Goal: Task Accomplishment & Management: Complete application form

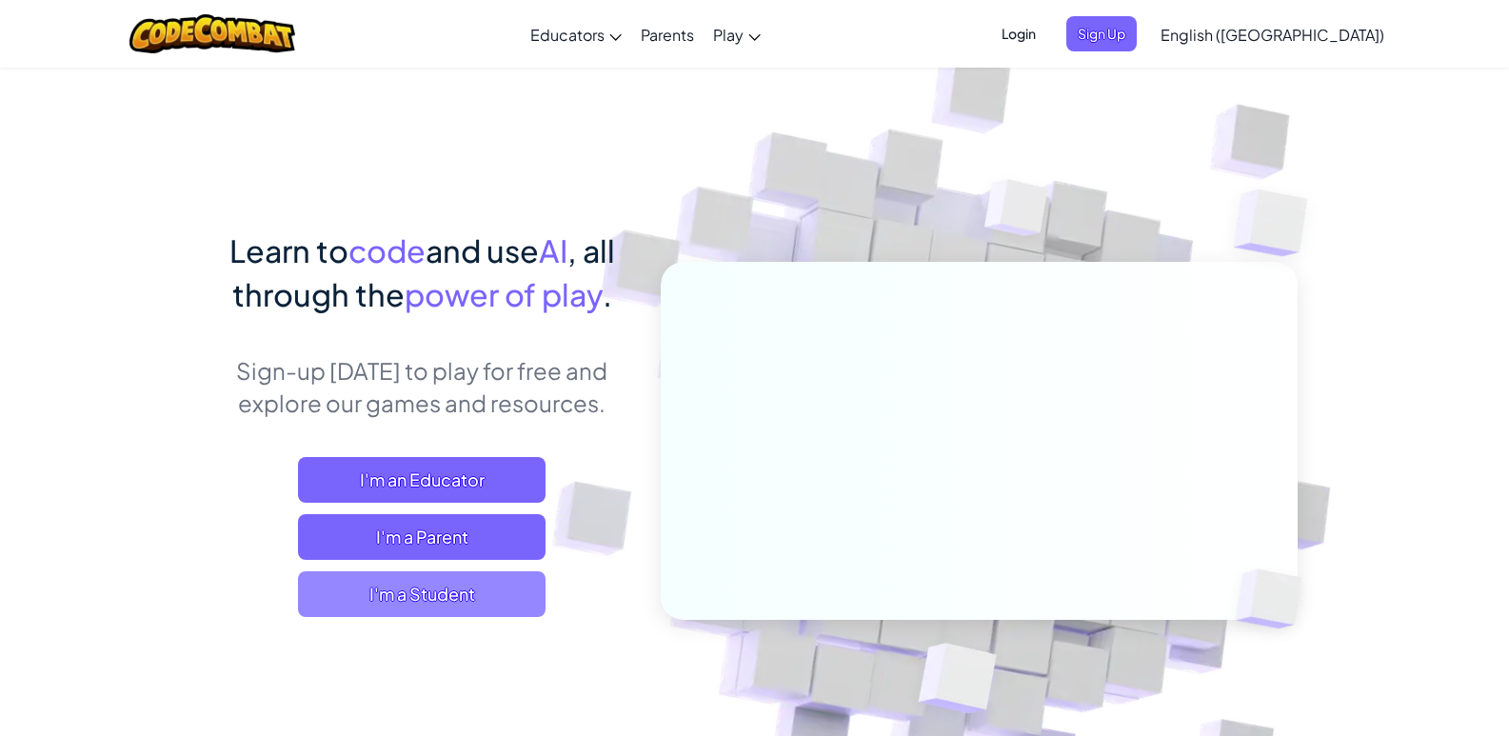
click at [478, 586] on span "I'm a Student" at bounding box center [422, 594] width 248 height 46
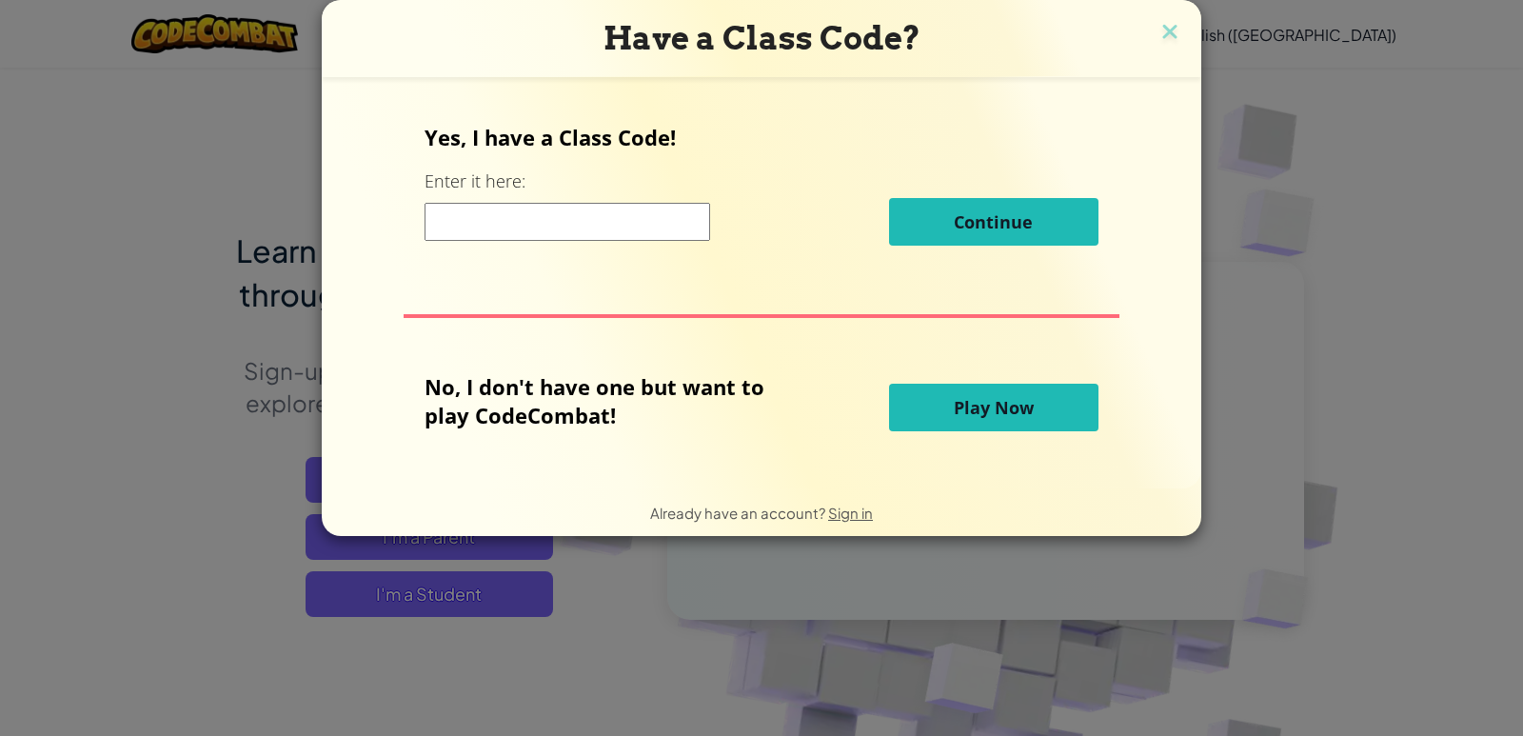
click at [546, 236] on input at bounding box center [568, 222] width 286 height 38
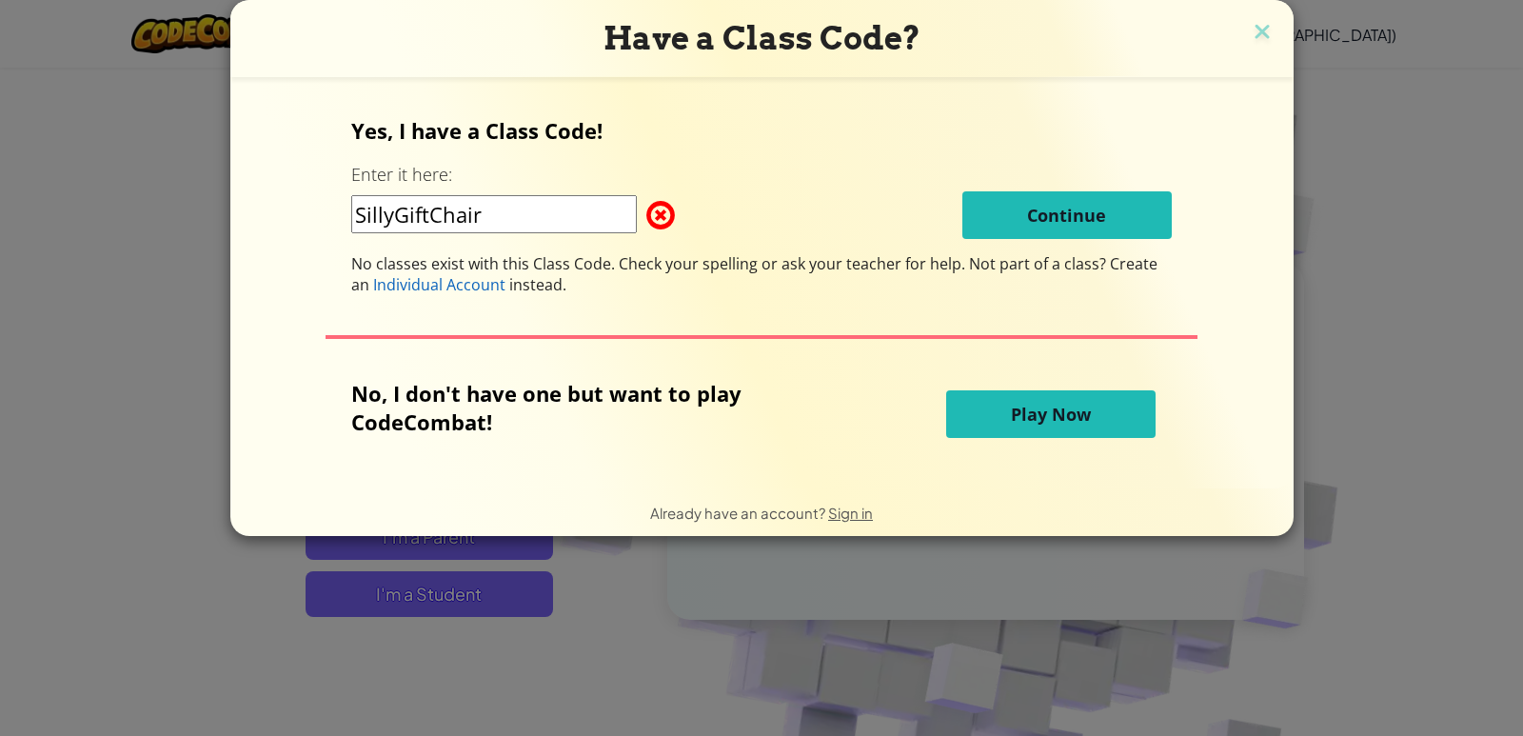
type input "SillyGiftChair"
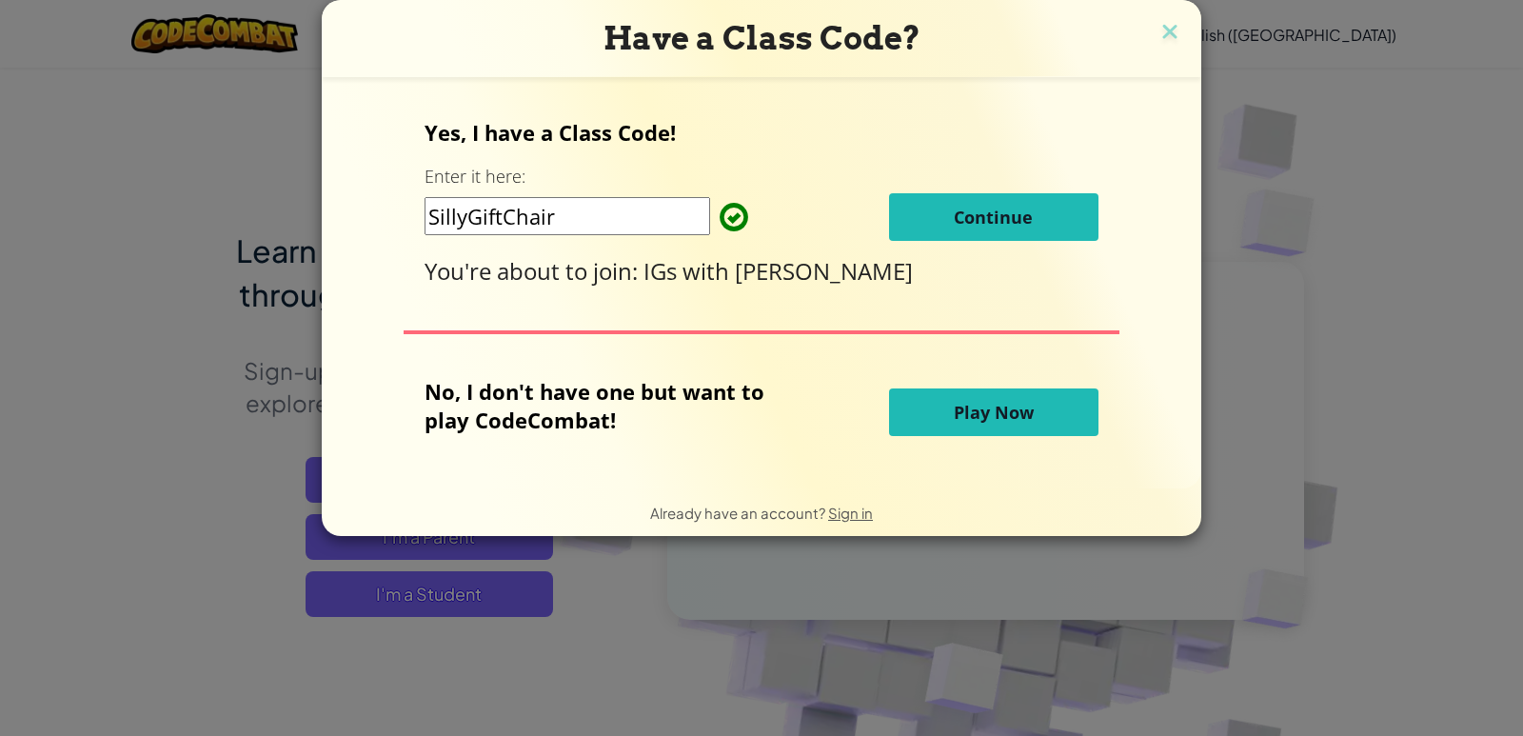
click at [1040, 218] on button "Continue" at bounding box center [993, 217] width 209 height 48
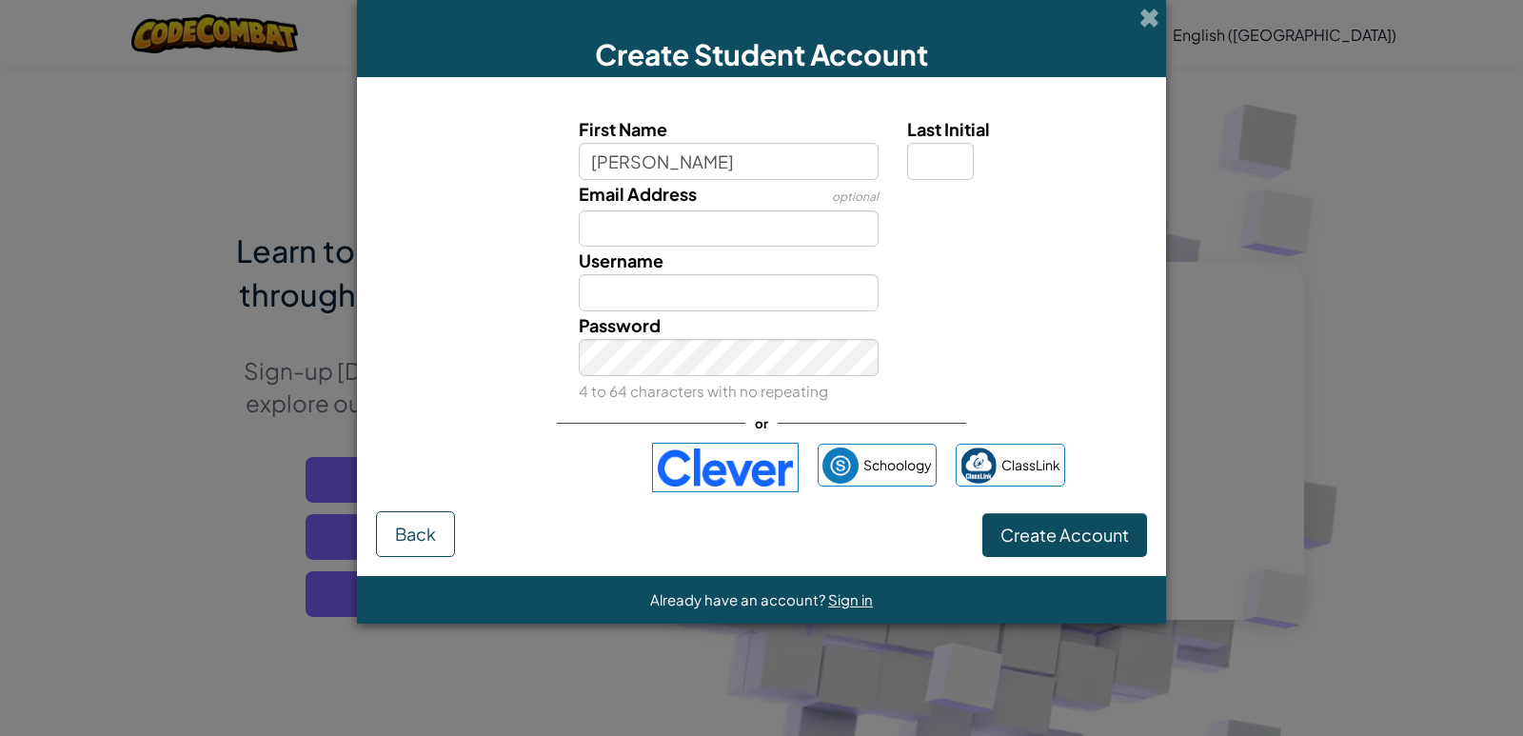
type input "rayyan"
type input "Rayyan"
click at [944, 167] on input "Last Initial" at bounding box center [940, 161] width 67 height 37
type input "r"
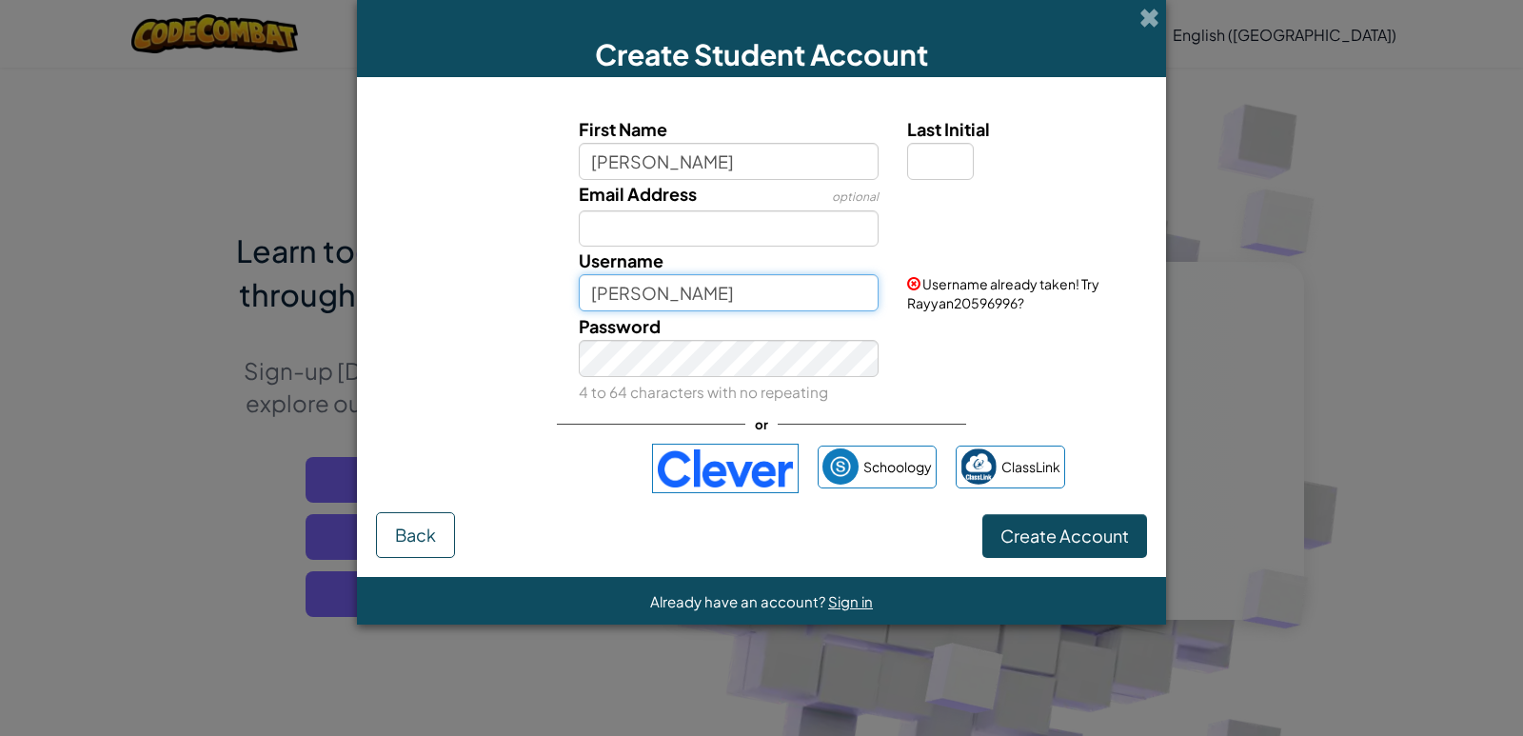
click at [675, 290] on input "Rayyan" at bounding box center [729, 292] width 301 height 37
click at [617, 378] on div "Password 4 to 64 characters with no repeating" at bounding box center [729, 358] width 329 height 93
click at [1056, 523] on button "Create Account" at bounding box center [1065, 536] width 165 height 44
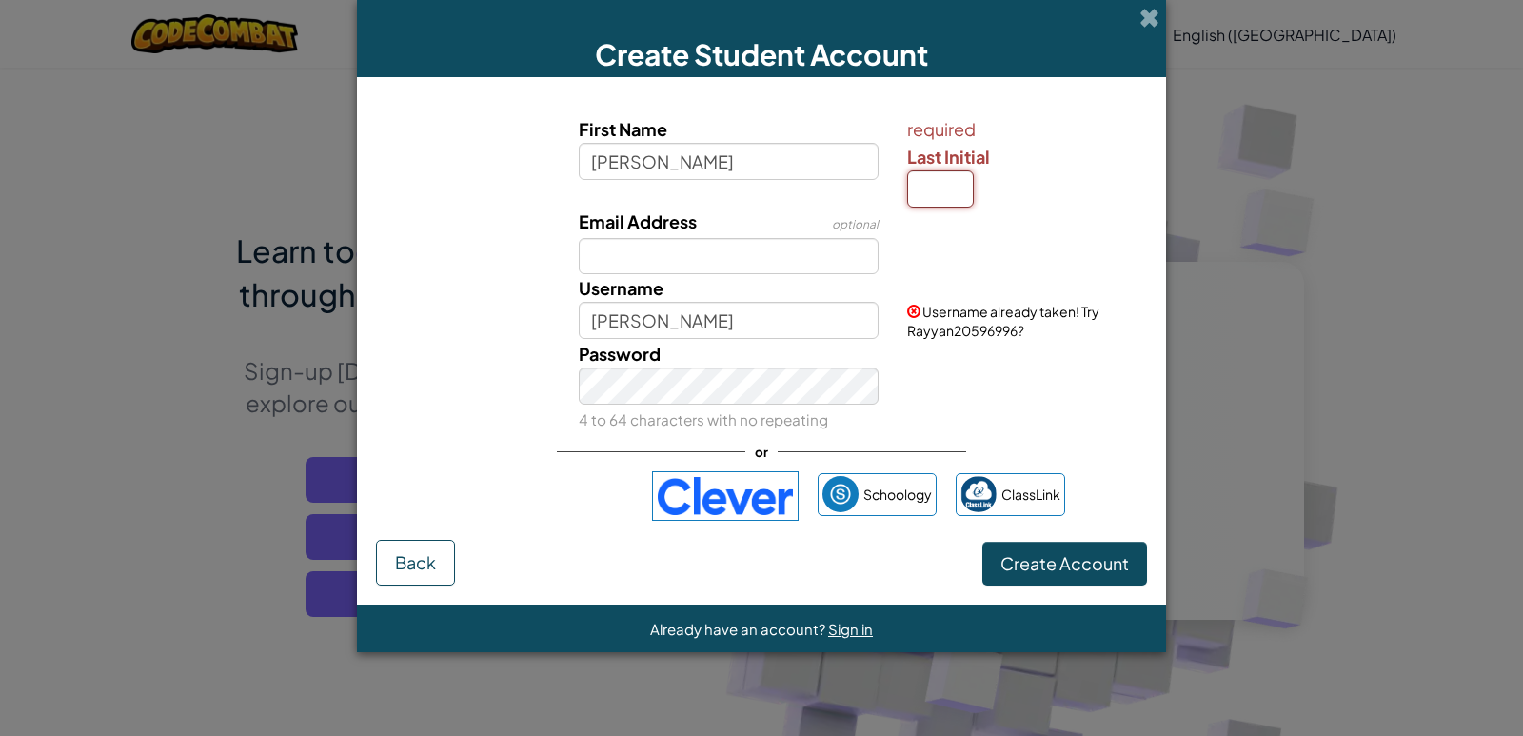
click at [954, 190] on input "Last Initial" at bounding box center [940, 188] width 67 height 37
click at [958, 187] on input "r" at bounding box center [940, 188] width 67 height 37
type input "r"
type input "RayyanR"
click at [1143, 12] on span at bounding box center [1150, 18] width 20 height 20
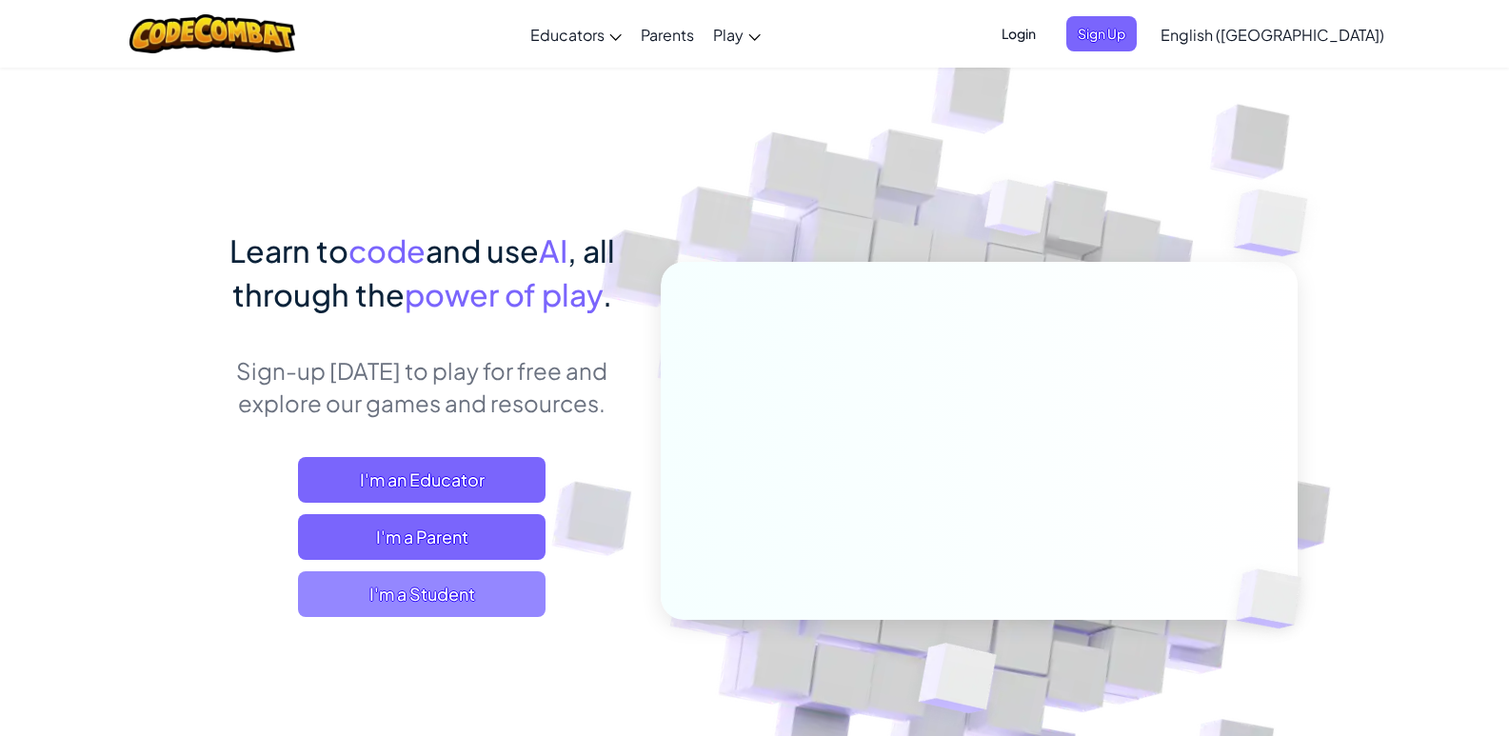
click at [417, 602] on span "I'm a Student" at bounding box center [422, 594] width 248 height 46
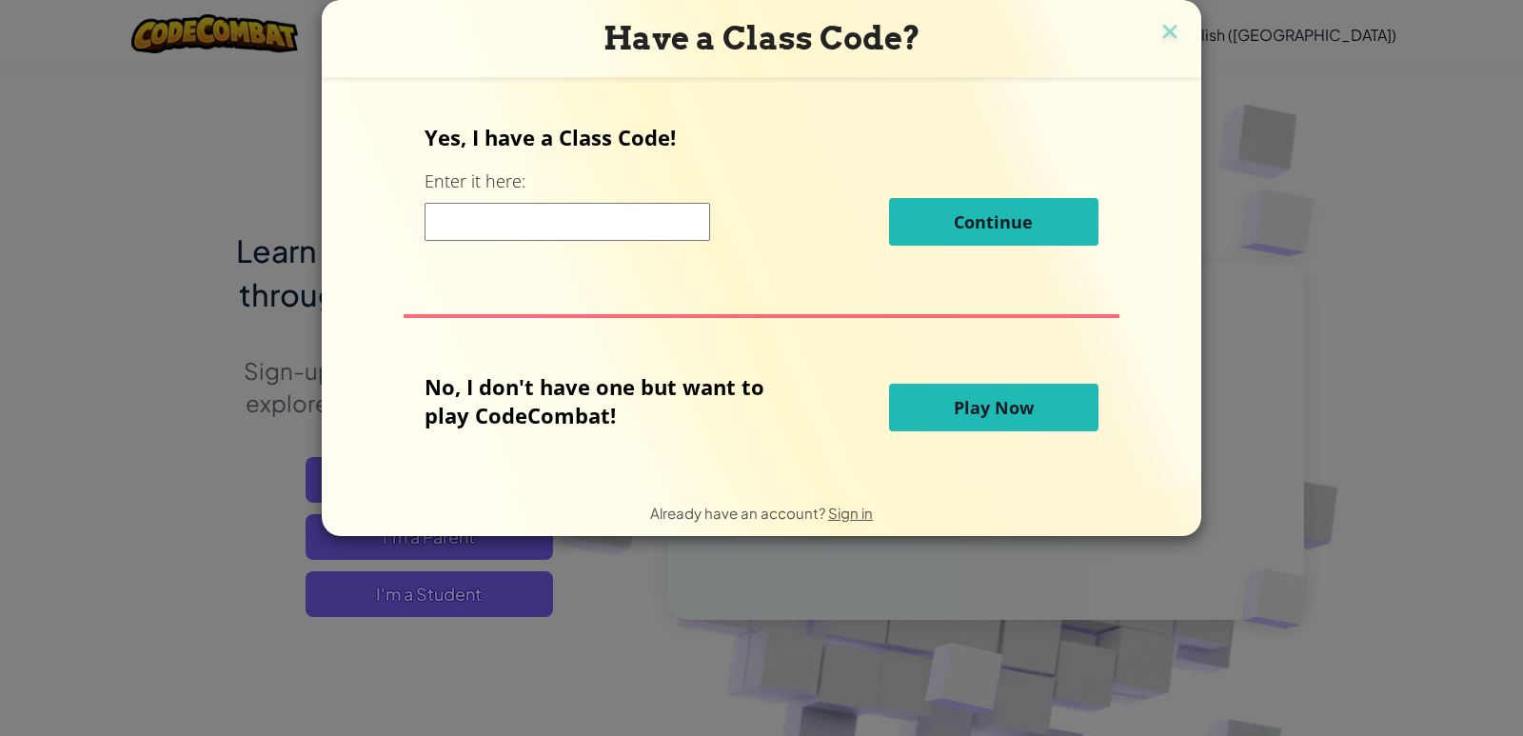
click at [611, 217] on input at bounding box center [568, 222] width 286 height 38
type input "SillyGiftChair"
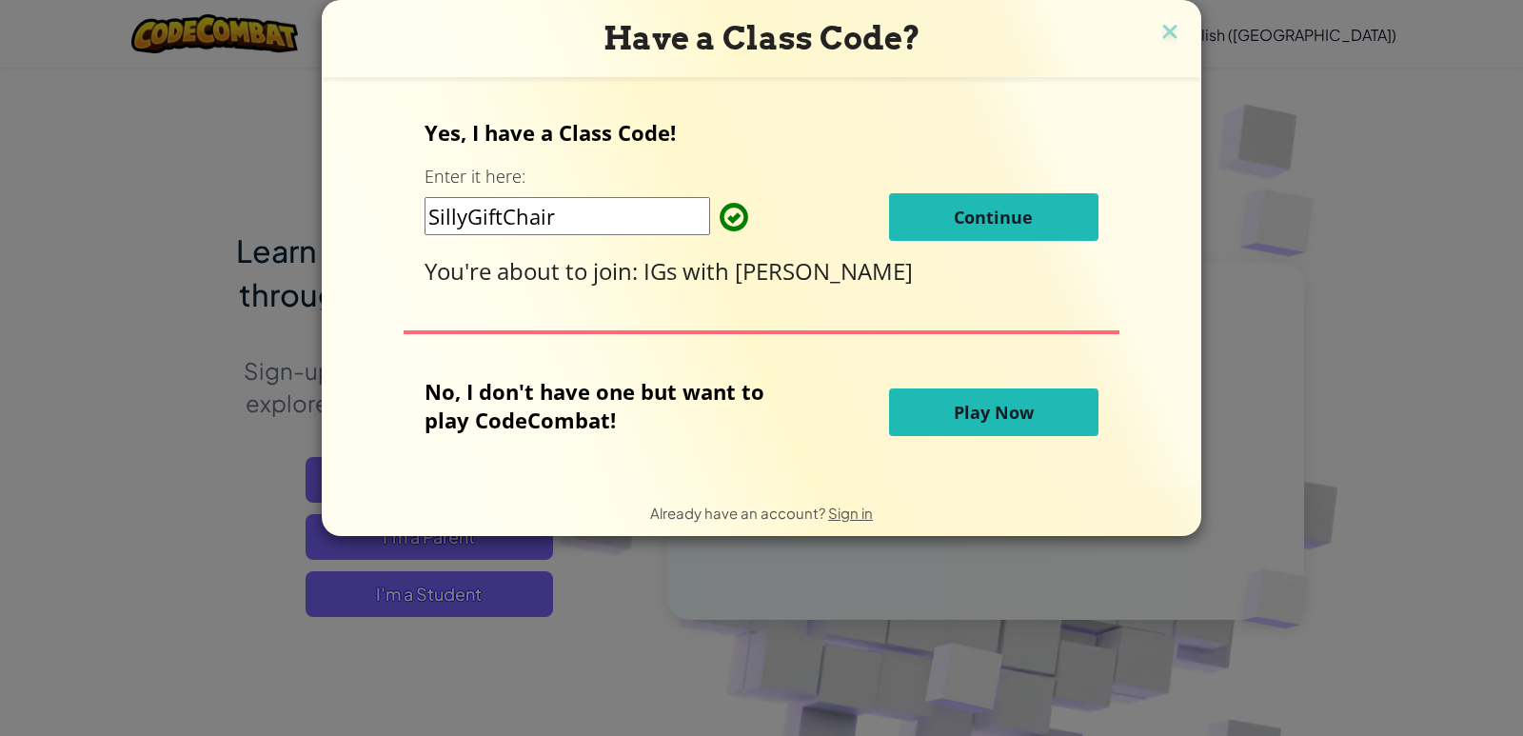
click at [1002, 427] on button "Play Now" at bounding box center [993, 412] width 209 height 48
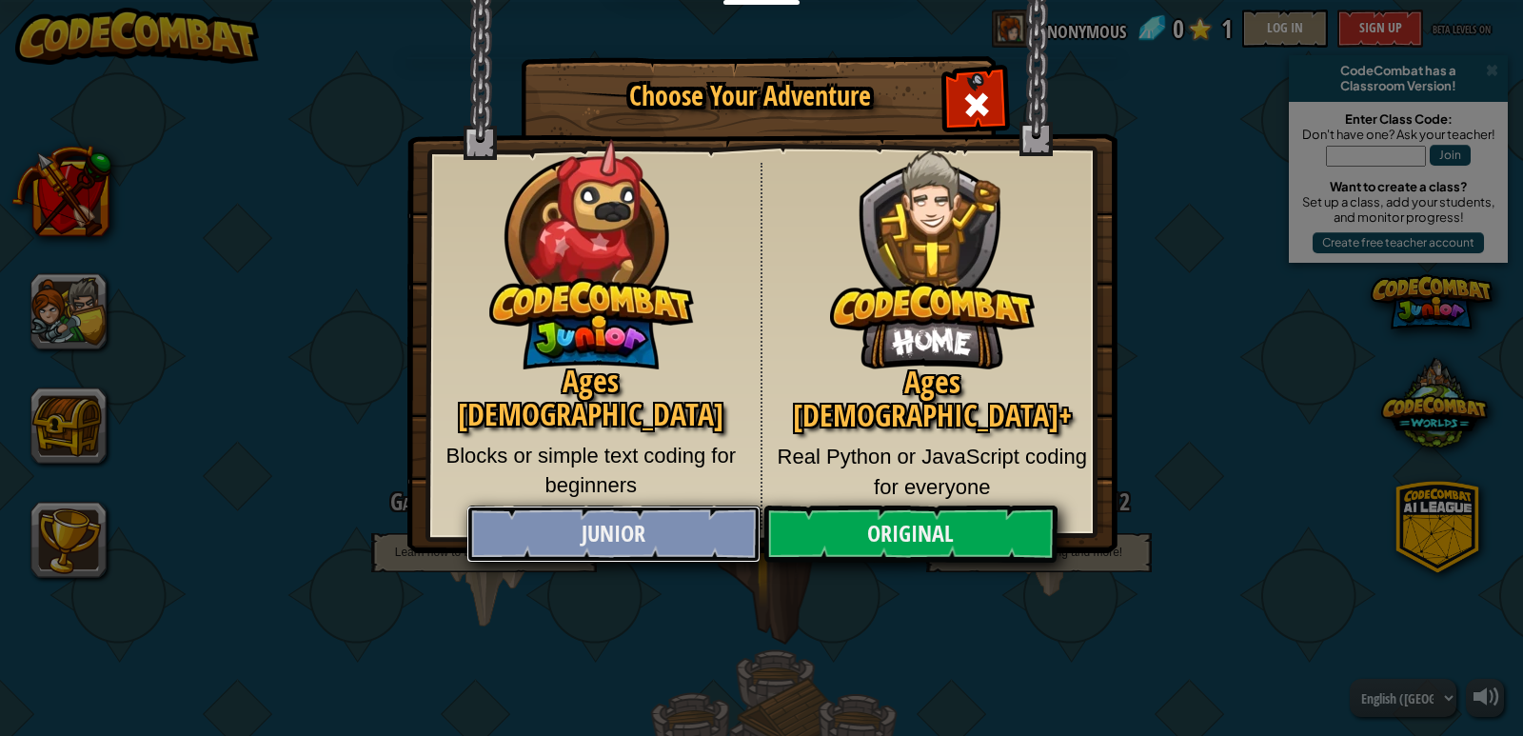
click at [646, 530] on link "Junior" at bounding box center [613, 534] width 293 height 57
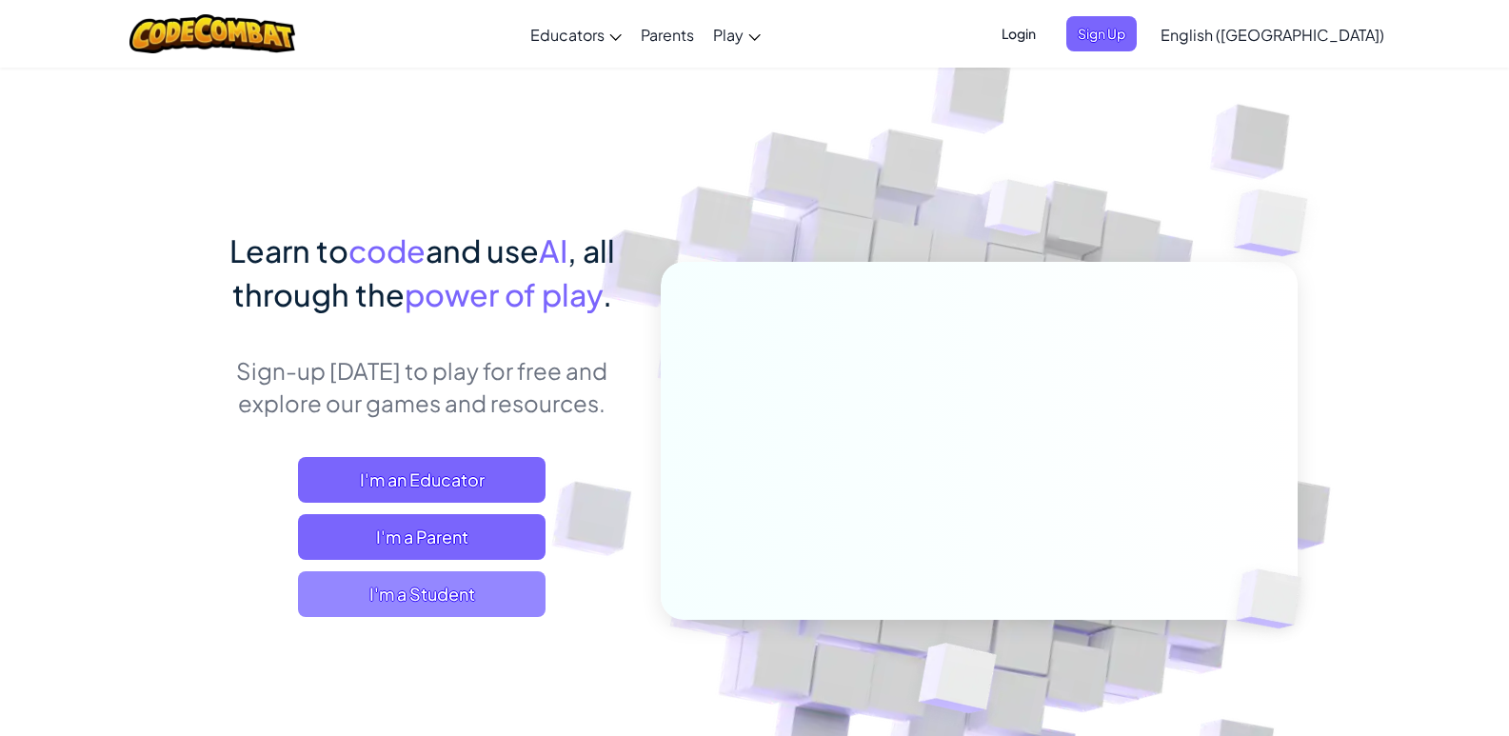
click at [509, 589] on span "I'm a Student" at bounding box center [422, 594] width 248 height 46
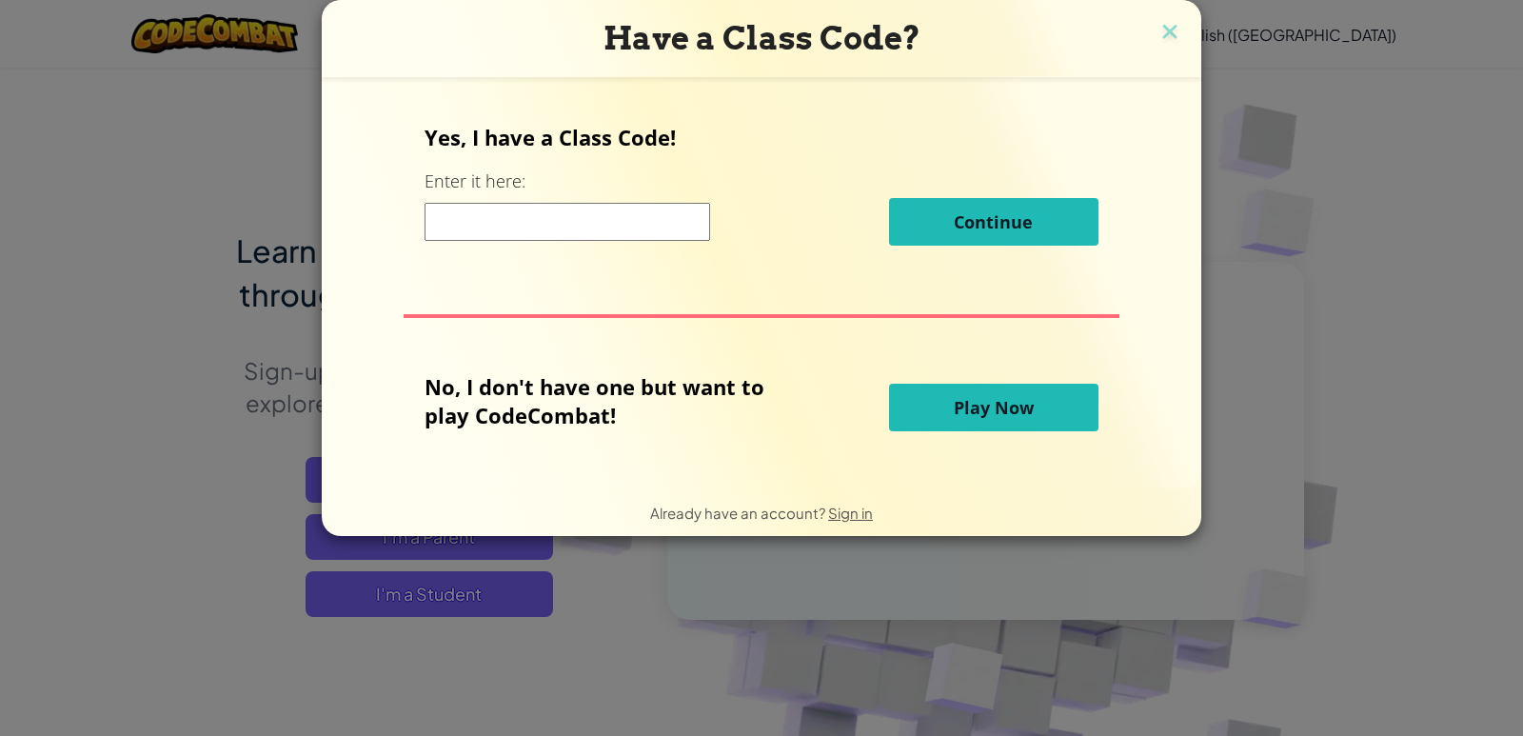
click at [587, 225] on input at bounding box center [568, 222] width 286 height 38
type input "SillyGiftChair"
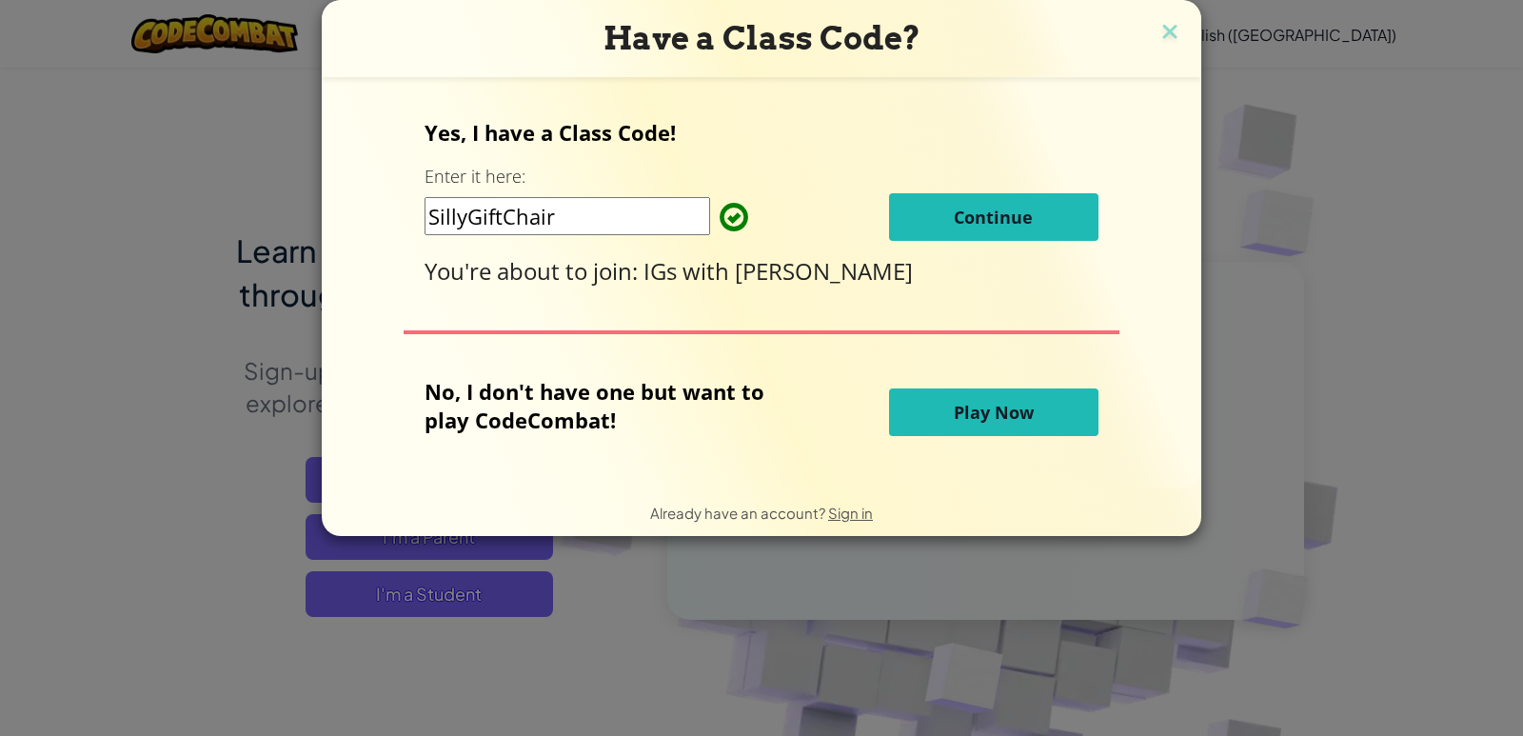
click at [996, 212] on span "Continue" at bounding box center [993, 217] width 79 height 23
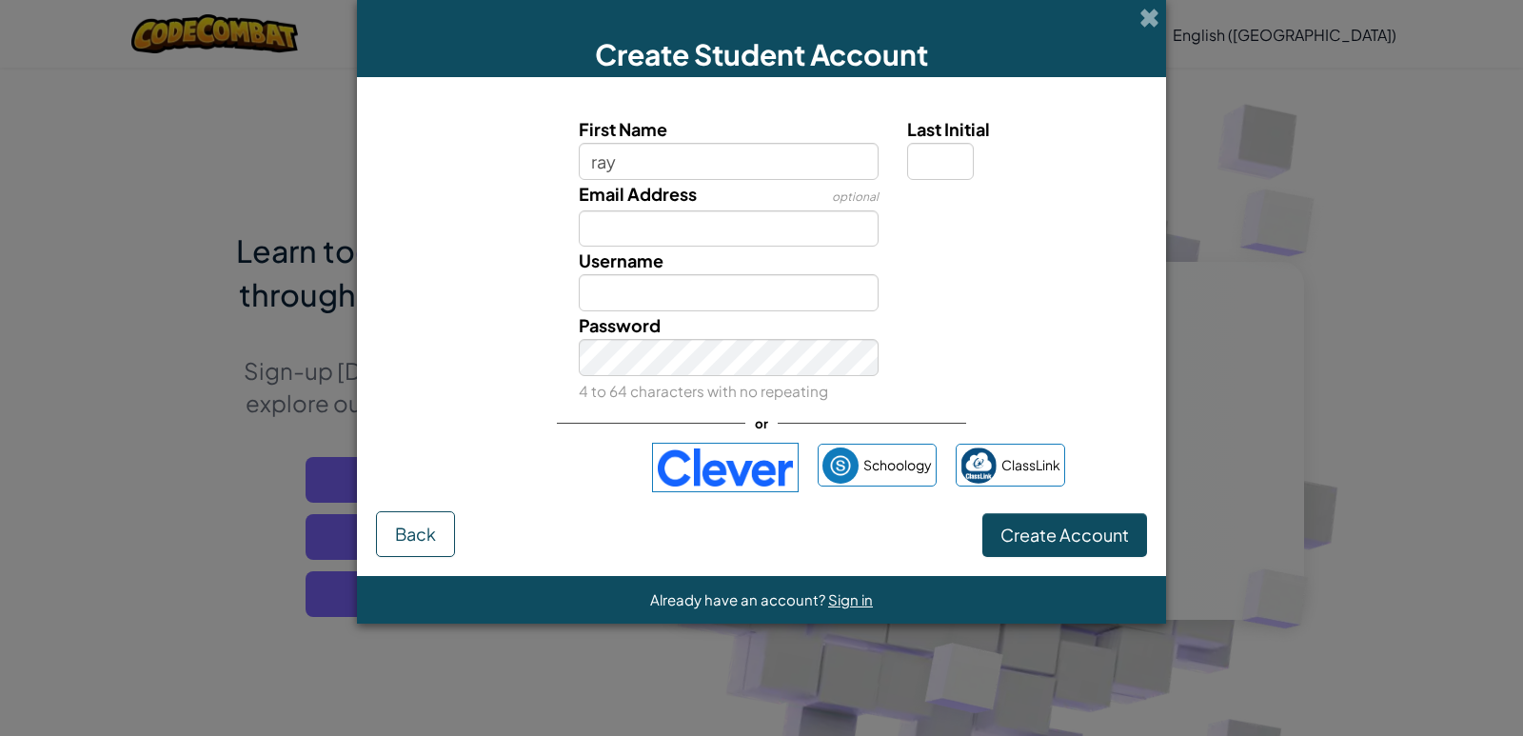
type input "rayyan"
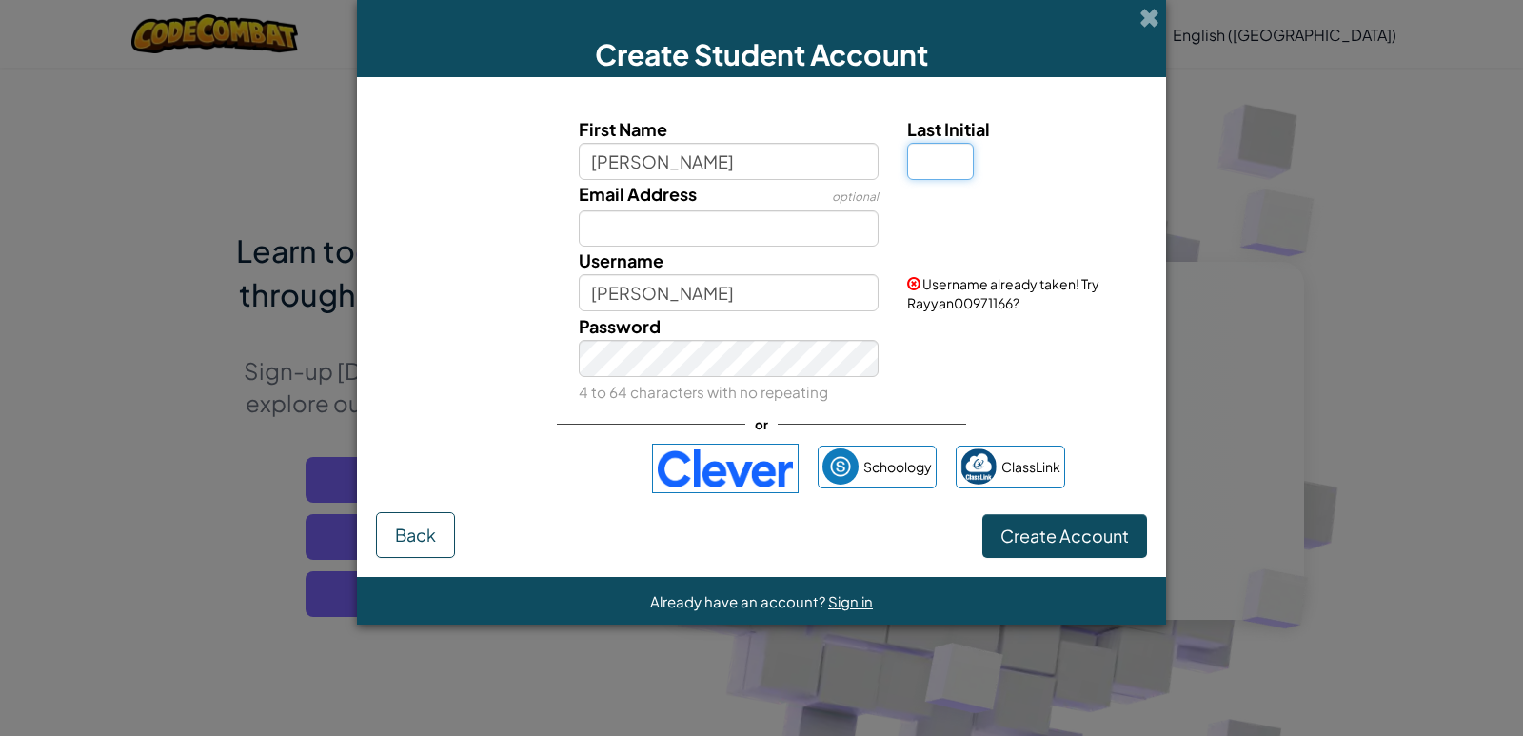
click at [965, 158] on input "Last Initial" at bounding box center [940, 161] width 67 height 37
click at [744, 294] on input "Rayyan" at bounding box center [729, 292] width 301 height 37
type input "Rayyan"
click at [931, 150] on input "Last Initial" at bounding box center [940, 161] width 67 height 37
type input "R"
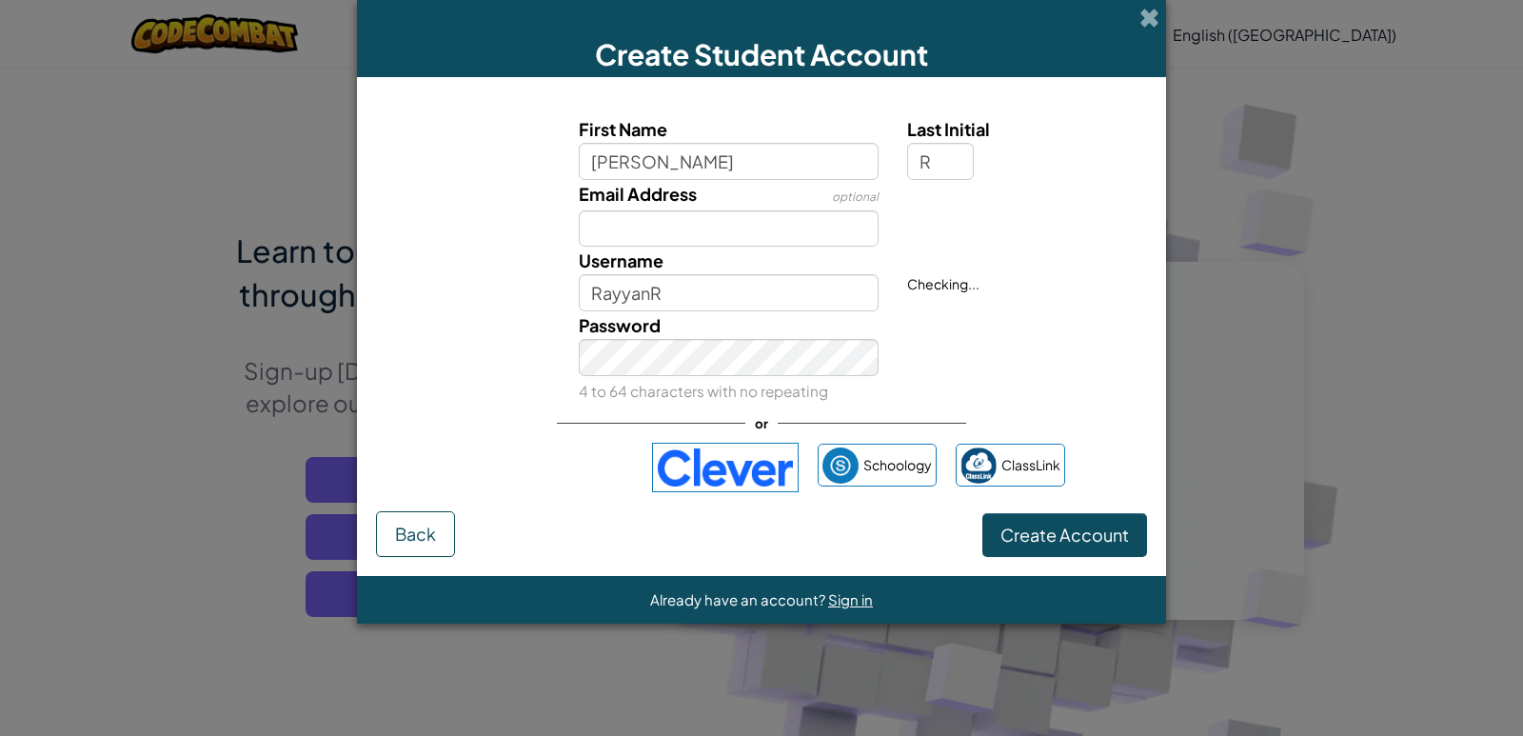
click at [708, 249] on div "Username RayyanR" at bounding box center [729, 279] width 329 height 65
click at [671, 303] on input "RayyanR" at bounding box center [729, 292] width 301 height 37
type input "RayyanR.rv"
click at [566, 346] on div "Password 4 to 64 characters with no repeating" at bounding box center [729, 357] width 329 height 93
click at [1052, 513] on button "Create Account" at bounding box center [1065, 535] width 165 height 44
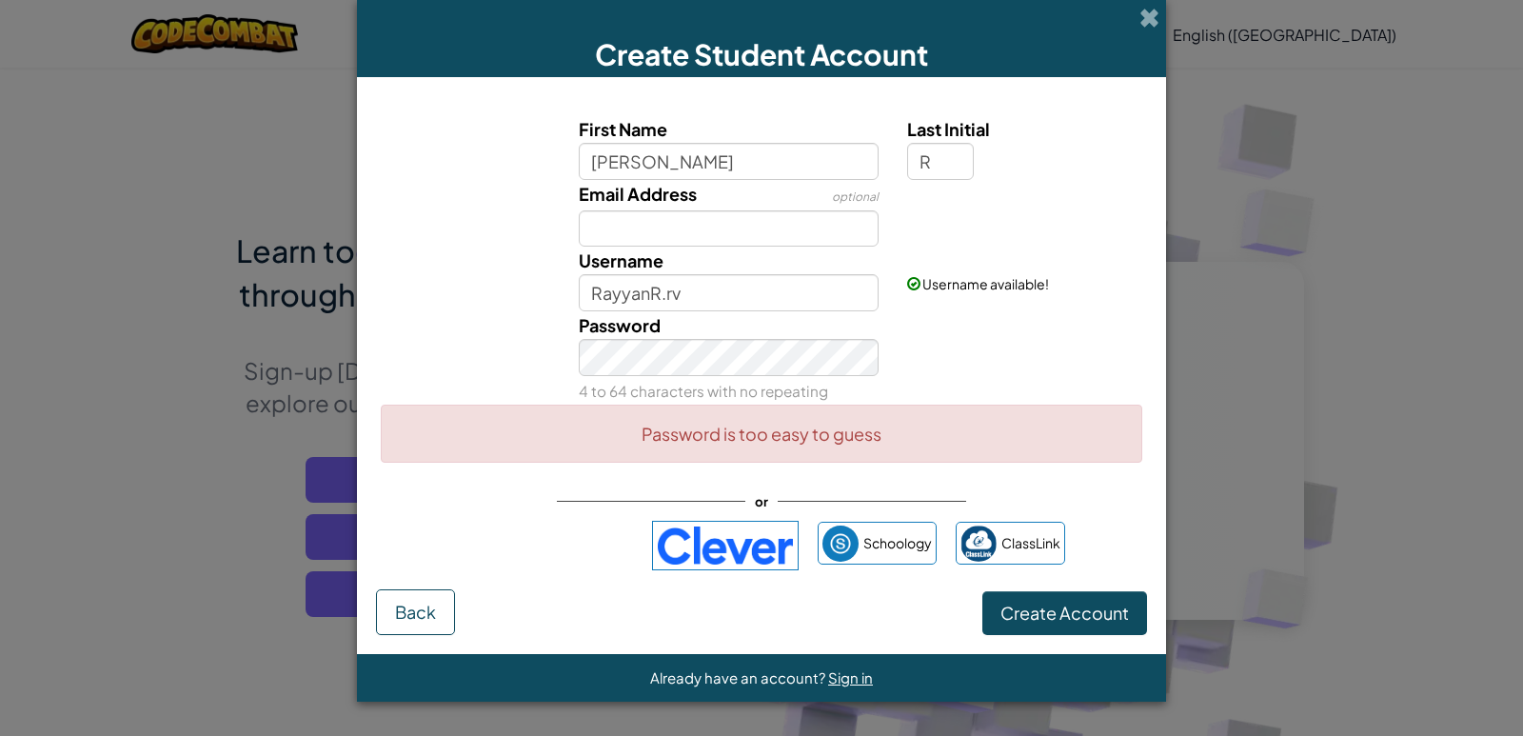
click at [687, 376] on div "Password 4 to 64 characters with no repeating" at bounding box center [729, 357] width 329 height 93
click at [563, 397] on div "Password 4 to 64 characters with no repeating" at bounding box center [762, 357] width 790 height 93
click at [1056, 608] on button "Create Account" at bounding box center [1065, 613] width 165 height 44
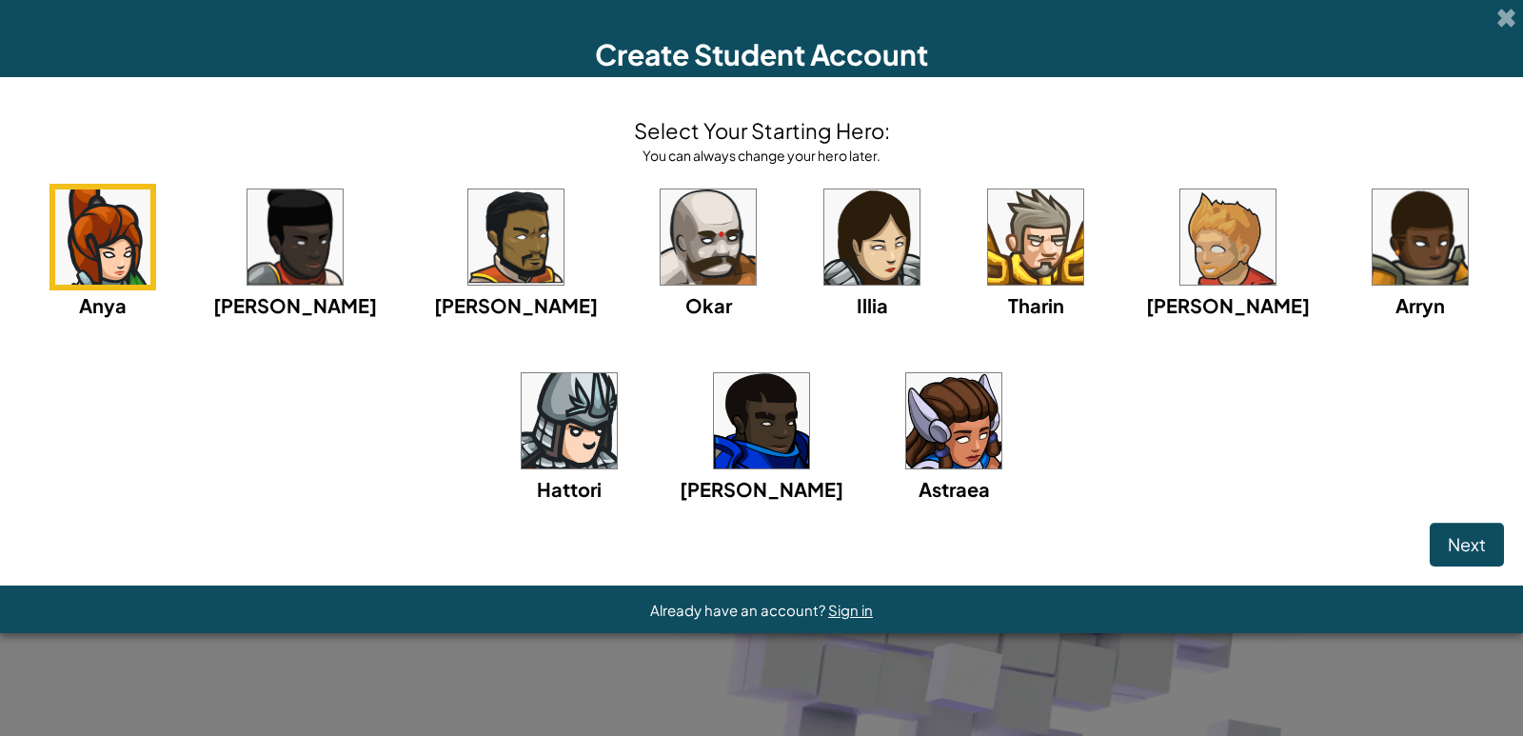
click at [661, 238] on img at bounding box center [708, 236] width 95 height 95
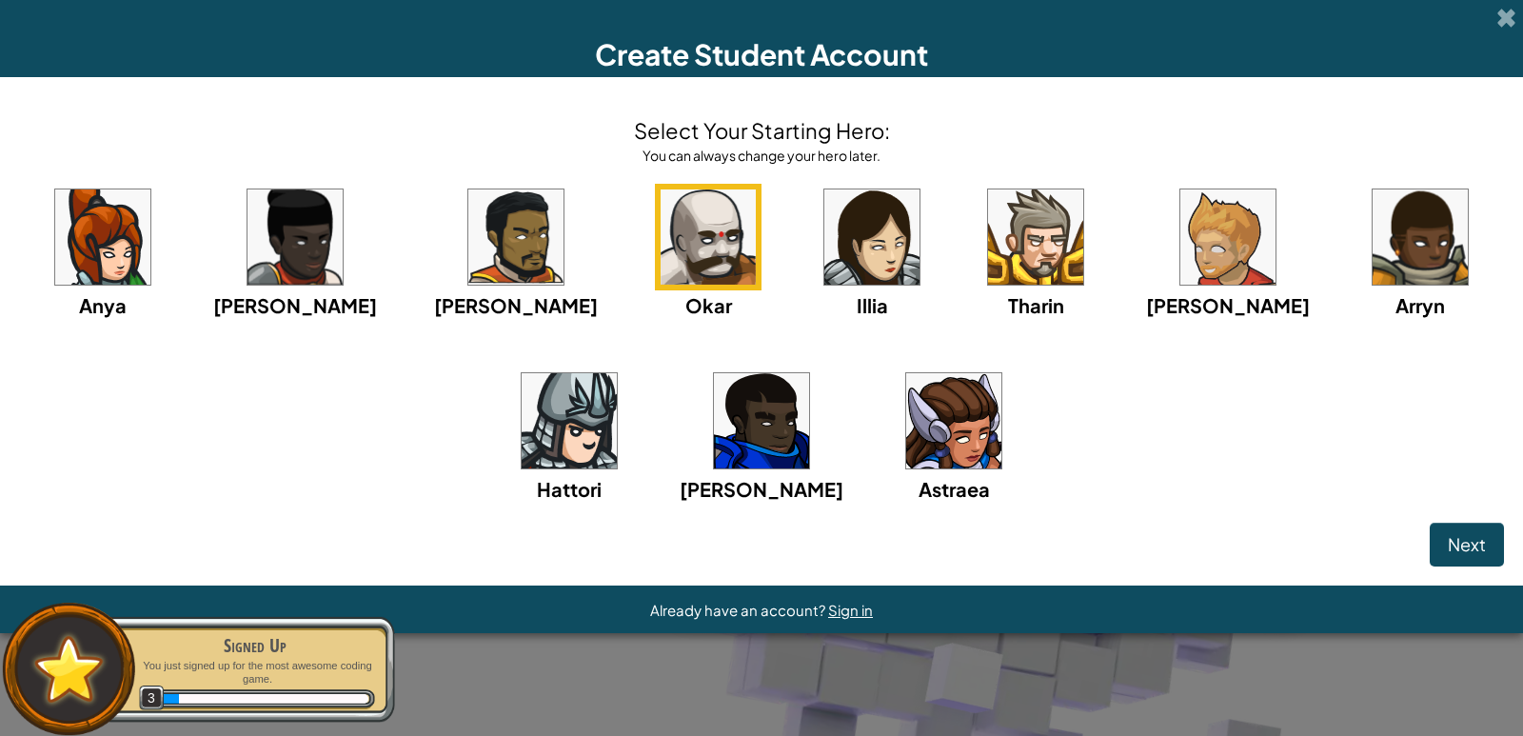
click at [617, 373] on img at bounding box center [569, 420] width 95 height 95
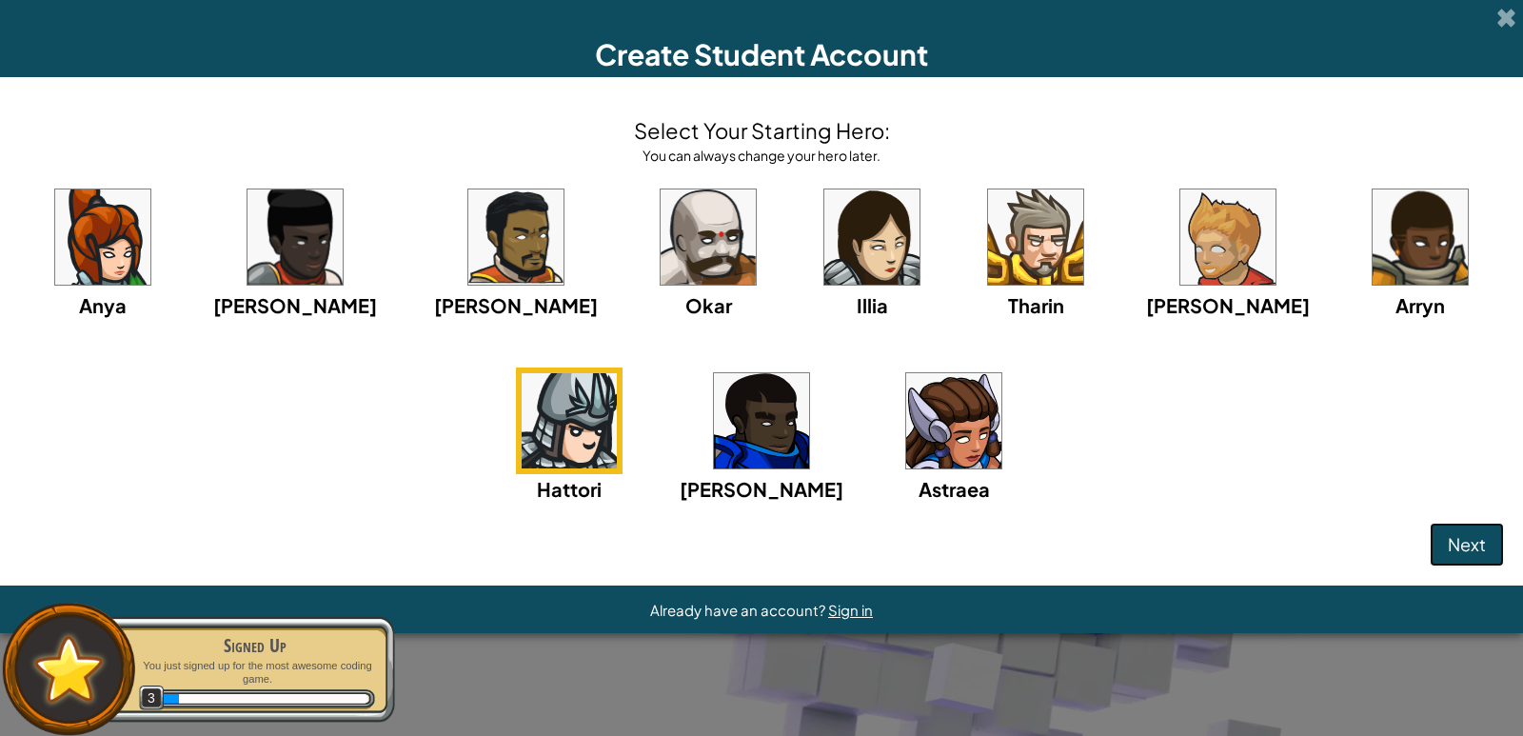
click at [1479, 544] on span "Next" at bounding box center [1467, 544] width 38 height 22
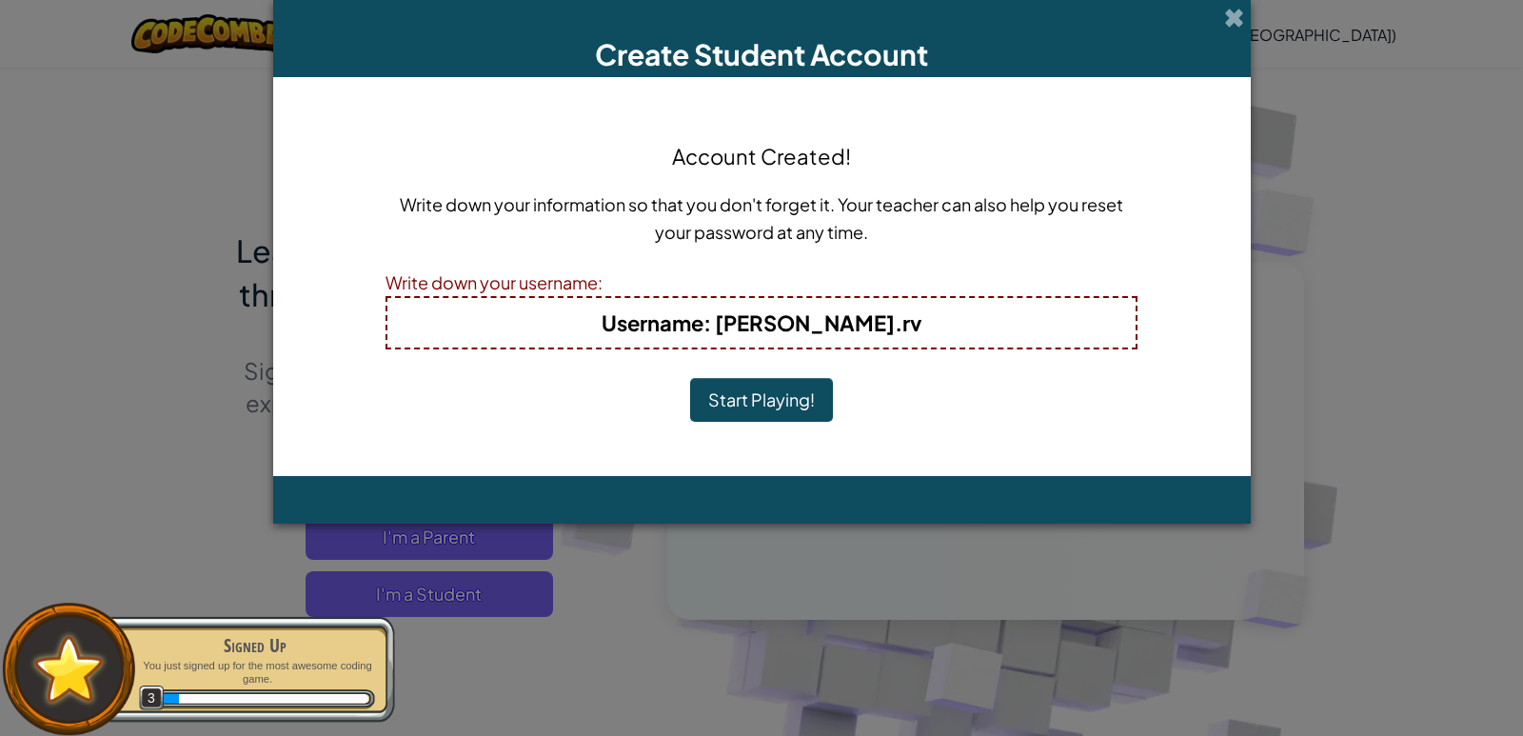
click at [786, 392] on button "Start Playing!" at bounding box center [761, 400] width 143 height 44
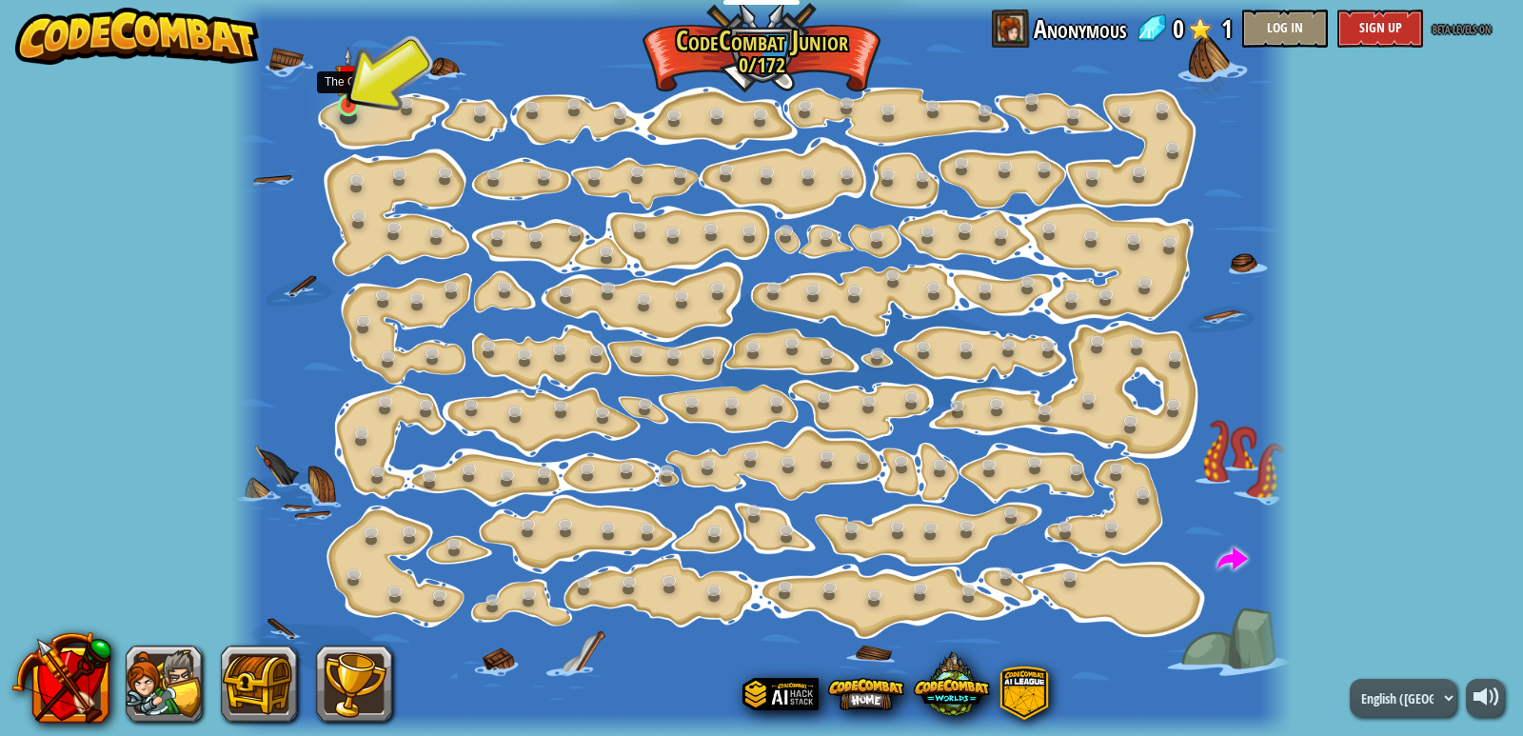
click at [343, 106] on img at bounding box center [348, 77] width 27 height 61
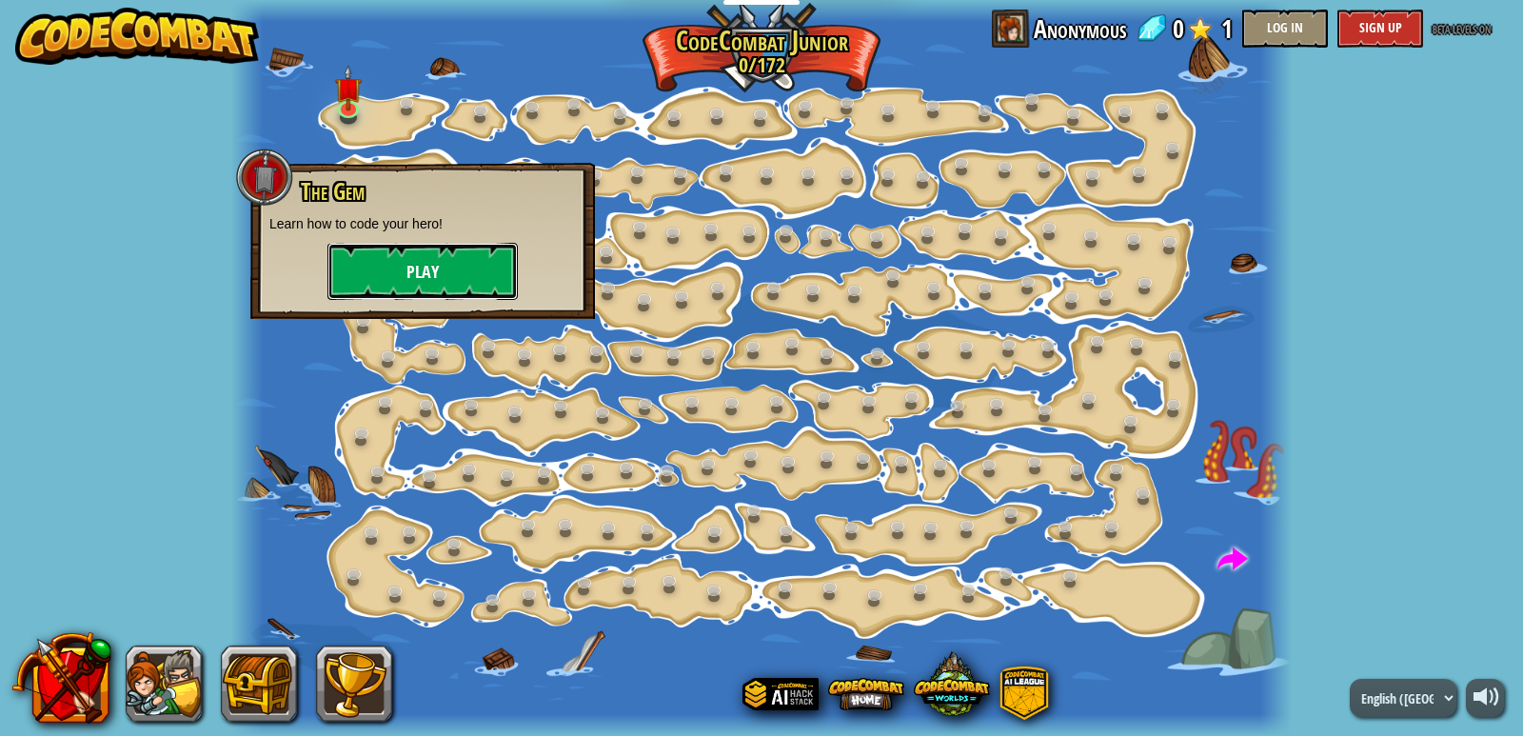
click at [365, 271] on button "Play" at bounding box center [423, 271] width 190 height 57
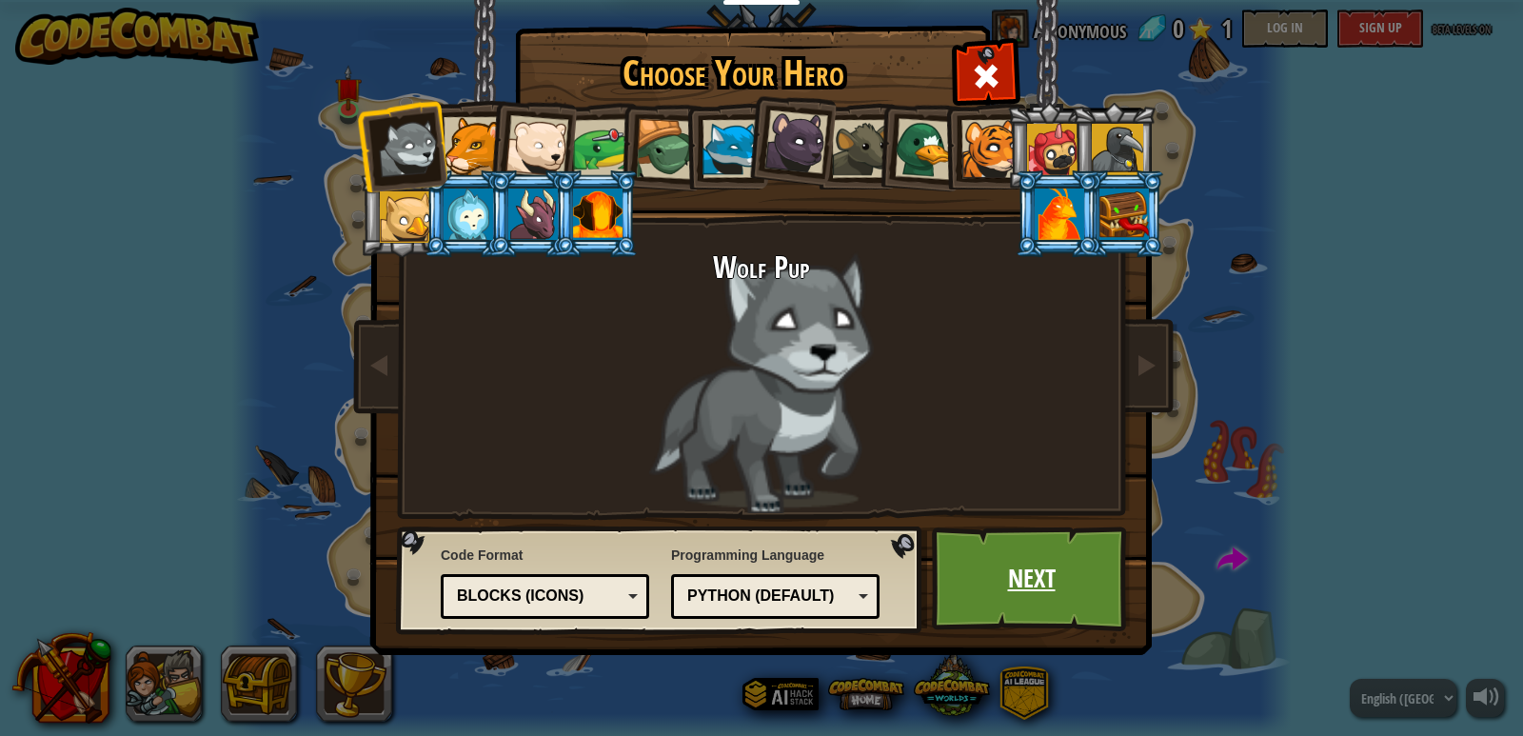
click at [975, 562] on link "Next" at bounding box center [1031, 578] width 199 height 105
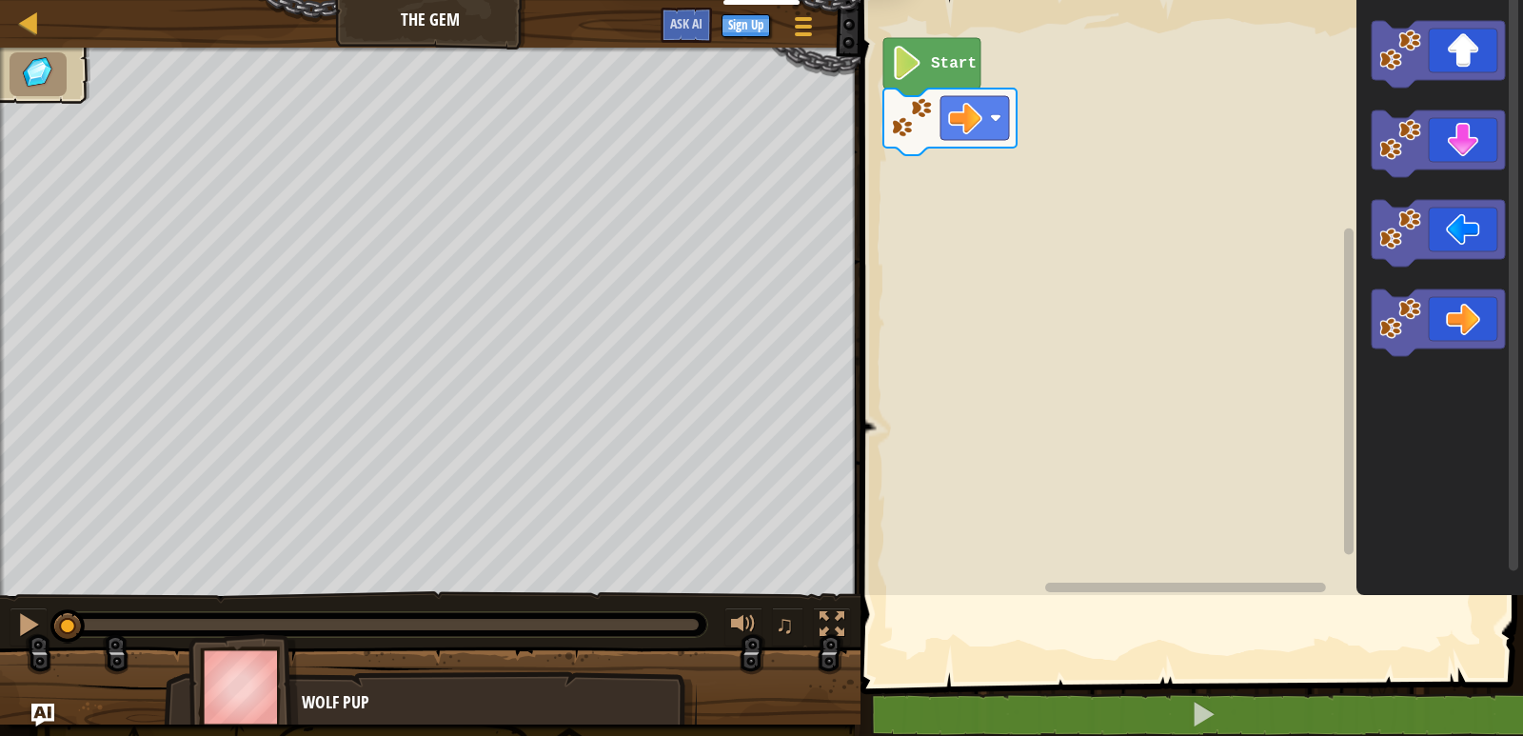
click at [1457, 517] on icon "Blockly Workspace" at bounding box center [1440, 292] width 167 height 605
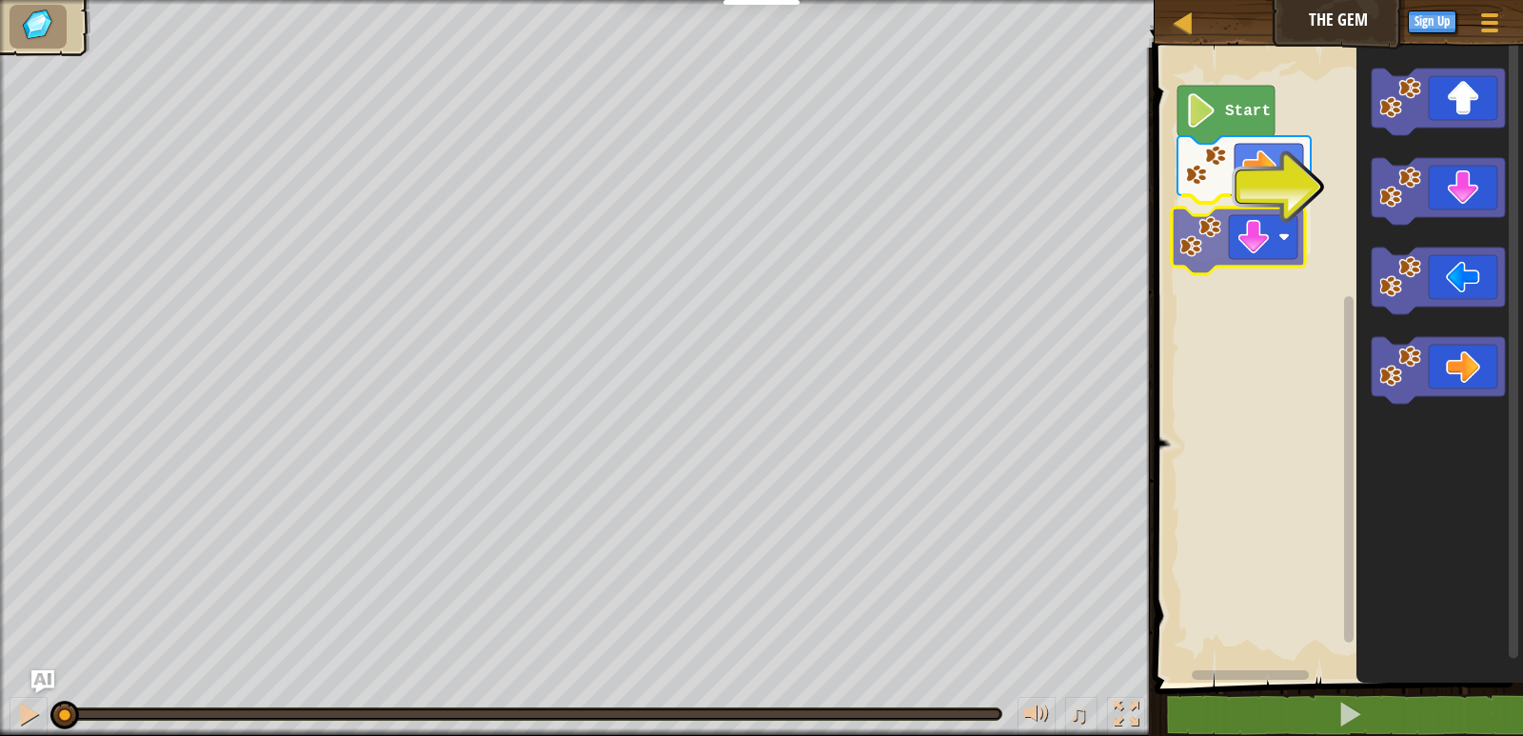
click at [1220, 246] on div "Start" at bounding box center [1336, 360] width 374 height 645
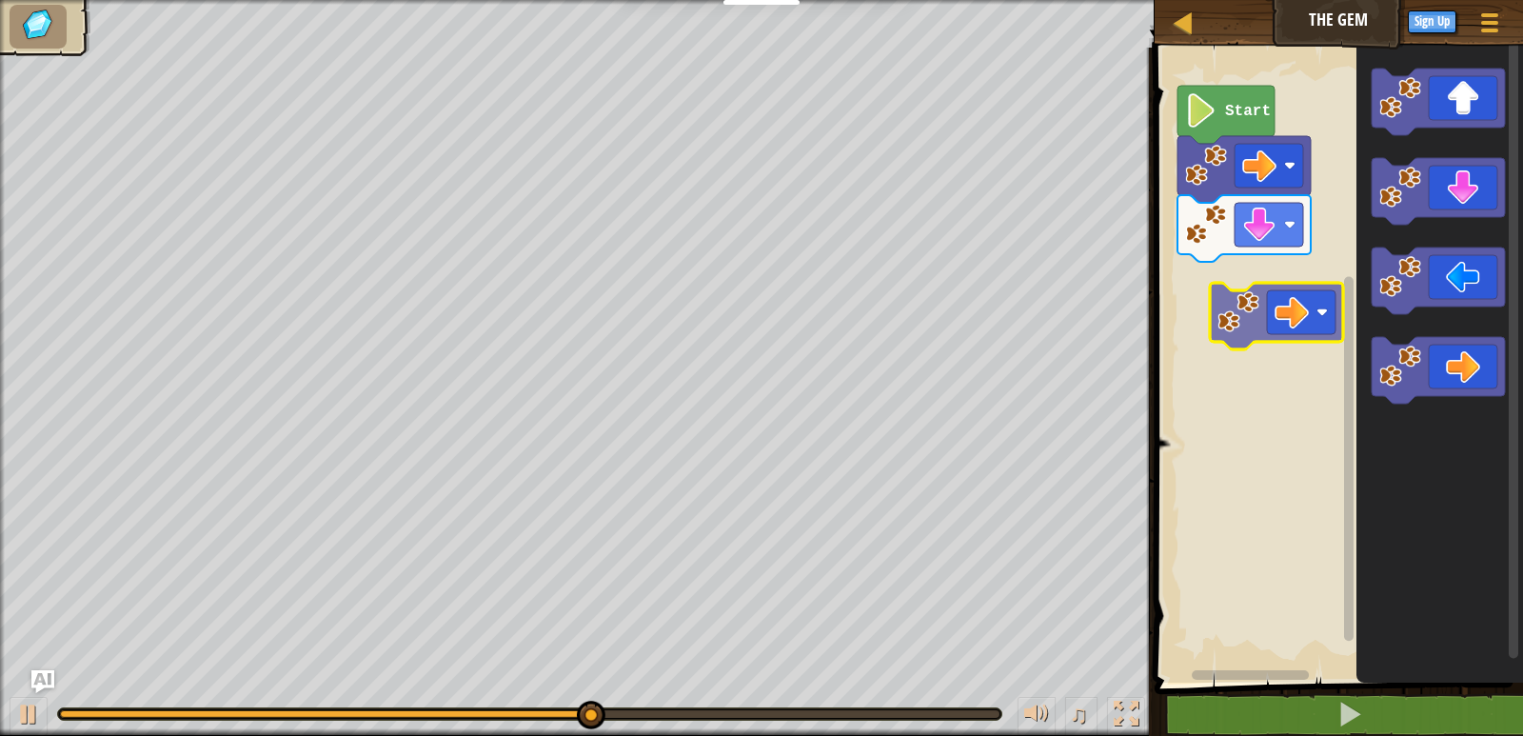
click at [1277, 301] on div "Start" at bounding box center [1336, 360] width 374 height 645
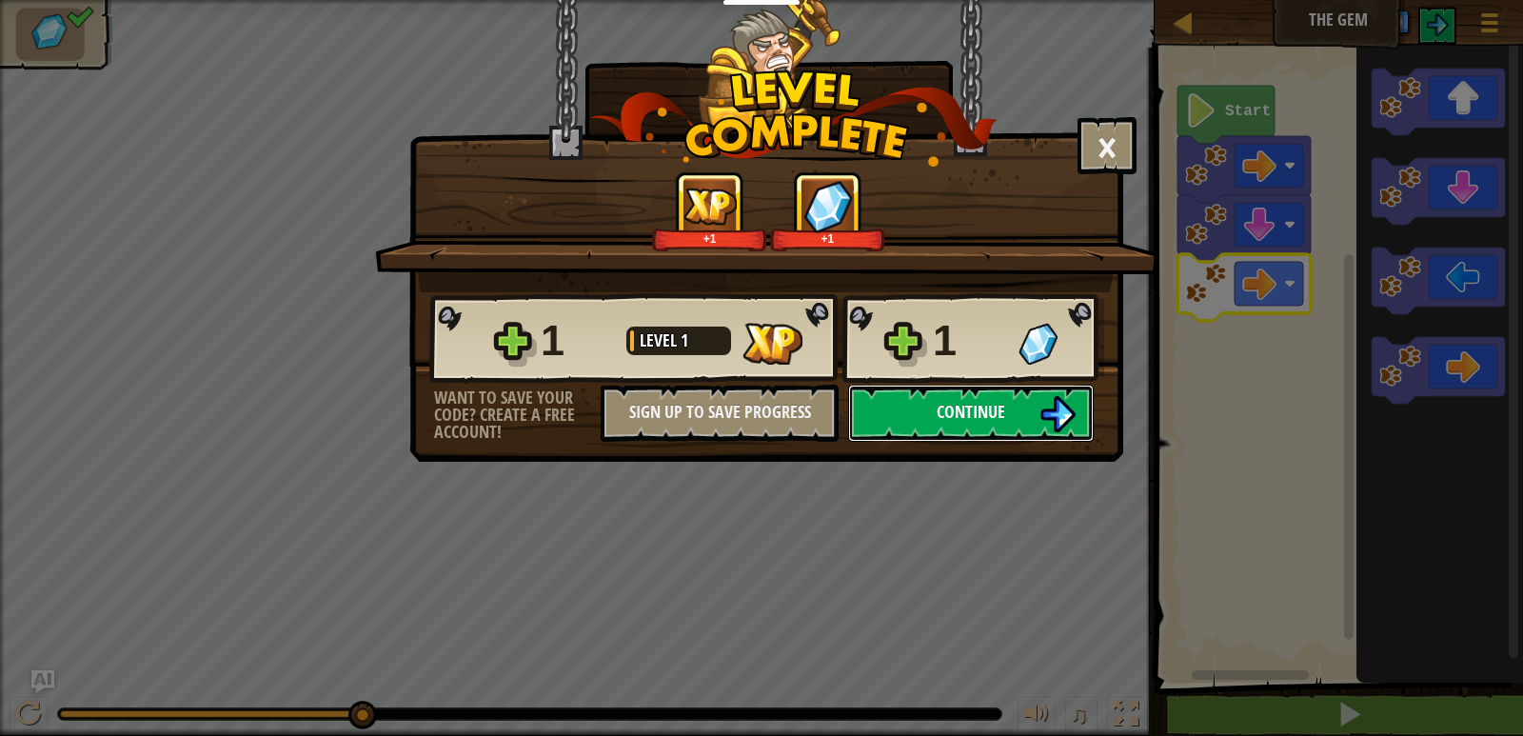
click at [870, 397] on button "Continue" at bounding box center [971, 413] width 246 height 57
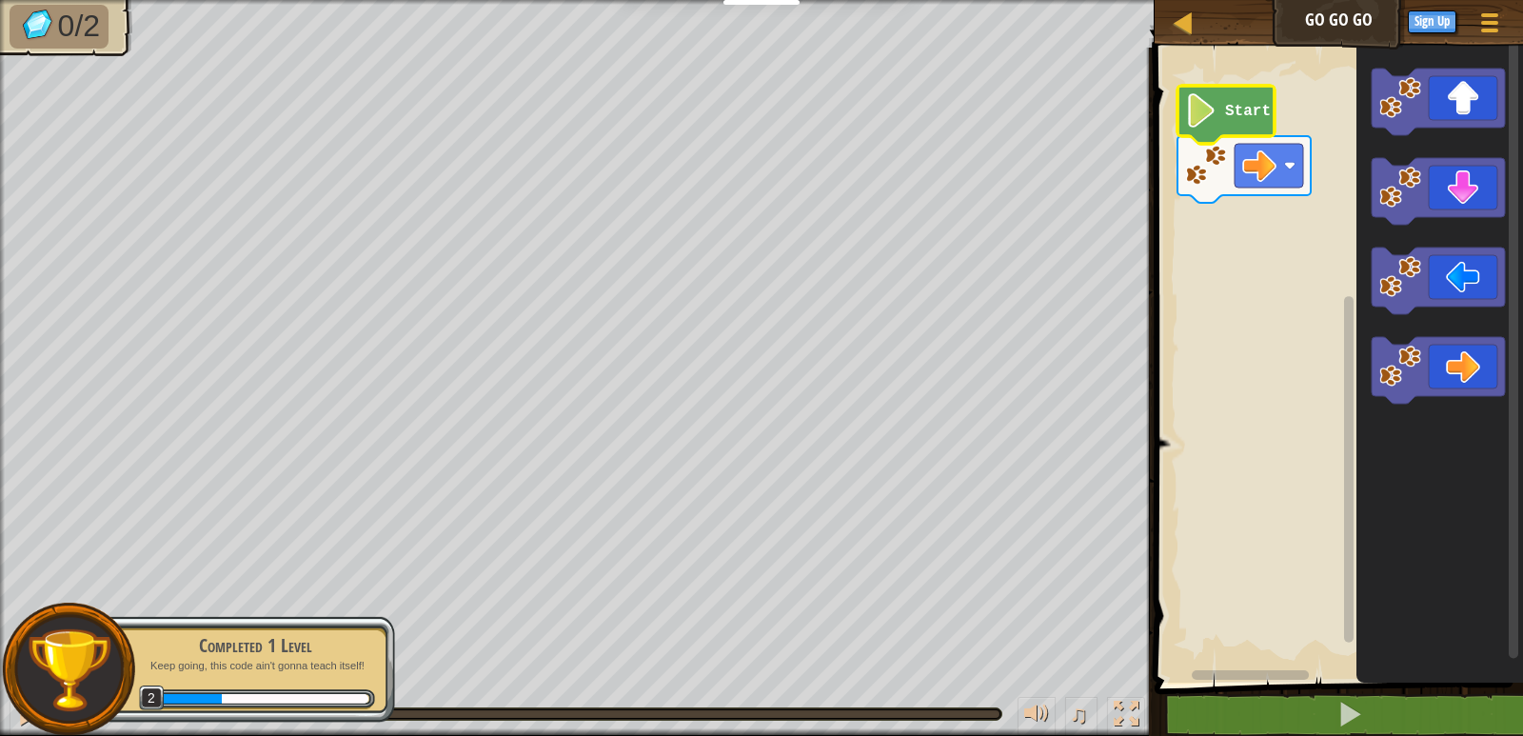
click at [1216, 126] on image "Blockly Workspace" at bounding box center [1201, 110] width 32 height 34
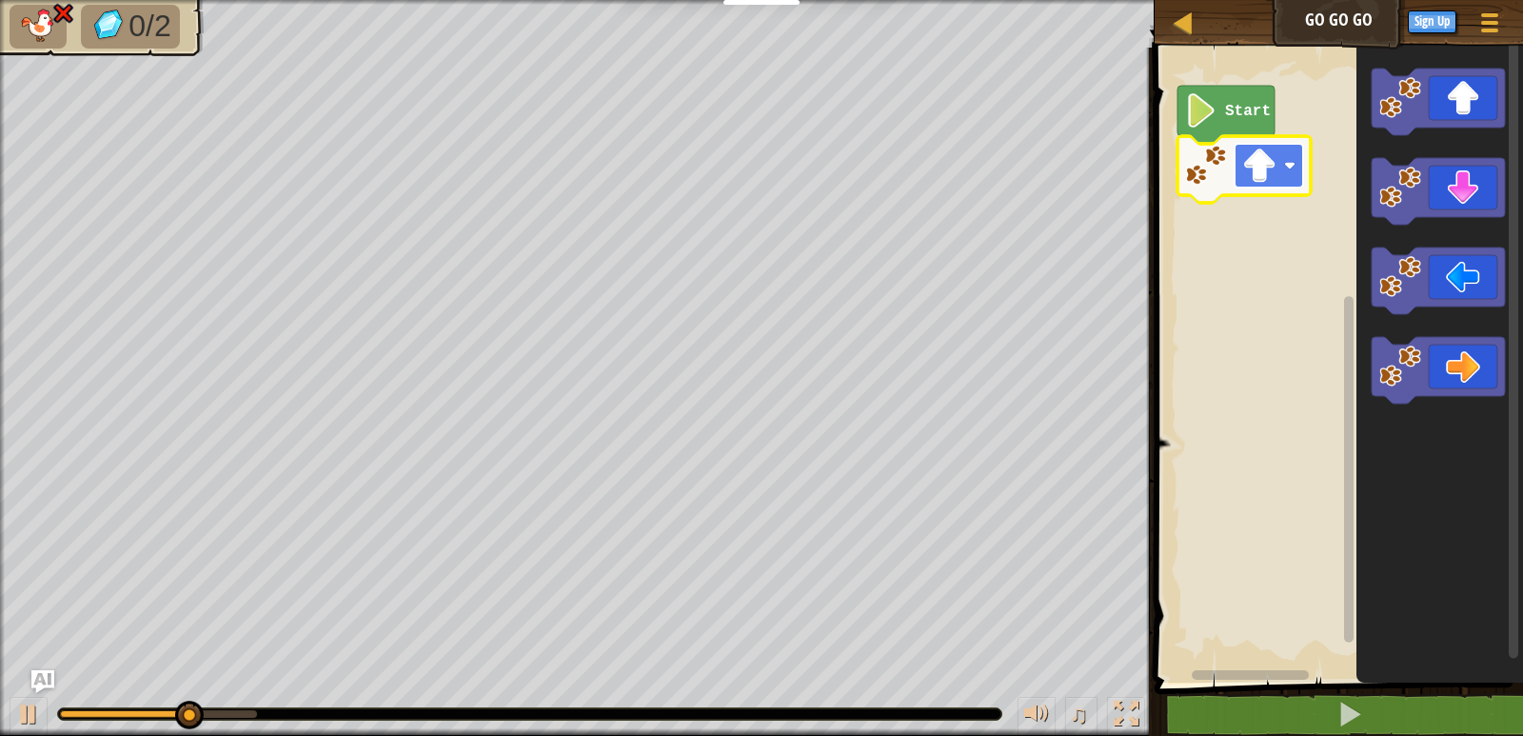
click at [1281, 179] on rect "Blockly Workspace" at bounding box center [1269, 166] width 69 height 44
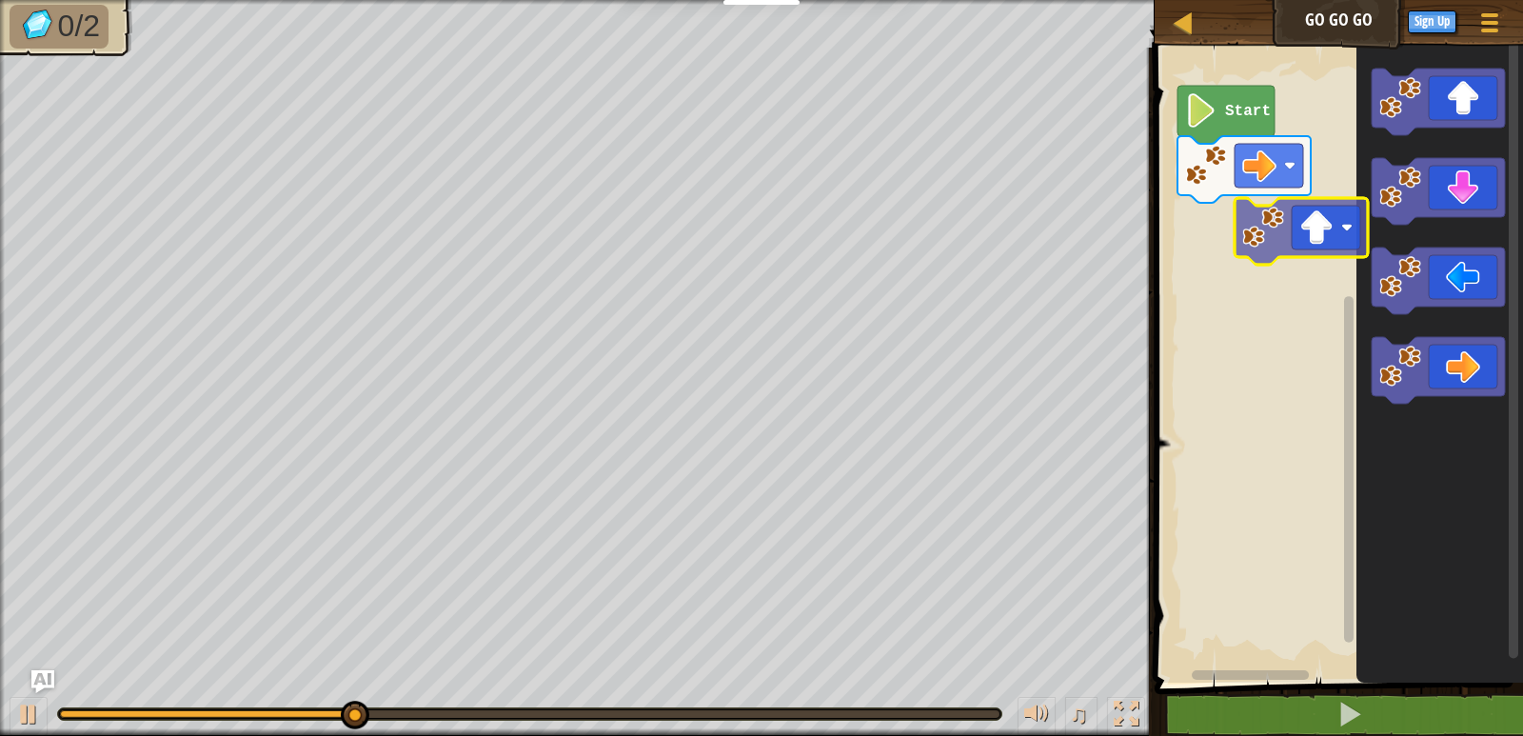
click at [1290, 240] on div "Start" at bounding box center [1336, 360] width 374 height 645
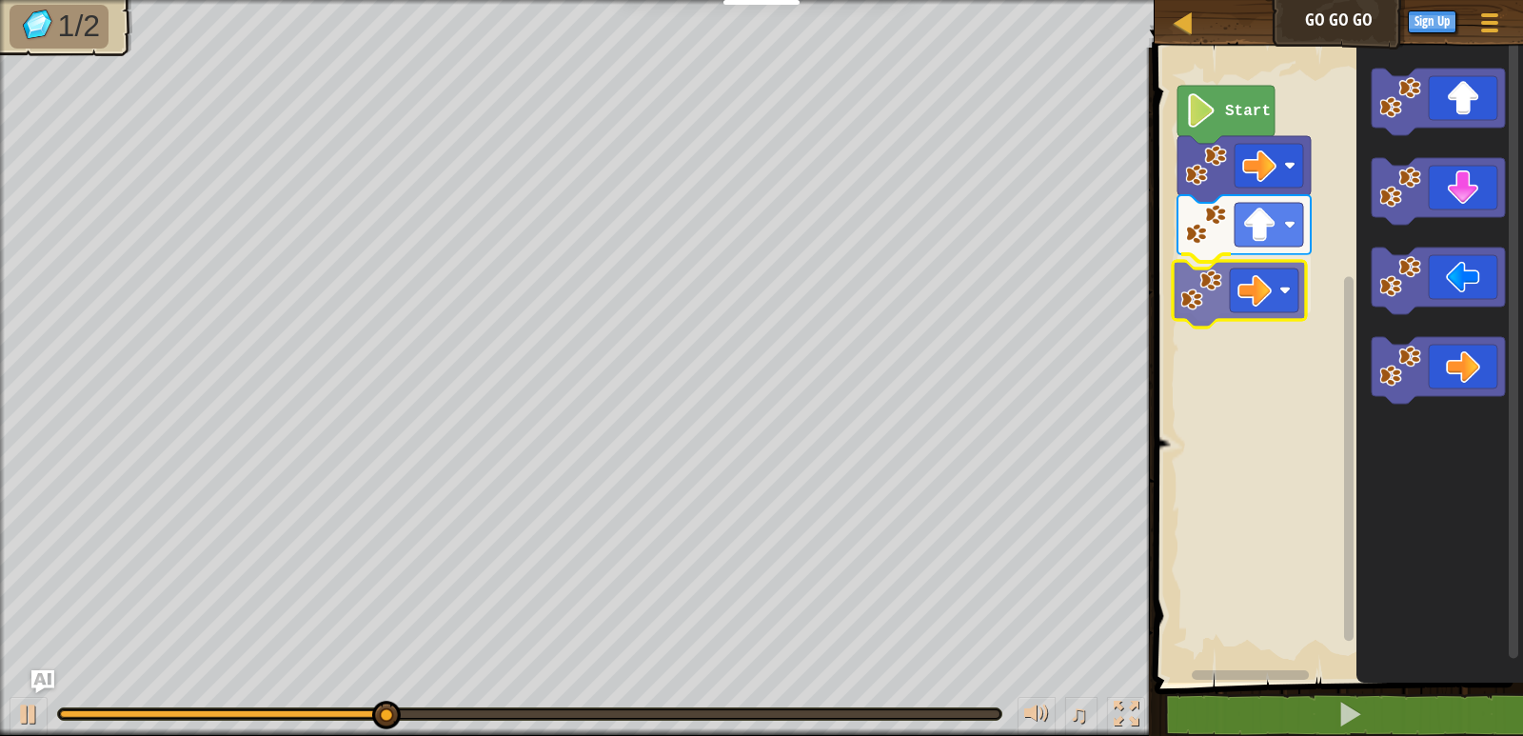
click at [1261, 281] on div "Start" at bounding box center [1336, 360] width 374 height 645
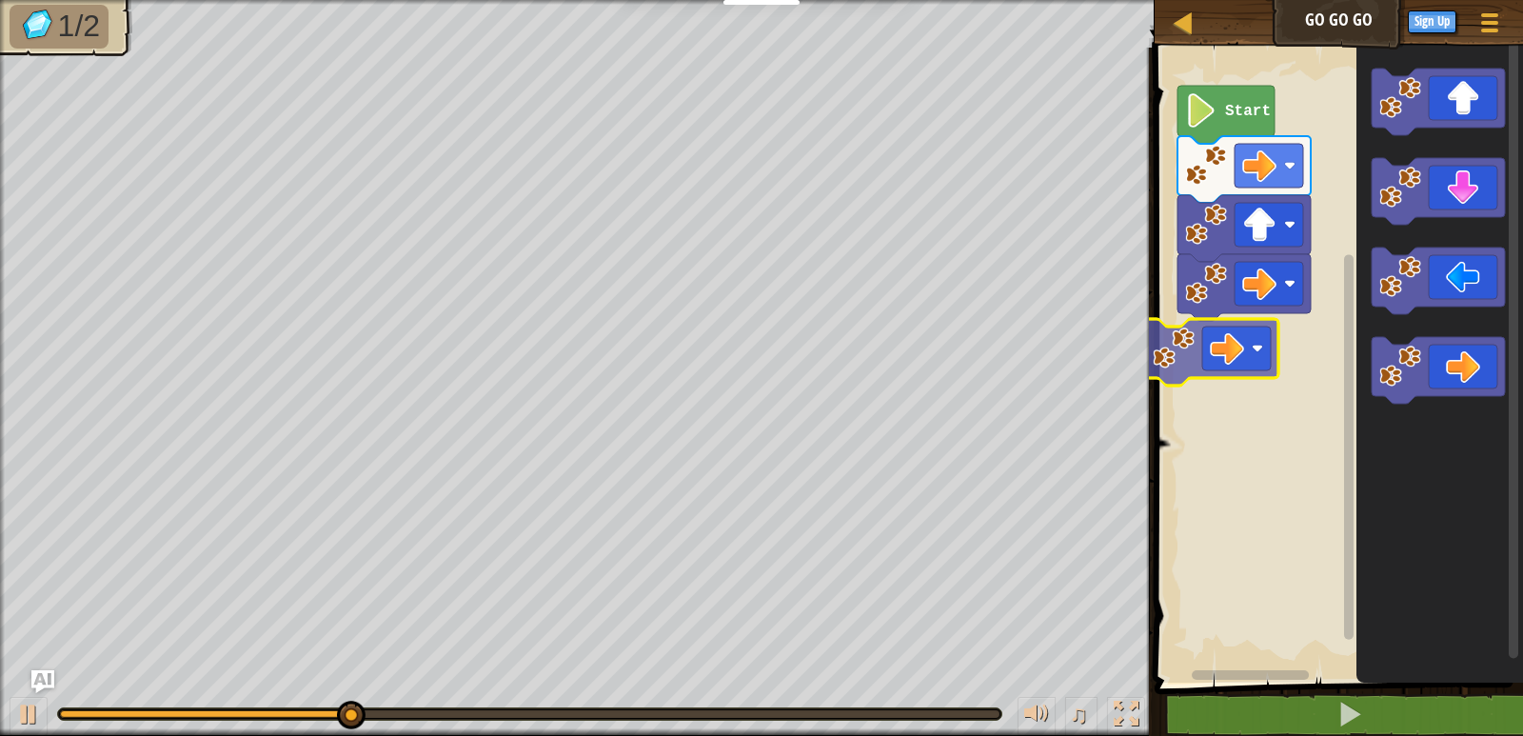
click at [1215, 333] on div "Start" at bounding box center [1336, 360] width 374 height 645
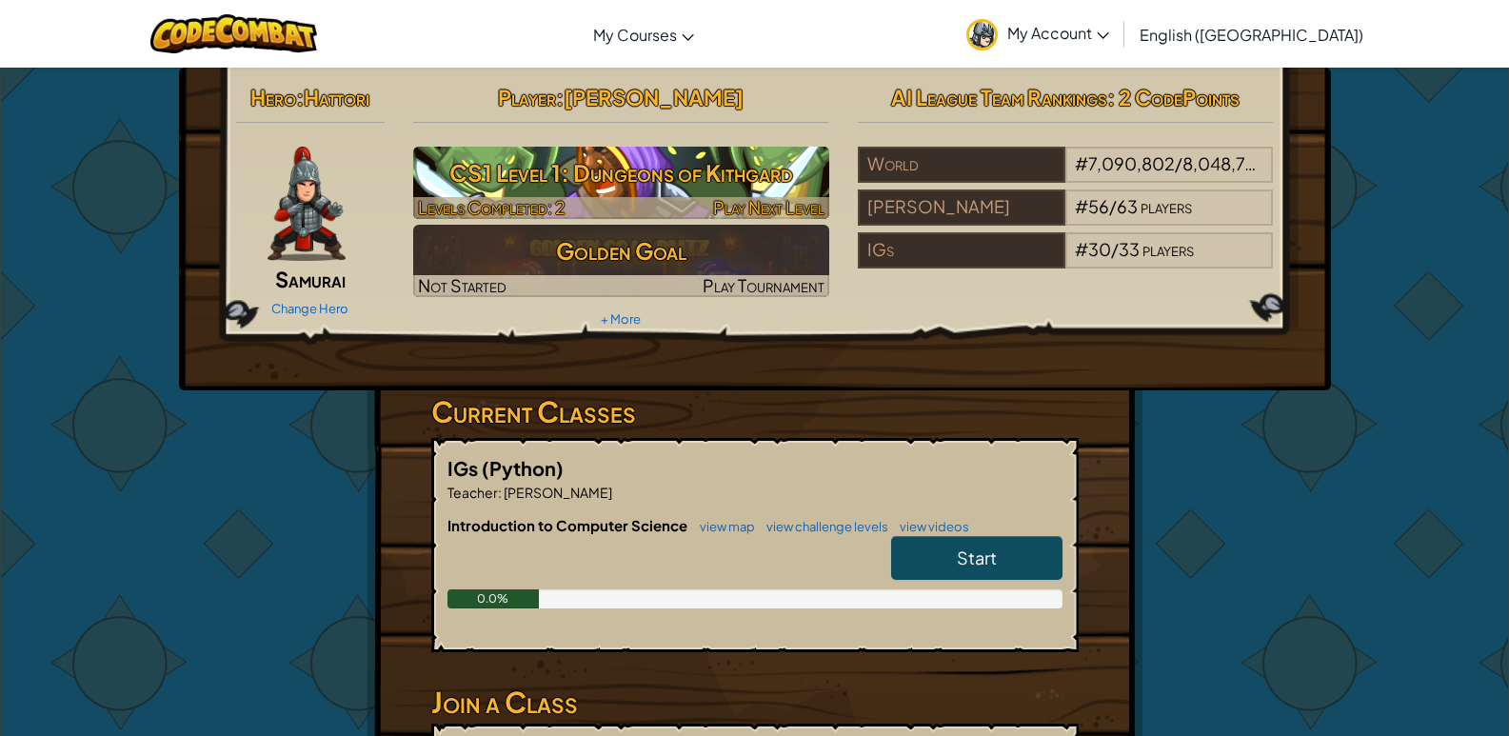
click at [540, 170] on h3 "CS1 Level 1: Dungeons of Kithgard" at bounding box center [621, 172] width 416 height 43
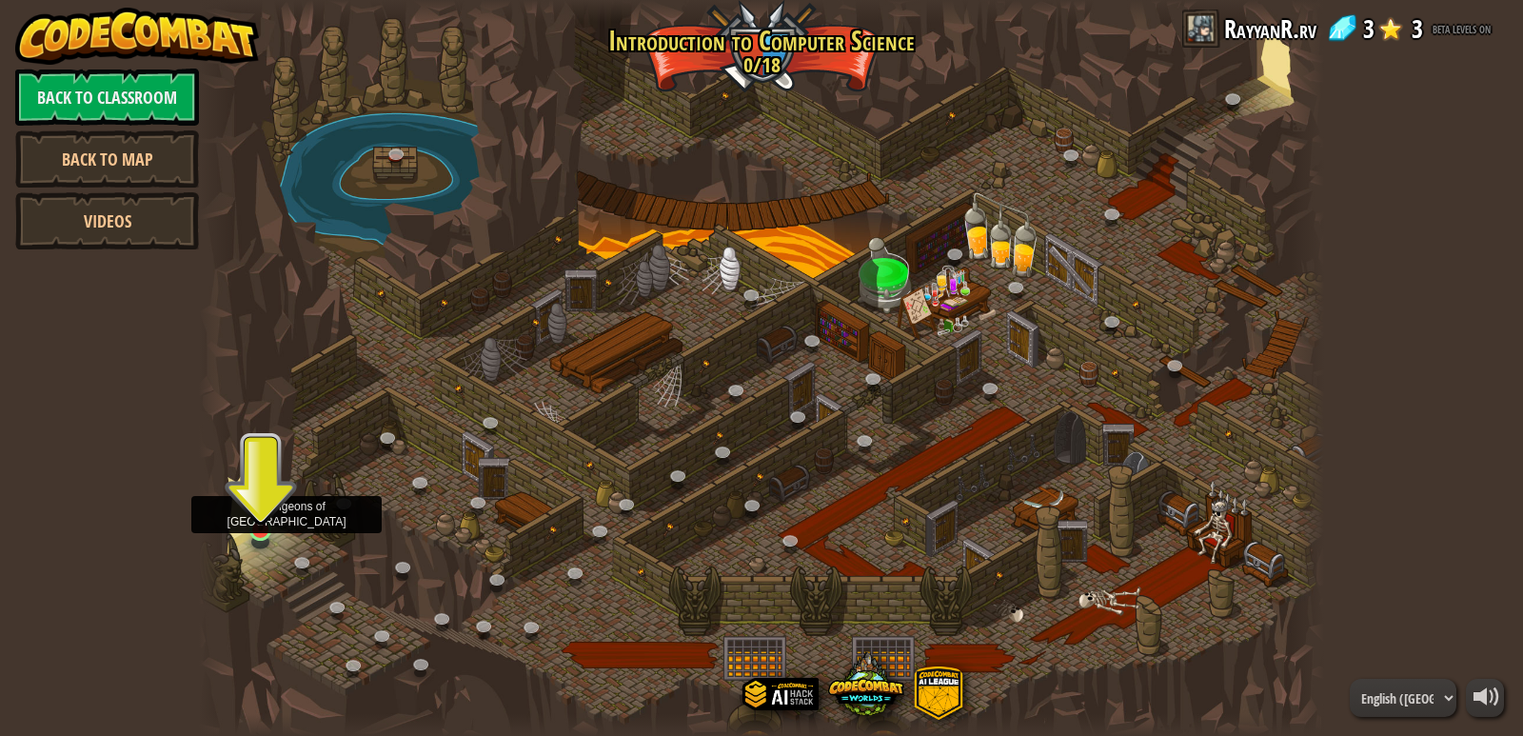
click at [250, 520] on img at bounding box center [261, 499] width 29 height 66
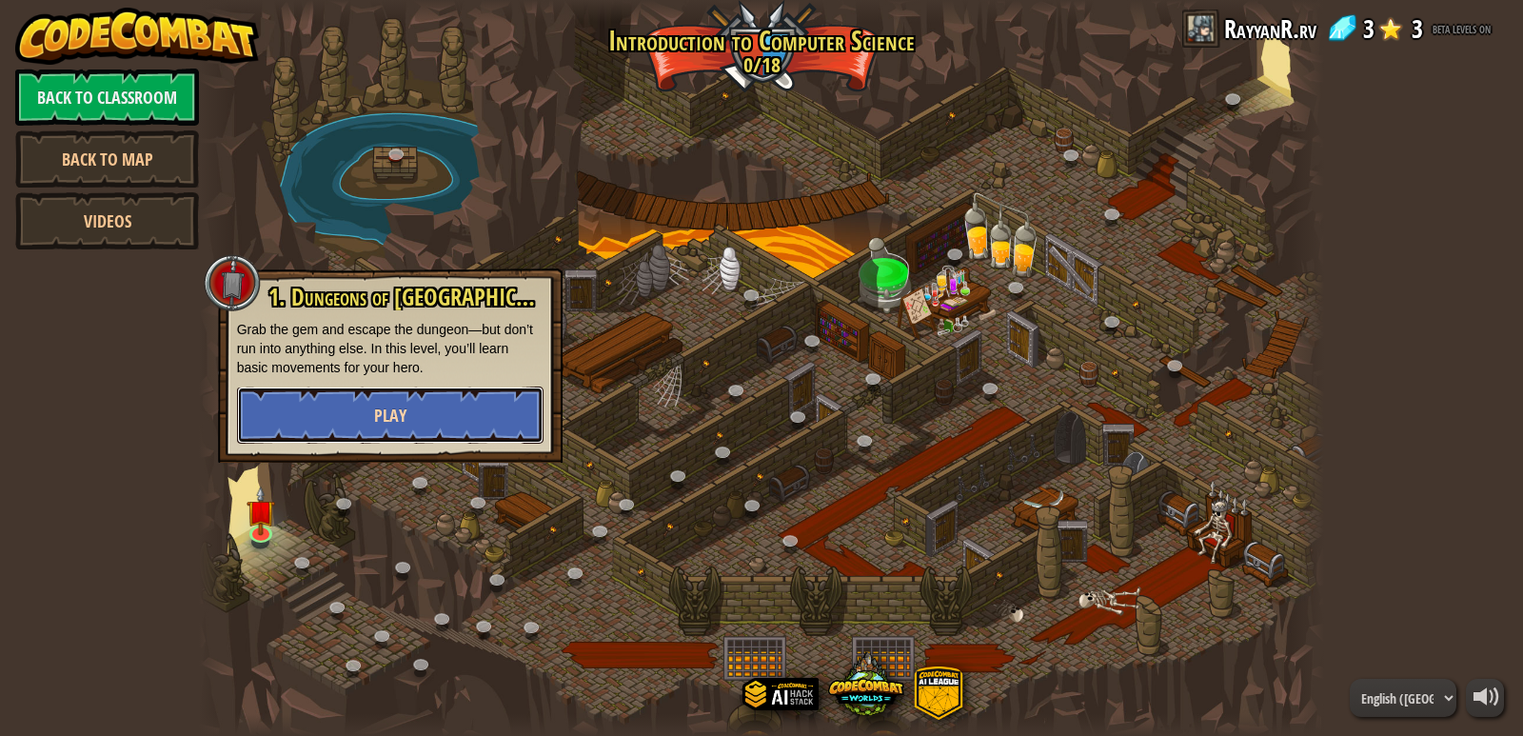
click at [431, 397] on button "Play" at bounding box center [390, 415] width 307 height 57
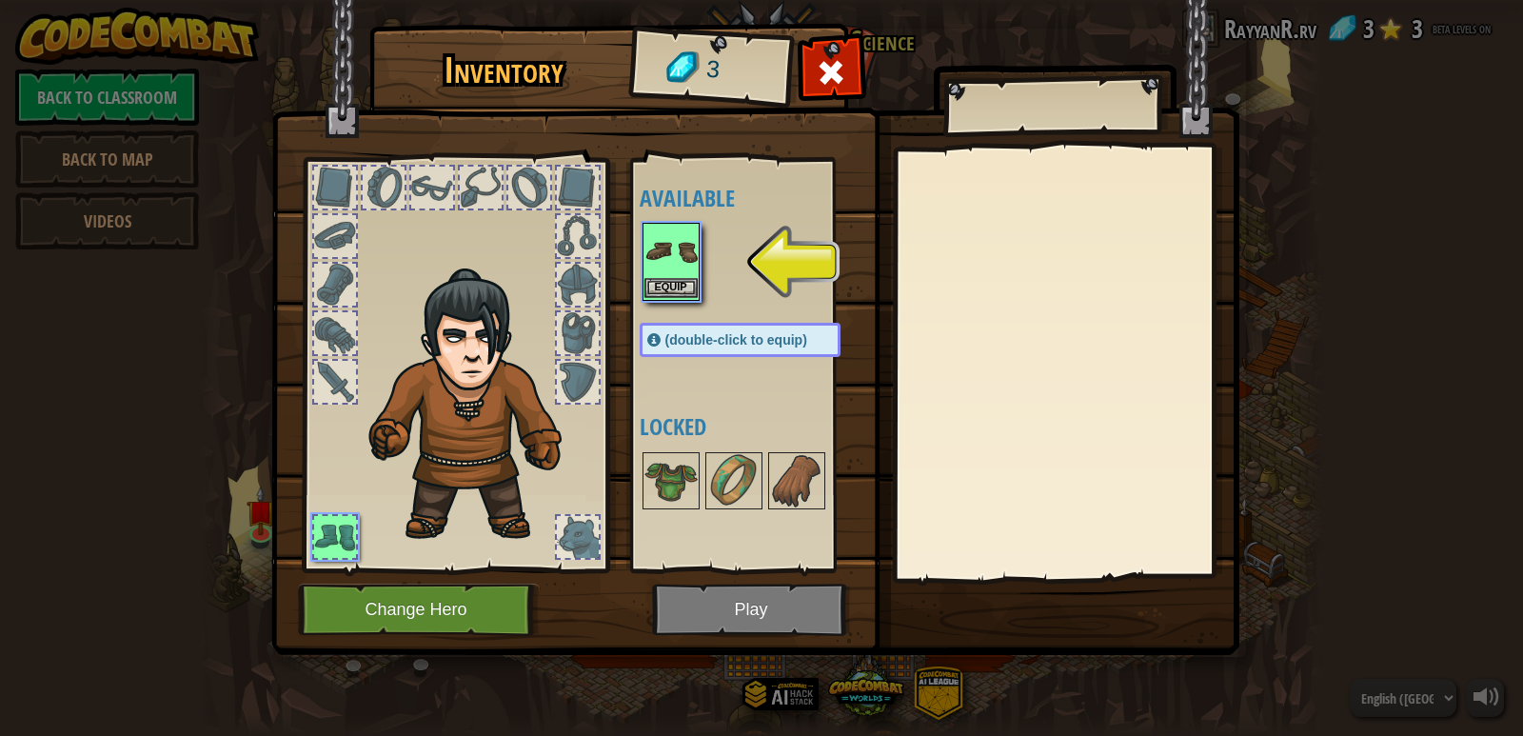
click at [681, 252] on img at bounding box center [671, 251] width 53 height 53
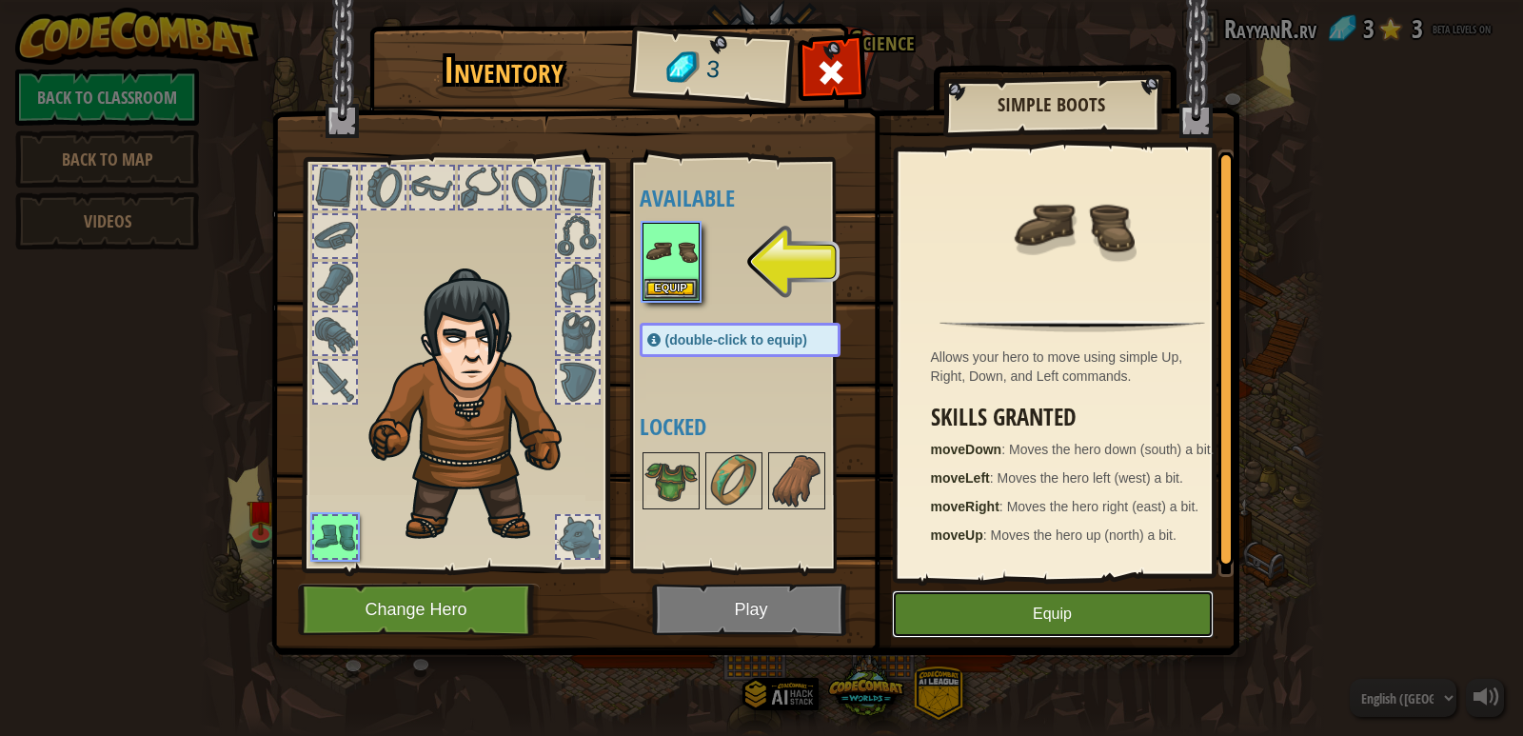
click at [1032, 605] on button "Equip" at bounding box center [1053, 614] width 322 height 48
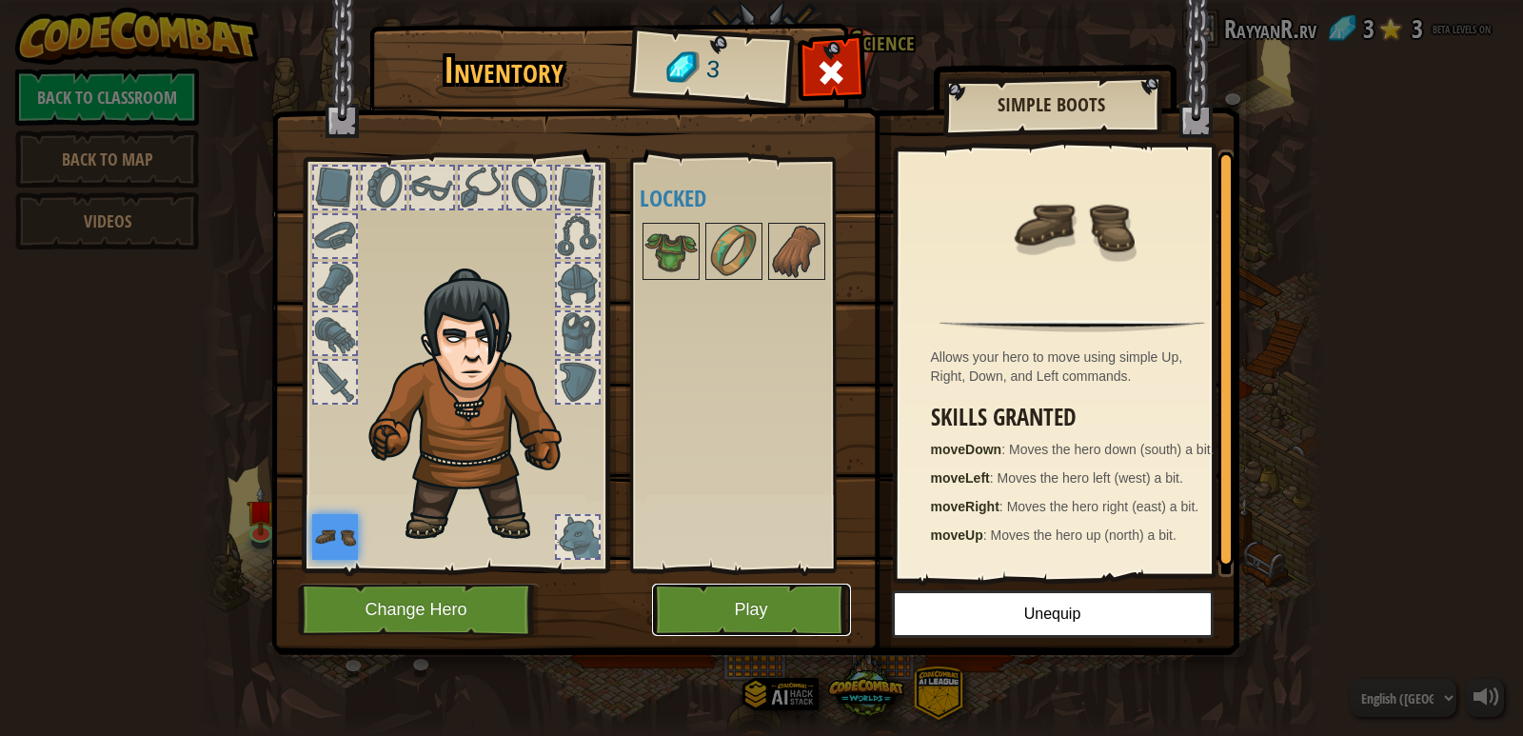
click at [718, 606] on button "Play" at bounding box center [751, 610] width 199 height 52
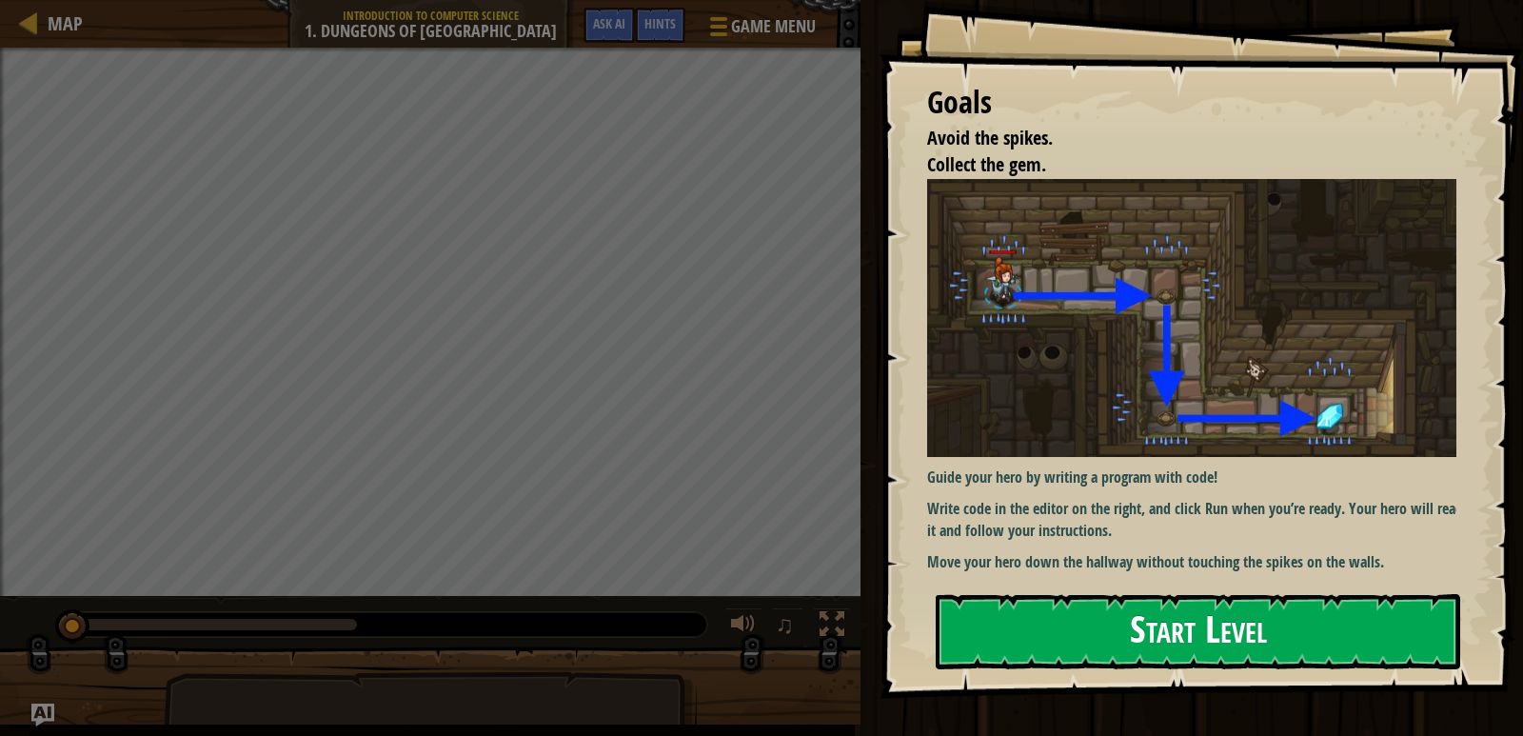
click at [987, 622] on button "Start Level" at bounding box center [1198, 631] width 525 height 75
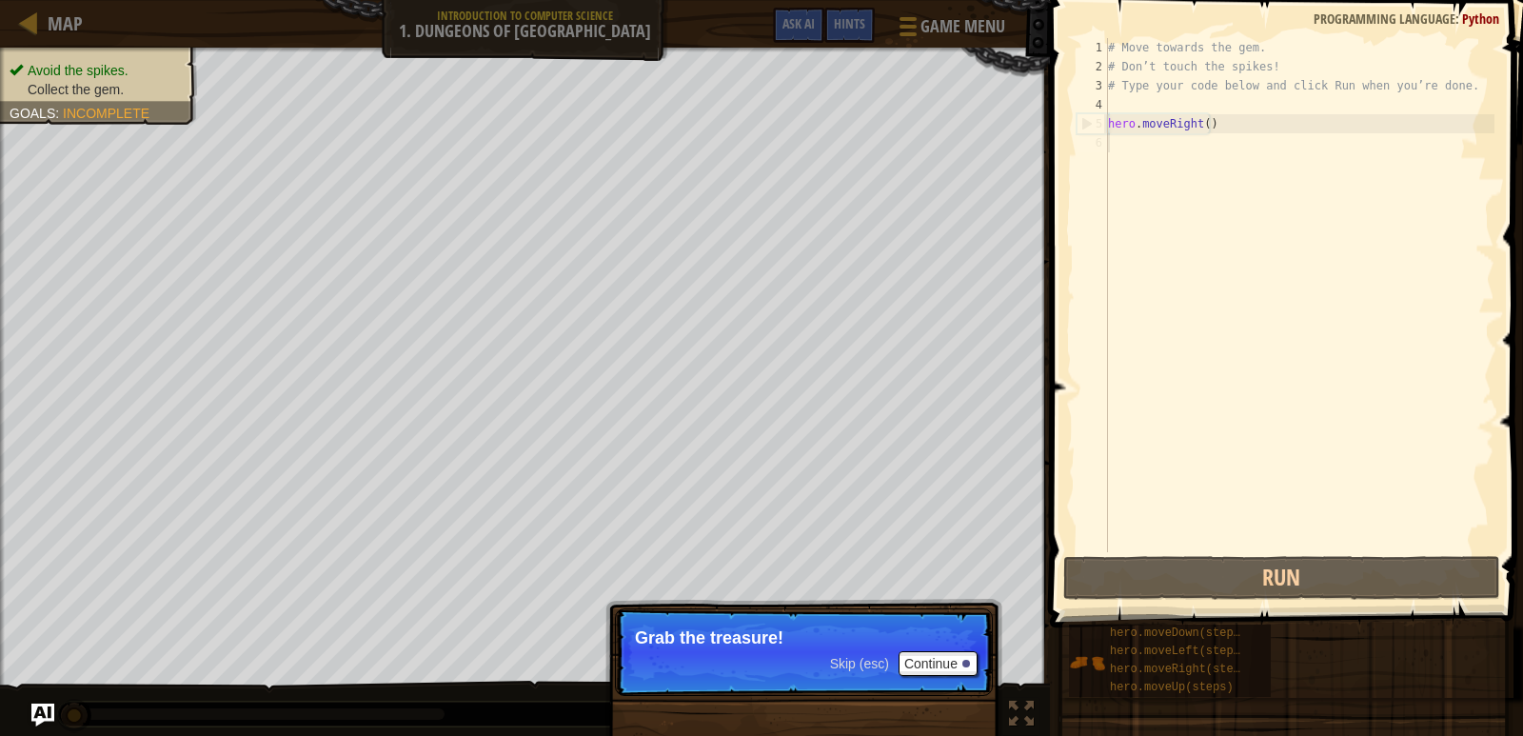
drag, startPoint x: 1164, startPoint y: 163, endPoint x: 1162, endPoint y: 176, distance: 13.5
click at [1164, 174] on div "# Move towards the gem. # Don’t touch the spikes! # Type your code below and cl…" at bounding box center [1299, 314] width 390 height 552
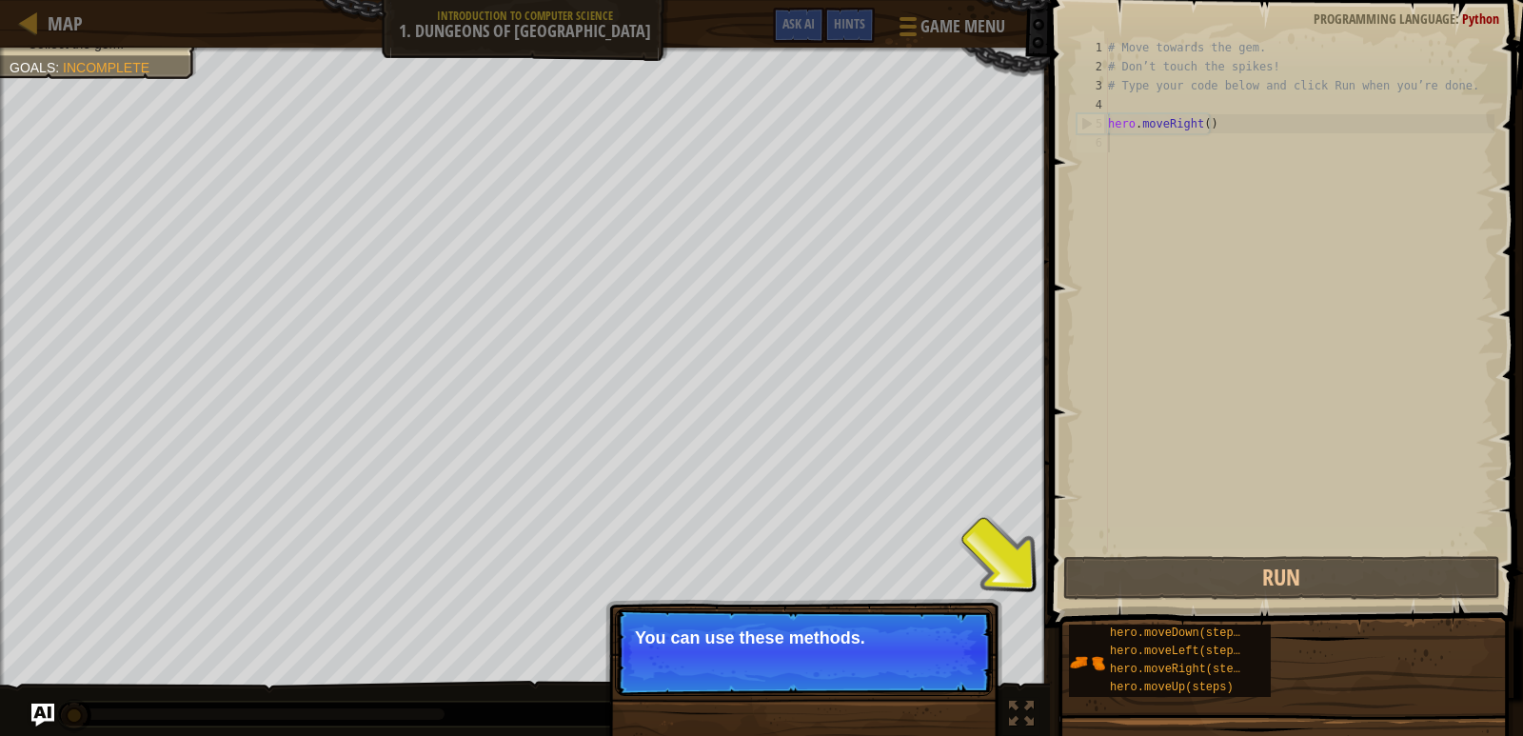
click at [783, 660] on p "Skip (esc) Continue You can use these methods." at bounding box center [804, 652] width 378 height 88
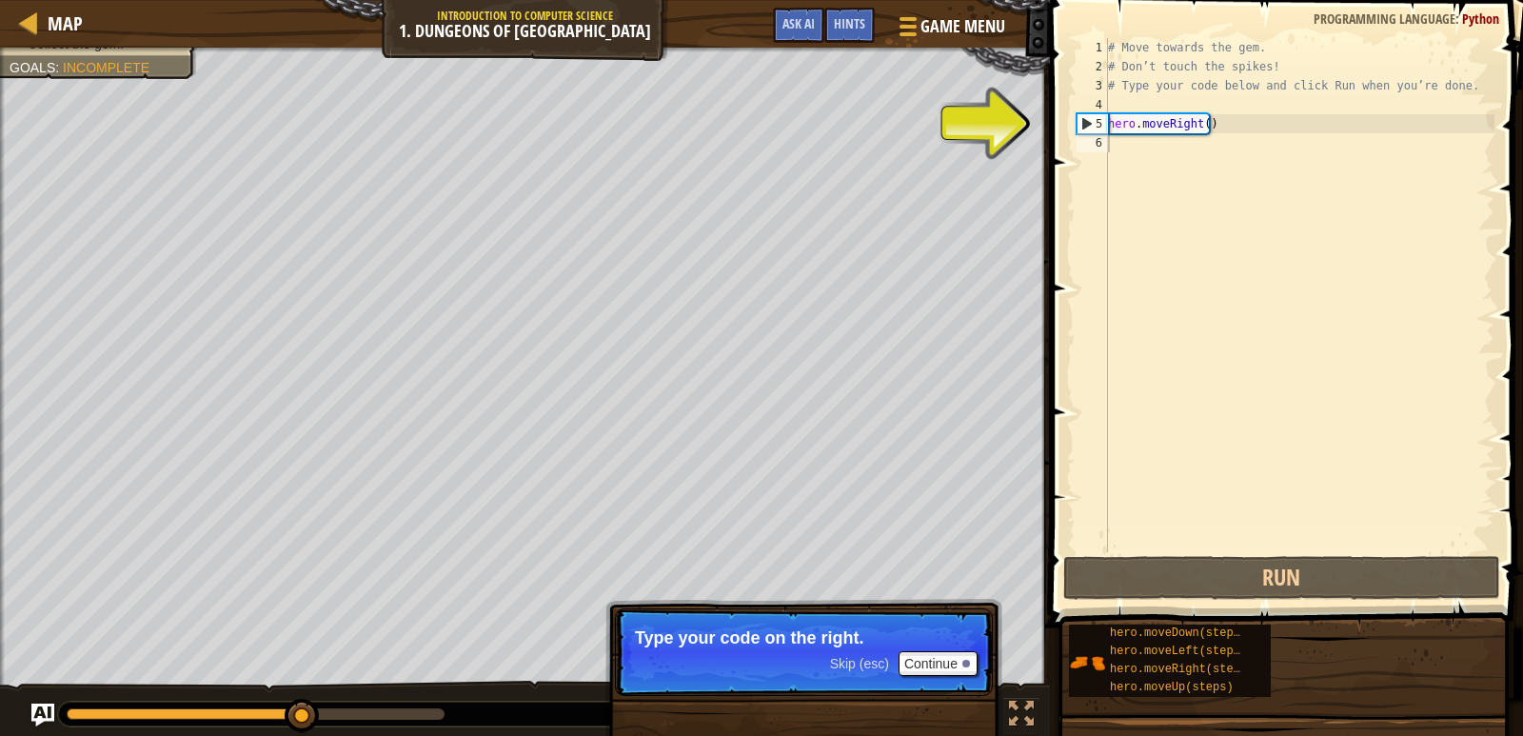
drag, startPoint x: 1157, startPoint y: 138, endPoint x: 1146, endPoint y: 154, distance: 19.3
click at [1157, 139] on div "# Move towards the gem. # Don’t touch the spikes! # Type your code below and cl…" at bounding box center [1299, 314] width 390 height 552
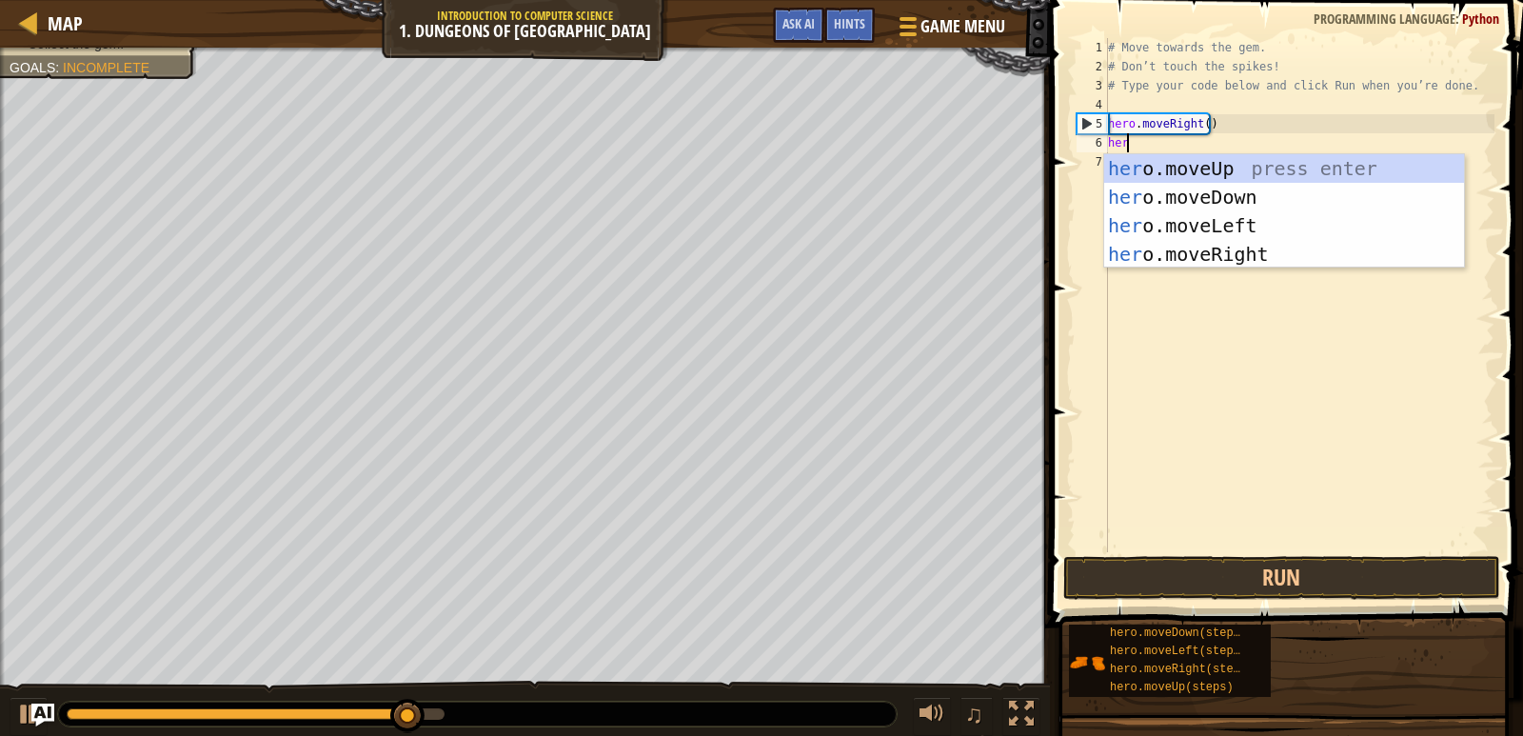
type textarea "hero"
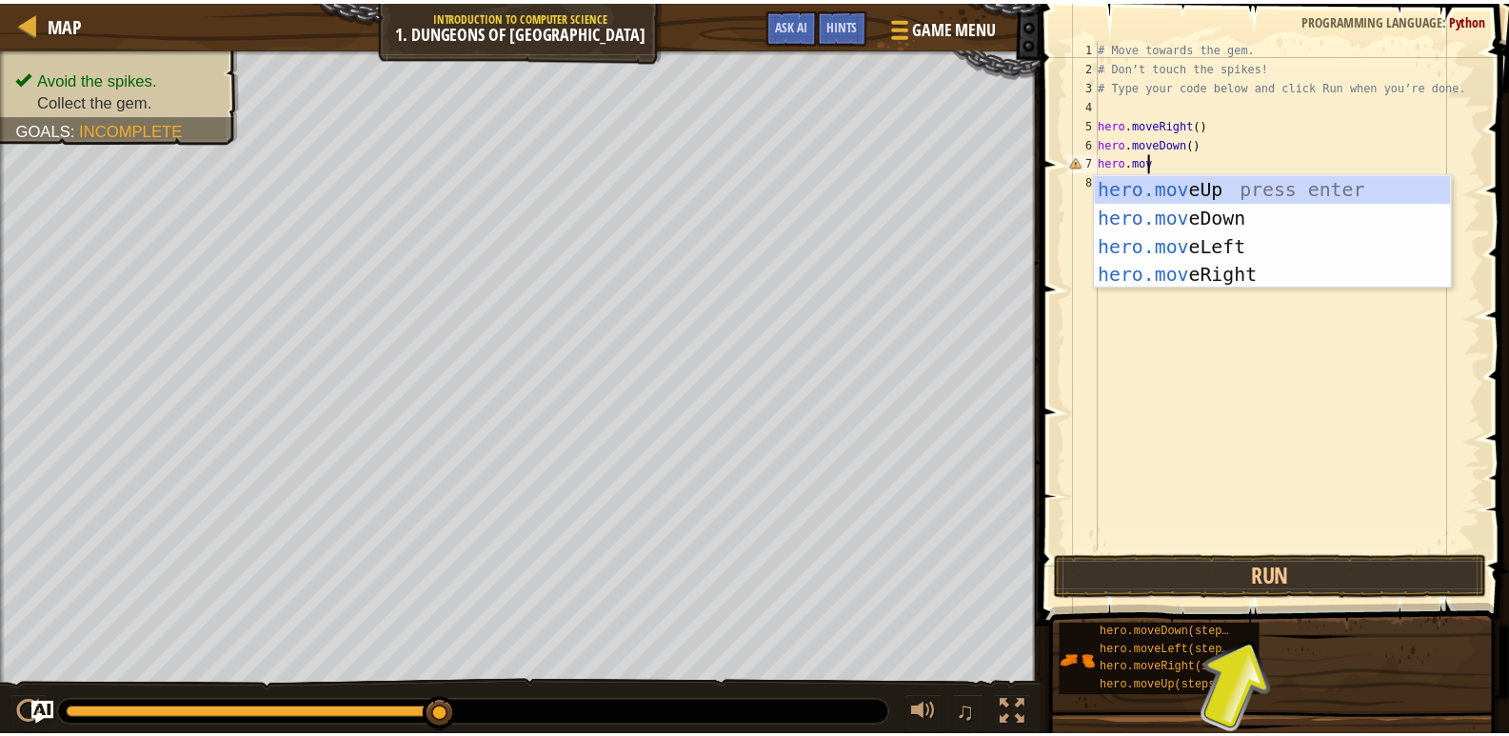
scroll to position [9, 3]
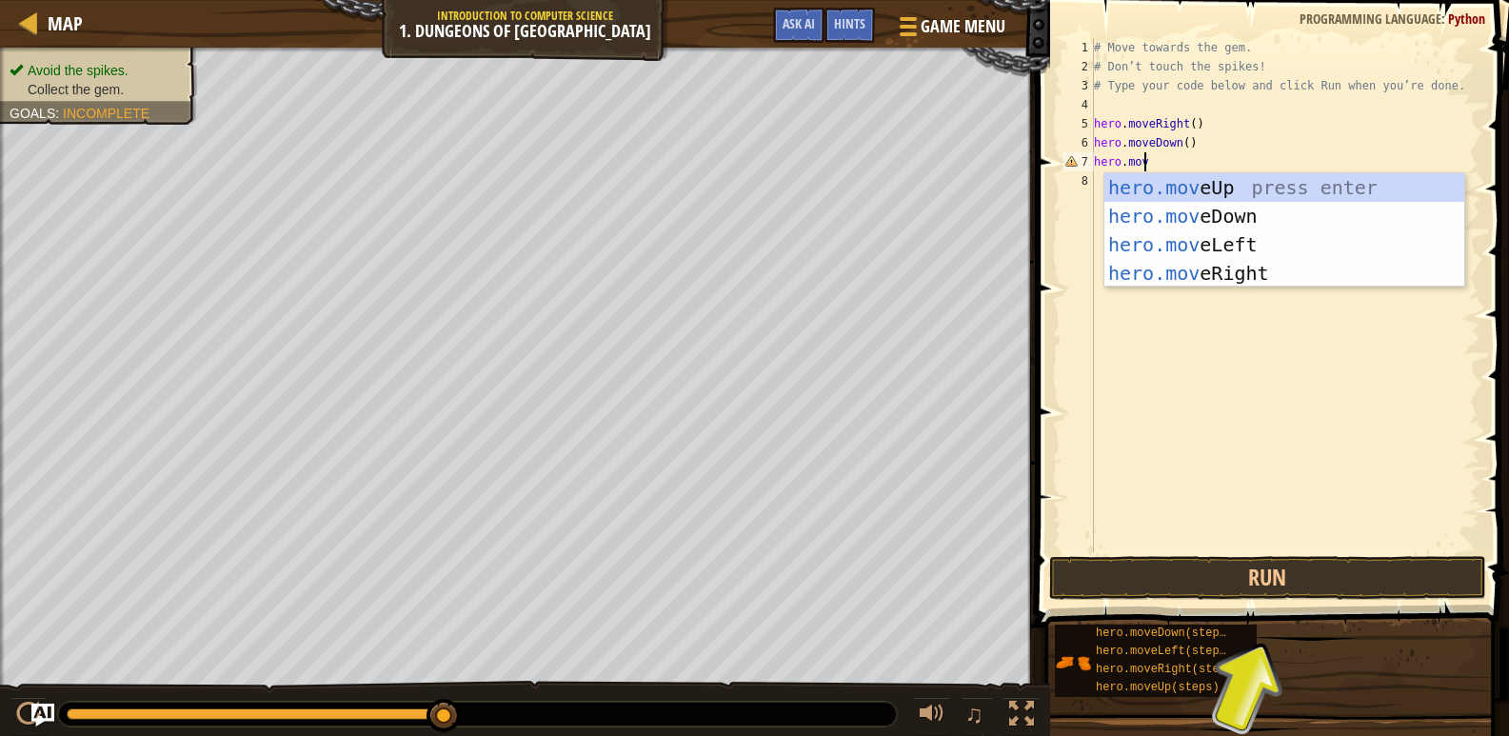
type textarea "hero.move"
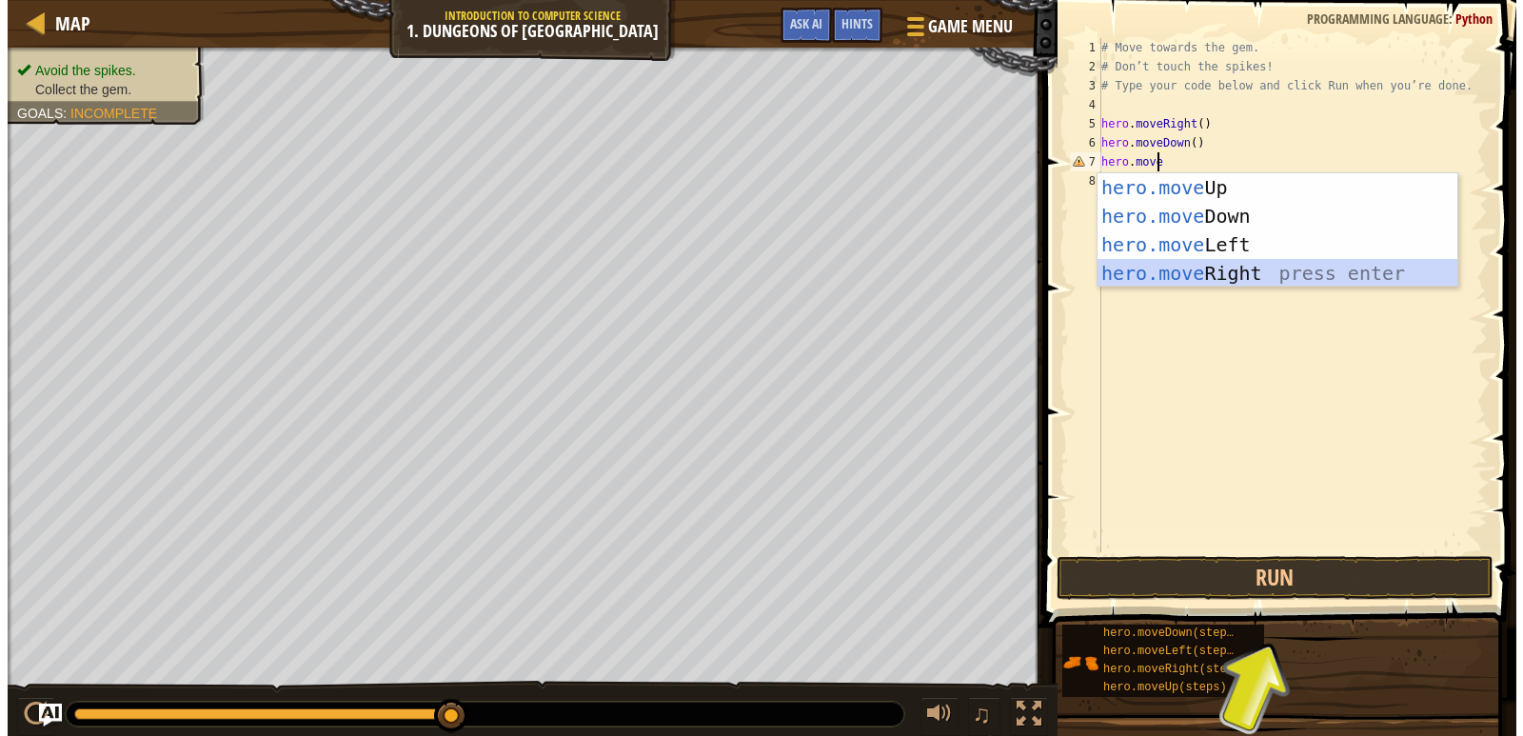
scroll to position [9, 0]
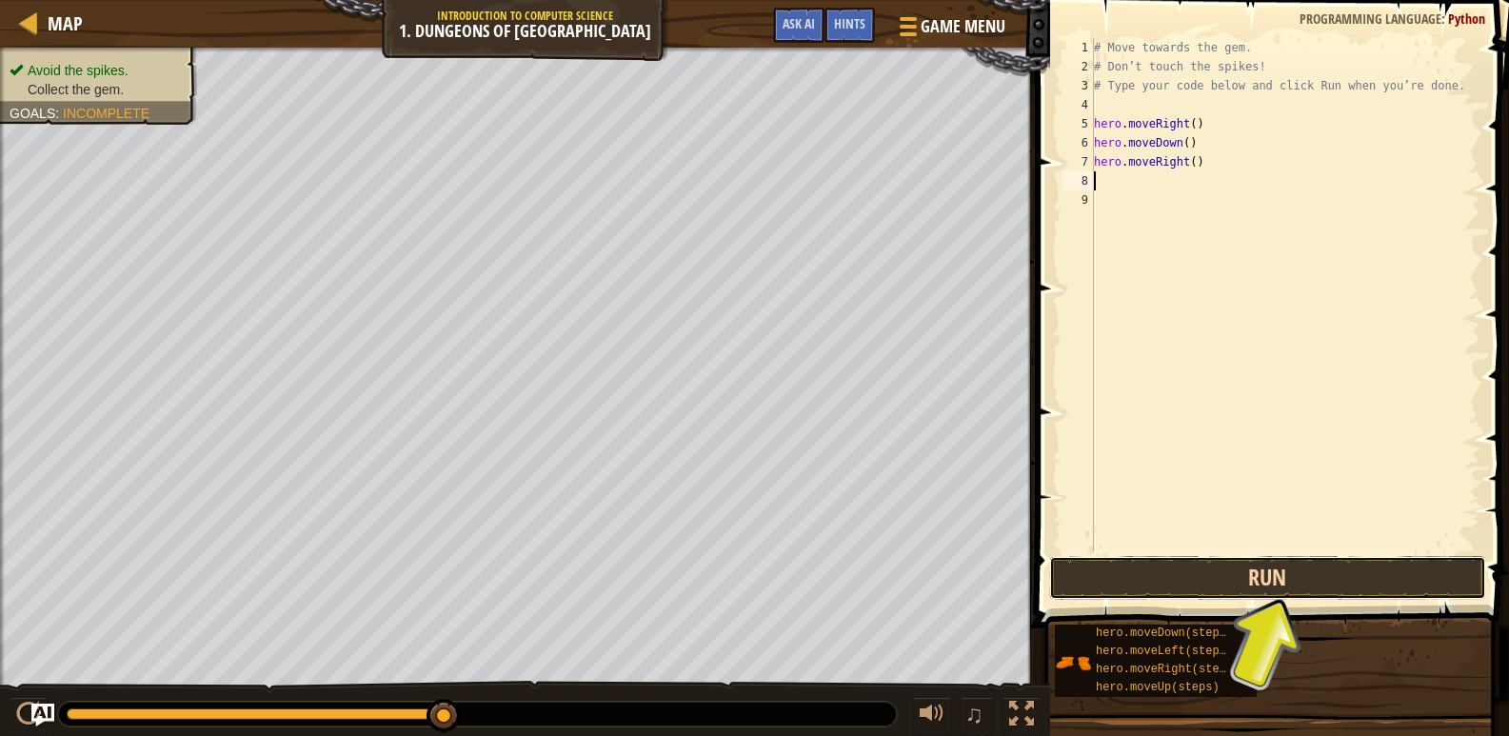
click at [1228, 568] on button "Run" at bounding box center [1267, 578] width 437 height 44
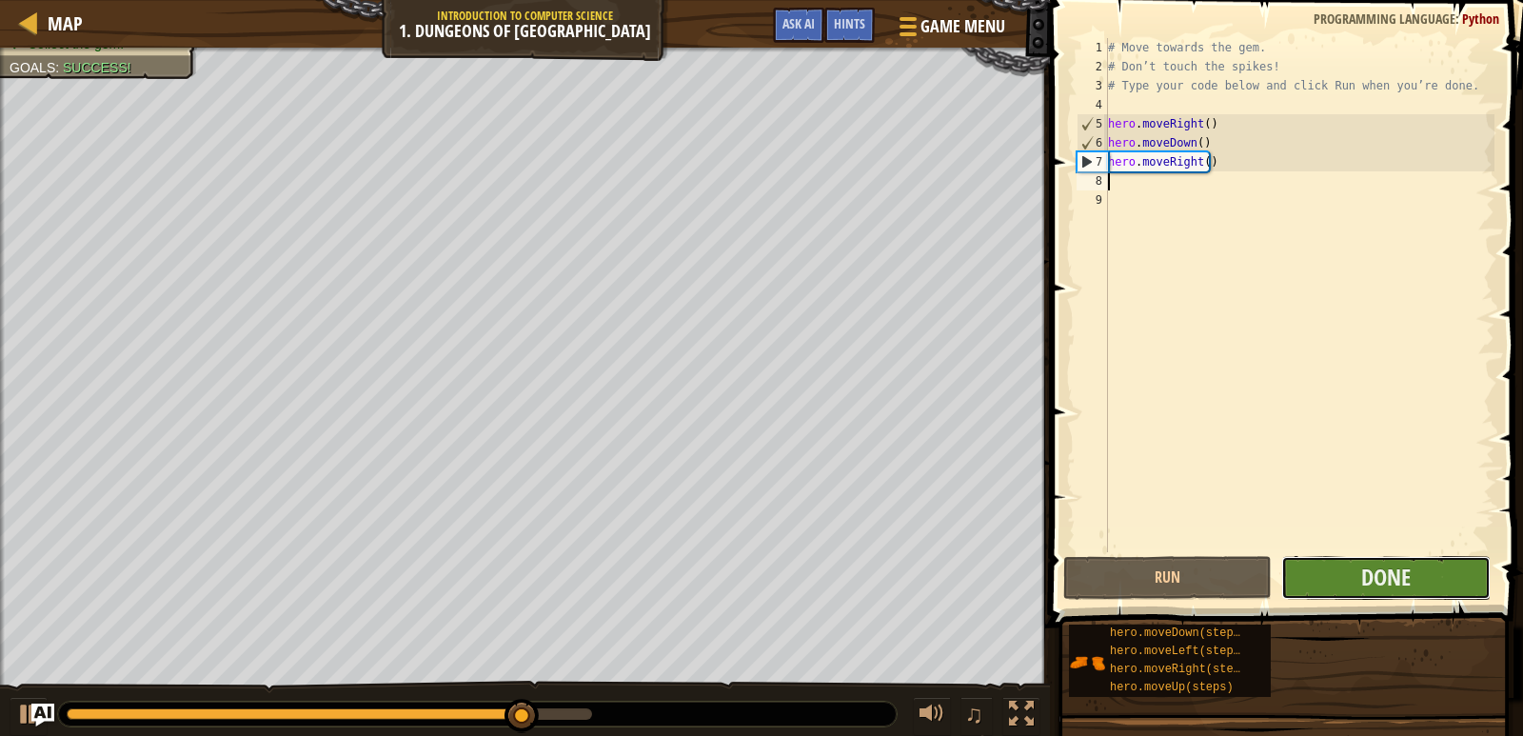
click at [1311, 575] on button "Done" at bounding box center [1385, 578] width 209 height 44
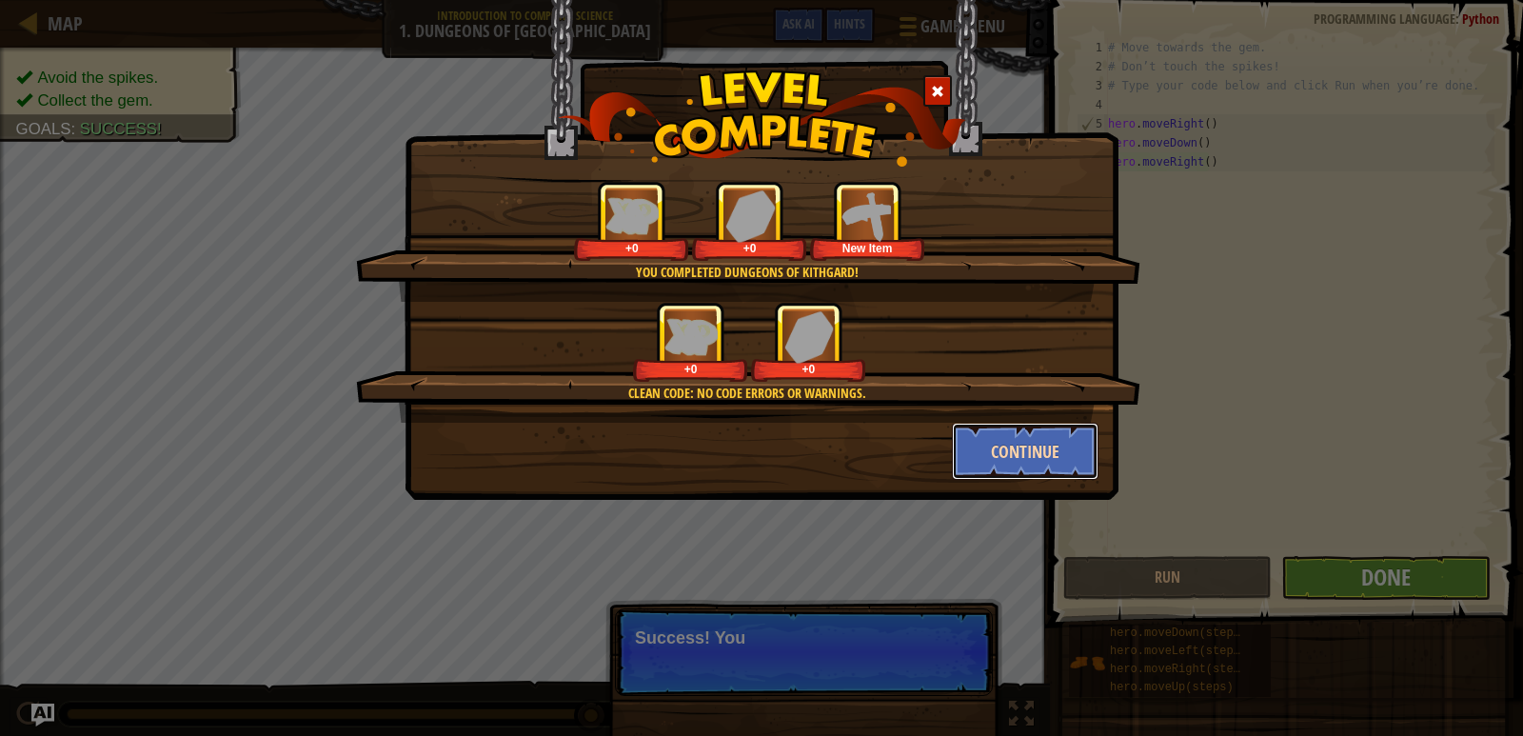
click at [1068, 453] on button "Continue" at bounding box center [1026, 451] width 148 height 57
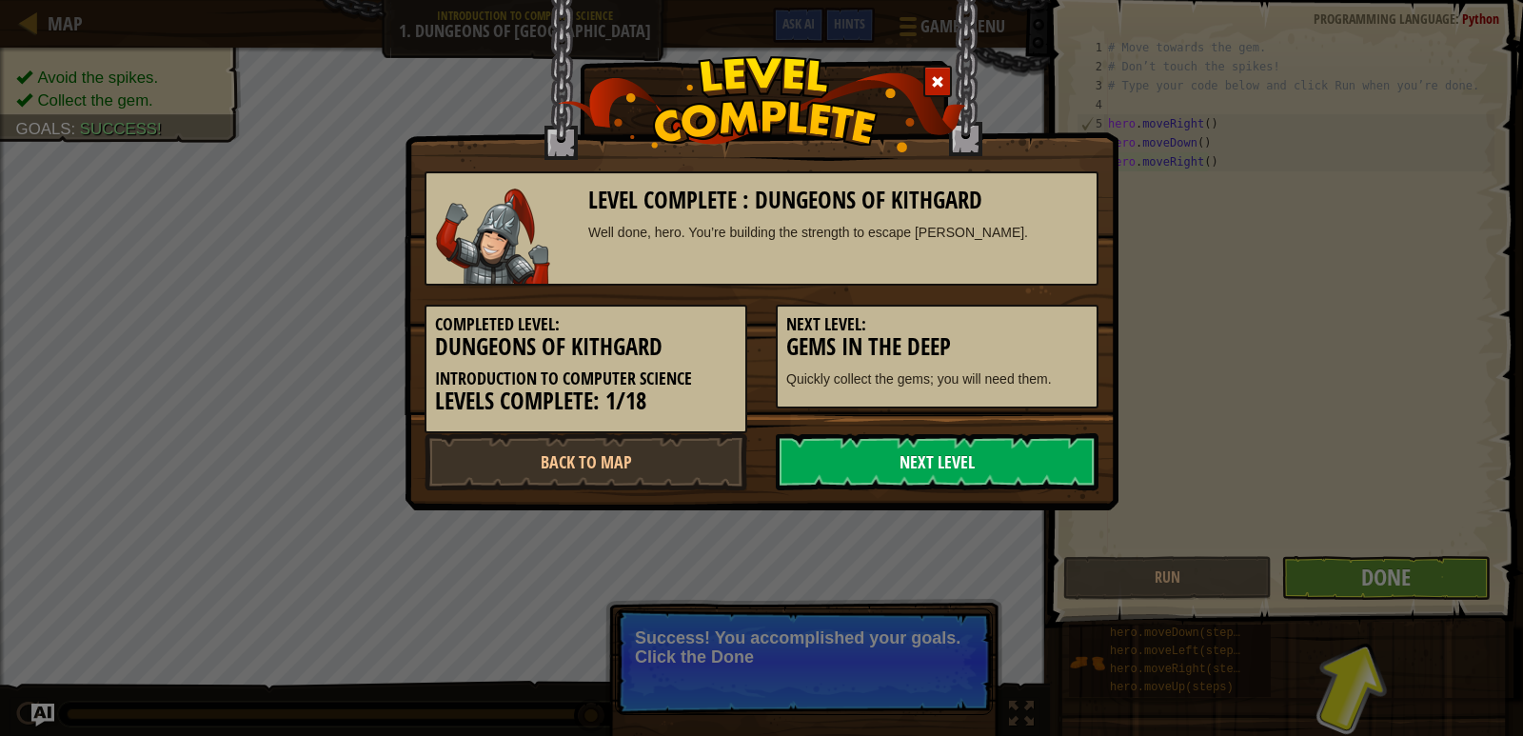
click at [942, 474] on link "Next Level" at bounding box center [937, 461] width 323 height 57
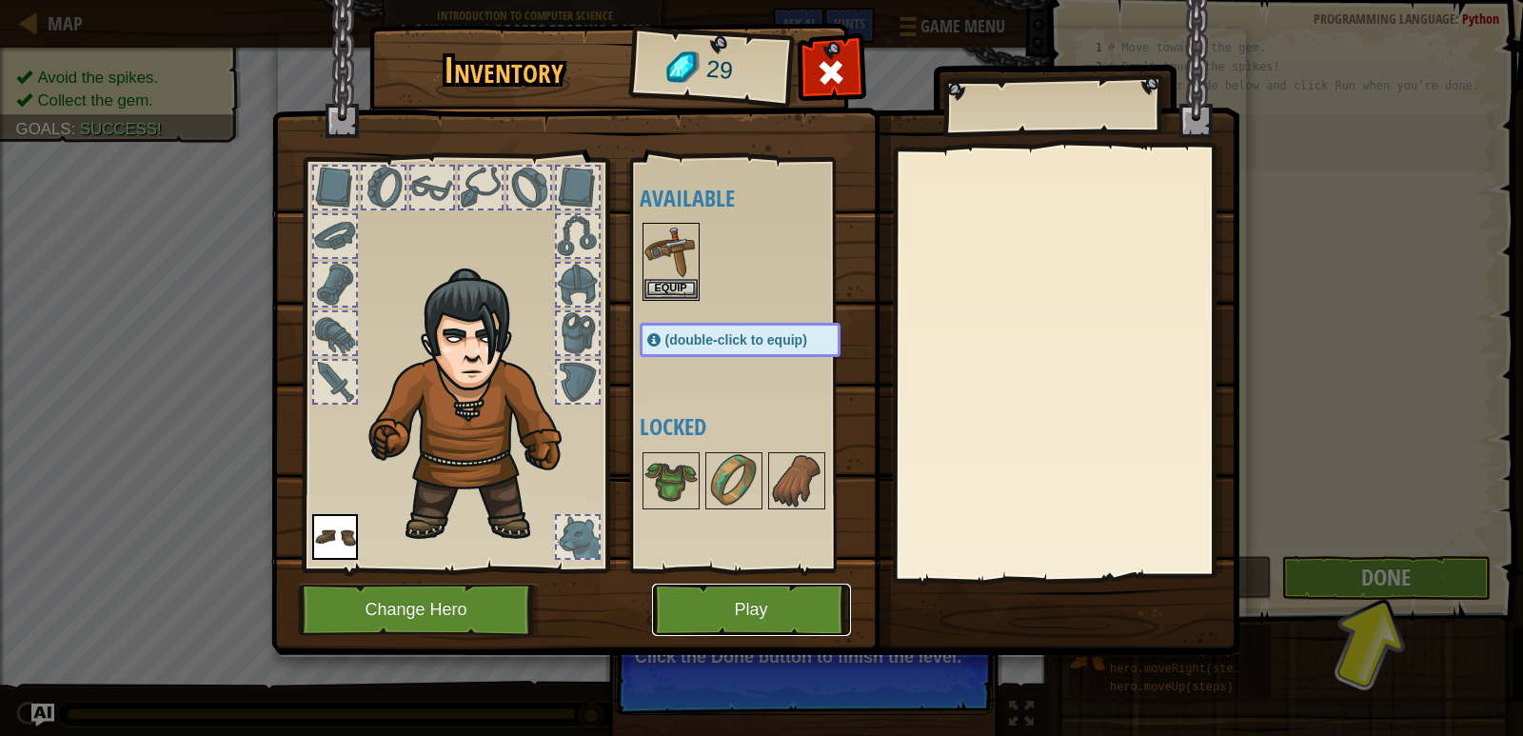
click at [775, 589] on button "Play" at bounding box center [751, 610] width 199 height 52
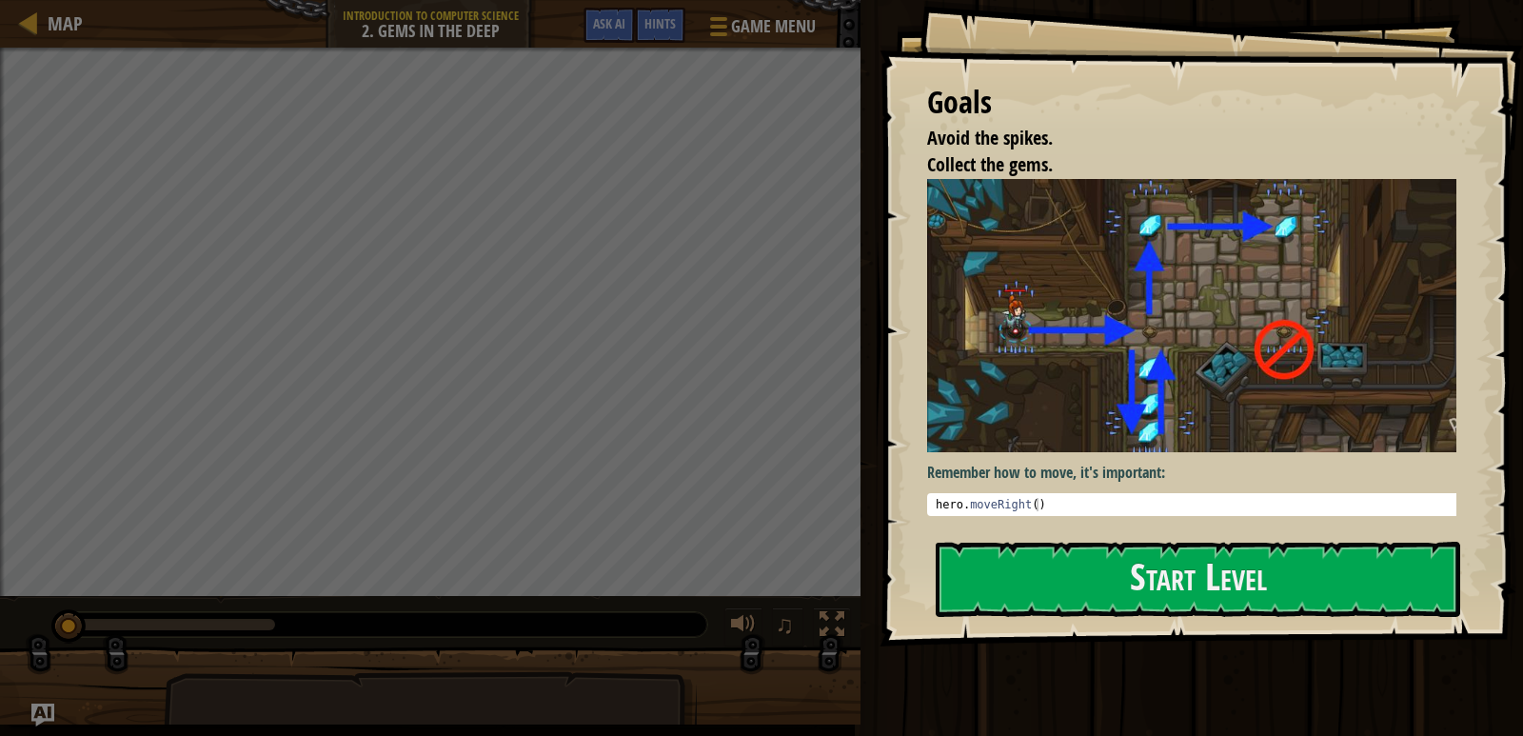
click at [1086, 519] on div "Remember how to move, it's important: 1 hero . moveRight ( ) הההההההההההההההההה…" at bounding box center [1199, 351] width 544 height 344
click at [1070, 581] on button "Start Level" at bounding box center [1198, 579] width 525 height 75
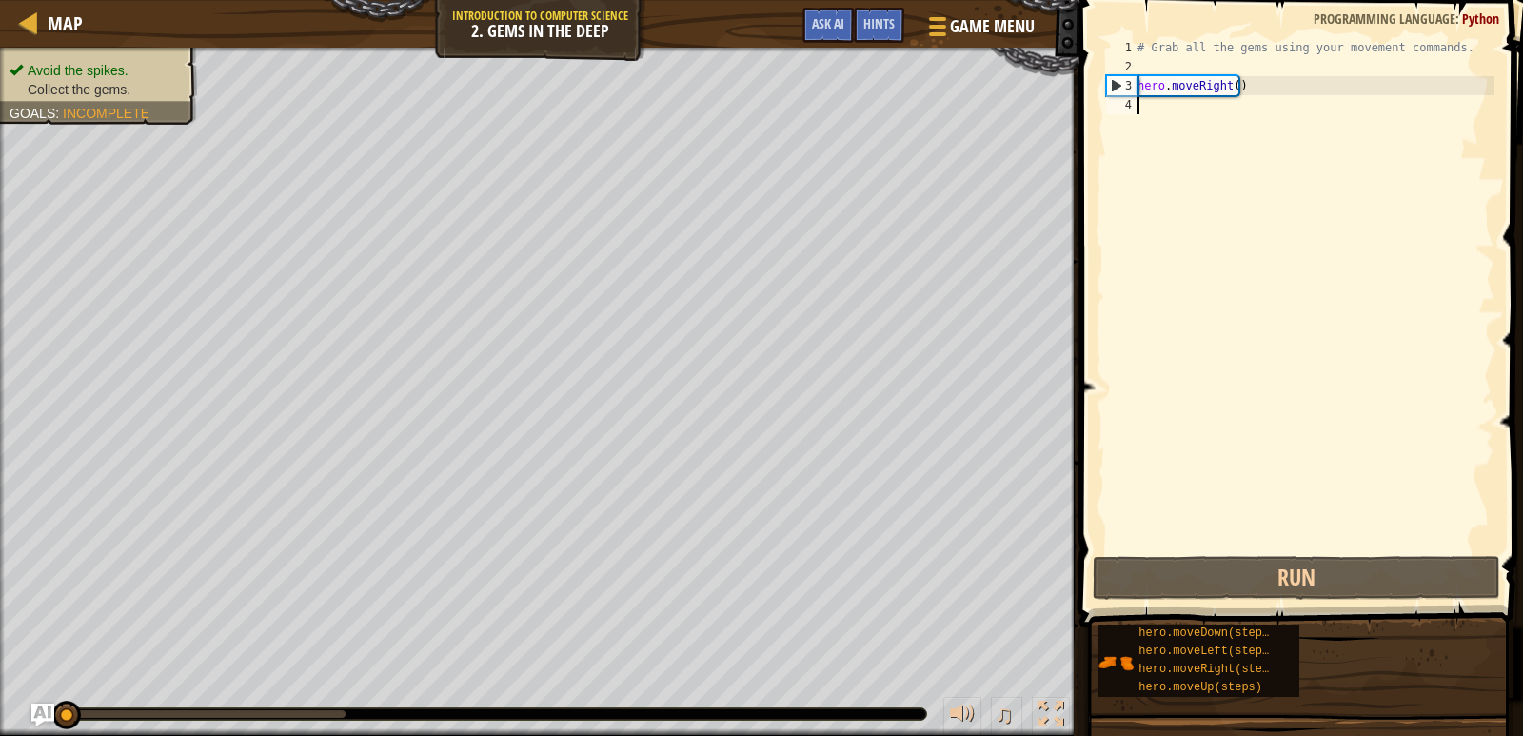
click at [1164, 122] on div "# Grab all the gems using your movement commands. hero . moveRight ( )" at bounding box center [1314, 314] width 361 height 552
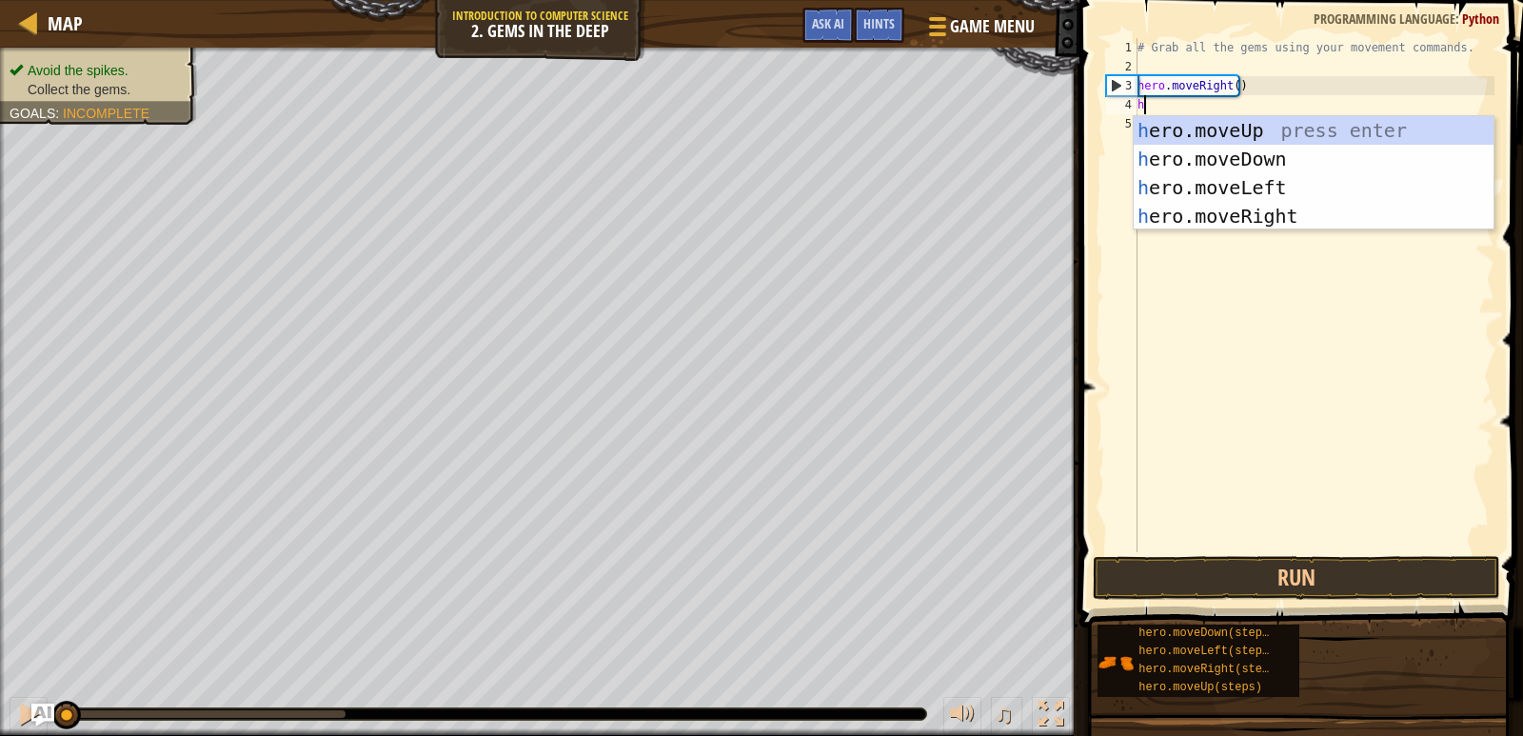
type textarea "her"
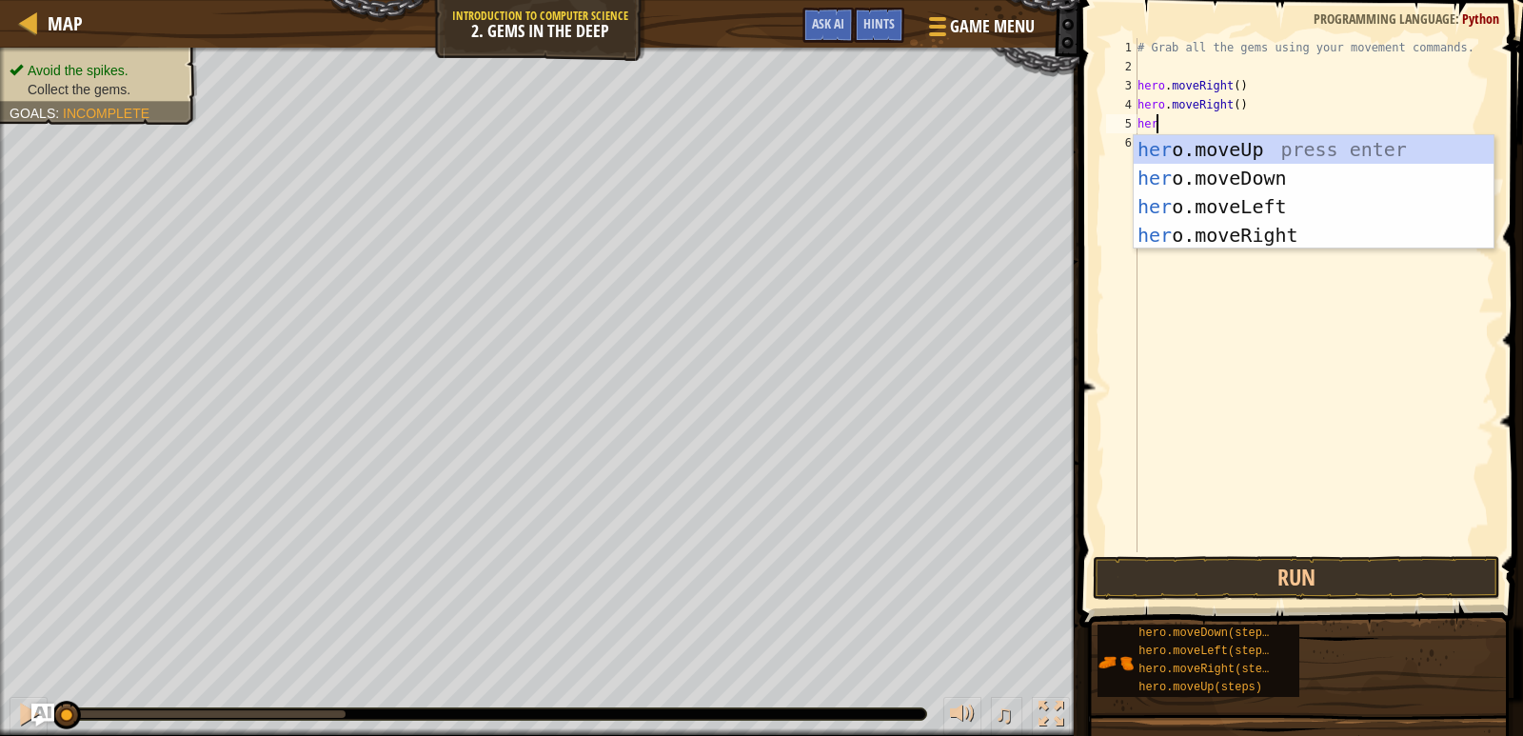
scroll to position [9, 1]
type textarea "herp"
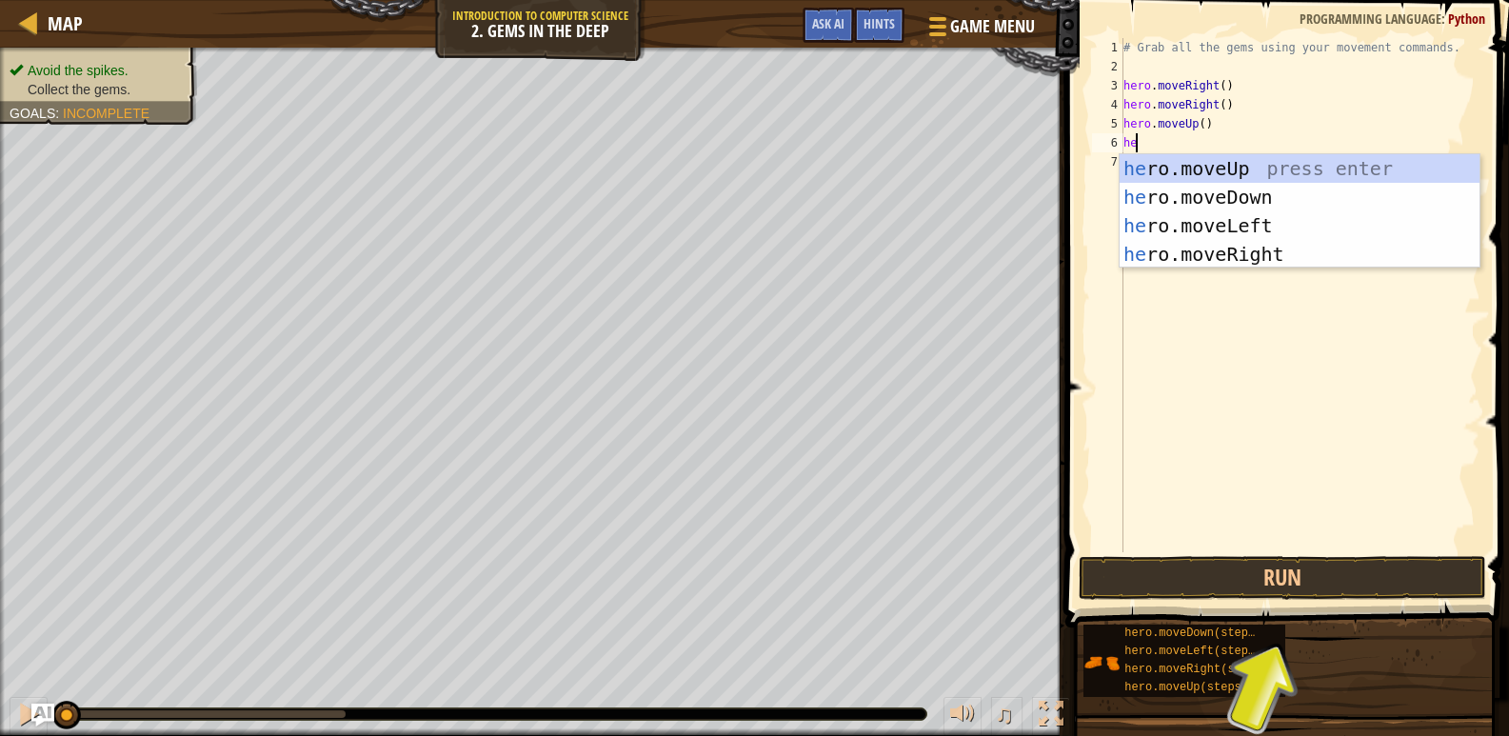
type textarea "hero"
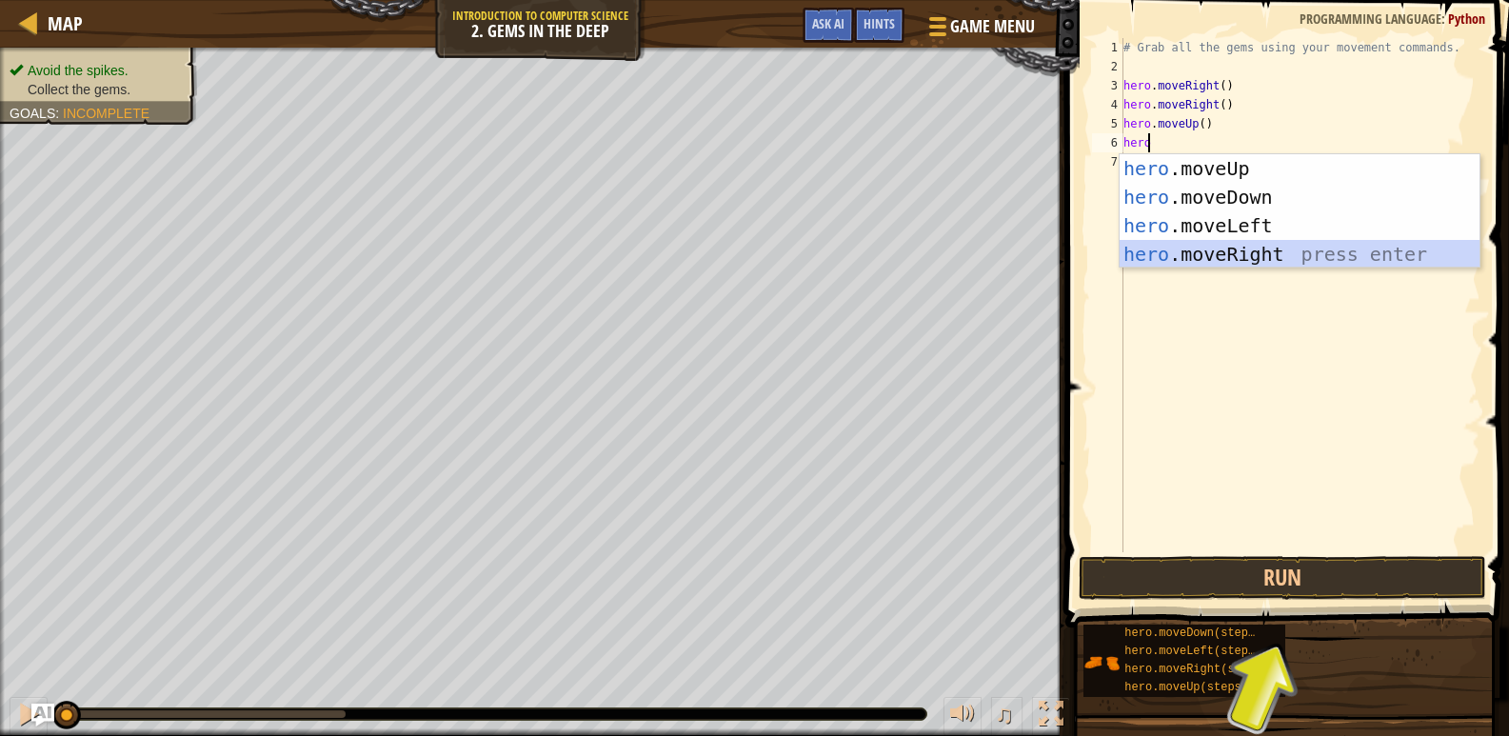
scroll to position [9, 0]
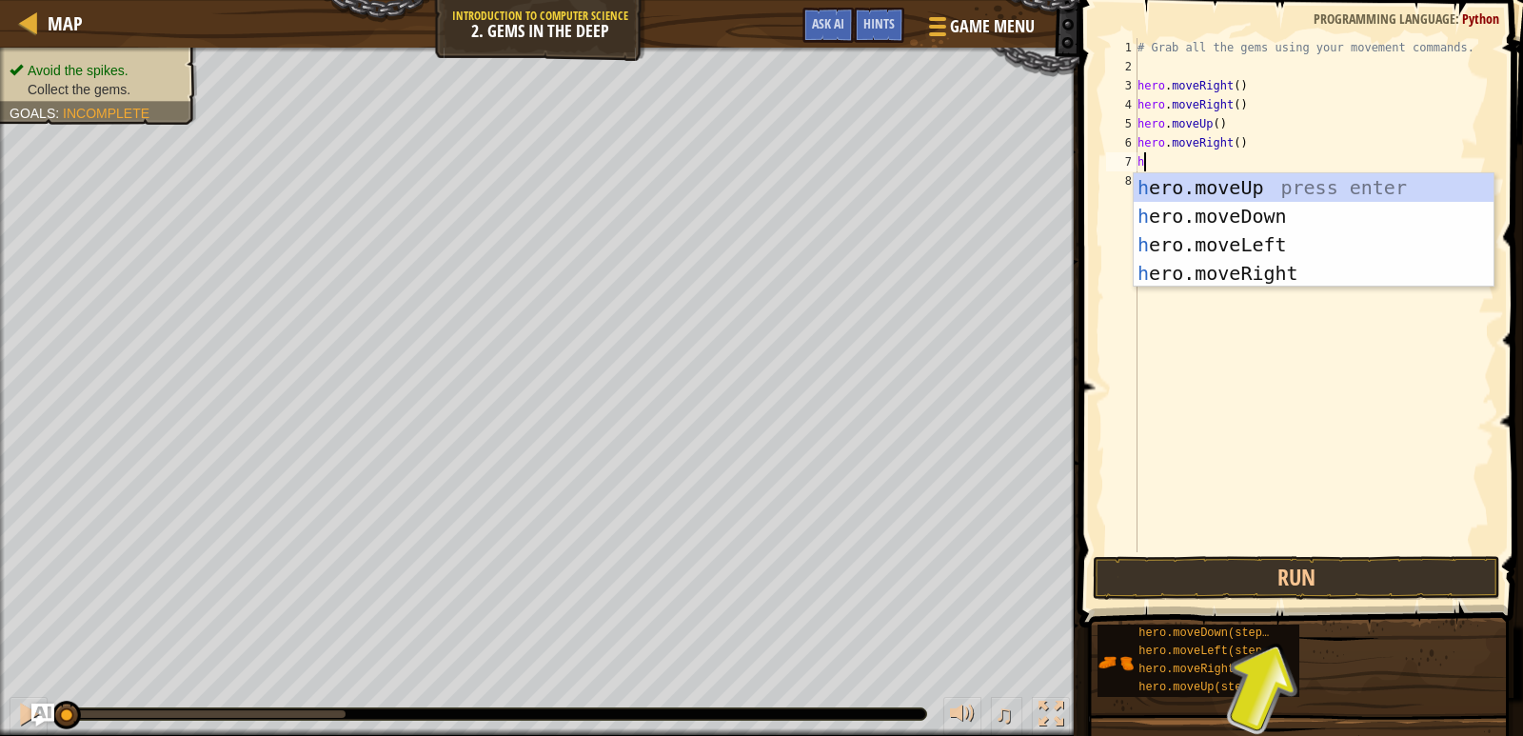
type textarea "her"
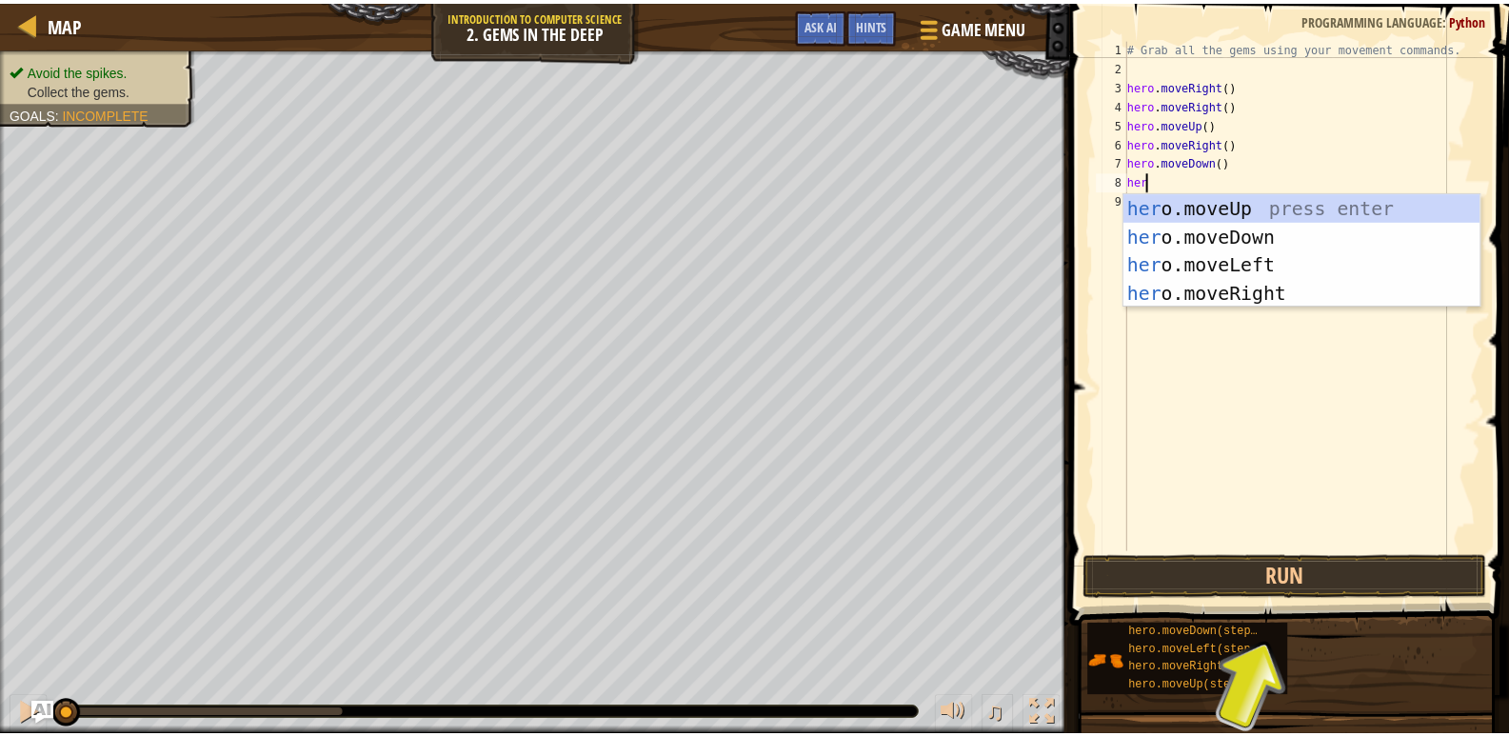
scroll to position [9, 1]
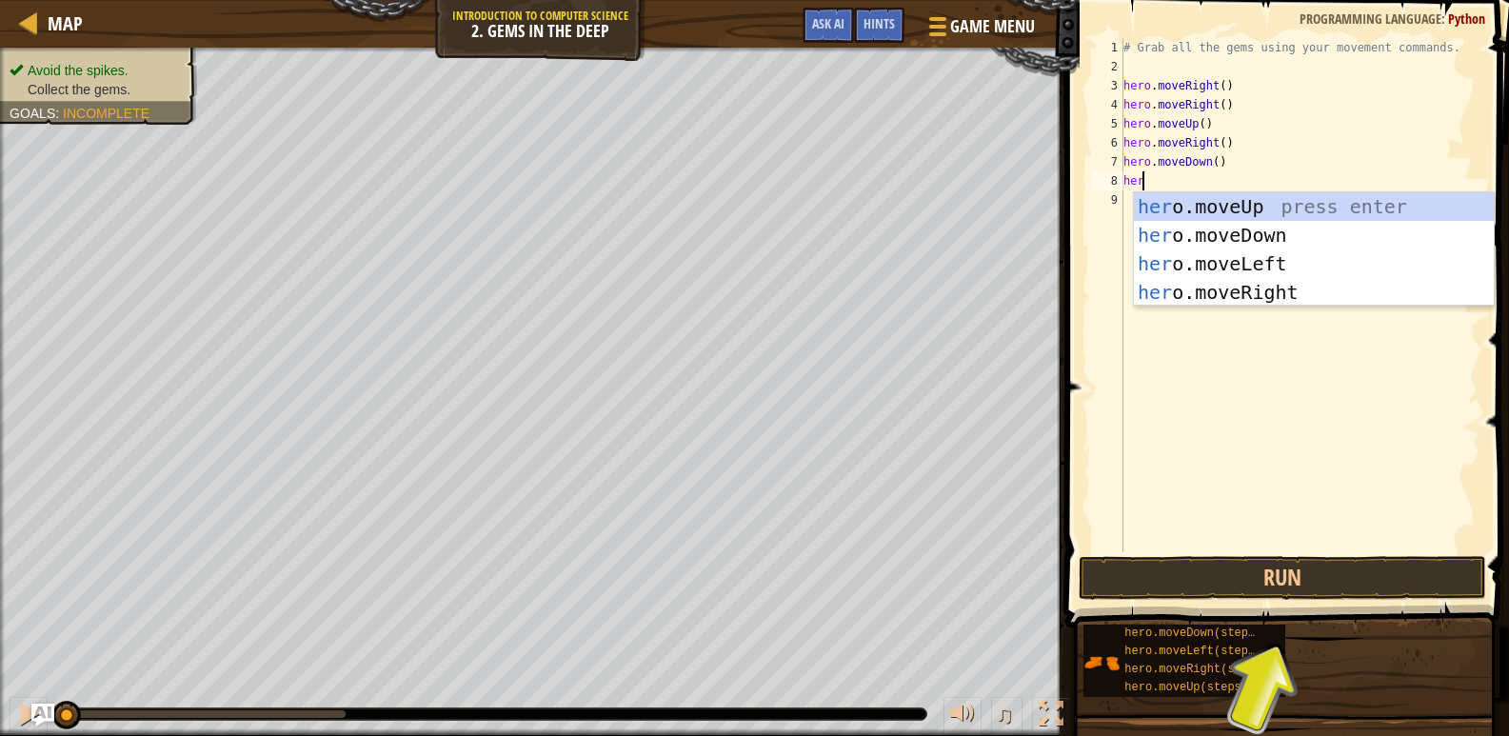
type textarea "hero"
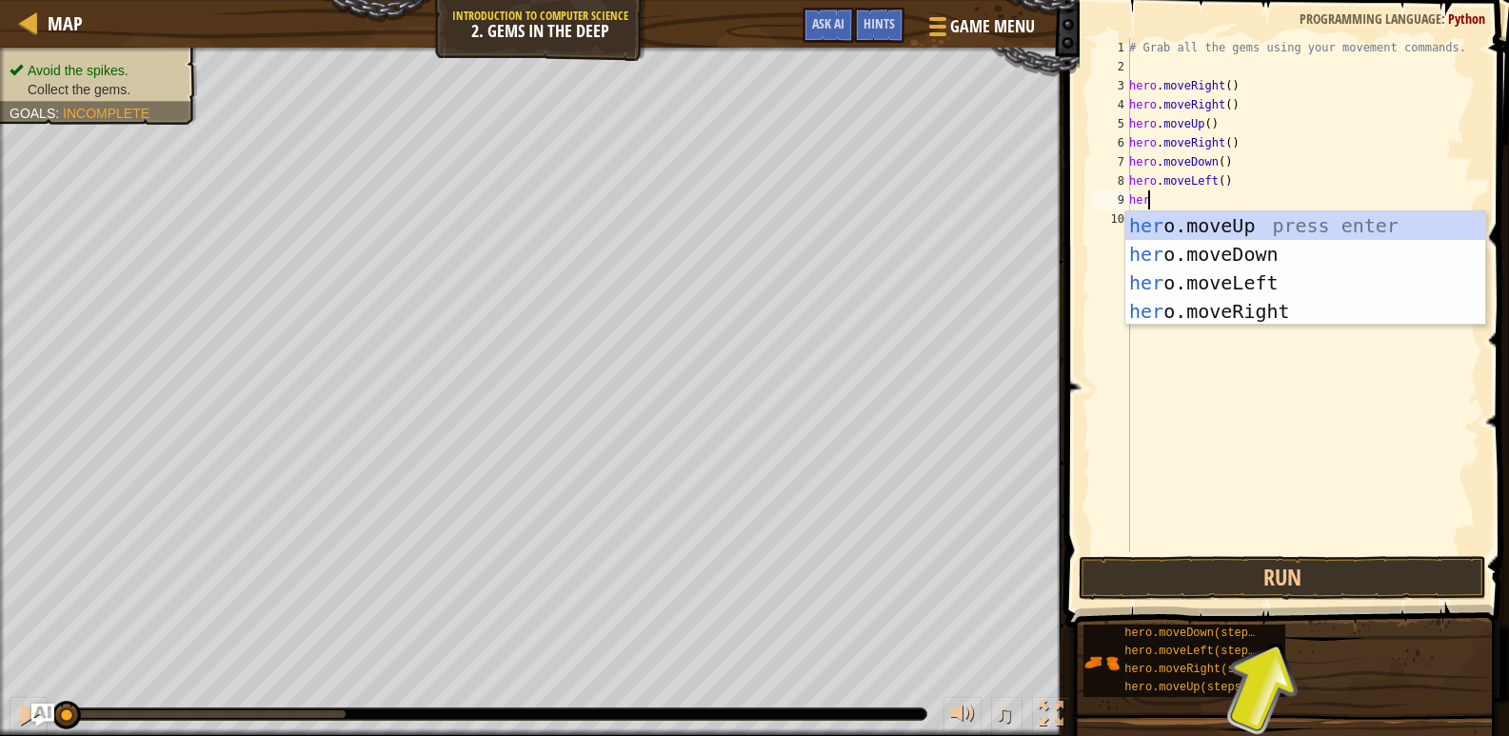
type textarea "hero"
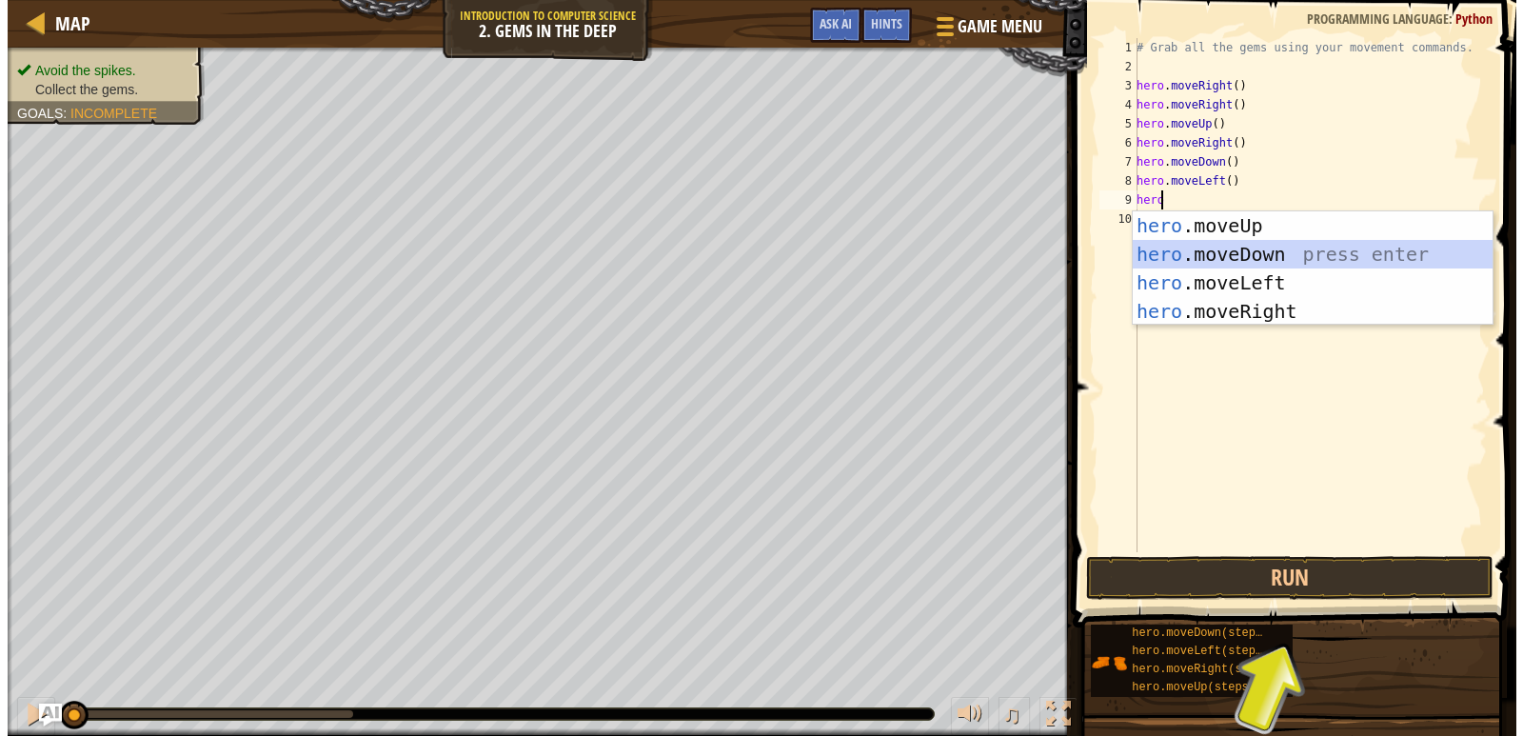
scroll to position [9, 0]
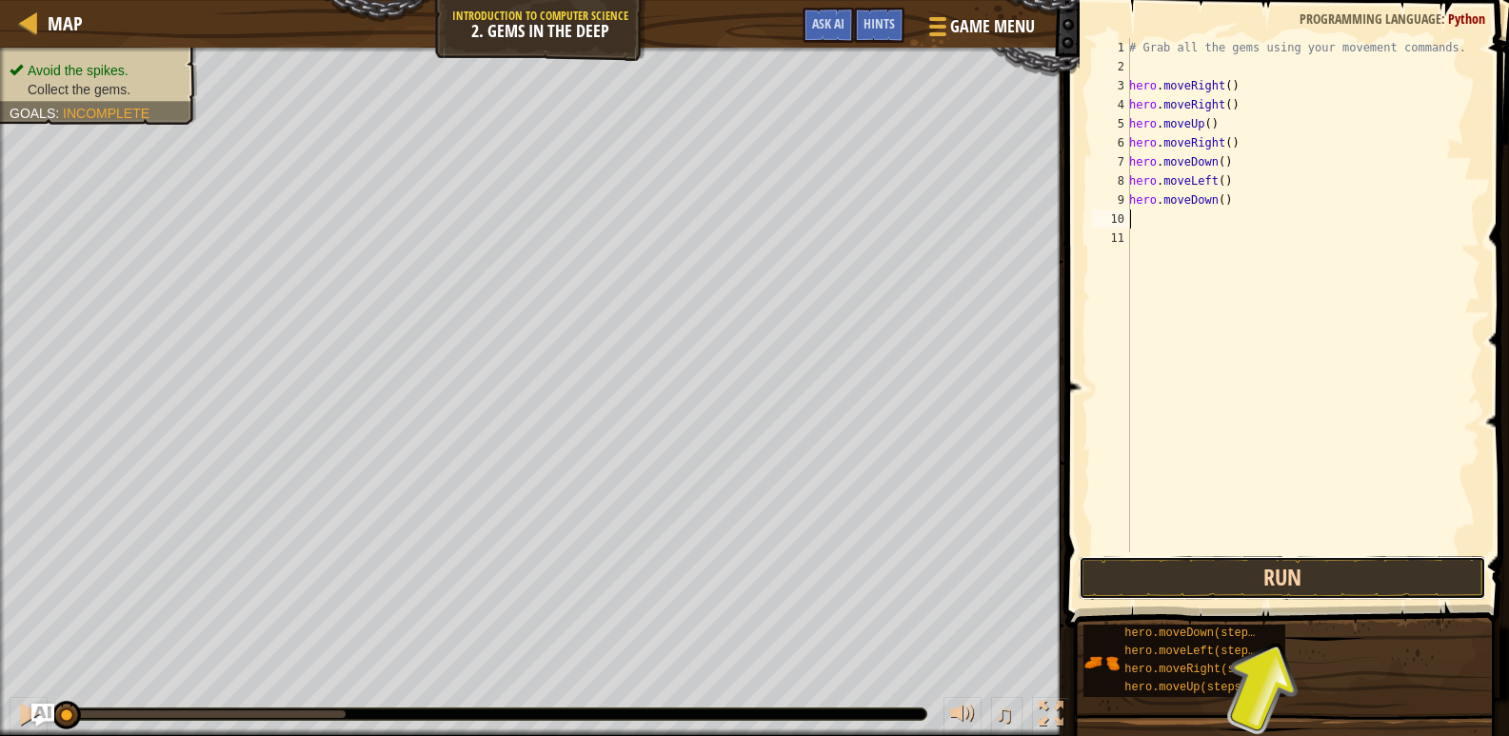
click at [1271, 582] on button "Run" at bounding box center [1283, 578] width 408 height 44
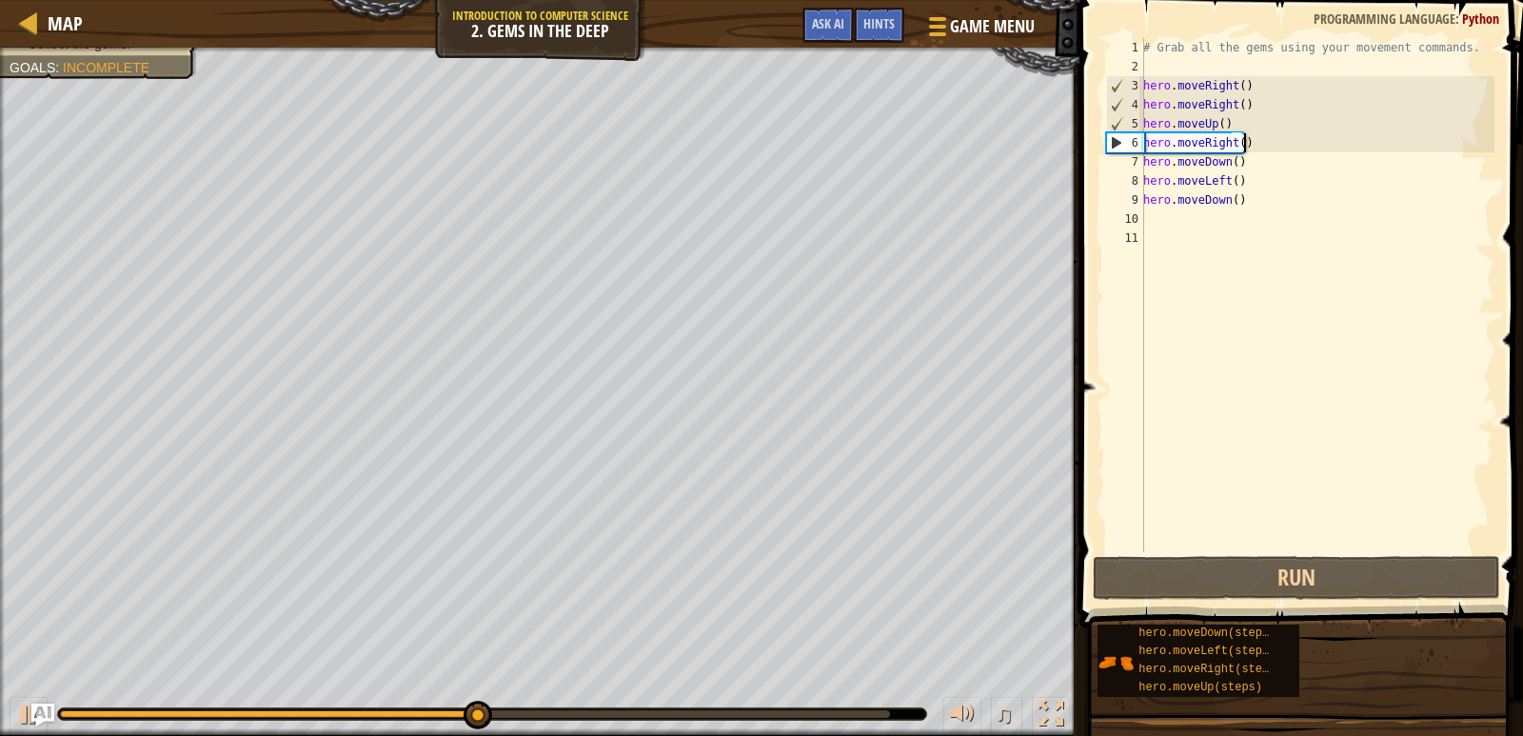
click at [1247, 145] on div "# Grab all the gems using your movement commands. hero . moveRight ( ) hero . m…" at bounding box center [1317, 314] width 355 height 552
click at [1251, 132] on div "# Grab all the gems using your movement commands. hero . moveRight ( ) hero . m…" at bounding box center [1317, 314] width 355 height 552
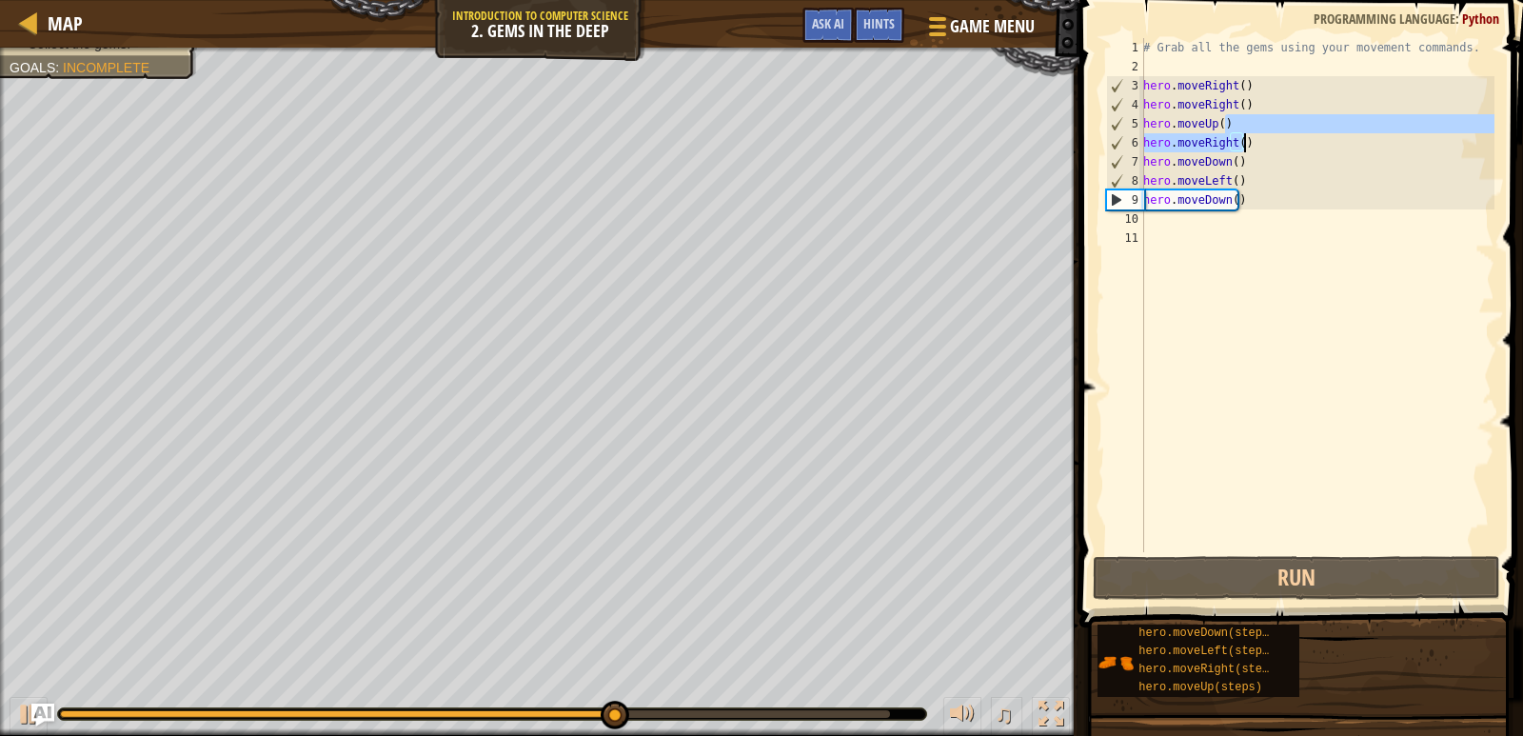
drag, startPoint x: 1241, startPoint y: 117, endPoint x: 1281, endPoint y: 142, distance: 47.0
click at [1281, 142] on div "# Grab all the gems using your movement commands. hero . moveRight ( ) hero . m…" at bounding box center [1317, 314] width 355 height 552
click at [1281, 142] on div "# Grab all the gems using your movement commands. hero . moveRight ( ) hero . m…" at bounding box center [1317, 295] width 355 height 514
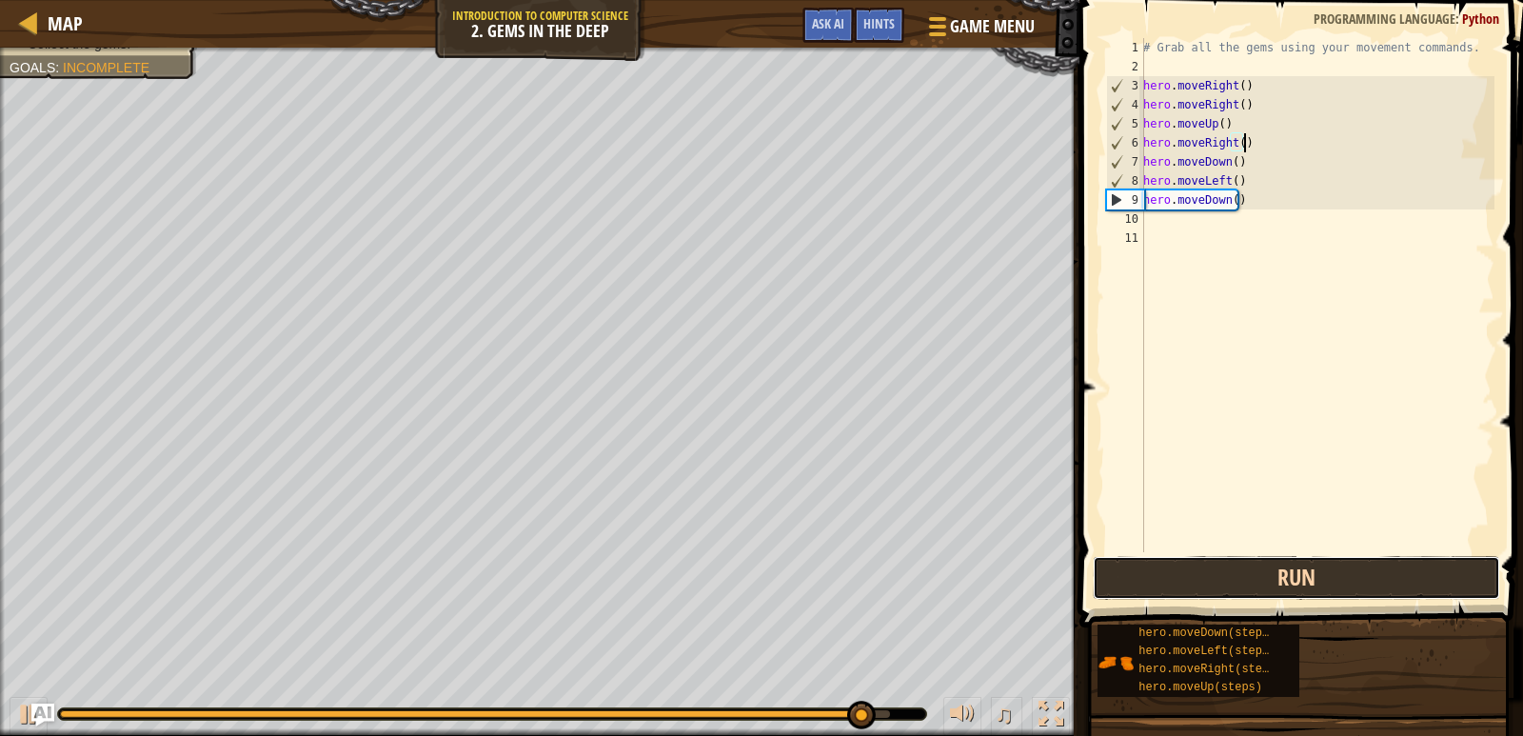
click at [1332, 565] on button "Run" at bounding box center [1297, 578] width 408 height 44
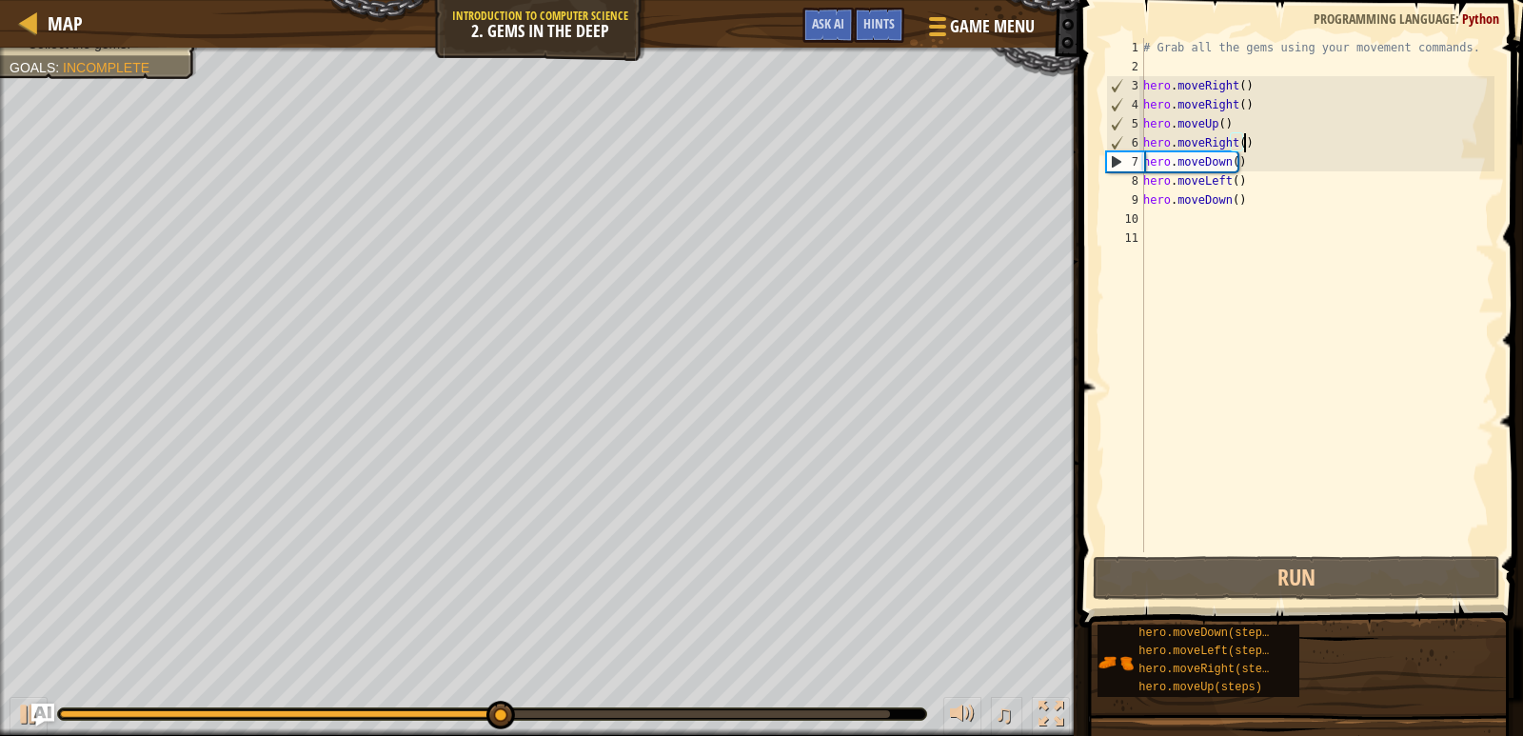
click at [1217, 129] on div "# Grab all the gems using your movement commands. hero . moveRight ( ) hero . m…" at bounding box center [1317, 314] width 355 height 552
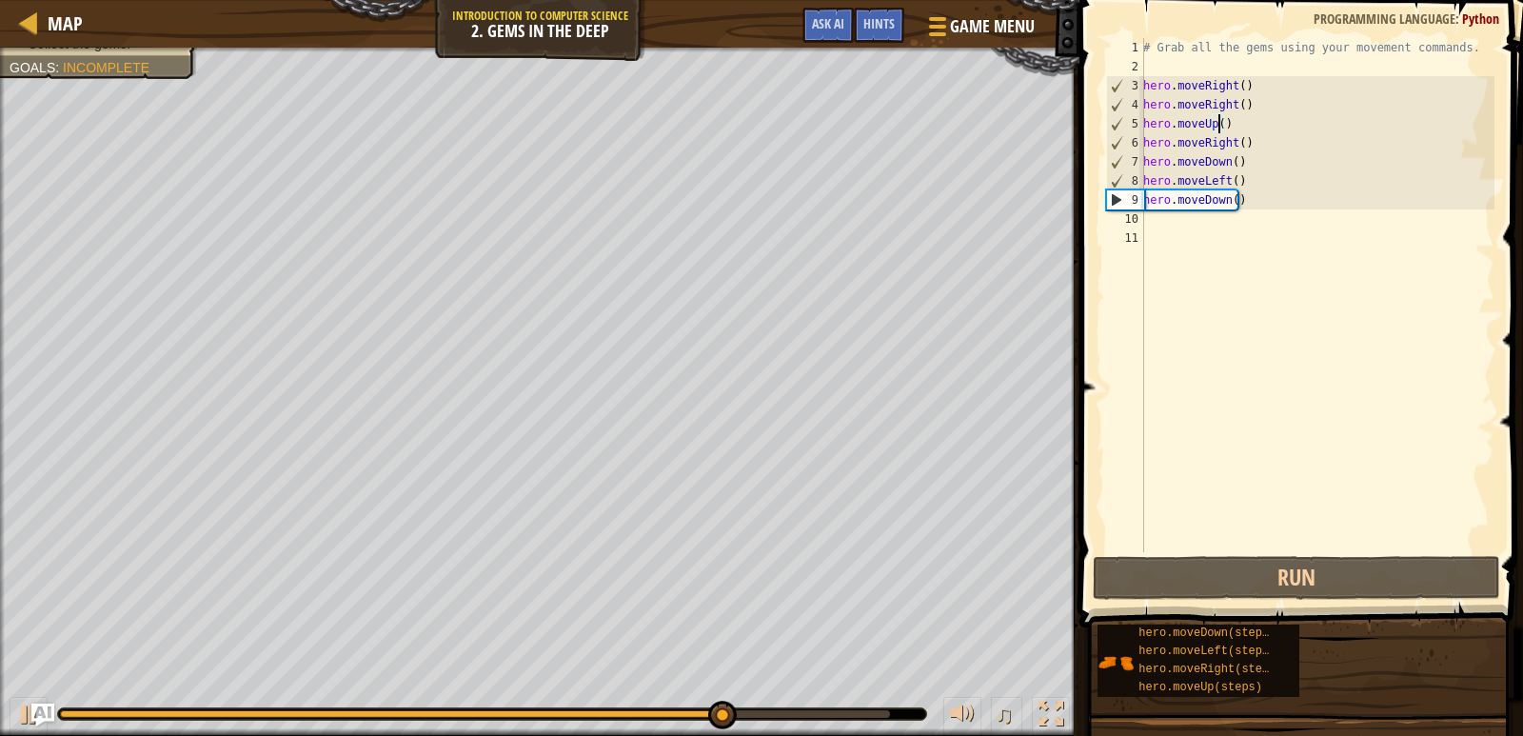
click at [1232, 119] on div "# Grab all the gems using your movement commands. hero . moveRight ( ) hero . m…" at bounding box center [1317, 314] width 355 height 552
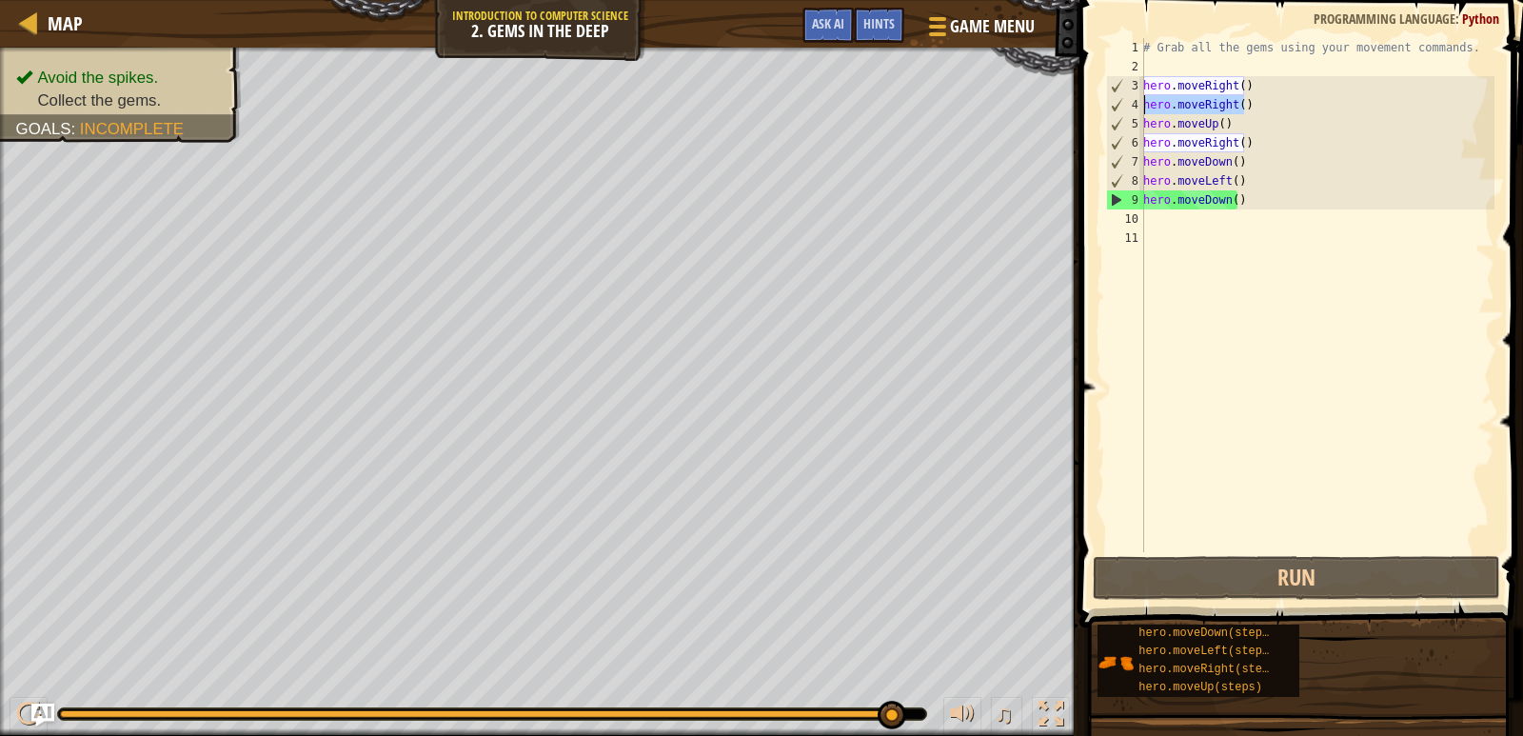
drag, startPoint x: 1249, startPoint y: 103, endPoint x: 1145, endPoint y: 107, distance: 103.8
click at [1145, 107] on div "# Grab all the gems using your movement commands. hero . moveRight ( ) hero . m…" at bounding box center [1317, 314] width 355 height 552
click at [1212, 113] on div "# Grab all the gems using your movement commands. hero . moveRight ( ) hero . m…" at bounding box center [1317, 295] width 355 height 514
drag, startPoint x: 1247, startPoint y: 101, endPoint x: 1144, endPoint y: 102, distance: 102.8
click at [1144, 102] on div "# Grab all the gems using your movement commands. hero . moveRight ( ) hero . m…" at bounding box center [1317, 314] width 355 height 552
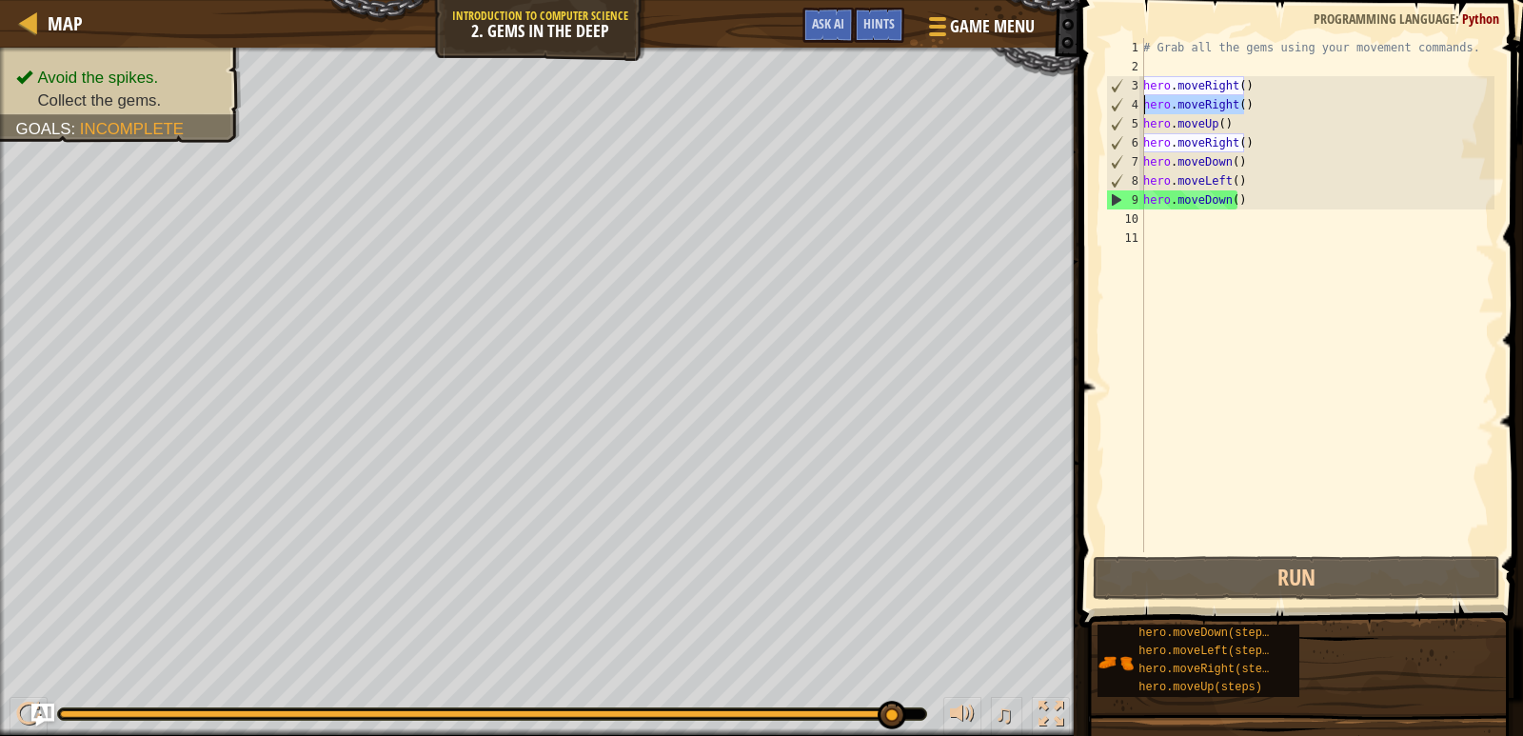
click at [1144, 102] on div "# Grab all the gems using your movement commands. hero . moveRight ( ) hero . m…" at bounding box center [1317, 295] width 355 height 514
click at [1242, 108] on div "# Grab all the gems using your movement commands. hero . moveRight ( ) hero . m…" at bounding box center [1317, 314] width 355 height 552
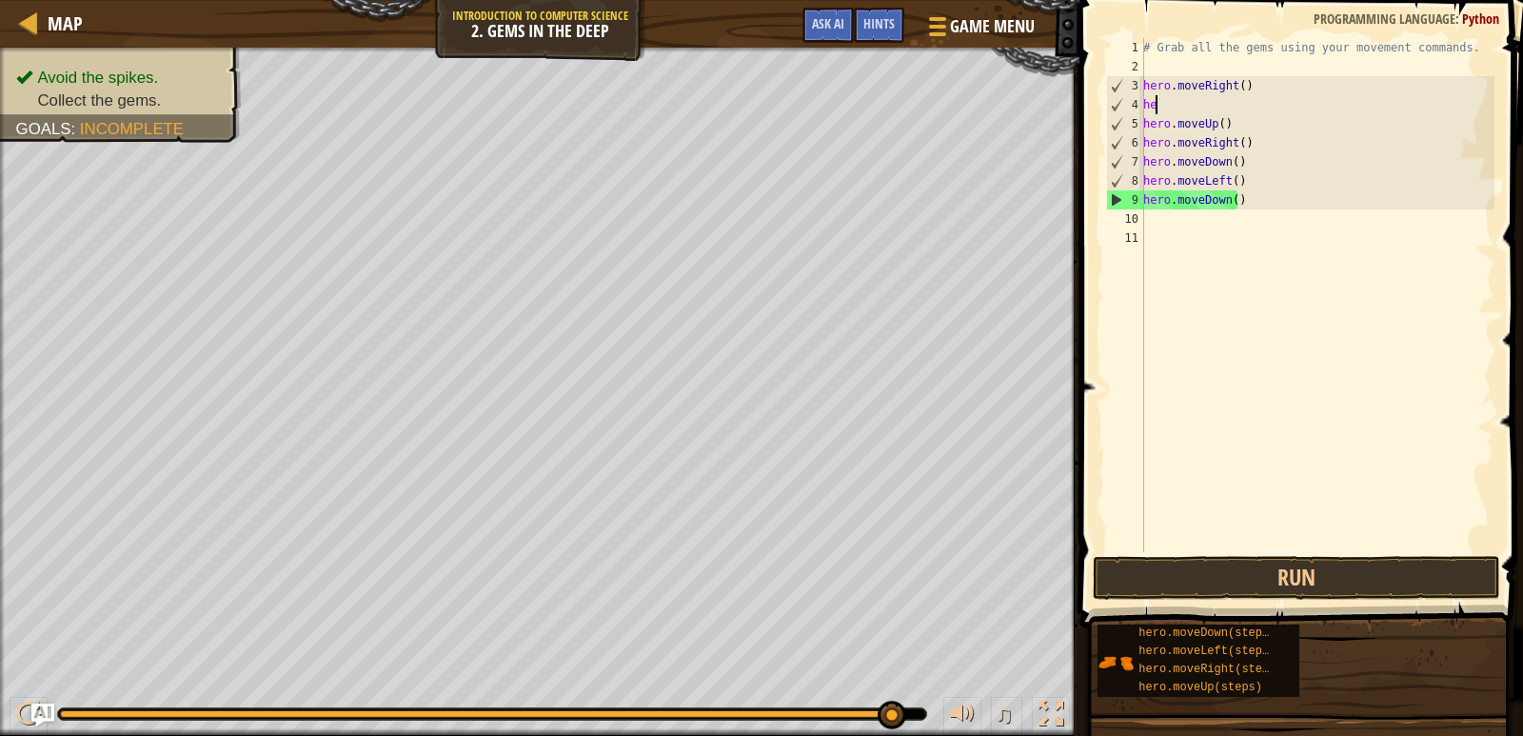
type textarea "h"
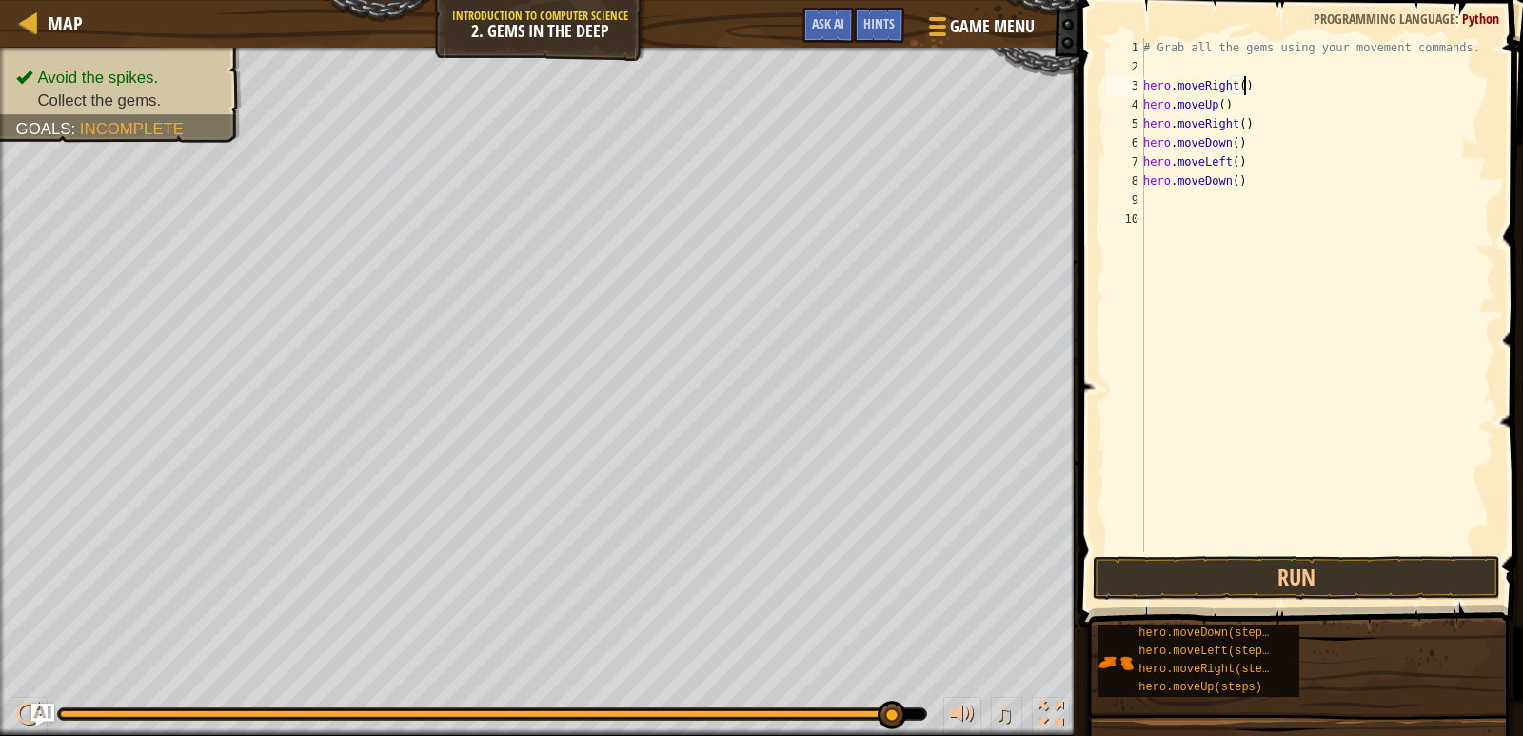
click at [1227, 112] on div "# Grab all the gems using your movement commands. hero . moveRight ( ) hero . m…" at bounding box center [1317, 314] width 355 height 552
type textarea "hero.moveUp()"
click at [1343, 577] on button "Run" at bounding box center [1297, 578] width 408 height 44
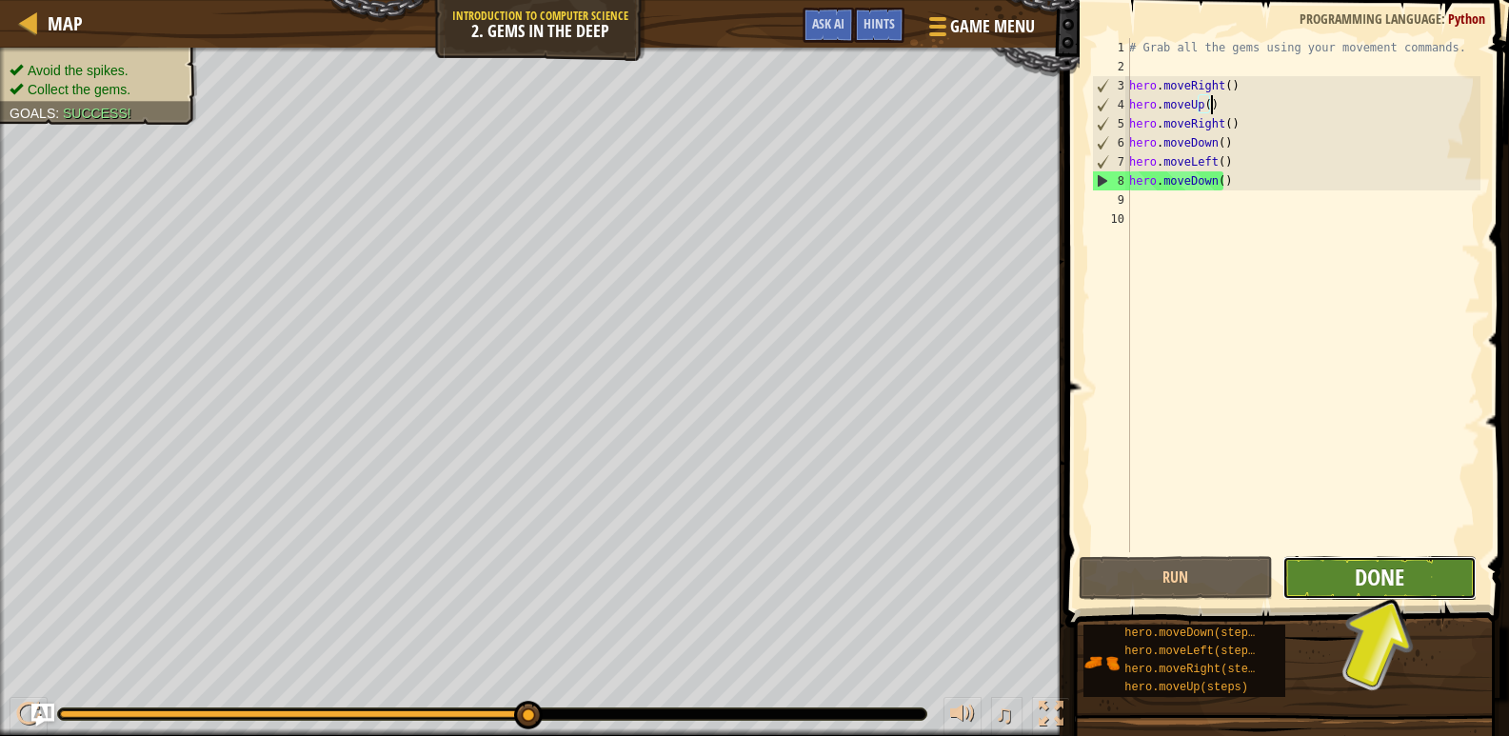
click at [1381, 565] on span "Done" at bounding box center [1380, 577] width 50 height 30
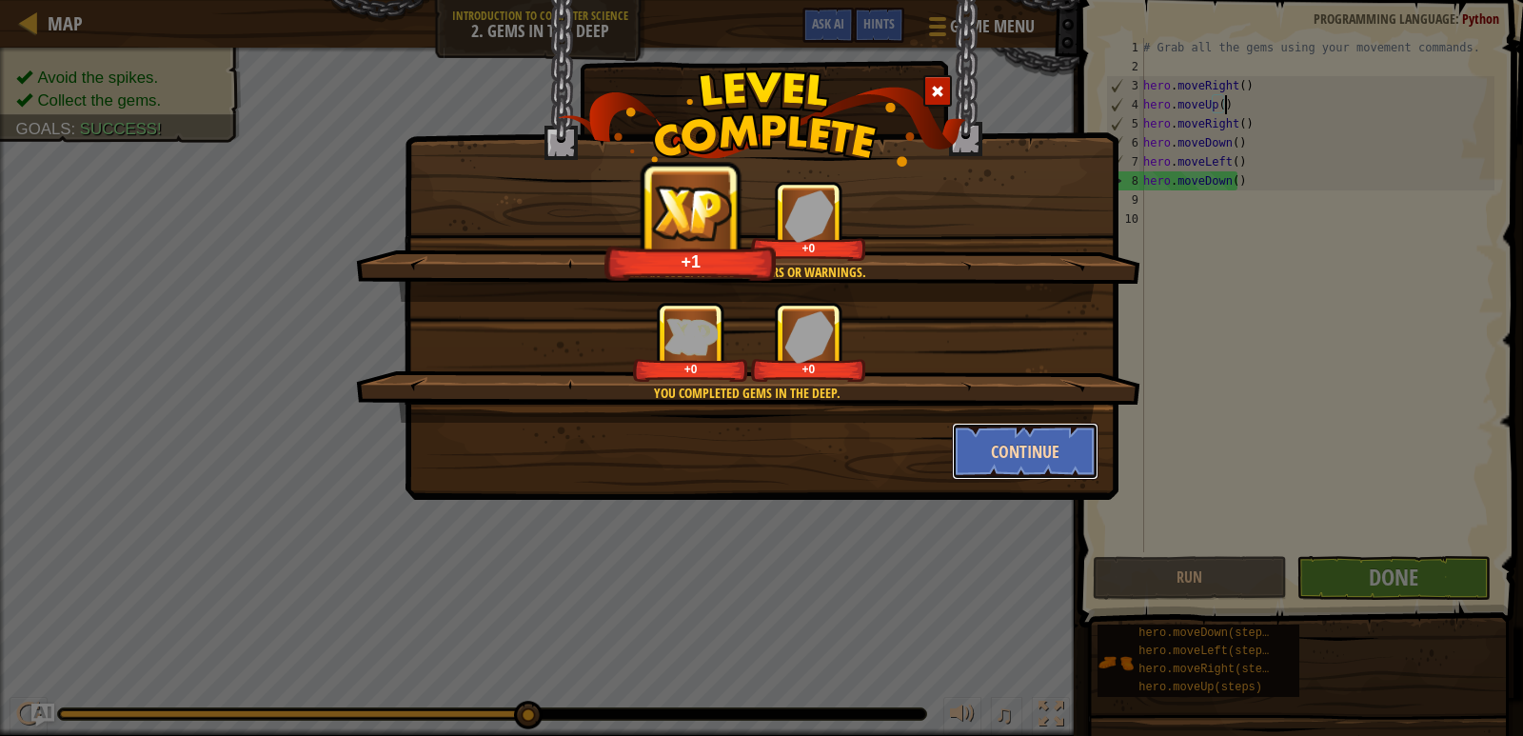
click at [1031, 458] on button "Continue" at bounding box center [1026, 451] width 148 height 57
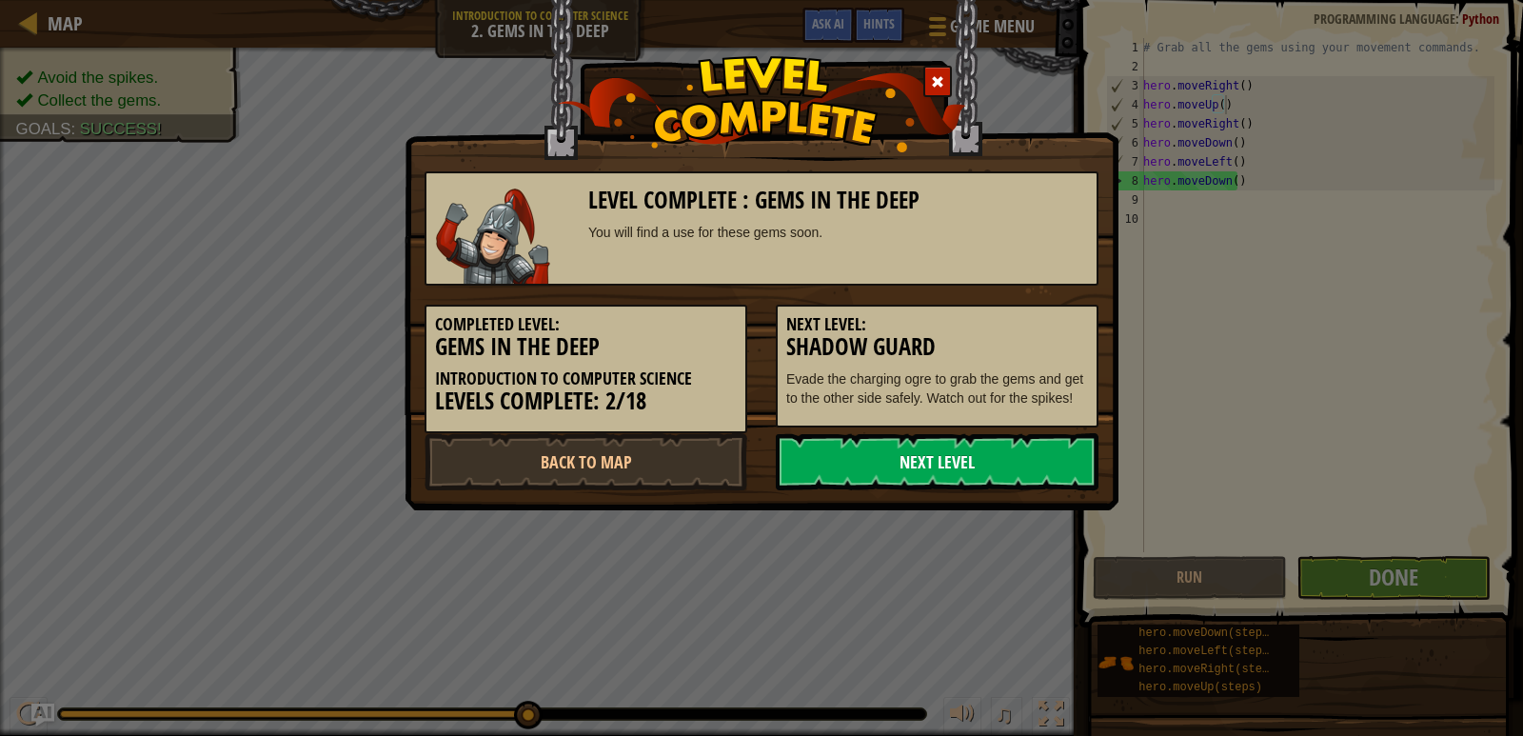
click at [1017, 457] on link "Next Level" at bounding box center [937, 461] width 323 height 57
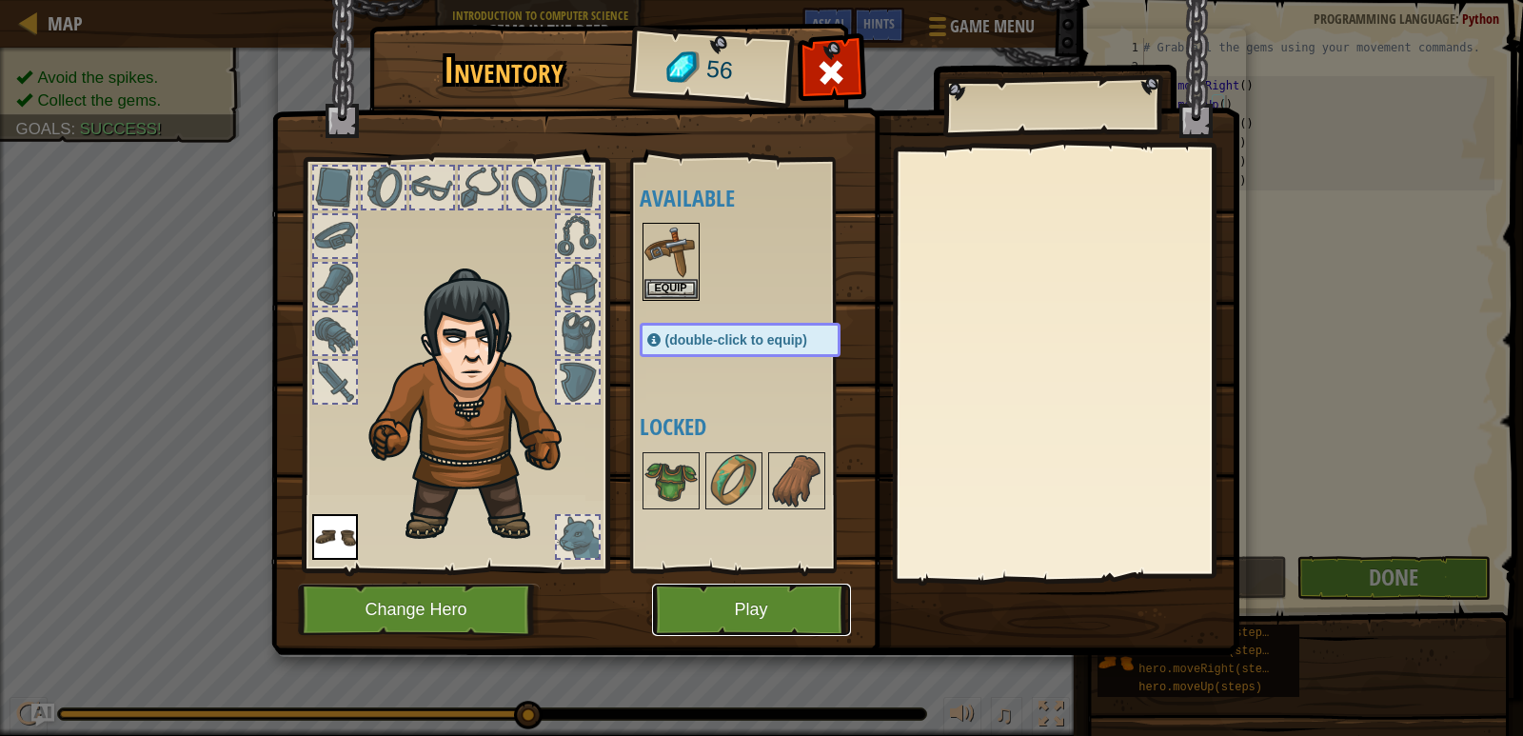
click at [726, 611] on button "Play" at bounding box center [751, 610] width 199 height 52
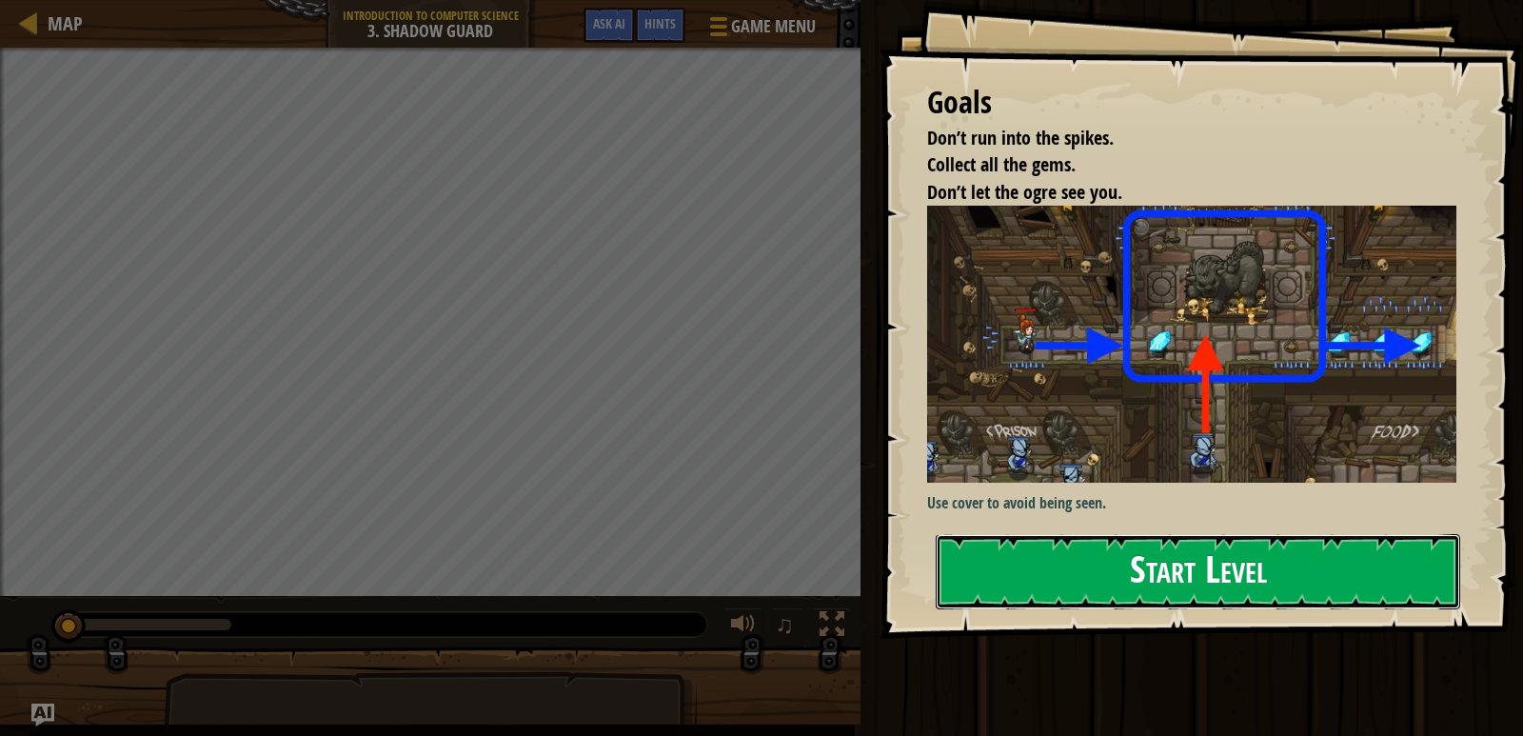
click at [1223, 553] on button "Start Level" at bounding box center [1198, 571] width 525 height 75
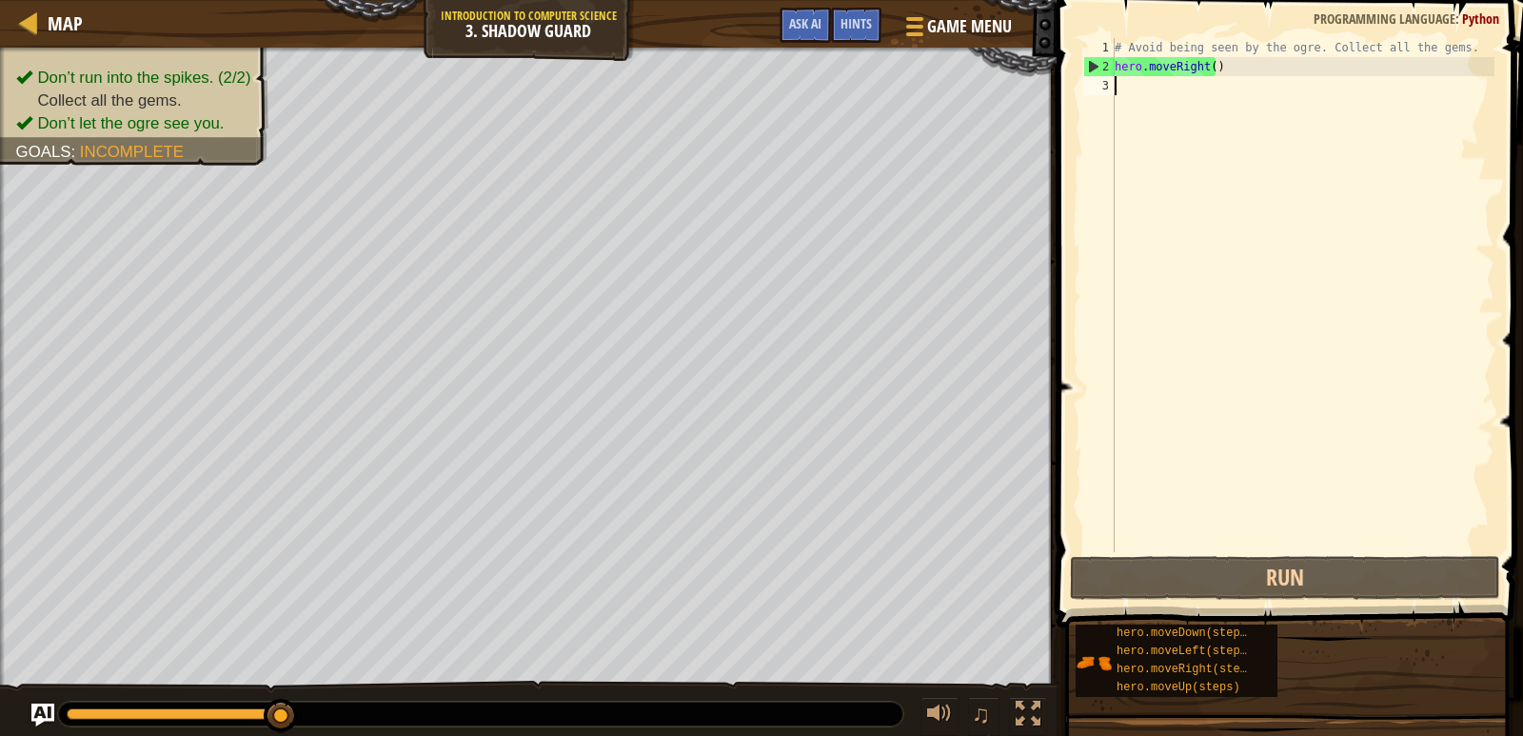
click at [1155, 92] on div "# Avoid being seen by the ogre. Collect all the gems. hero . moveRight ( )" at bounding box center [1303, 314] width 384 height 552
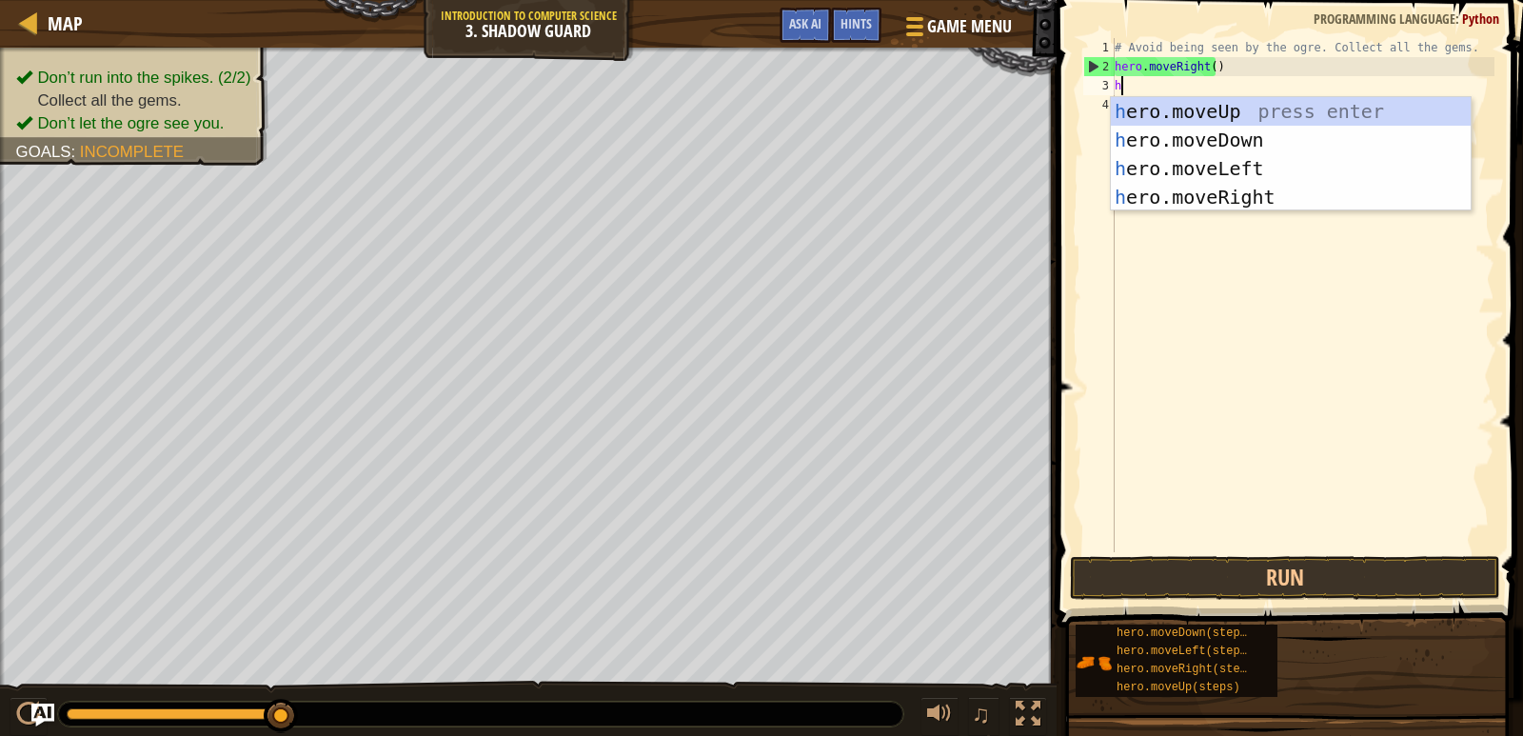
scroll to position [9, 0]
type textarea "her"
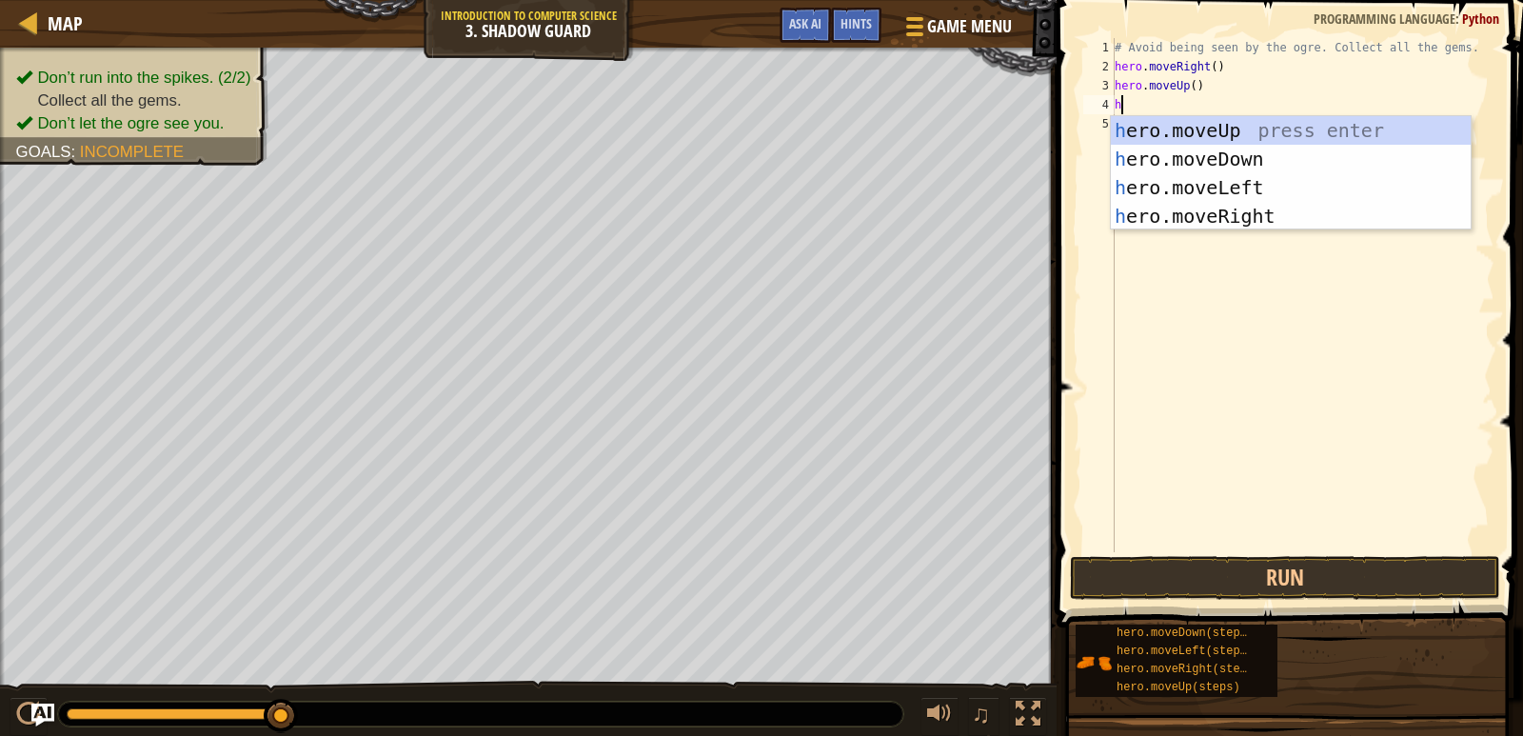
scroll to position [9, 1]
type textarea "hero"
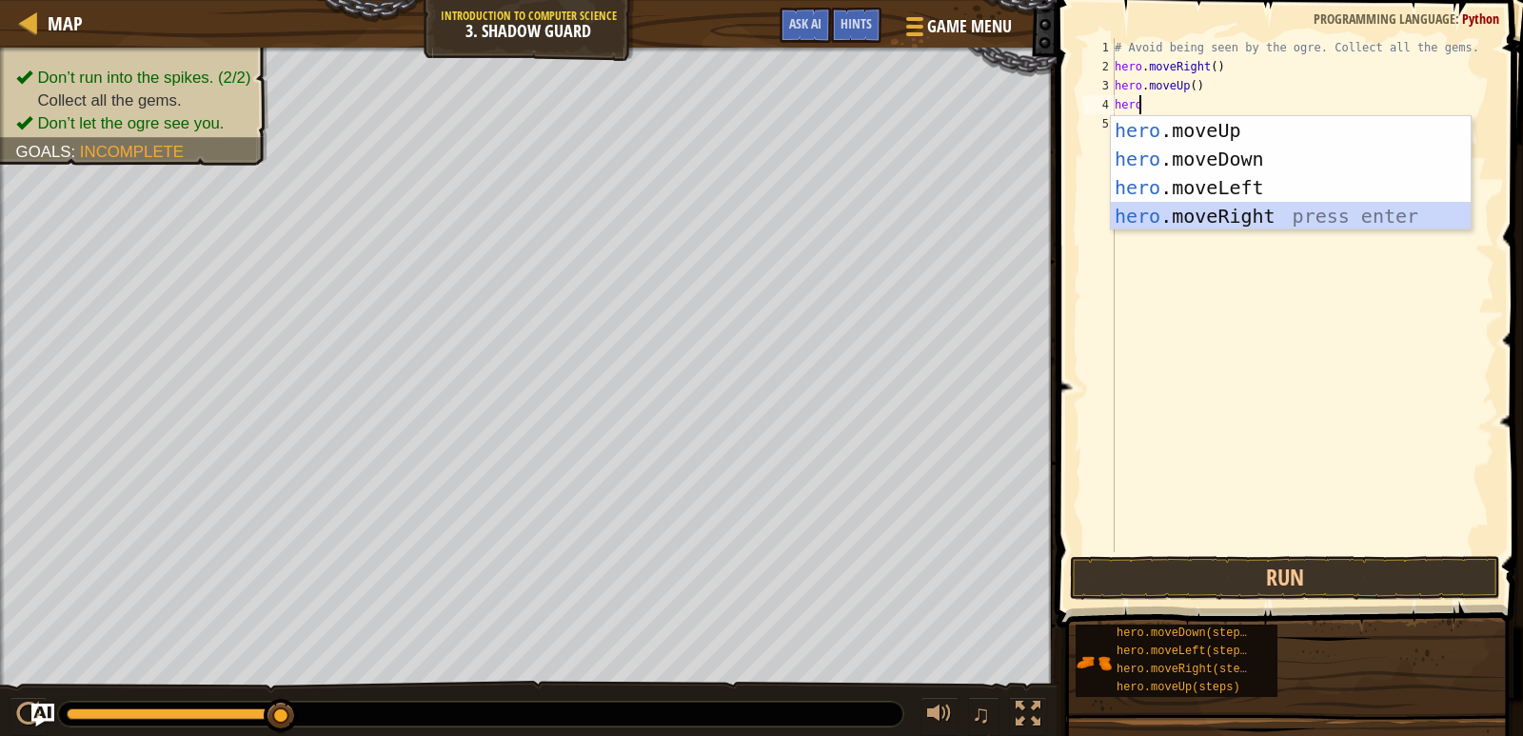
scroll to position [9, 0]
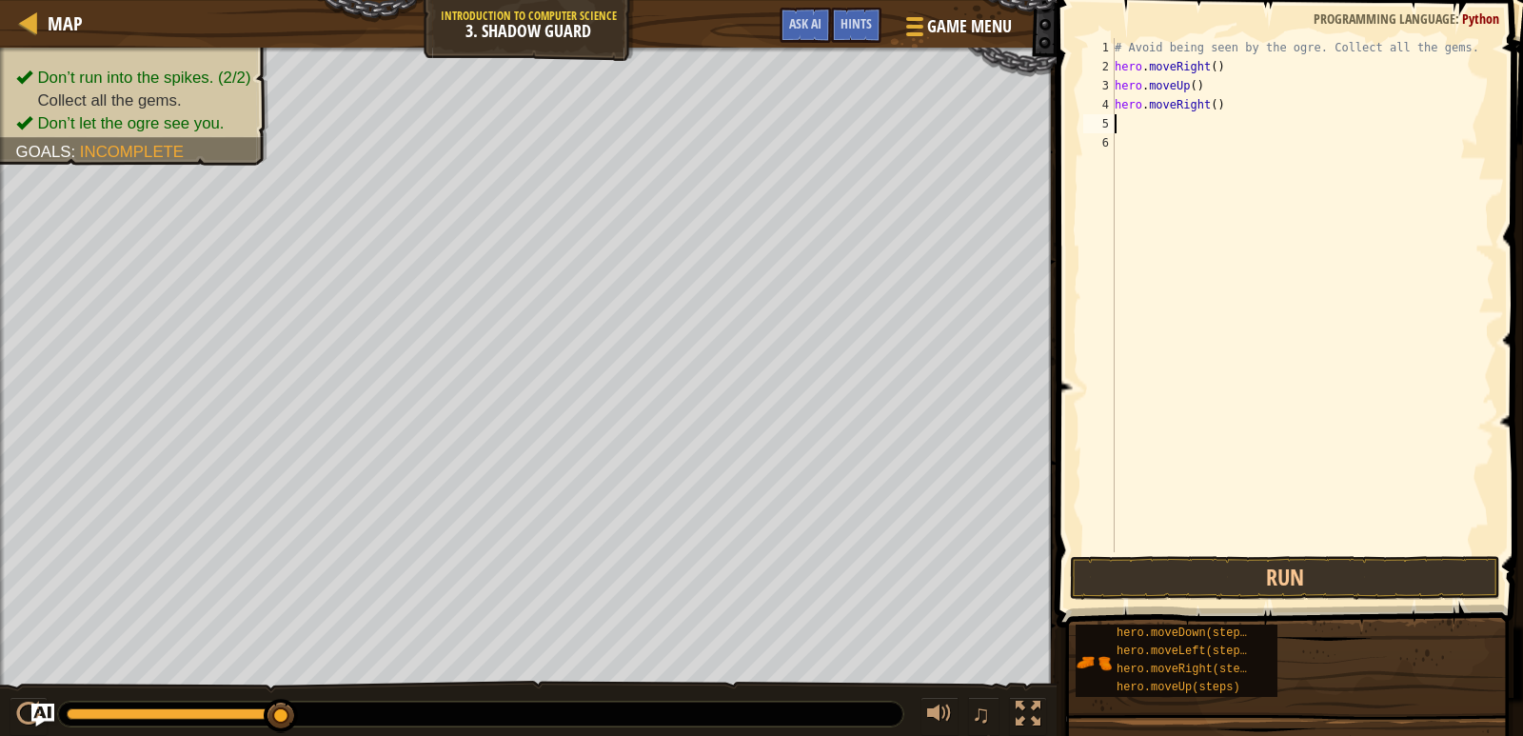
type textarea "her"
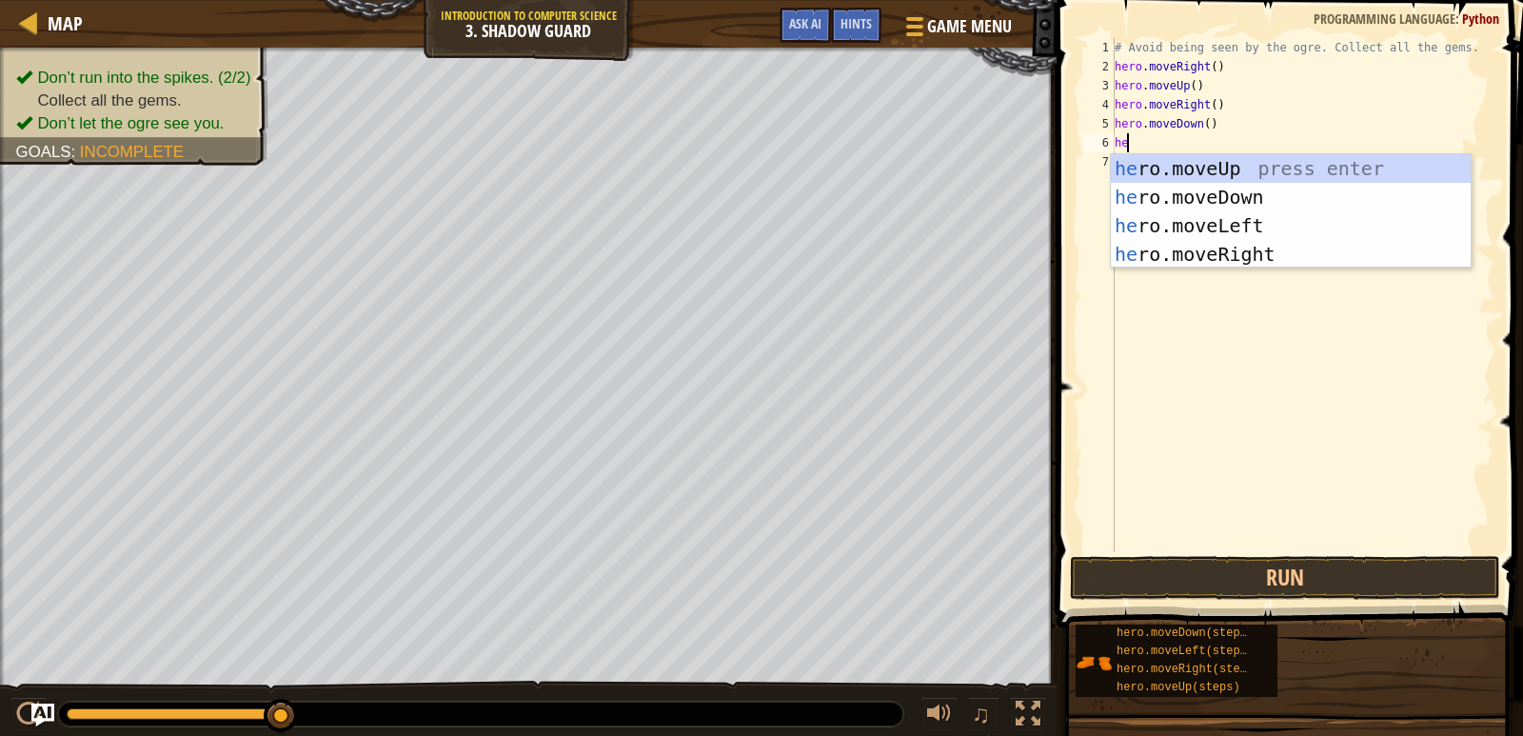
type textarea "her"
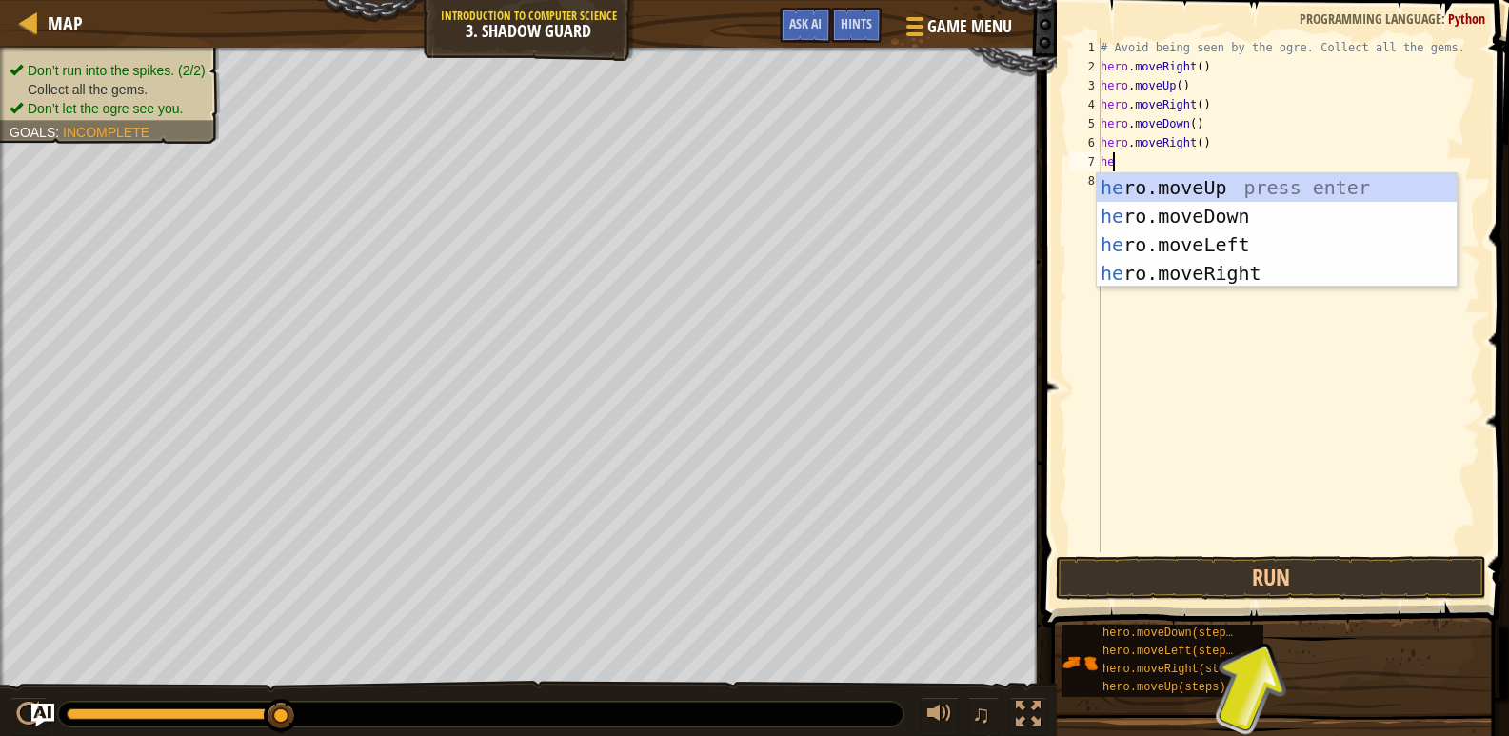
type textarea "her"
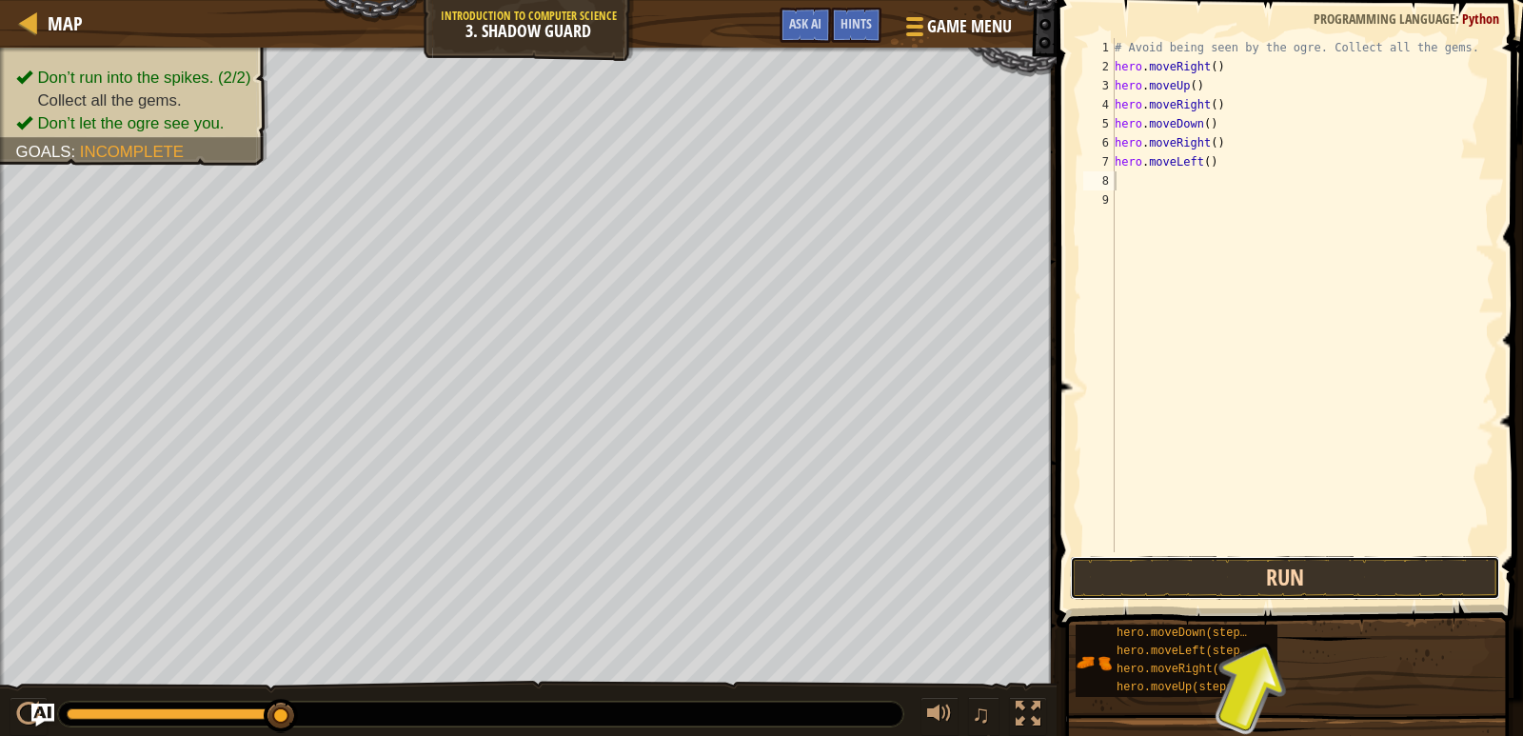
click at [1267, 591] on button "Run" at bounding box center [1285, 578] width 430 height 44
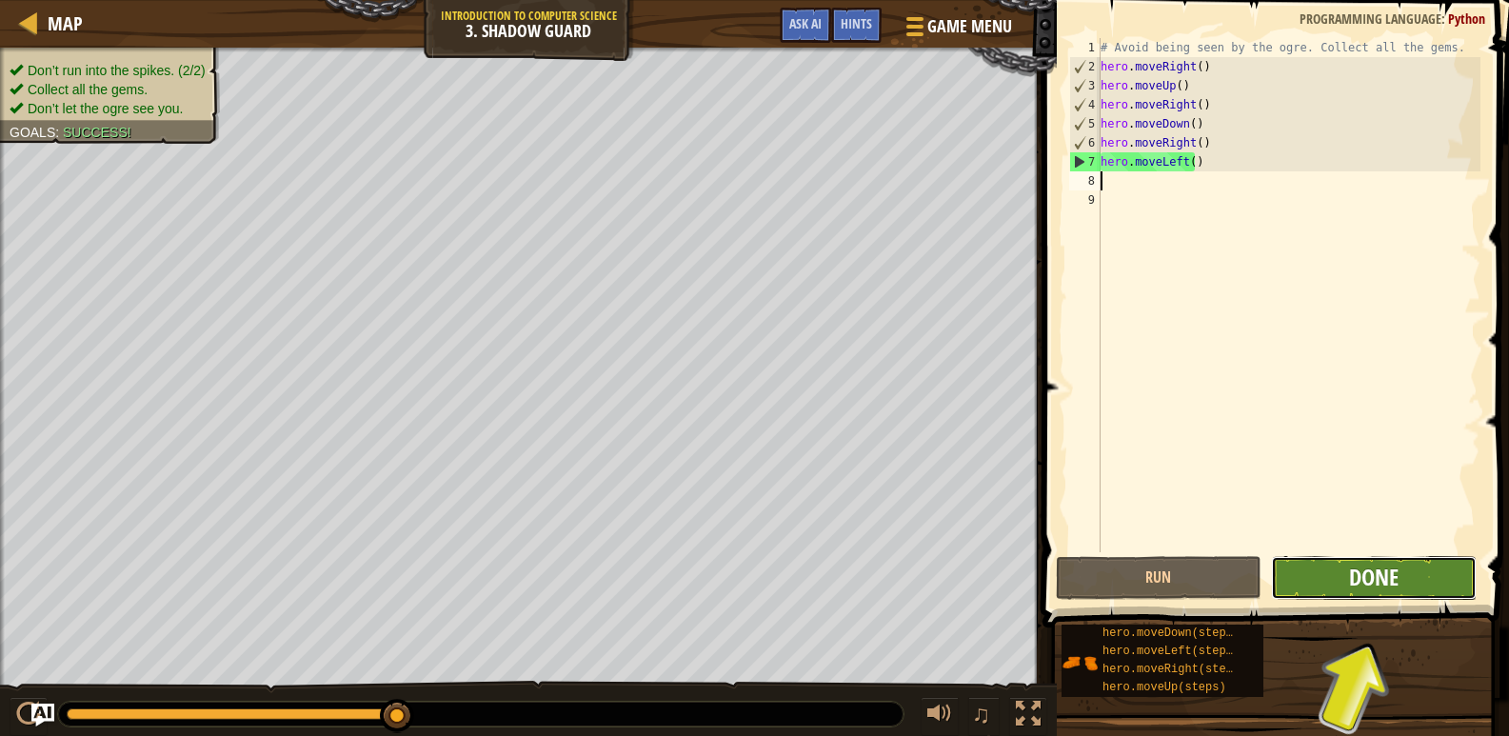
click at [1388, 581] on span "Done" at bounding box center [1374, 577] width 50 height 30
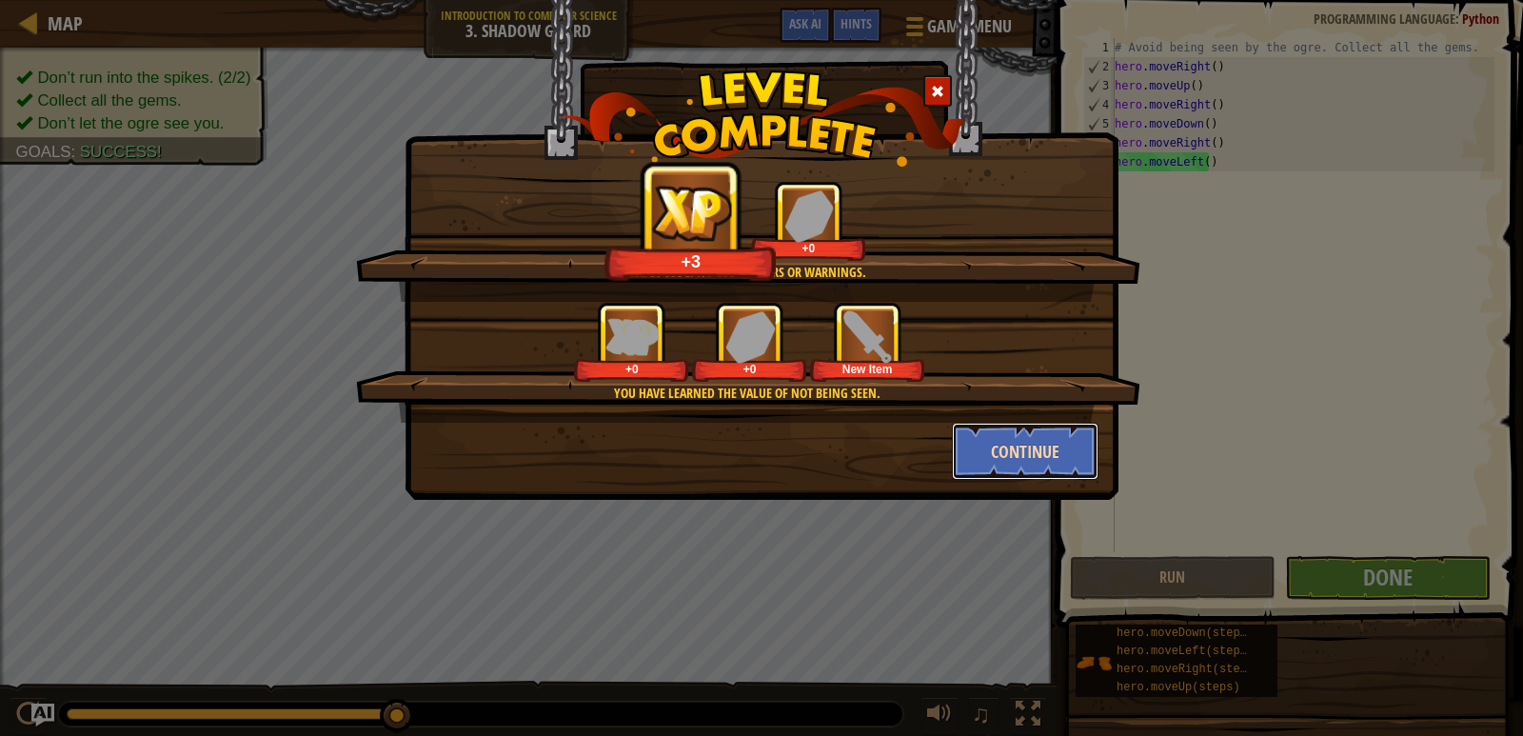
click at [1004, 434] on button "Continue" at bounding box center [1026, 451] width 148 height 57
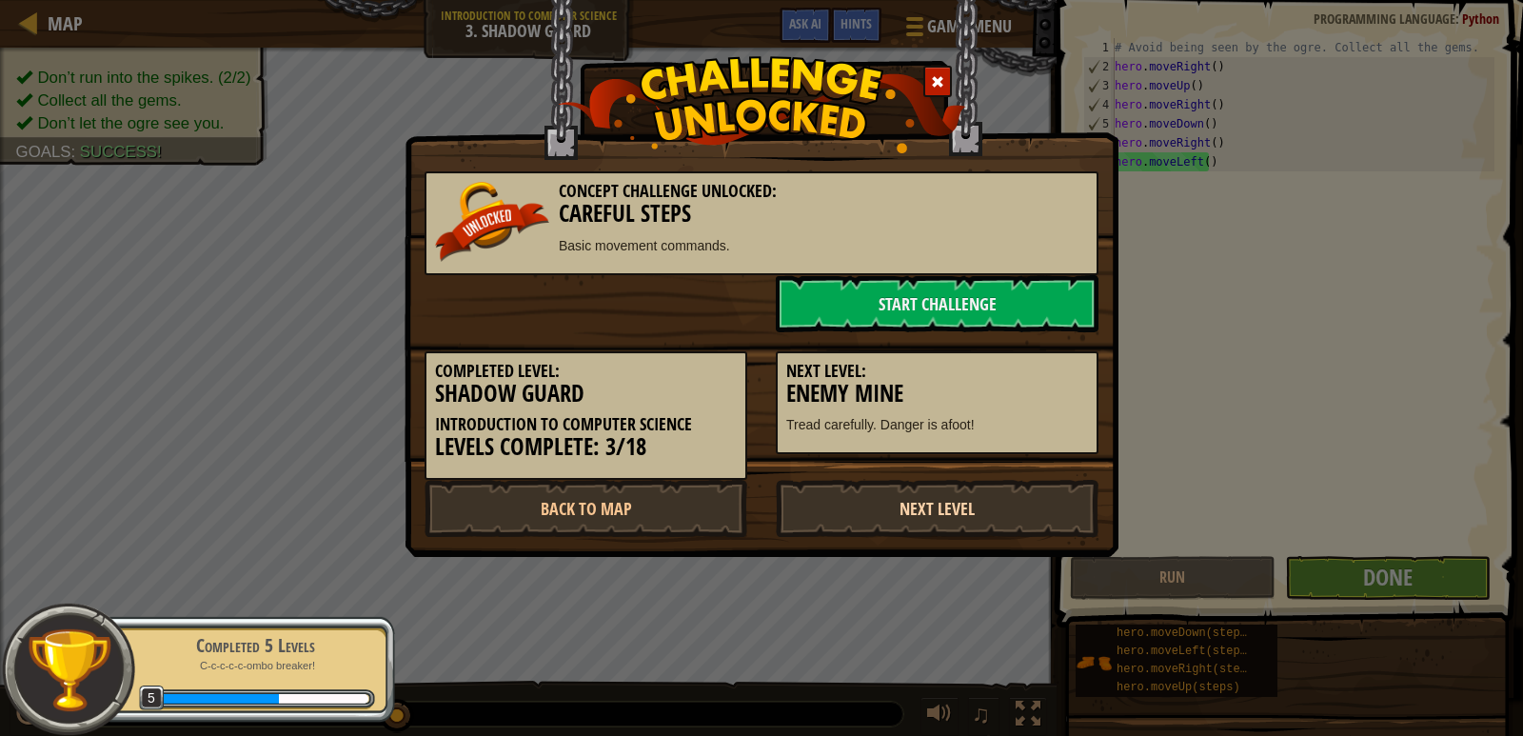
click at [948, 504] on link "Next Level" at bounding box center [937, 508] width 323 height 57
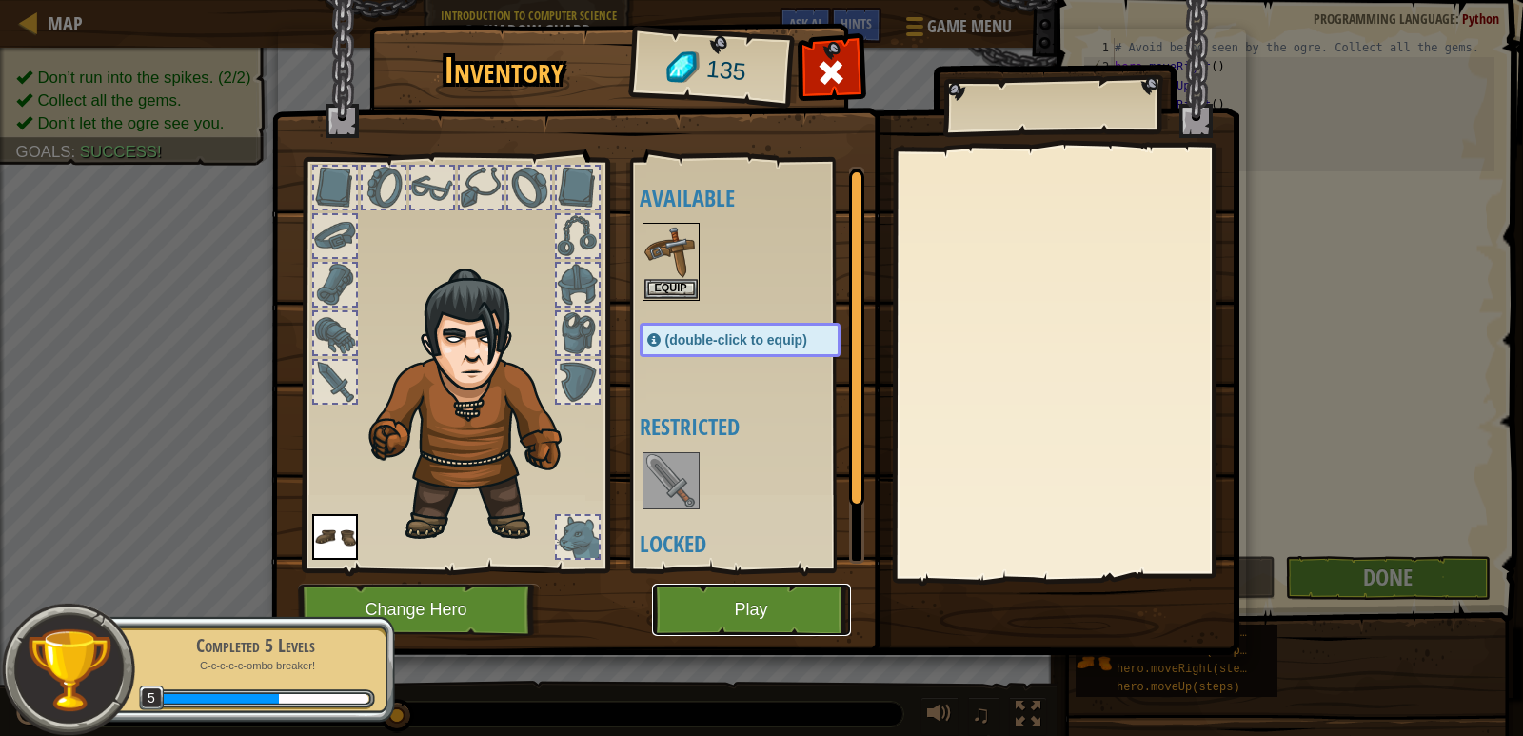
click at [780, 609] on button "Play" at bounding box center [751, 610] width 199 height 52
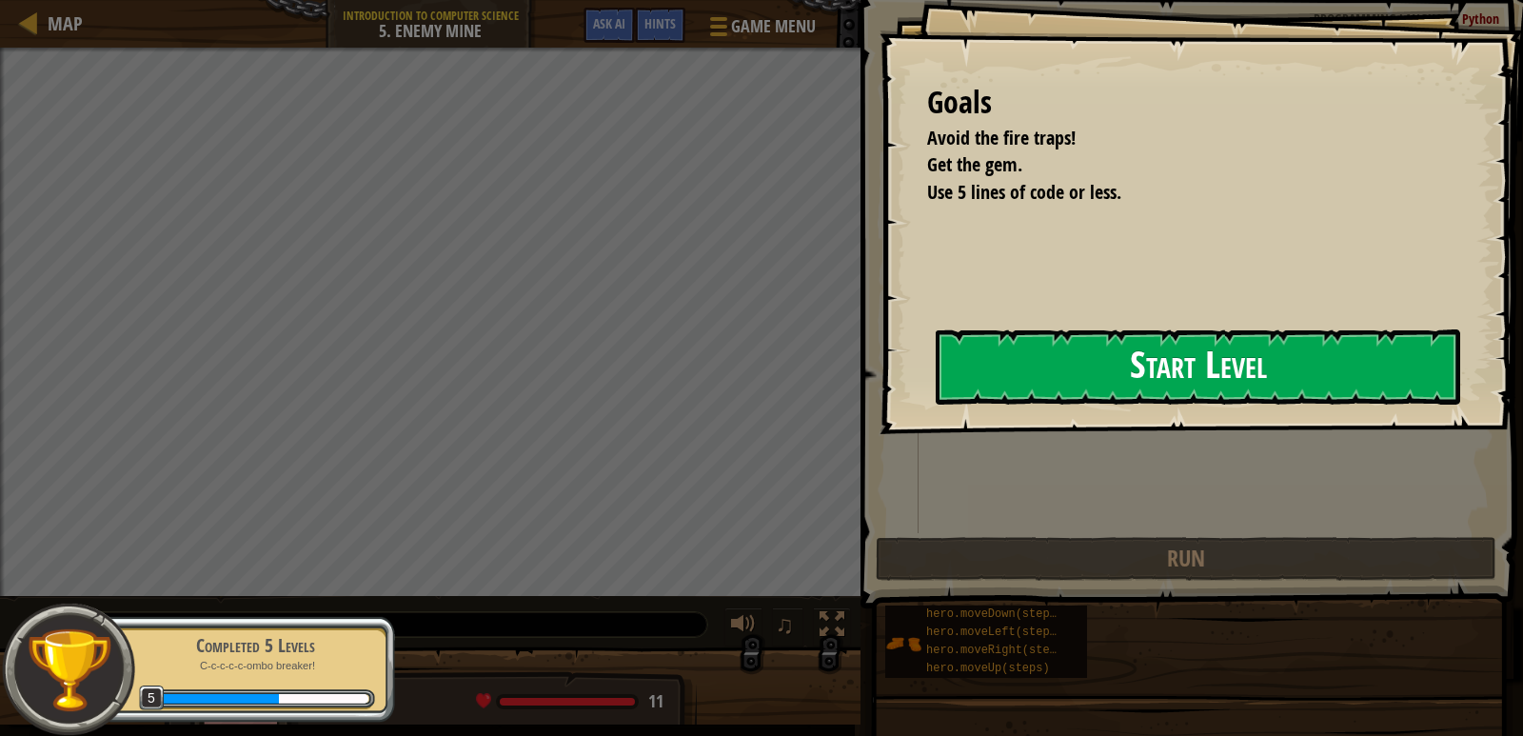
click at [1001, 360] on button "Start Level" at bounding box center [1198, 366] width 525 height 75
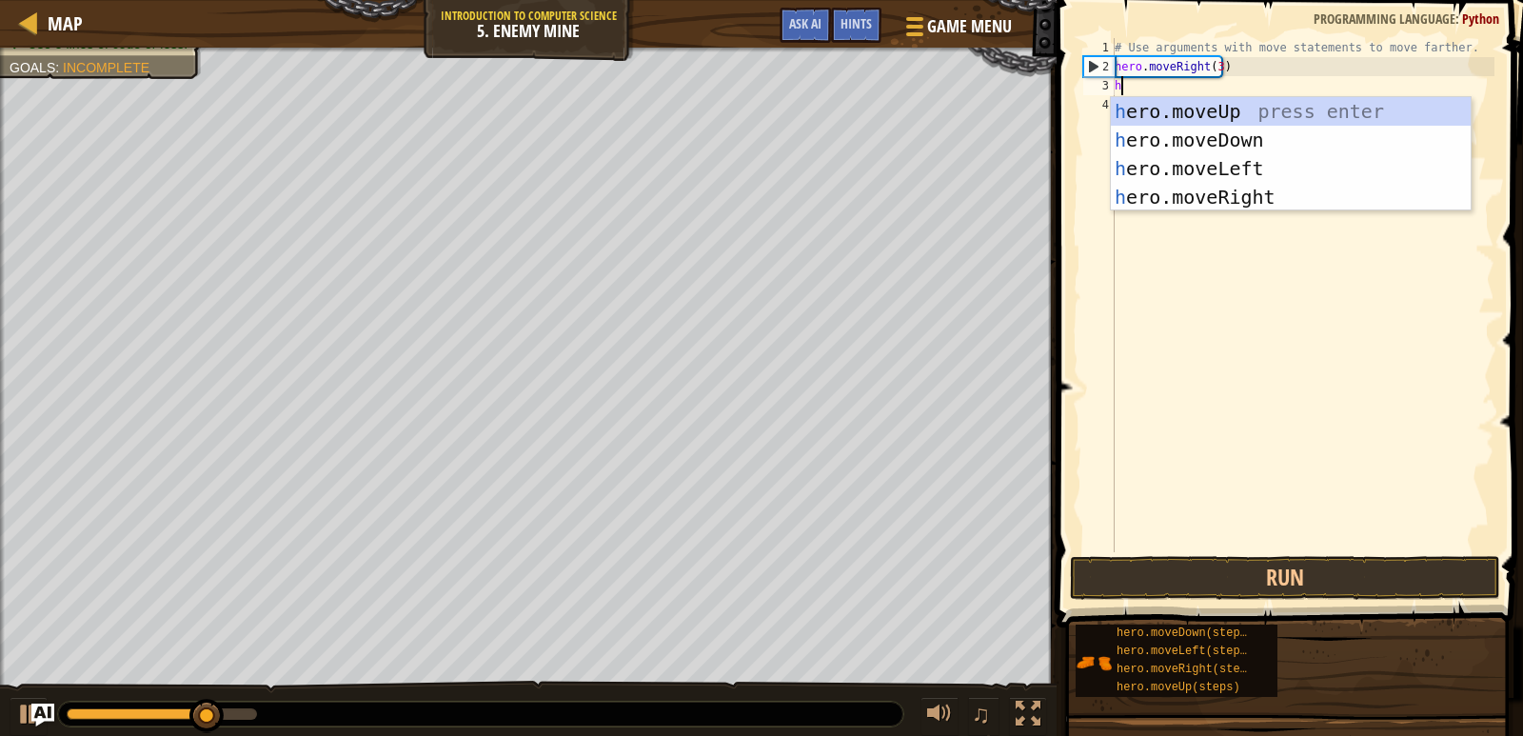
scroll to position [9, 0]
type textarea "her"
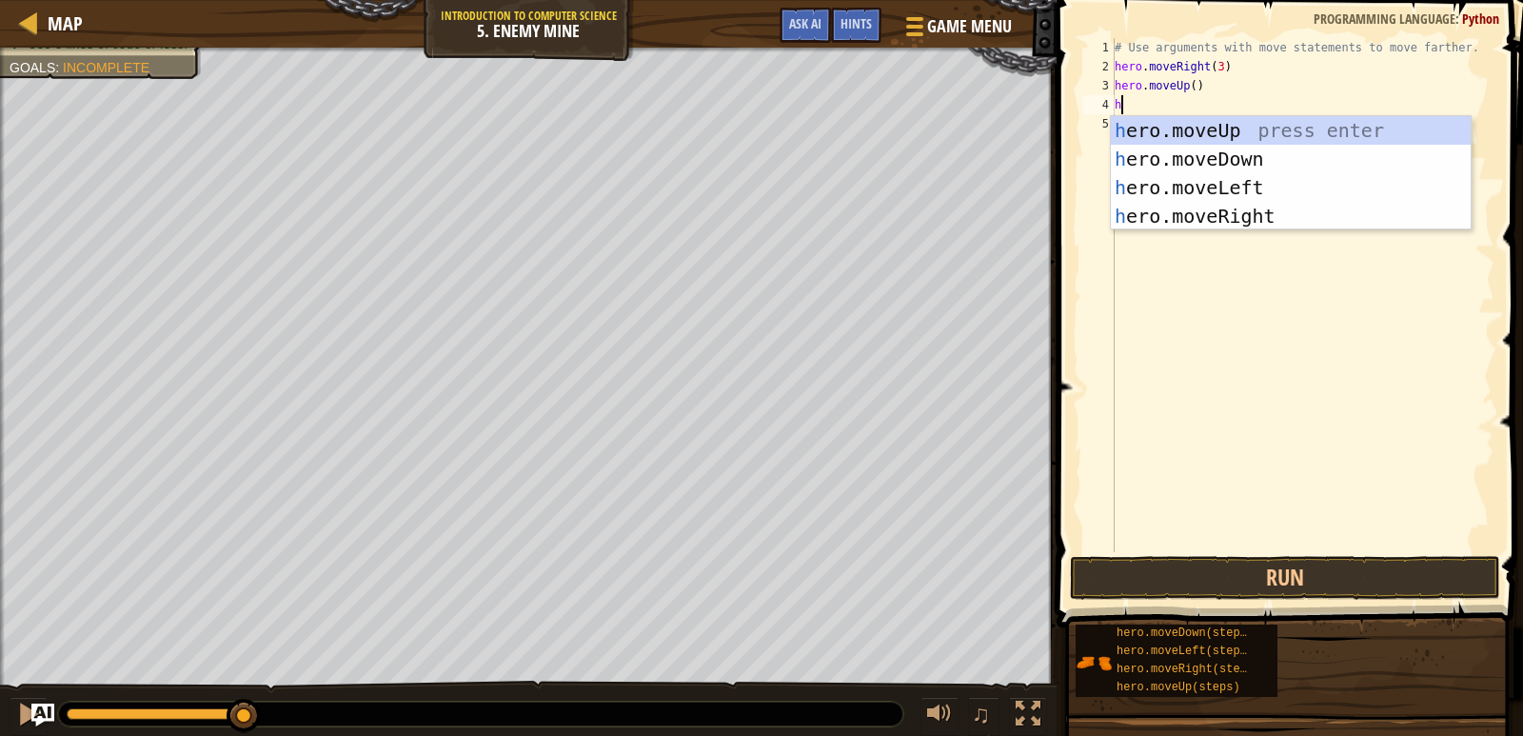
type textarea "her"
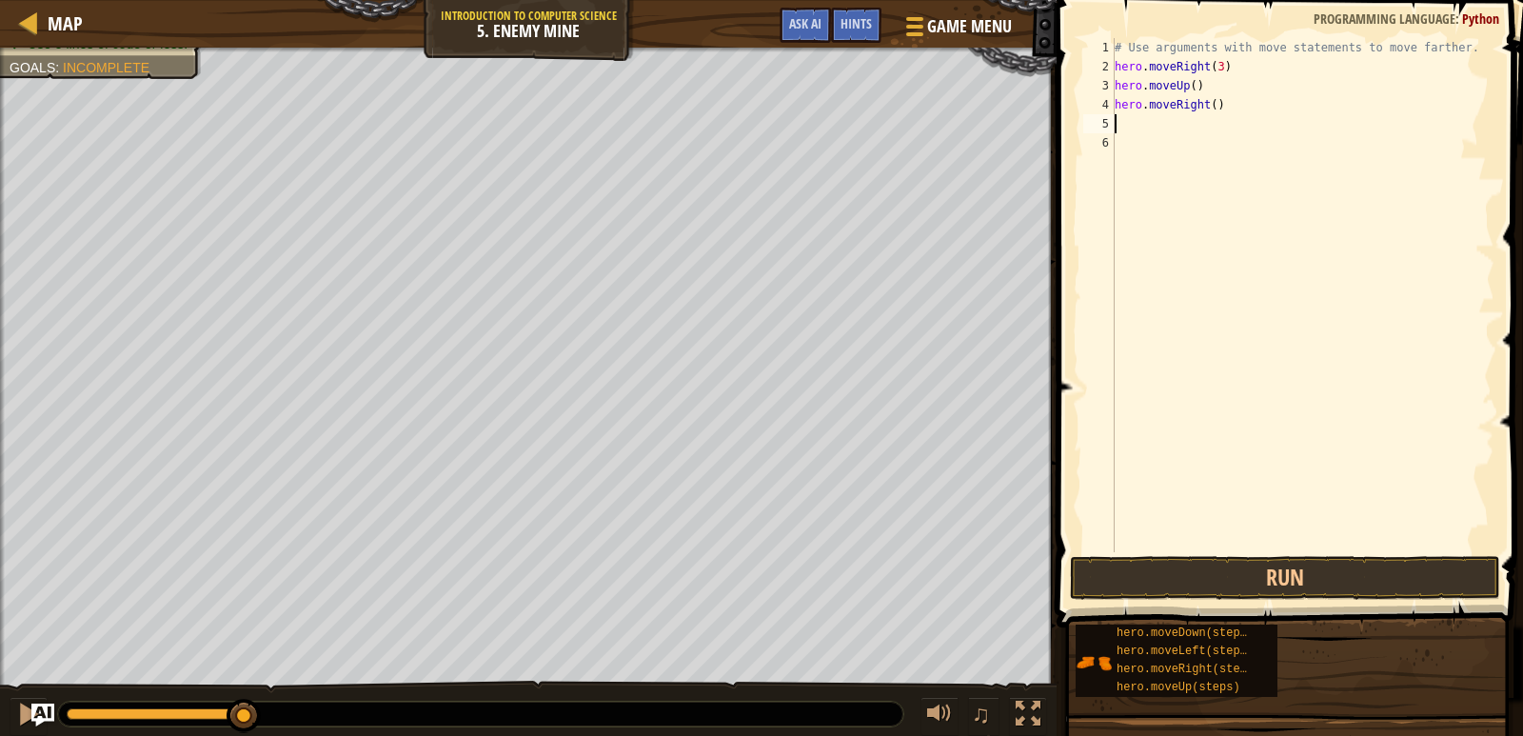
type textarea "her"
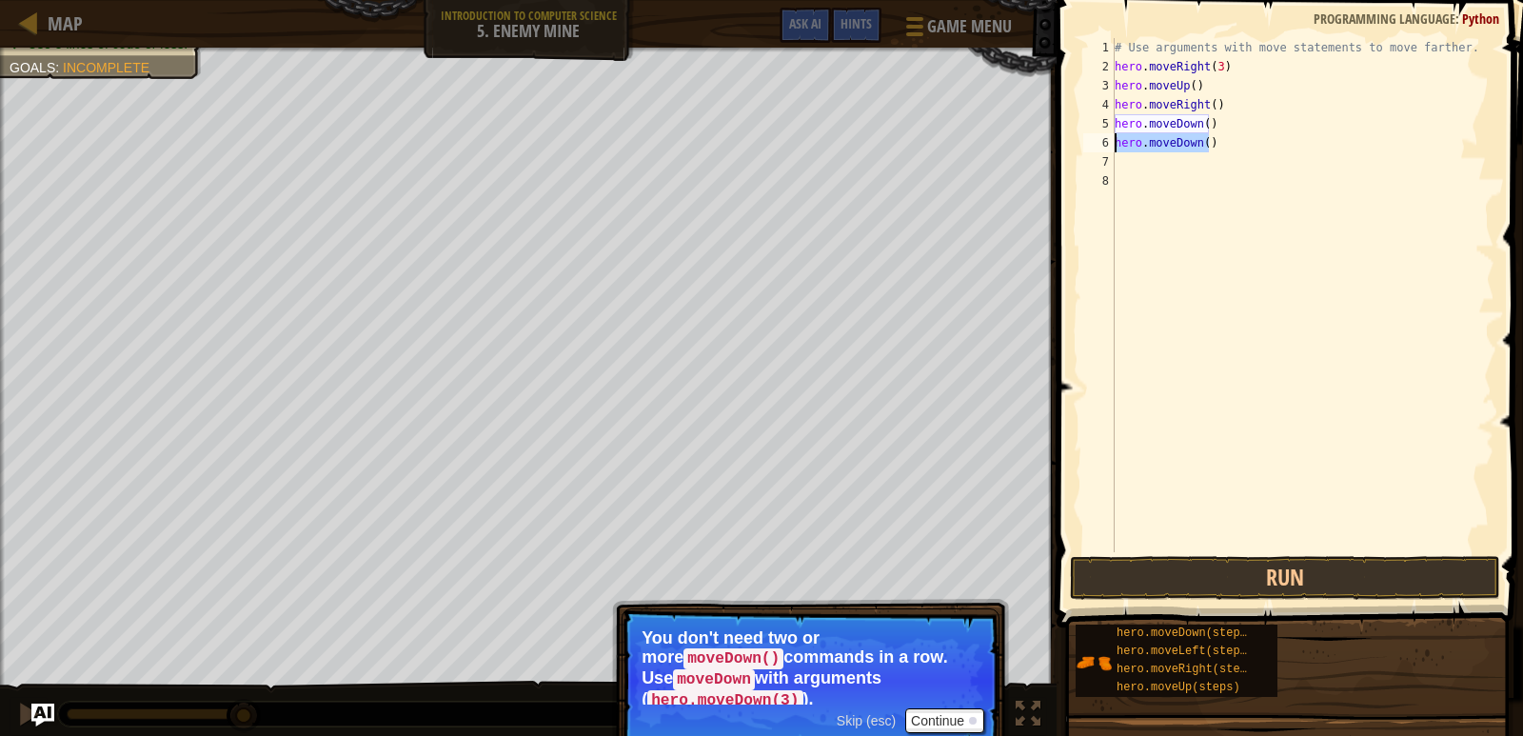
drag, startPoint x: 1221, startPoint y: 144, endPoint x: 1118, endPoint y: 141, distance: 102.9
click at [1118, 141] on div "# Use arguments with move statements to move farther. hero . moveRight ( 3 ) he…" at bounding box center [1303, 314] width 384 height 552
type textarea "hero.moveDown()"
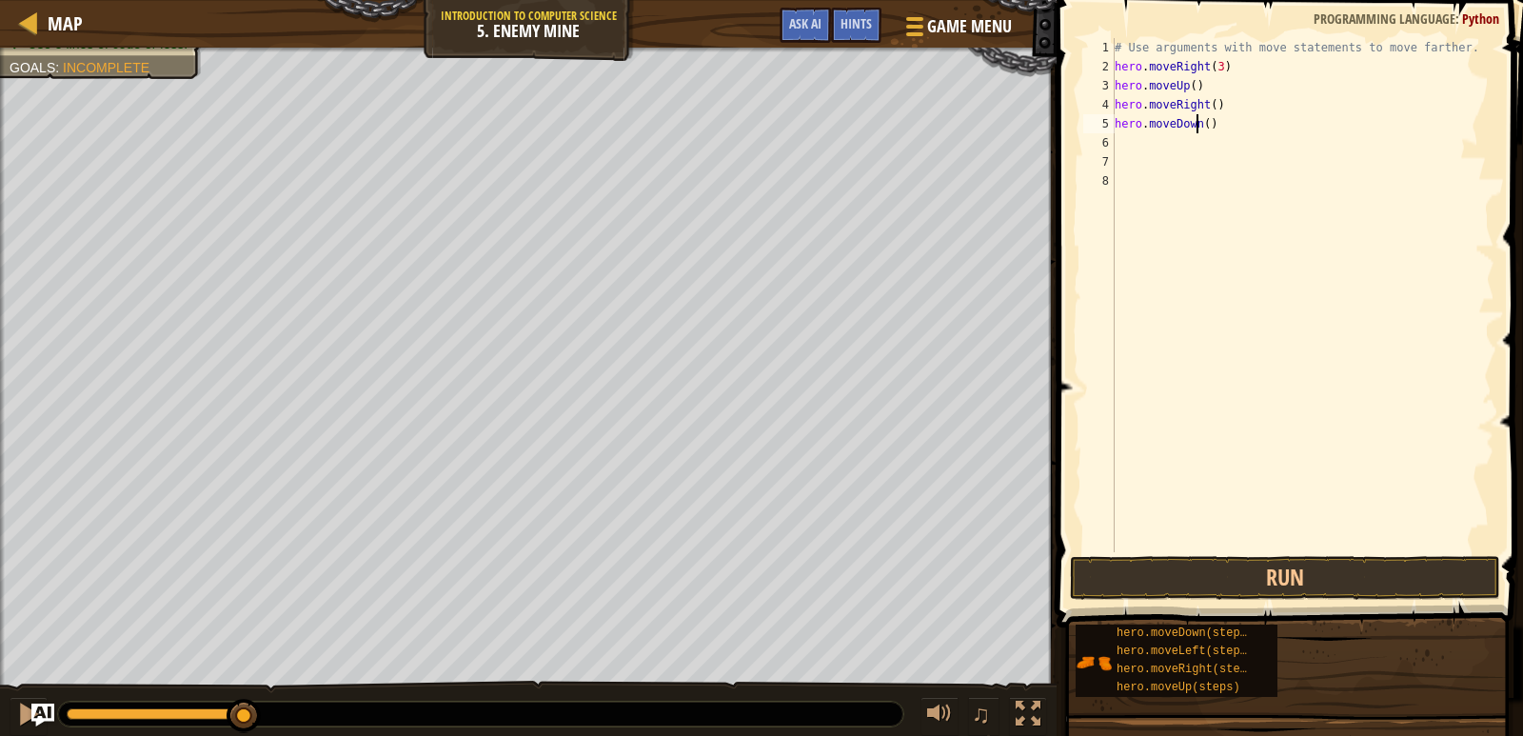
click at [1198, 123] on div "# Use arguments with move statements to move farther. hero . moveRight ( 3 ) he…" at bounding box center [1303, 314] width 384 height 552
click at [1200, 123] on div "# Use arguments with move statements to move farther. hero . moveRight ( 3 ) he…" at bounding box center [1303, 314] width 384 height 552
click at [1209, 129] on div "# Use arguments with move statements to move farther. hero . moveRight ( 3 ) he…" at bounding box center [1303, 295] width 384 height 514
click at [1204, 128] on div "# Use arguments with move statements to move farther. hero . moveRight ( 3 ) he…" at bounding box center [1303, 314] width 384 height 552
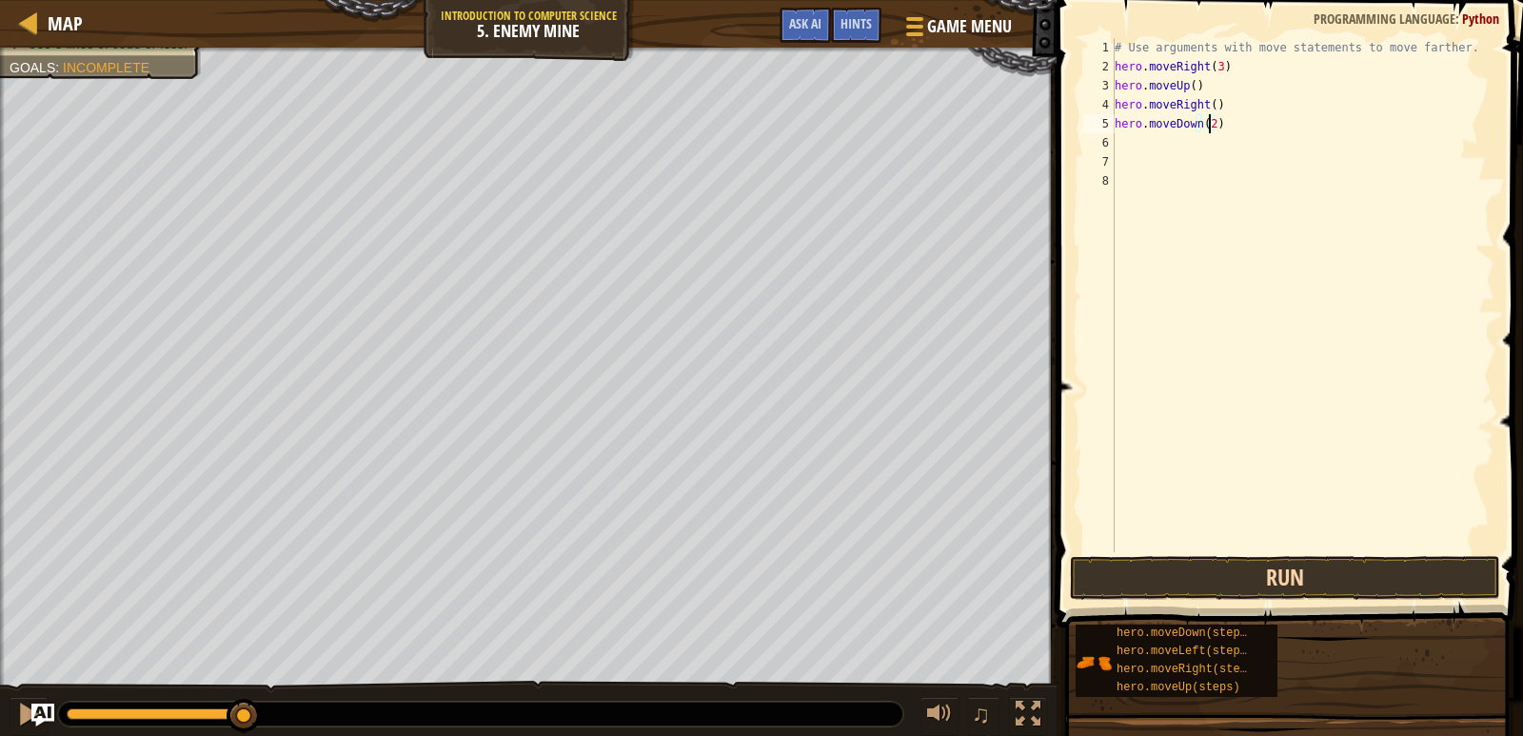
type textarea "hero.moveDown(2)"
click at [1236, 576] on button "Run" at bounding box center [1285, 578] width 430 height 44
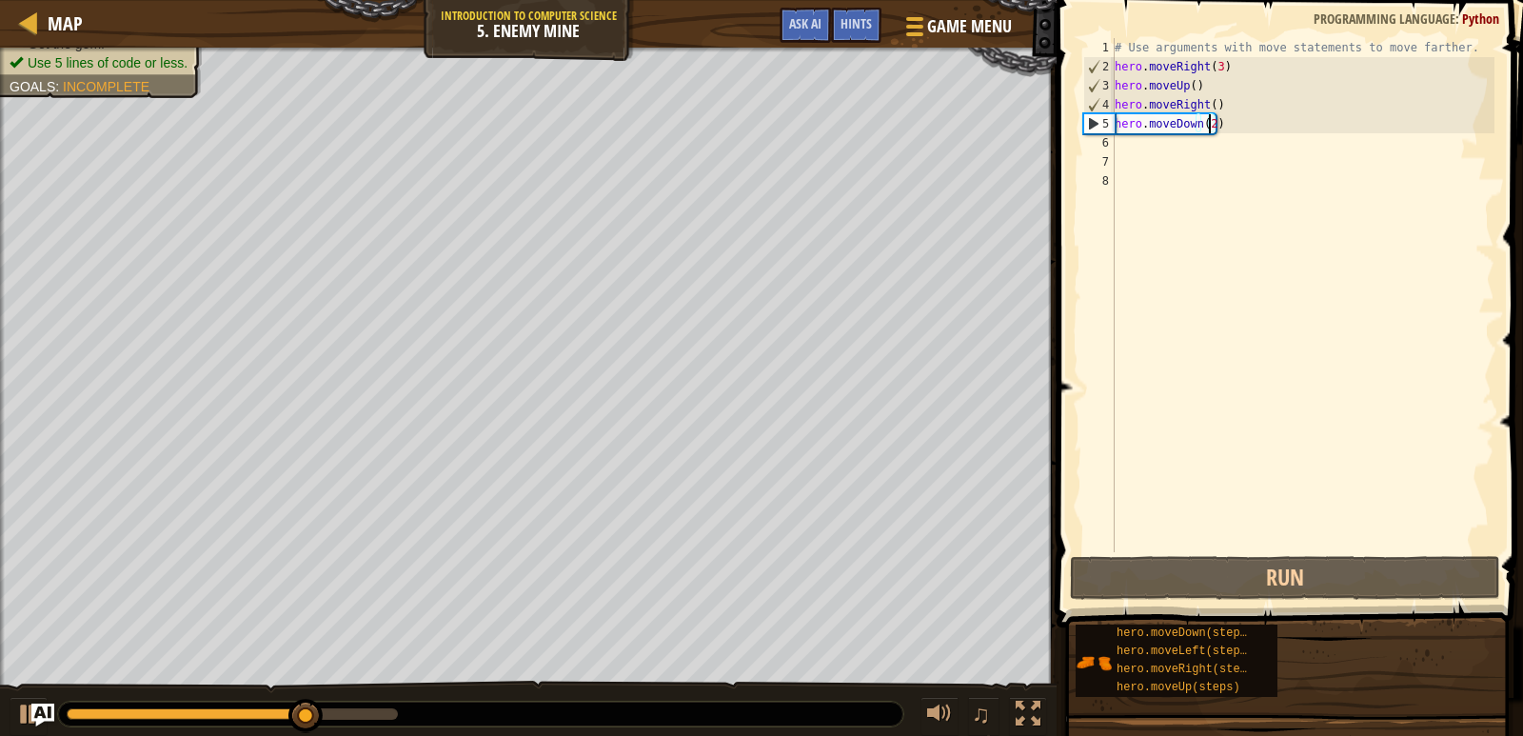
click at [1151, 136] on div "# Use arguments with move statements to move farther. hero . moveRight ( 3 ) he…" at bounding box center [1303, 314] width 384 height 552
click at [1209, 120] on div "# Use arguments with move statements to move farther. hero . moveRight ( 3 ) he…" at bounding box center [1303, 314] width 384 height 552
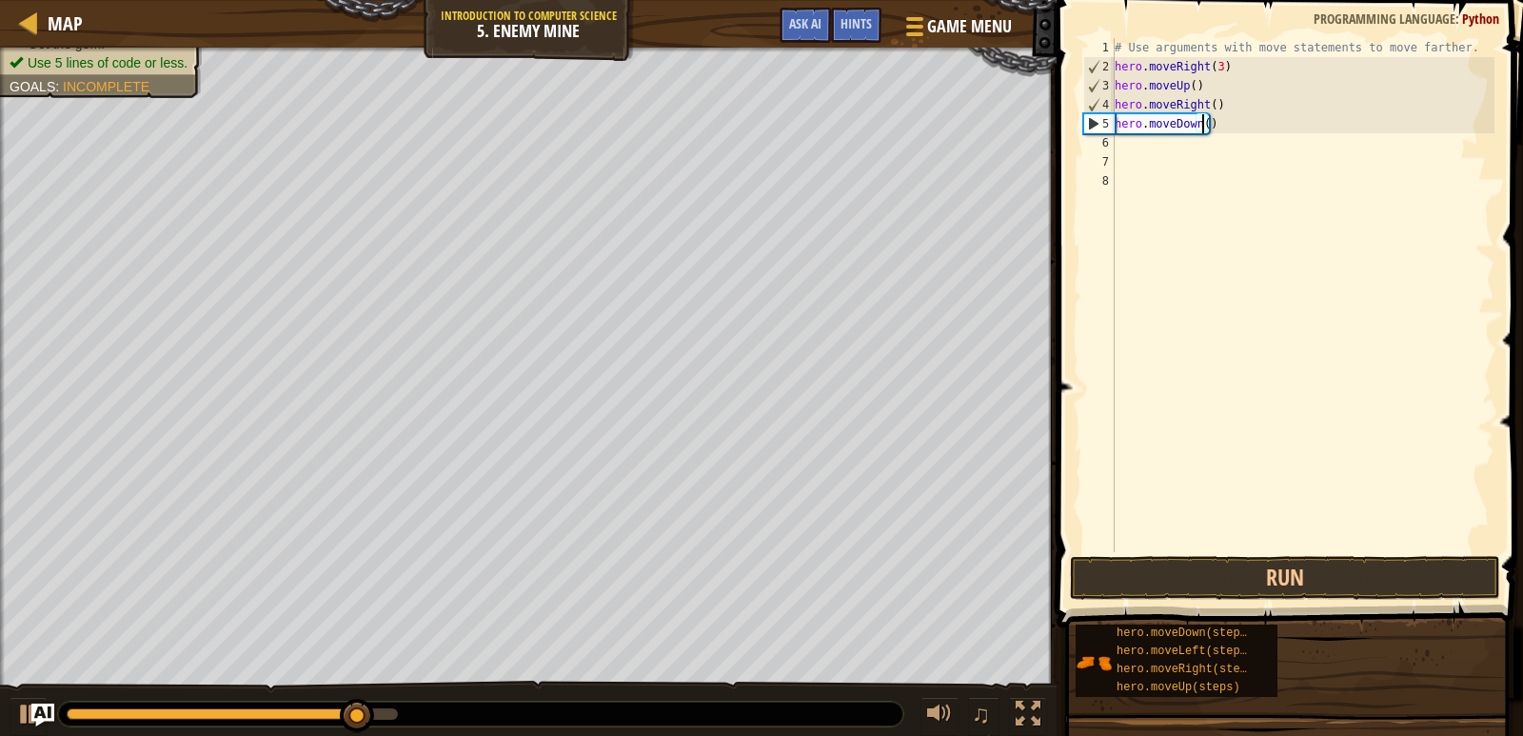
type textarea "hero.moveDown(3)"
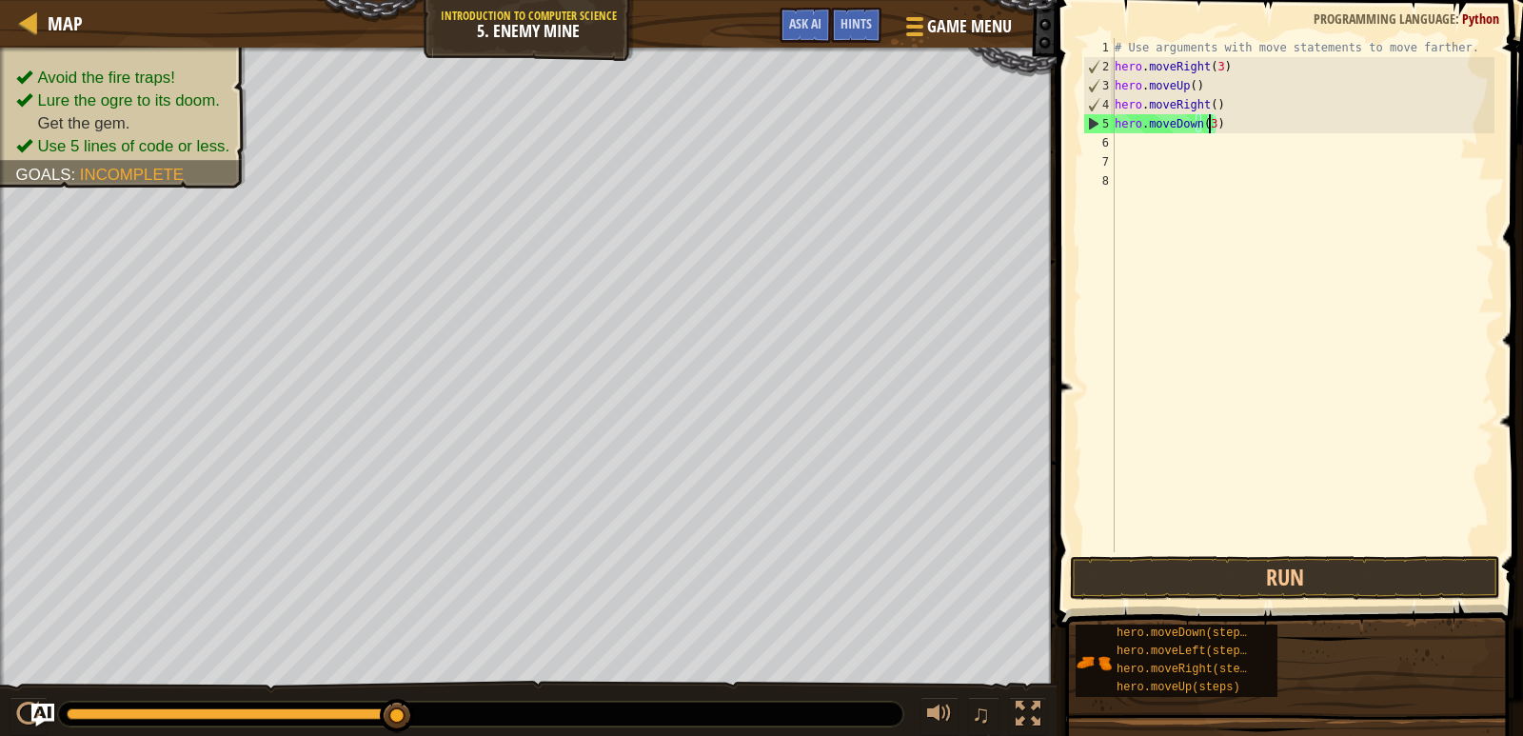
click at [1144, 158] on div "# Use arguments with move statements to move farther. hero . moveRight ( 3 ) he…" at bounding box center [1303, 314] width 384 height 552
click at [1130, 142] on div "# Use arguments with move statements to move farther. hero . moveRight ( 3 ) he…" at bounding box center [1303, 314] width 384 height 552
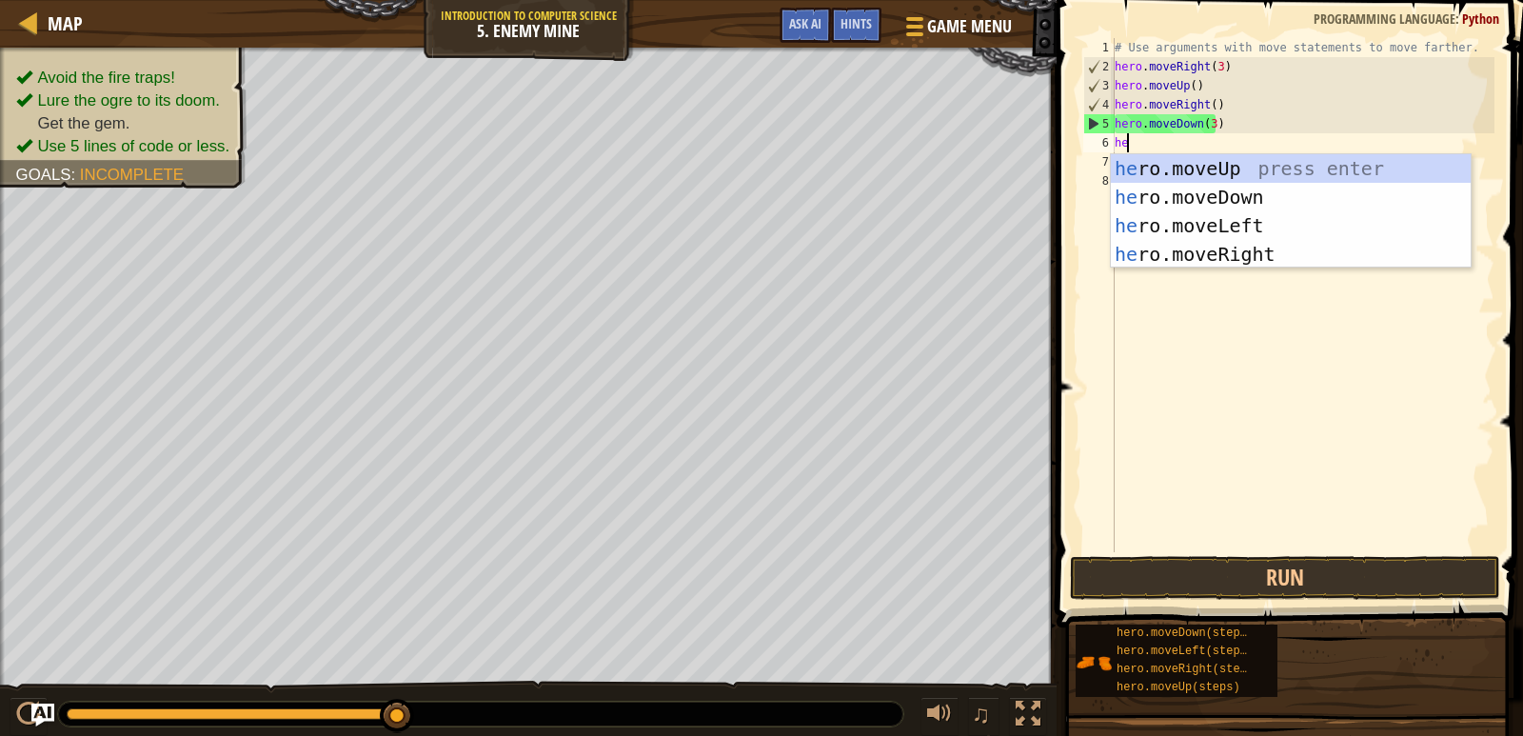
scroll to position [9, 1]
type textarea "hero"
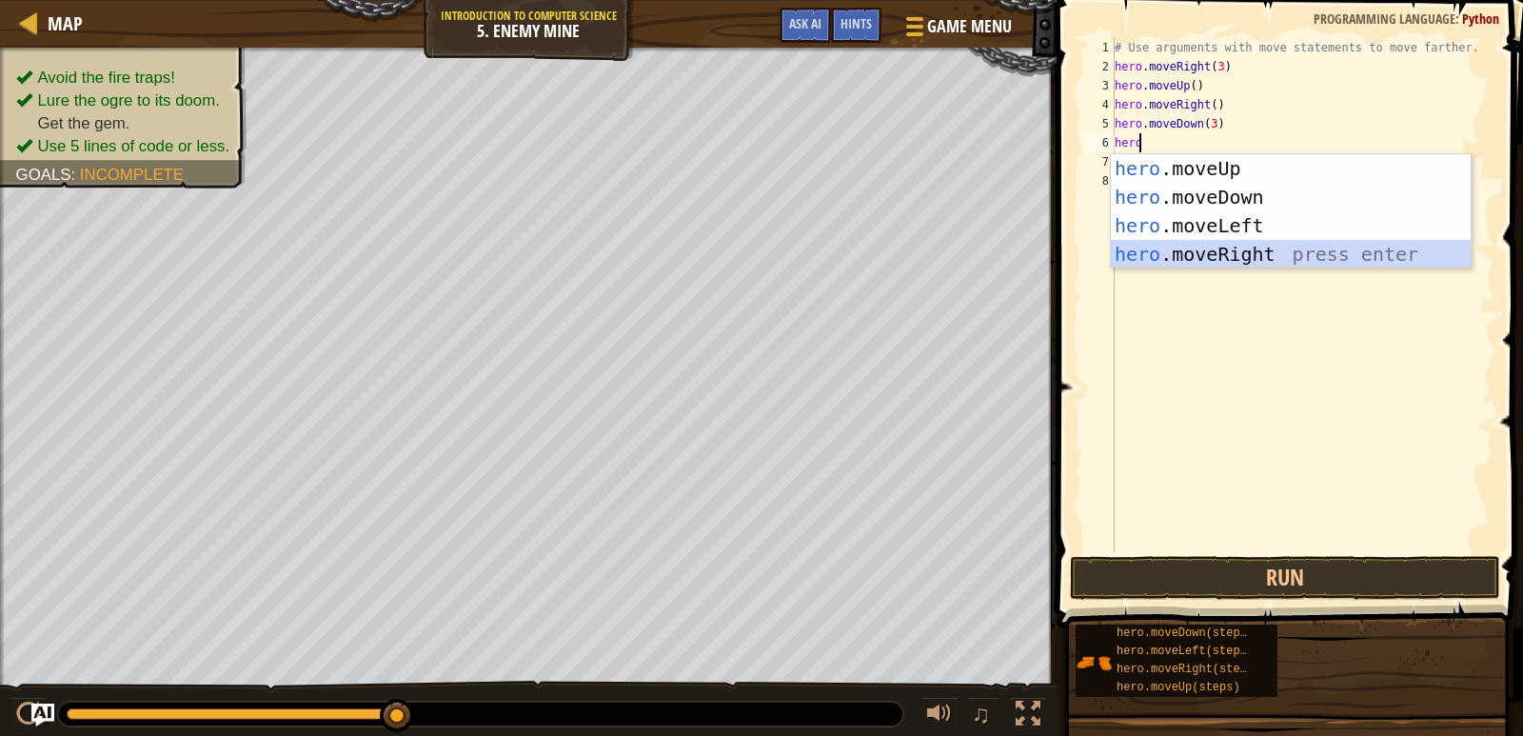
scroll to position [9, 0]
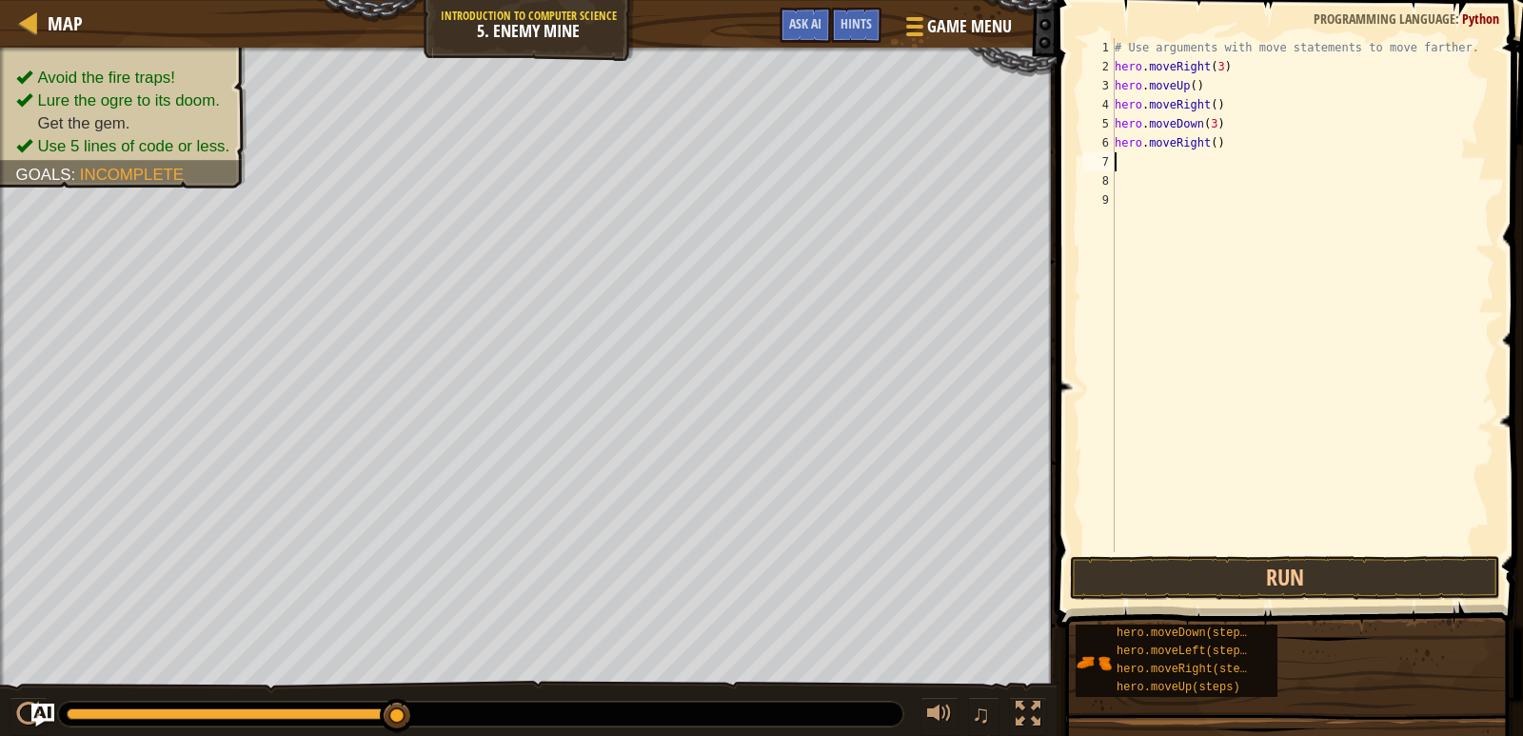
click at [1210, 138] on div "# Use arguments with move statements to move farther. hero . moveRight ( 3 ) he…" at bounding box center [1303, 314] width 384 height 552
type textarea "hero.moveRight(2)"
click at [1236, 571] on button "Run" at bounding box center [1285, 578] width 430 height 44
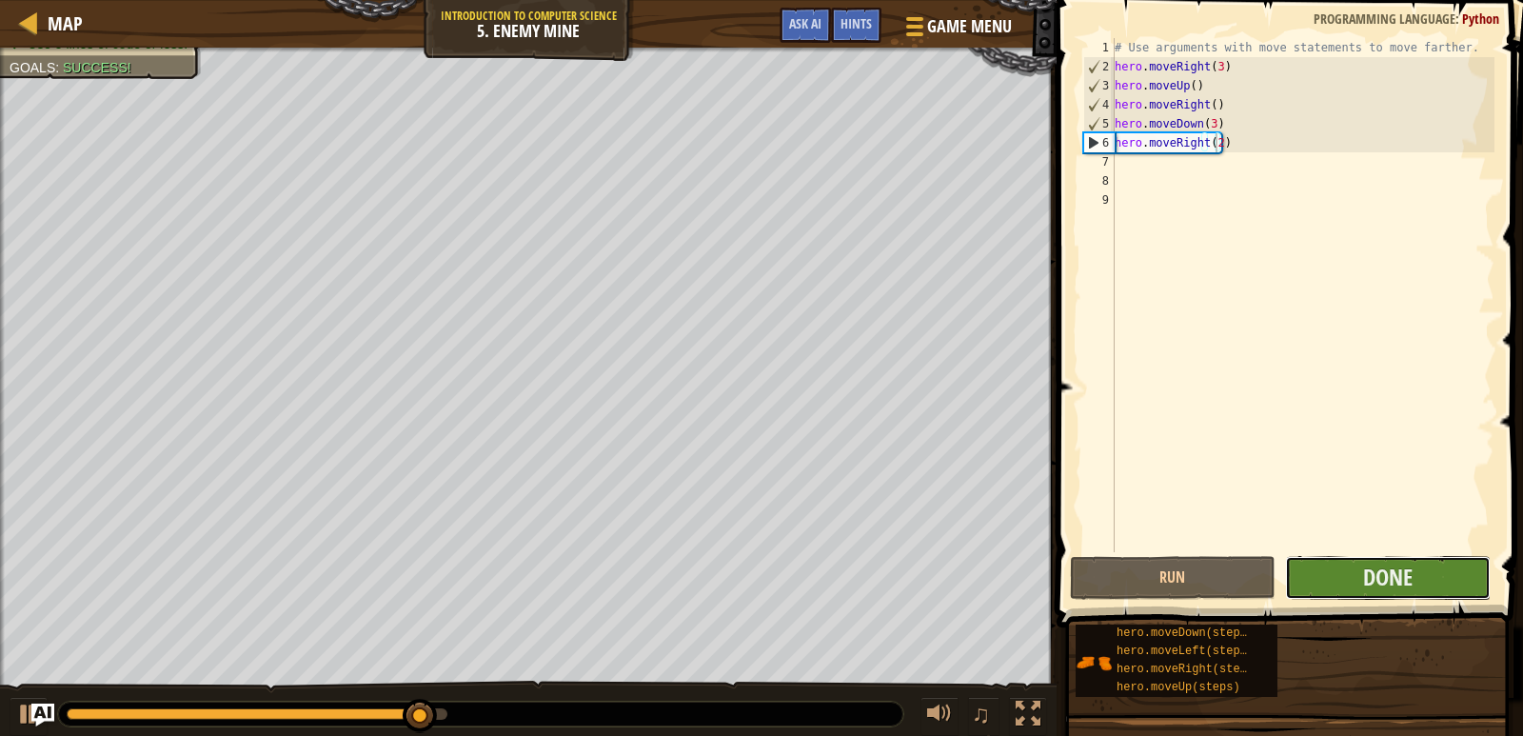
click at [1412, 561] on button "Done" at bounding box center [1388, 578] width 206 height 44
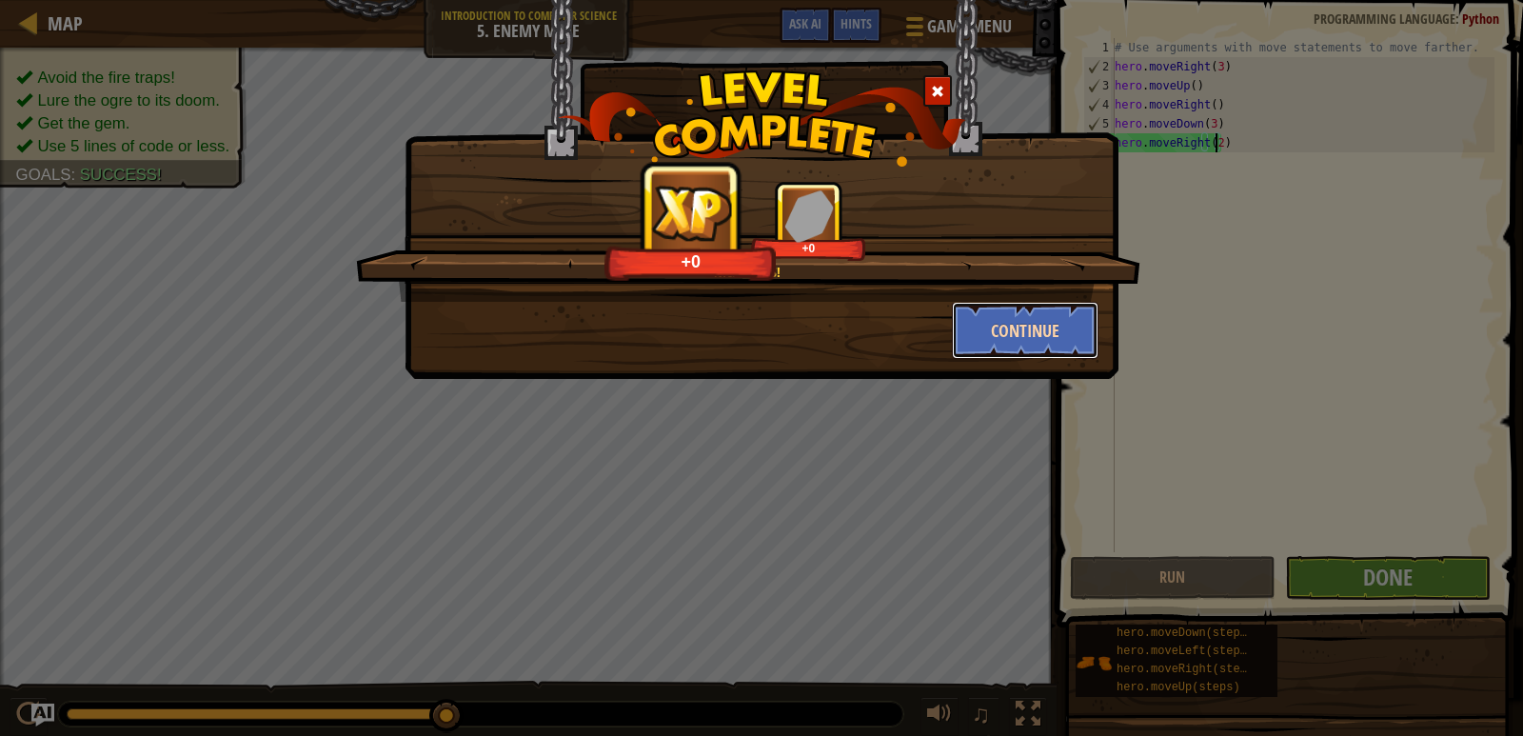
click at [1014, 333] on button "Continue" at bounding box center [1026, 330] width 148 height 57
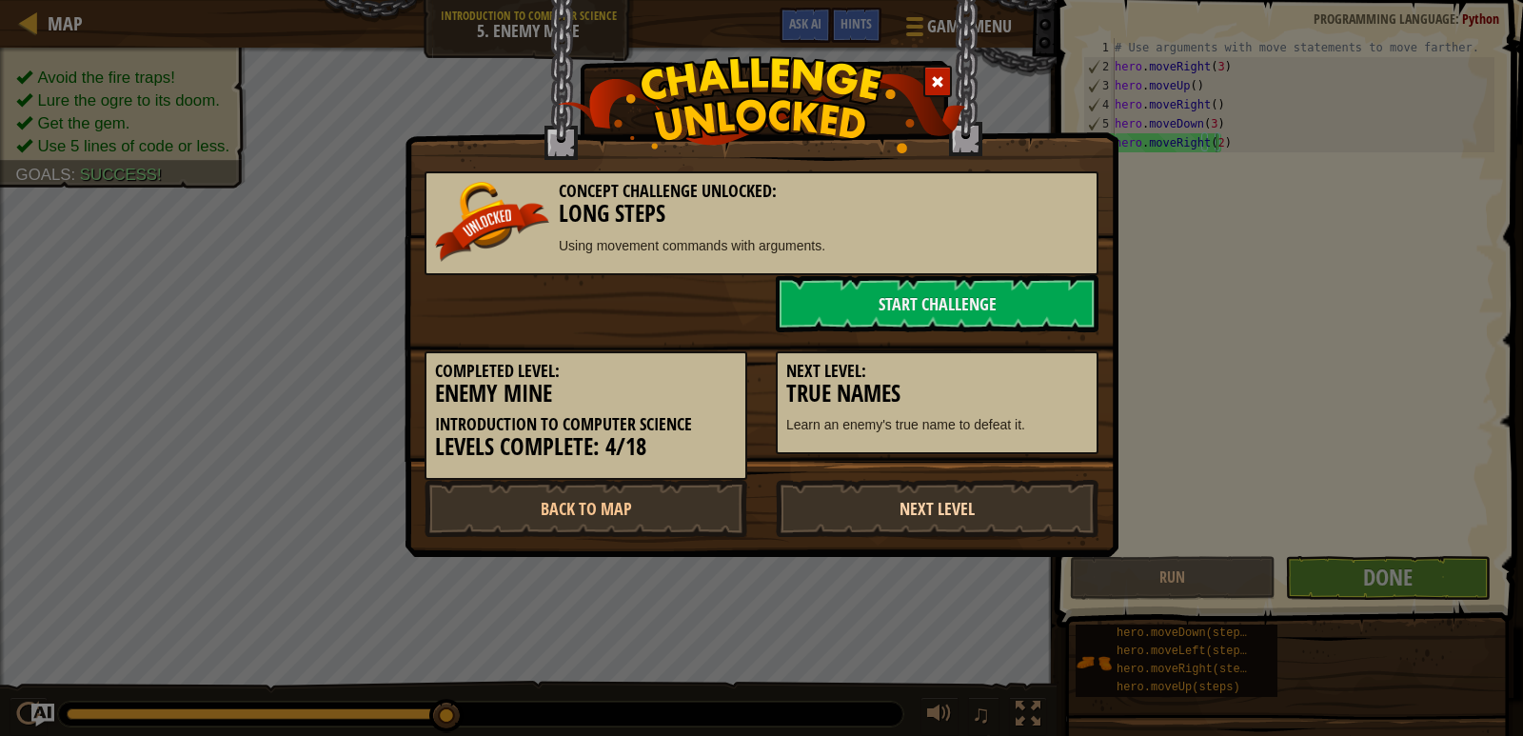
click at [1012, 523] on link "Next Level" at bounding box center [937, 508] width 323 height 57
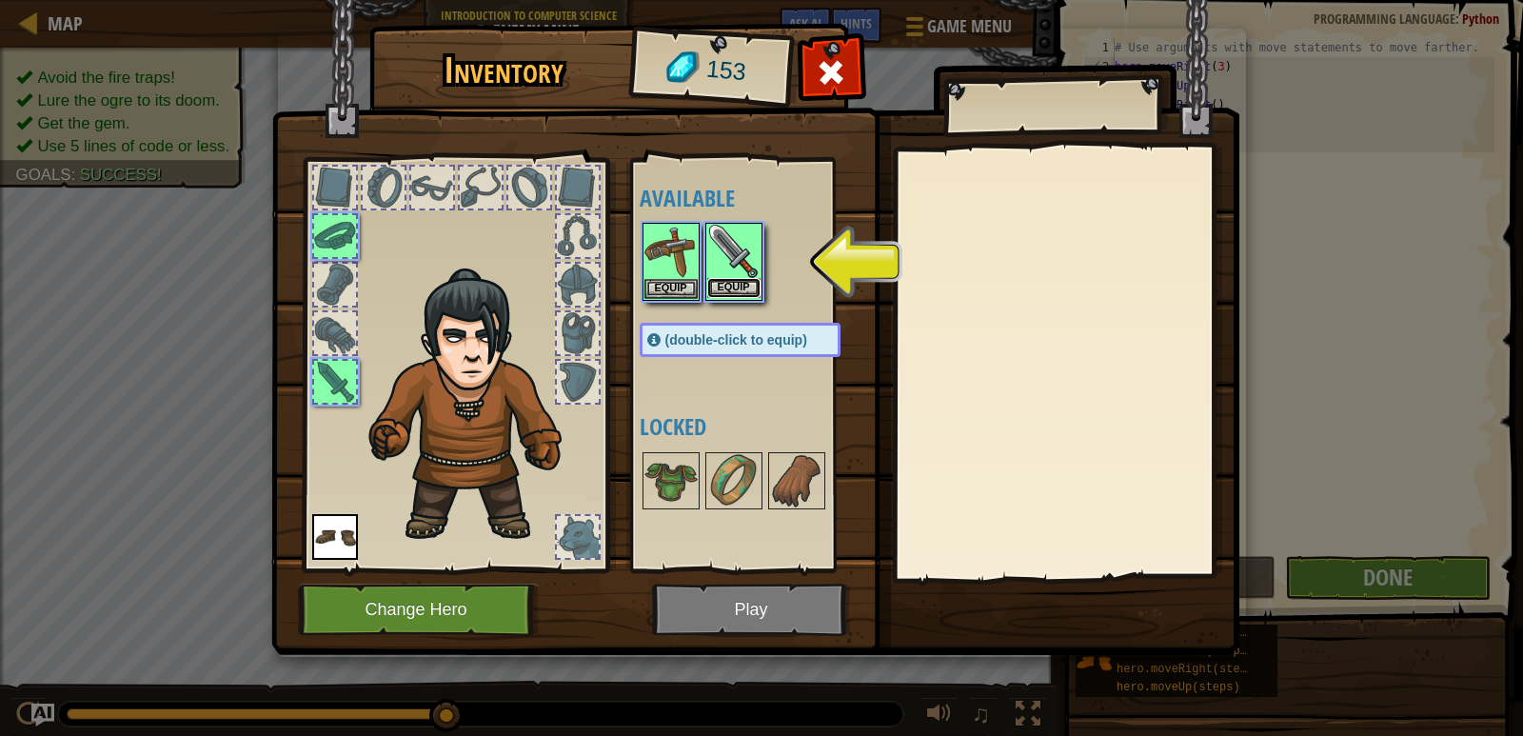
click at [734, 279] on button "Equip" at bounding box center [733, 288] width 53 height 20
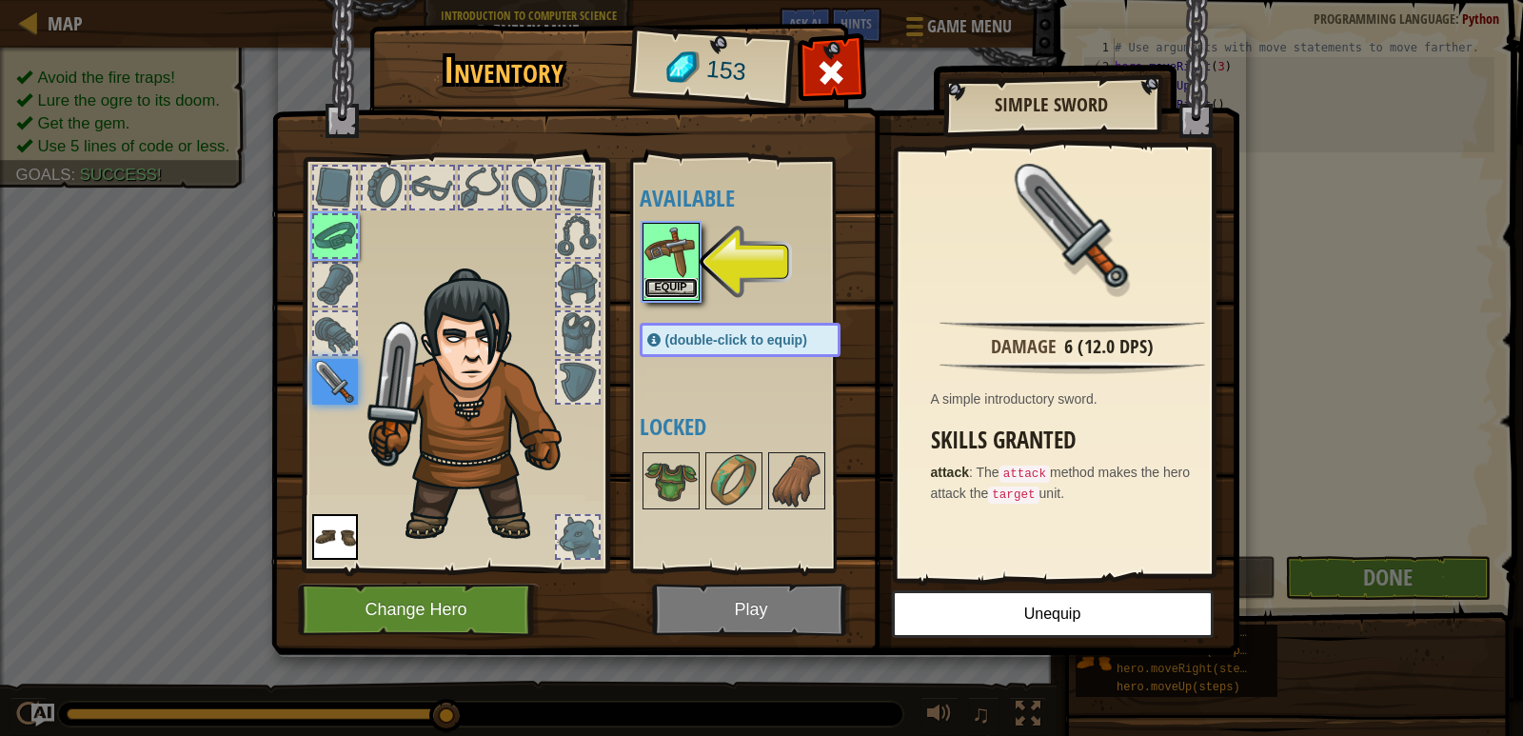
click at [682, 297] on button "Equip" at bounding box center [671, 288] width 53 height 20
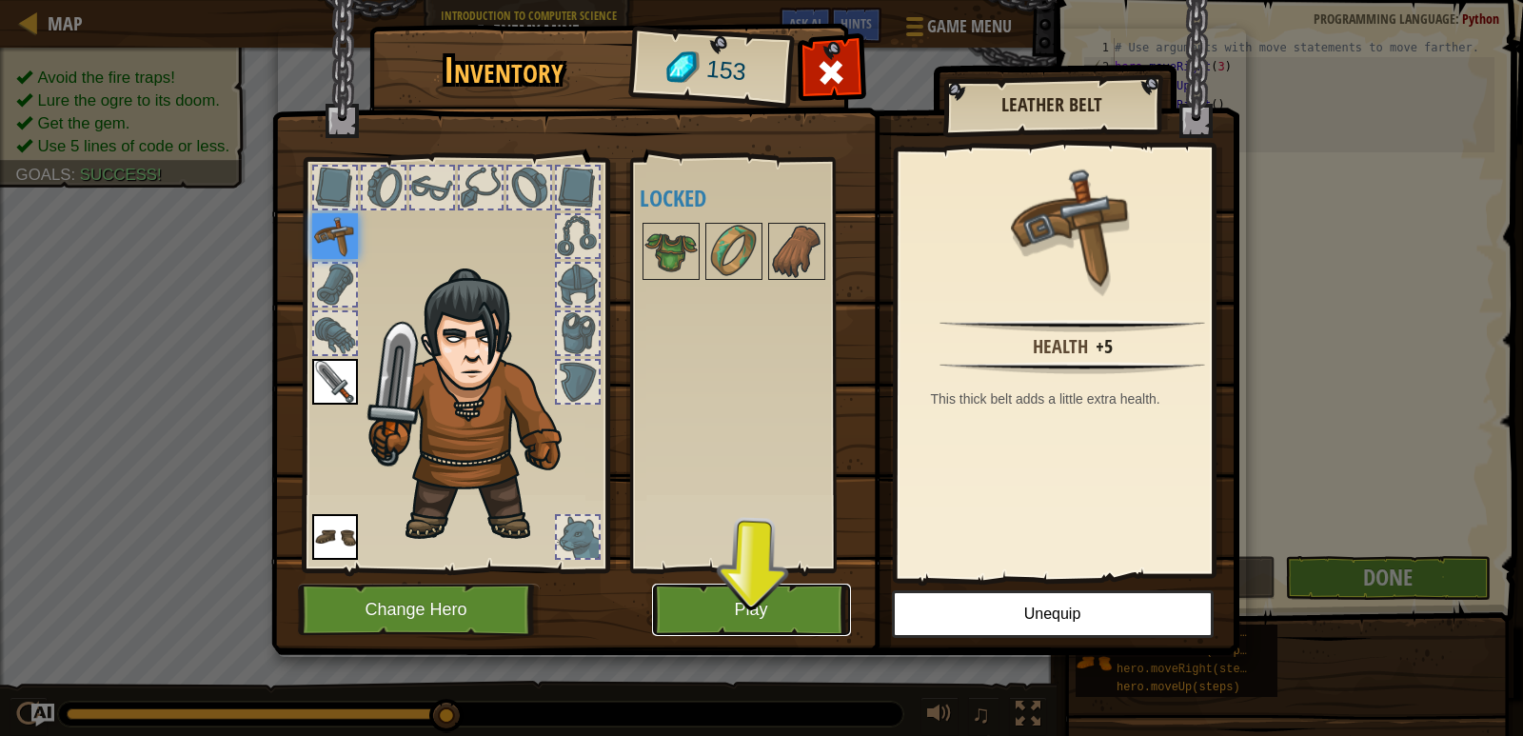
click at [755, 622] on button "Play" at bounding box center [751, 610] width 199 height 52
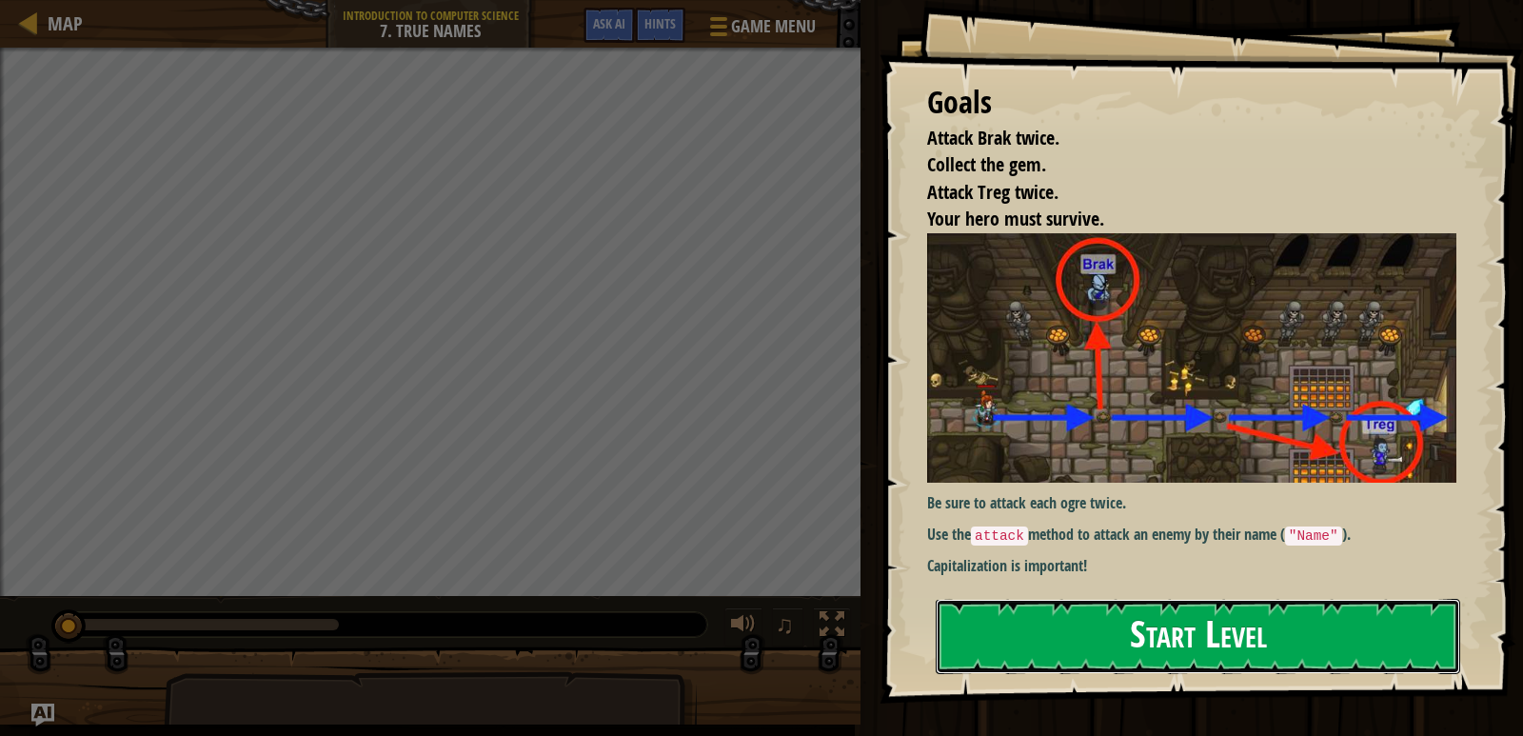
click at [1035, 649] on button "Start Level" at bounding box center [1198, 636] width 525 height 75
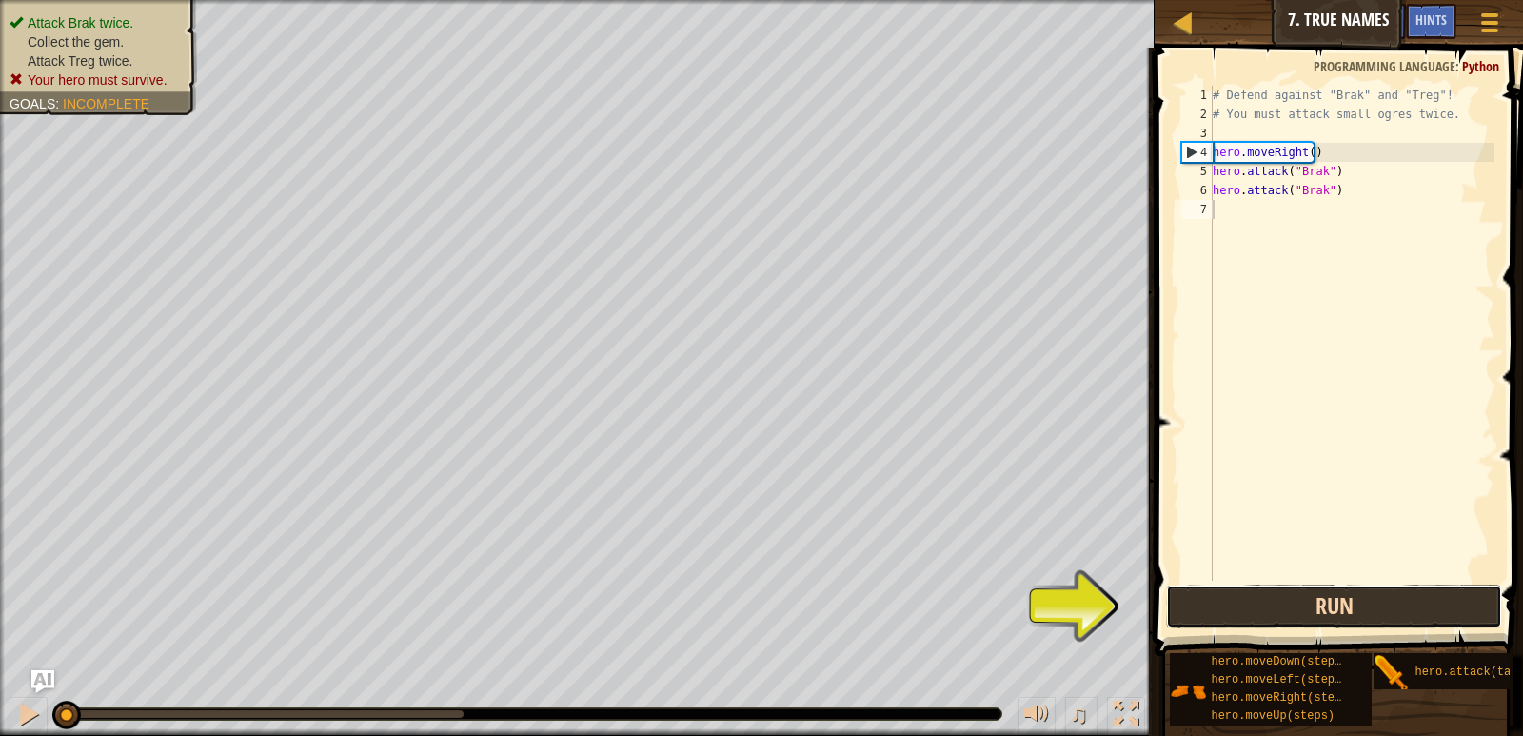
click at [1234, 619] on button "Run" at bounding box center [1333, 607] width 335 height 44
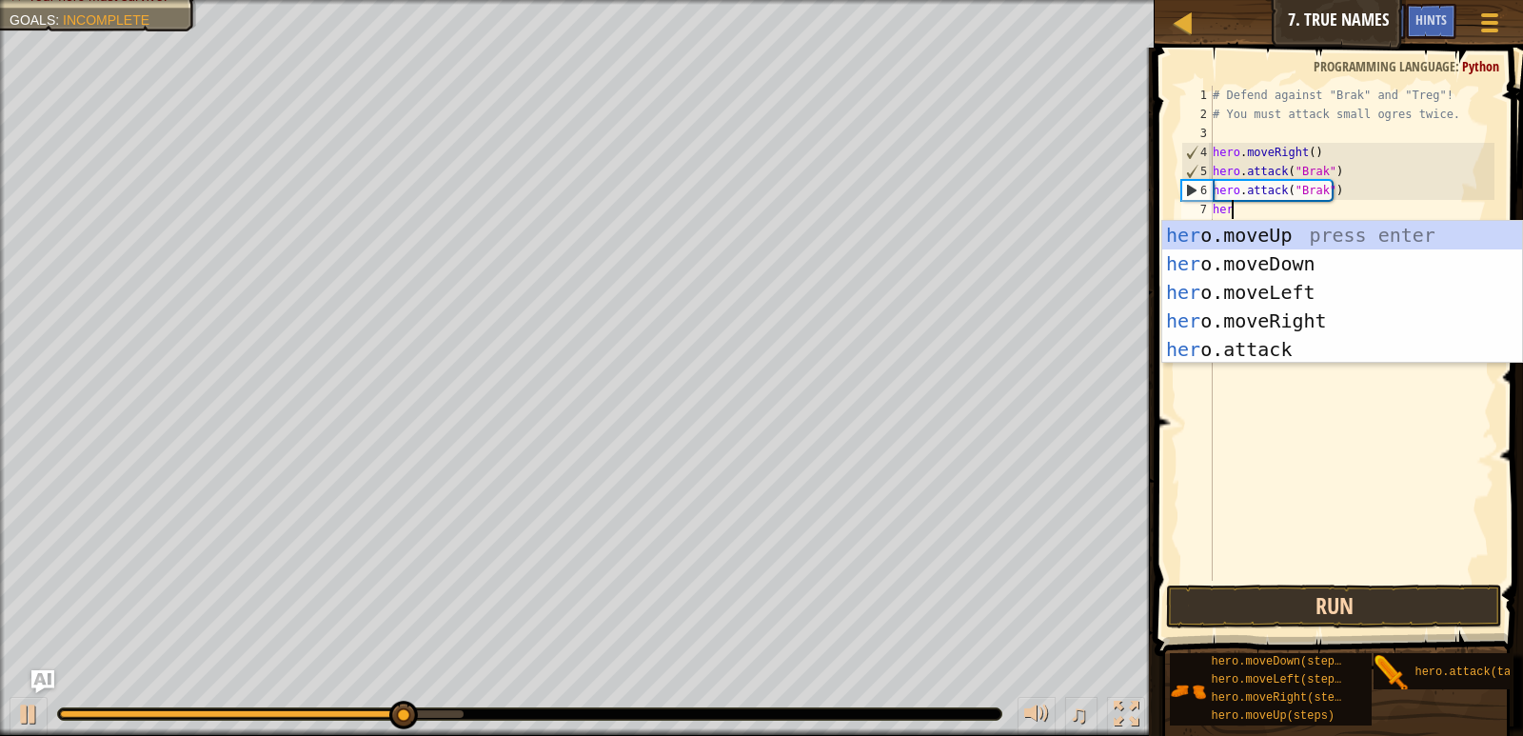
scroll to position [9, 1]
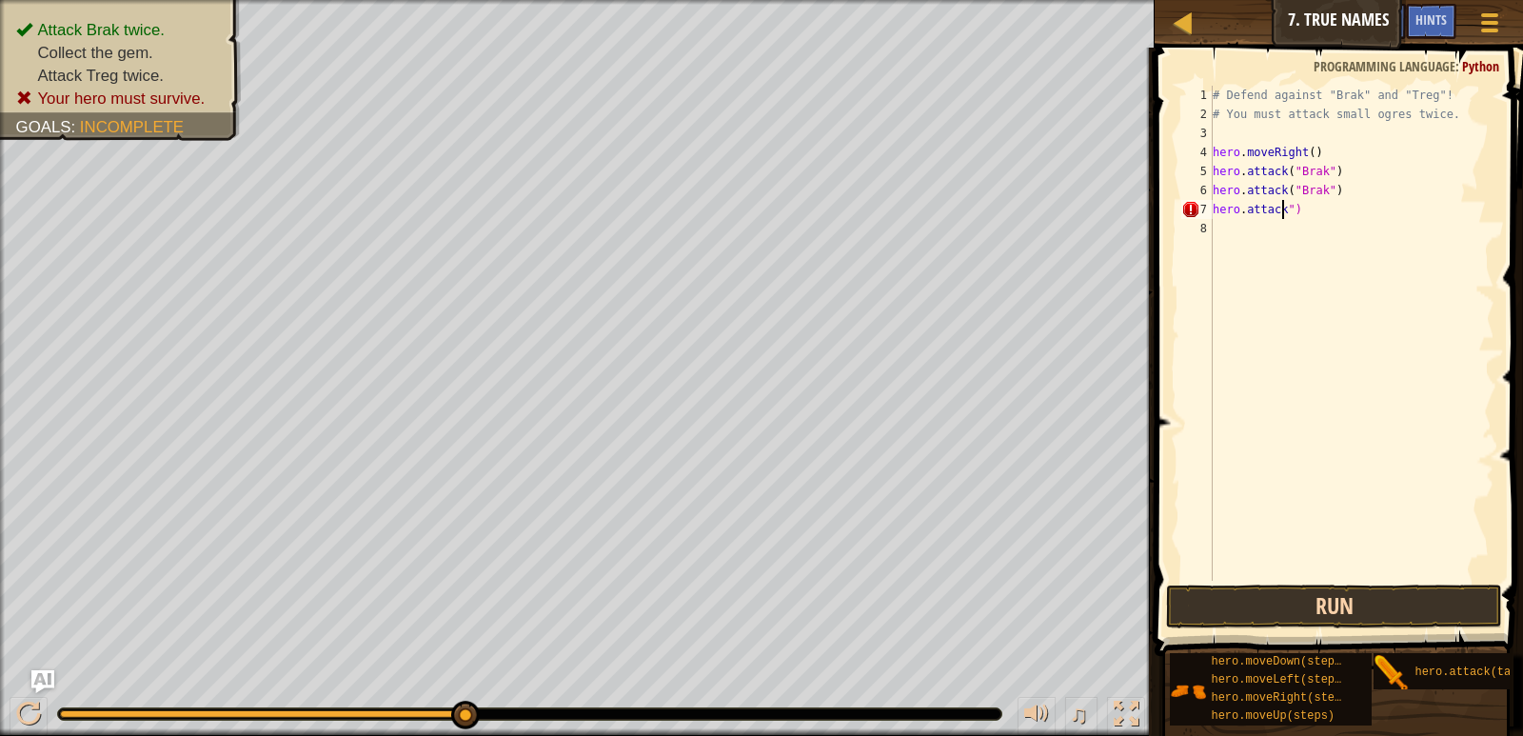
type textarea "hero.attack(")"
type textarea "hero.attack("treg")"
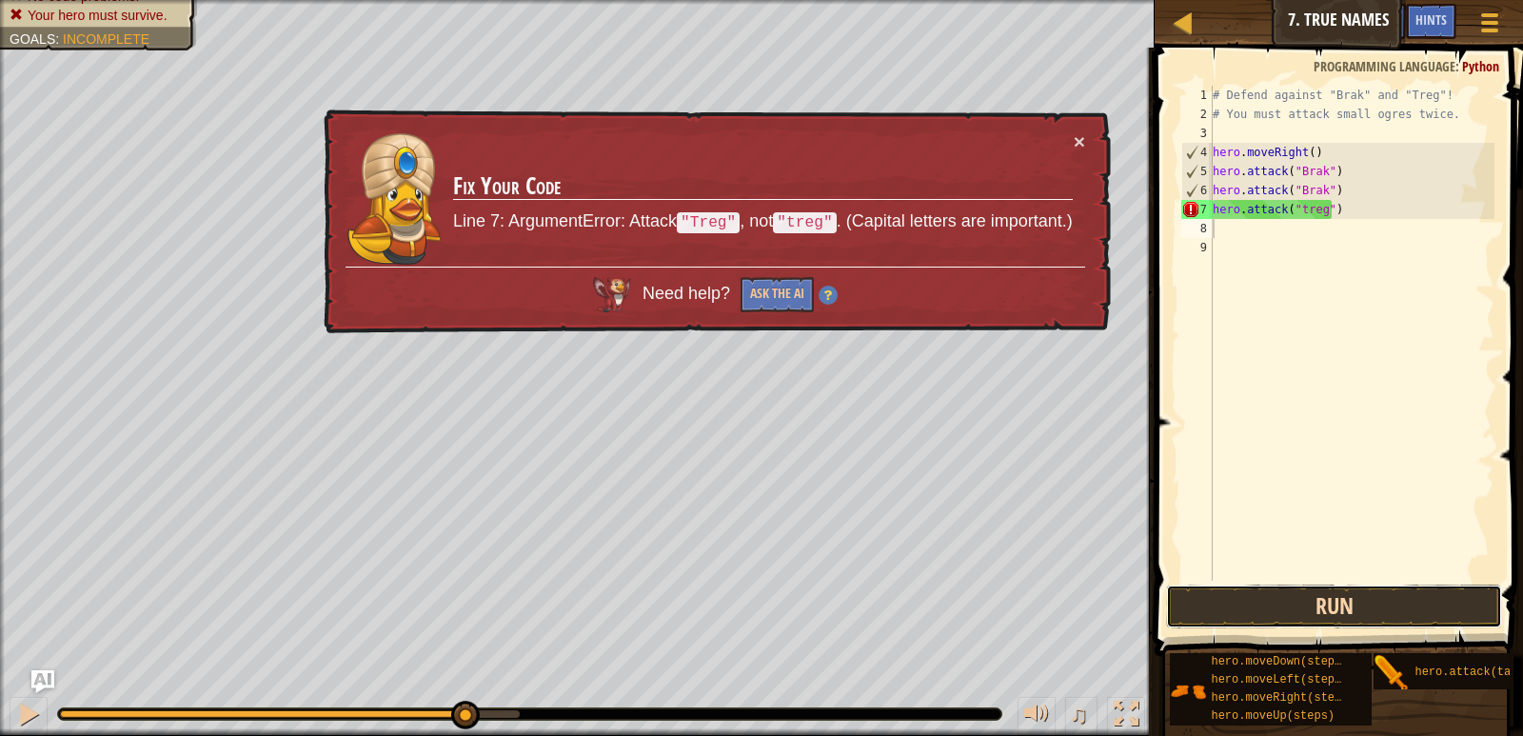
click at [1260, 611] on button "Run" at bounding box center [1333, 607] width 335 height 44
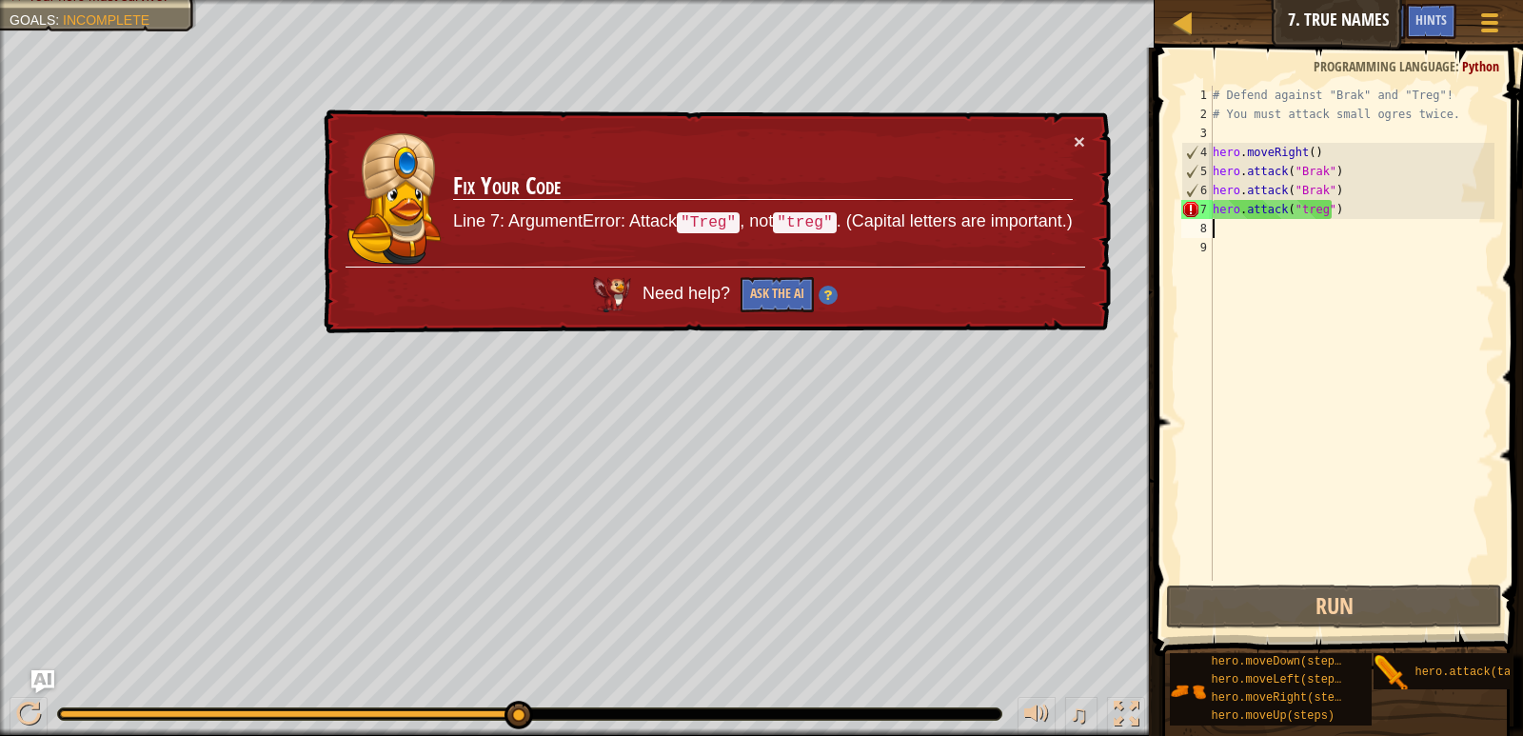
click at [1085, 134] on div "× Fix Your Code Line 7: ArgumentError: Attack "Treg" , not "treg" . (Capital le…" at bounding box center [715, 222] width 791 height 226
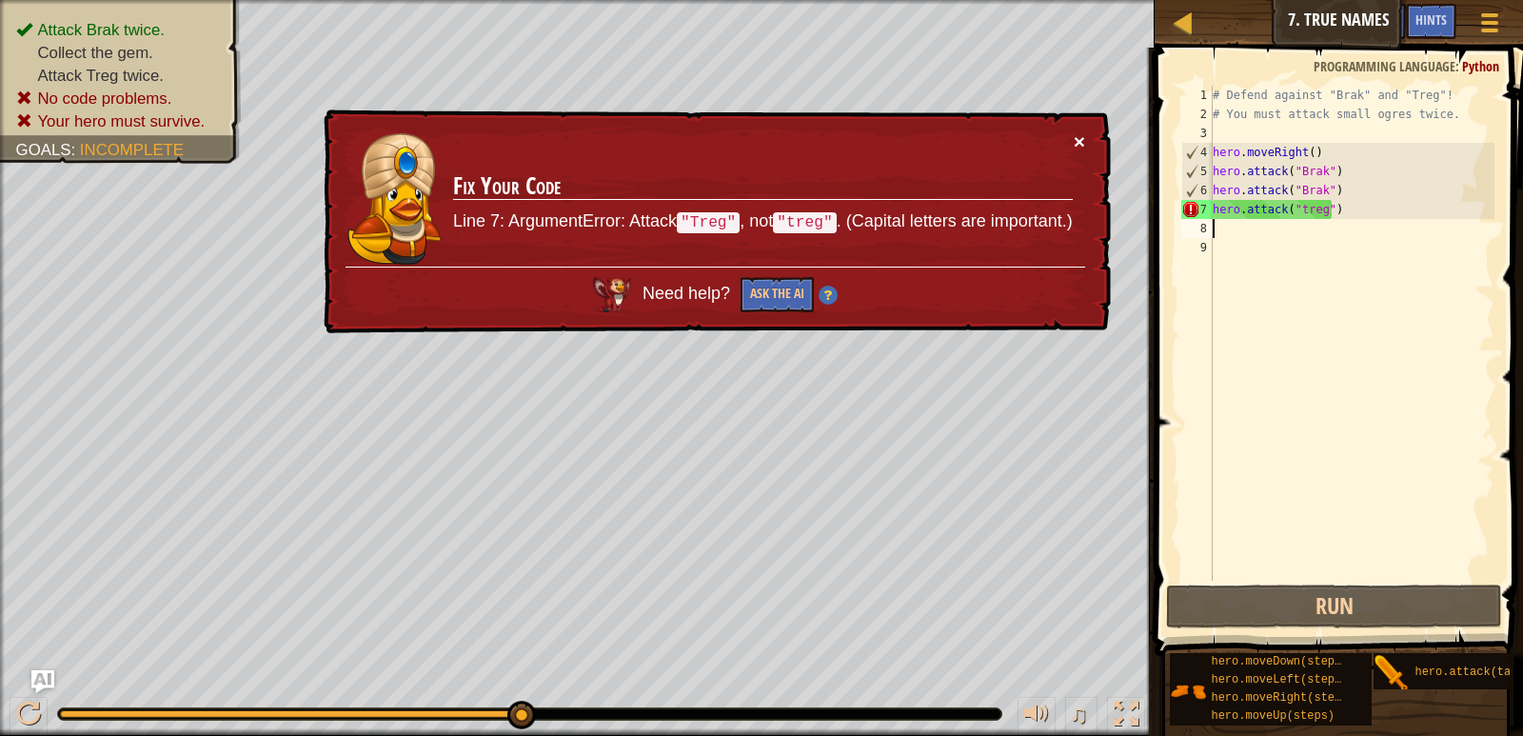
click at [1081, 140] on button "×" at bounding box center [1081, 147] width 12 height 20
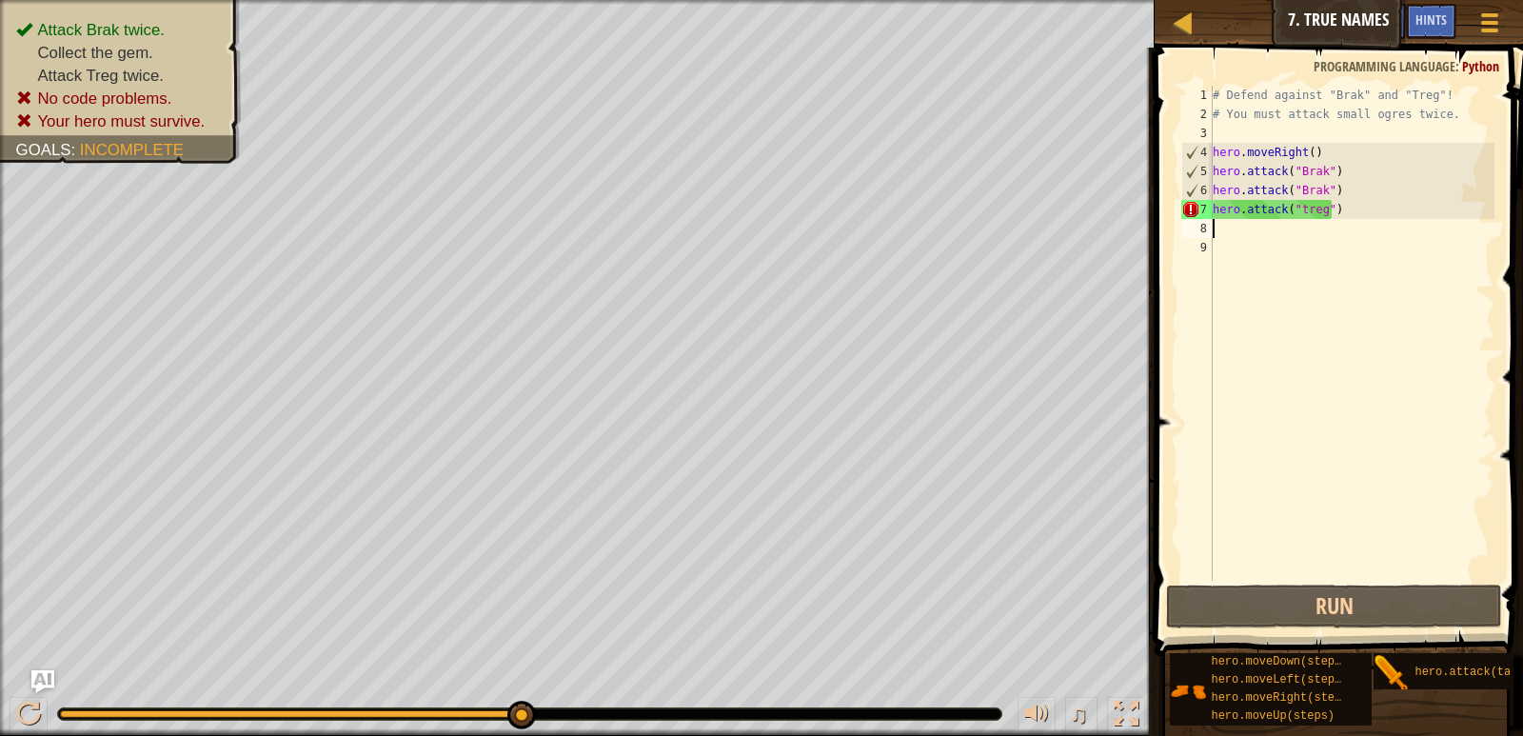
click at [1297, 210] on div "# Defend against "Brak" and "Treg"! # You must attack small ogres twice. hero .…" at bounding box center [1352, 352] width 286 height 533
click at [1300, 212] on div "# Defend against "Brak" and "Treg"! # You must attack small ogres twice. hero .…" at bounding box center [1352, 352] width 286 height 533
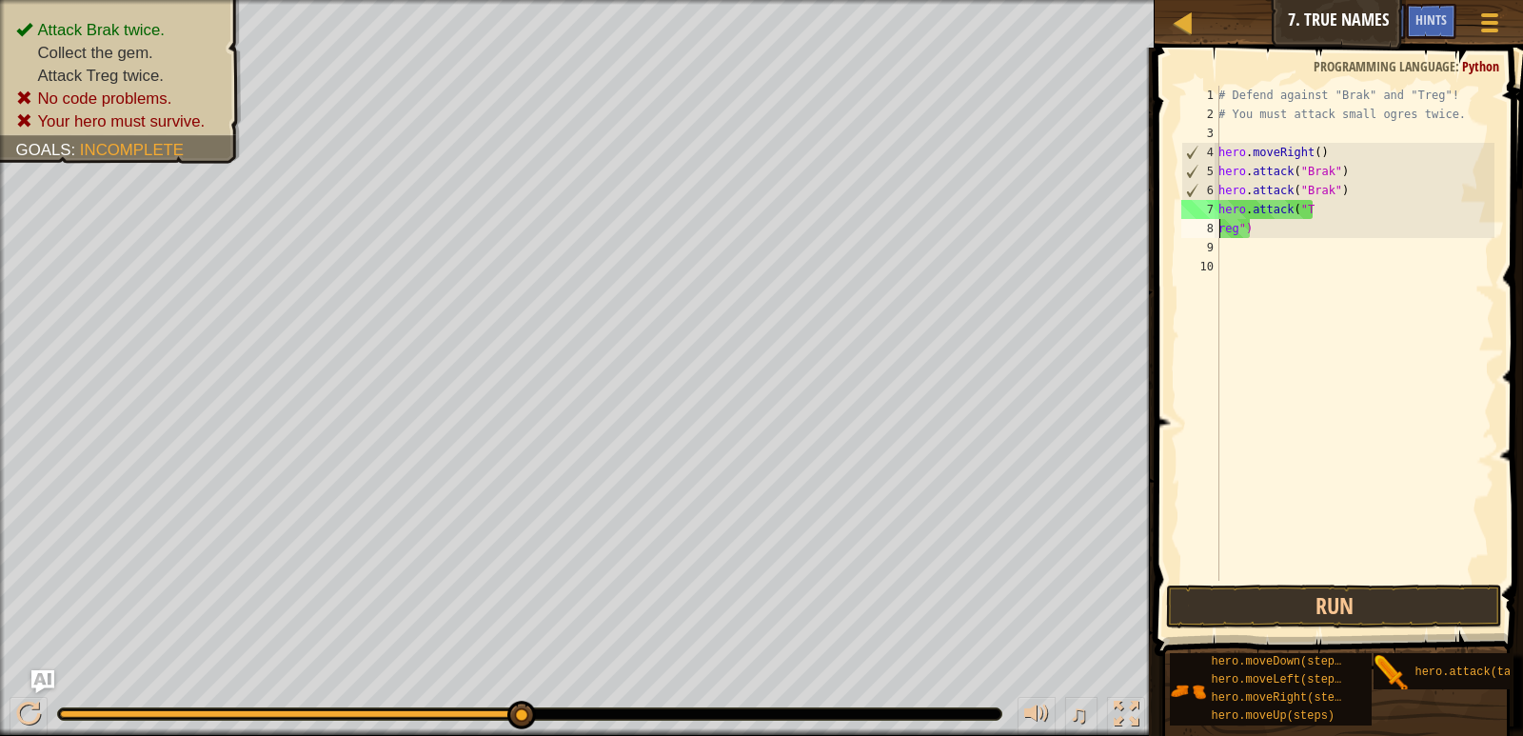
scroll to position [9, 2]
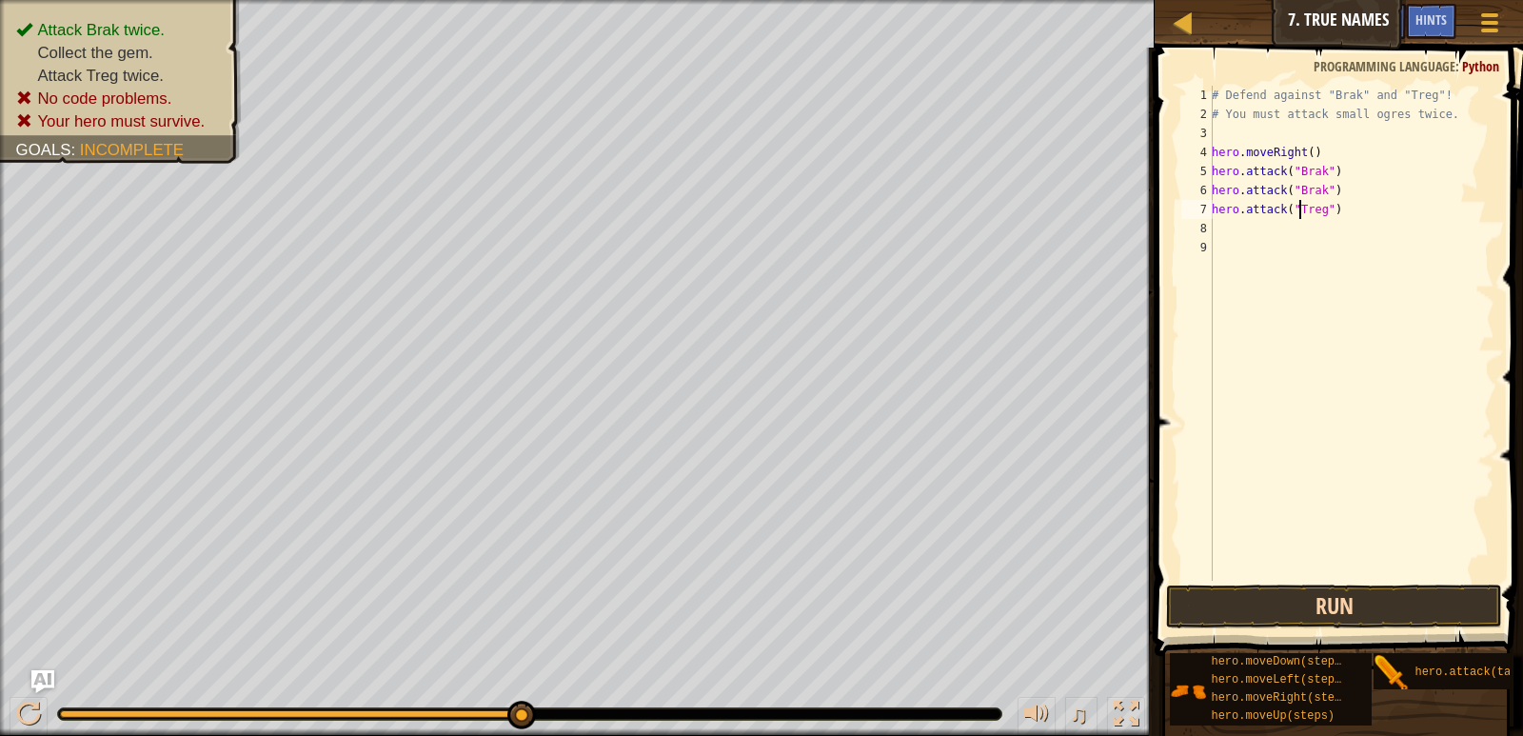
type textarea "hero.attack("Treg")"
click at [1263, 602] on button "Run" at bounding box center [1333, 607] width 335 height 44
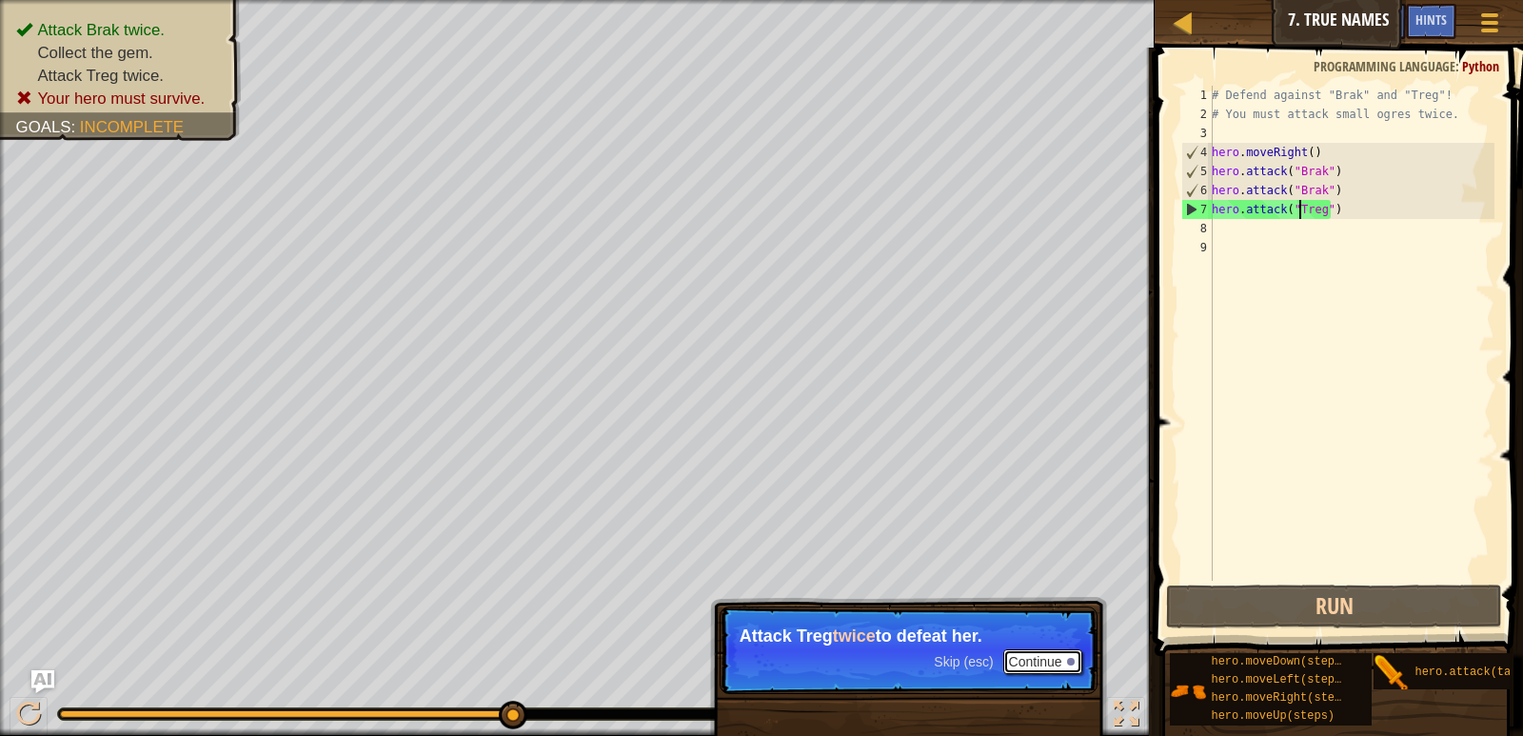
click at [1031, 662] on button "Continue" at bounding box center [1042, 661] width 79 height 25
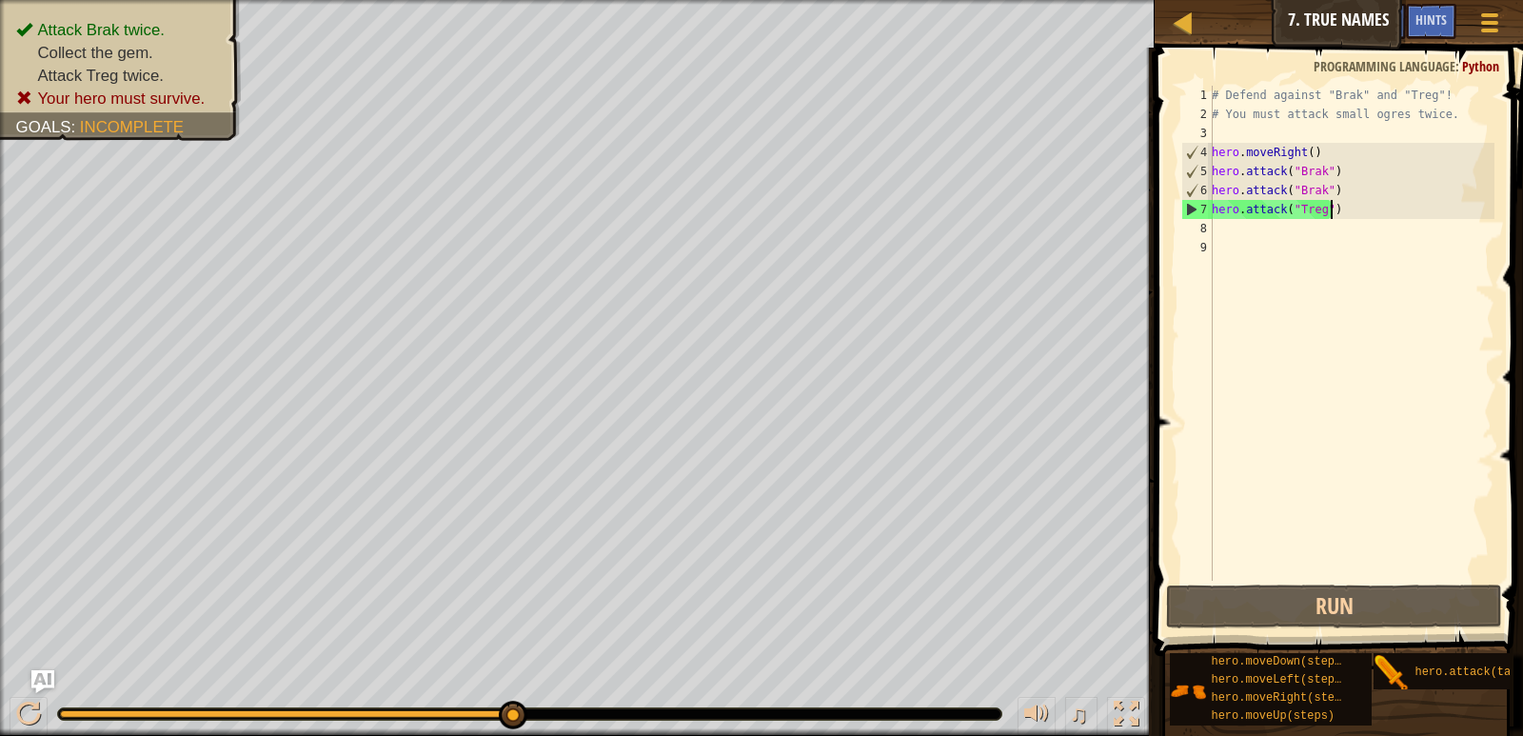
click at [1337, 215] on div "# Defend against "Brak" and "Treg"! # You must attack small ogres twice. hero .…" at bounding box center [1351, 352] width 287 height 533
click at [1238, 239] on div "# Defend against "Brak" and "Treg"! # You must attack small ogres twice. hero .…" at bounding box center [1351, 352] width 287 height 533
click at [1346, 210] on div "# Defend against "Brak" and "Treg"! # You must attack small ogres twice. hero .…" at bounding box center [1351, 352] width 287 height 533
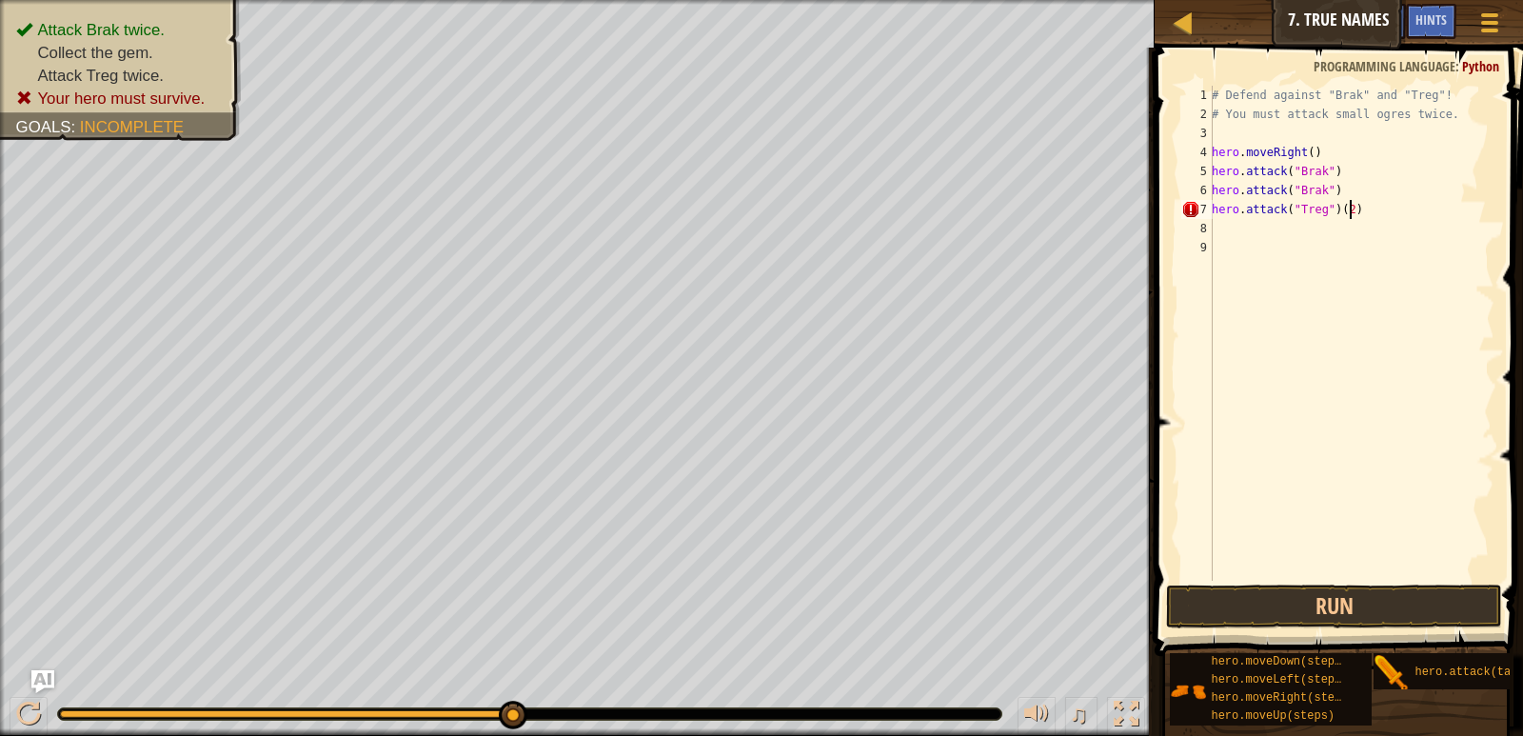
scroll to position [9, 10]
click at [1291, 603] on button "Run" at bounding box center [1333, 607] width 335 height 44
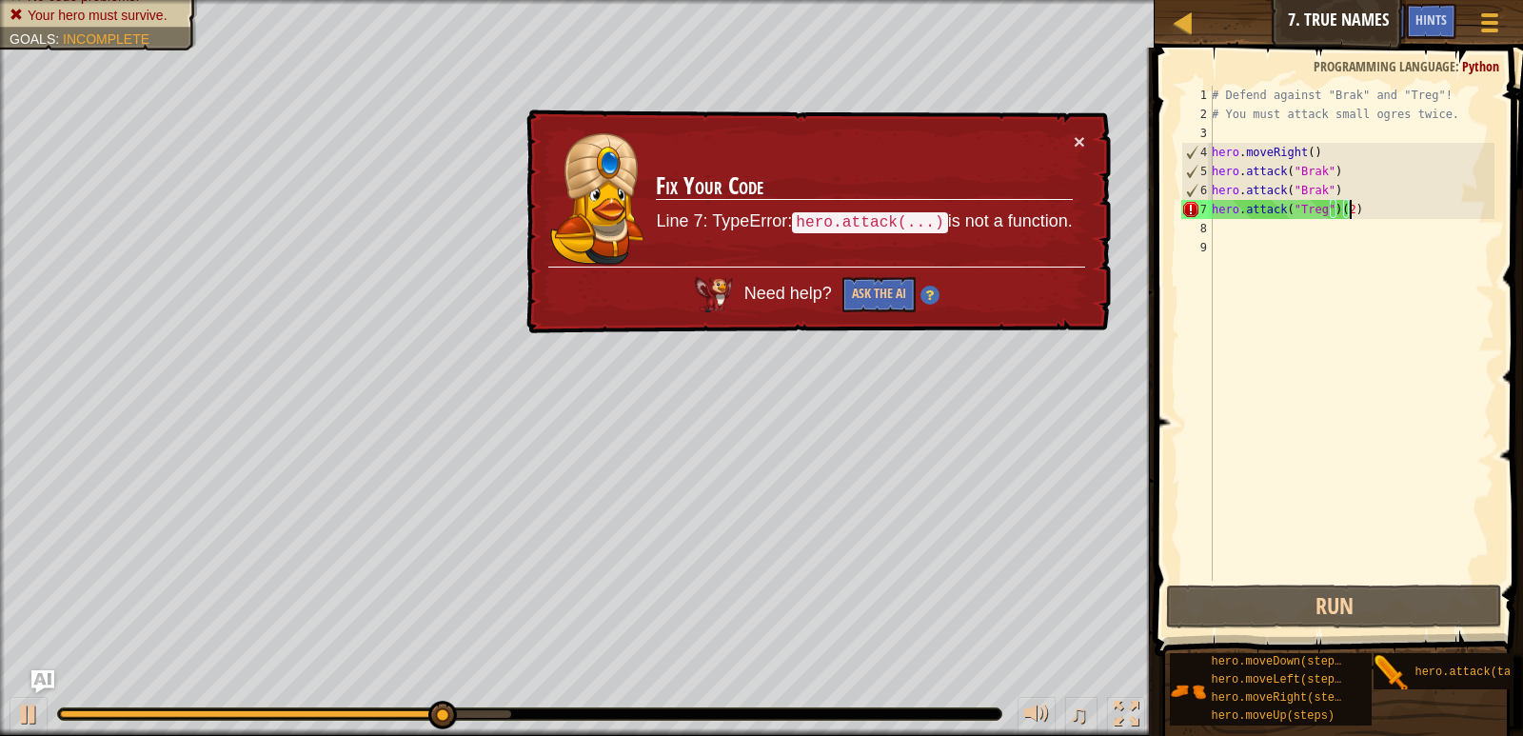
click at [1086, 129] on div "× Fix Your Code Line 7: TypeError: hero.attack(...) is not a function. Need hel…" at bounding box center [817, 222] width 591 height 232
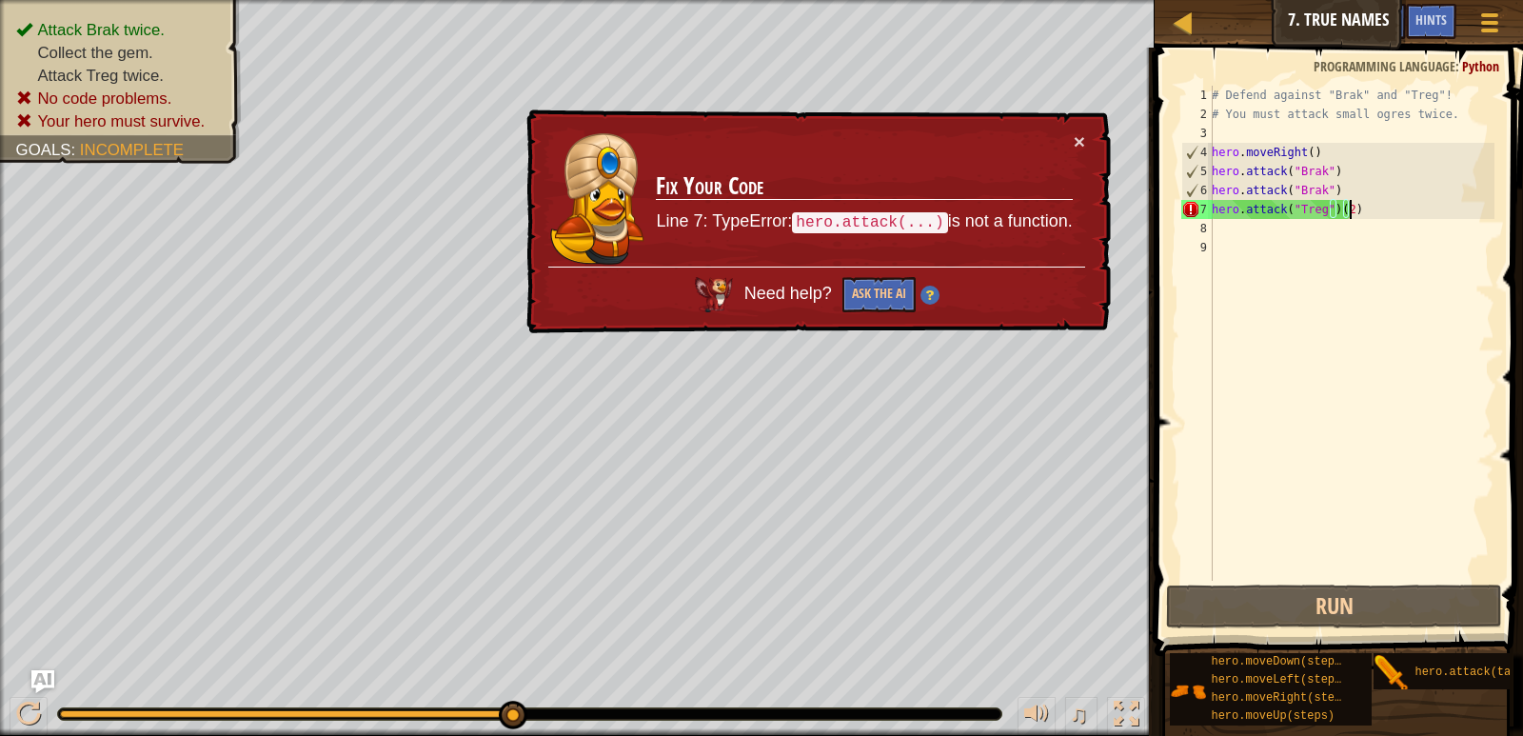
click at [1086, 137] on div "× Fix Your Code Line 7: TypeError: hero.attack(...) is not a function. Need hel…" at bounding box center [817, 222] width 591 height 232
click at [1075, 133] on button "×" at bounding box center [1078, 139] width 11 height 20
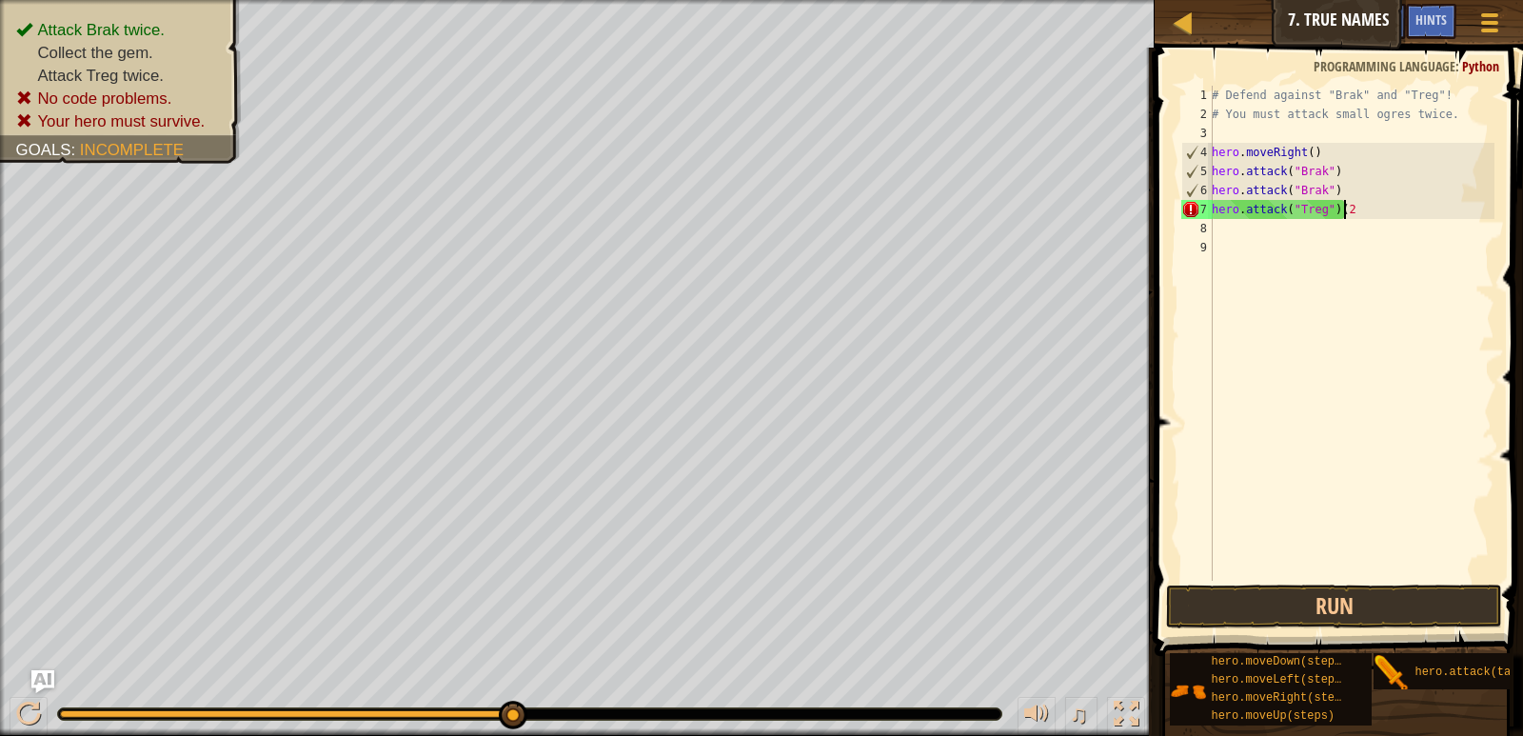
scroll to position [9, 10]
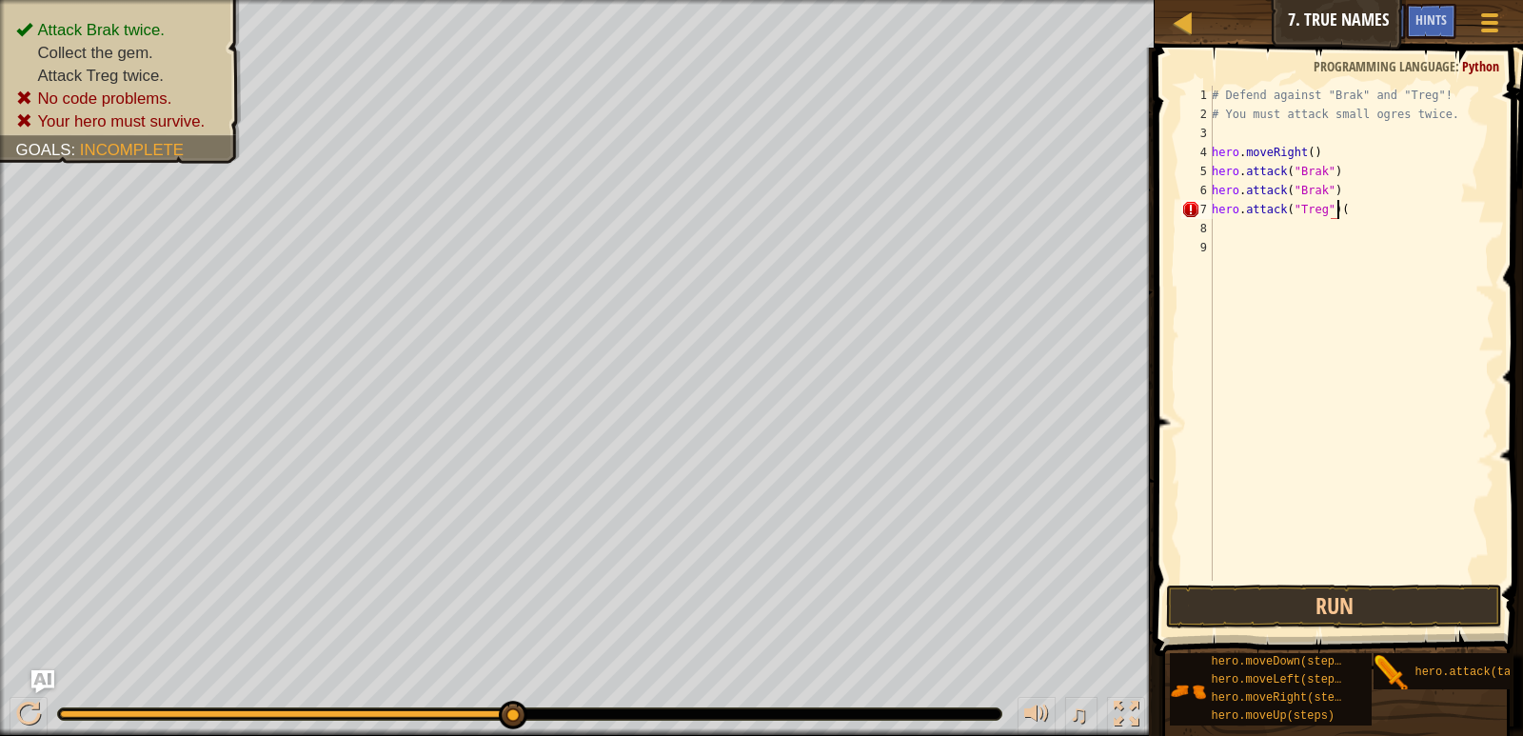
type textarea "hero.attack("Treg")"
drag, startPoint x: 1359, startPoint y: 211, endPoint x: 1208, endPoint y: 202, distance: 150.7
click at [1208, 202] on div "hero.attack("Treg") 1 2 3 4 5 6 7 8 9 # Defend against "Brak" and "Treg"! # You…" at bounding box center [1336, 333] width 317 height 495
click at [1217, 223] on div "# Defend against "Brak" and "Treg"! # You must attack small ogres twice. hero .…" at bounding box center [1351, 352] width 287 height 533
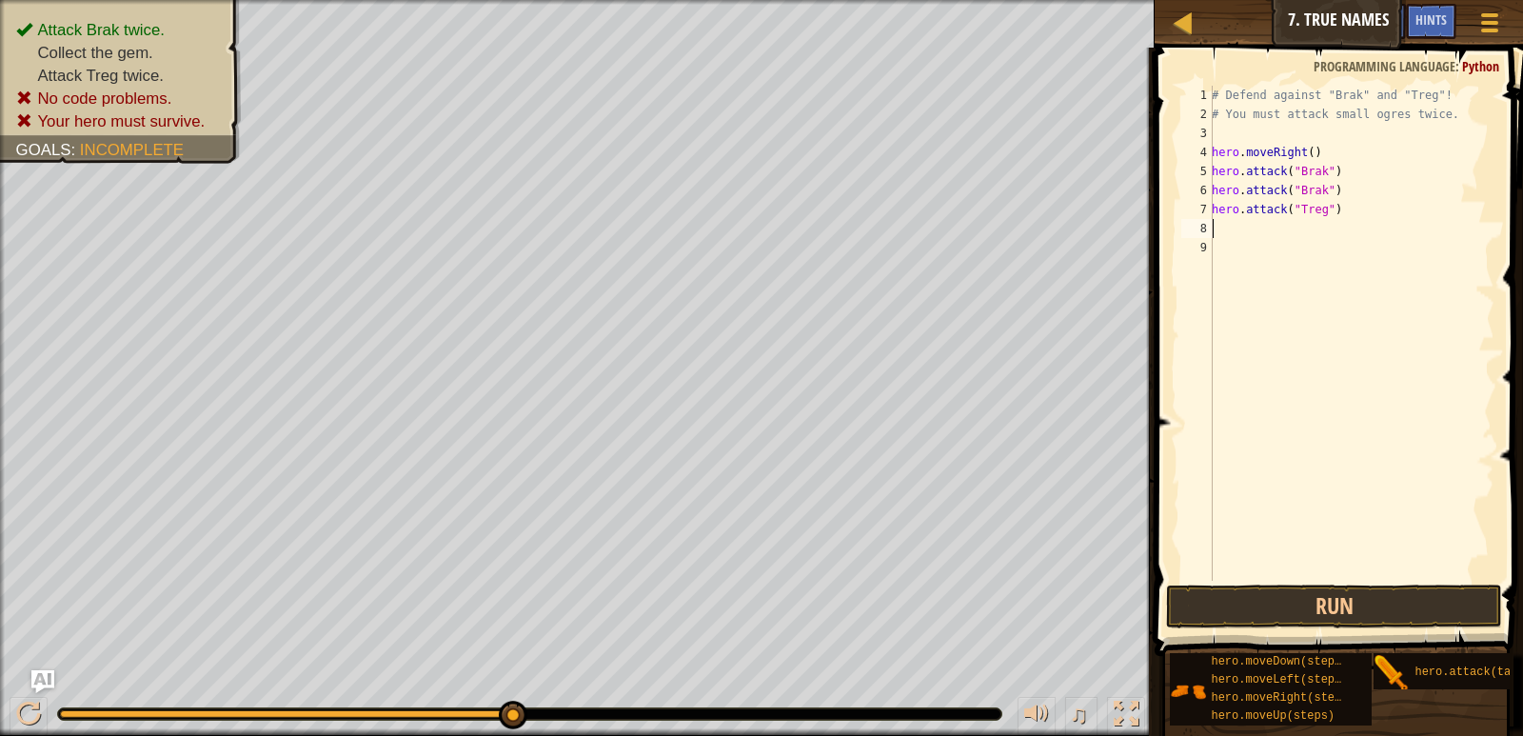
scroll to position [9, 0]
paste textarea "hero.attack("Treg")"
type textarea "hero.attack("Treg")"
click at [1281, 607] on button "Run" at bounding box center [1333, 607] width 335 height 44
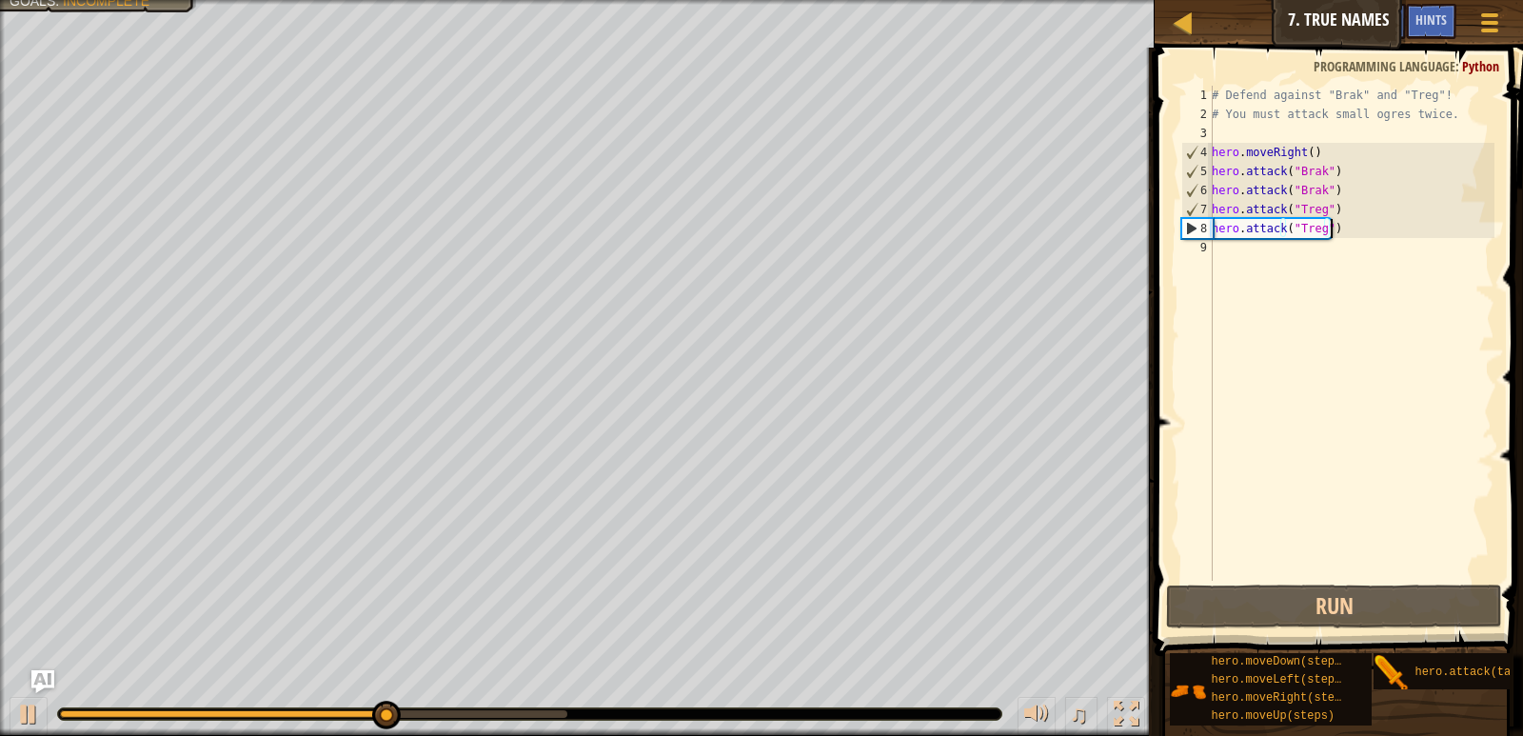
click at [1217, 255] on div "# Defend against "Brak" and "Treg"! # You must attack small ogres twice. hero .…" at bounding box center [1351, 352] width 287 height 533
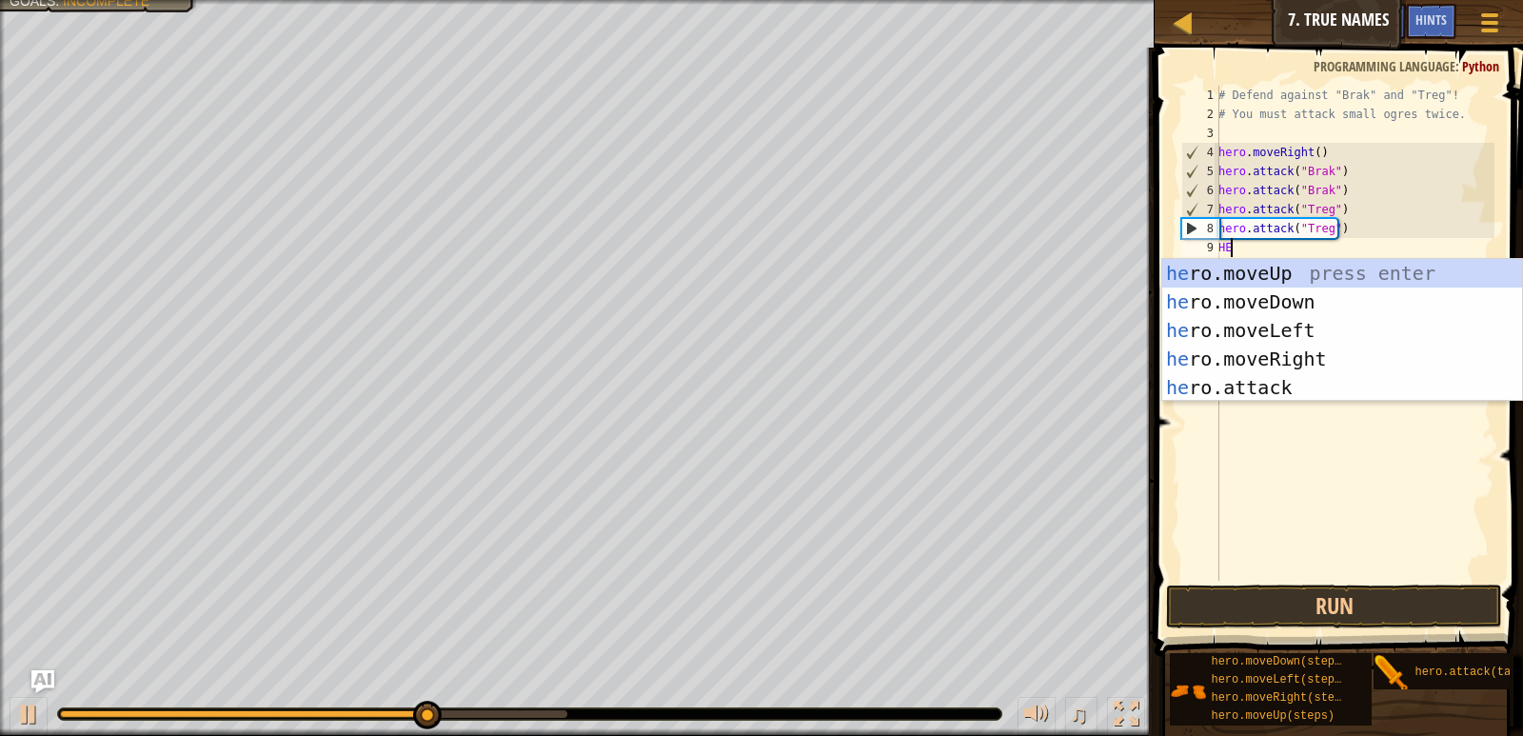
type textarea "HER"
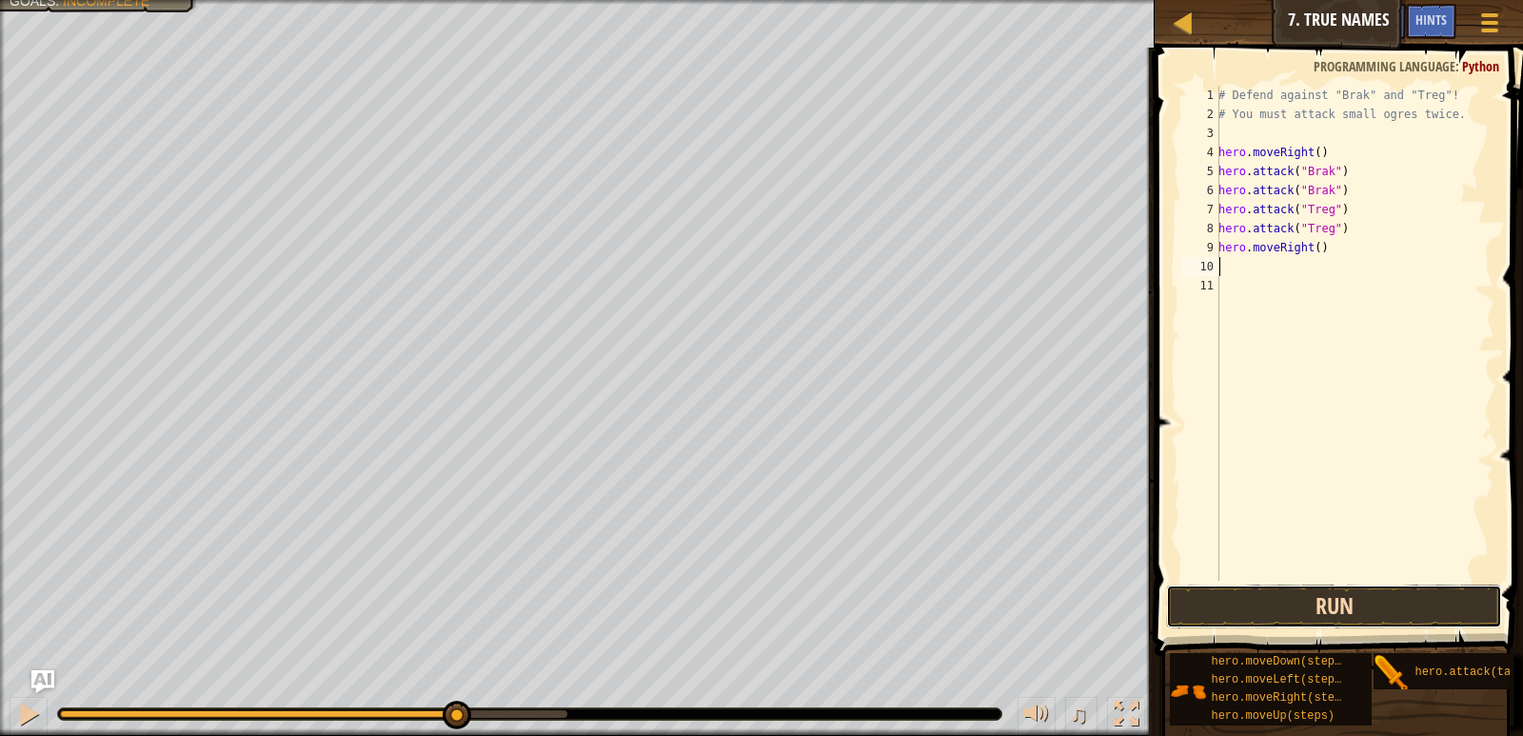
click at [1304, 612] on button "Run" at bounding box center [1333, 607] width 335 height 44
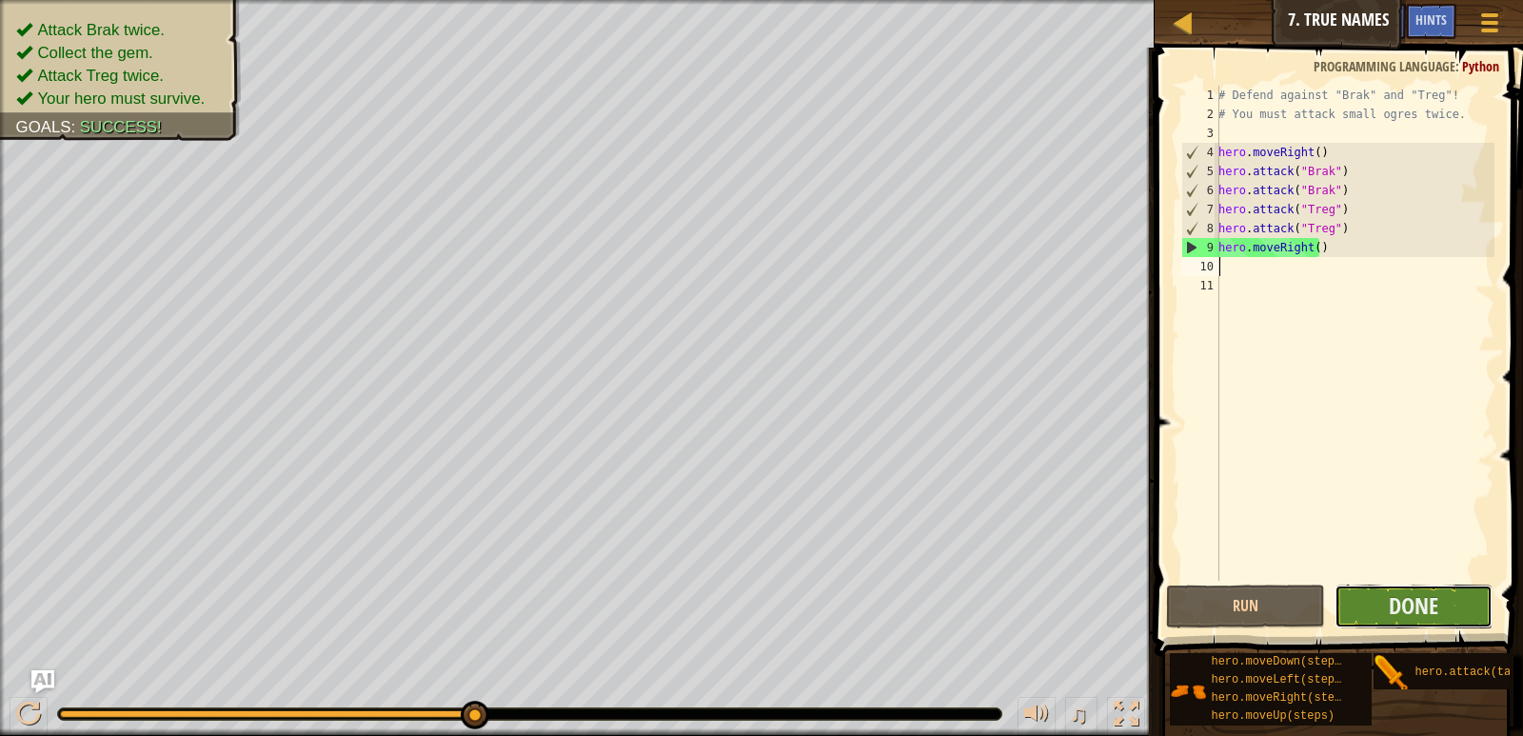
click at [1369, 623] on button "Done" at bounding box center [1414, 607] width 158 height 44
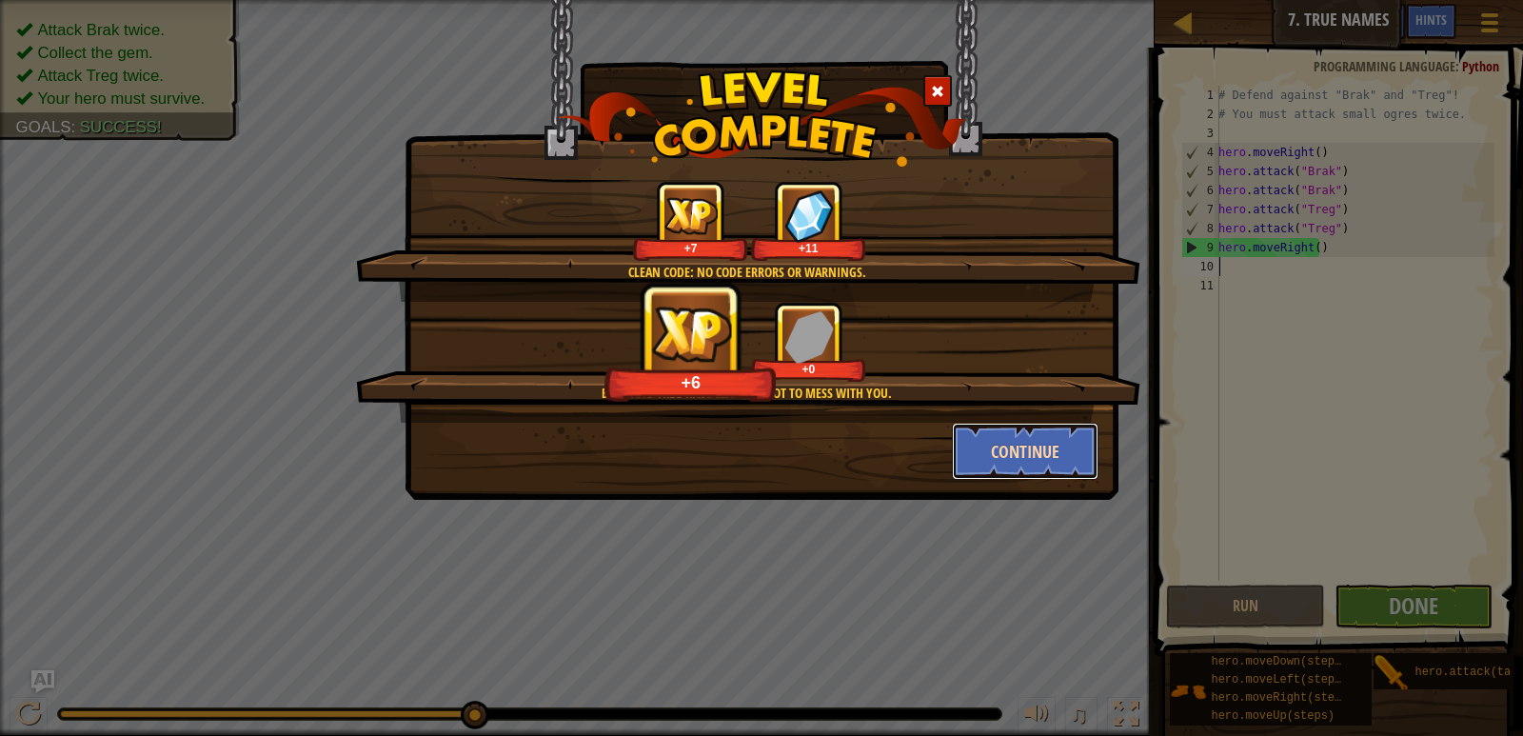
click at [986, 432] on button "Continue" at bounding box center [1026, 451] width 148 height 57
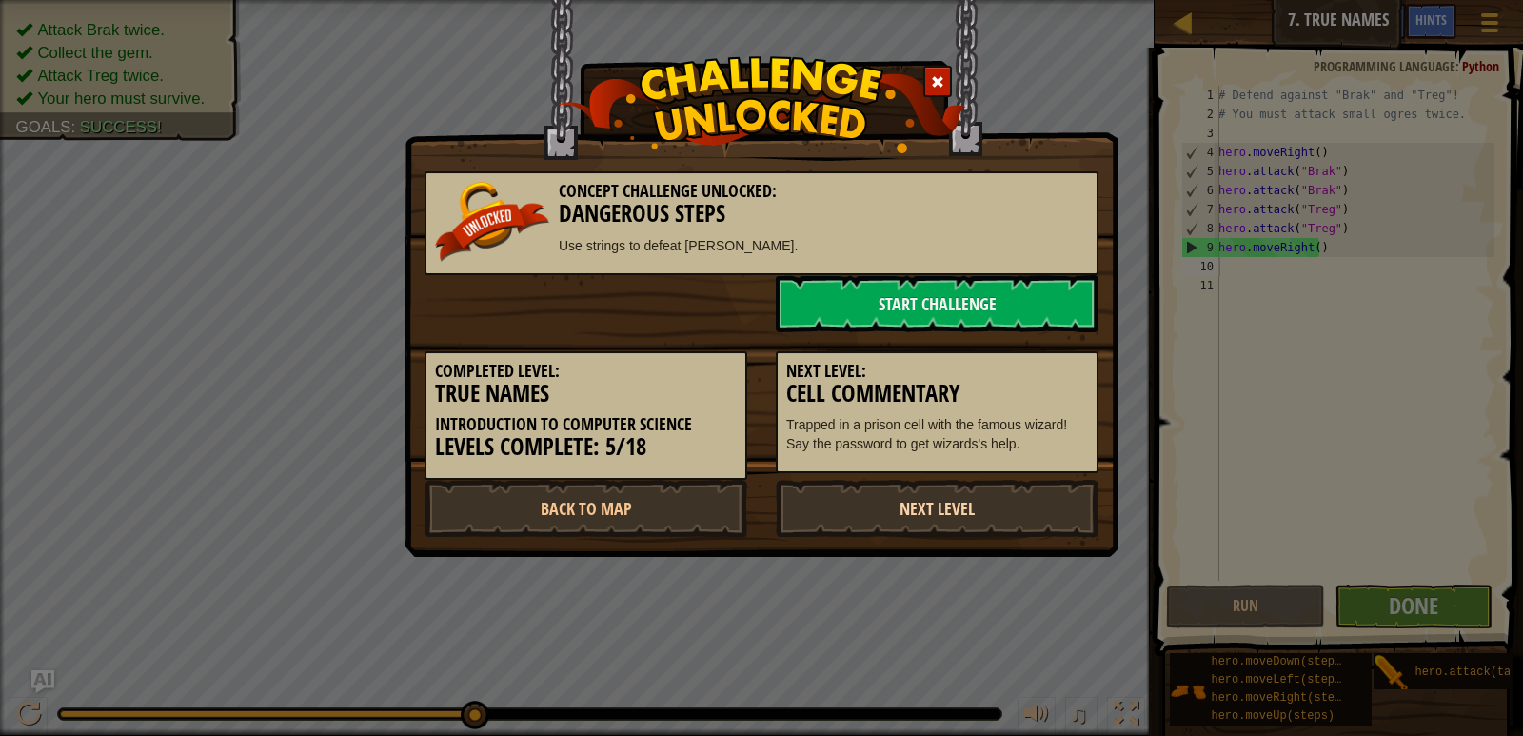
click at [998, 492] on link "Next Level" at bounding box center [937, 508] width 323 height 57
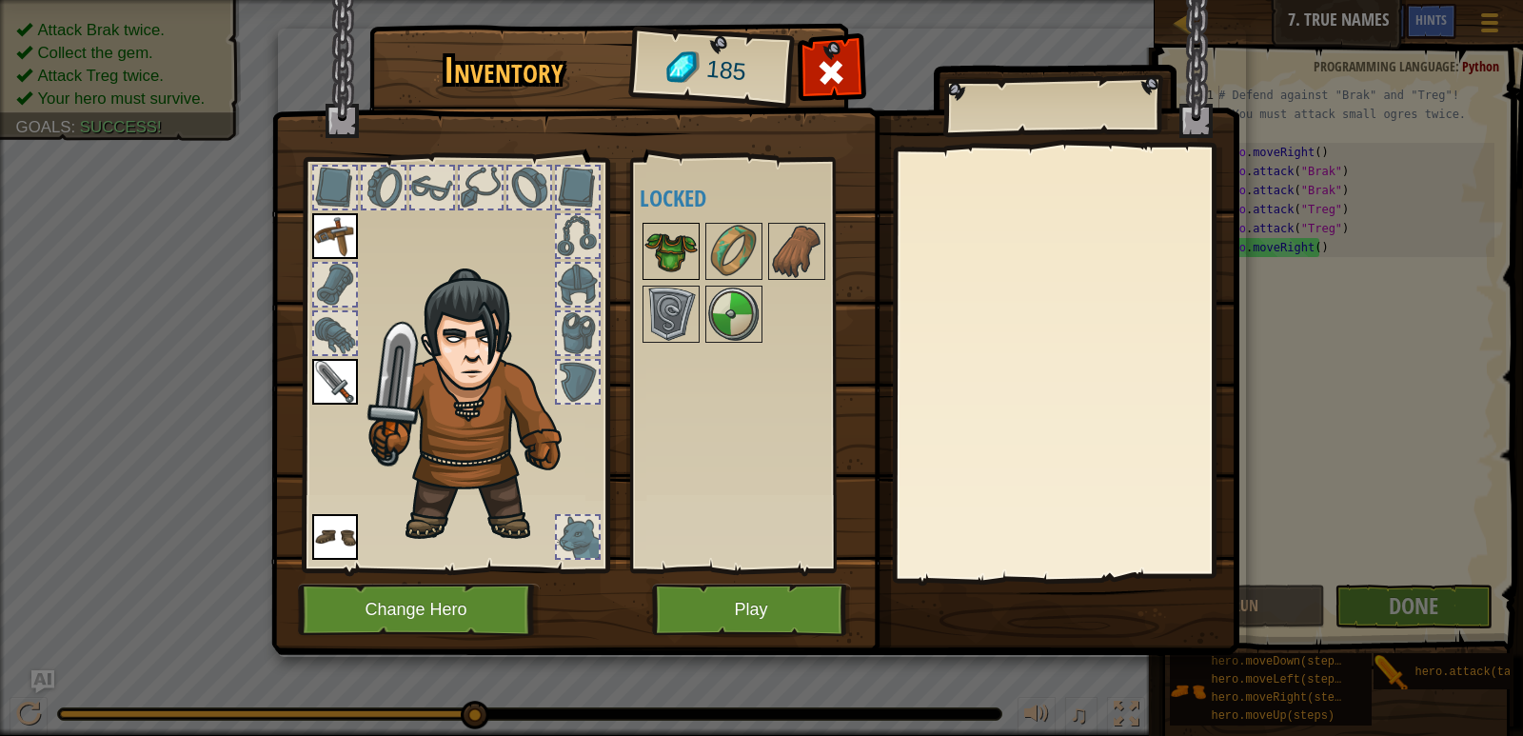
click at [683, 256] on img at bounding box center [671, 251] width 53 height 53
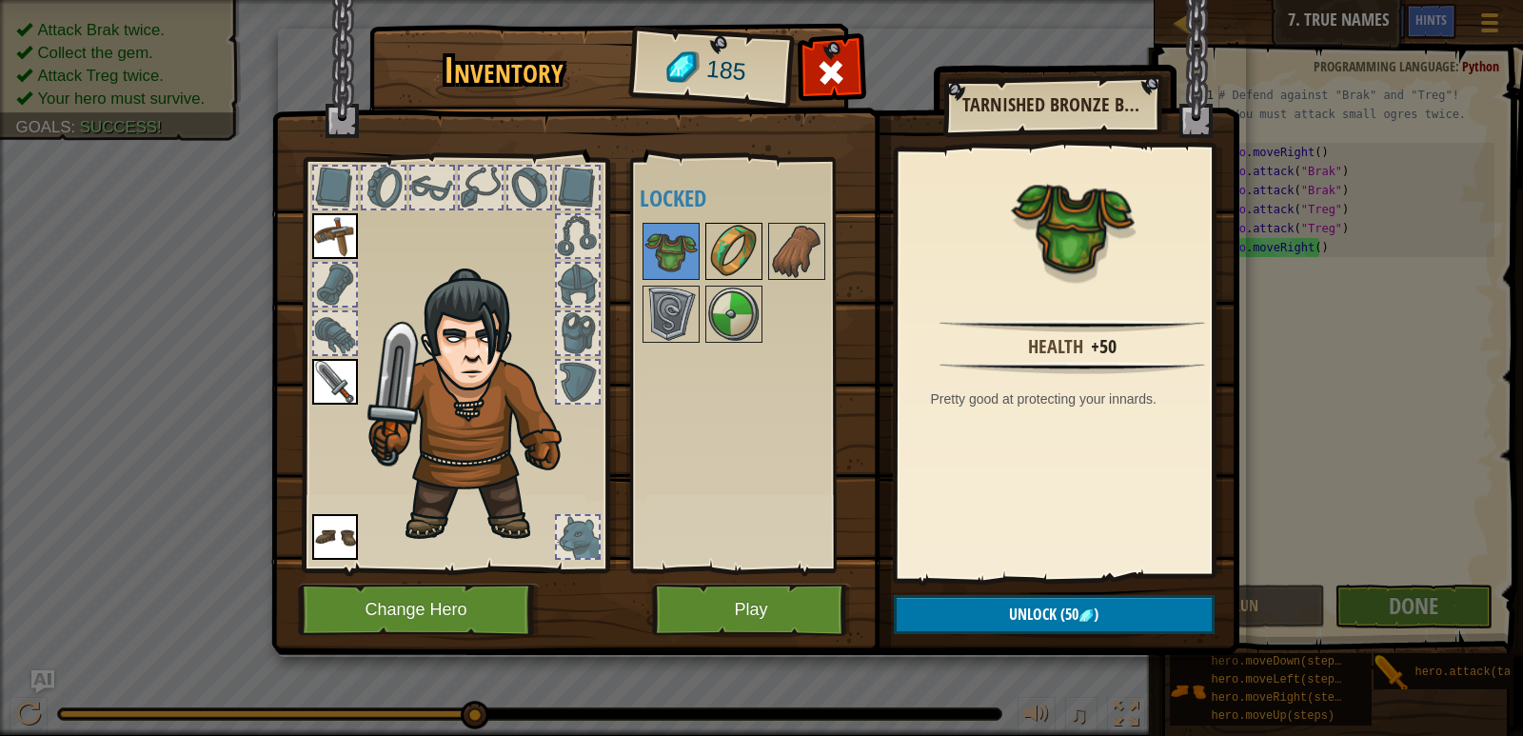
click at [730, 245] on img at bounding box center [733, 251] width 53 height 53
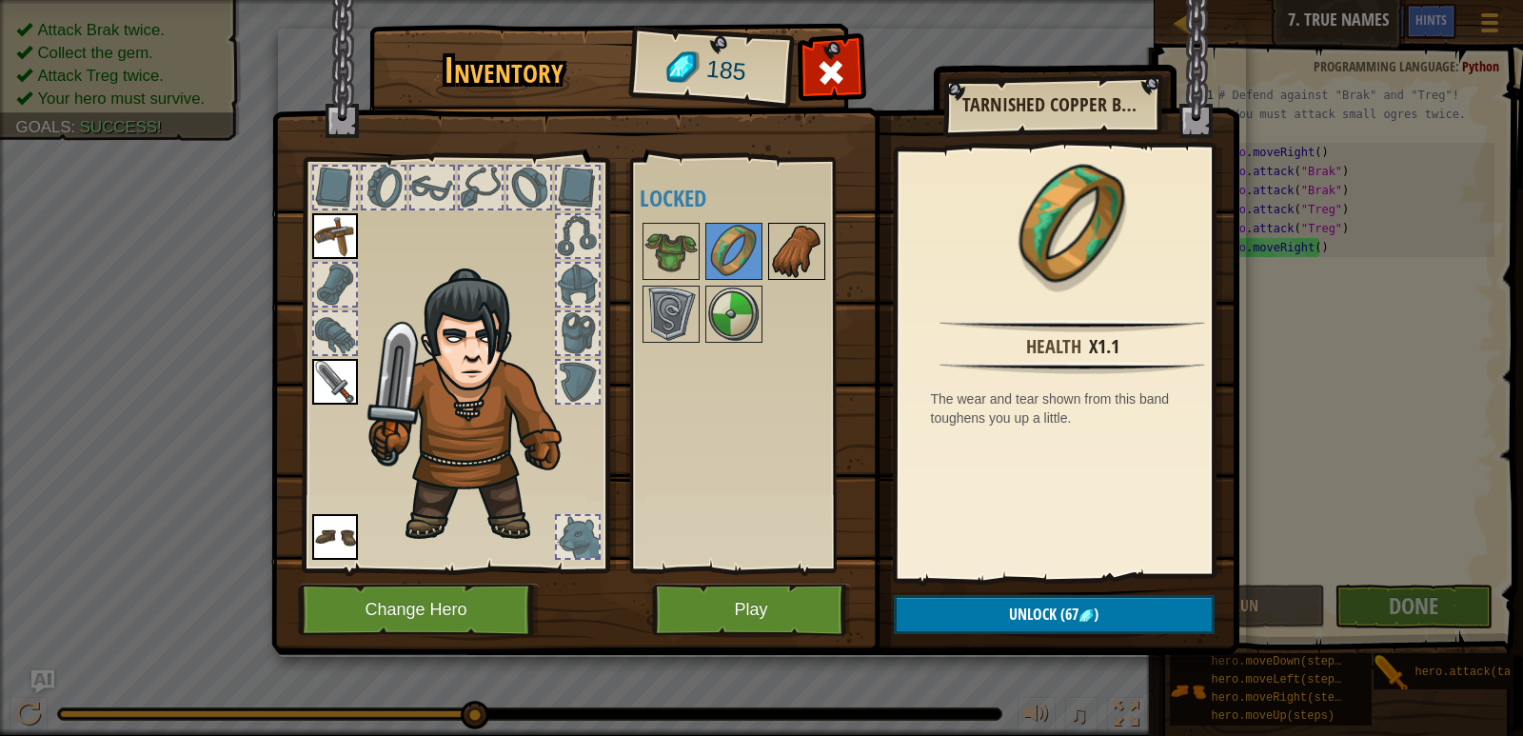
click at [793, 258] on img at bounding box center [796, 251] width 53 height 53
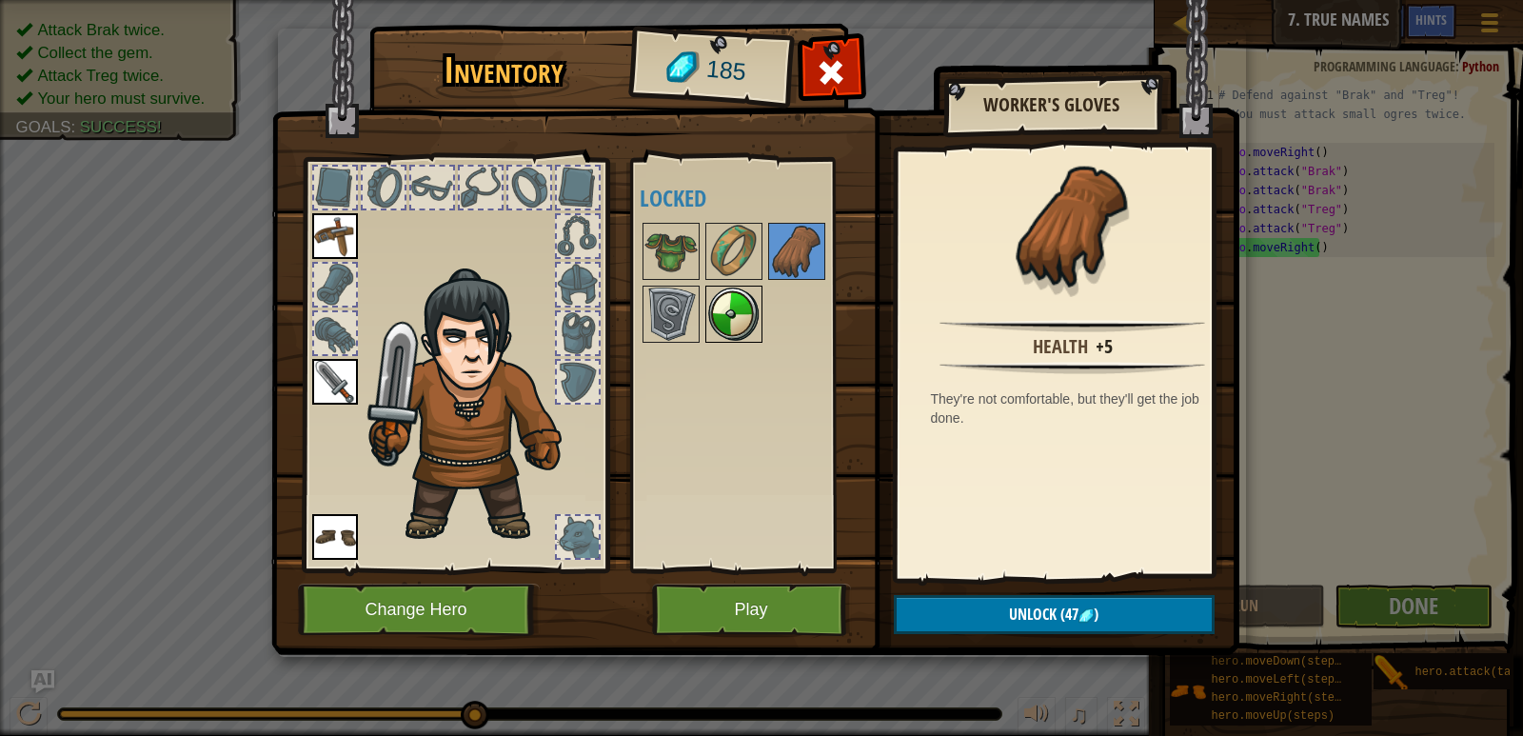
click at [751, 310] on img at bounding box center [733, 314] width 53 height 53
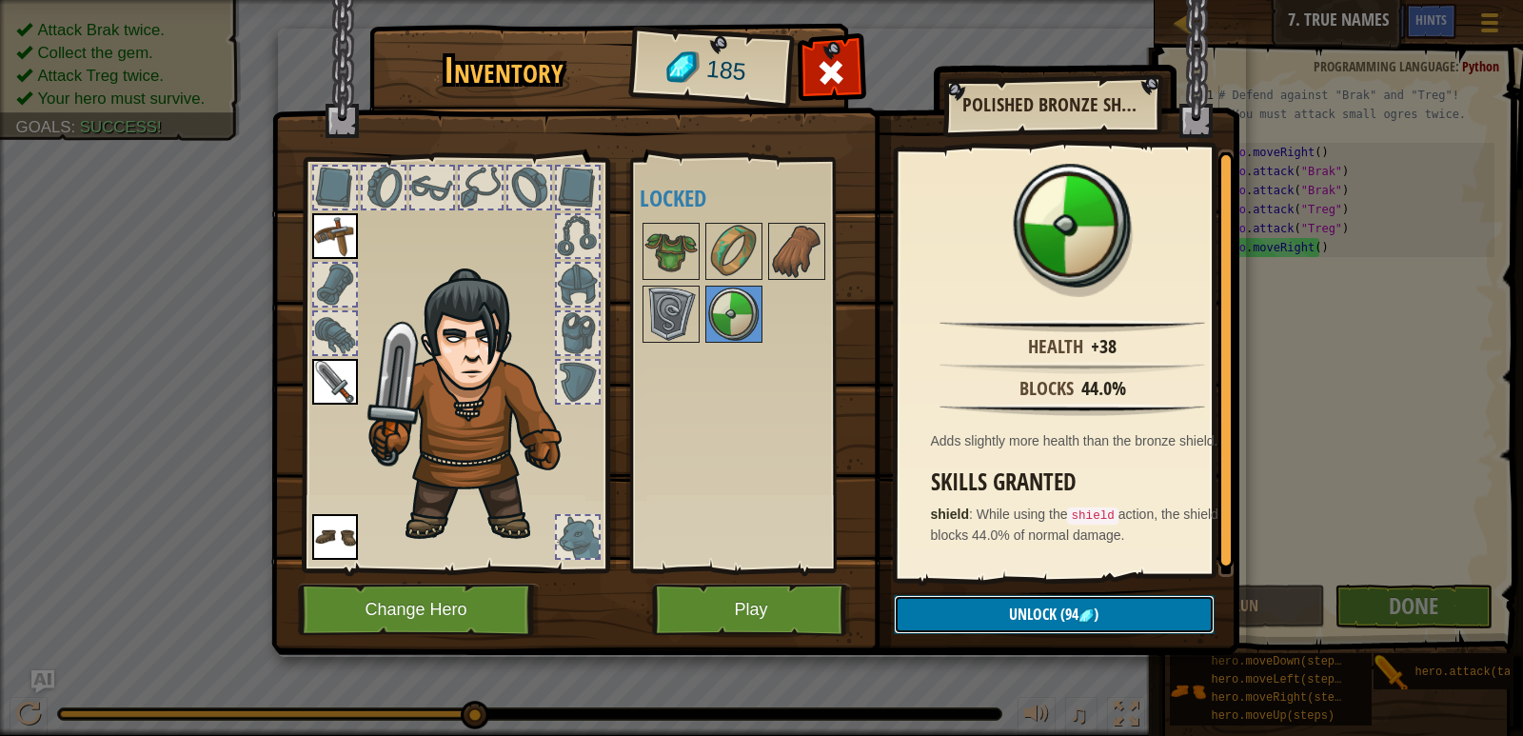
click at [941, 611] on button "Unlock (94 )" at bounding box center [1054, 614] width 321 height 39
click at [943, 601] on button "Confirm" at bounding box center [1054, 614] width 321 height 39
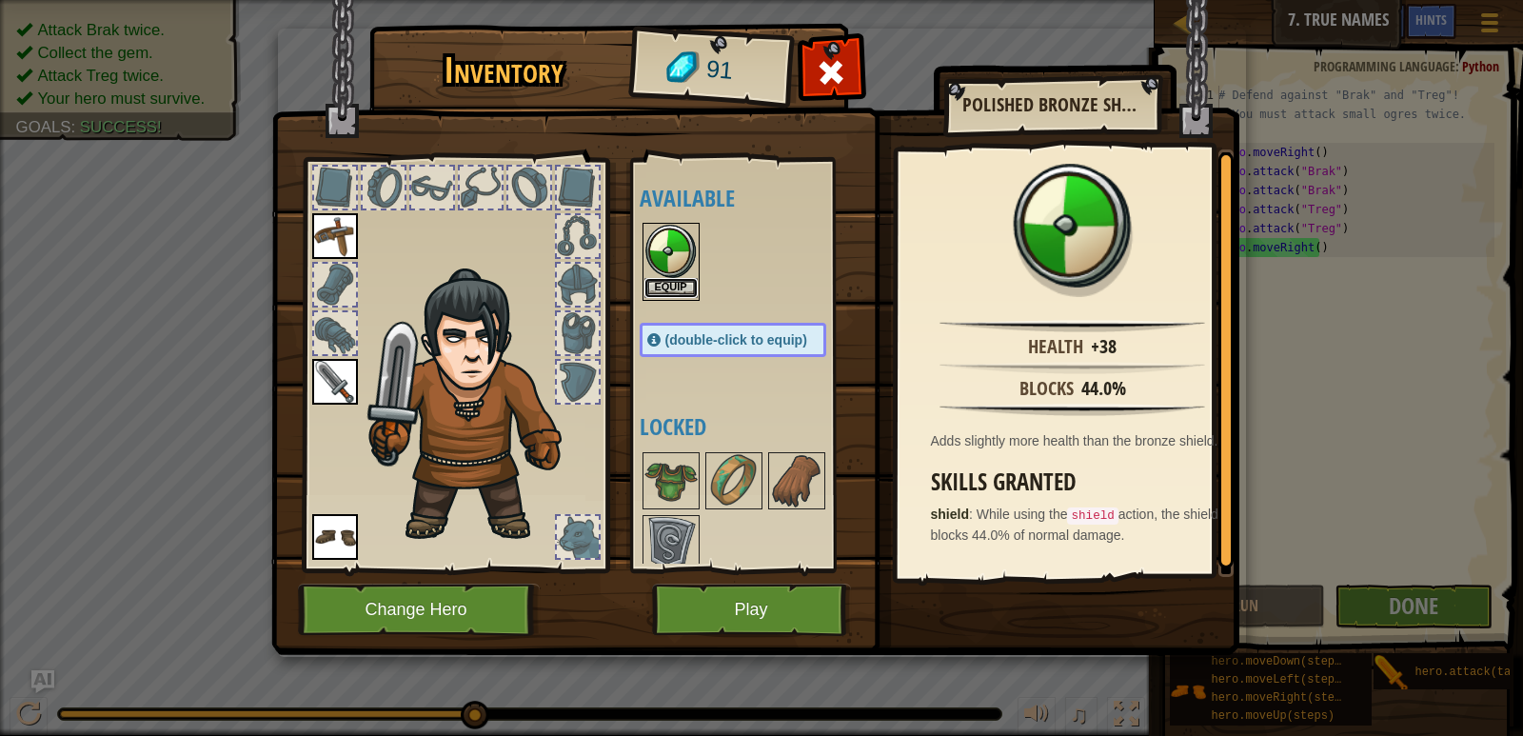
click at [683, 278] on button "Equip" at bounding box center [671, 288] width 53 height 20
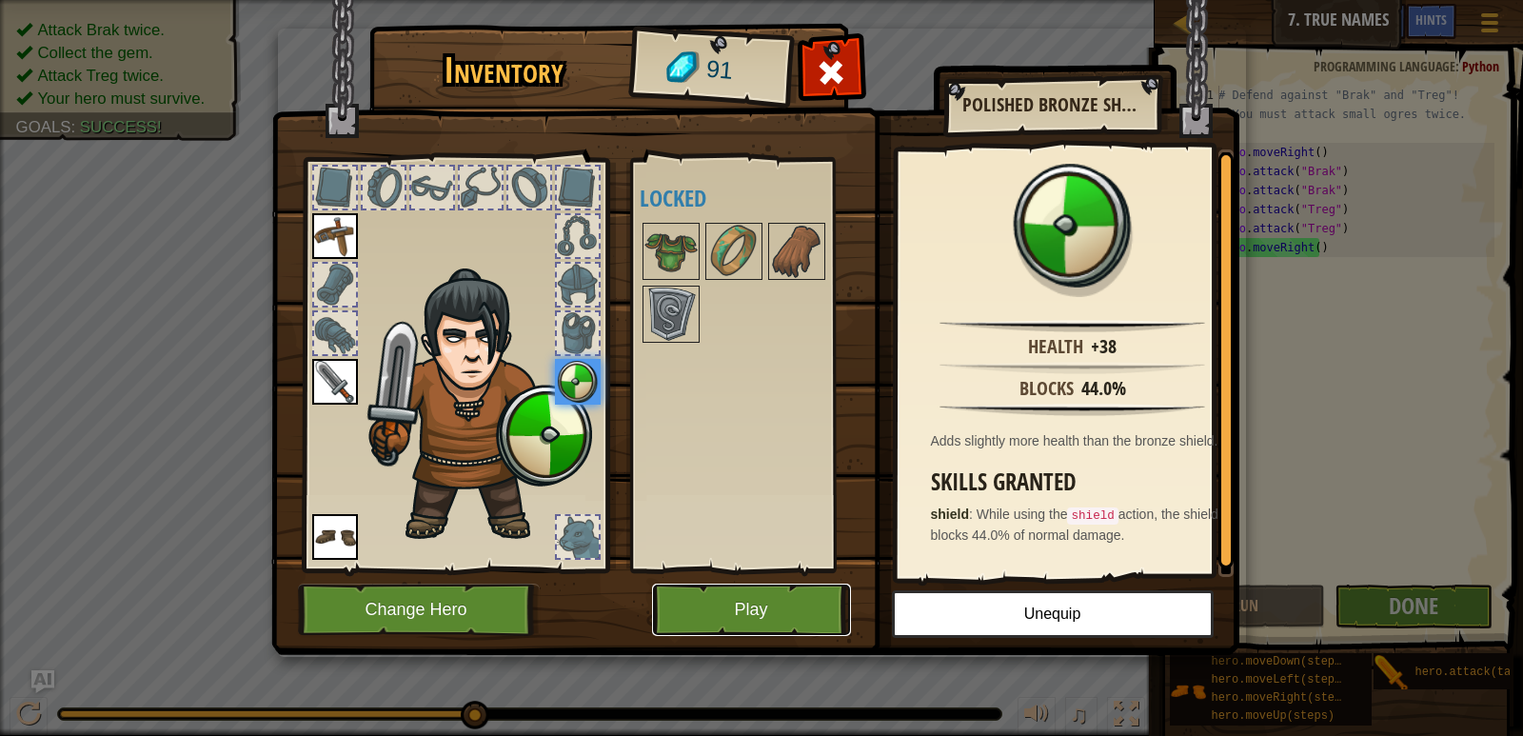
click at [737, 607] on button "Play" at bounding box center [751, 610] width 199 height 52
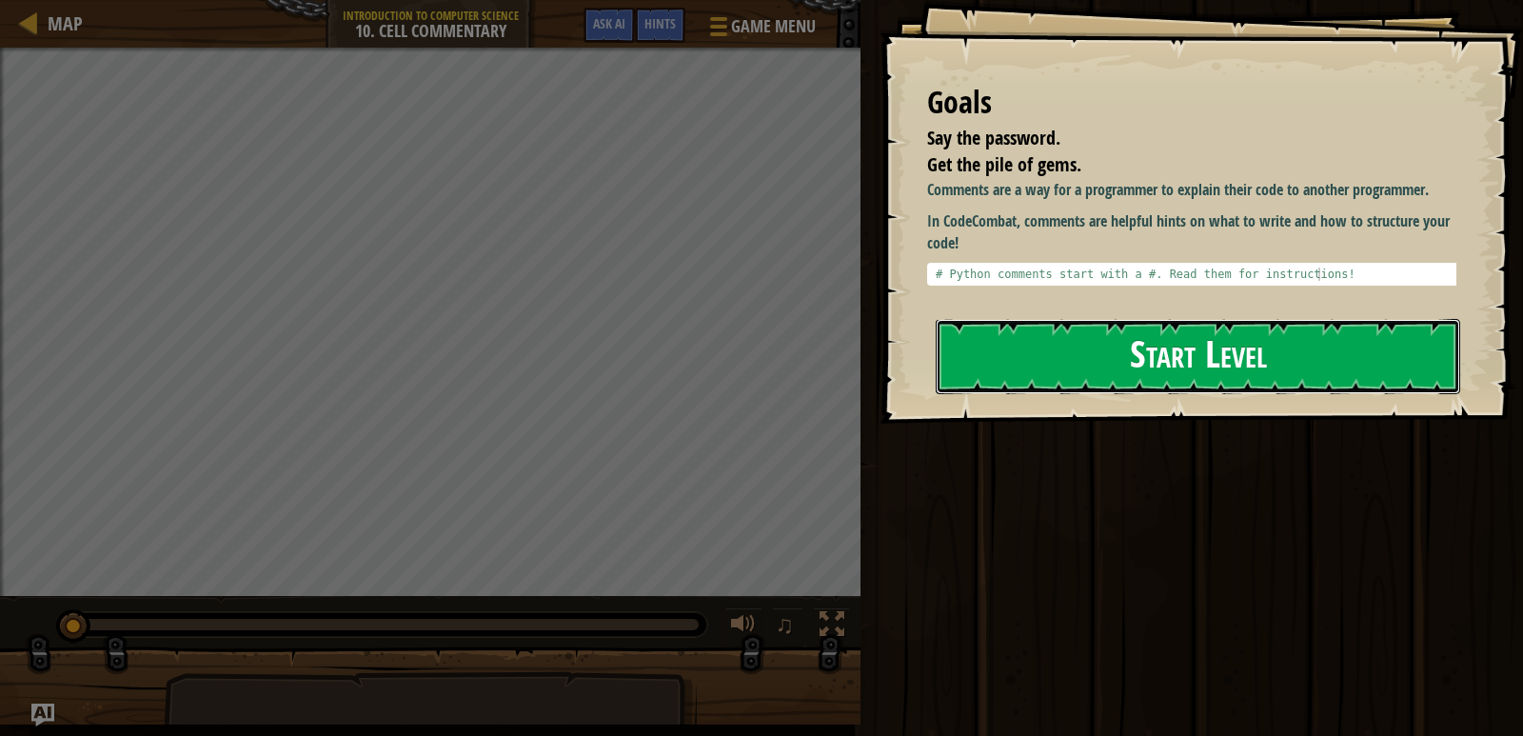
click at [1028, 373] on button "Start Level" at bounding box center [1198, 356] width 525 height 75
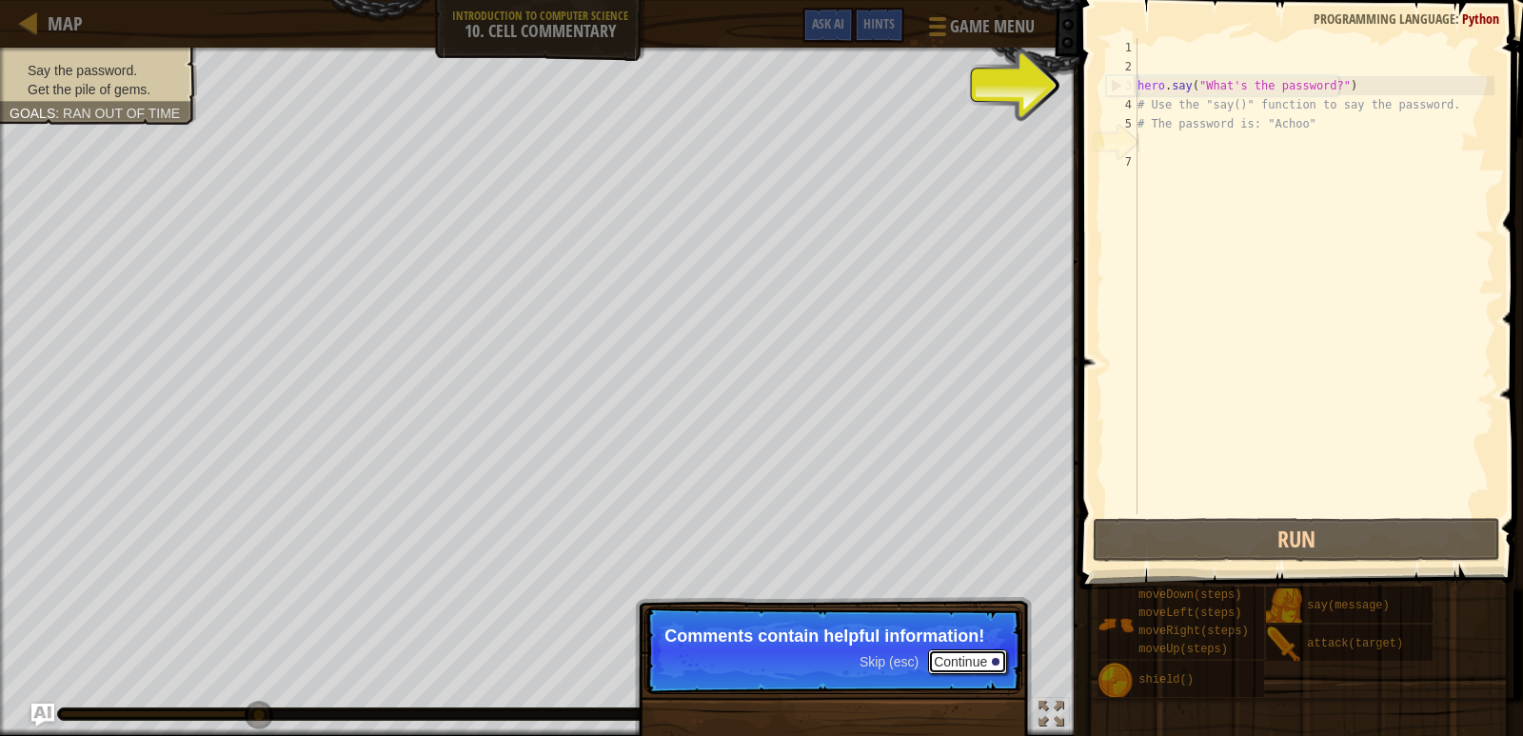
click at [935, 662] on button "Continue" at bounding box center [967, 661] width 79 height 25
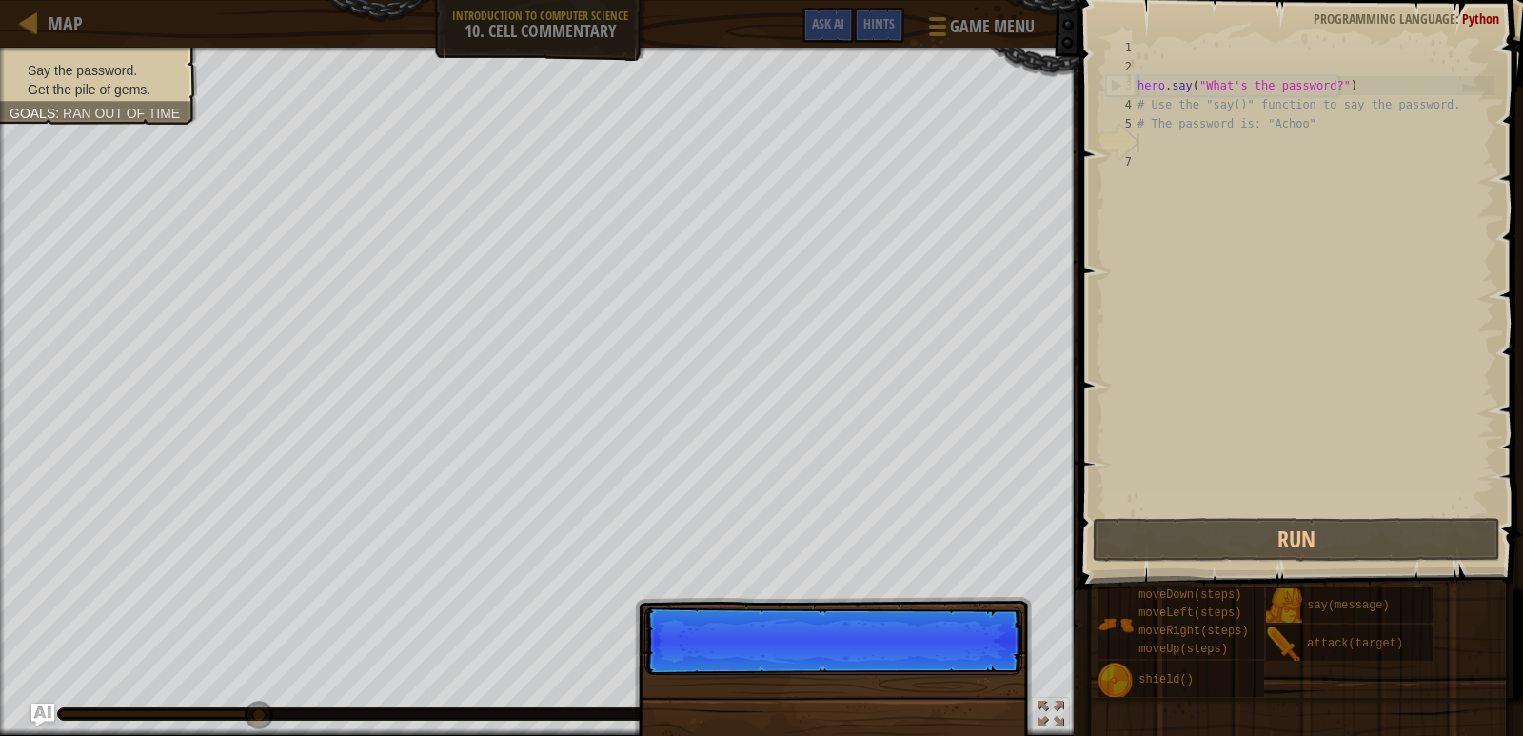
scroll to position [9, 0]
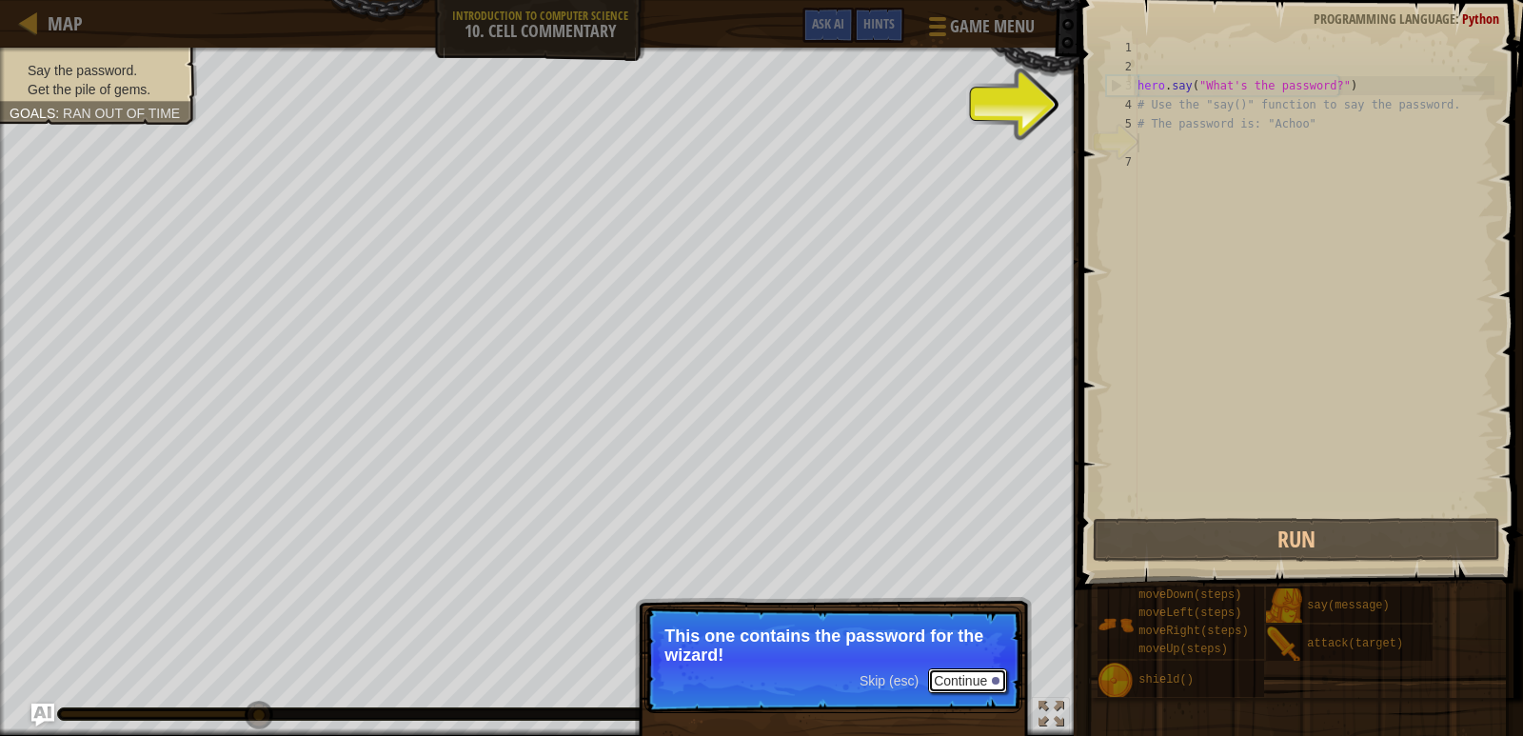
click at [975, 685] on button "Continue" at bounding box center [967, 680] width 79 height 25
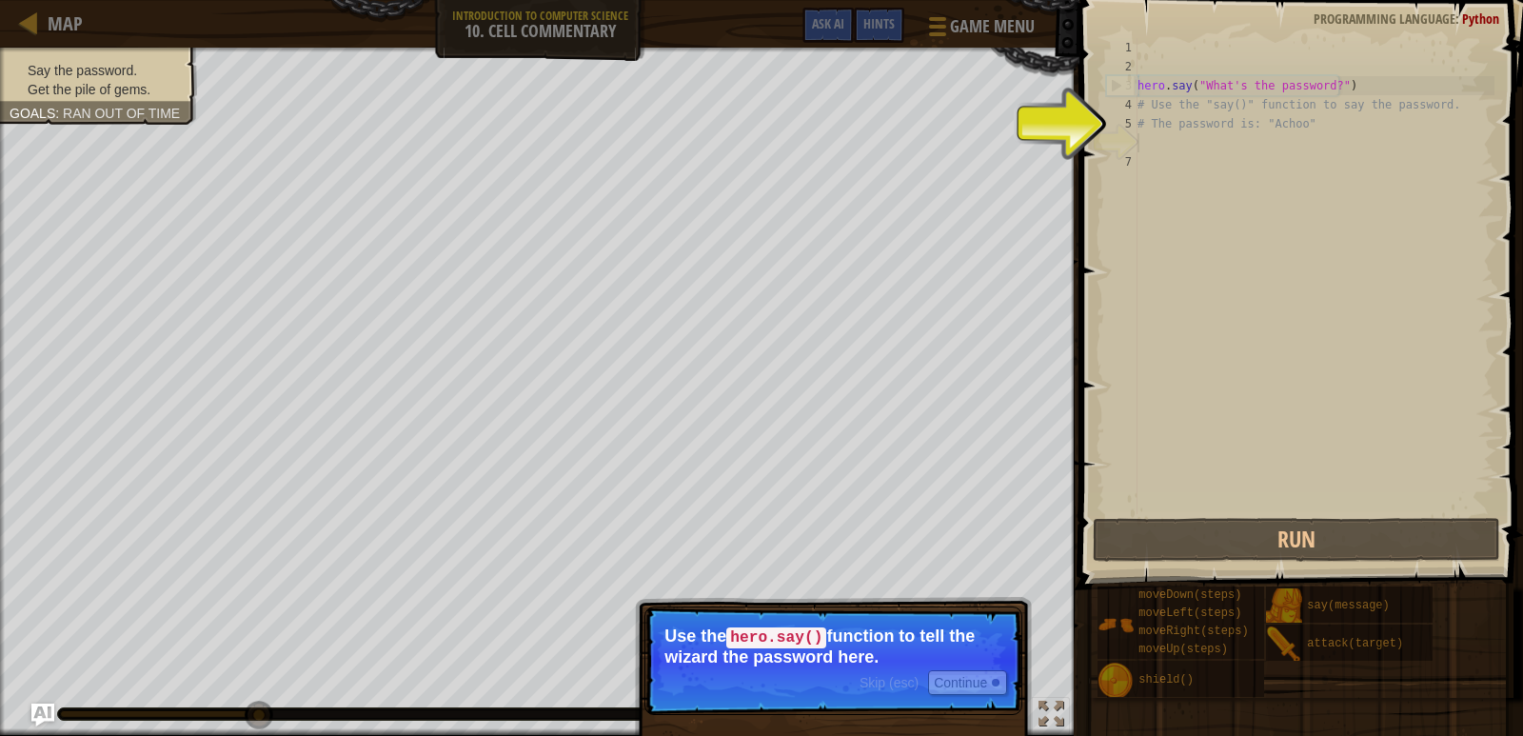
click at [1182, 197] on div "hero . say ( "What's the password?" ) # Use the "say()" function to say the pas…" at bounding box center [1314, 295] width 361 height 514
click at [1212, 127] on div "hero . say ( "What's the password?" ) # Use the "say()" function to say the pas…" at bounding box center [1314, 295] width 361 height 514
click at [966, 669] on p "Skip (esc) Continue Use the hero.say() function to tell the wizard the password…" at bounding box center [834, 660] width 378 height 109
click at [966, 670] on button "Continue" at bounding box center [967, 682] width 79 height 25
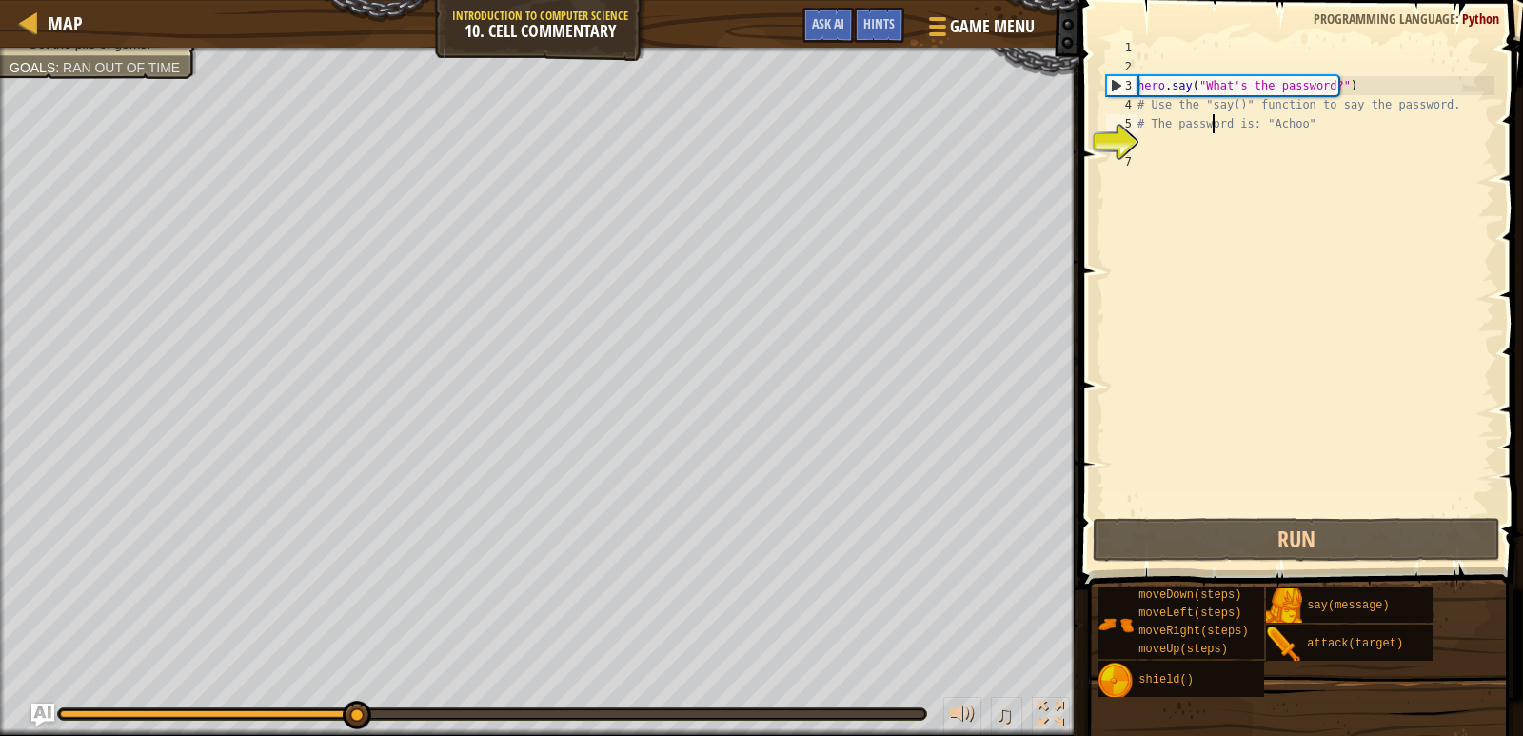
click at [1230, 104] on div "hero . say ( "What's the password?" ) # Use the "say()" function to say the pas…" at bounding box center [1314, 295] width 361 height 514
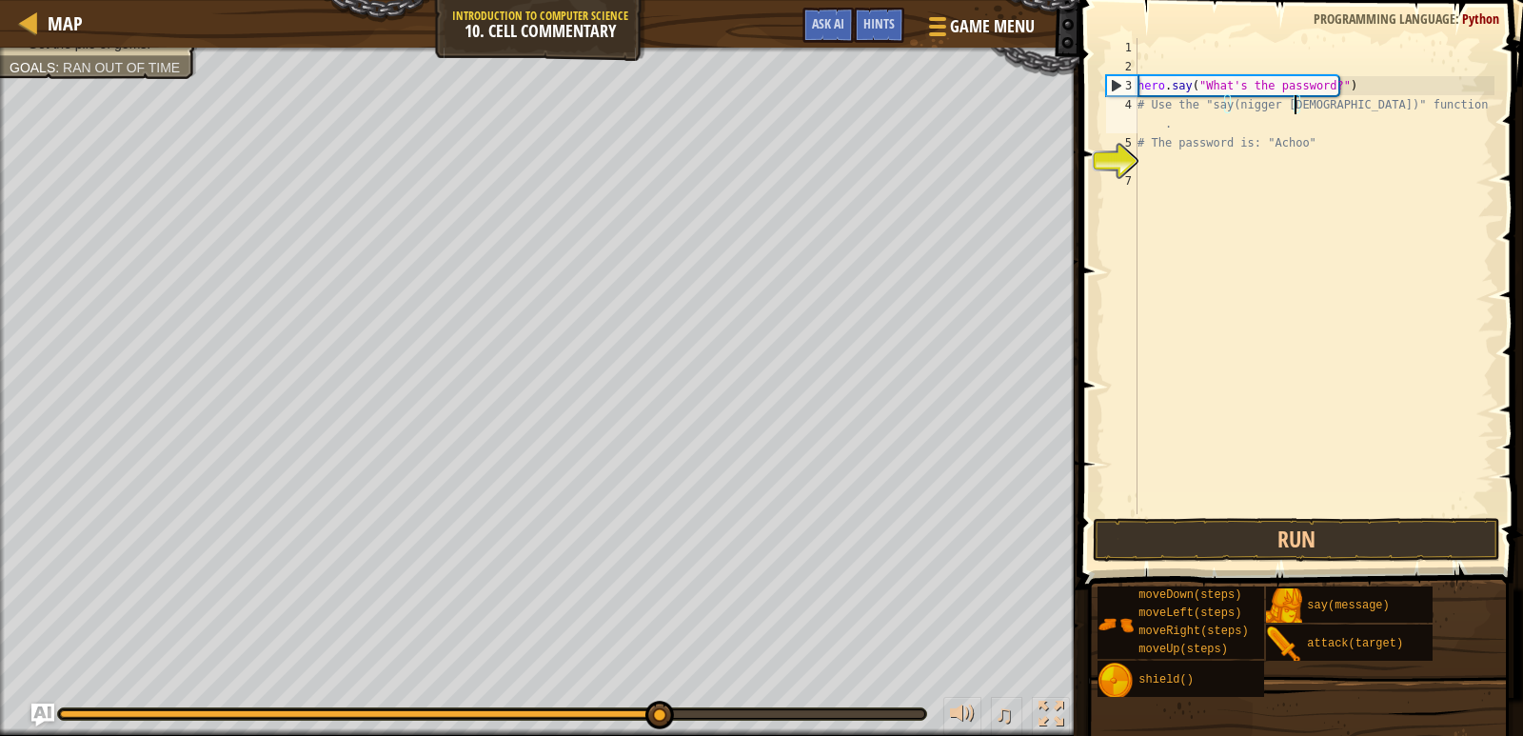
scroll to position [9, 14]
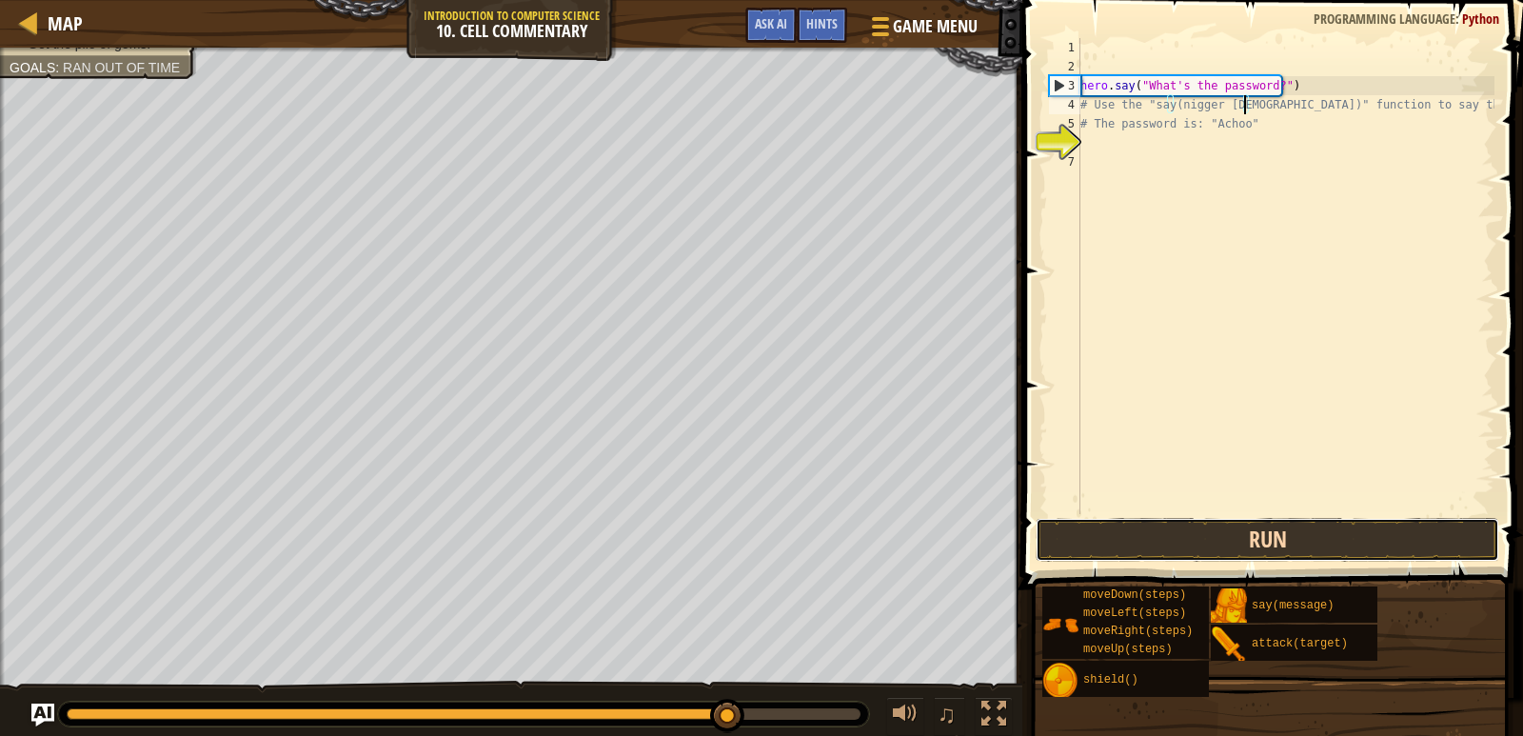
click at [1240, 529] on button "Run" at bounding box center [1268, 540] width 464 height 44
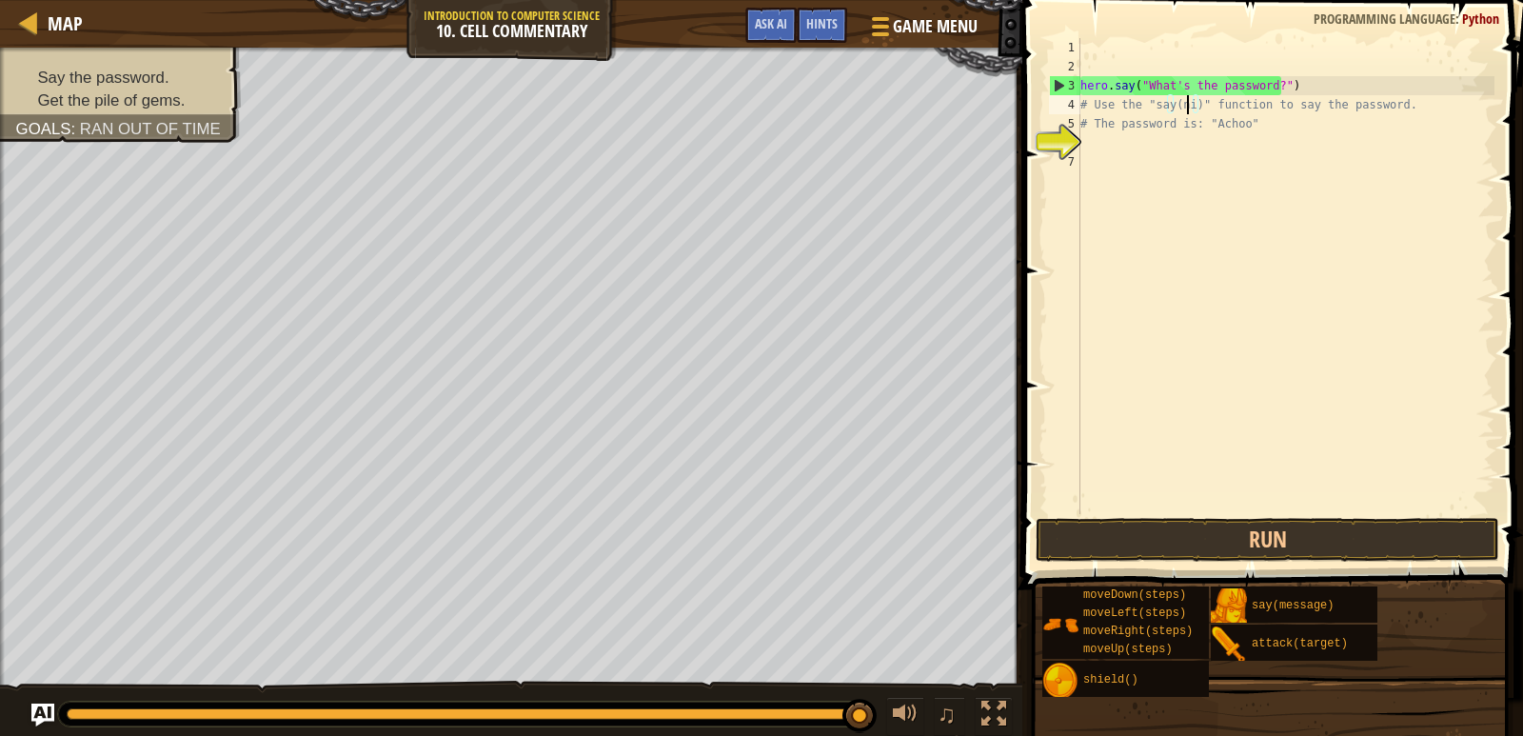
type textarea "# Use the "say(n)" function to say the password."
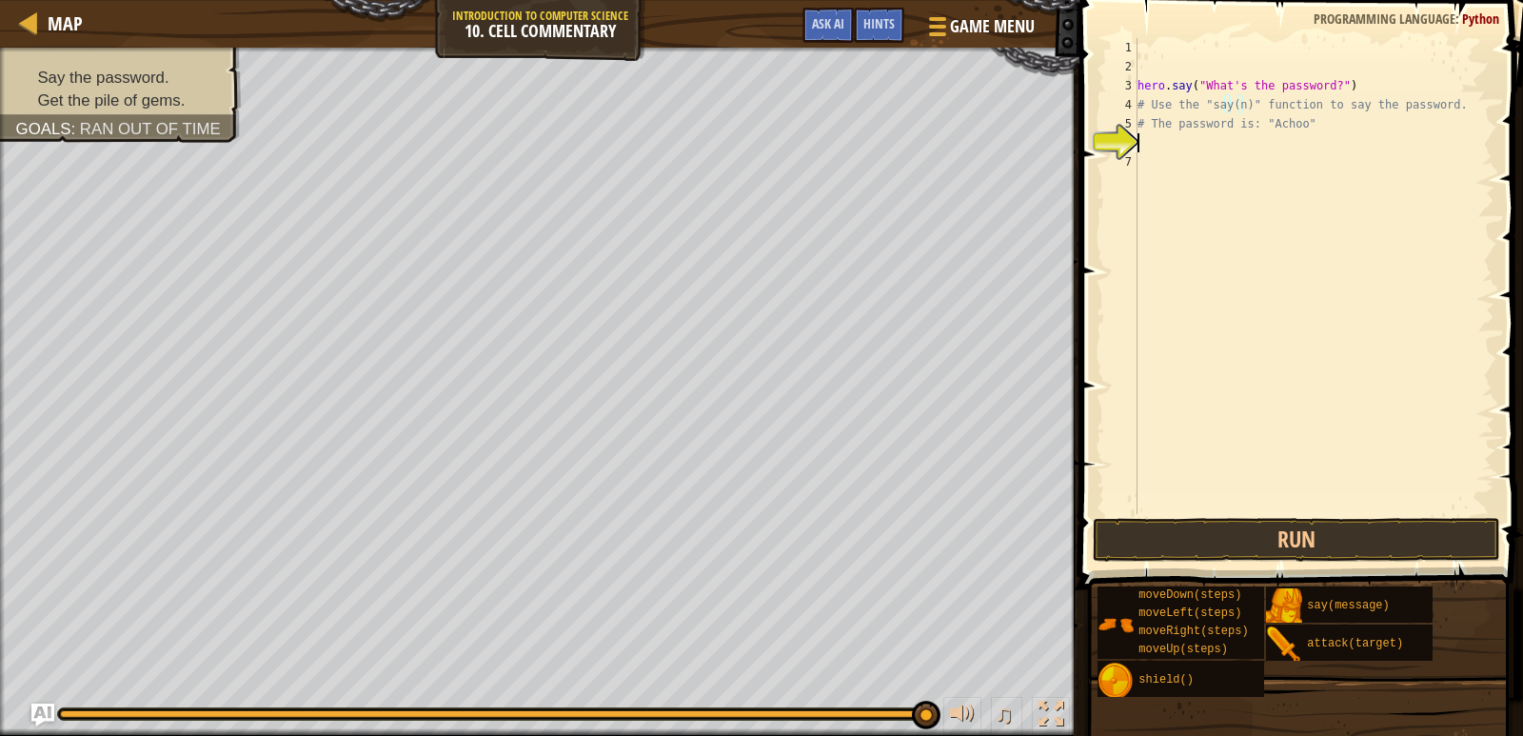
drag, startPoint x: 1177, startPoint y: 141, endPoint x: 1165, endPoint y: 143, distance: 11.6
click at [1176, 141] on div "hero . say ( "What's the password?" ) # Use the "say(n)" function to say the pa…" at bounding box center [1314, 295] width 361 height 514
type textarea """
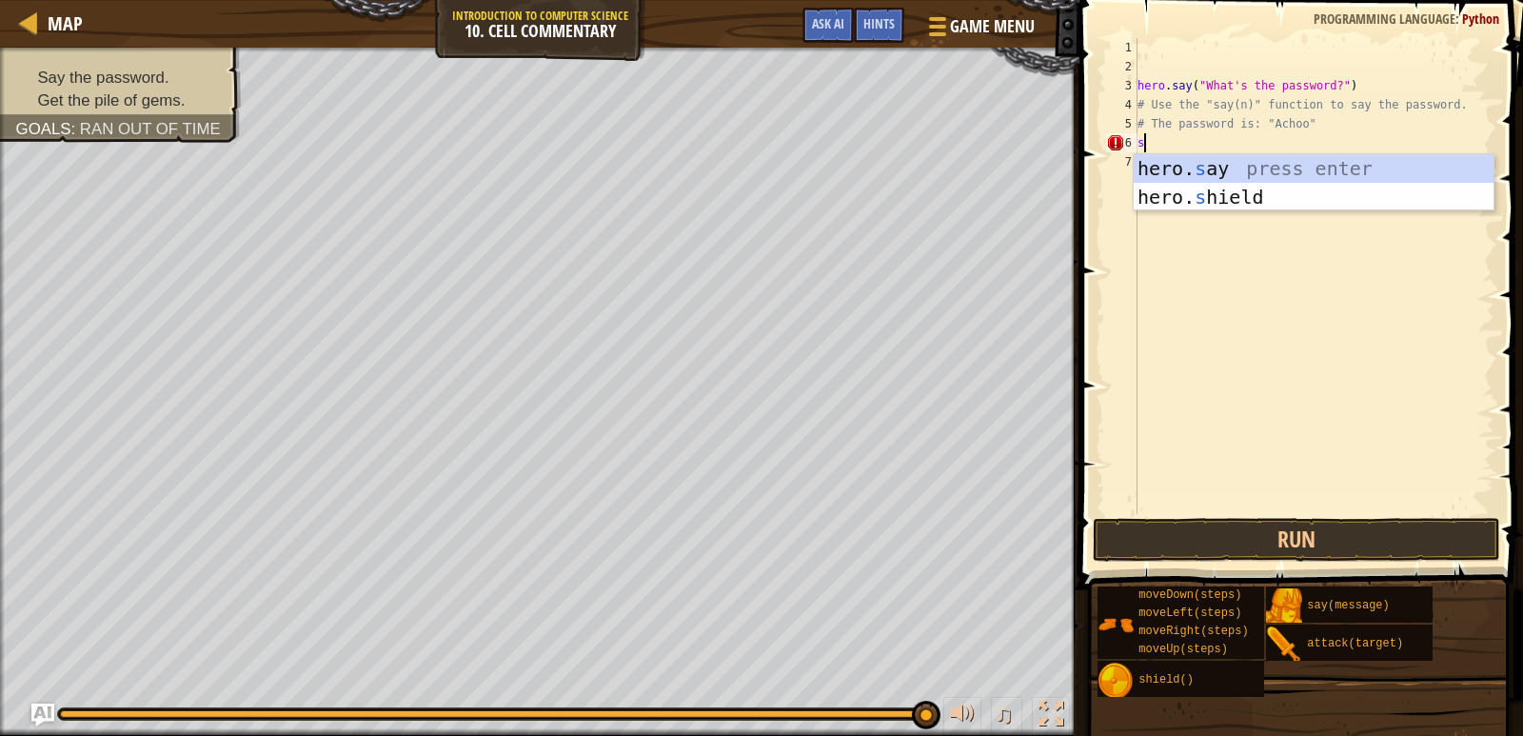
type textarea "sa"
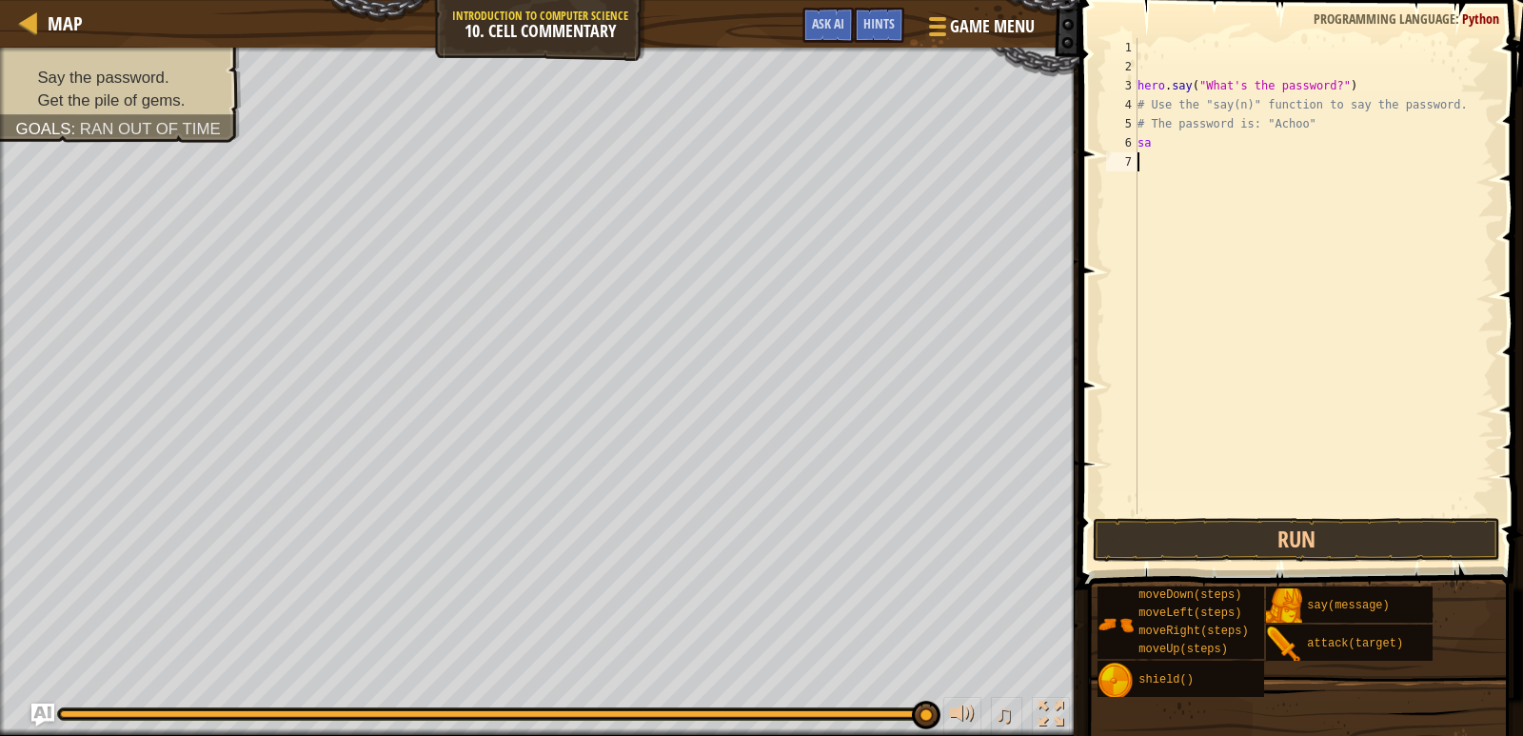
click at [1170, 158] on div "hero . say ( "What's the password?" ) # Use the "say(n)" function to say the pa…" at bounding box center [1314, 295] width 361 height 514
click at [1150, 152] on div "hero . say ( "What's the password?" ) # Use the "say(n)" function to say the pa…" at bounding box center [1314, 295] width 361 height 514
click at [1156, 147] on div "hero . say ( "What's the password?" ) # Use the "say(n)" function to say the pa…" at bounding box center [1314, 295] width 361 height 514
type textarea "s"
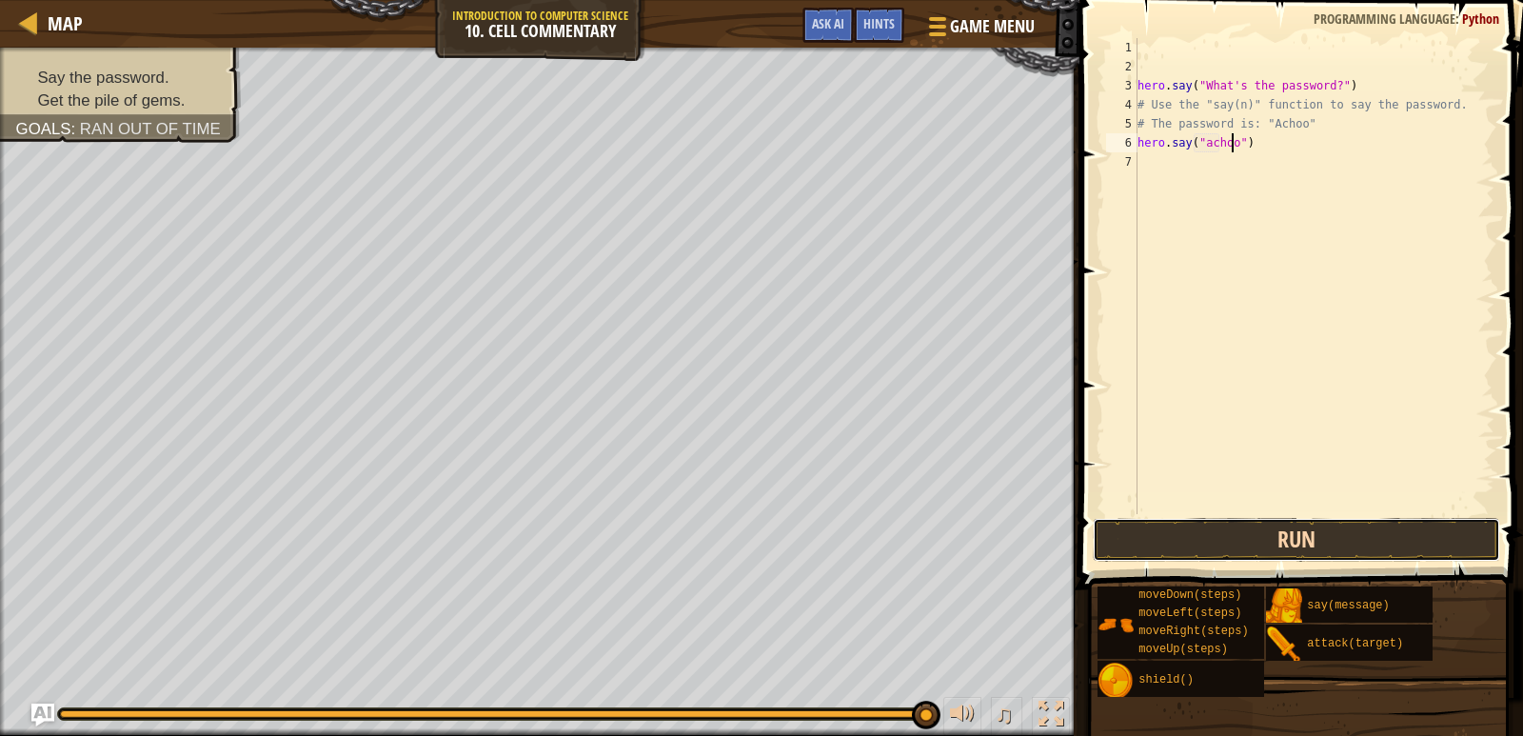
click at [1280, 551] on button "Run" at bounding box center [1297, 540] width 408 height 44
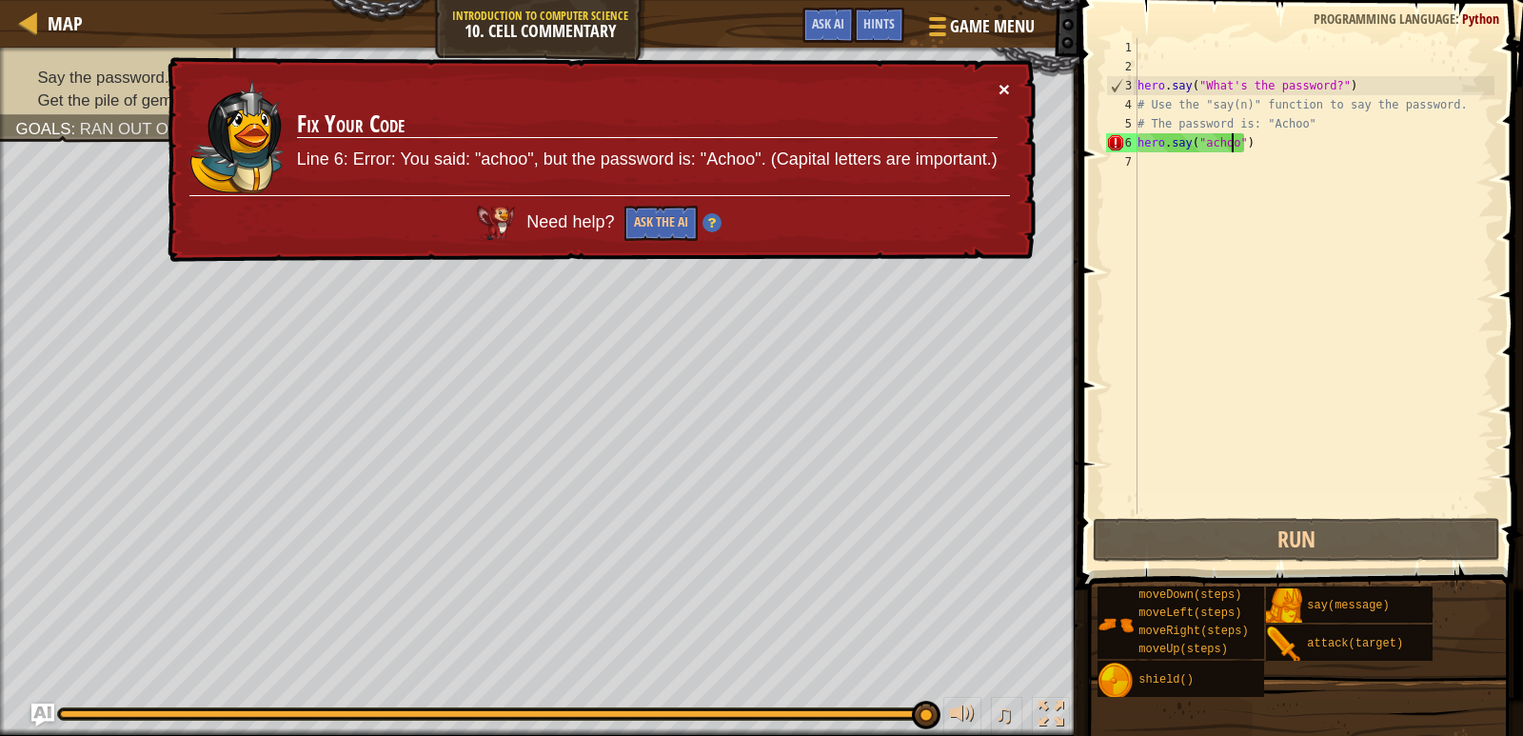
click at [1003, 87] on button "×" at bounding box center [1004, 89] width 11 height 20
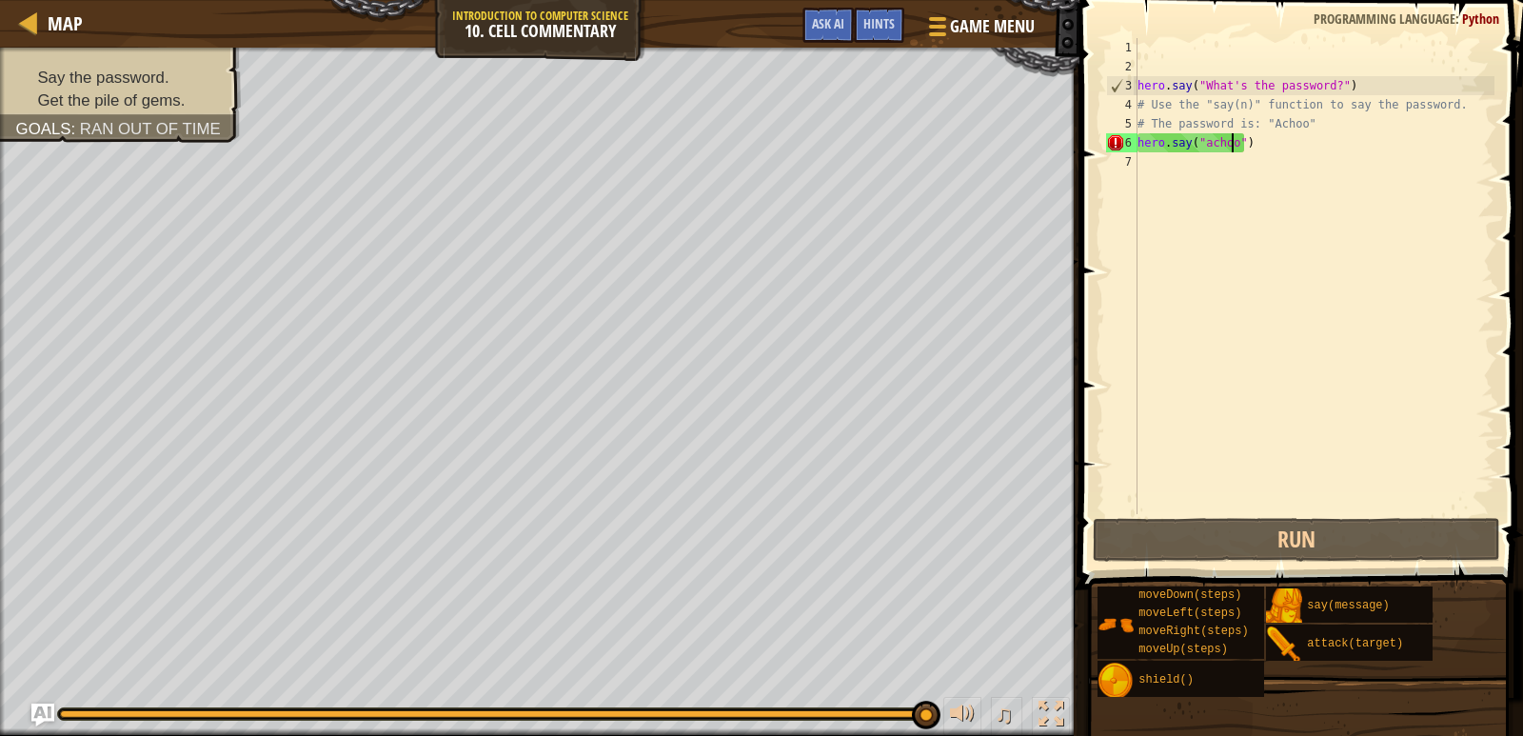
click at [1203, 138] on div "hero . say ( "What's the password?" ) # Use the "say(n)" function to say the pa…" at bounding box center [1314, 295] width 361 height 514
click at [1205, 138] on div "hero . say ( "What's the password?" ) # Use the "say(n)" function to say the pa…" at bounding box center [1314, 295] width 361 height 514
click at [1202, 148] on div "hero . say ( "What's the password?" ) # Use the "say(n)" function to say the pa…" at bounding box center [1314, 276] width 361 height 476
click at [1208, 145] on div "hero . say ( "What's the password?" ) # Use the "say(n)" function to say the pa…" at bounding box center [1314, 295] width 361 height 514
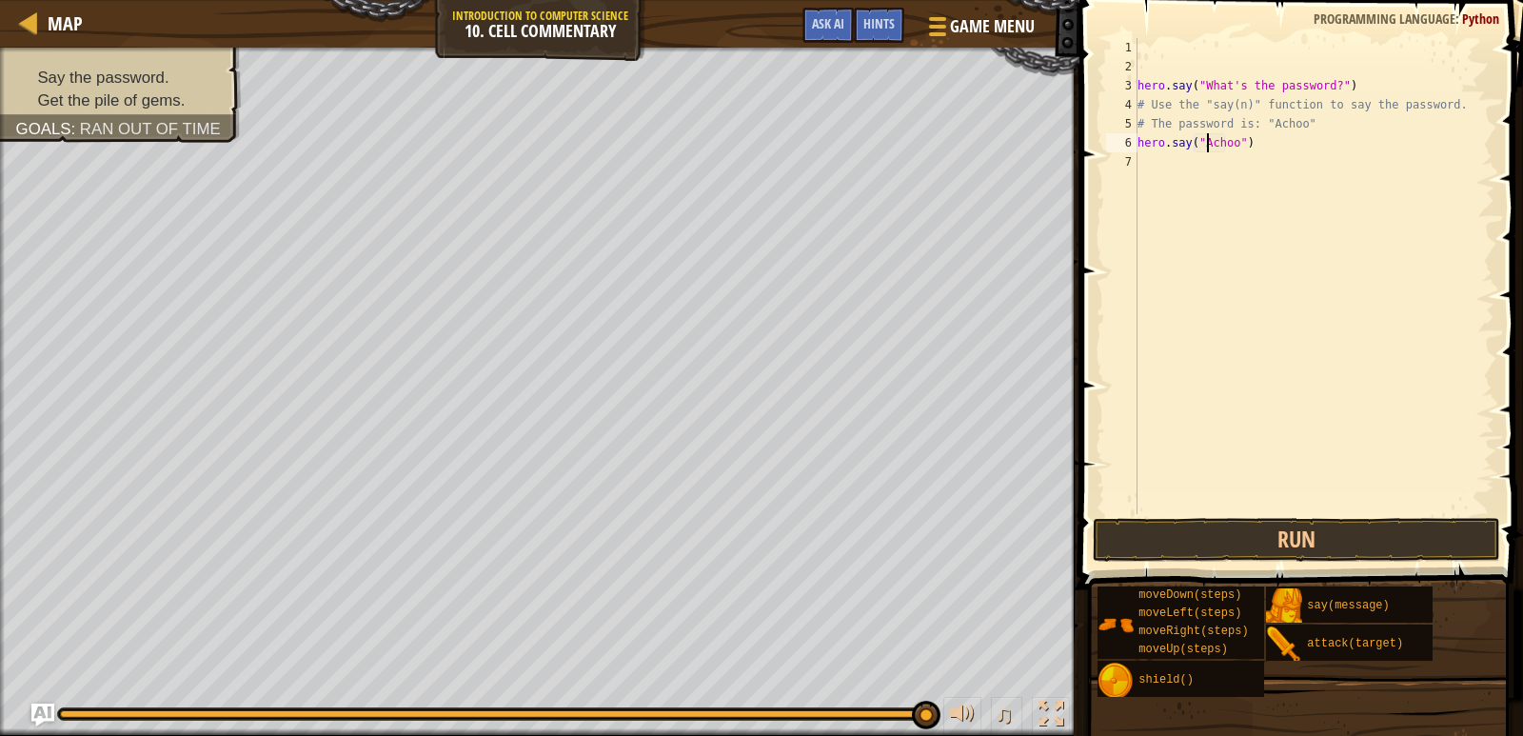
scroll to position [9, 7]
type textarea "hero.say("Achoo")"
click at [1311, 540] on button "Run" at bounding box center [1297, 540] width 408 height 44
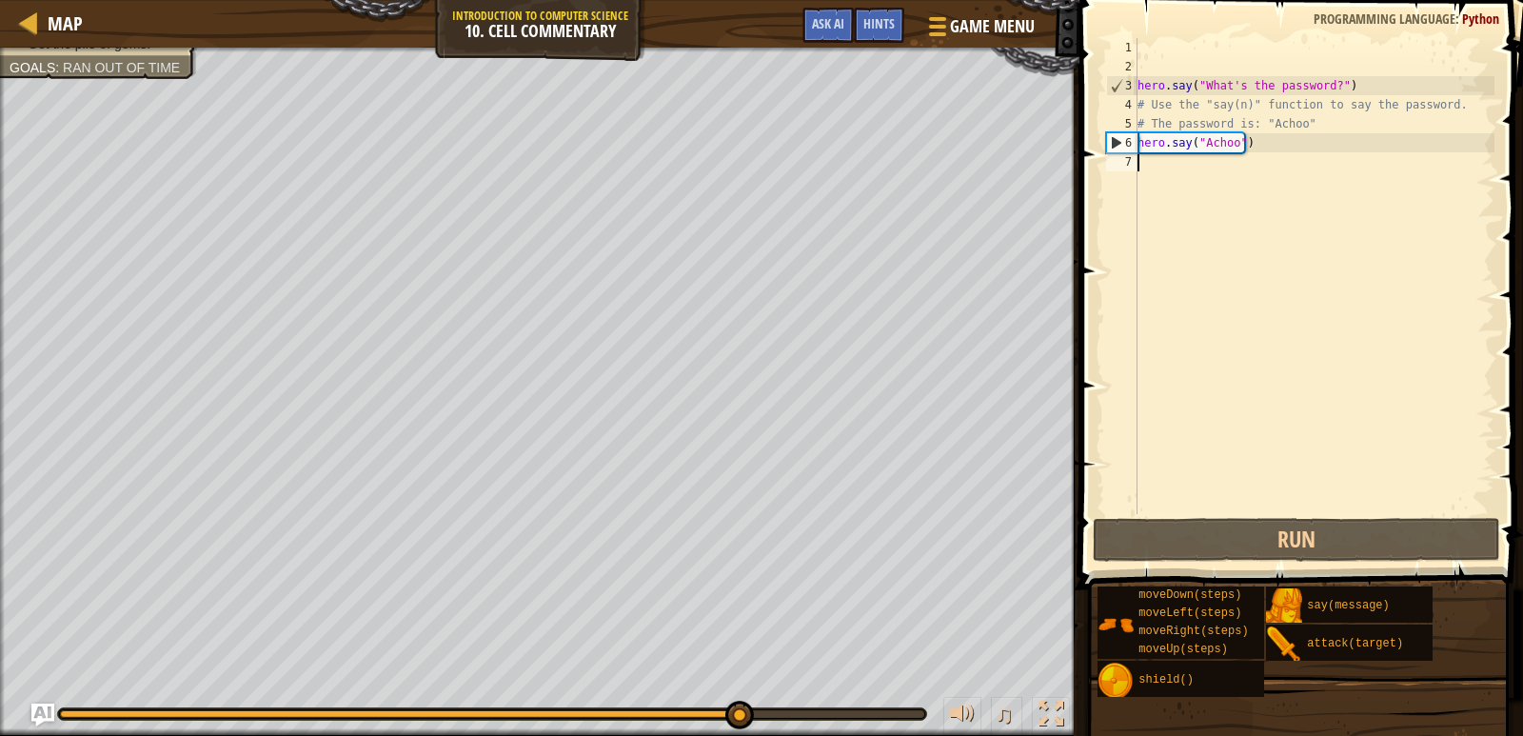
click at [1156, 162] on div "hero . say ( "What's the password?" ) # Use the "say(n)" function to say the pa…" at bounding box center [1314, 295] width 361 height 514
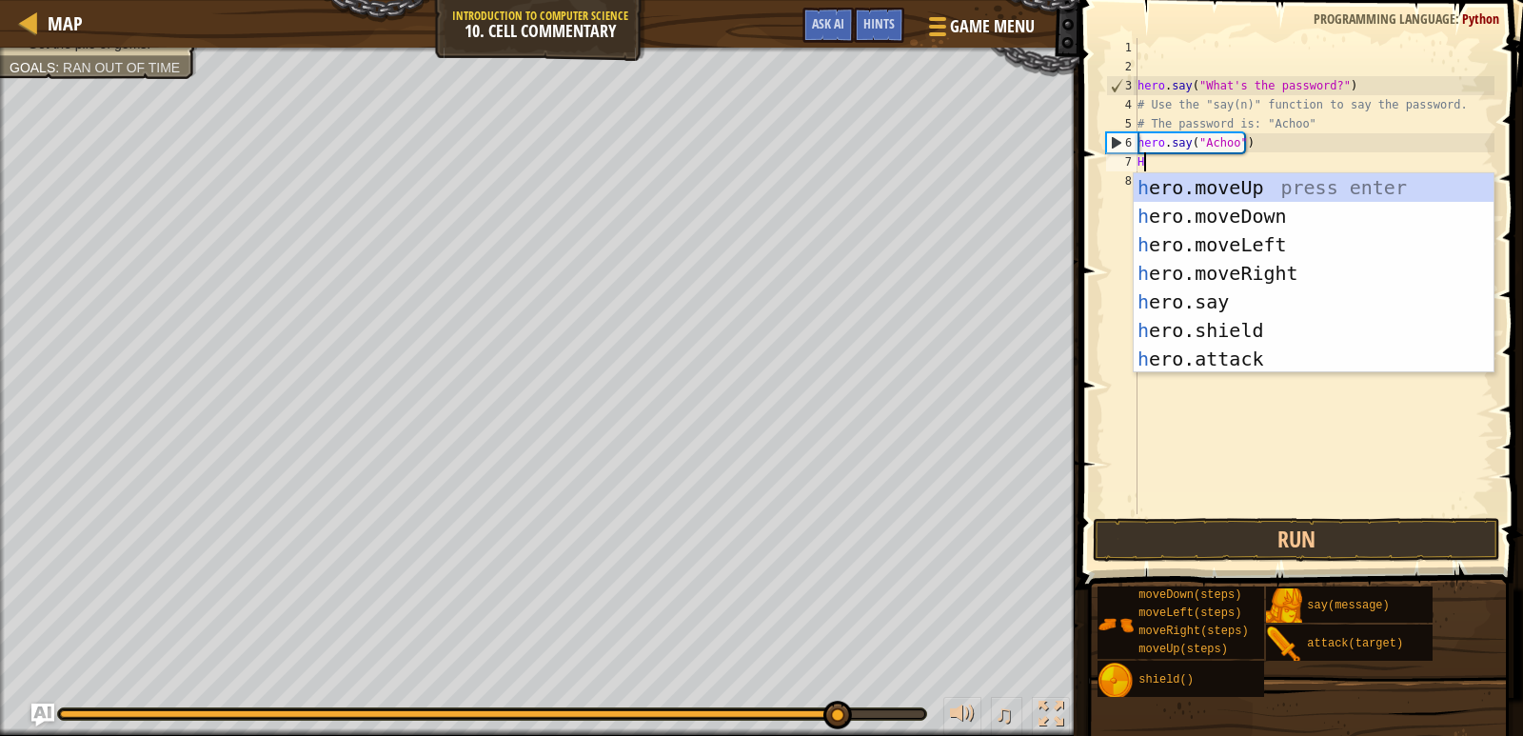
type textarea "HER"
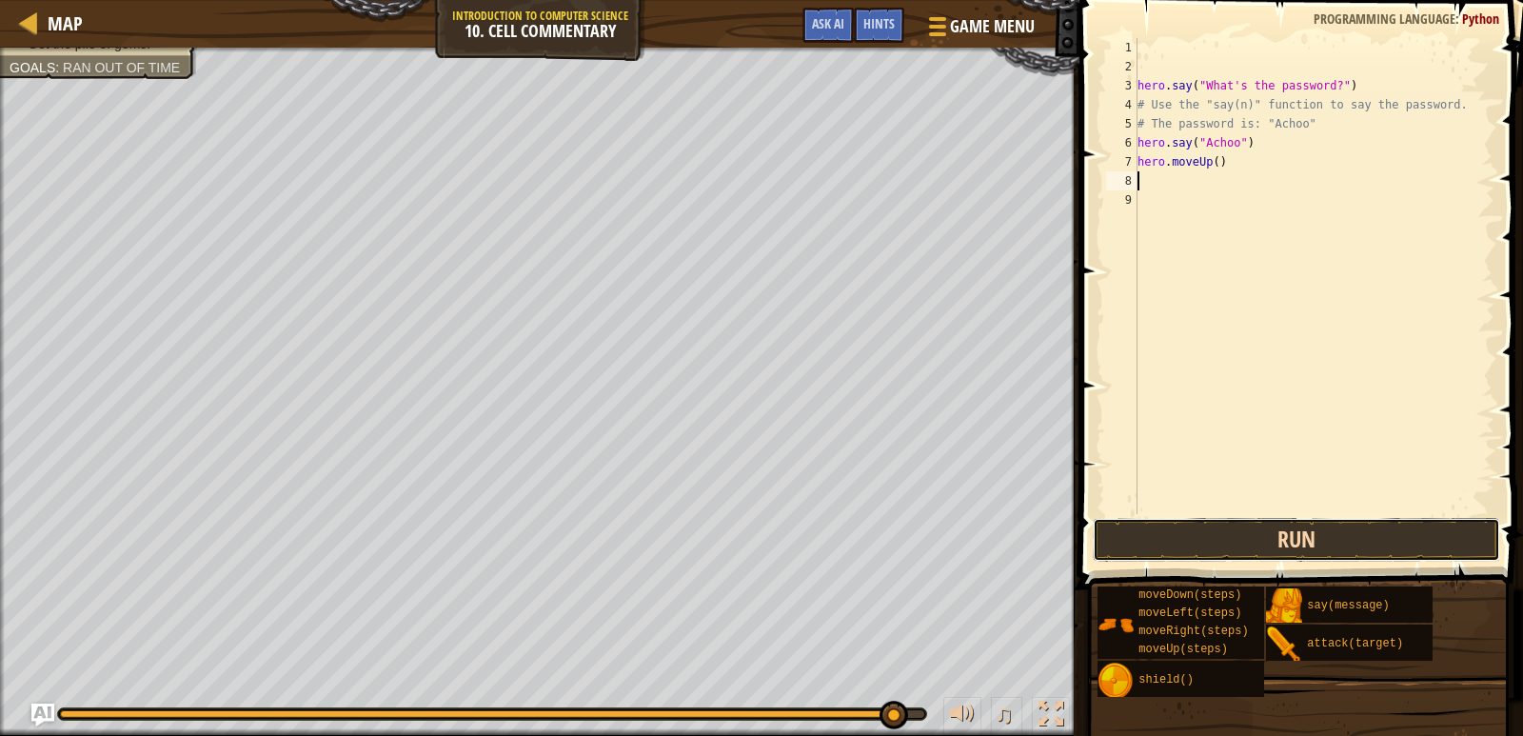
click at [1218, 523] on button "Run" at bounding box center [1297, 540] width 408 height 44
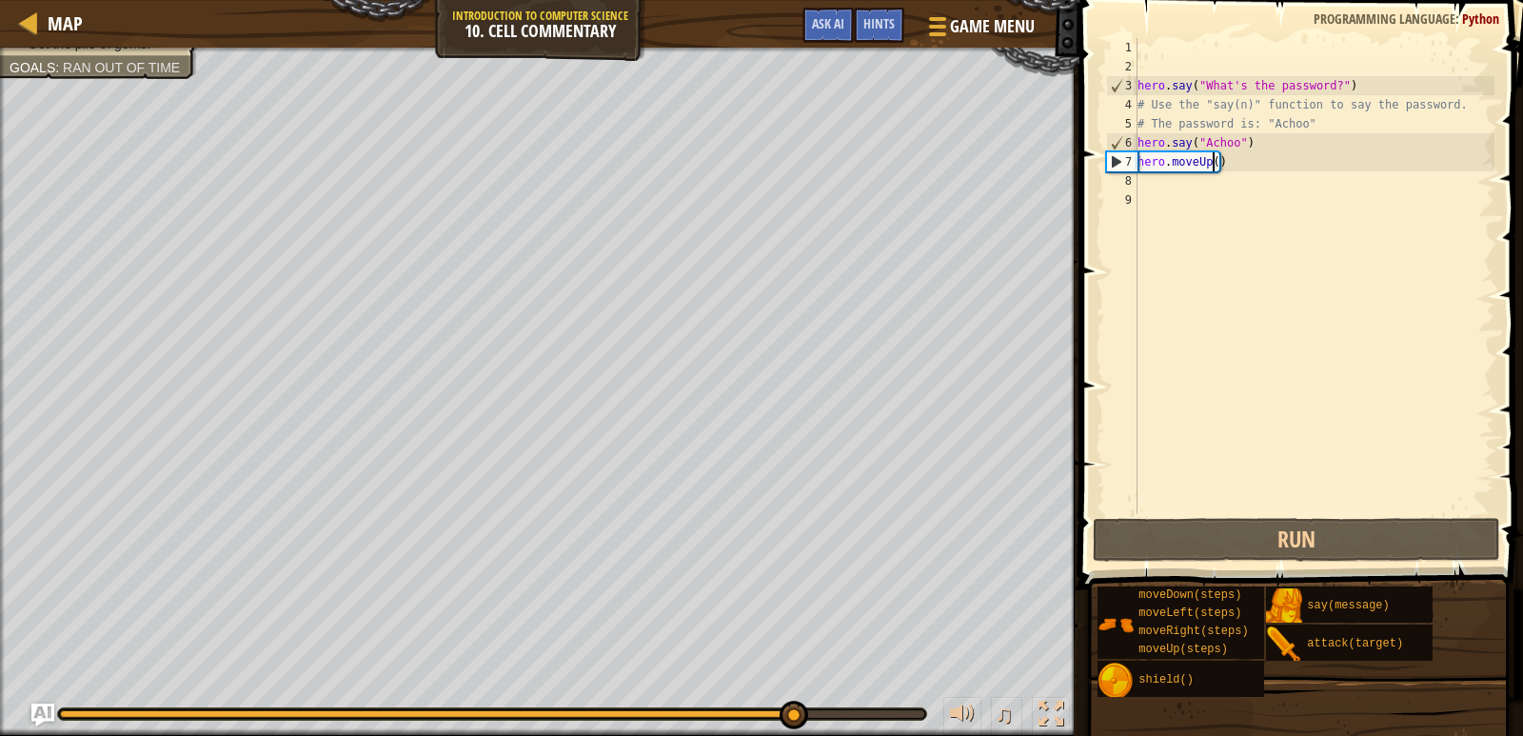
click at [1211, 154] on div "hero . say ( "What's the password?" ) # Use the "say(n)" function to say the pa…" at bounding box center [1314, 295] width 361 height 514
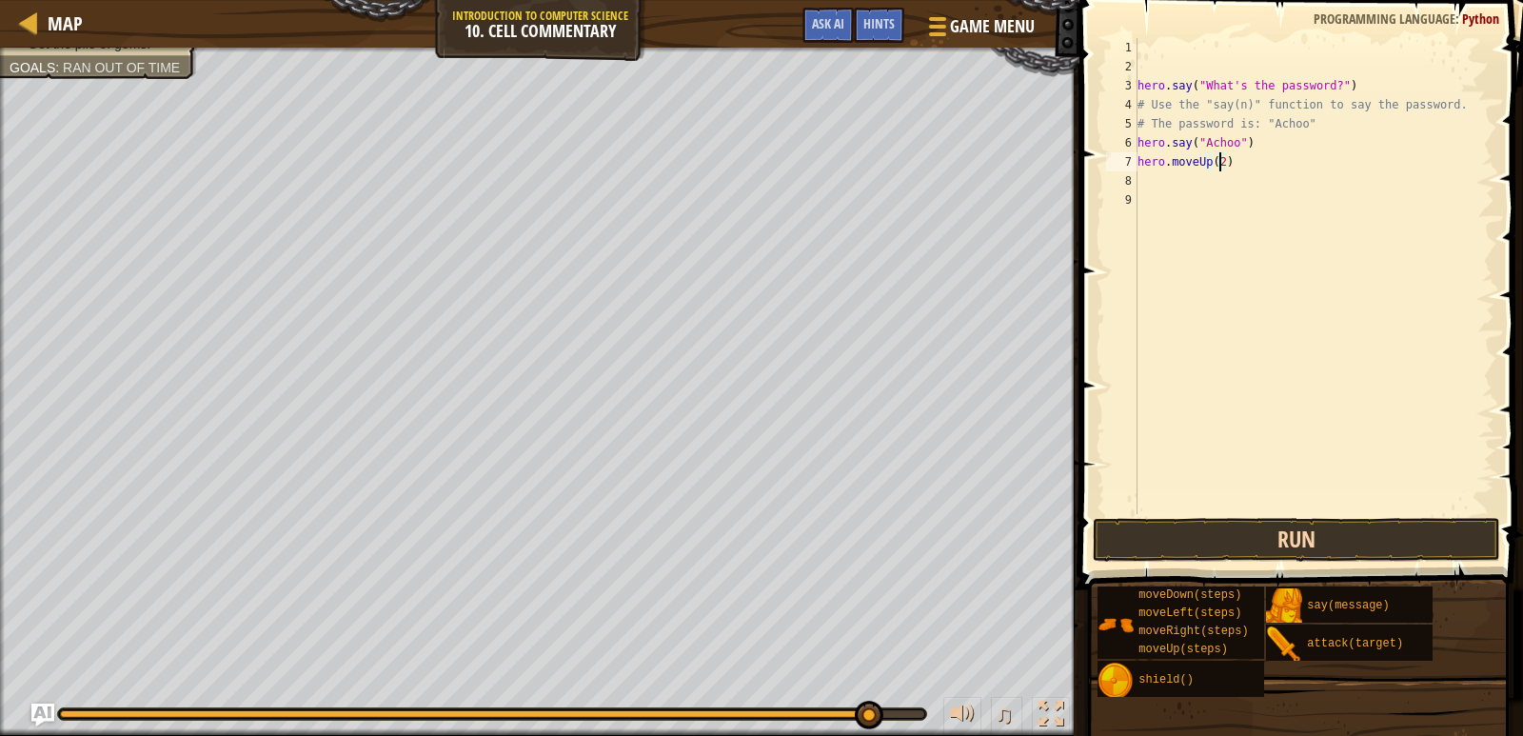
type textarea "hero.moveUp(2)"
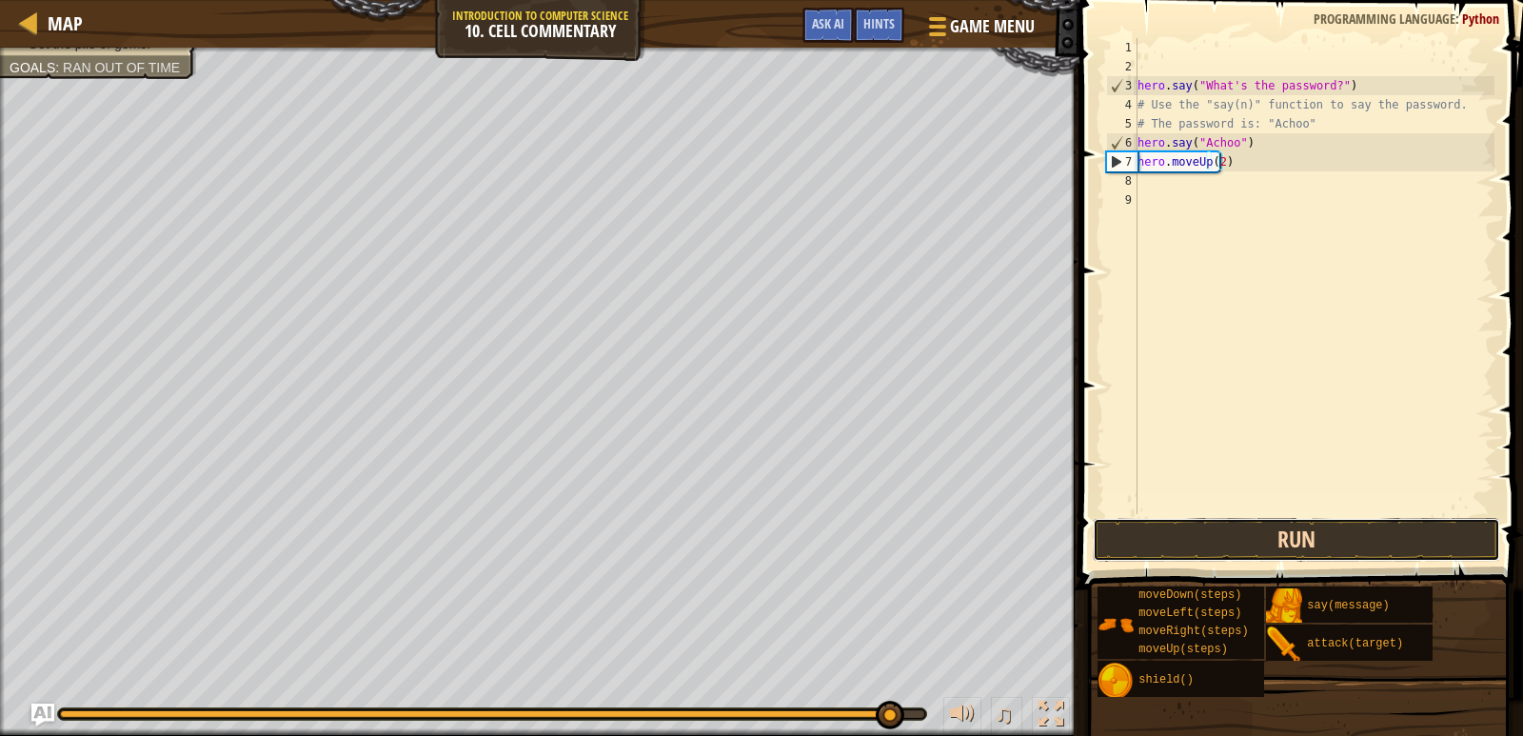
click at [1281, 538] on button "Run" at bounding box center [1297, 540] width 408 height 44
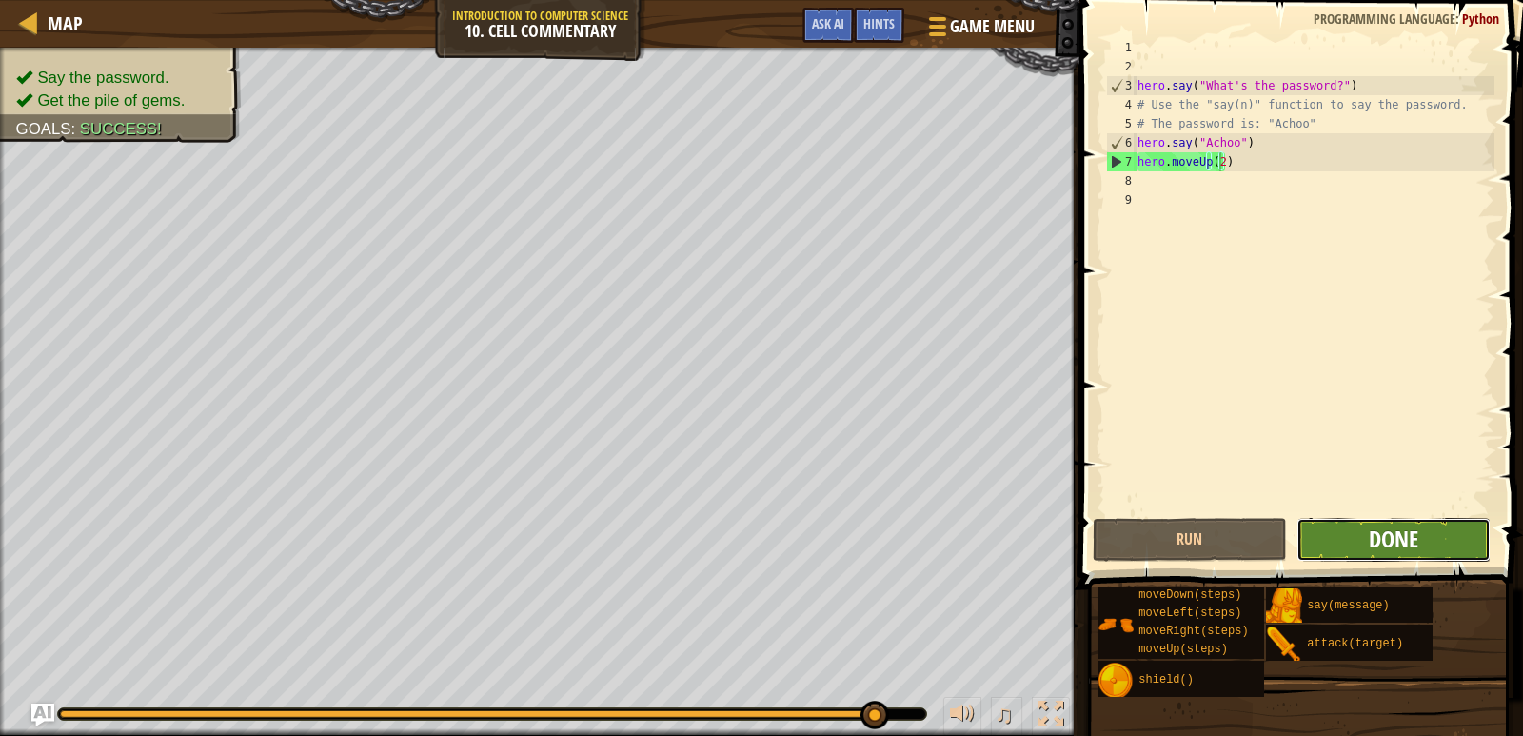
click at [1371, 540] on span "Done" at bounding box center [1394, 539] width 50 height 30
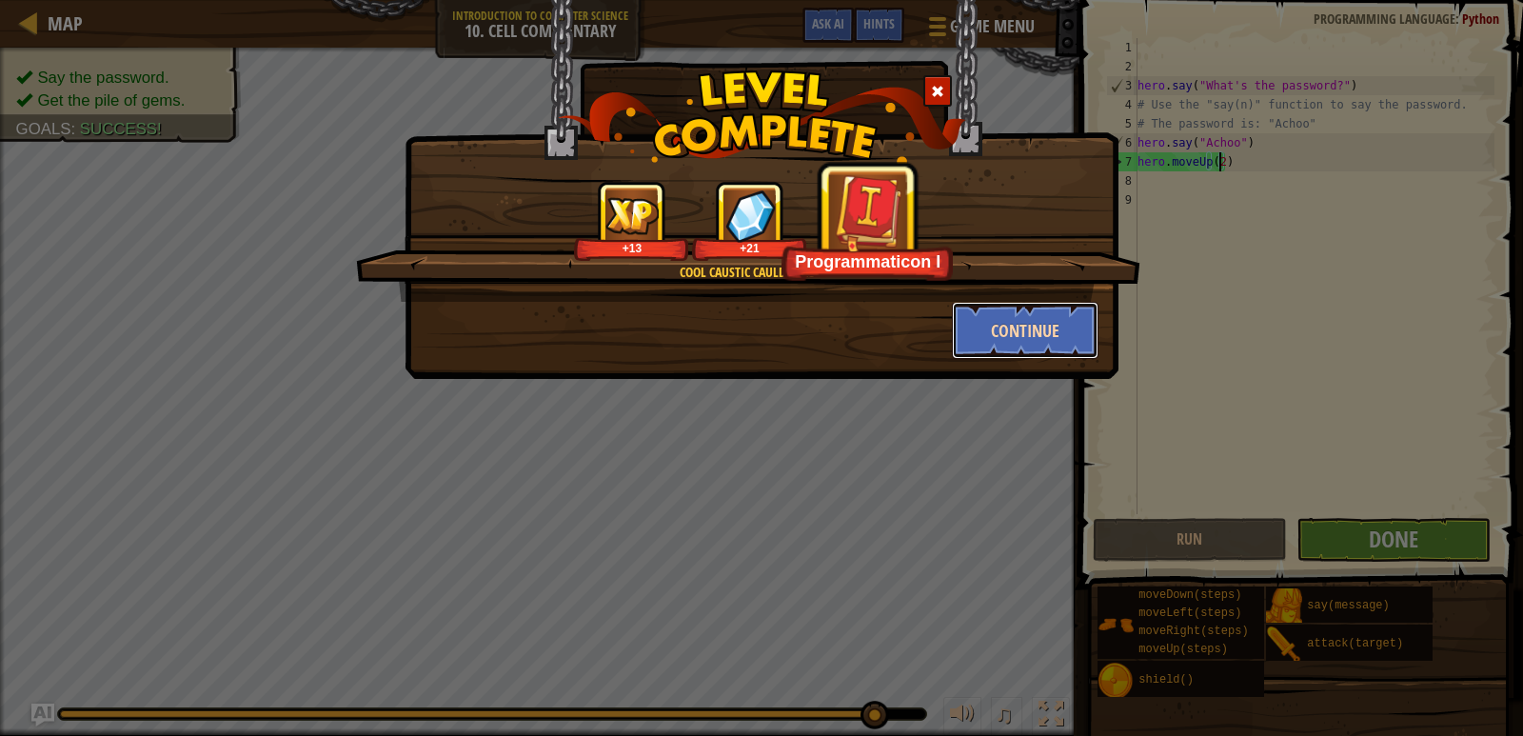
click at [1002, 328] on button "Continue" at bounding box center [1026, 330] width 148 height 57
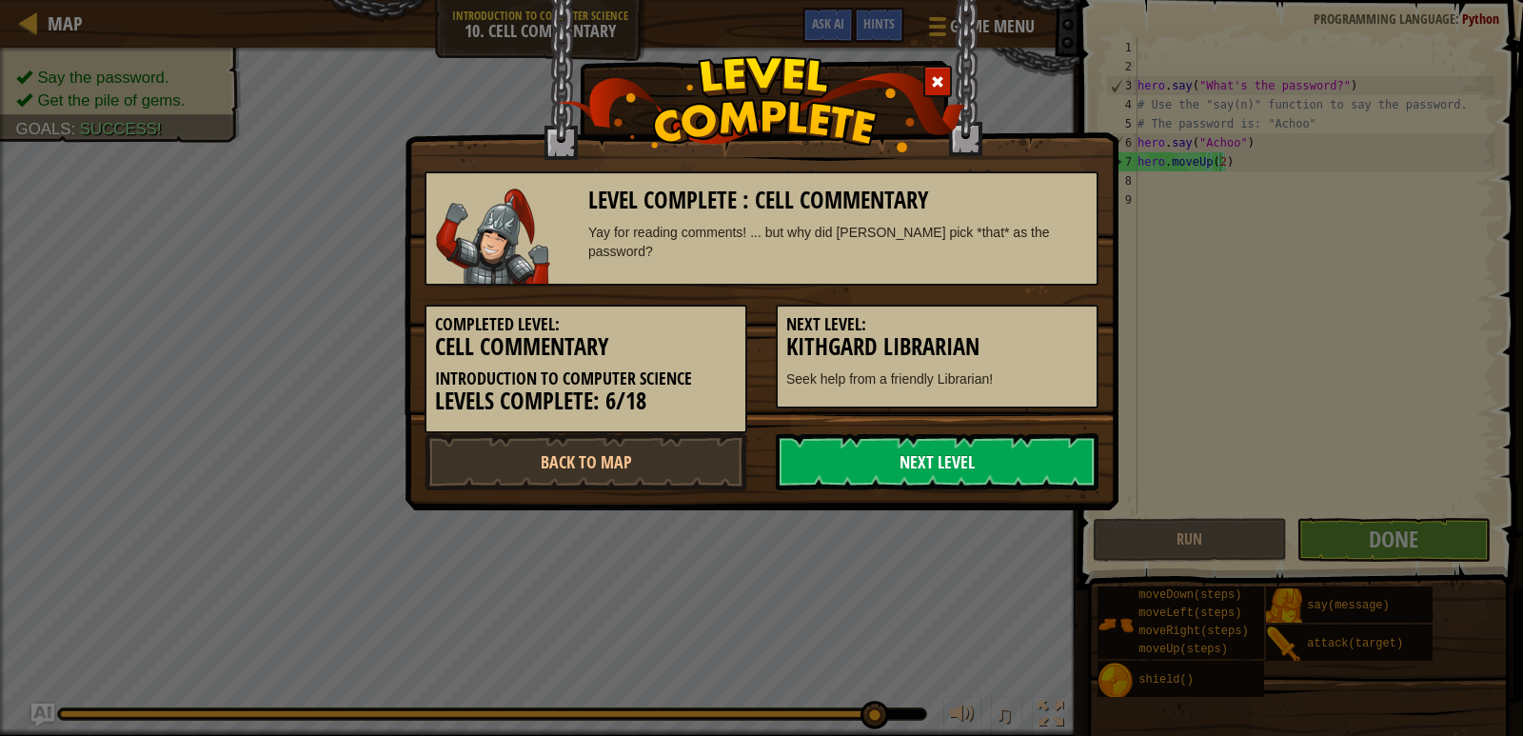
click at [964, 467] on link "Next Level" at bounding box center [937, 461] width 323 height 57
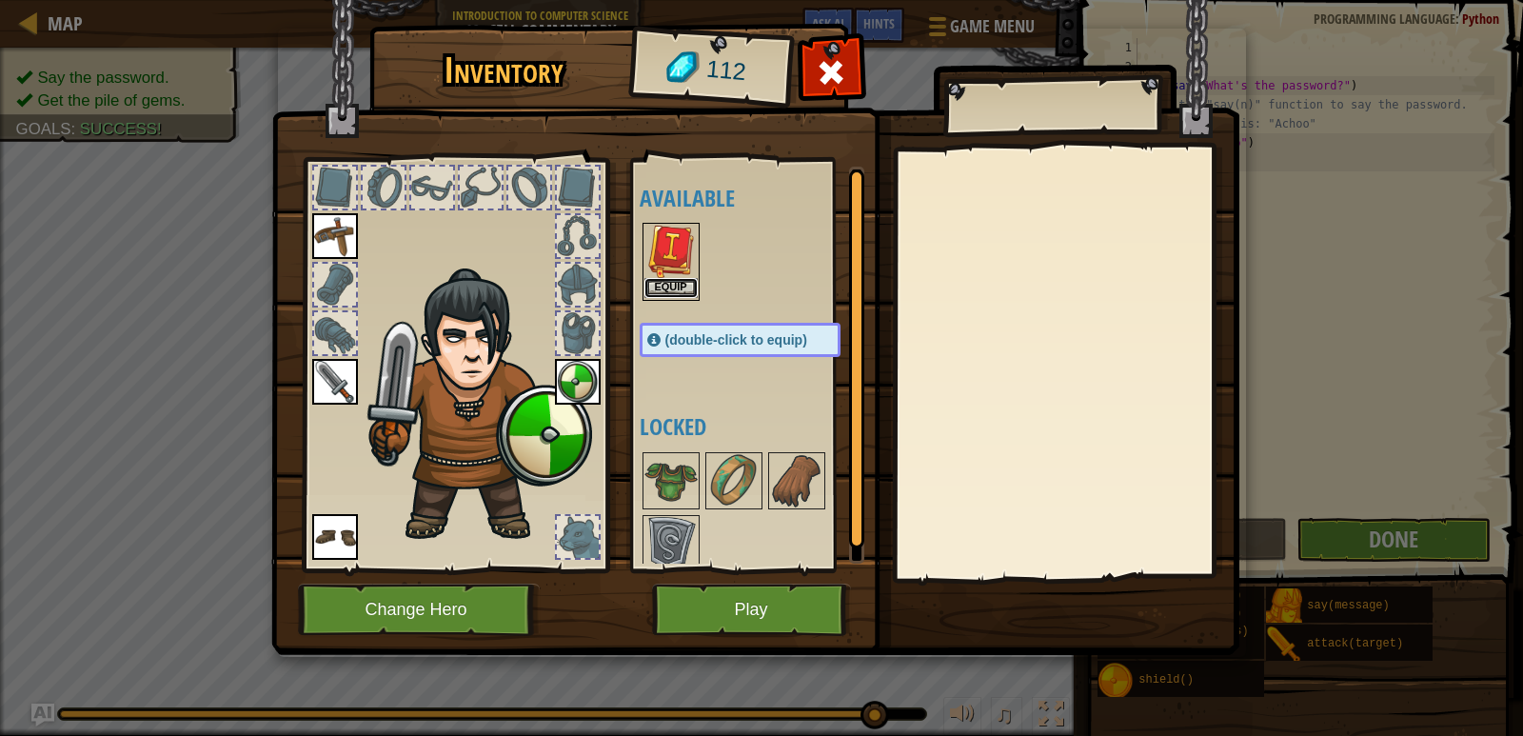
click at [683, 282] on button "Equip" at bounding box center [671, 288] width 53 height 20
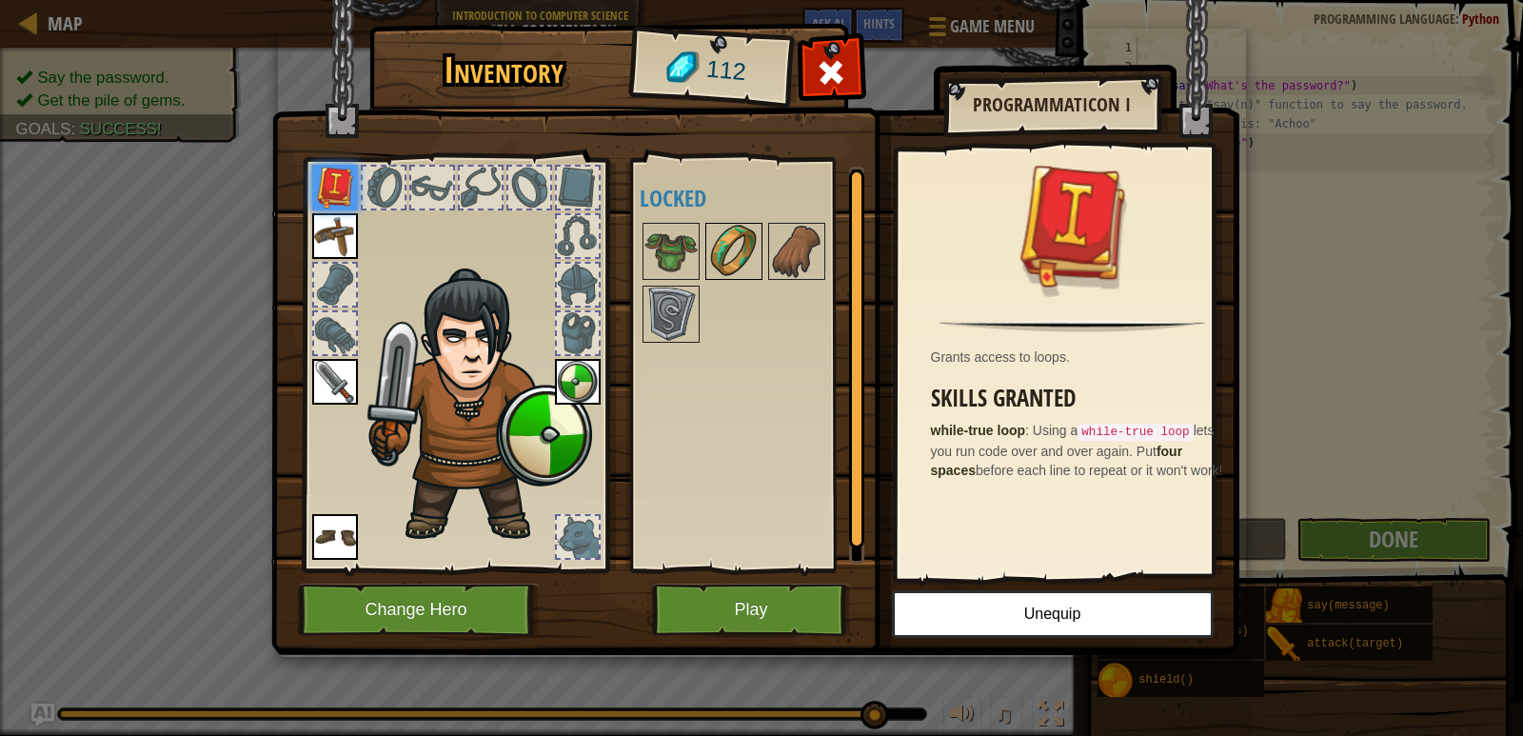
click at [709, 278] on img at bounding box center [733, 251] width 53 height 53
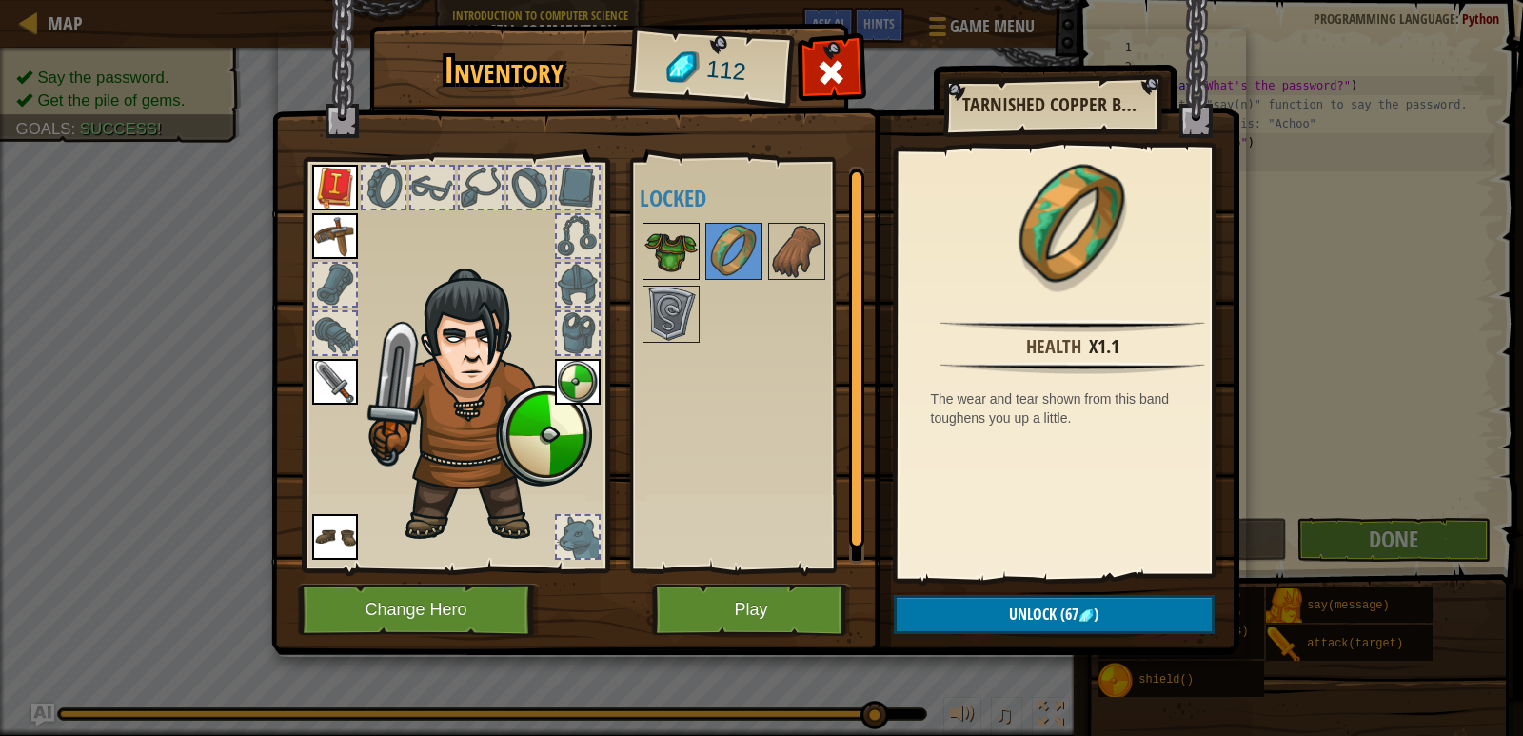
click at [695, 263] on img at bounding box center [671, 251] width 53 height 53
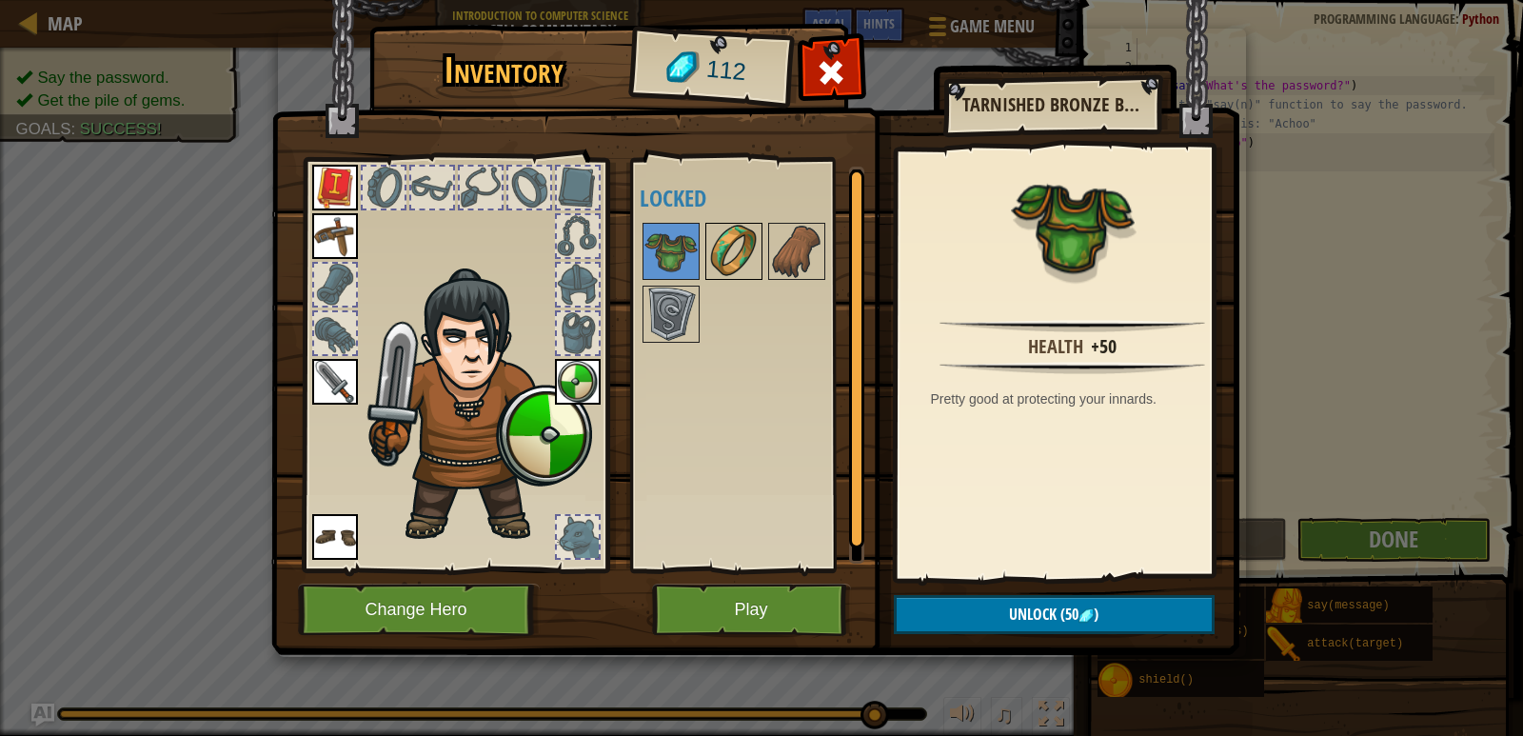
click at [743, 268] on img at bounding box center [733, 251] width 53 height 53
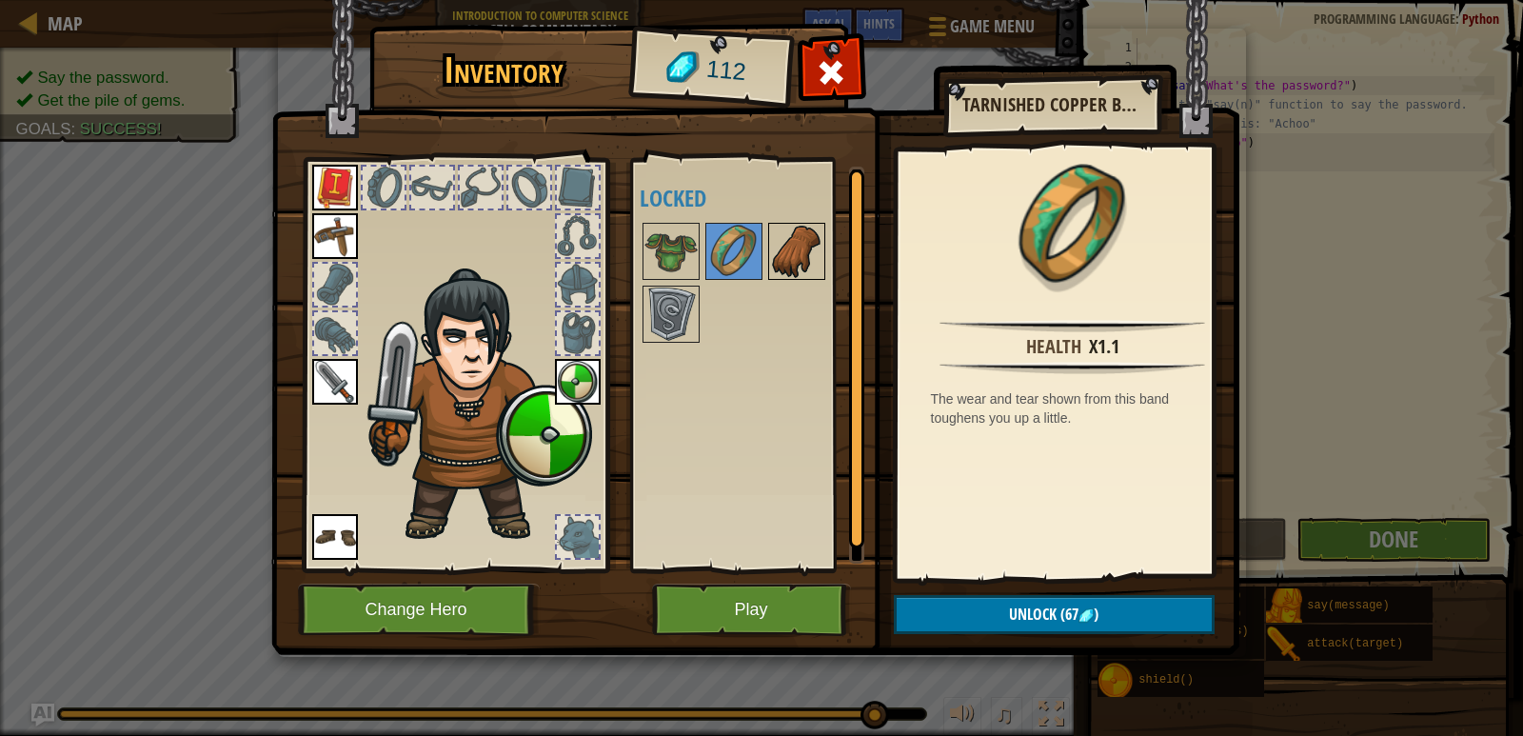
click at [777, 268] on img at bounding box center [796, 251] width 53 height 53
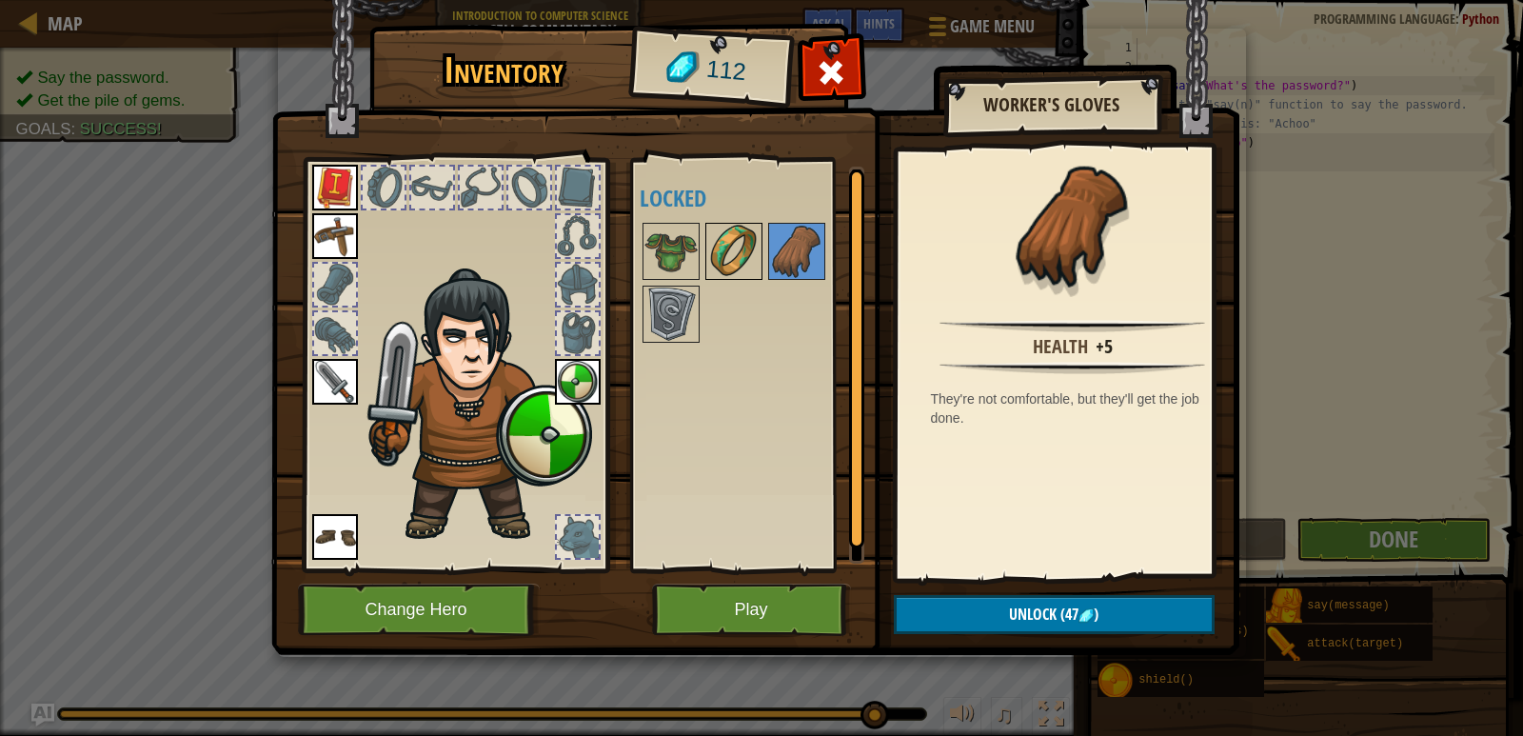
click at [717, 257] on img at bounding box center [733, 251] width 53 height 53
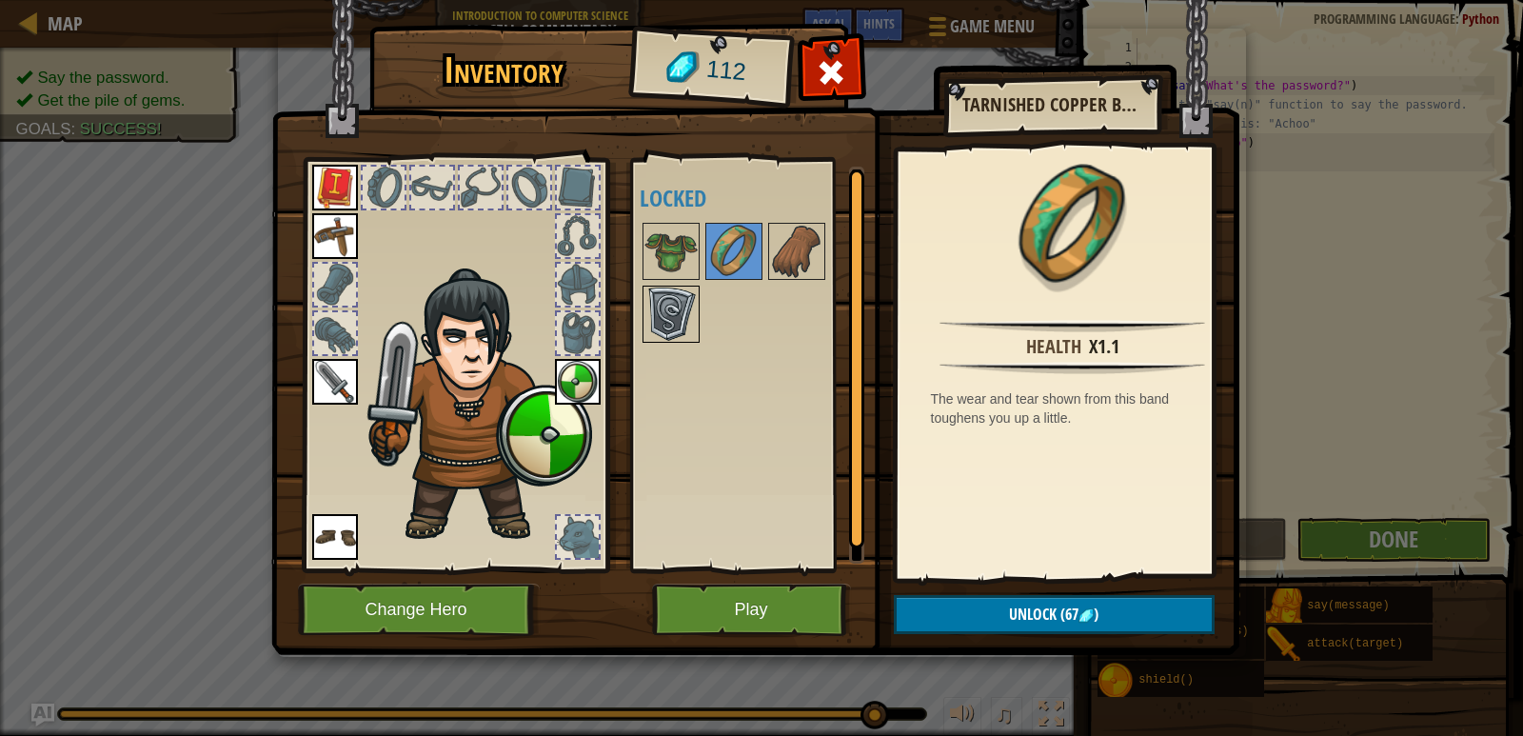
click at [662, 309] on img at bounding box center [671, 314] width 53 height 53
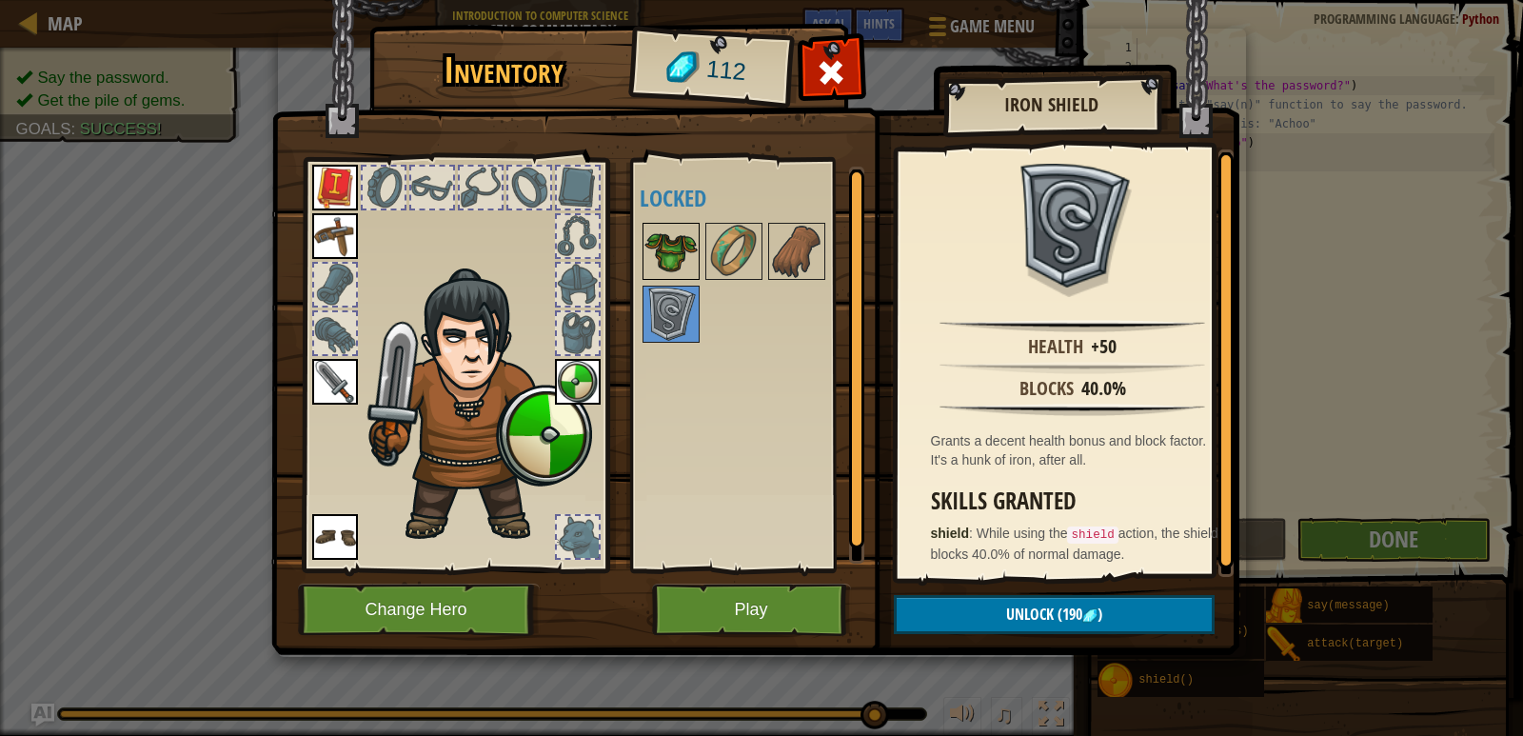
click at [653, 257] on img at bounding box center [671, 251] width 53 height 53
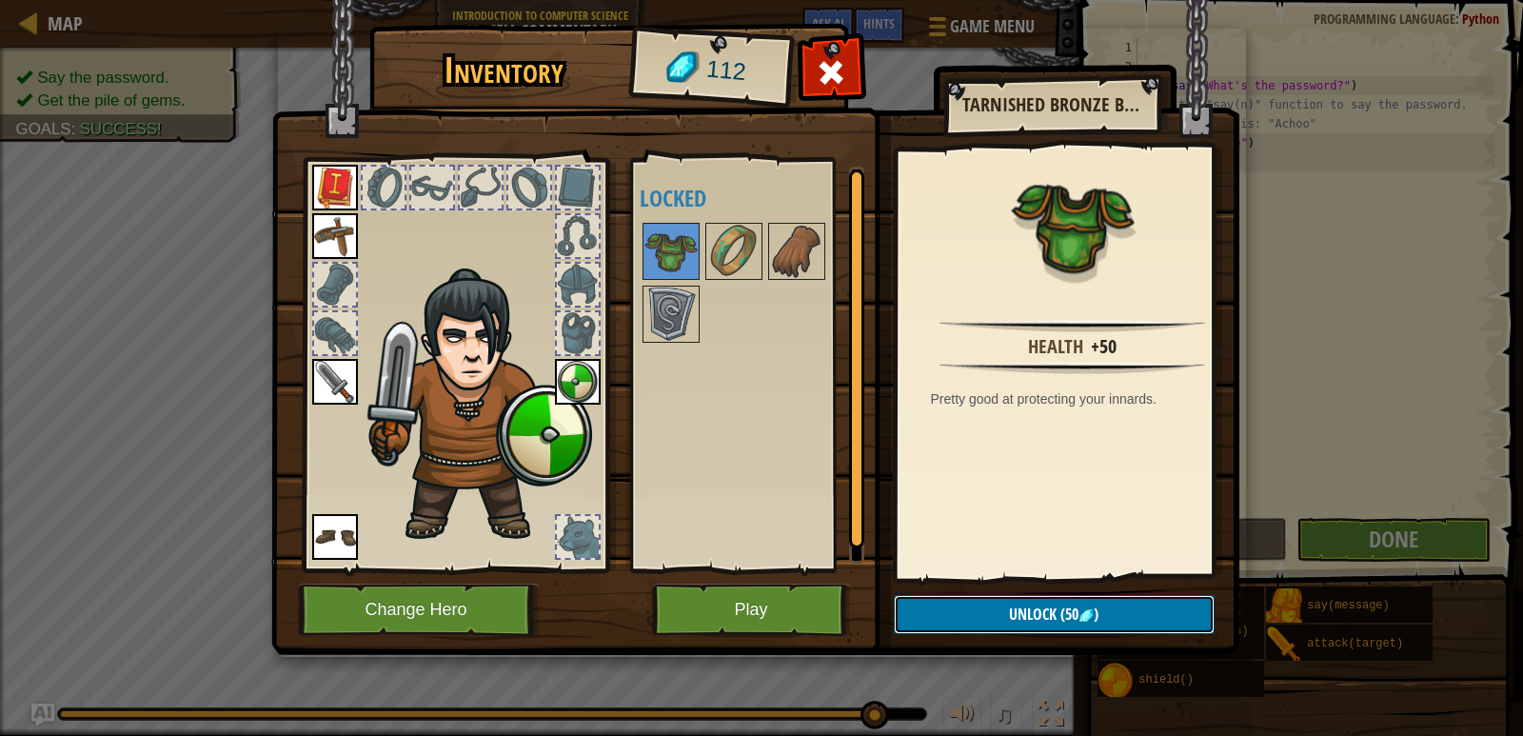
click at [1001, 605] on button "Unlock (50 )" at bounding box center [1054, 614] width 321 height 39
click at [985, 608] on button "Confirm" at bounding box center [1054, 614] width 321 height 39
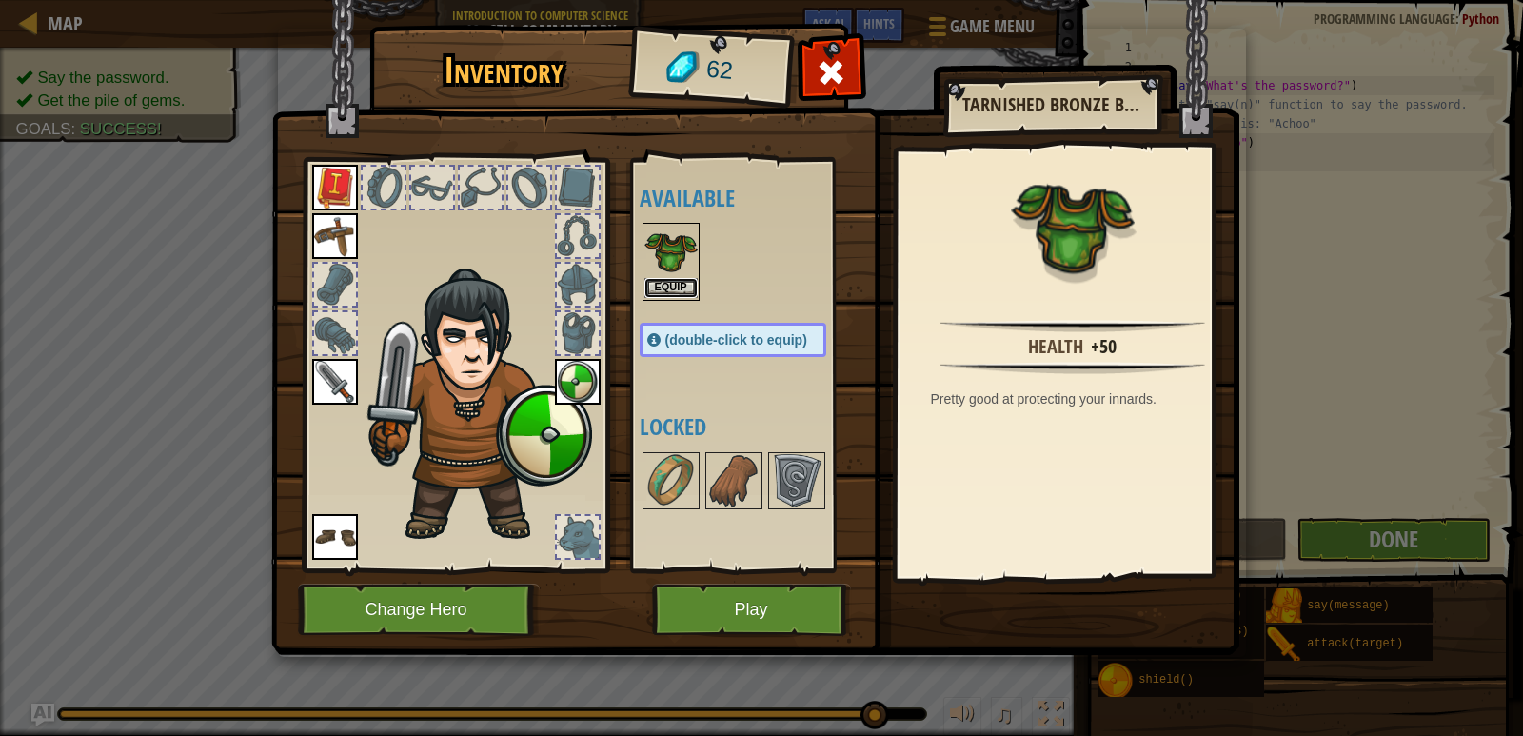
click at [663, 283] on button "Equip" at bounding box center [671, 288] width 53 height 20
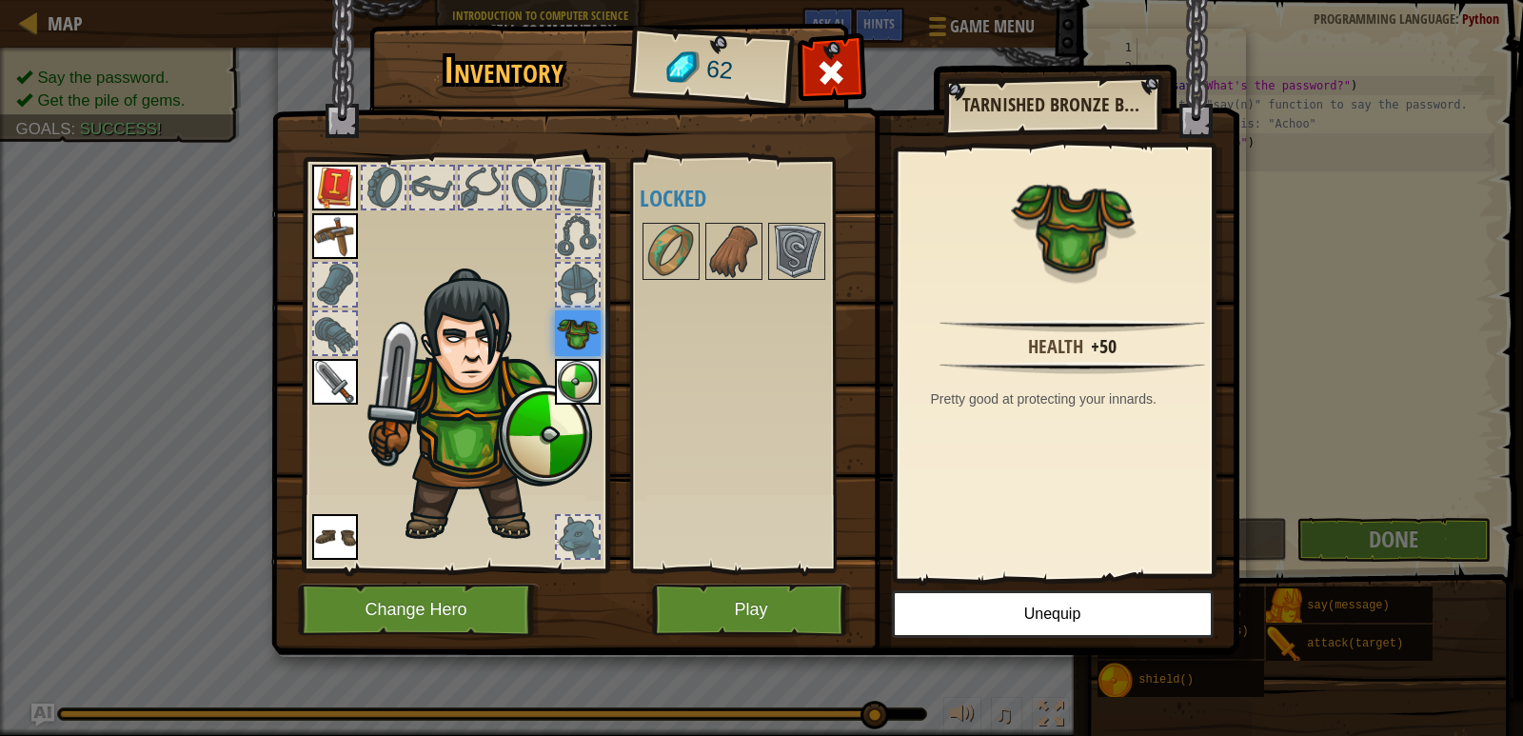
click at [768, 636] on img at bounding box center [755, 309] width 968 height 691
click at [771, 592] on button "Play" at bounding box center [751, 610] width 199 height 52
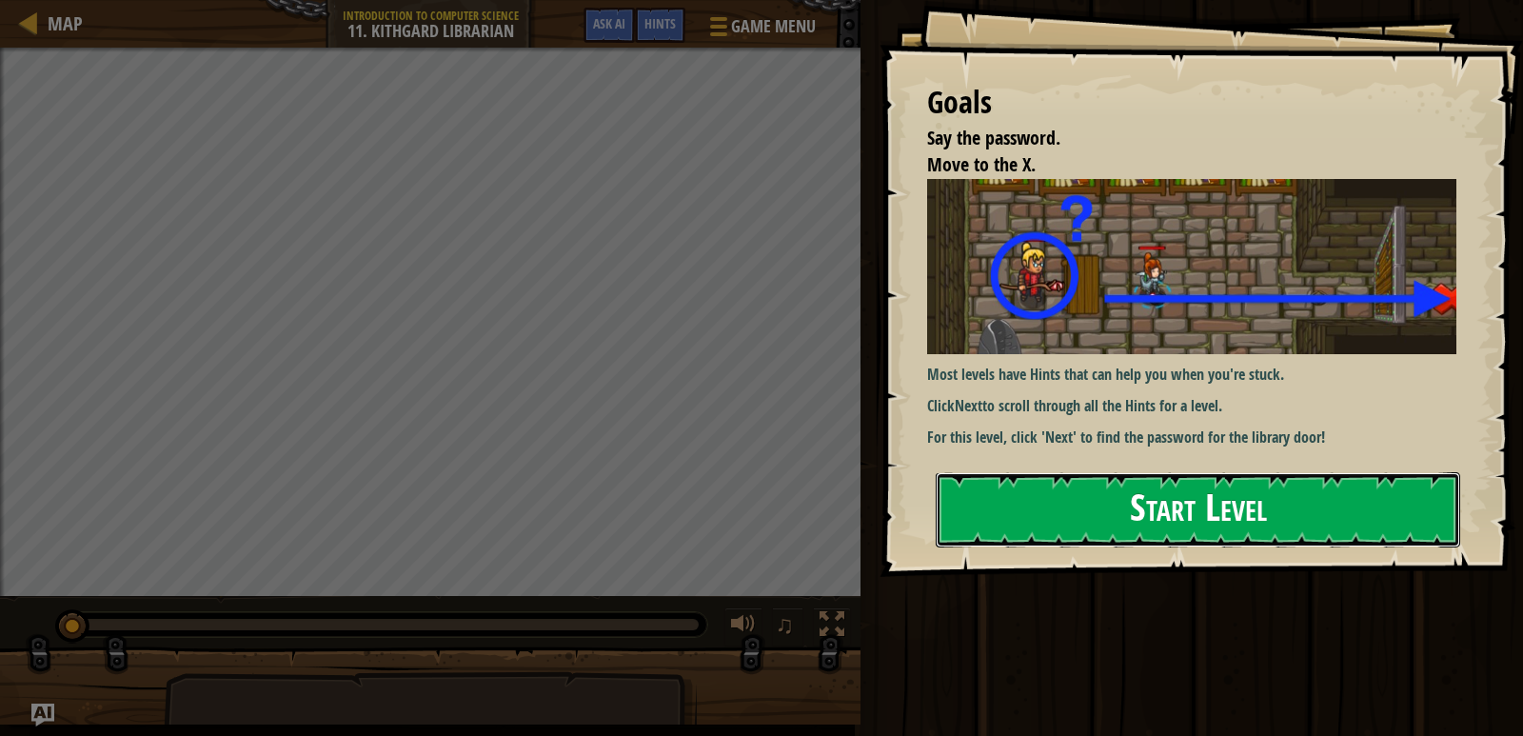
click at [1167, 522] on button "Start Level" at bounding box center [1198, 509] width 525 height 75
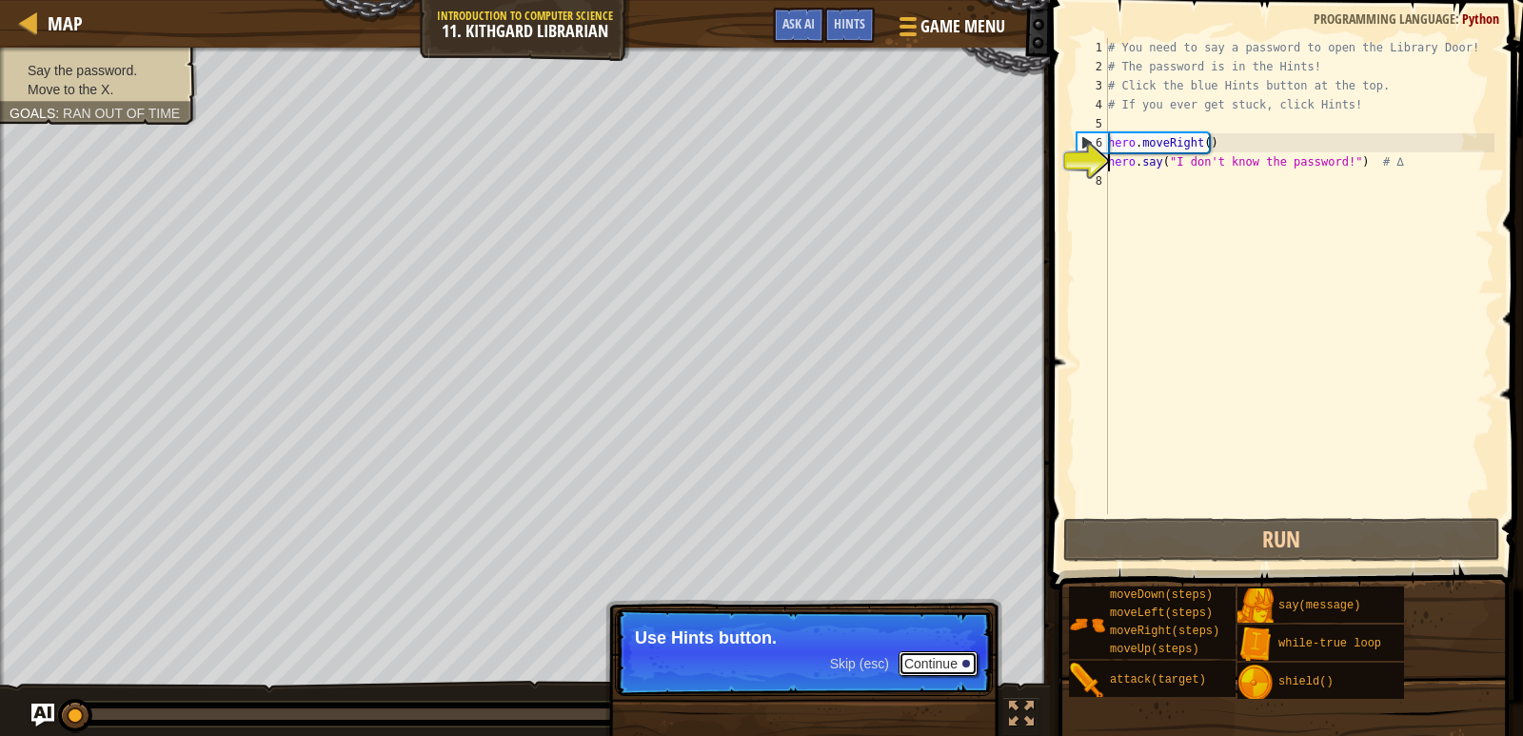
click at [932, 656] on button "Continue" at bounding box center [938, 663] width 79 height 25
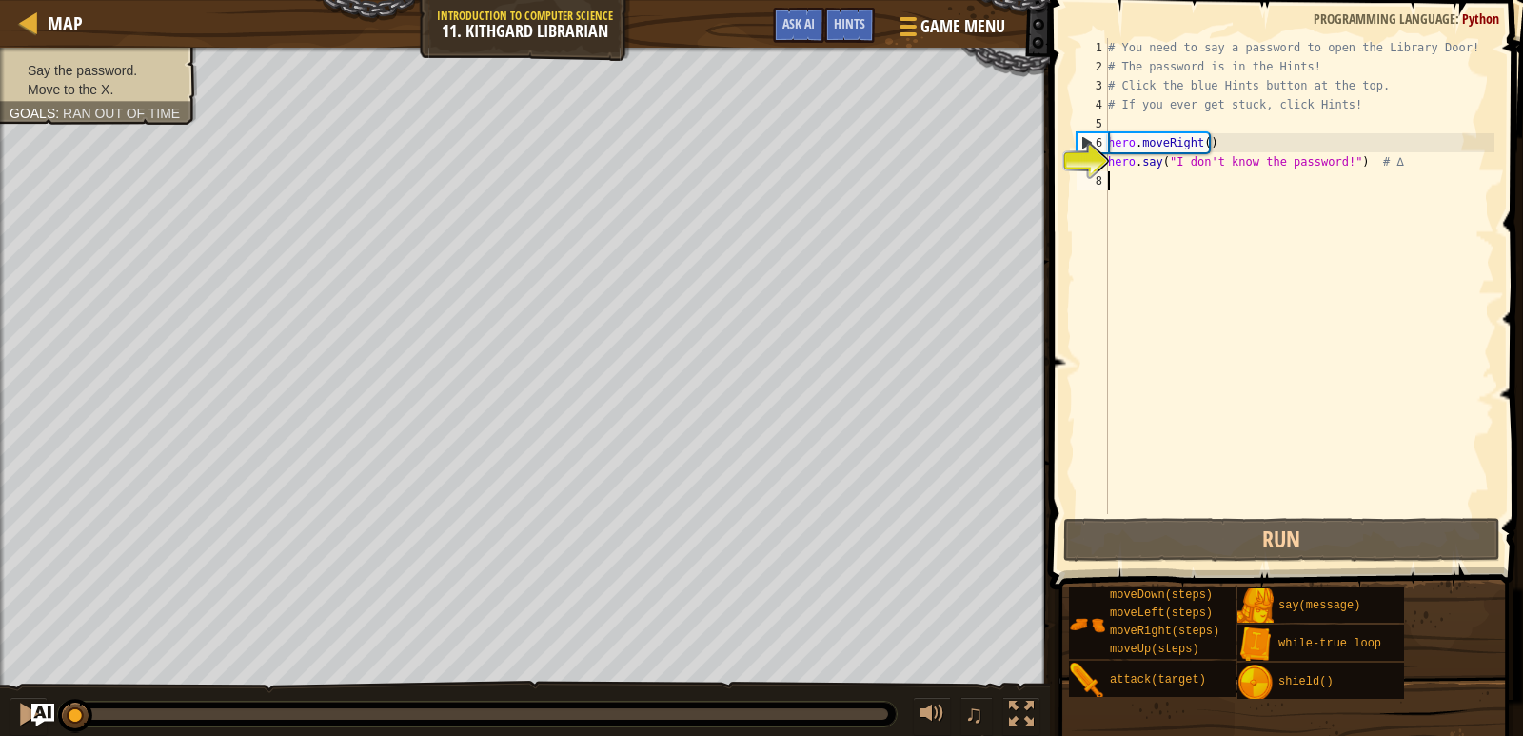
click at [1147, 172] on div "# You need to say a password to open the Library Door! # The password is in the…" at bounding box center [1299, 295] width 390 height 514
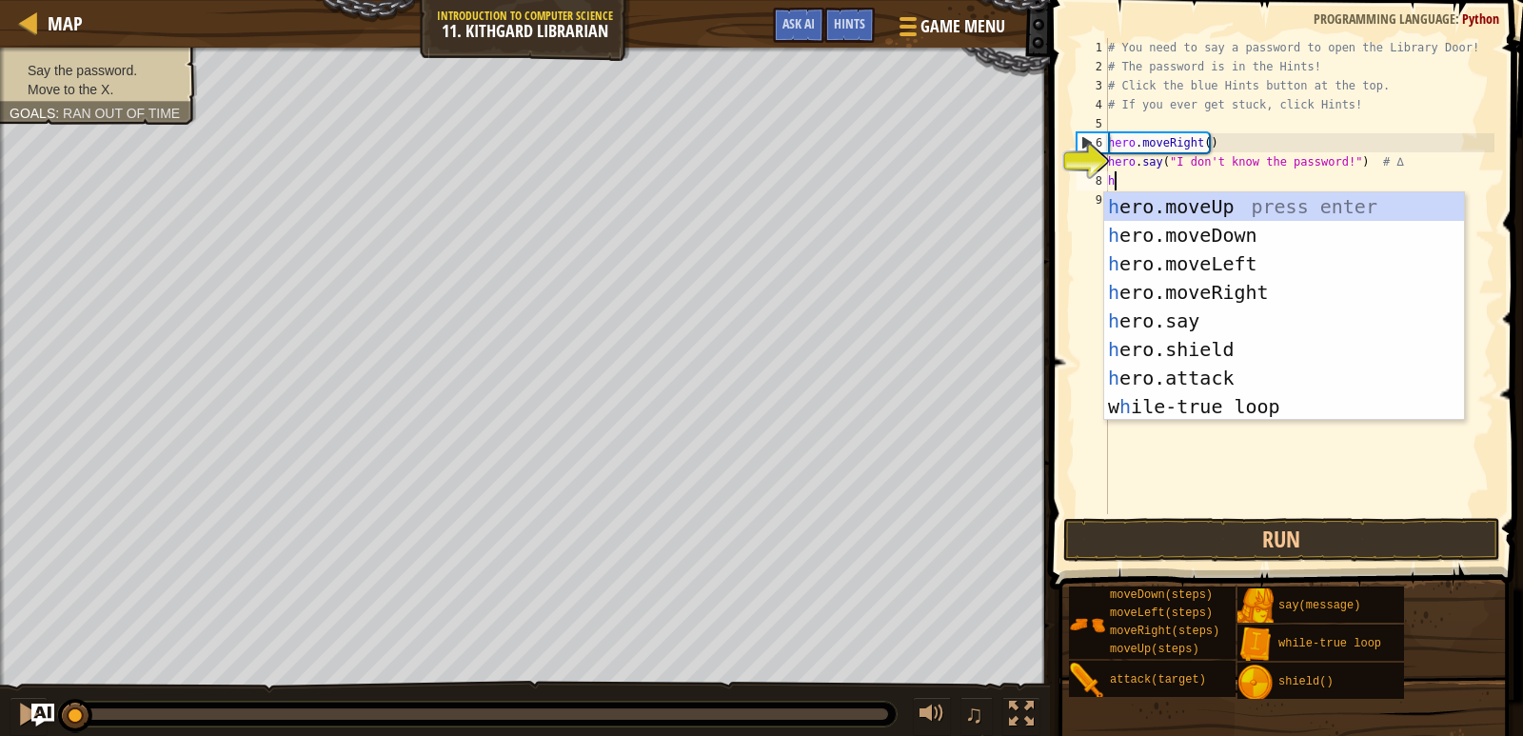
type textarea "her"
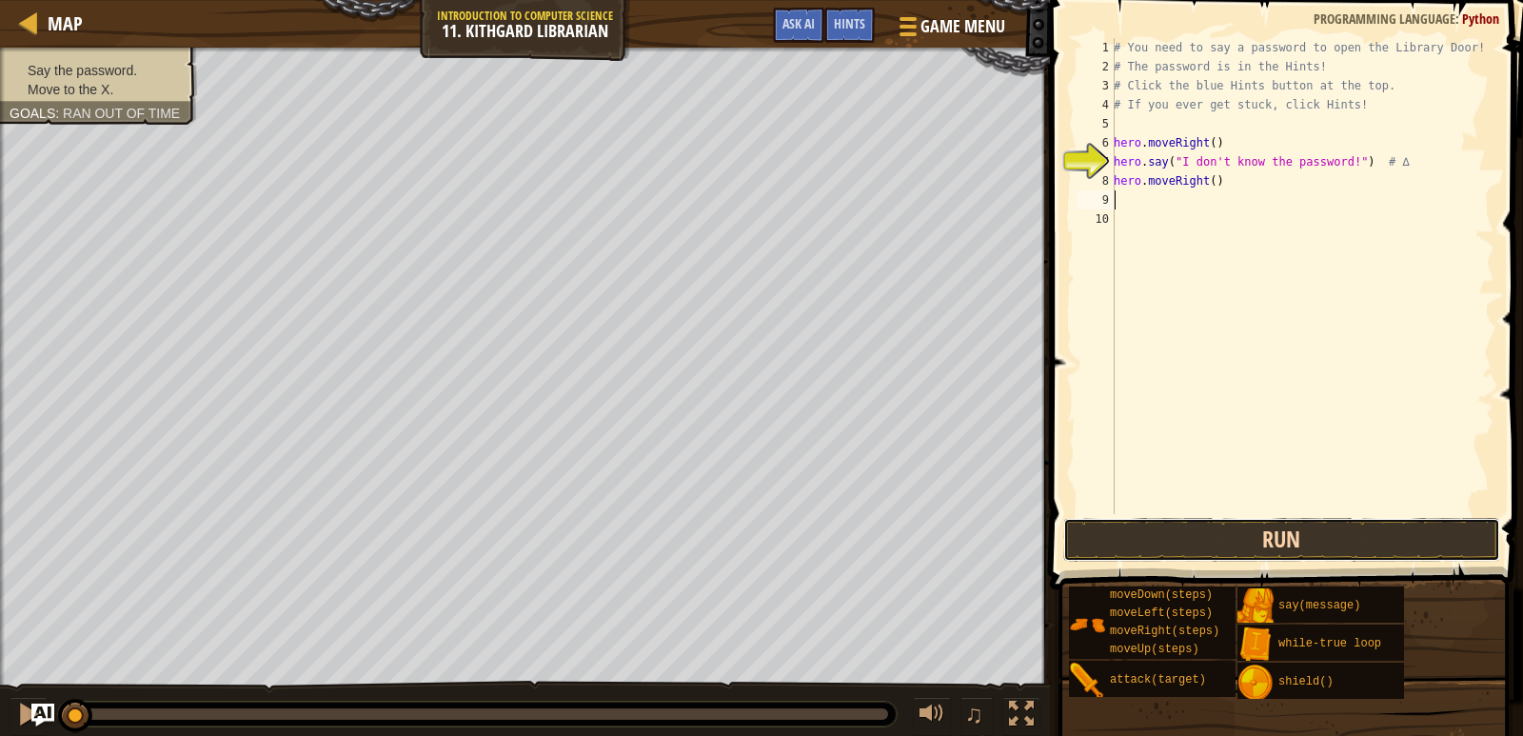
click at [1227, 535] on button "Run" at bounding box center [1281, 540] width 437 height 44
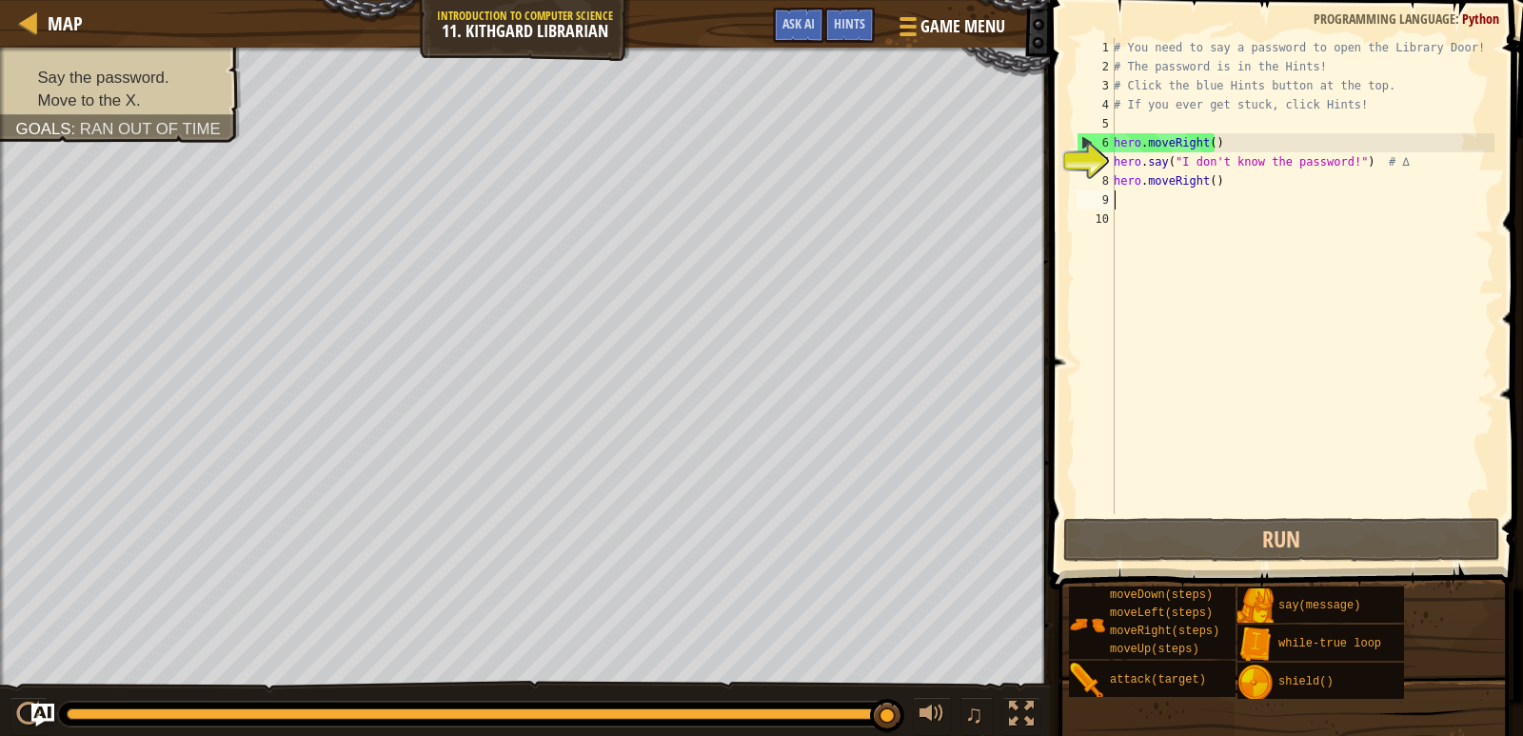
click at [1338, 156] on div "# You need to say a password to open the Library Door! # The password is in the…" at bounding box center [1302, 295] width 385 height 514
click at [859, 17] on span "Hints" at bounding box center [849, 23] width 31 height 18
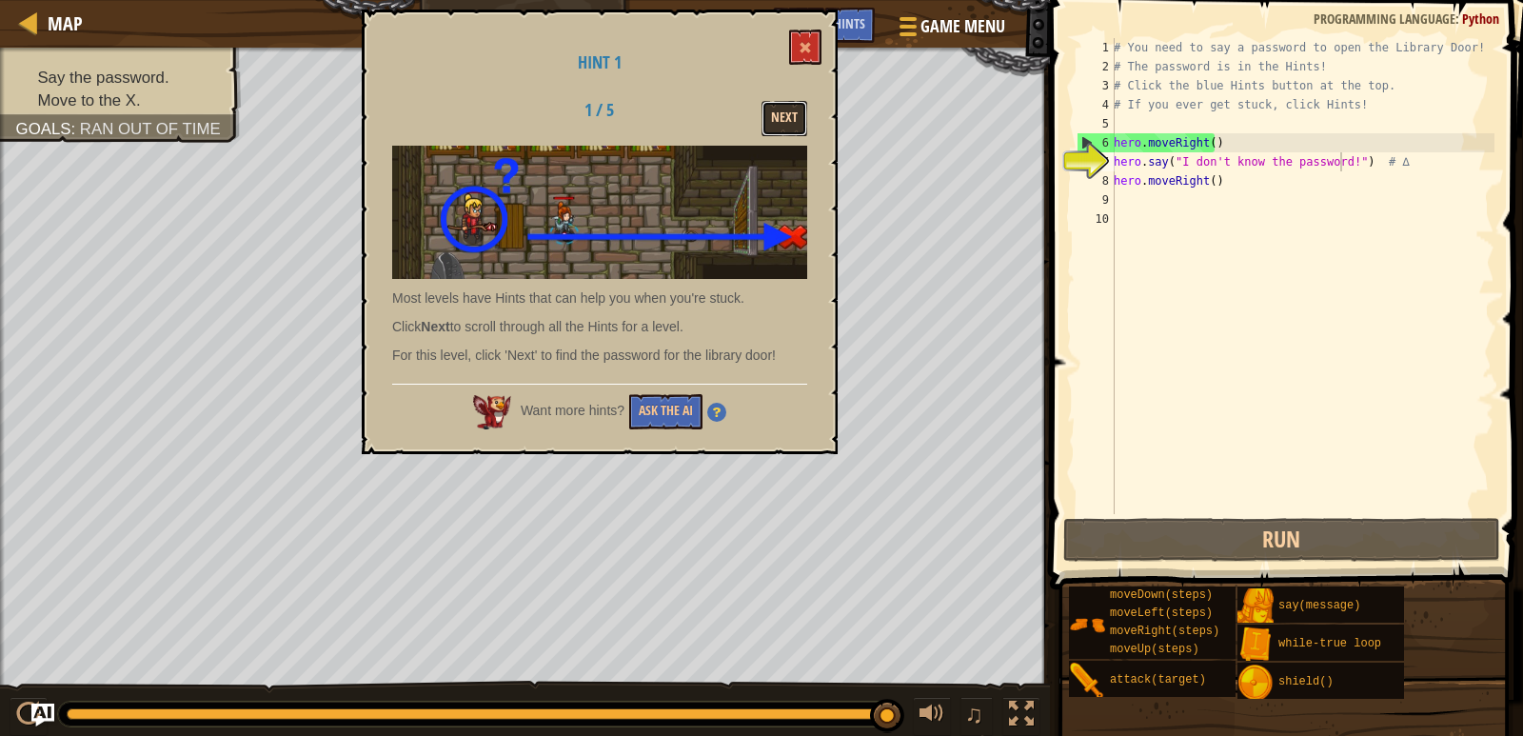
click at [774, 122] on button "Next" at bounding box center [785, 118] width 46 height 35
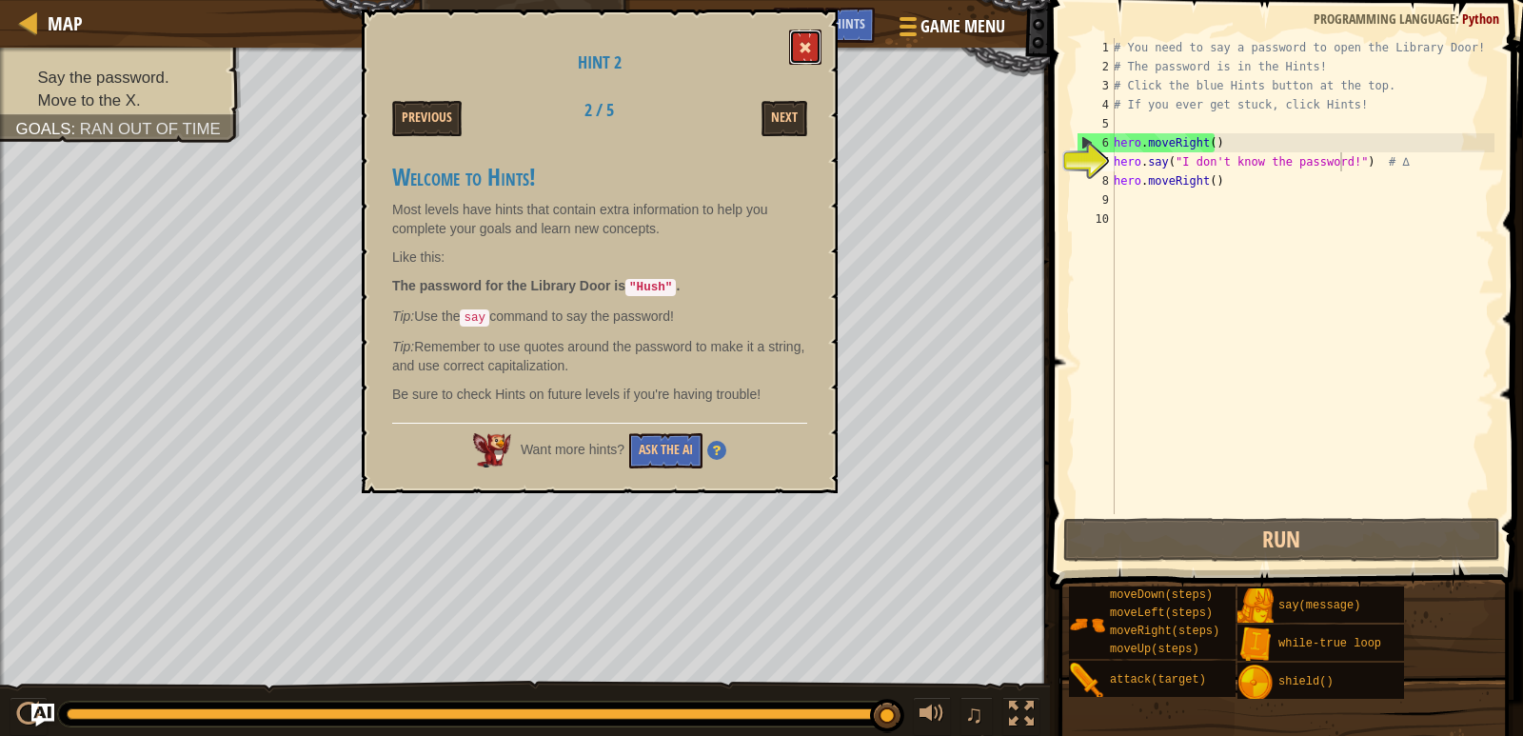
click at [806, 55] on button at bounding box center [805, 47] width 32 height 35
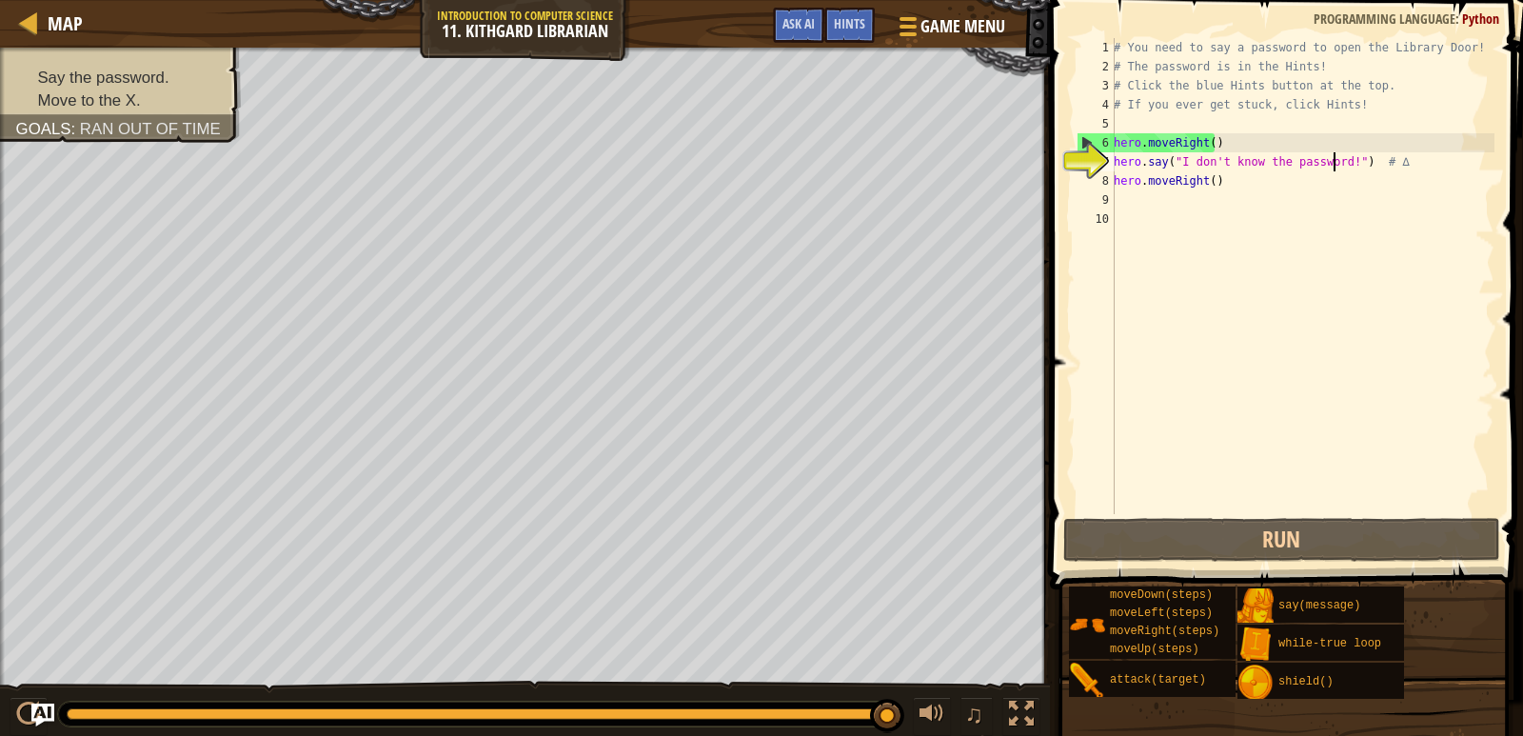
click at [1334, 157] on div "# You need to say a password to open the Library Door! # The password is in the…" at bounding box center [1302, 295] width 385 height 514
click at [1334, 159] on div "# You need to say a password to open the Library Door! # The password is in the…" at bounding box center [1302, 295] width 385 height 514
click at [1339, 160] on div "# You need to say a password to open the Library Door! # The password is in the…" at bounding box center [1302, 295] width 385 height 514
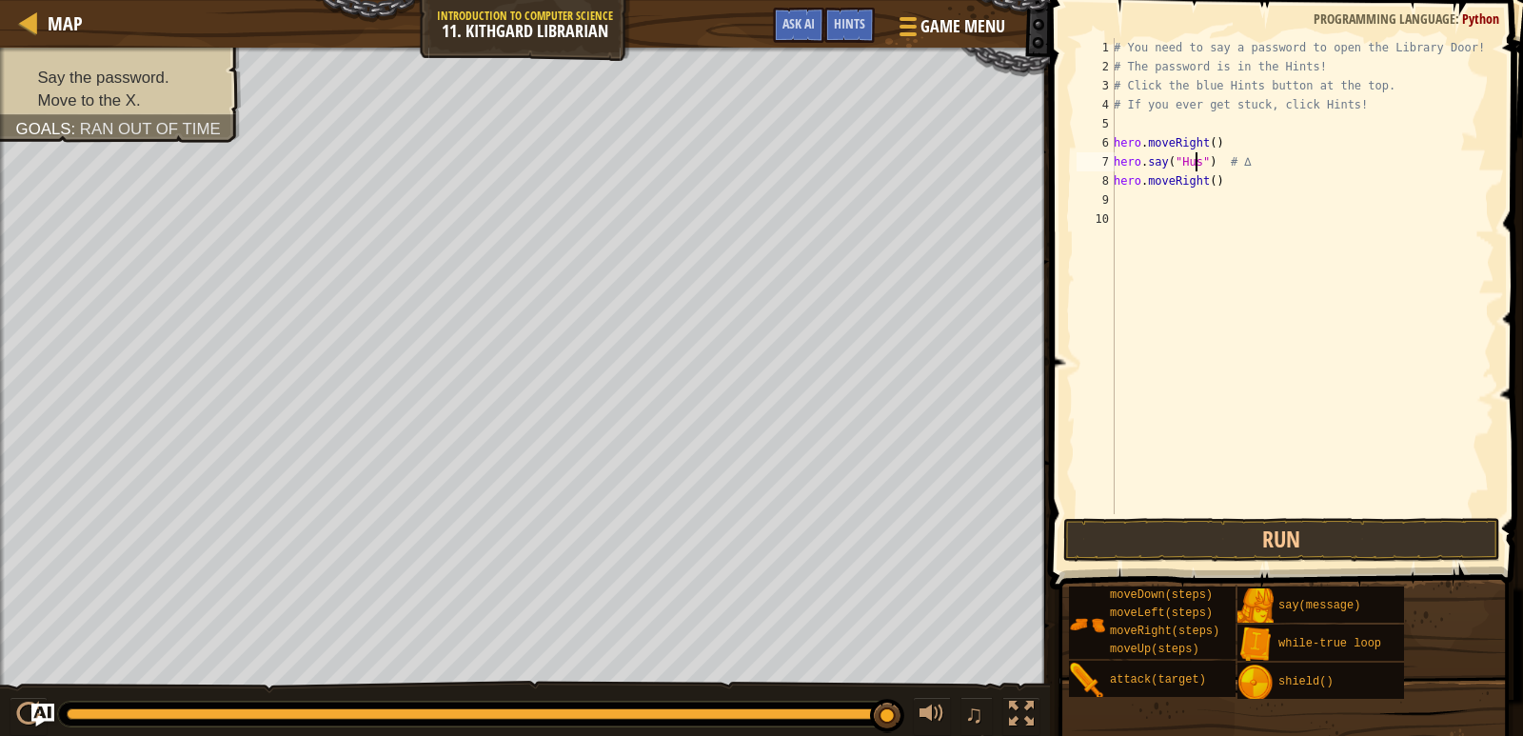
scroll to position [9, 7]
click at [1209, 177] on div "# You need to say a password to open the Library Door! # The password is in the…" at bounding box center [1302, 295] width 385 height 514
type textarea "hero.moveRight(2)"
click at [1192, 523] on button "Run" at bounding box center [1281, 540] width 437 height 44
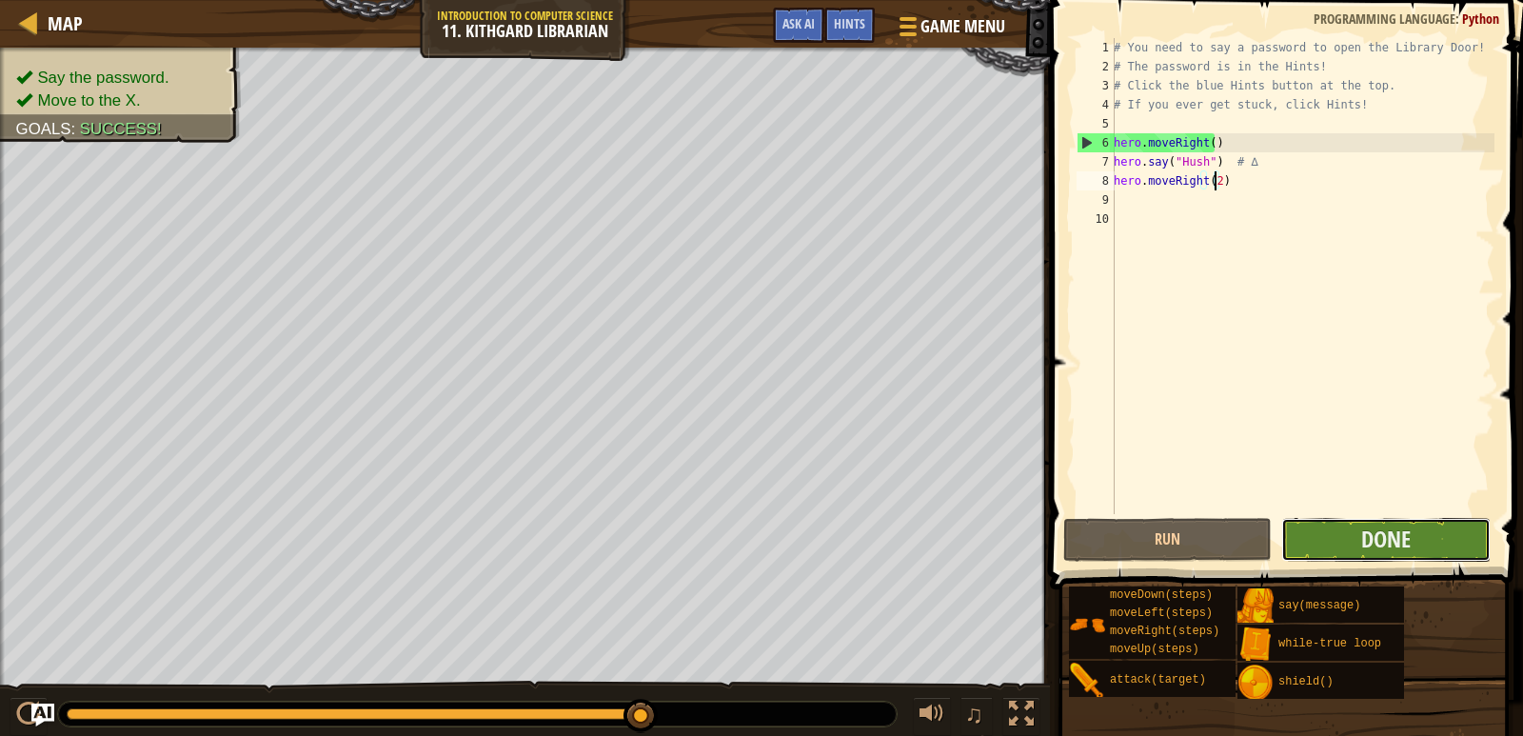
click at [1352, 555] on button "Done" at bounding box center [1385, 540] width 209 height 44
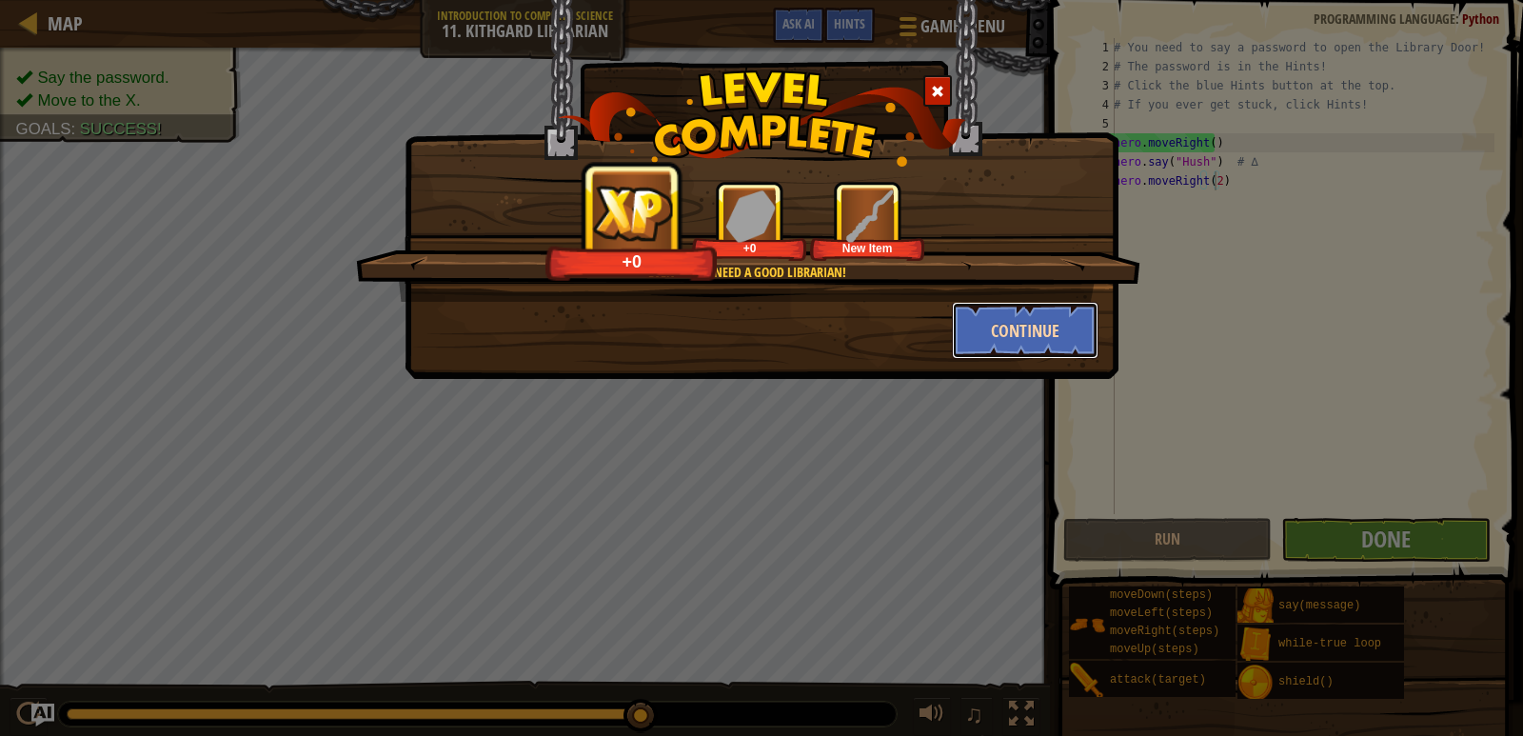
click at [1028, 322] on button "Continue" at bounding box center [1026, 330] width 148 height 57
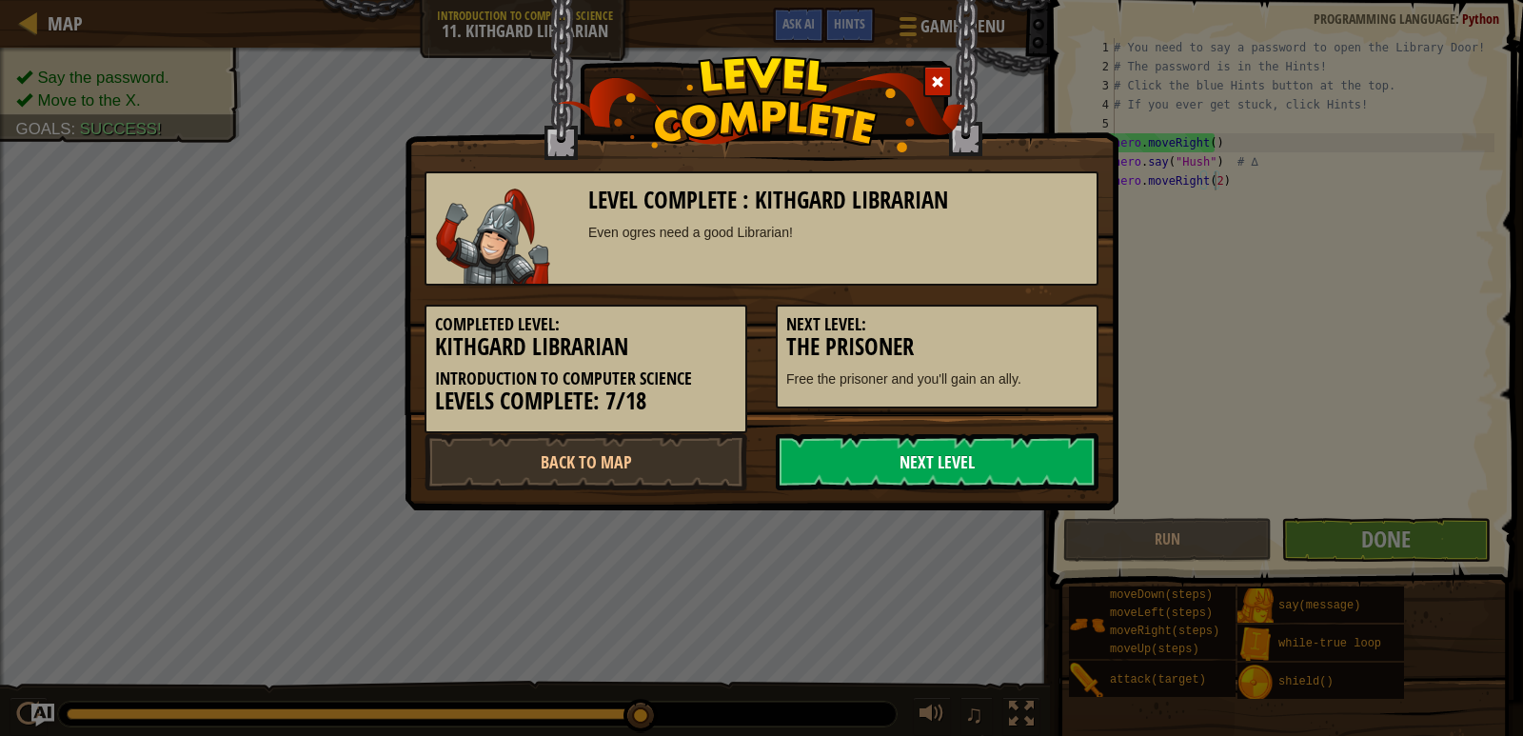
click at [1021, 477] on link "Next Level" at bounding box center [937, 461] width 323 height 57
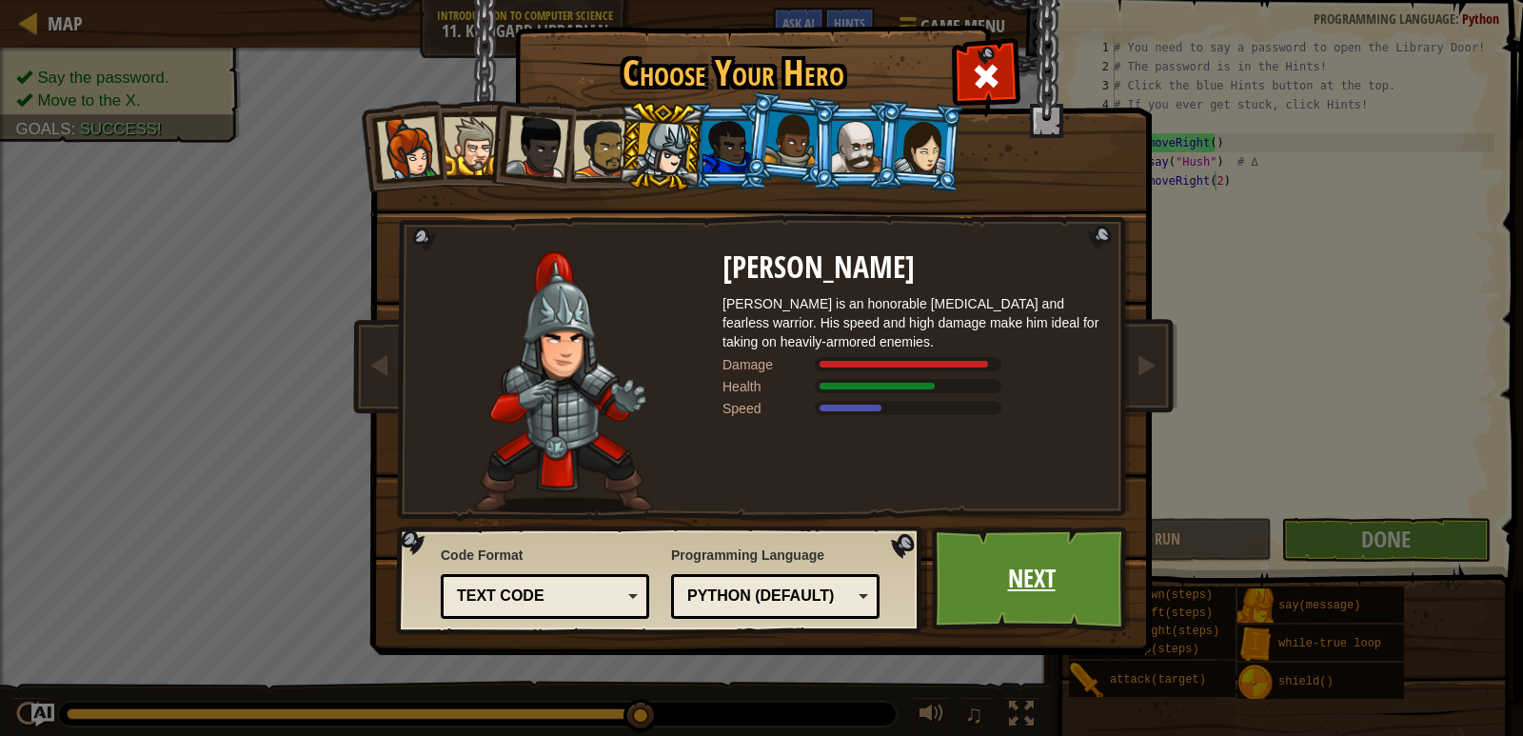
click at [1048, 565] on link "Next" at bounding box center [1031, 578] width 199 height 105
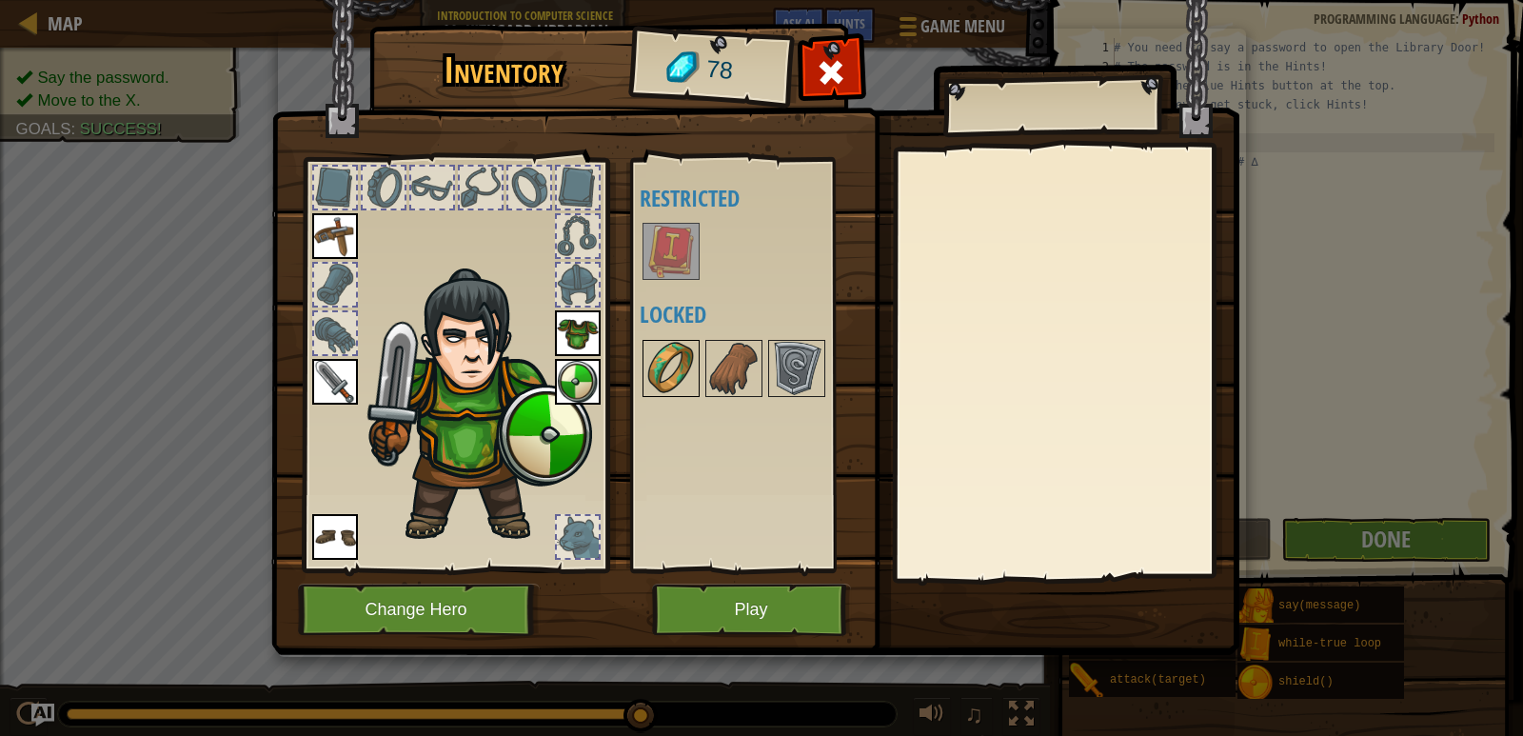
click at [680, 388] on img at bounding box center [671, 368] width 53 height 53
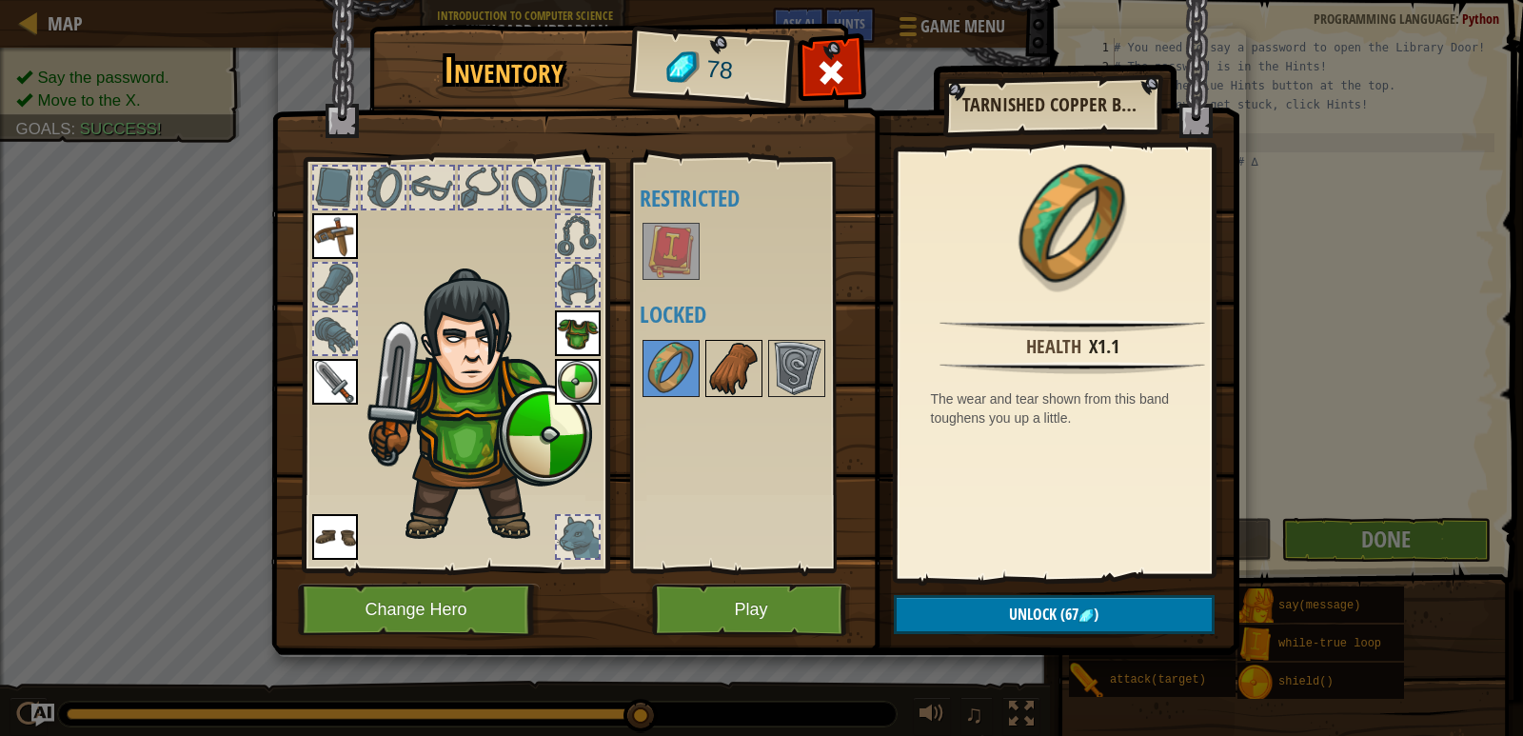
click at [742, 376] on img at bounding box center [733, 368] width 53 height 53
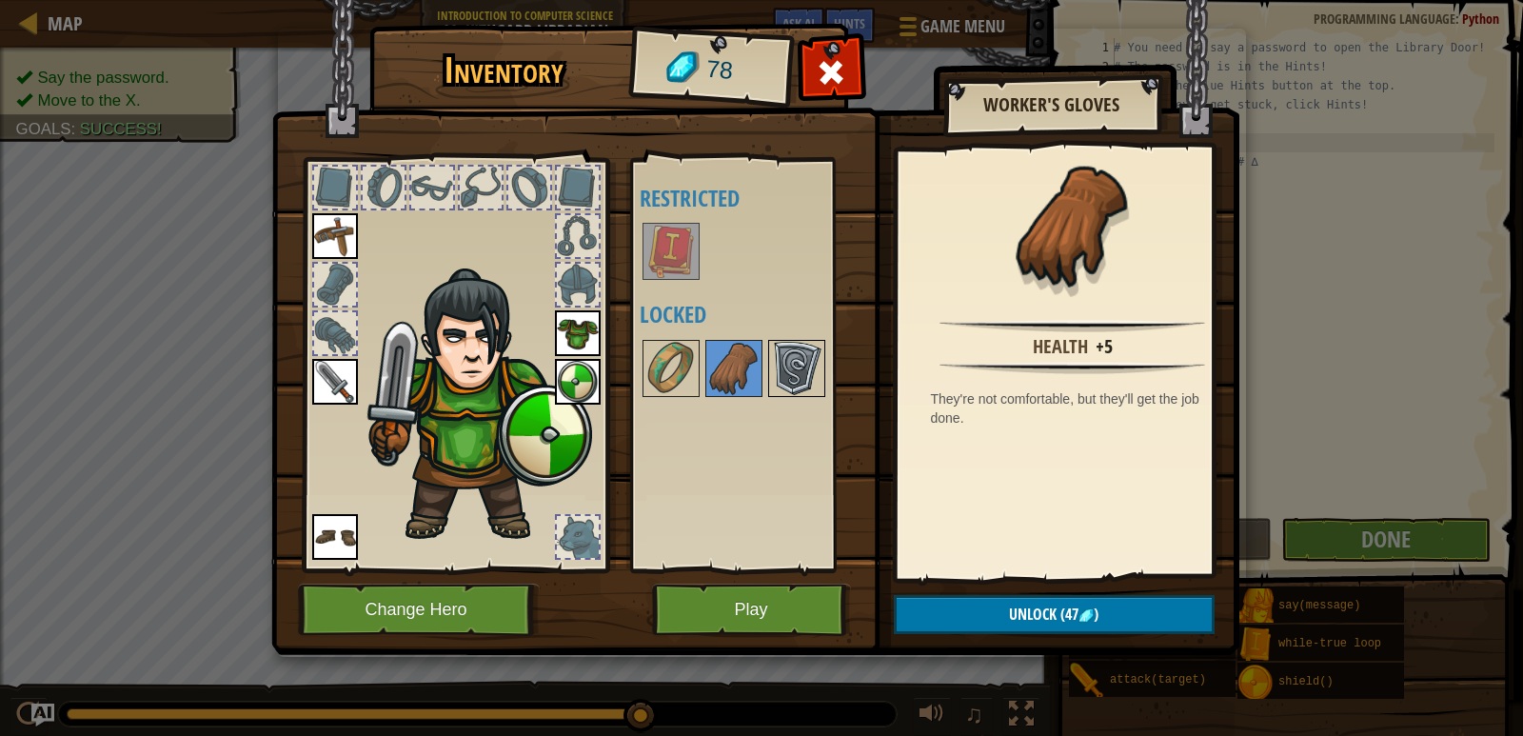
click at [776, 362] on img at bounding box center [796, 368] width 53 height 53
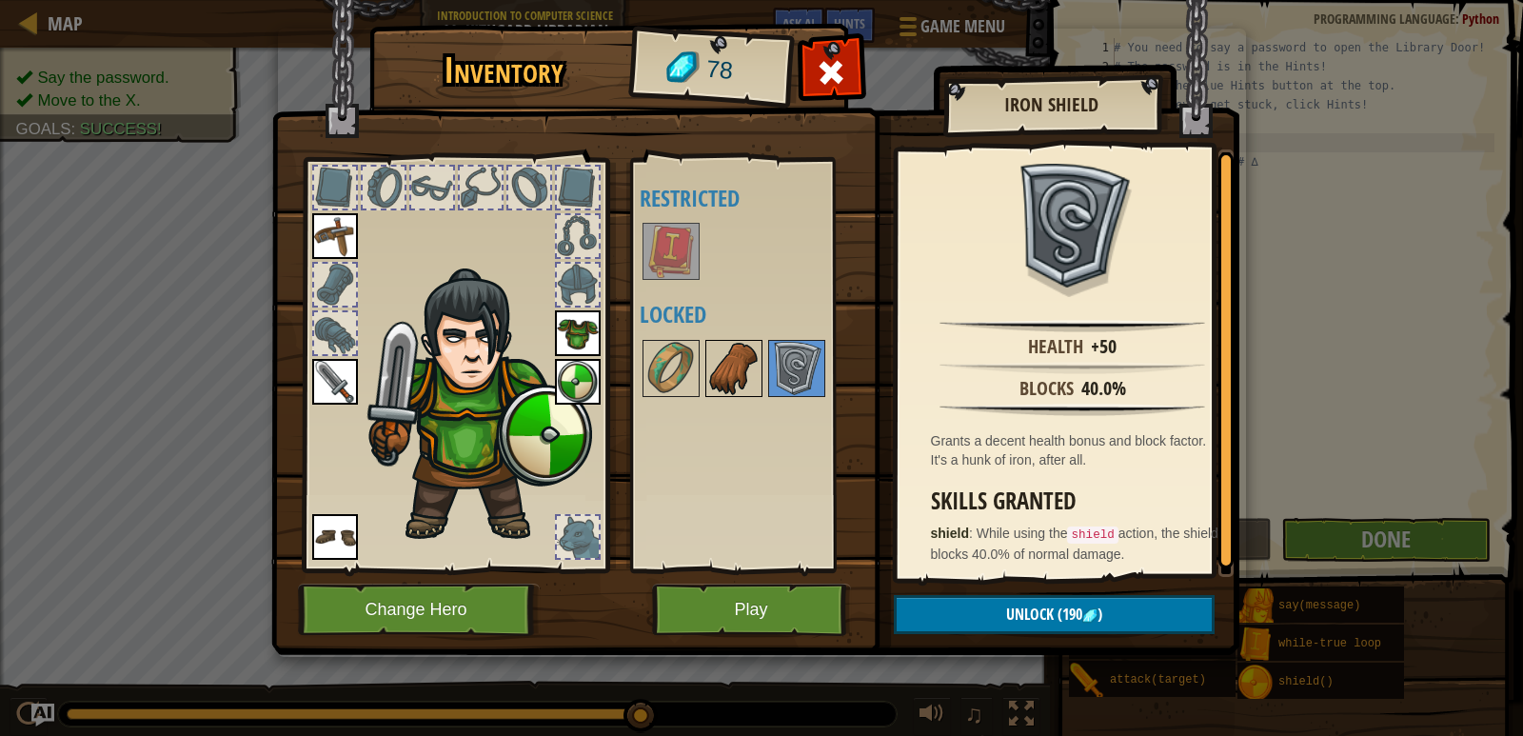
click at [727, 360] on img at bounding box center [733, 368] width 53 height 53
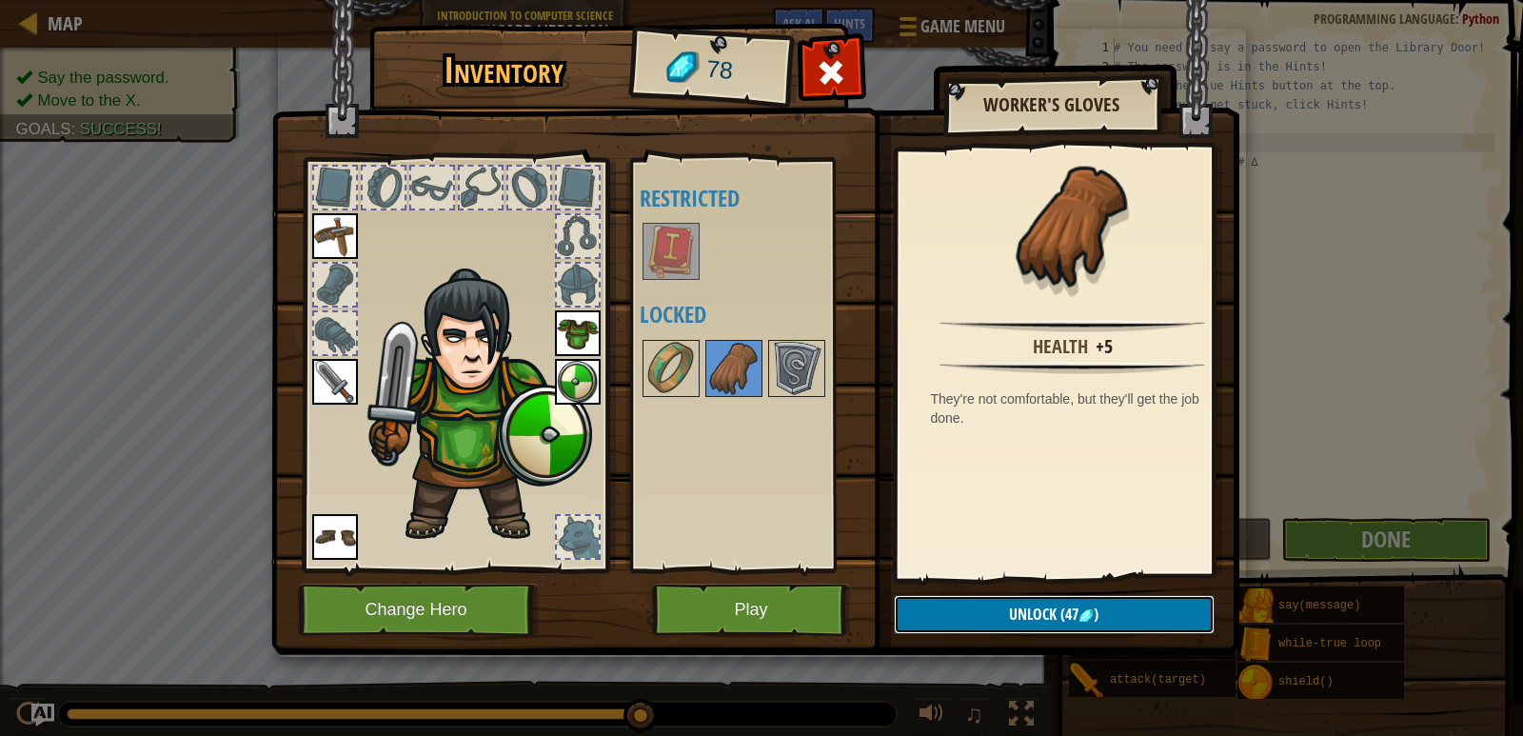
click at [980, 600] on button "Unlock (47 )" at bounding box center [1054, 614] width 321 height 39
click at [979, 600] on button "Confirm" at bounding box center [1054, 614] width 321 height 39
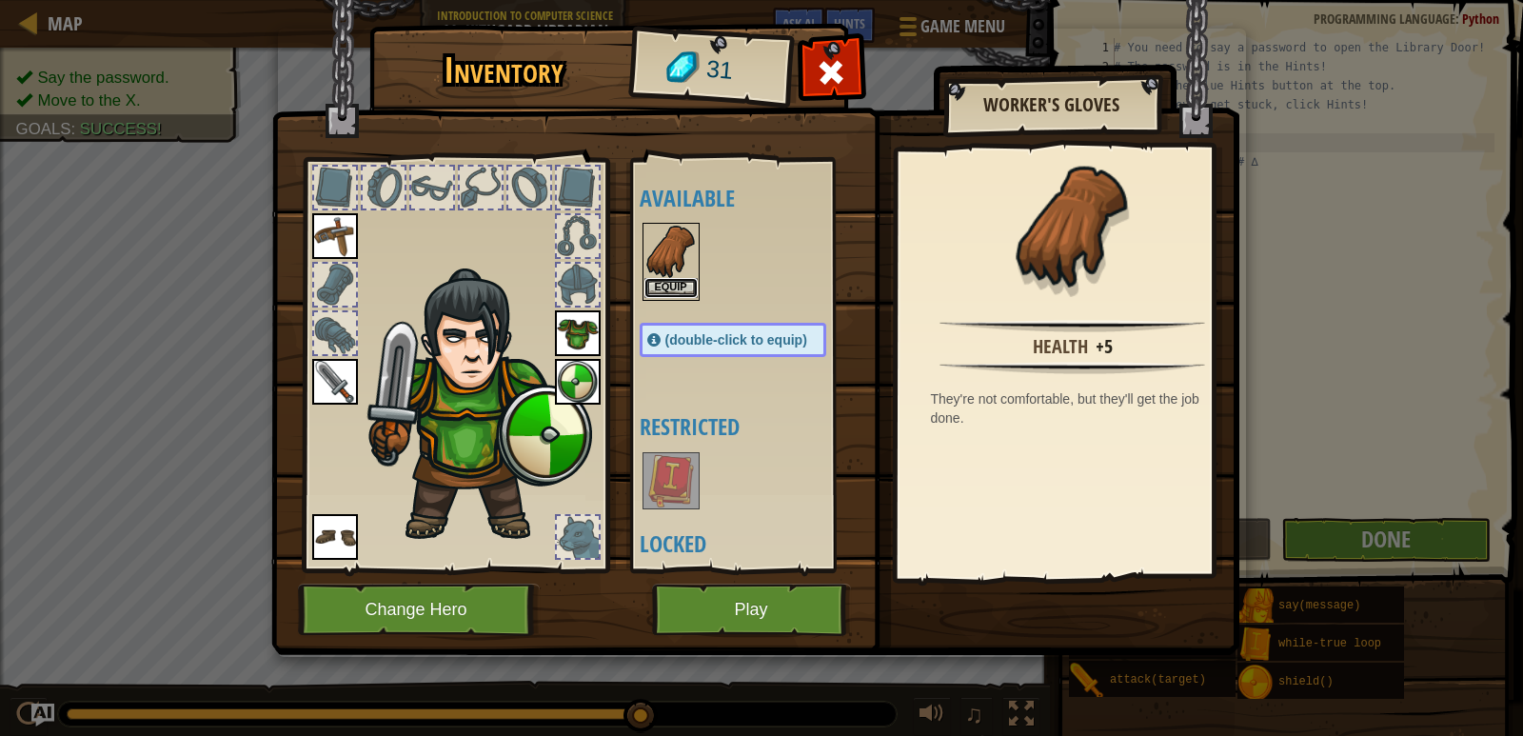
click at [676, 280] on button "Equip" at bounding box center [671, 288] width 53 height 20
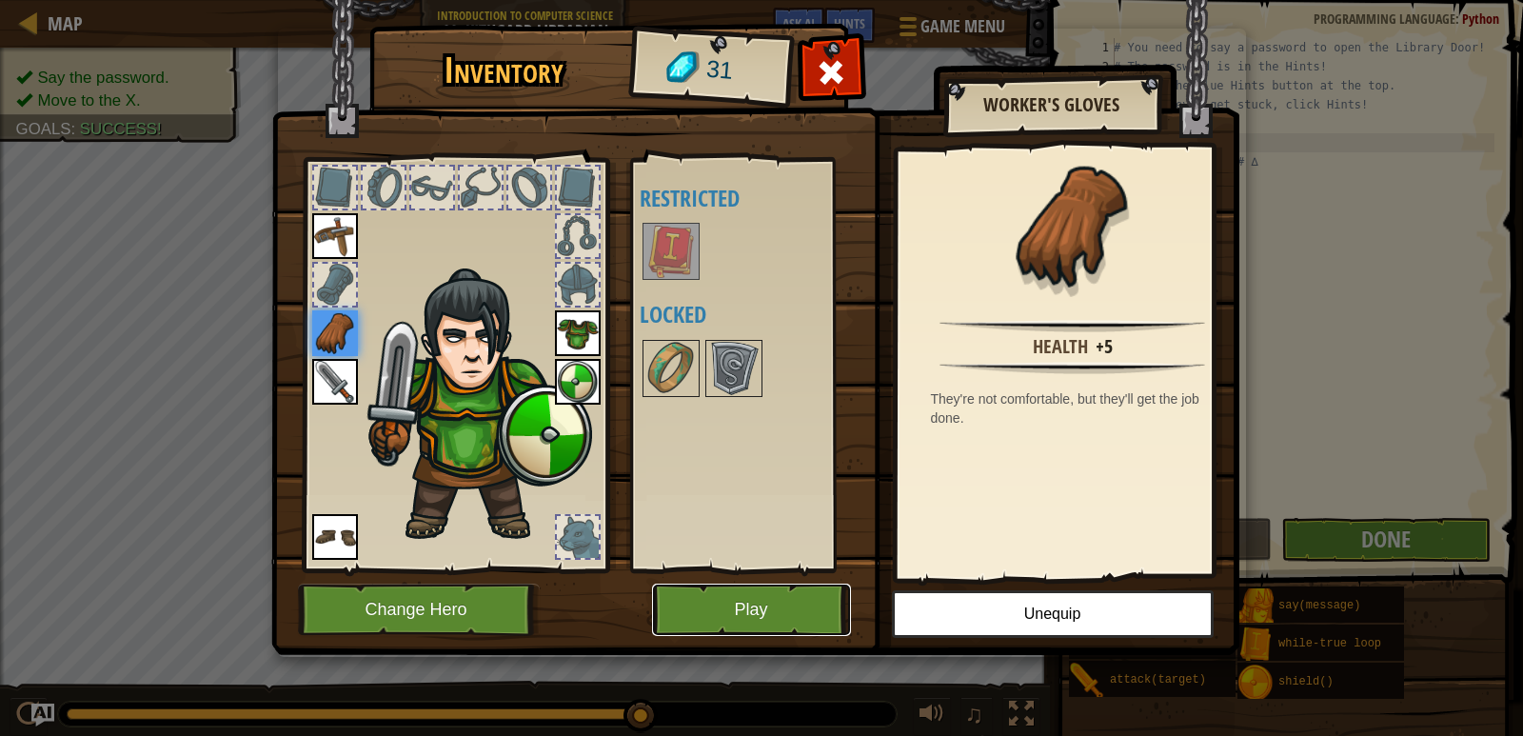
drag, startPoint x: 763, startPoint y: 606, endPoint x: 760, endPoint y: 623, distance: 16.4
click at [760, 623] on button "Play" at bounding box center [751, 610] width 199 height 52
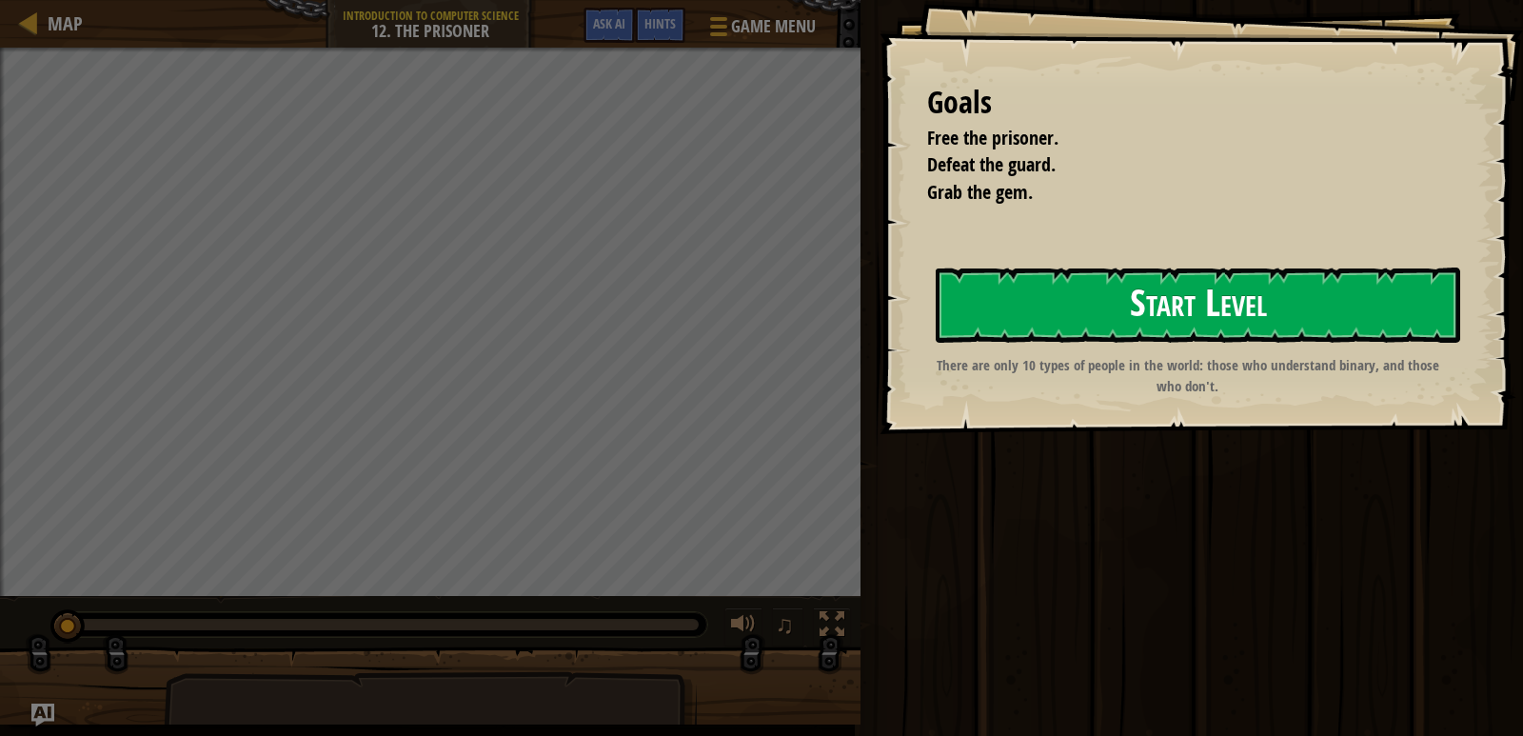
click at [985, 294] on button "Start Level" at bounding box center [1198, 305] width 525 height 75
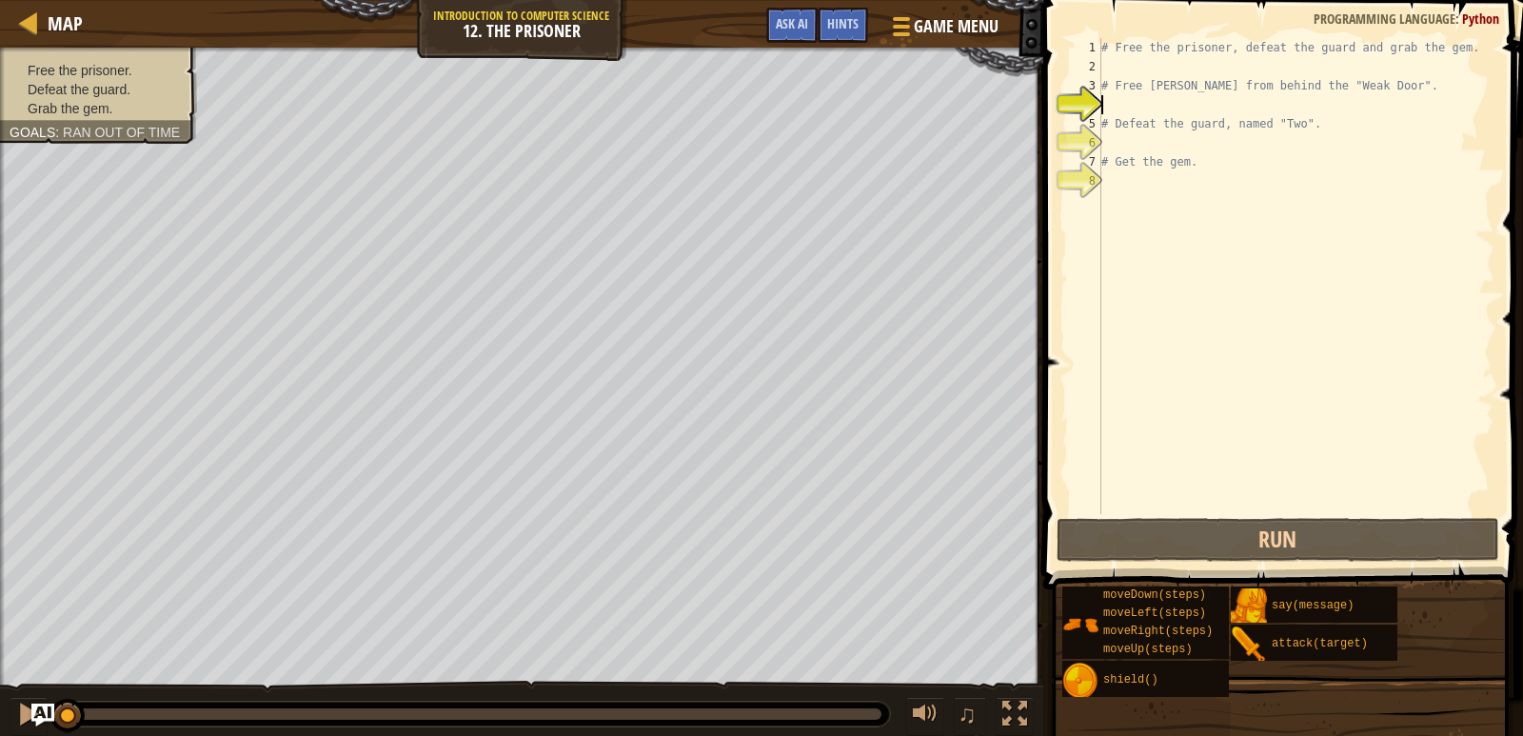
click at [1122, 75] on div "# Free the prisoner, defeat the guard and grab the gem. # Free [PERSON_NAME] fr…" at bounding box center [1296, 295] width 397 height 514
click at [843, 30] on span "Hints" at bounding box center [842, 23] width 31 height 18
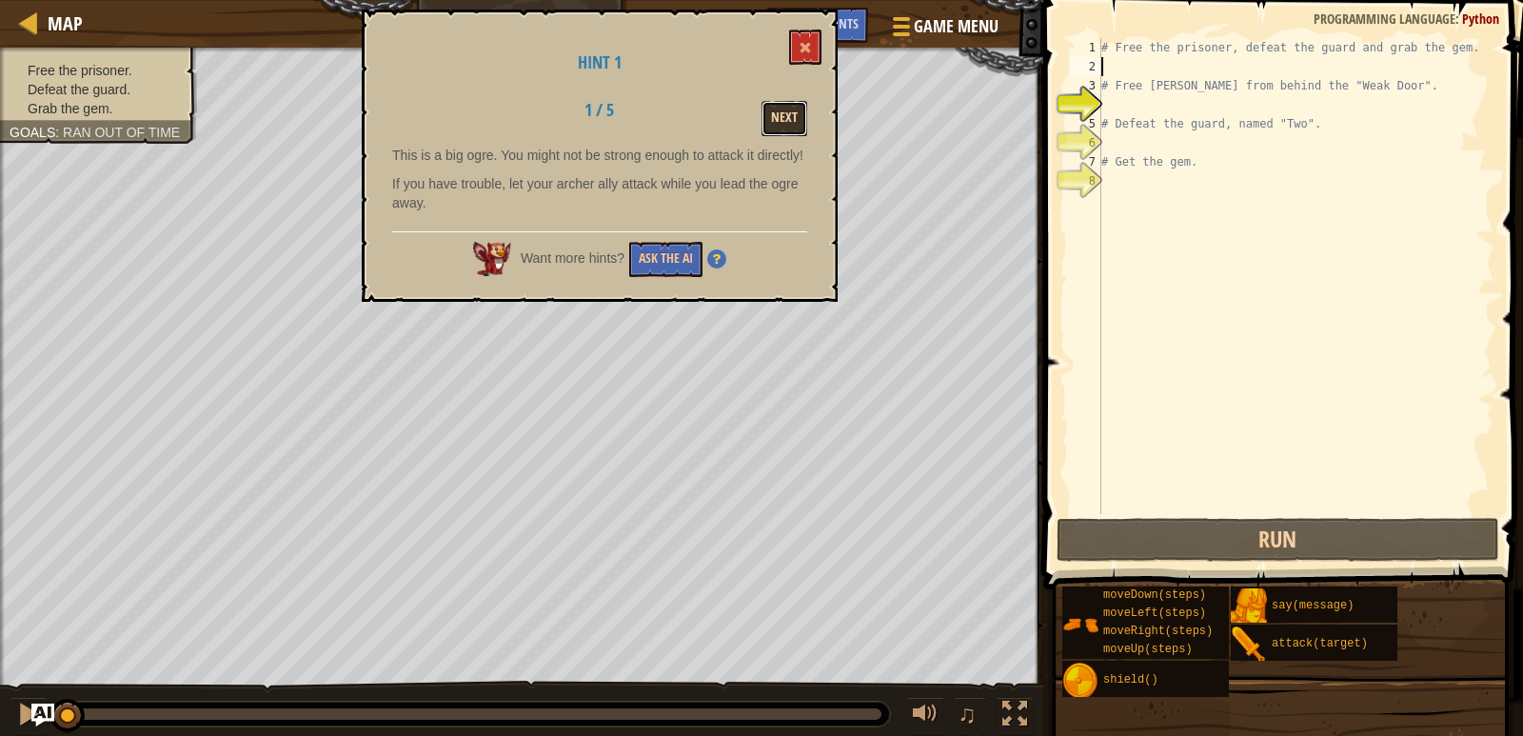
click at [779, 129] on button "Next" at bounding box center [785, 118] width 46 height 35
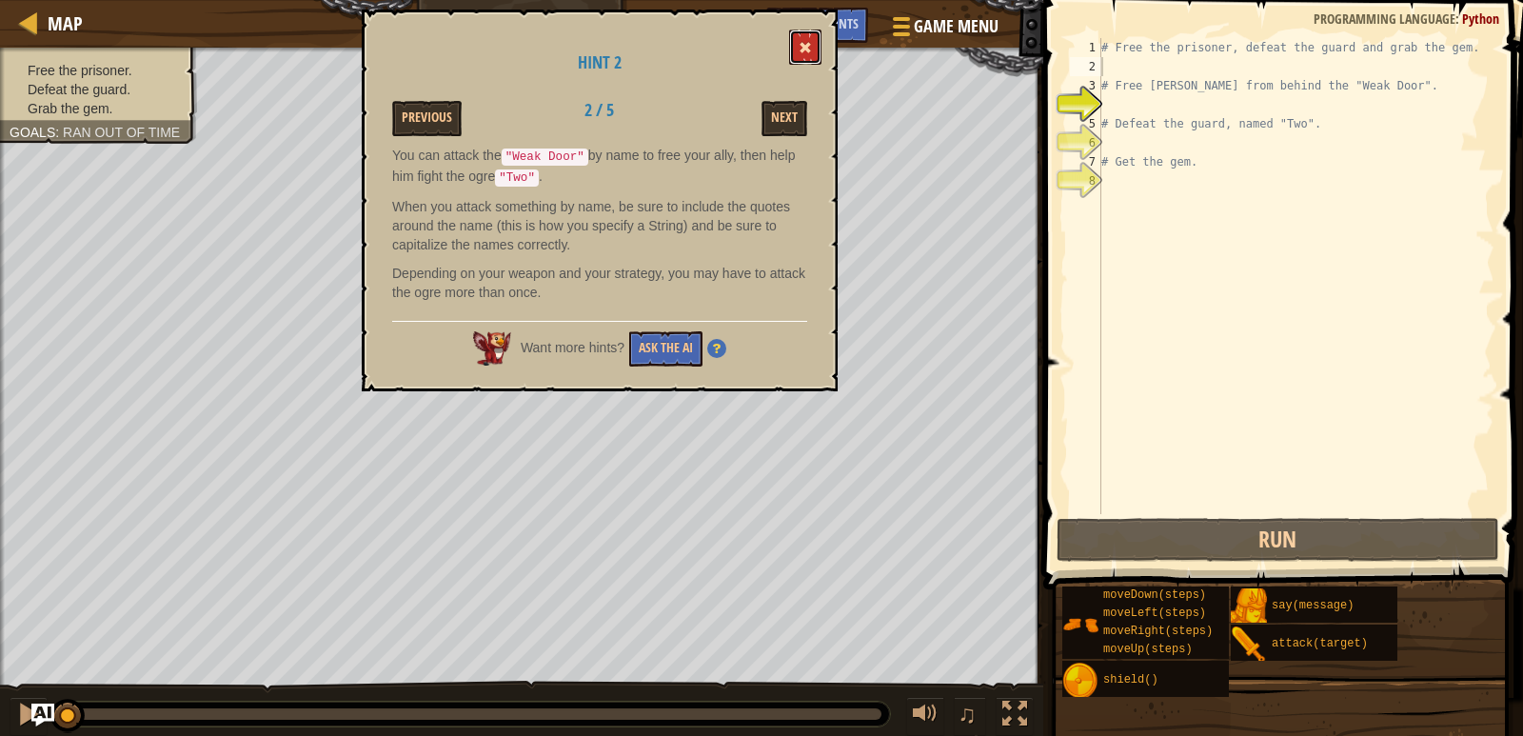
click at [805, 52] on span at bounding box center [805, 47] width 13 height 13
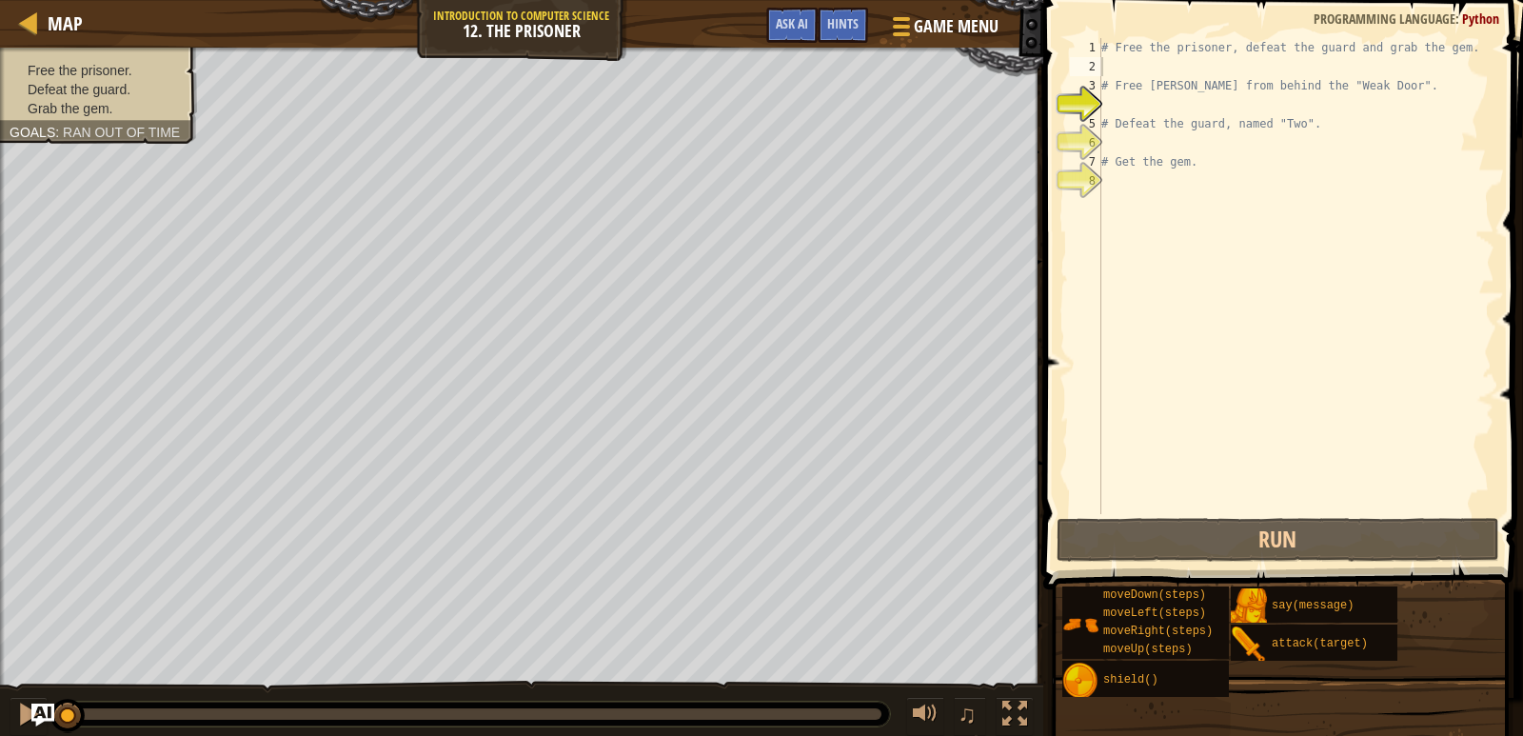
click at [1108, 89] on div "# Free the prisoner, defeat the guard and grab the gem. # Free [PERSON_NAME] fr…" at bounding box center [1296, 295] width 397 height 514
click at [1101, 66] on div "2" at bounding box center [1085, 66] width 31 height 19
type textarea "# Free [PERSON_NAME] from behind the "Weak Door"."
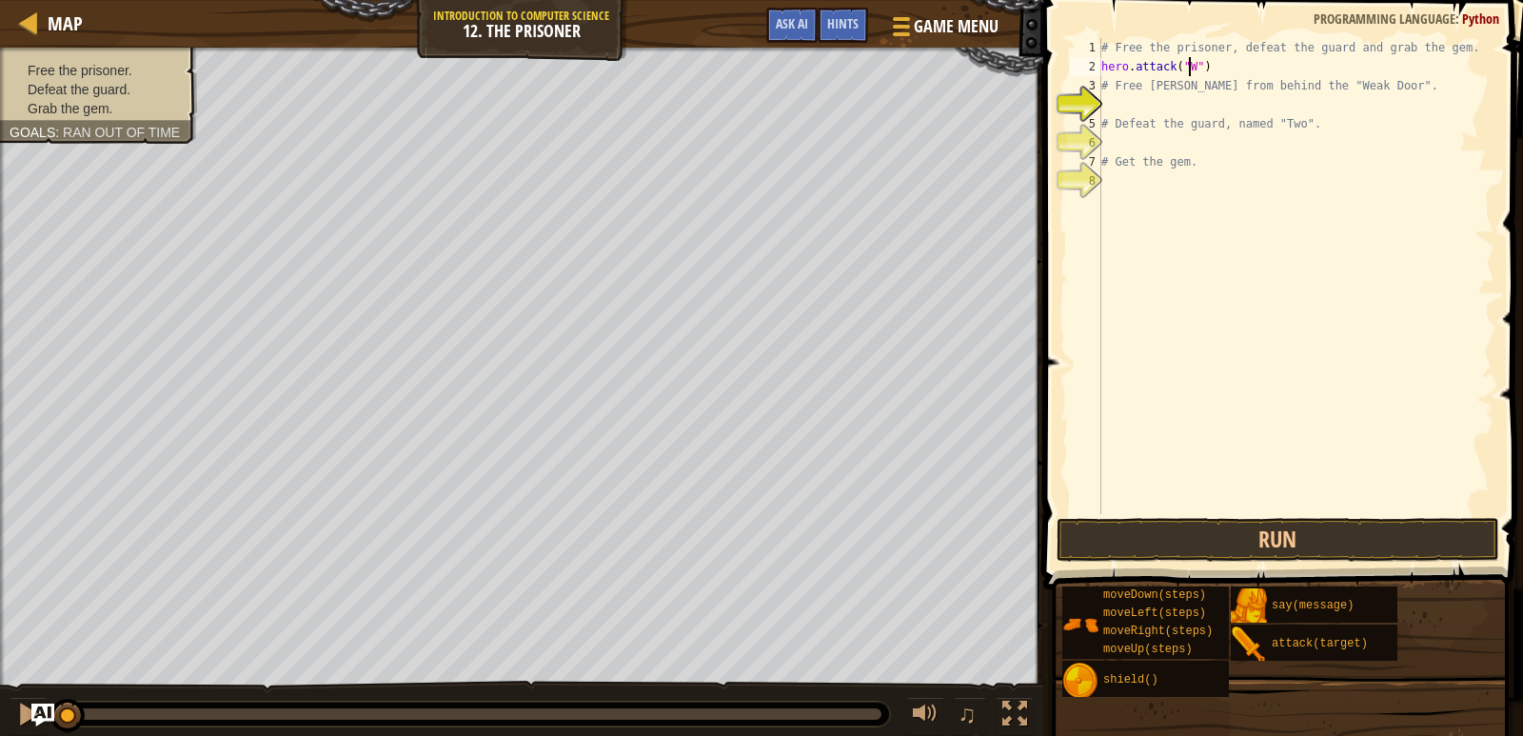
scroll to position [9, 8]
type textarea "hero.attack("W")"
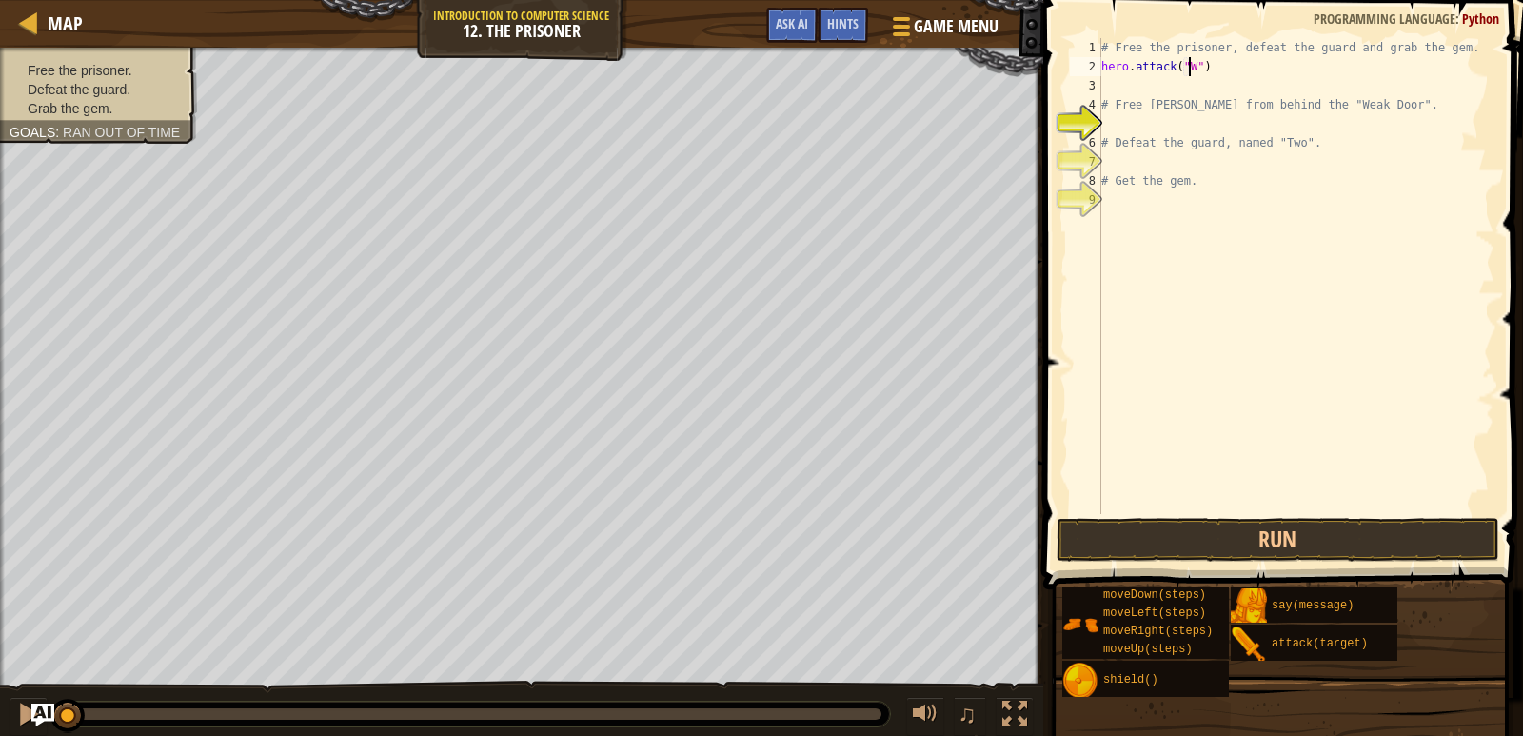
click at [1191, 67] on div "# Free the prisoner, defeat the guard and grab the gem. hero . attack ( "W" ) #…" at bounding box center [1296, 295] width 397 height 514
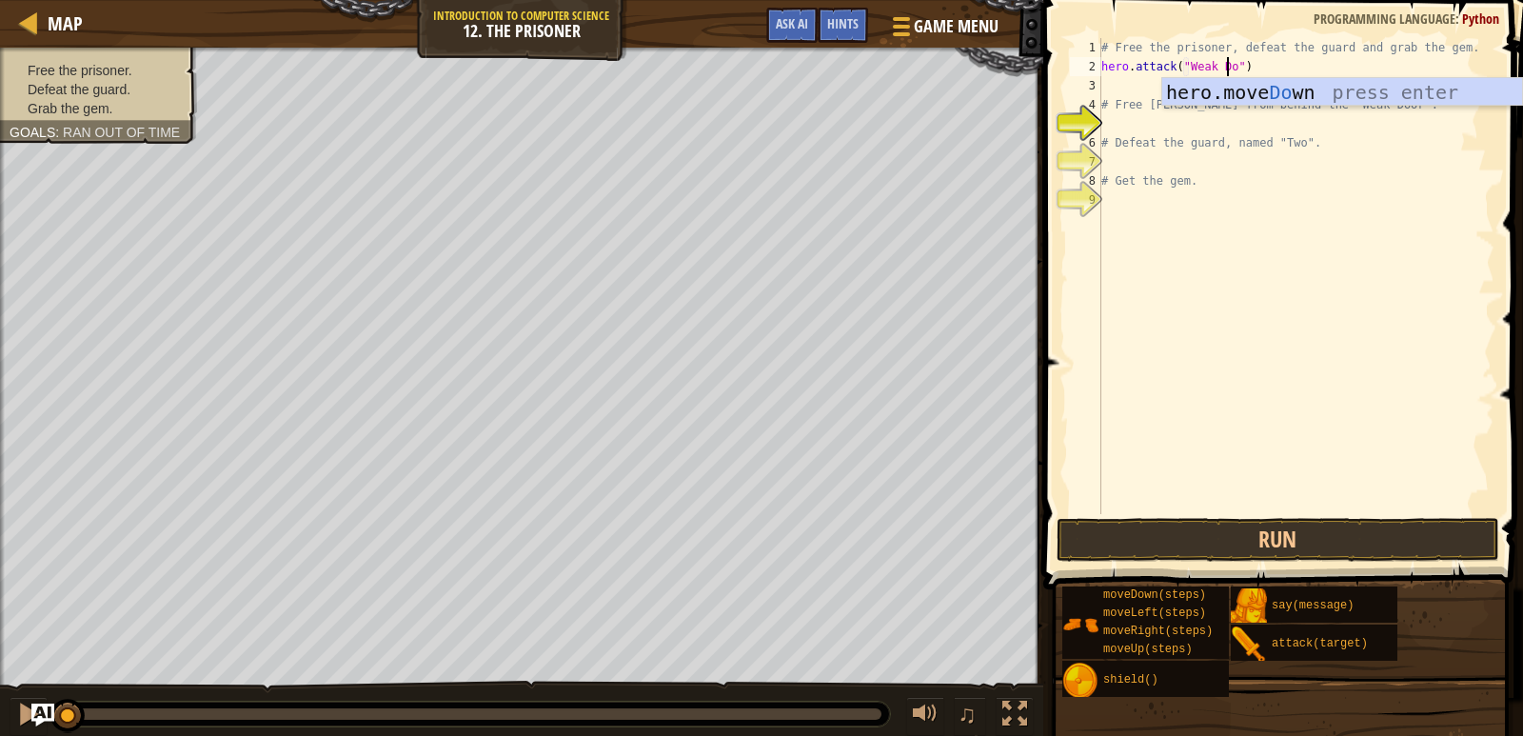
type textarea "hero.attack("Weak Door")"
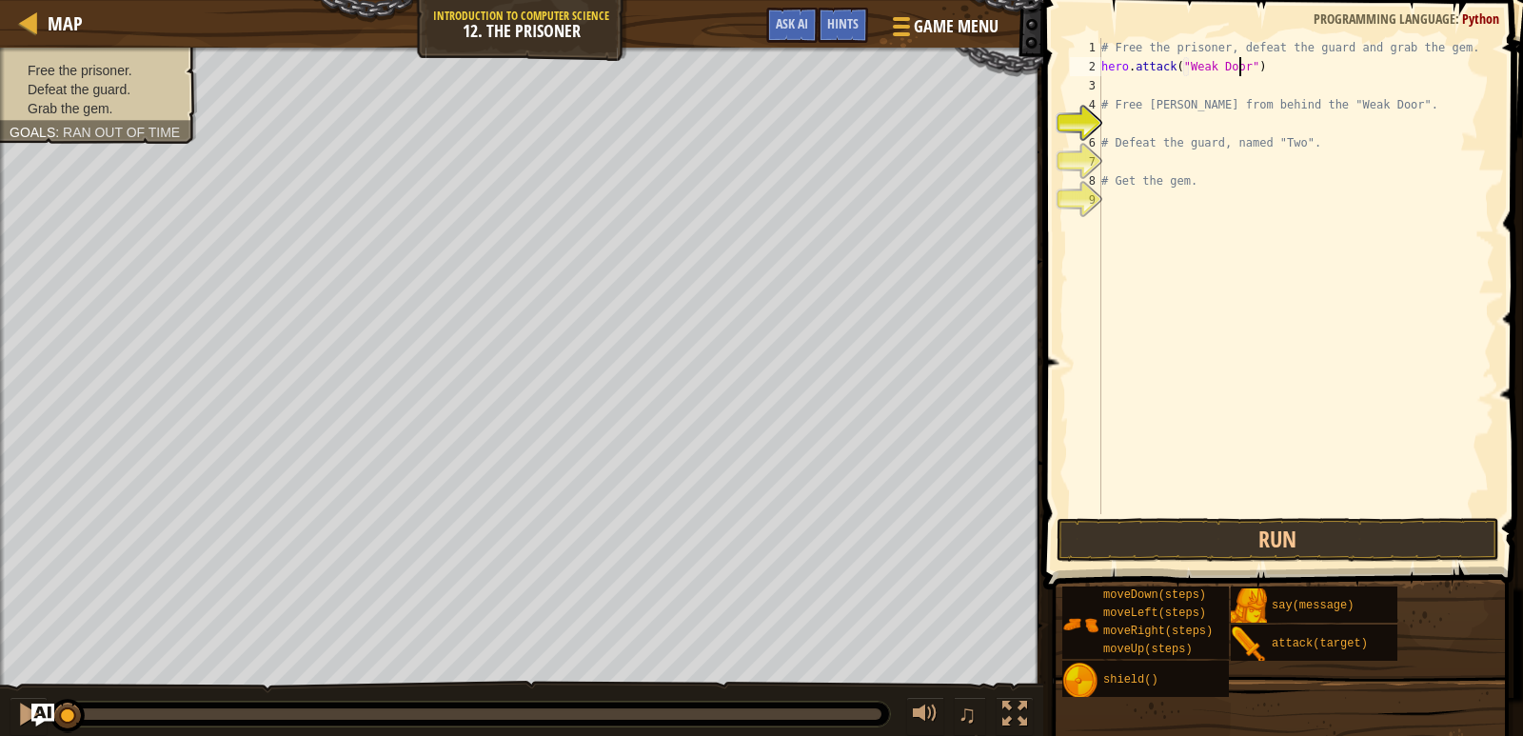
scroll to position [9, 11]
drag, startPoint x: 1256, startPoint y: 61, endPoint x: 1102, endPoint y: 73, distance: 153.8
click at [1102, 73] on div "# Free the prisoner, defeat the guard and grab the gem. hero . attack ( "Weak D…" at bounding box center [1296, 295] width 397 height 514
click at [1124, 80] on div "# Free the prisoner, defeat the guard and grab the gem. hero . attack ( "Weak D…" at bounding box center [1296, 295] width 397 height 514
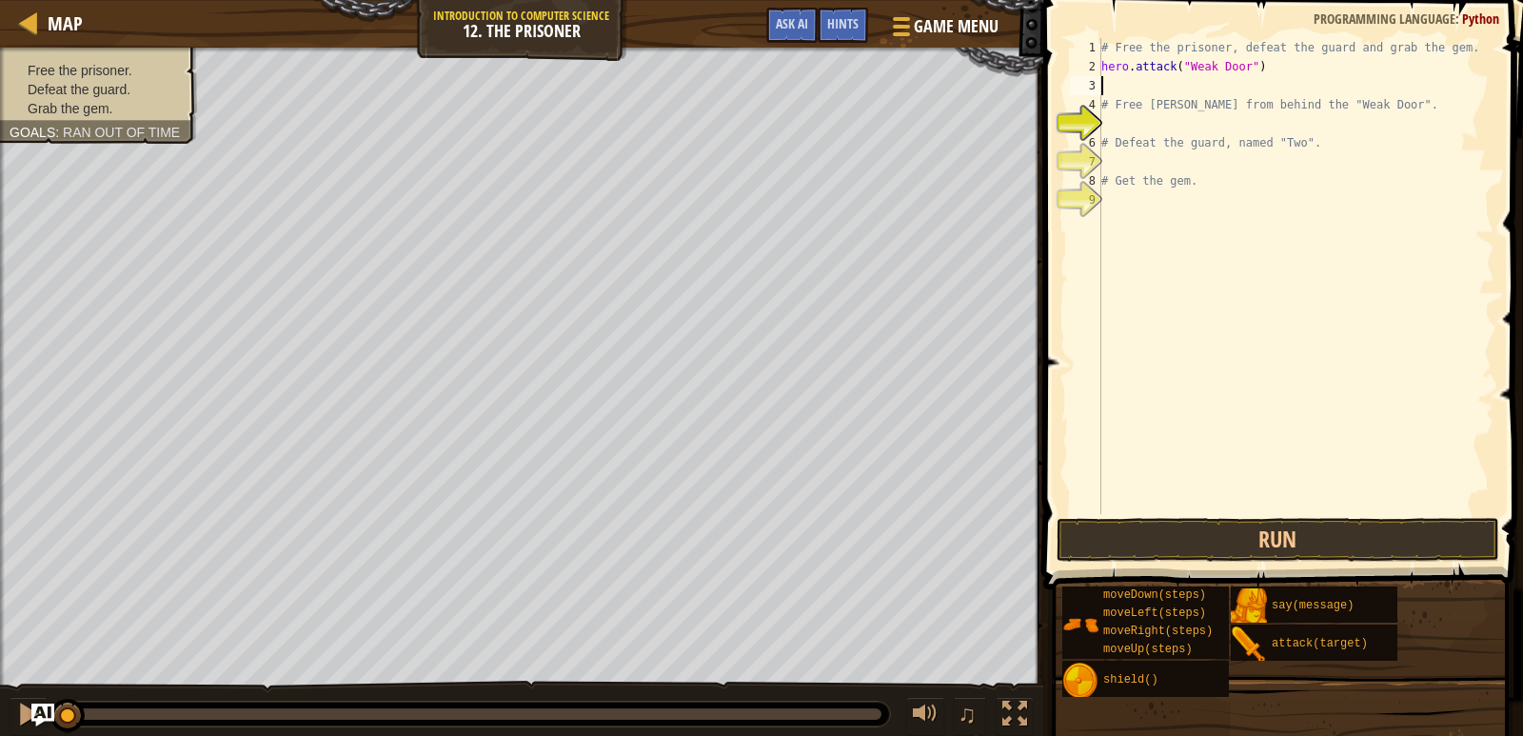
paste textarea "hero.attack("Weak Door")"
type textarea "hero.attack("Weak Door")"
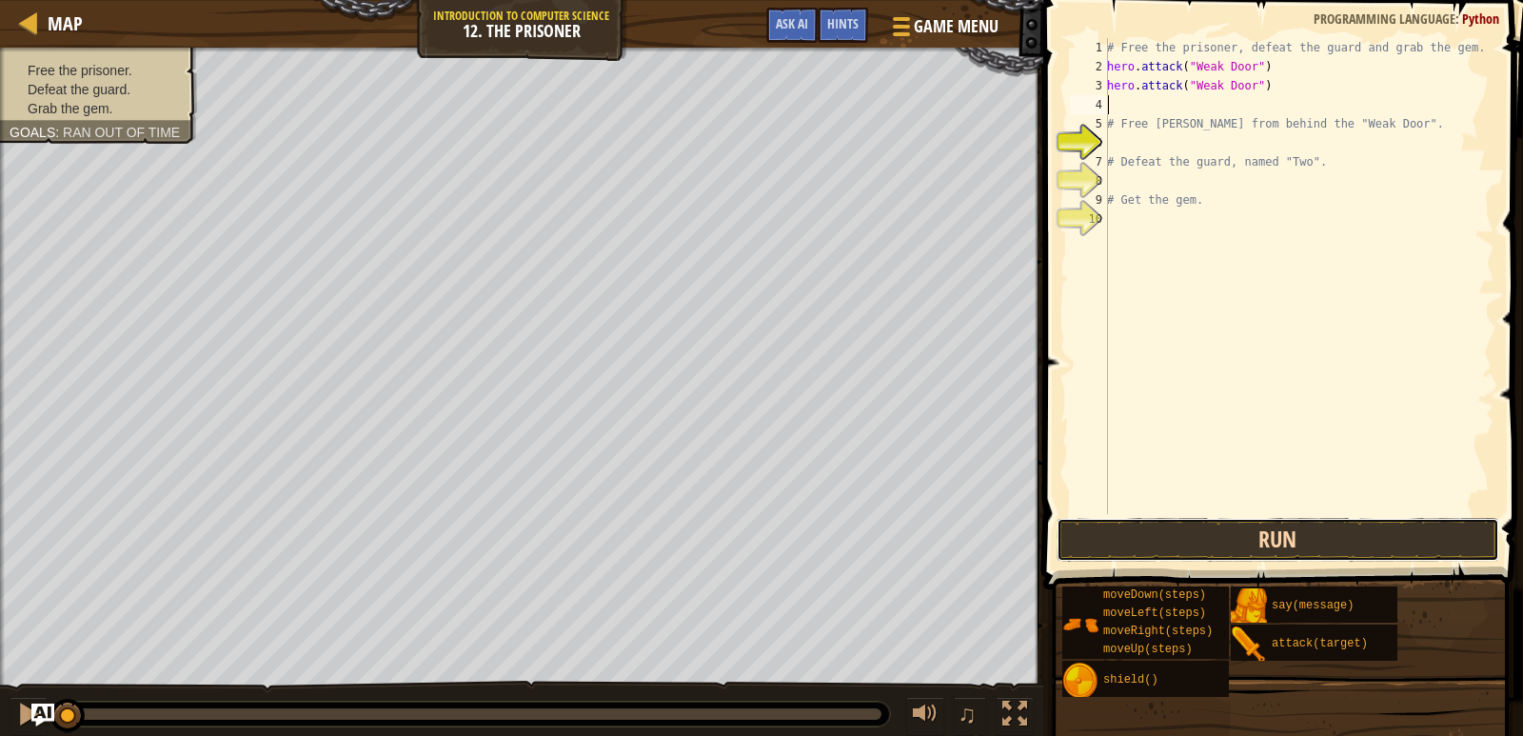
click at [1205, 554] on button "Run" at bounding box center [1279, 540] width 444 height 44
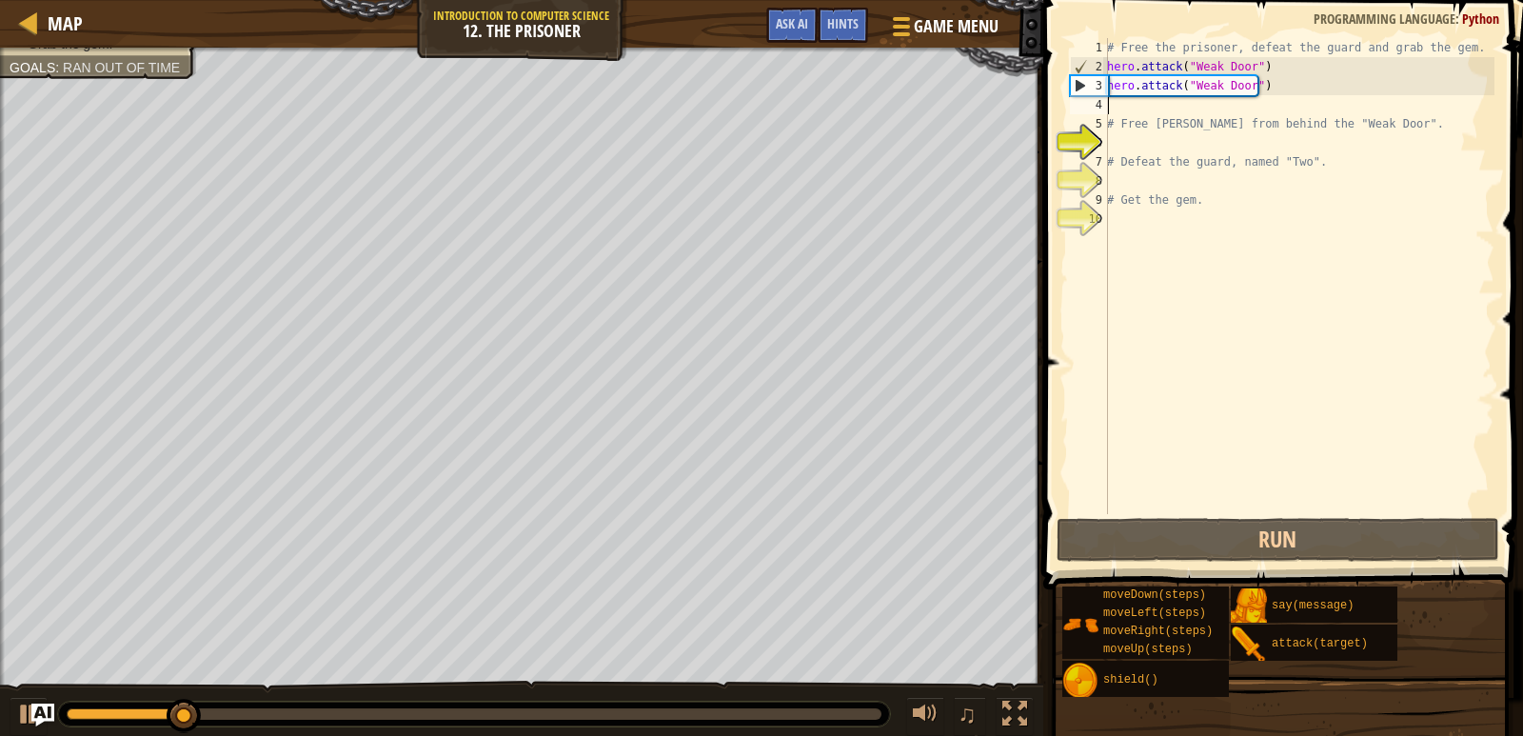
click at [1129, 141] on div "# Free the prisoner, defeat the guard and grab the gem. hero . attack ( "Weak D…" at bounding box center [1298, 295] width 391 height 514
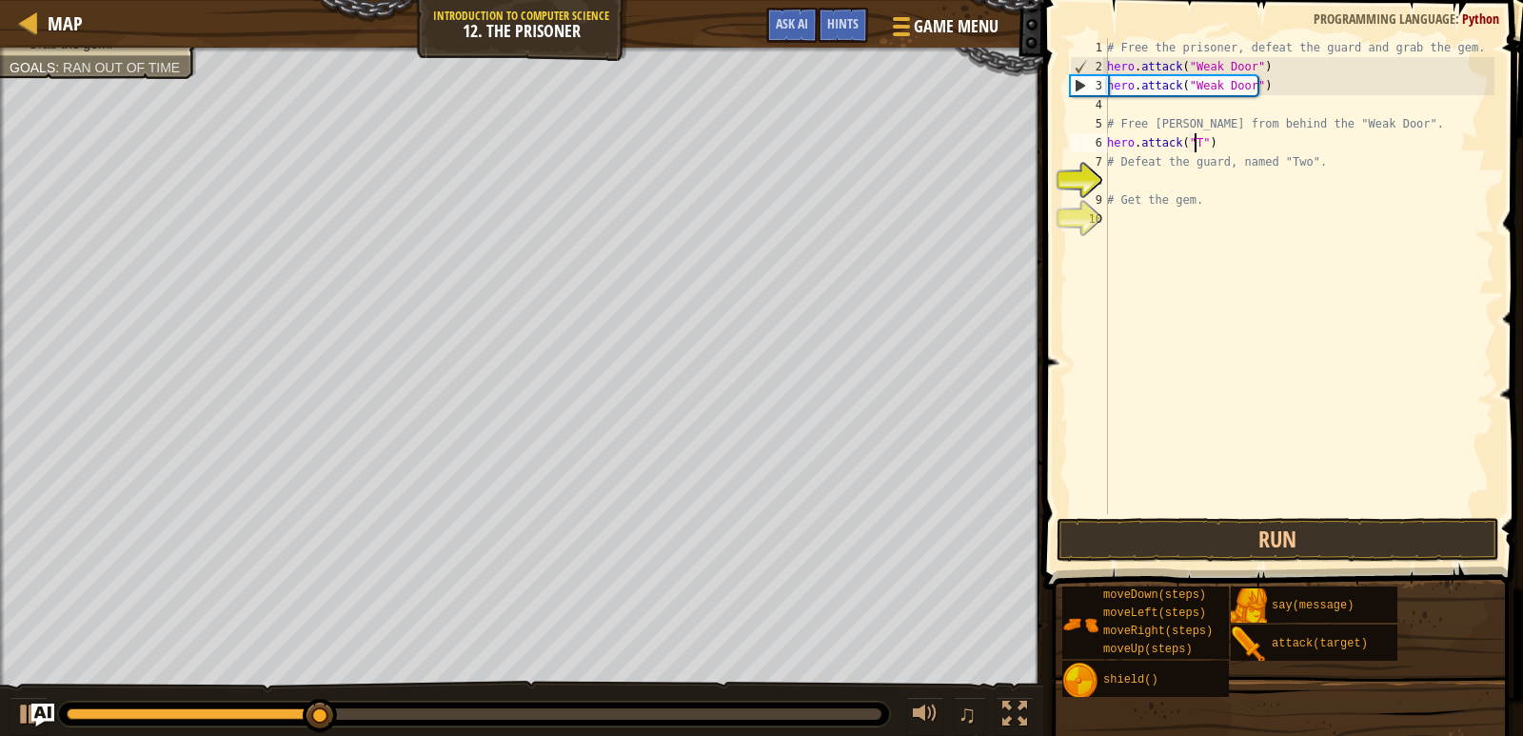
scroll to position [9, 8]
type textarea "hero.attack("Two")"
click at [1250, 521] on button "Run" at bounding box center [1279, 540] width 444 height 44
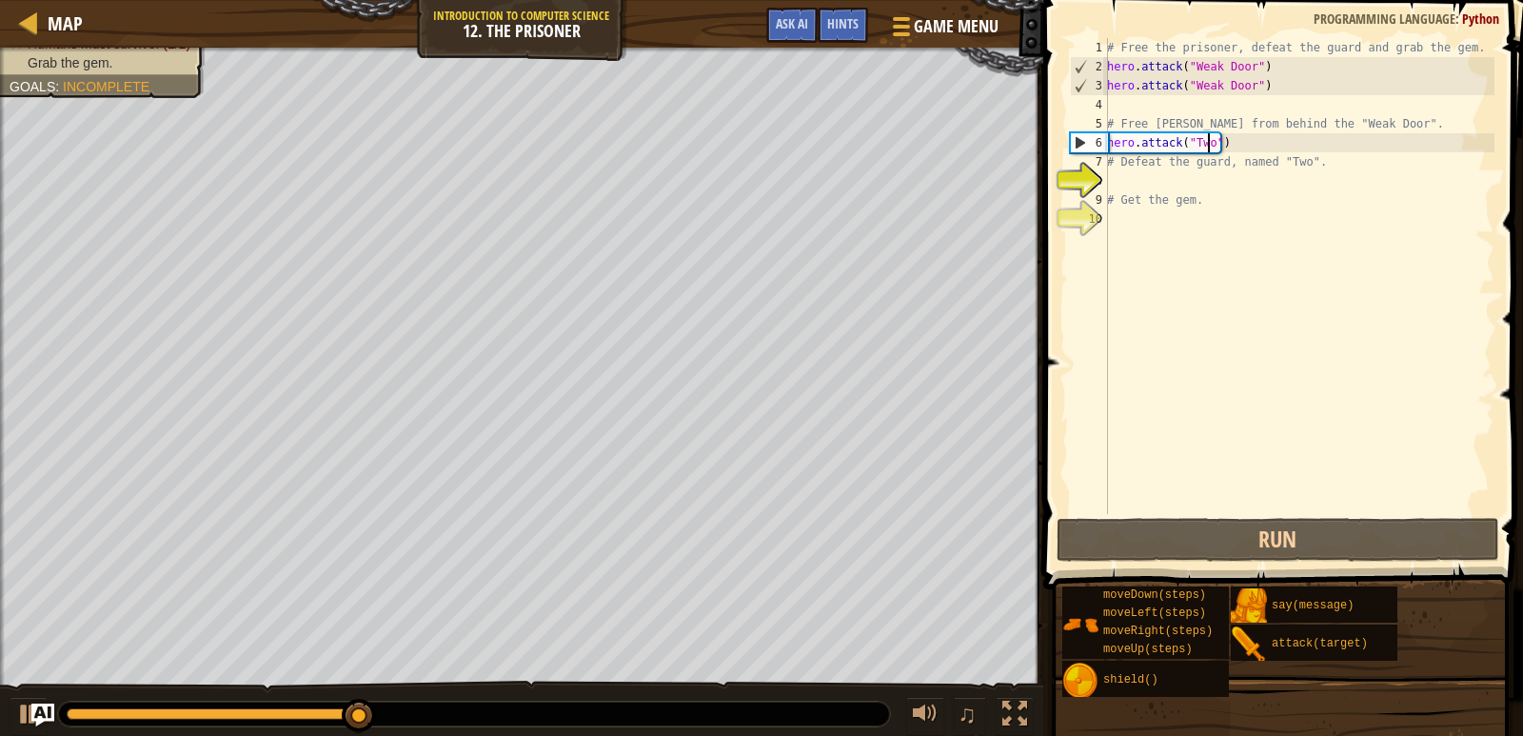
click at [1233, 149] on div "# Free the prisoner, defeat the guard and grab the gem. hero . attack ( "Weak D…" at bounding box center [1298, 295] width 391 height 514
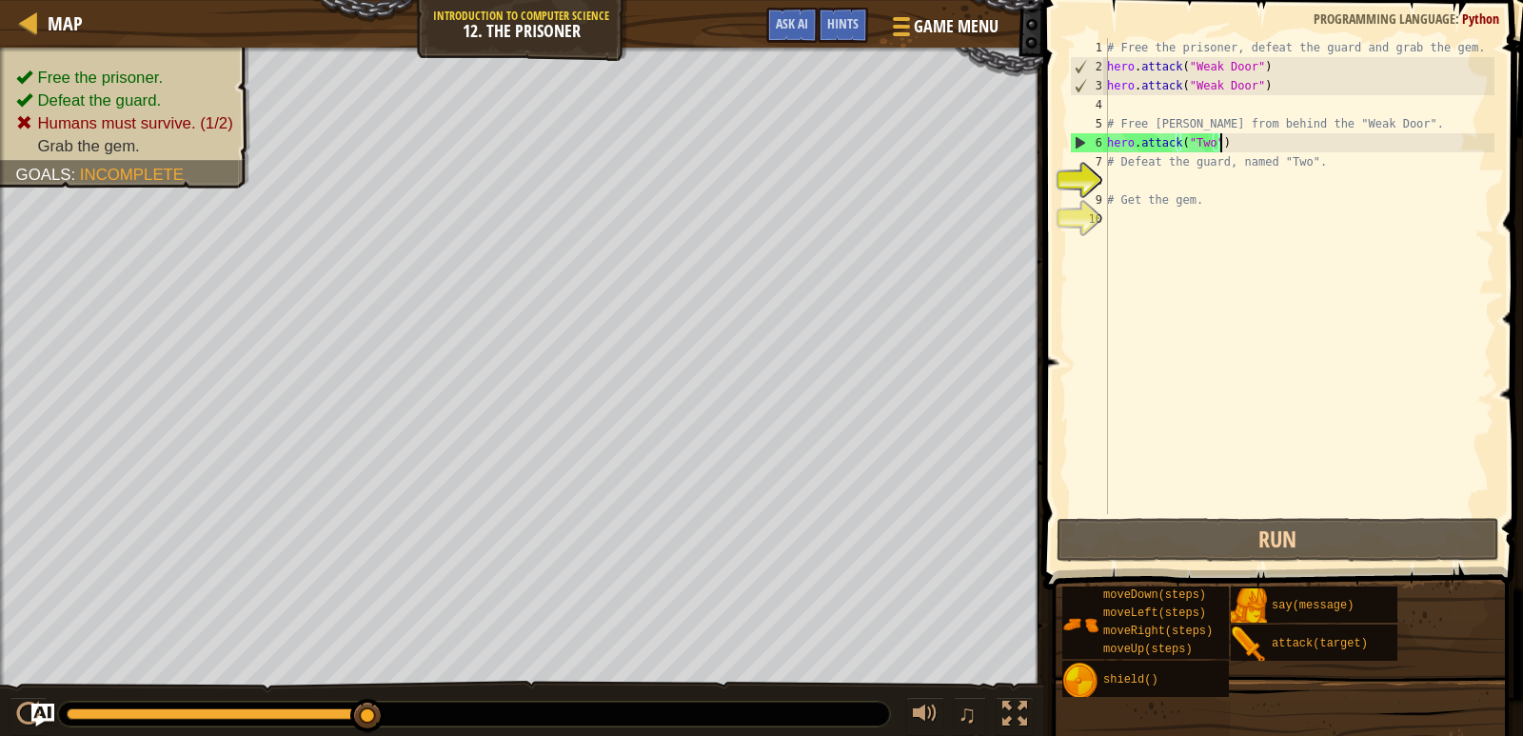
click at [1233, 149] on div "# Free the prisoner, defeat the guard and grab the gem. hero . attack ( "Weak D…" at bounding box center [1298, 295] width 391 height 514
drag, startPoint x: 1125, startPoint y: 141, endPoint x: 1107, endPoint y: 148, distance: 19.3
click at [1107, 148] on div "hero.attack("Two") 1 2 3 4 5 6 7 8 9 10 # Free the prisoner, defeat the guard a…" at bounding box center [1280, 276] width 428 height 476
click at [1113, 174] on div "# Free the prisoner, defeat the guard and grab the gem. hero . attack ( "Weak D…" at bounding box center [1298, 295] width 391 height 514
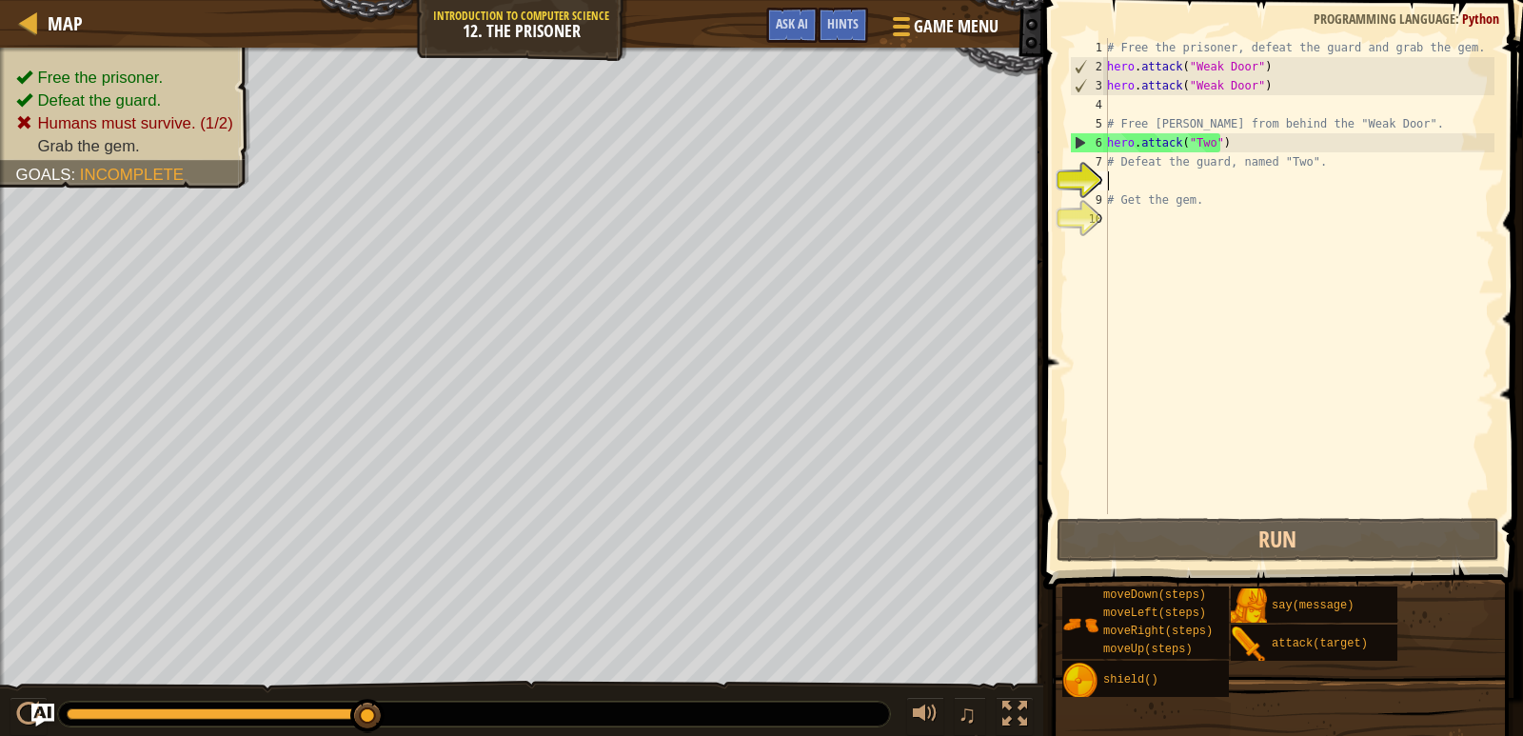
scroll to position [9, 0]
paste textarea "hero.attack("Two")"
type textarea "hero.attack("Two")"
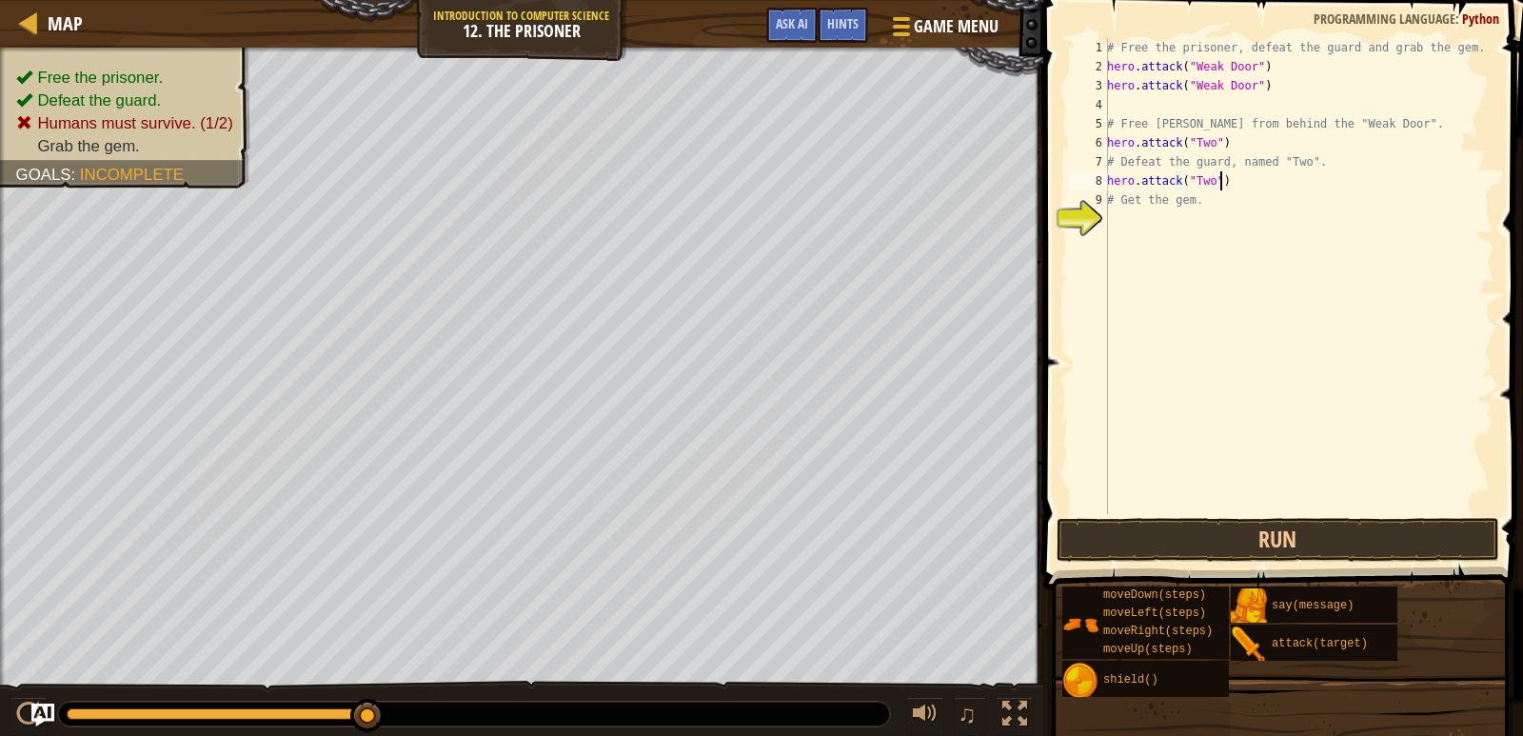
click at [1121, 212] on div "# Free the prisoner, defeat the guard and grab the gem. hero . attack ( "Weak D…" at bounding box center [1298, 295] width 391 height 514
paste textarea "hero.attack("Two")"
type textarea "hero.attack("Two")"
click at [1130, 245] on div "# Free the prisoner, defeat the guard and grab the gem. hero . attack ( "Weak D…" at bounding box center [1298, 295] width 391 height 514
paste textarea "hero.attack("Two")"
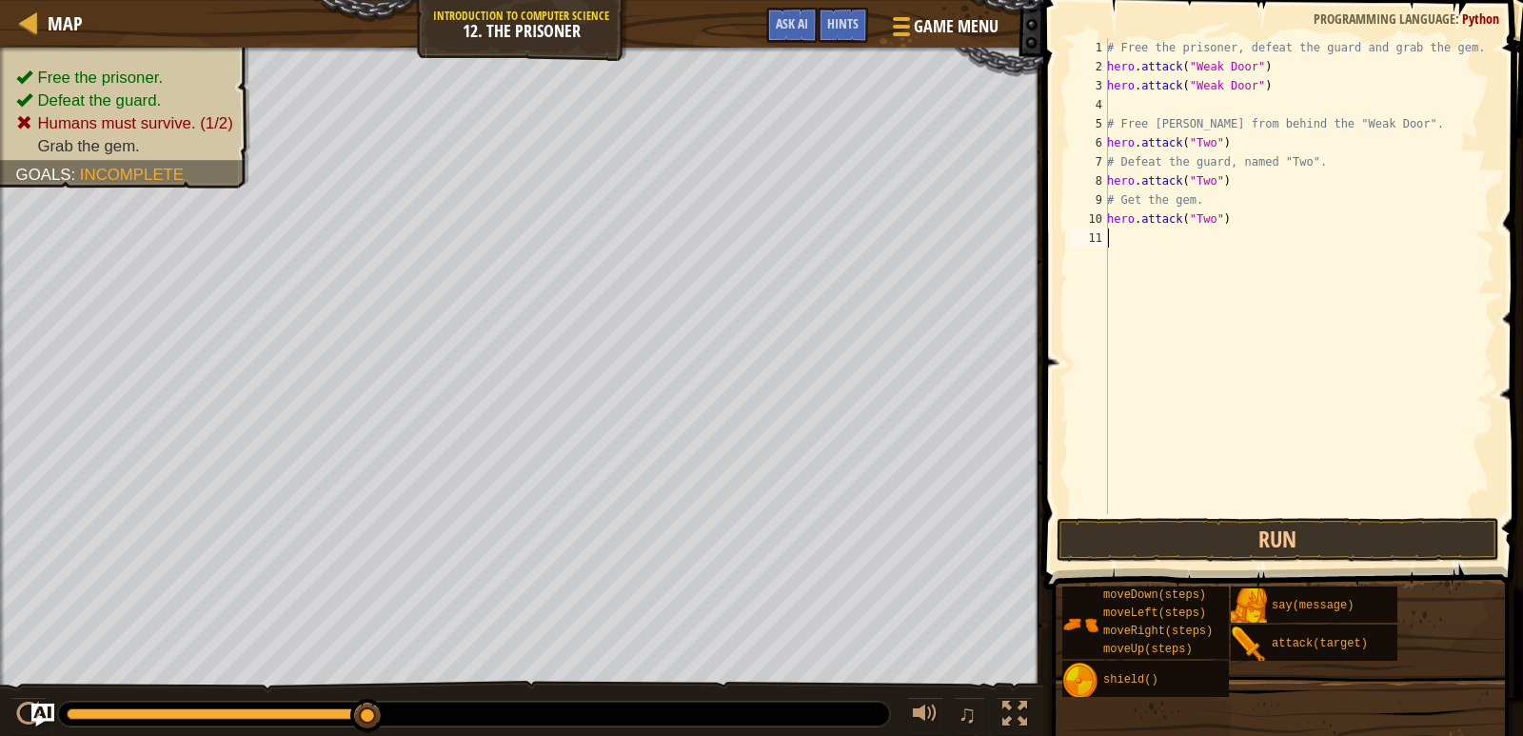
type textarea "hero.attack("Two")"
click at [1116, 250] on div "# Free the prisoner, defeat the guard and grab the gem. hero . attack ( "Weak D…" at bounding box center [1298, 295] width 391 height 514
paste textarea "hero.attack("Two")"
type textarea "hero.attack("Two")"
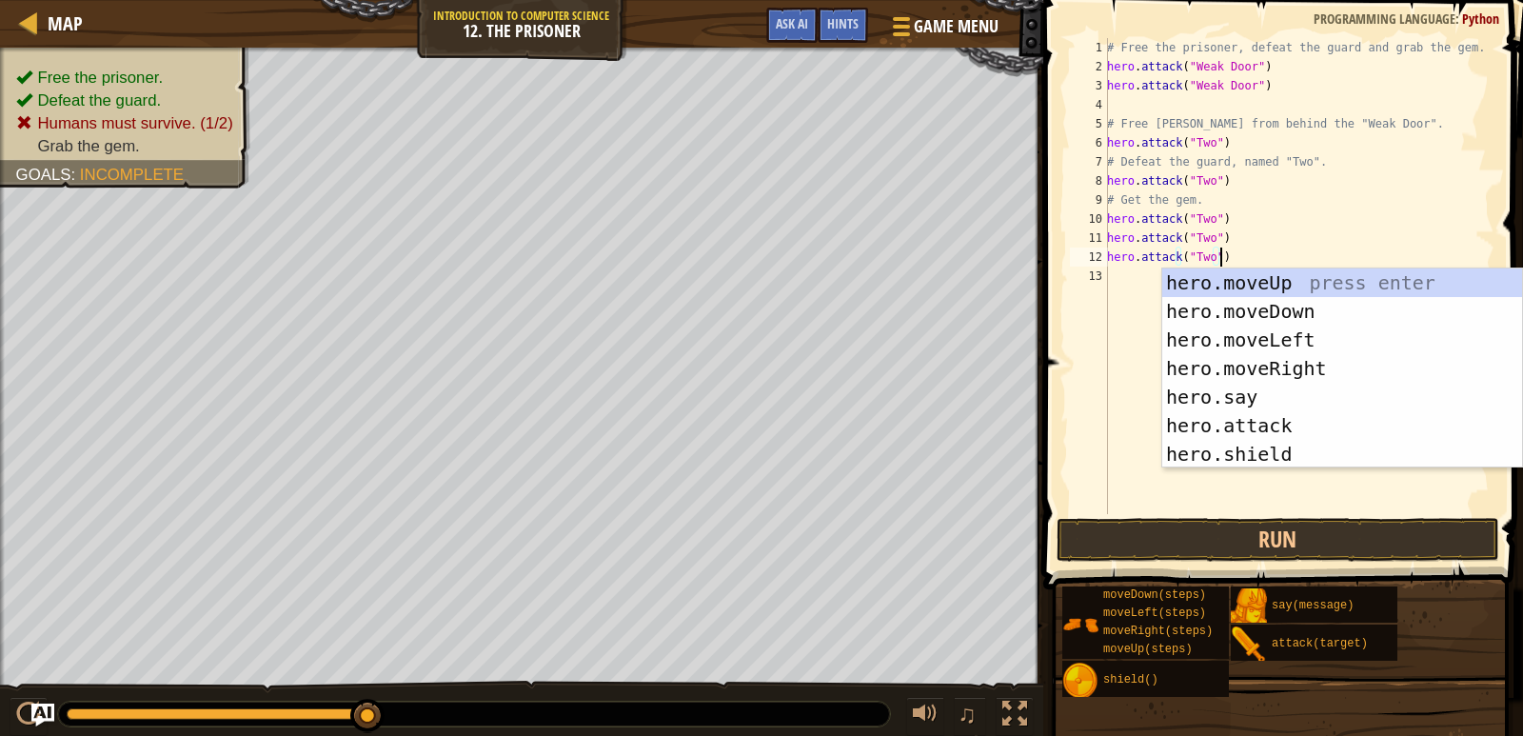
drag, startPoint x: 1133, startPoint y: 324, endPoint x: 1130, endPoint y: 272, distance: 51.5
click at [1133, 317] on div "# Free the prisoner, defeat the guard and grab the gem. hero . attack ( "Weak D…" at bounding box center [1298, 295] width 391 height 514
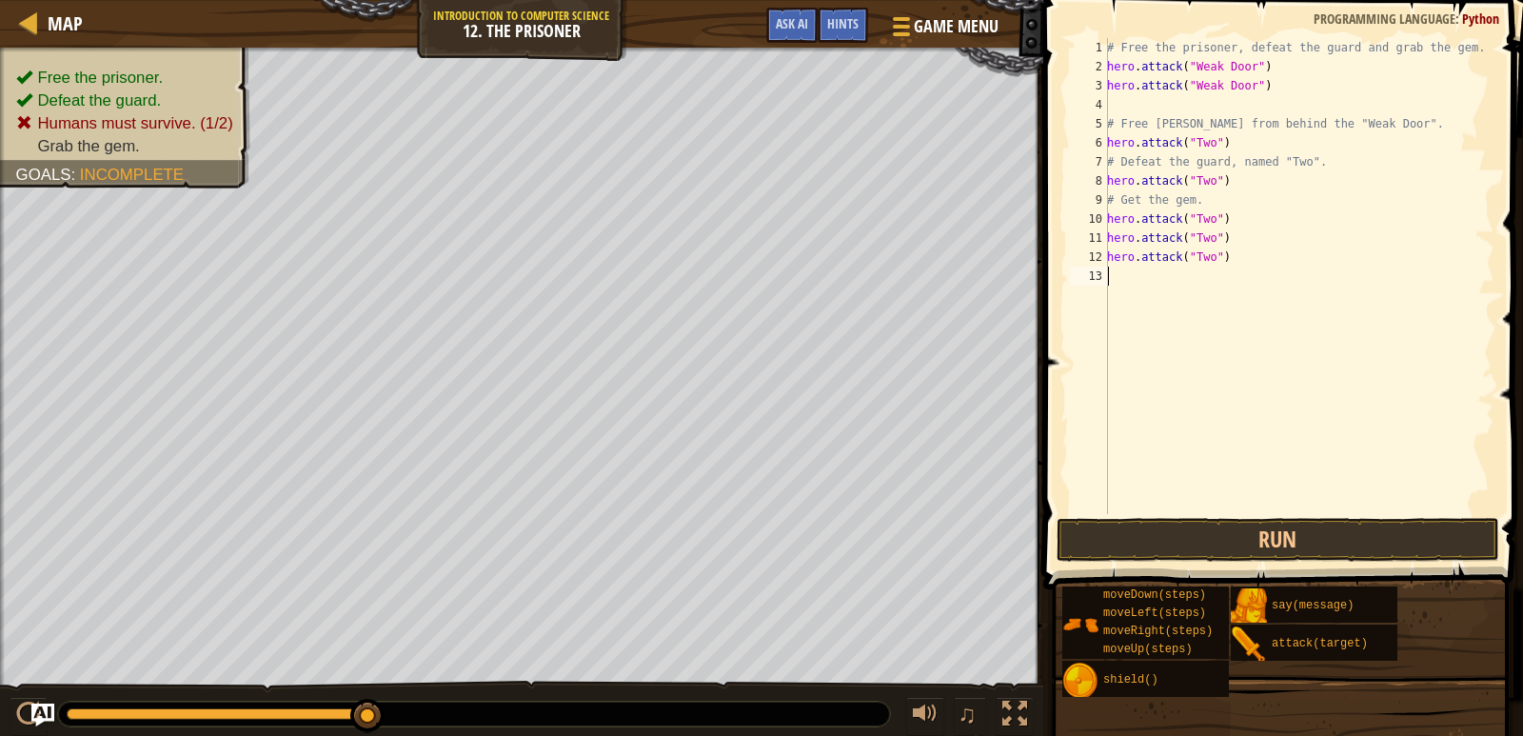
click at [1130, 272] on div "# Free the prisoner, defeat the guard and grab the gem. hero . attack ( "Weak D…" at bounding box center [1298, 295] width 391 height 514
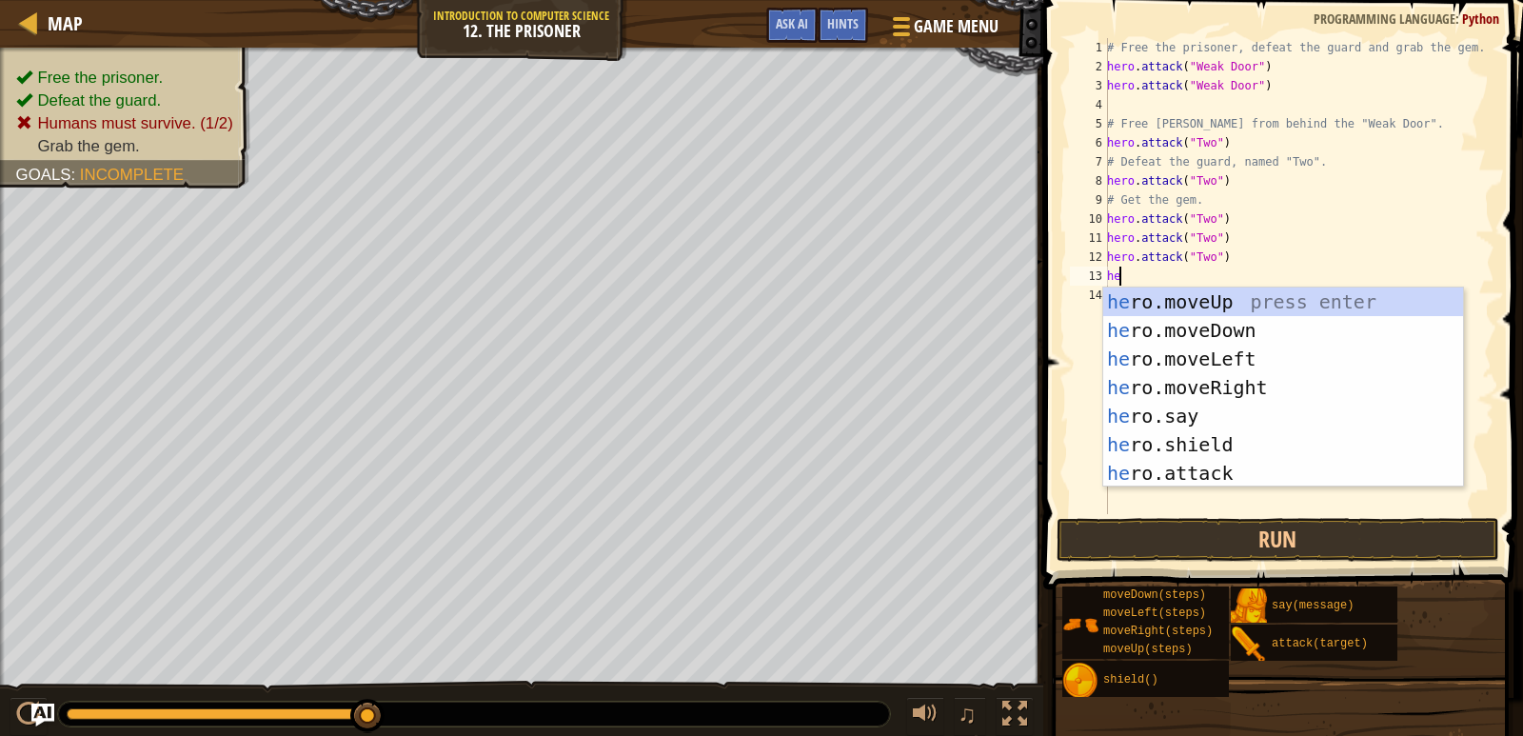
type textarea "her"
click at [1324, 386] on div "her o.moveUp press enter her o.moveDown press enter her o.moveLeft press enter …" at bounding box center [1283, 416] width 360 height 257
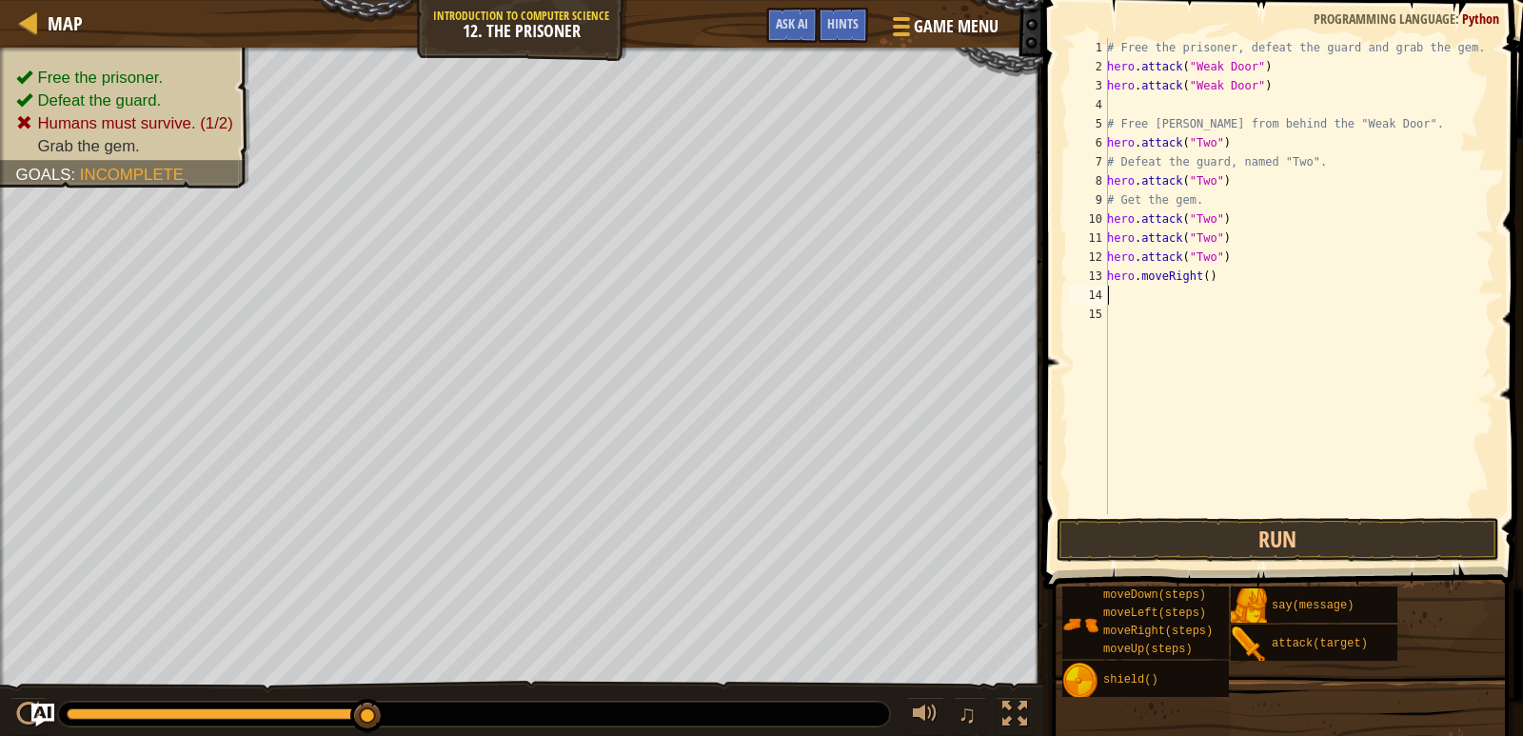
type textarea "h"
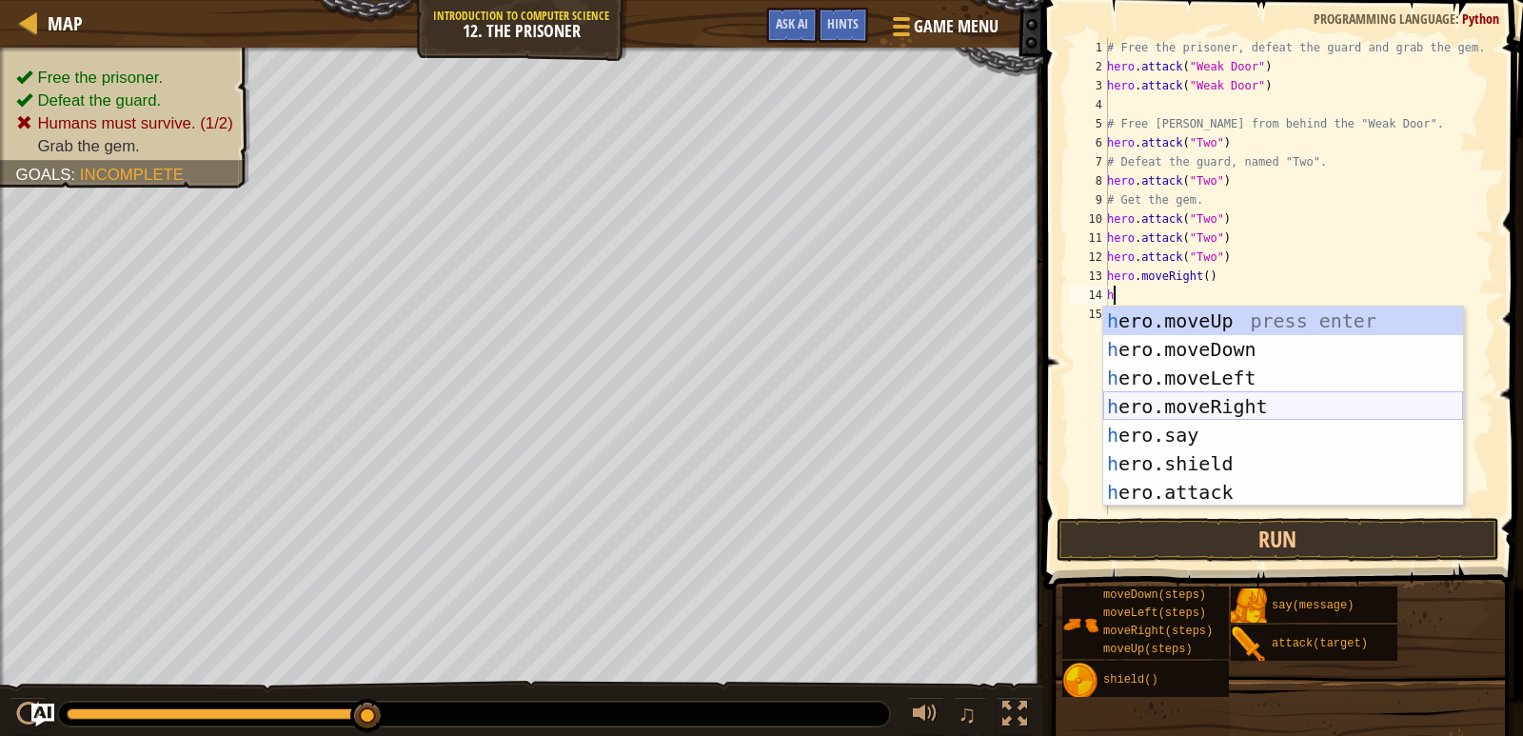
click at [1188, 397] on div "h ero.moveUp press enter h ero.moveDown press enter h ero.moveLeft press enter …" at bounding box center [1283, 435] width 360 height 257
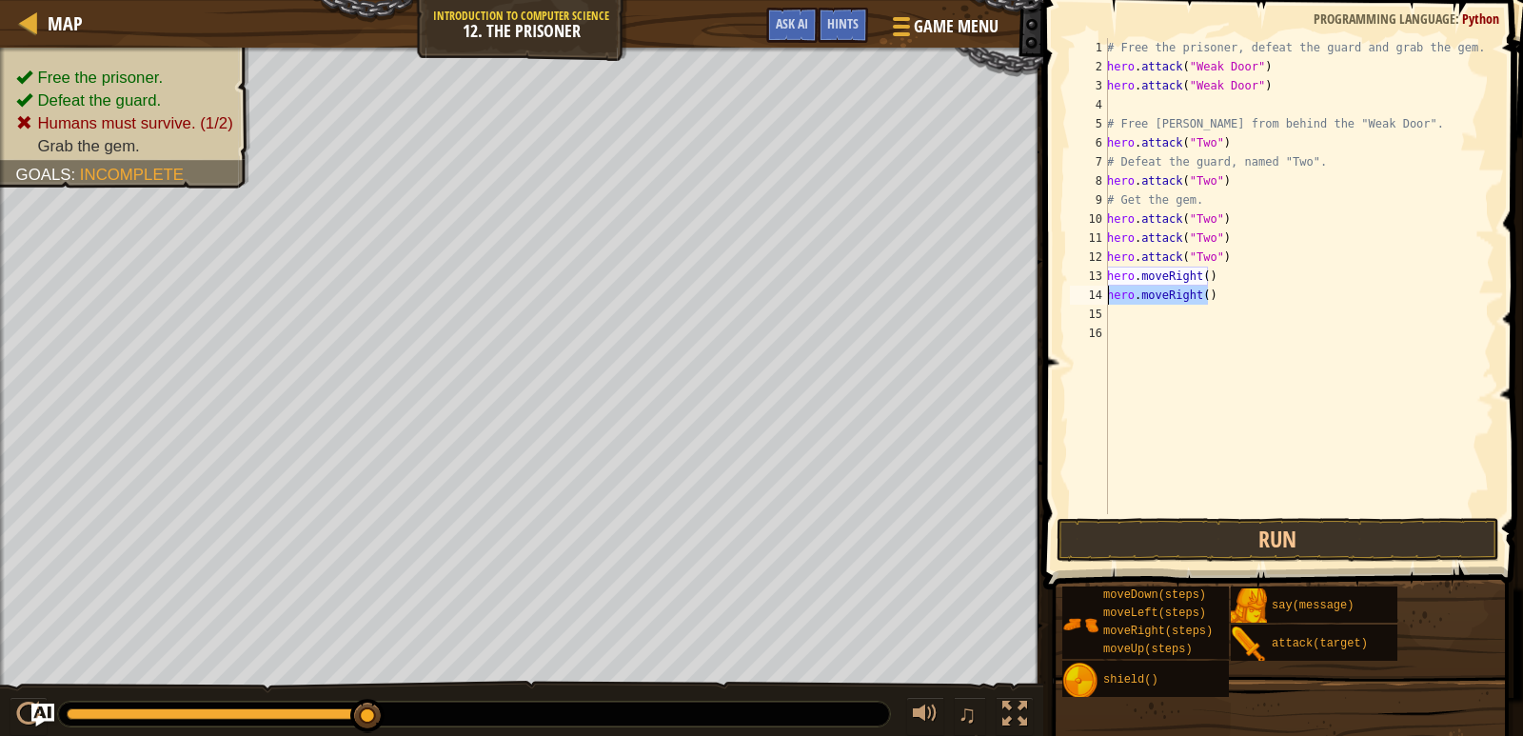
drag, startPoint x: 1212, startPoint y: 296, endPoint x: 1097, endPoint y: 292, distance: 115.3
click at [1097, 292] on div "1 2 3 4 5 6 7 8 9 10 11 12 13 14 15 16 # Free the prisoner, defeat the guard an…" at bounding box center [1280, 276] width 428 height 476
drag, startPoint x: 1097, startPoint y: 292, endPoint x: 1109, endPoint y: 295, distance: 12.7
click at [1109, 295] on div "hero.moveRight() 1 2 3 4 5 6 7 8 9 10 11 12 13 14 15 16 # Free the prisoner, de…" at bounding box center [1280, 276] width 428 height 476
type textarea "hero.moveRight()"
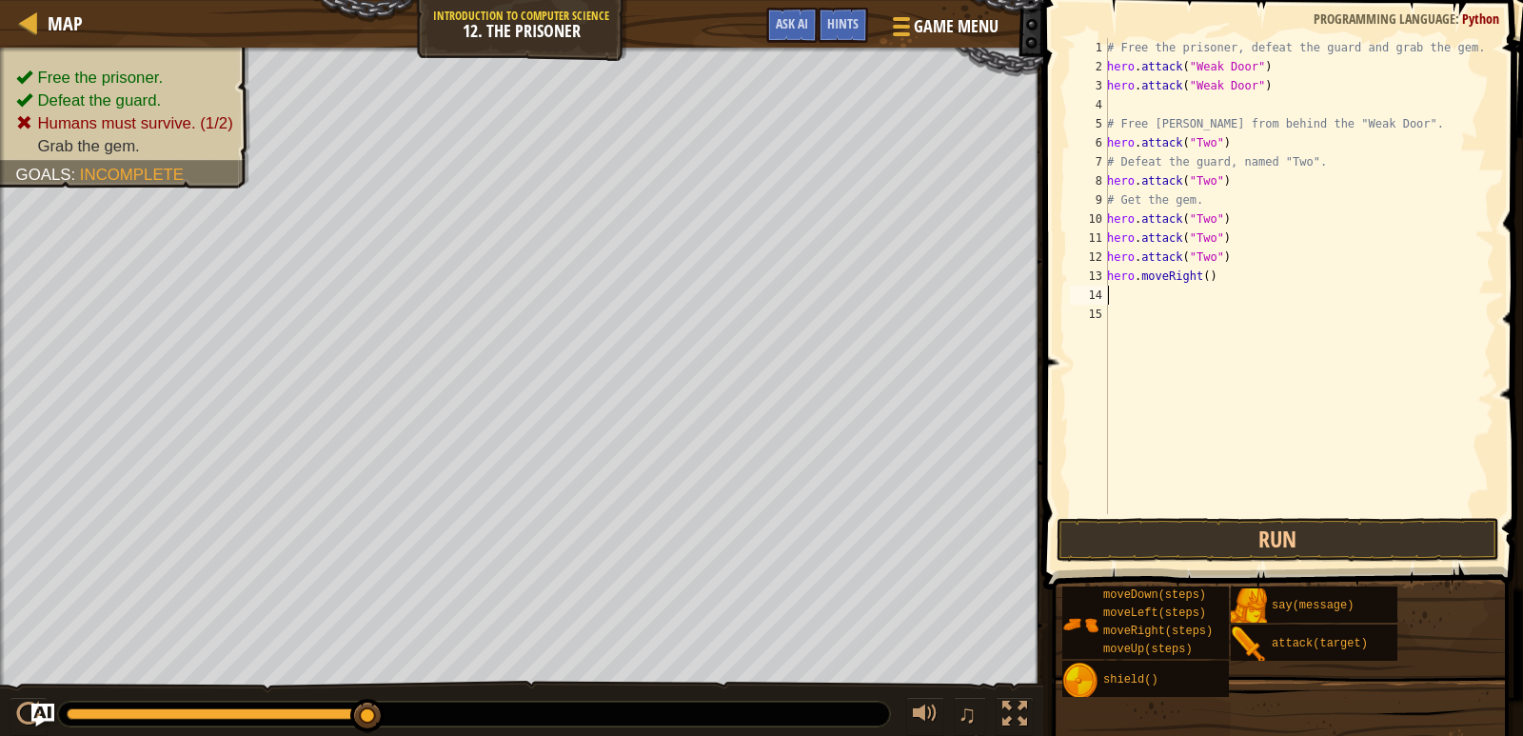
click at [1202, 273] on div "# Free the prisoner, defeat the guard and grab the gem. hero . attack ( "Weak D…" at bounding box center [1298, 295] width 391 height 514
type textarea "hero.moveRight(3)"
click at [1234, 281] on div "# Free the prisoner, defeat the guard and grab the gem. hero . attack ( "Weak D…" at bounding box center [1298, 295] width 391 height 514
click at [1155, 298] on div "# Free the prisoner, defeat the guard and grab the gem. hero . attack ( "Weak D…" at bounding box center [1298, 295] width 391 height 514
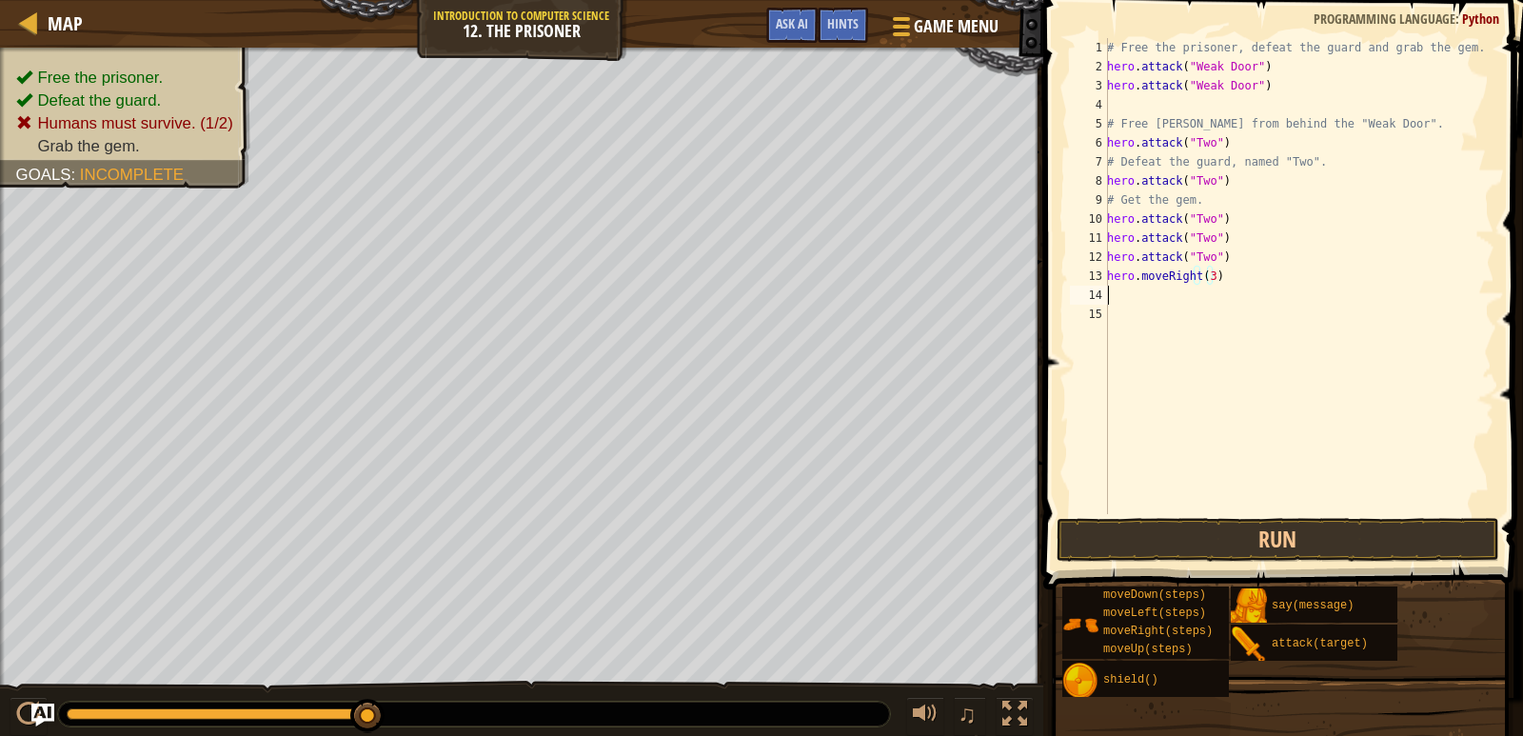
scroll to position [9, 0]
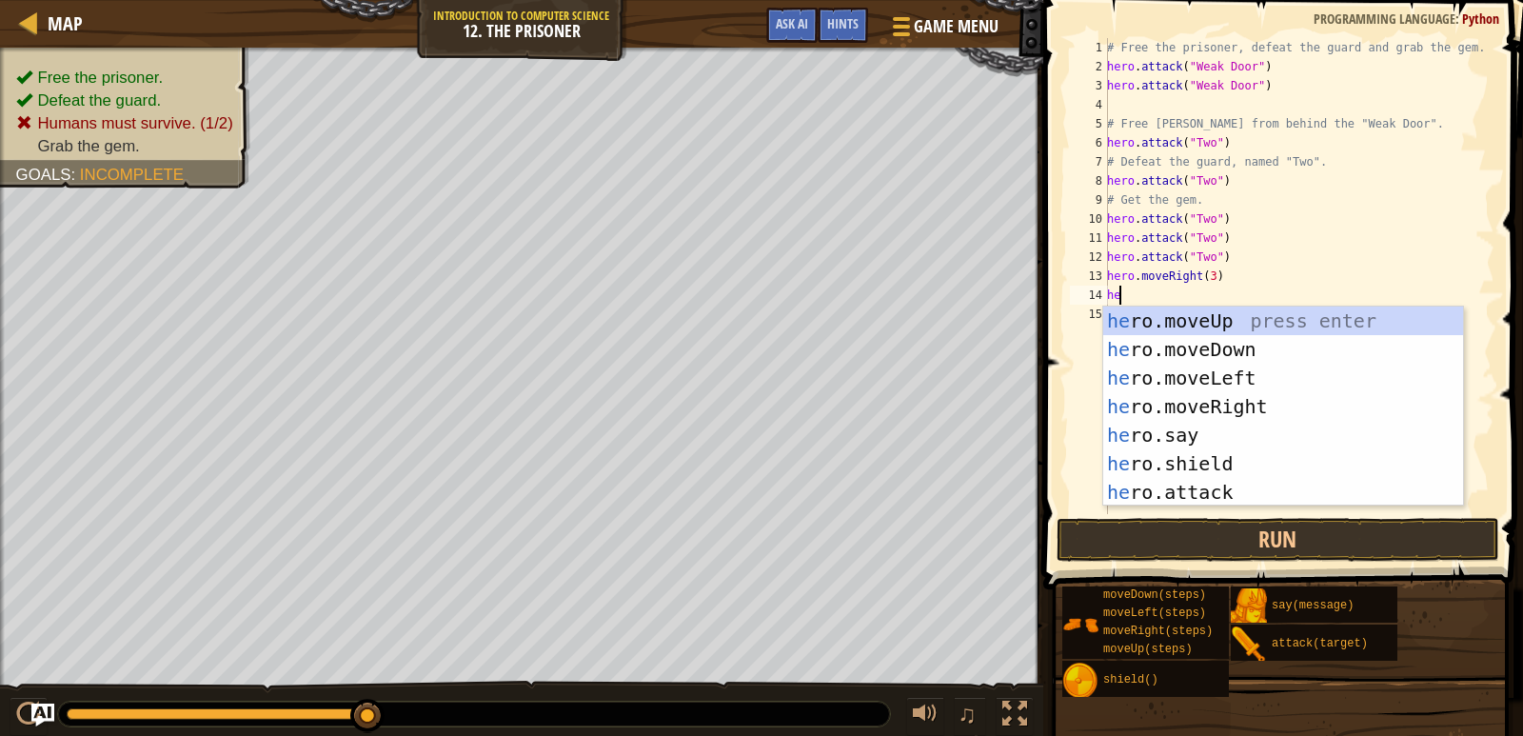
type textarea "her"
click at [1225, 359] on div "her o.moveUp press enter her o.moveDown press enter her o.moveLeft press enter …" at bounding box center [1283, 435] width 360 height 257
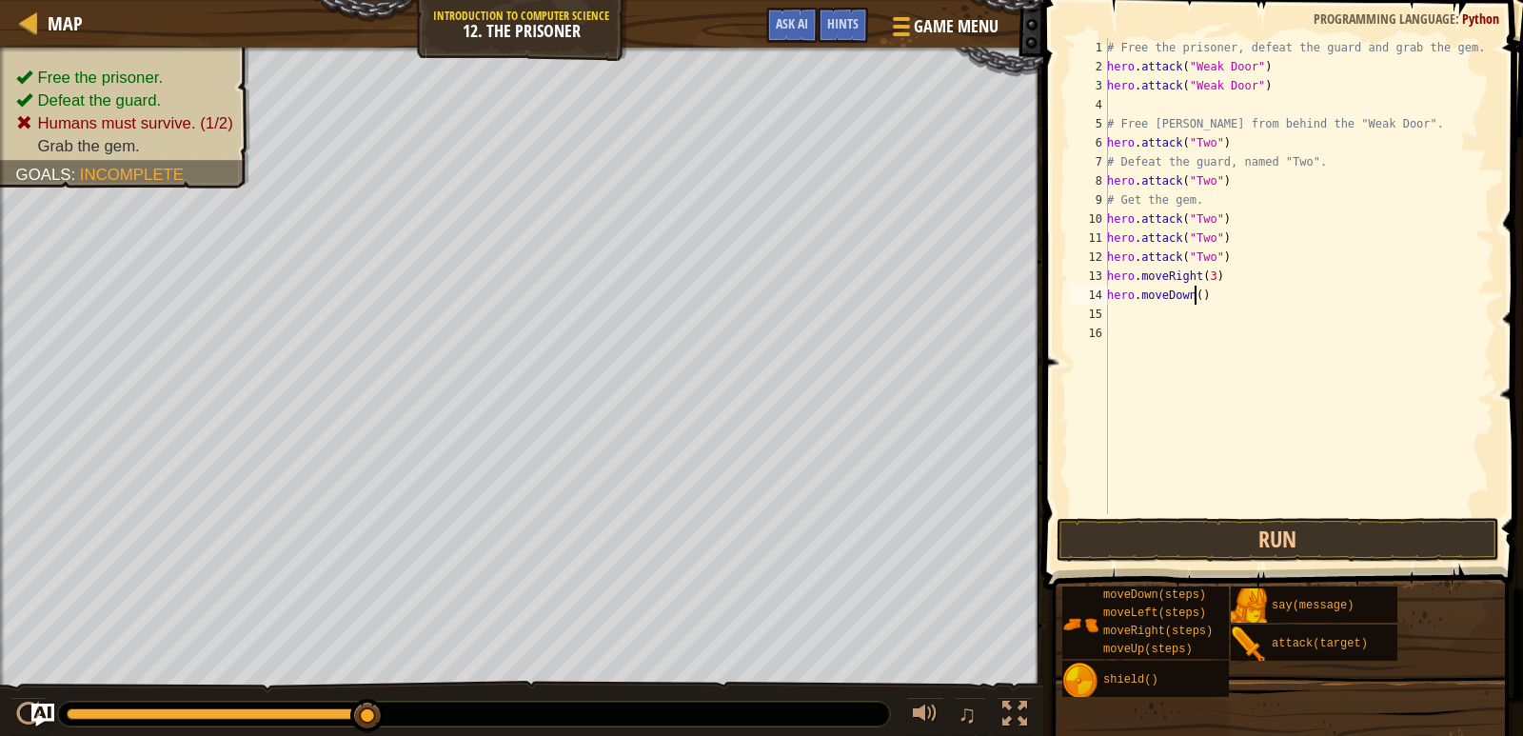
click at [1193, 295] on div "# Free the prisoner, defeat the guard and grab the gem. hero . attack ( "Weak D…" at bounding box center [1298, 295] width 391 height 514
type textarea "hero.moveDown(2)"
click at [1229, 529] on button "Run" at bounding box center [1279, 540] width 444 height 44
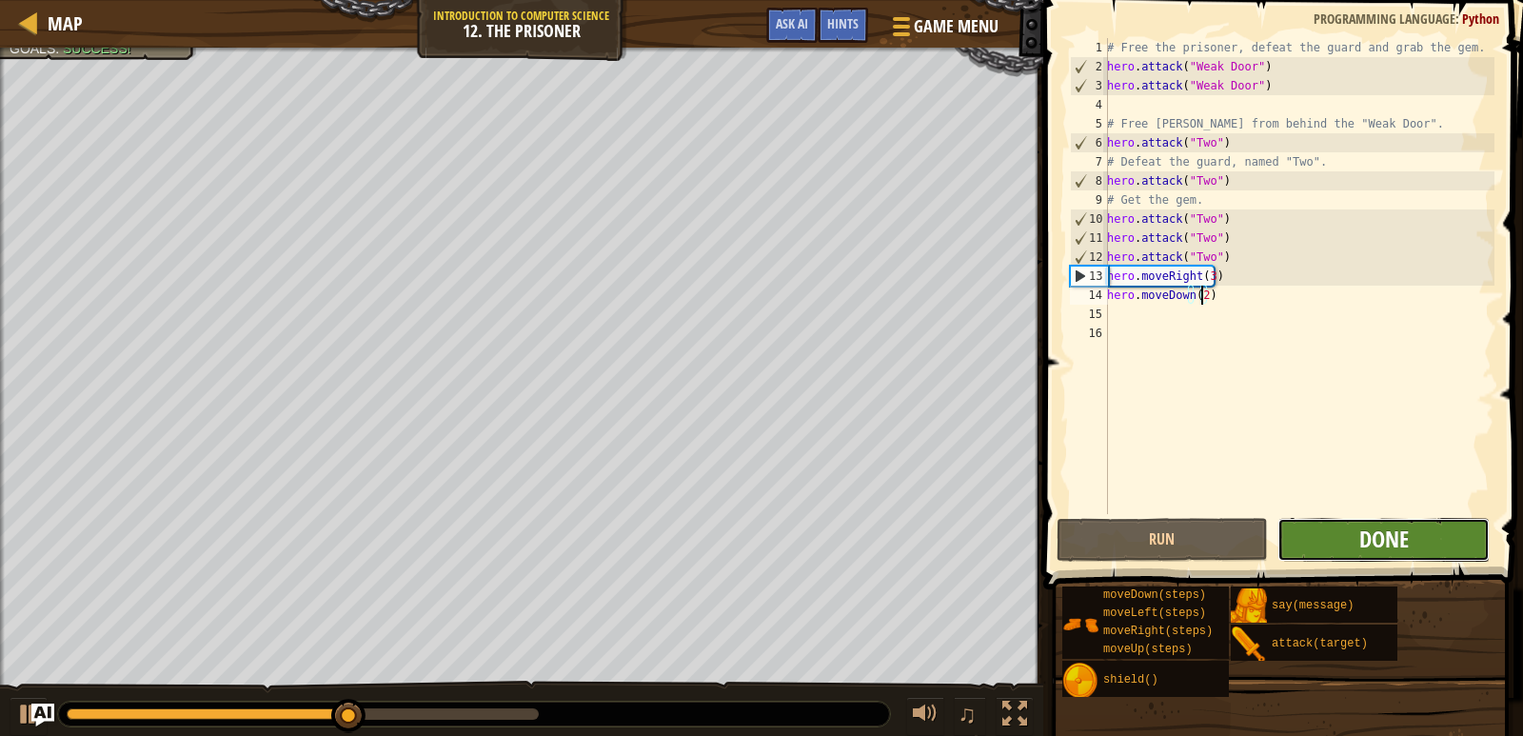
click at [1383, 532] on span "Done" at bounding box center [1385, 539] width 50 height 30
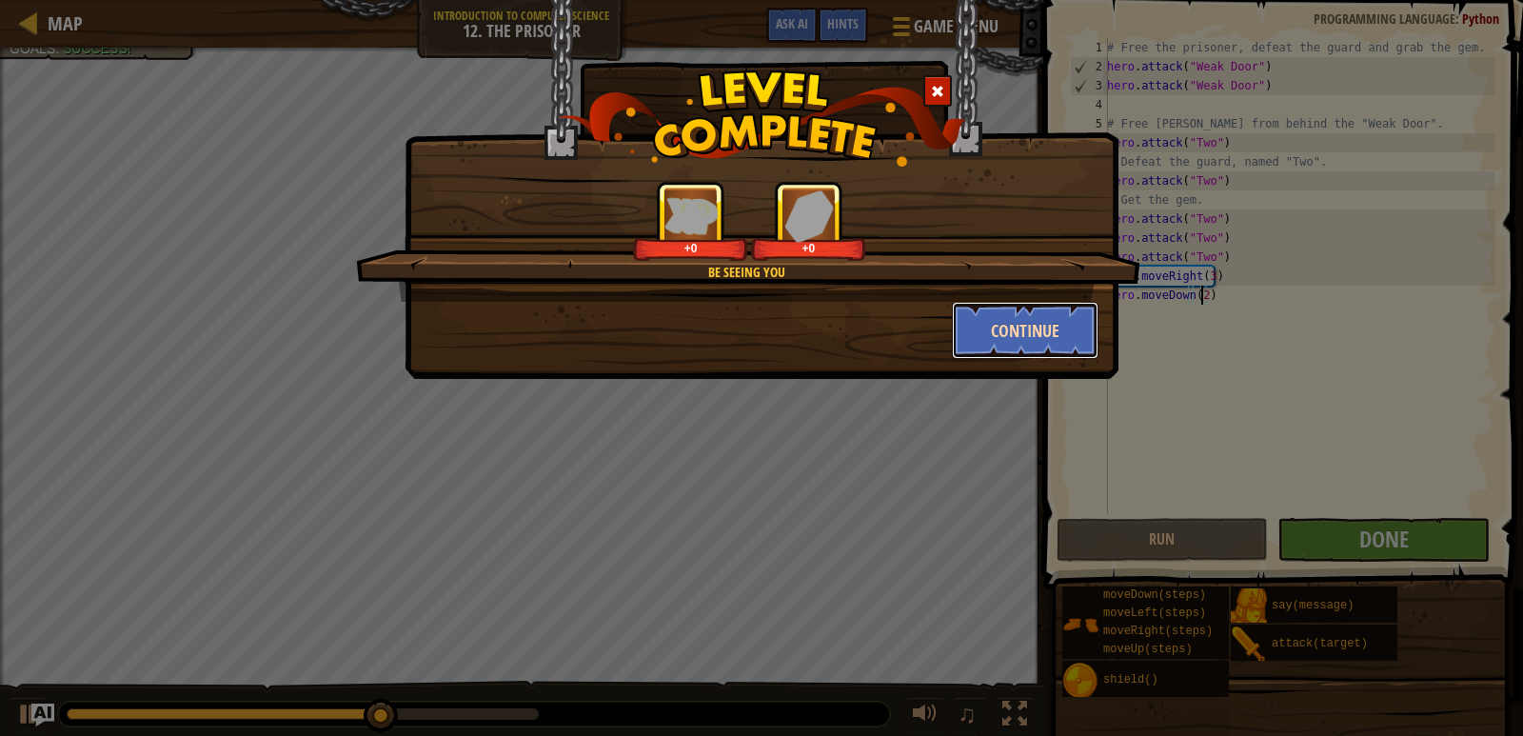
click at [1002, 315] on button "Continue" at bounding box center [1026, 330] width 148 height 57
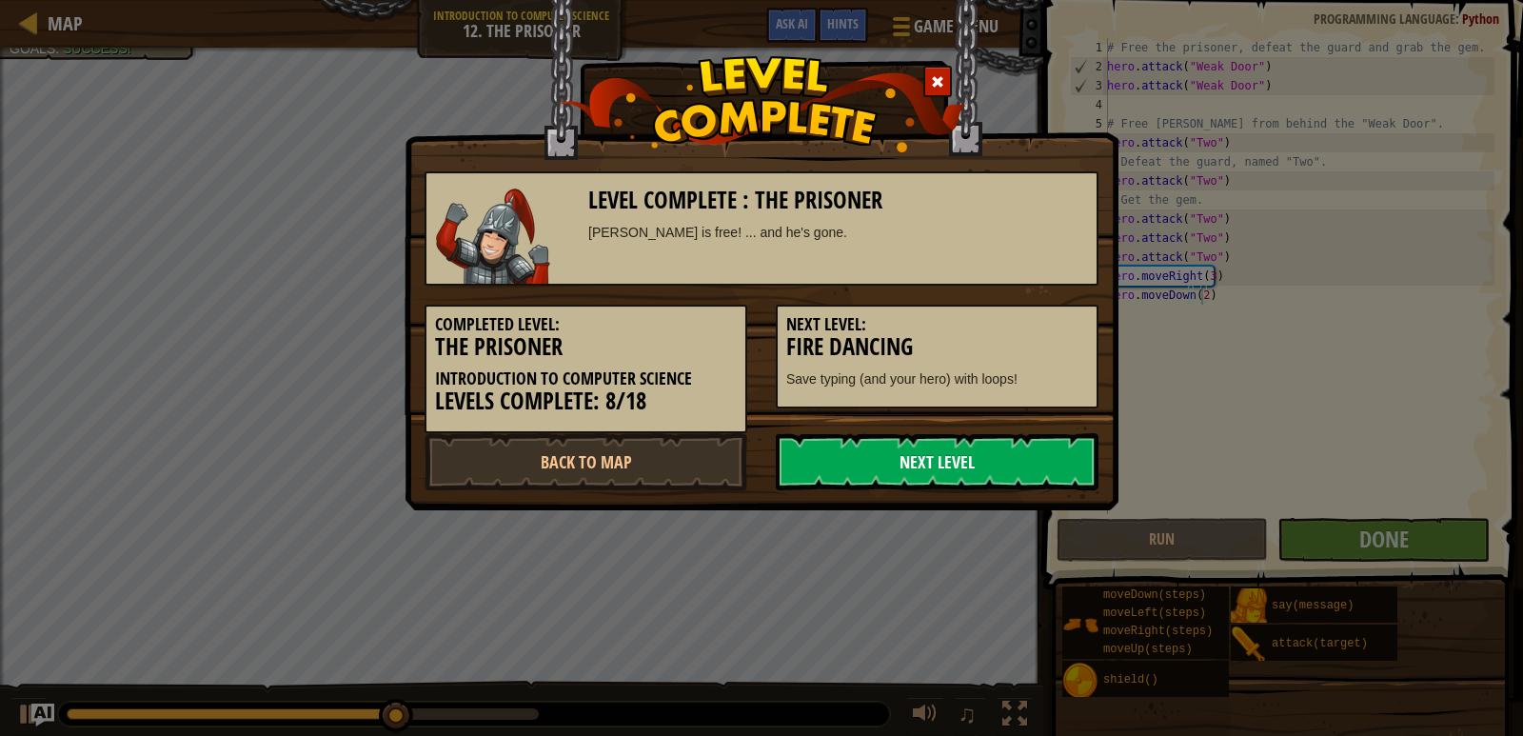
click at [904, 435] on link "Next Level" at bounding box center [937, 461] width 323 height 57
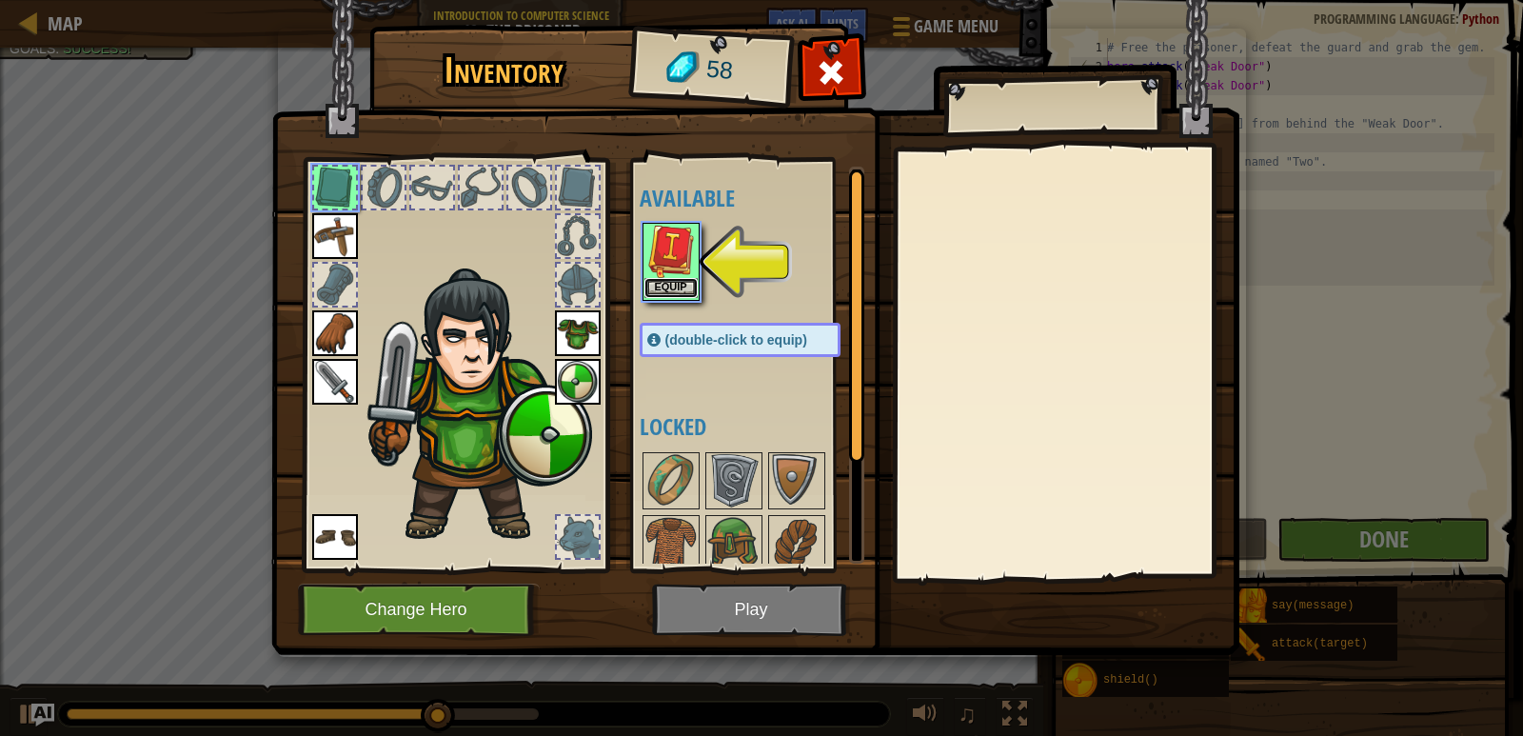
click at [681, 287] on button "Equip" at bounding box center [671, 288] width 53 height 20
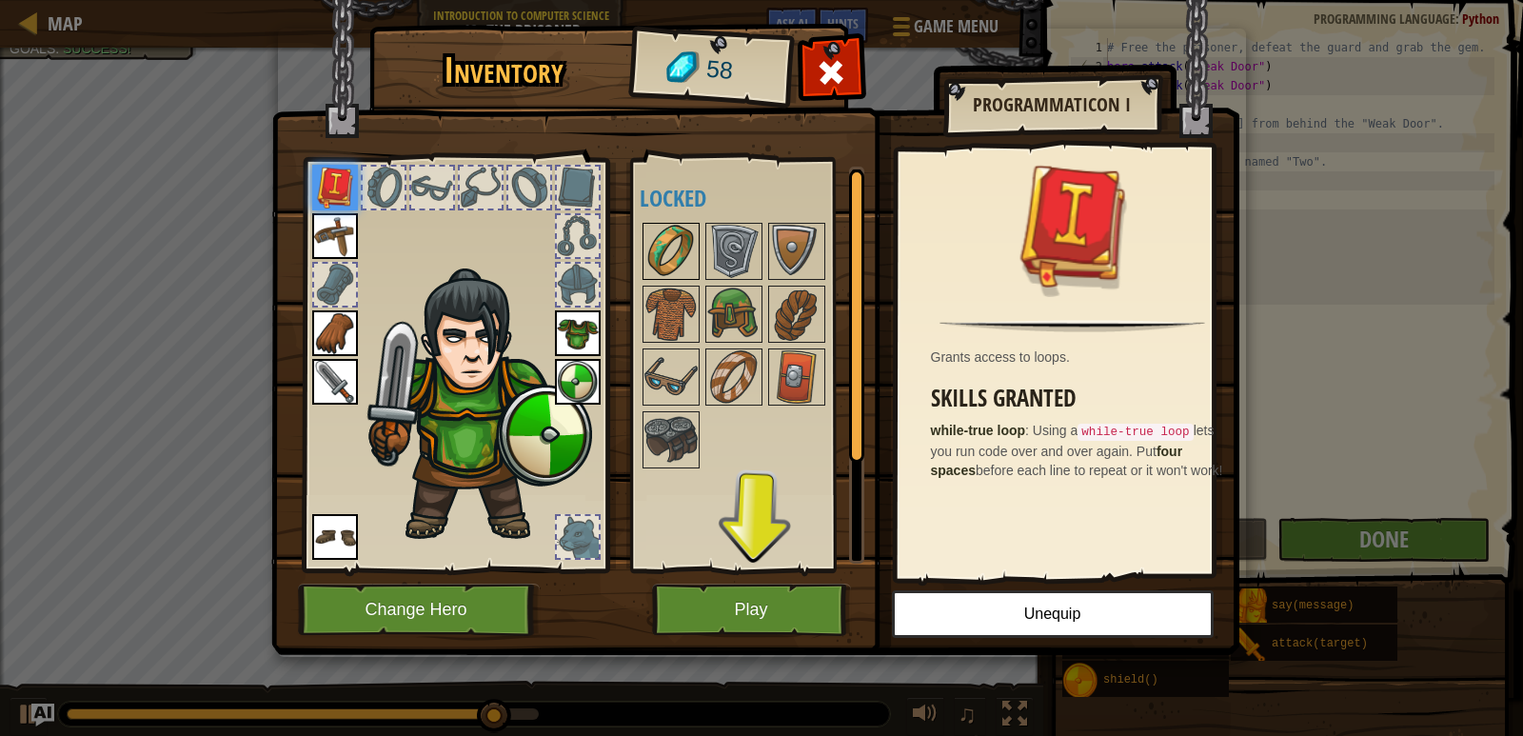
click at [684, 262] on img at bounding box center [671, 251] width 53 height 53
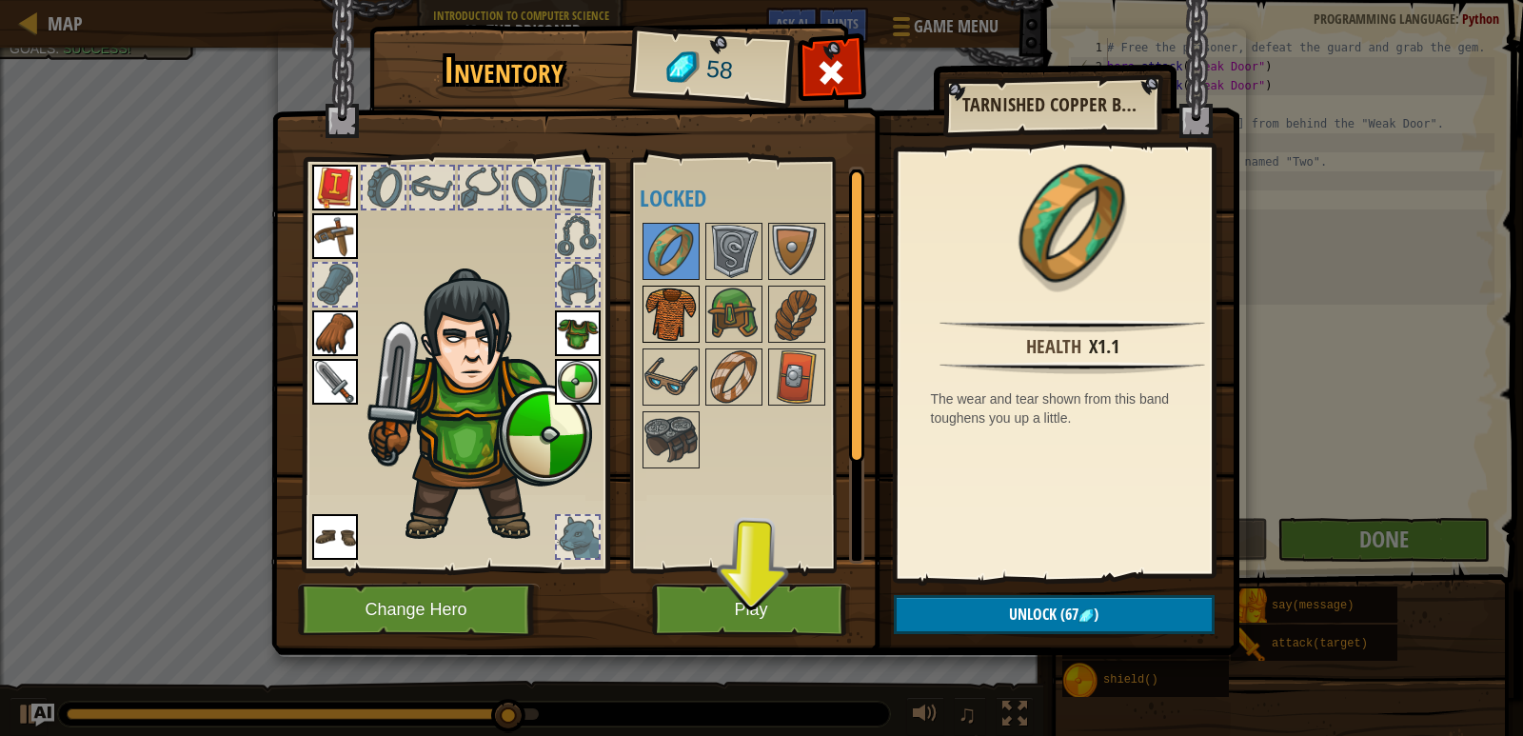
click at [684, 305] on img at bounding box center [671, 314] width 53 height 53
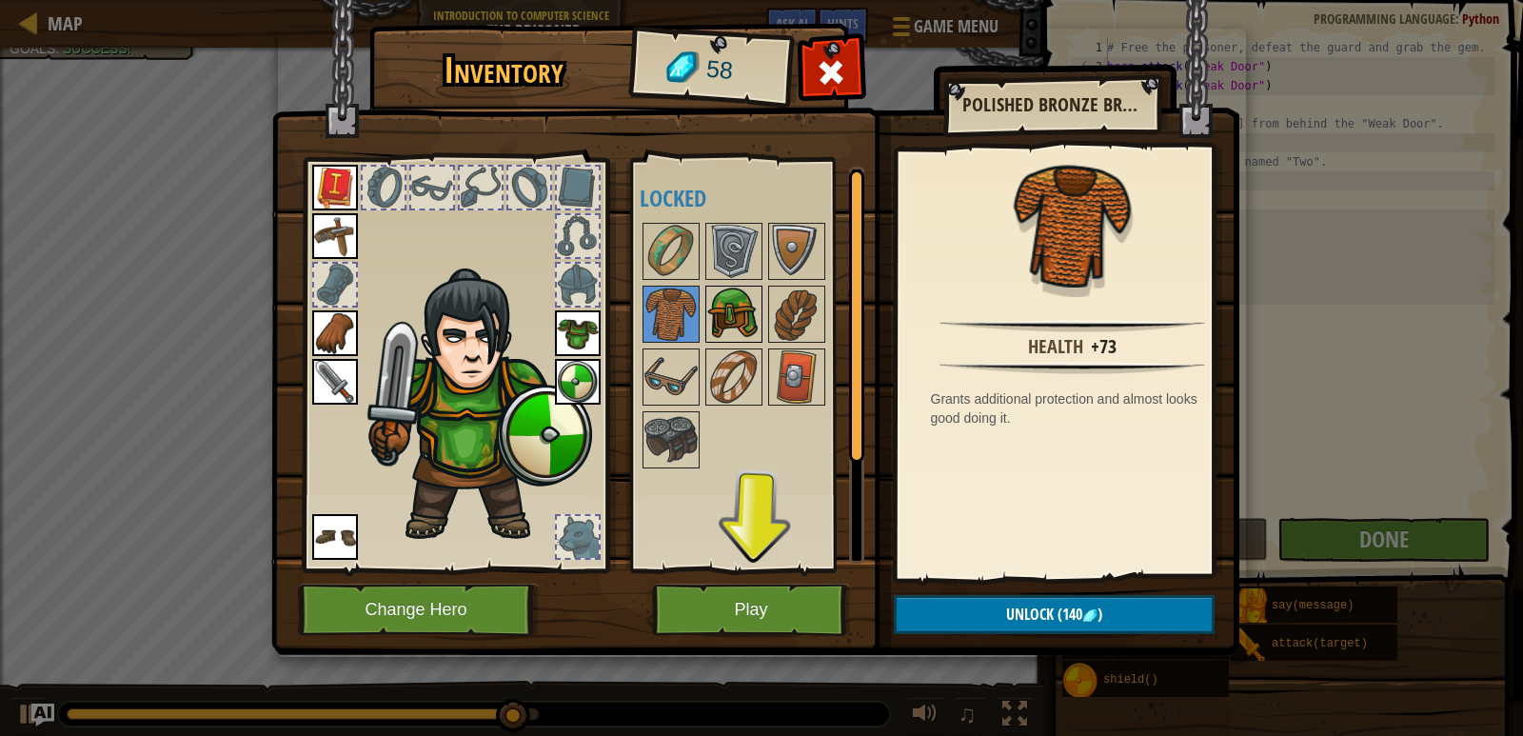
click at [723, 305] on img at bounding box center [733, 314] width 53 height 53
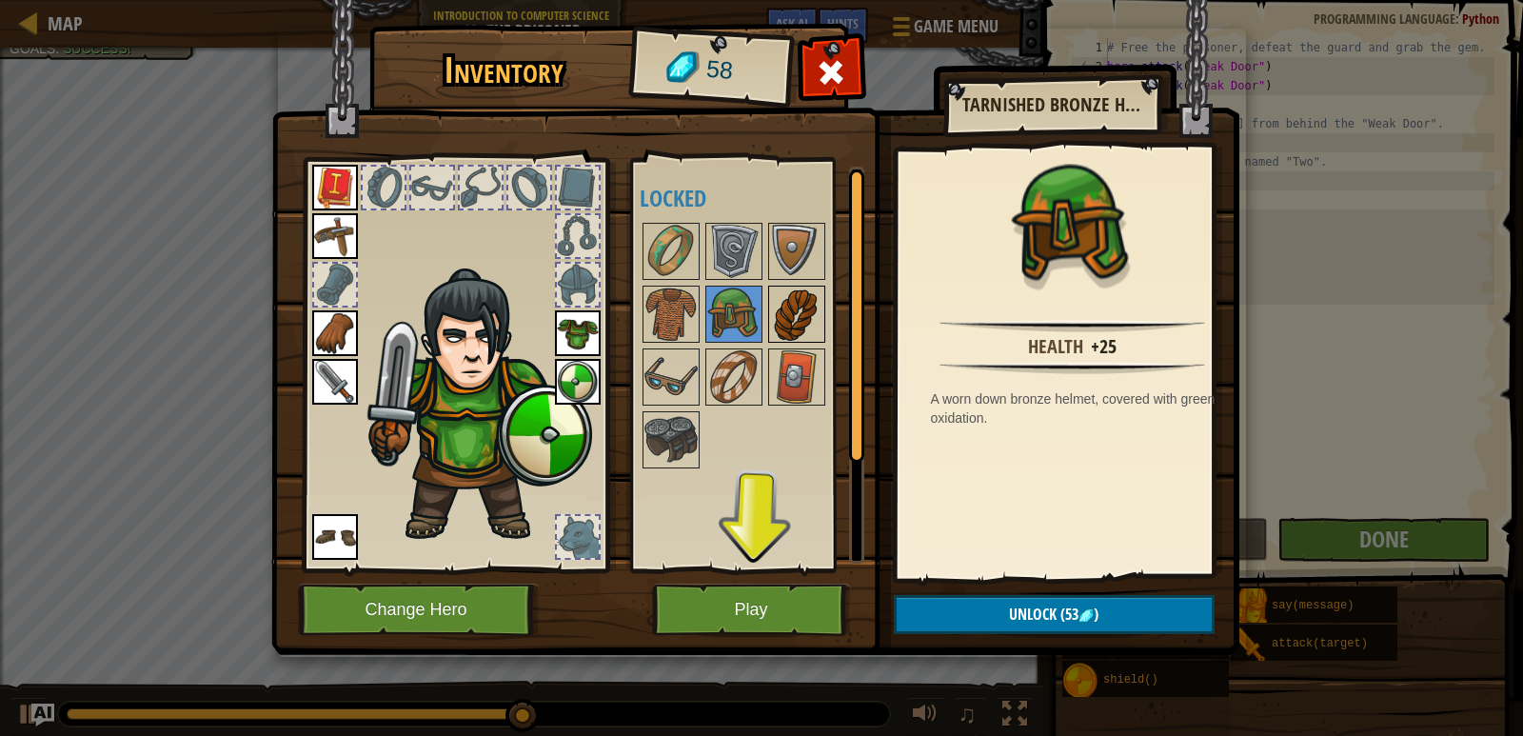
click at [788, 304] on img at bounding box center [796, 314] width 53 height 53
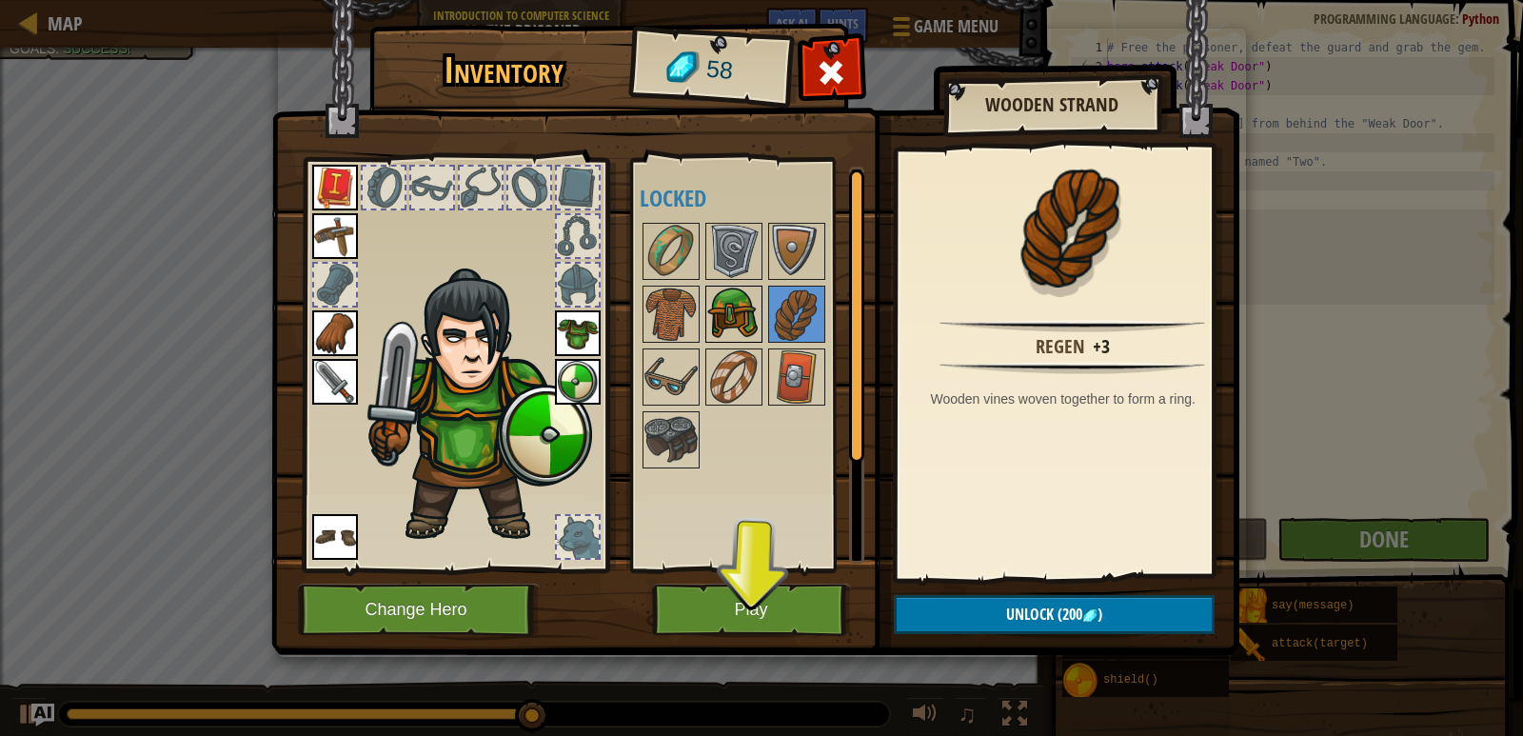
click at [718, 291] on img at bounding box center [733, 314] width 53 height 53
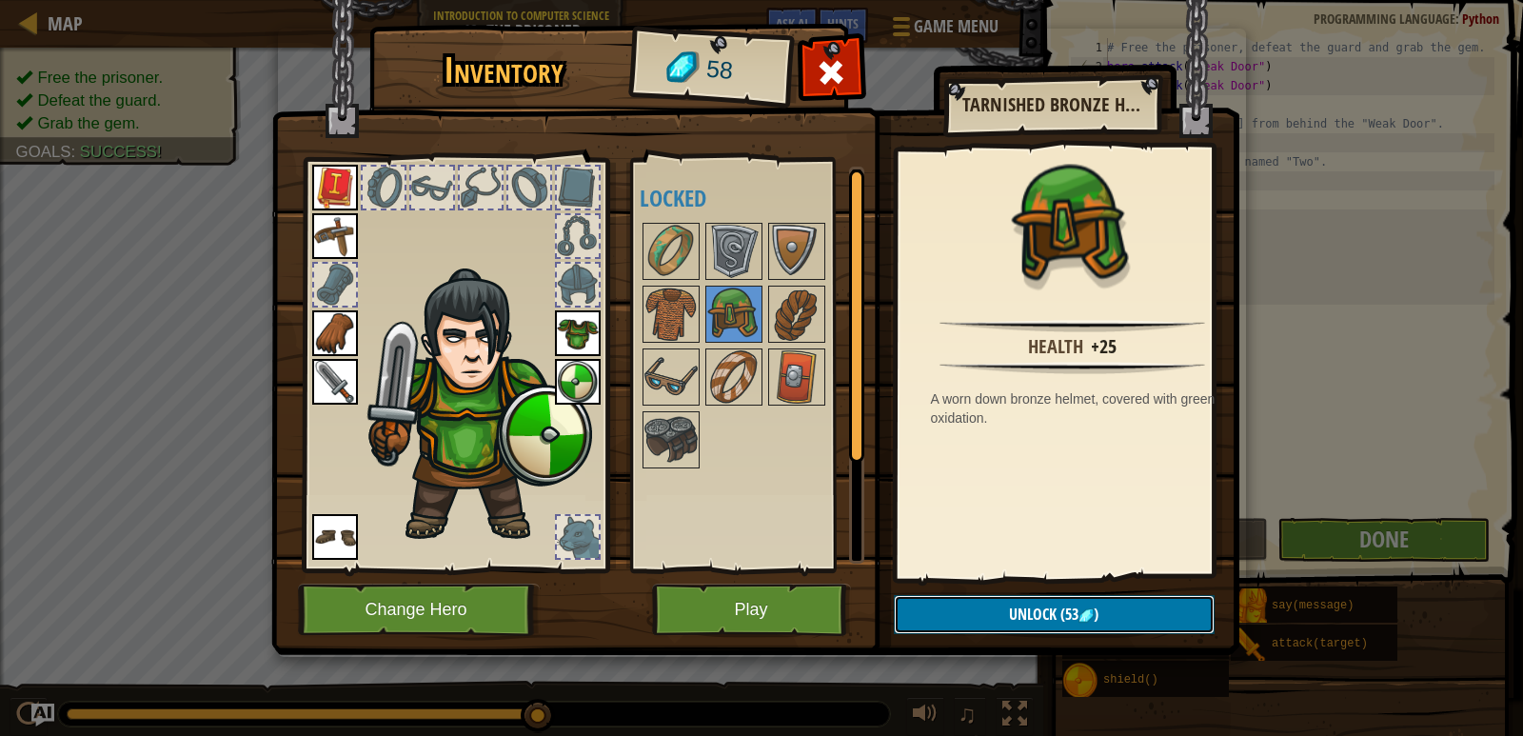
click at [1063, 606] on span "(53" at bounding box center [1068, 614] width 22 height 21
click at [933, 610] on button "Confirm" at bounding box center [1054, 614] width 321 height 39
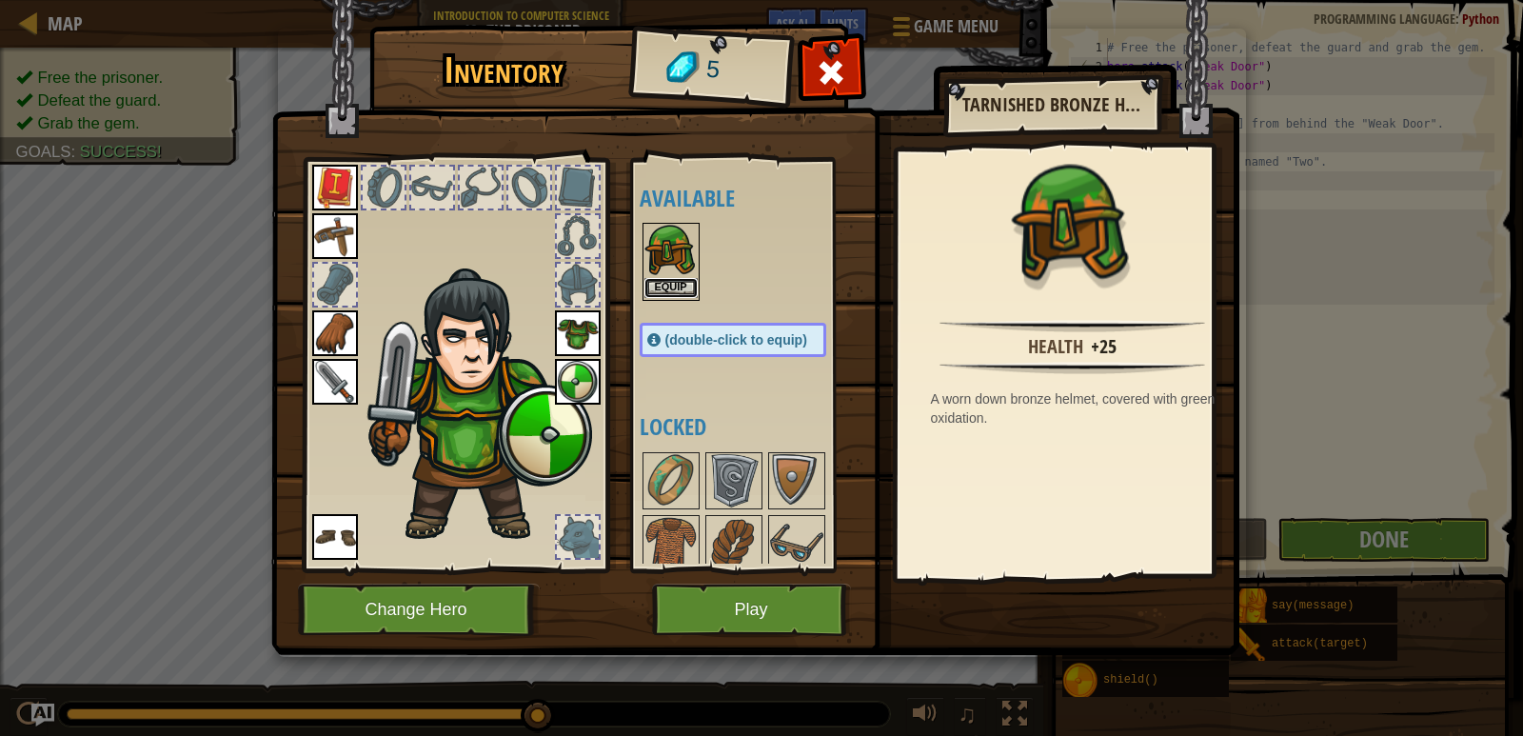
click at [665, 280] on button "Equip" at bounding box center [671, 288] width 53 height 20
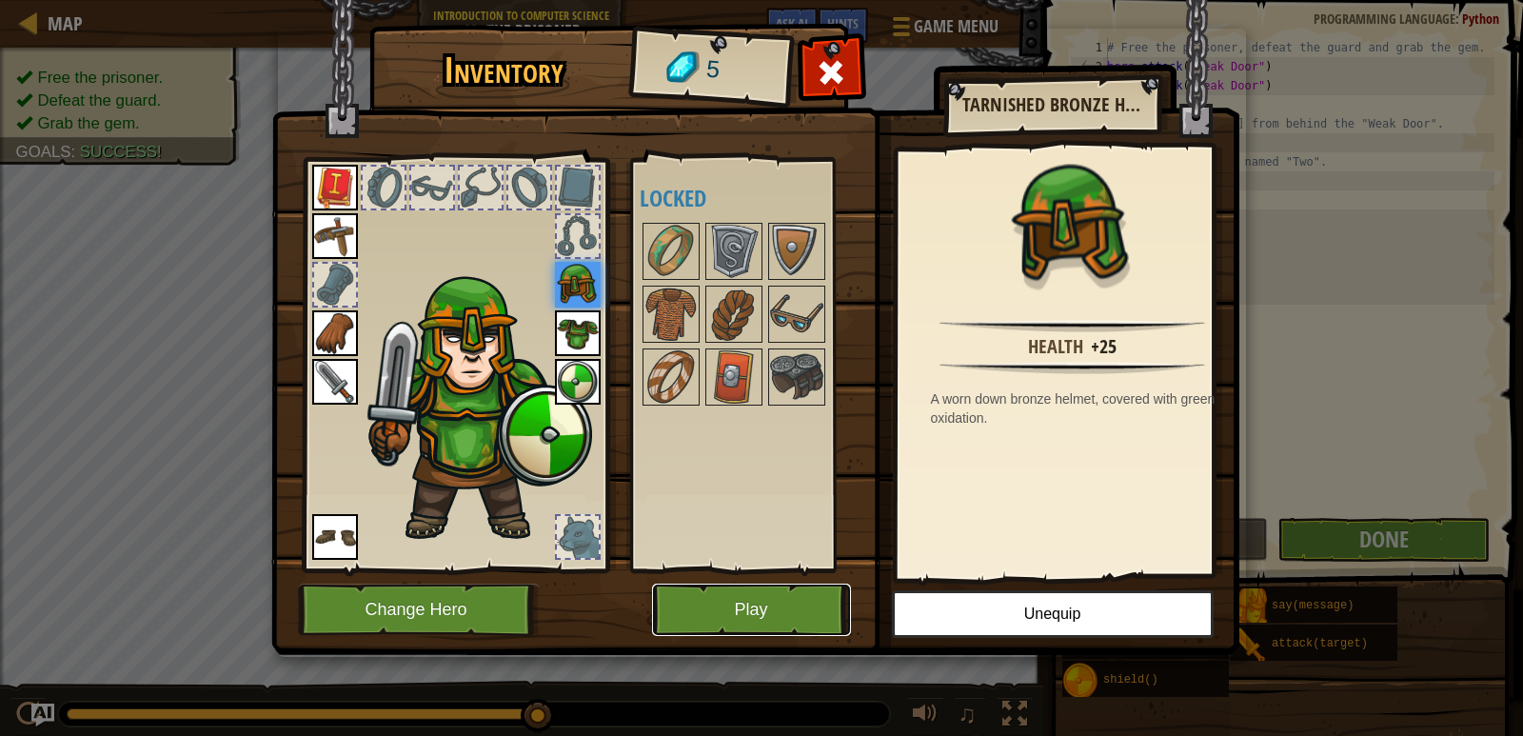
click at [770, 592] on button "Play" at bounding box center [751, 610] width 199 height 52
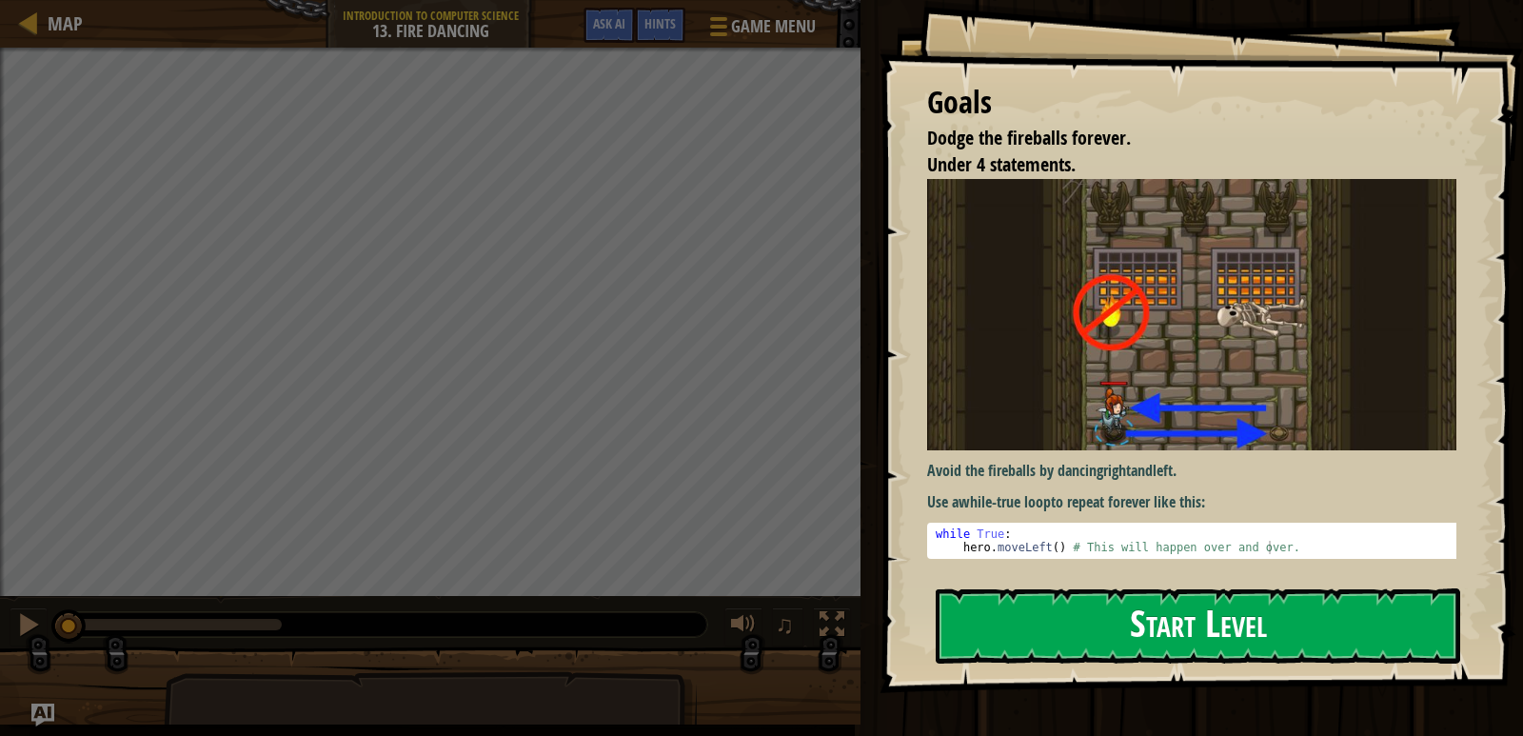
click at [1067, 626] on button "Start Level" at bounding box center [1198, 625] width 525 height 75
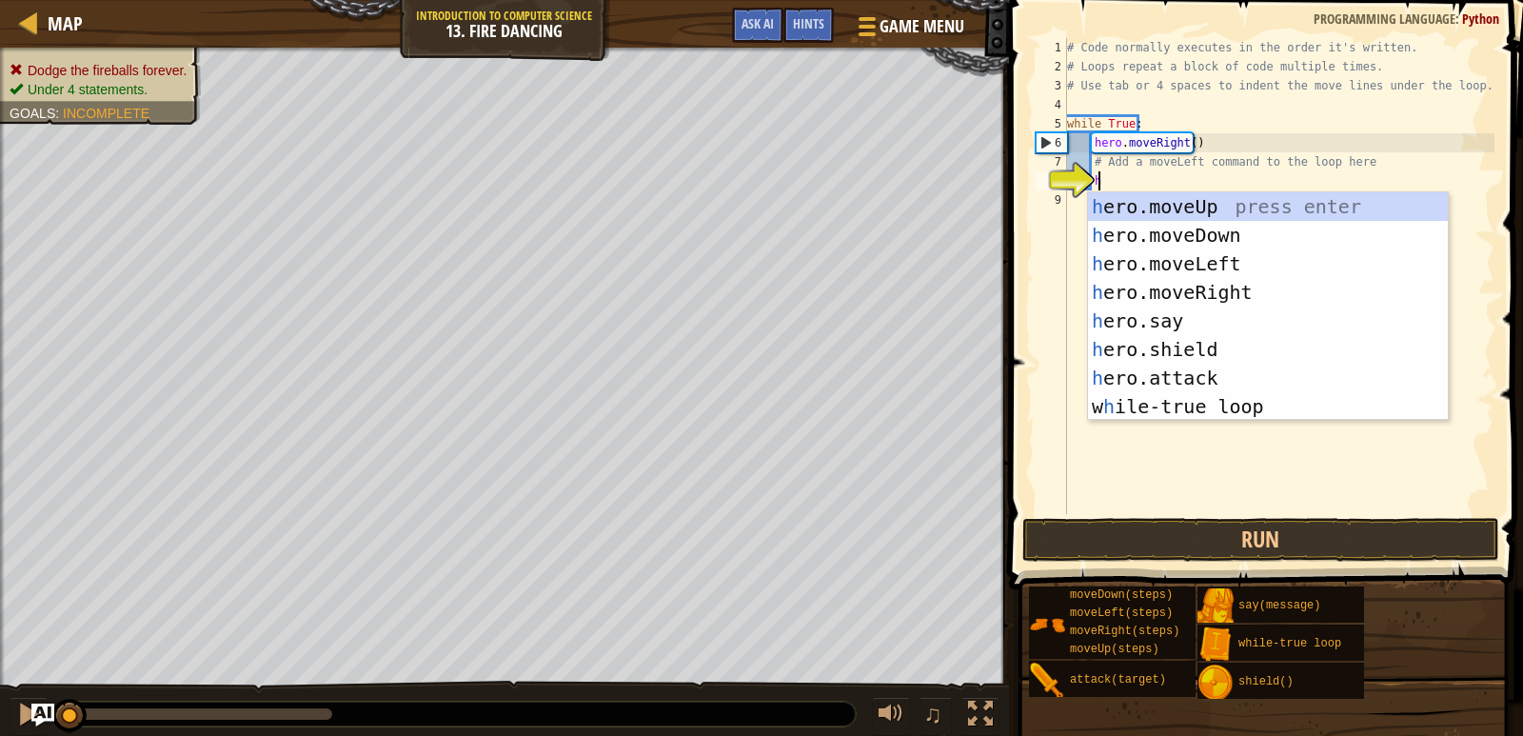
type textarea "her"
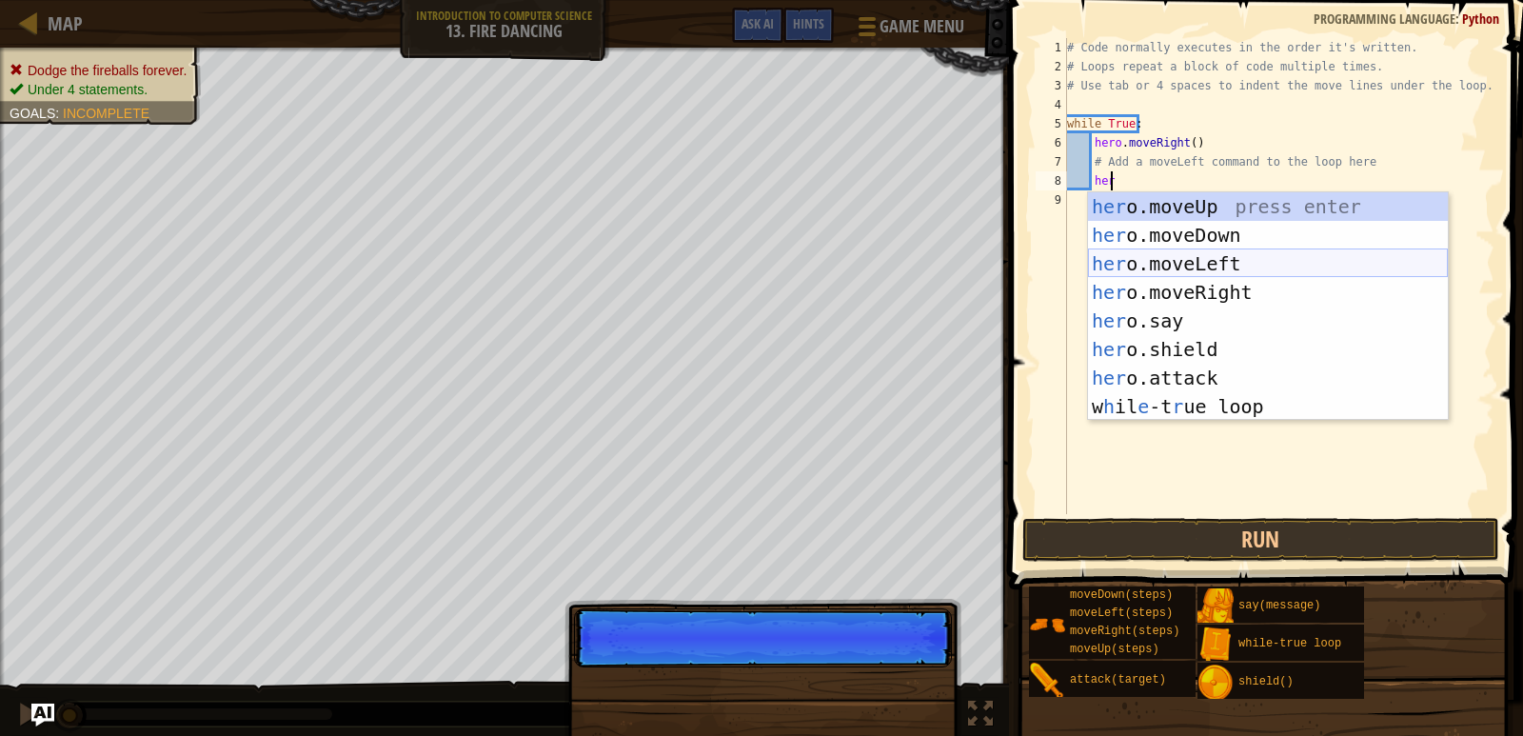
click at [1129, 259] on div "her o.moveUp press enter her o.moveDown press enter her o.moveLeft press enter …" at bounding box center [1268, 335] width 360 height 286
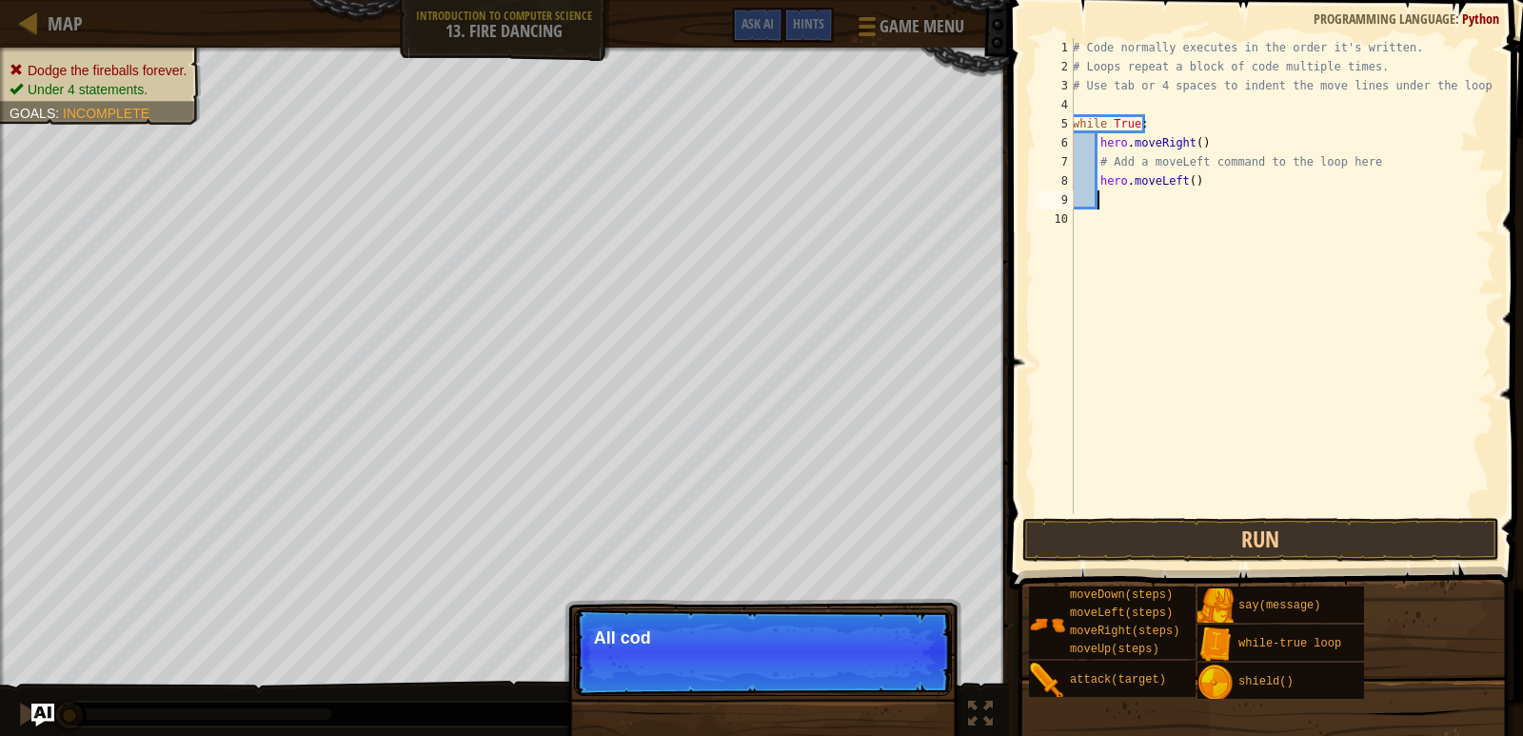
scroll to position [9, 1]
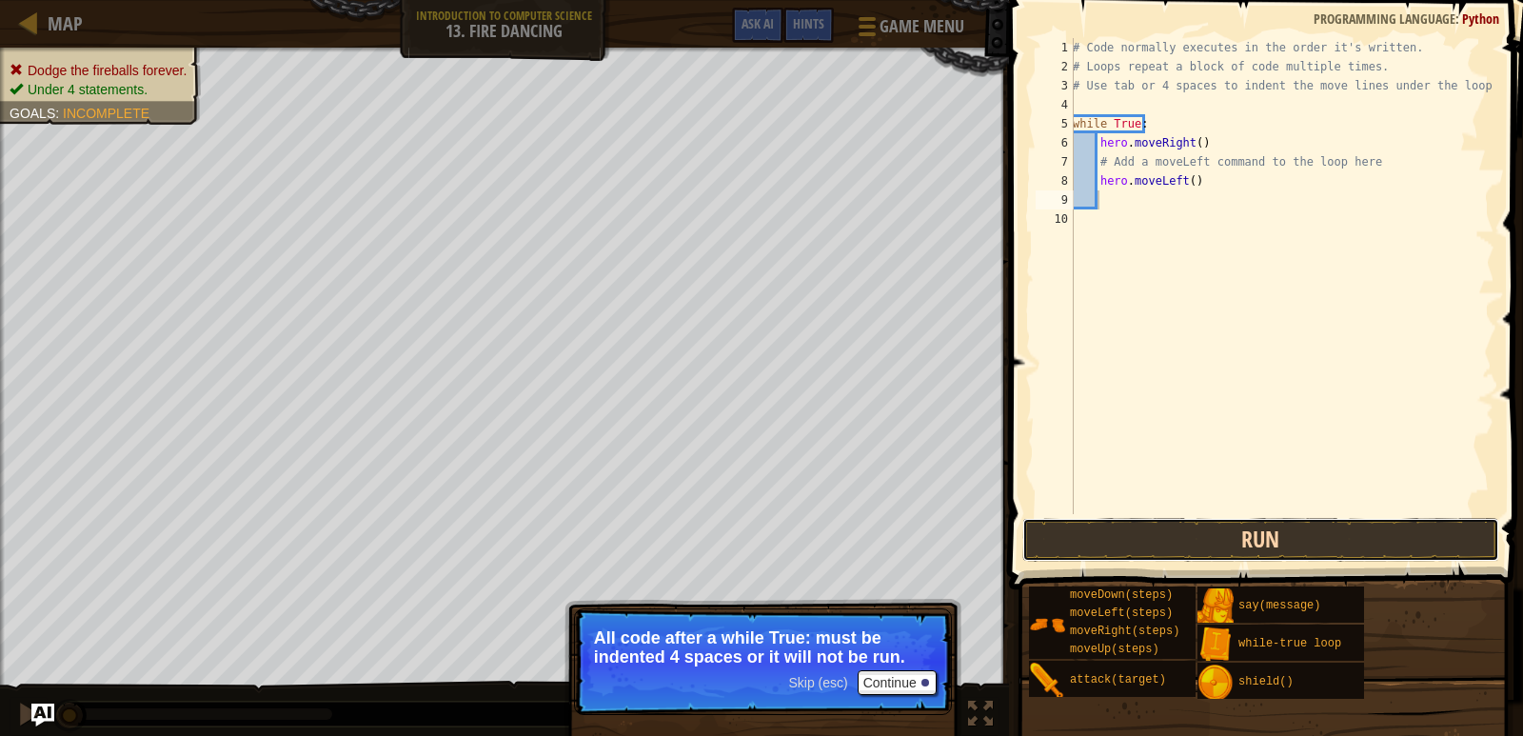
click at [1148, 524] on button "Run" at bounding box center [1261, 540] width 477 height 44
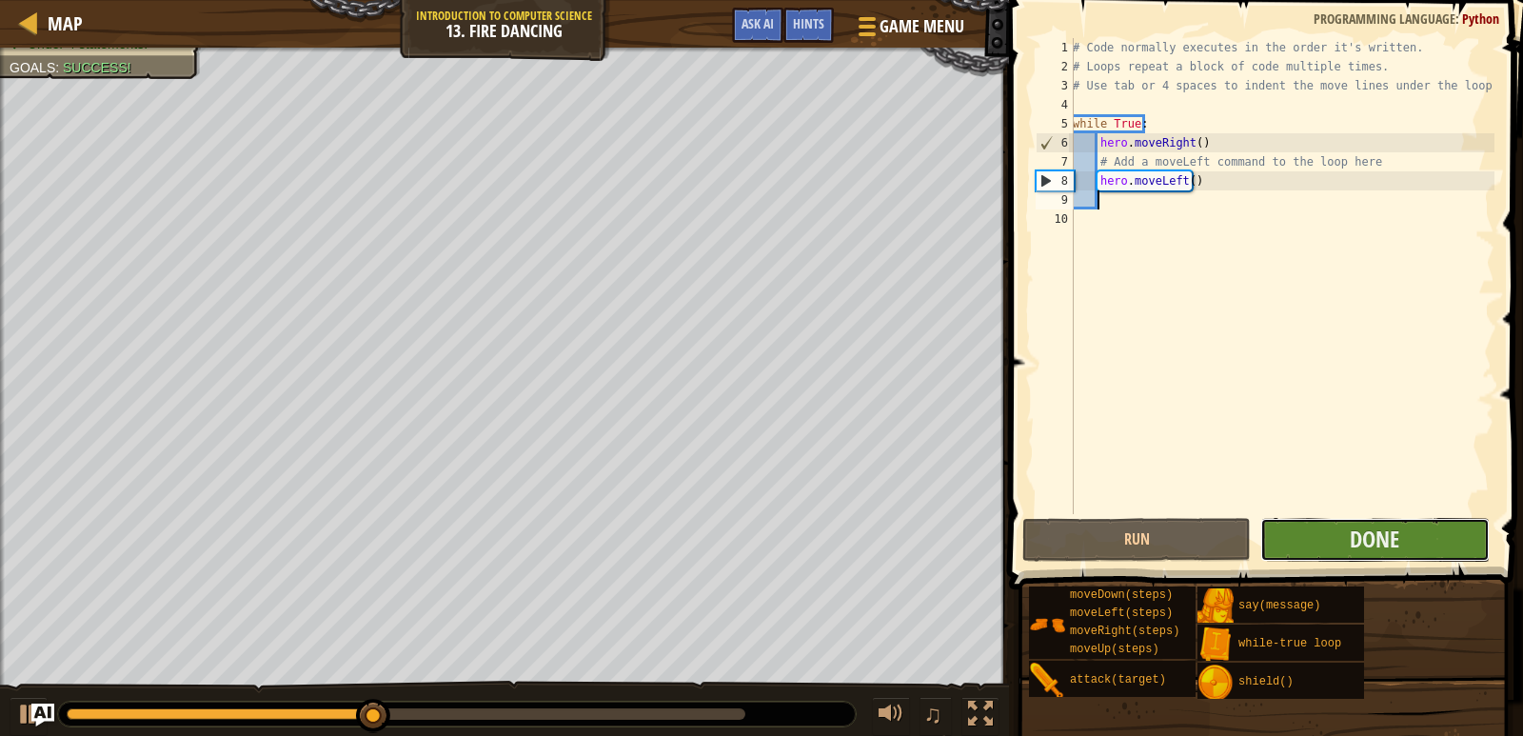
click at [1345, 536] on button "Done" at bounding box center [1375, 540] width 228 height 44
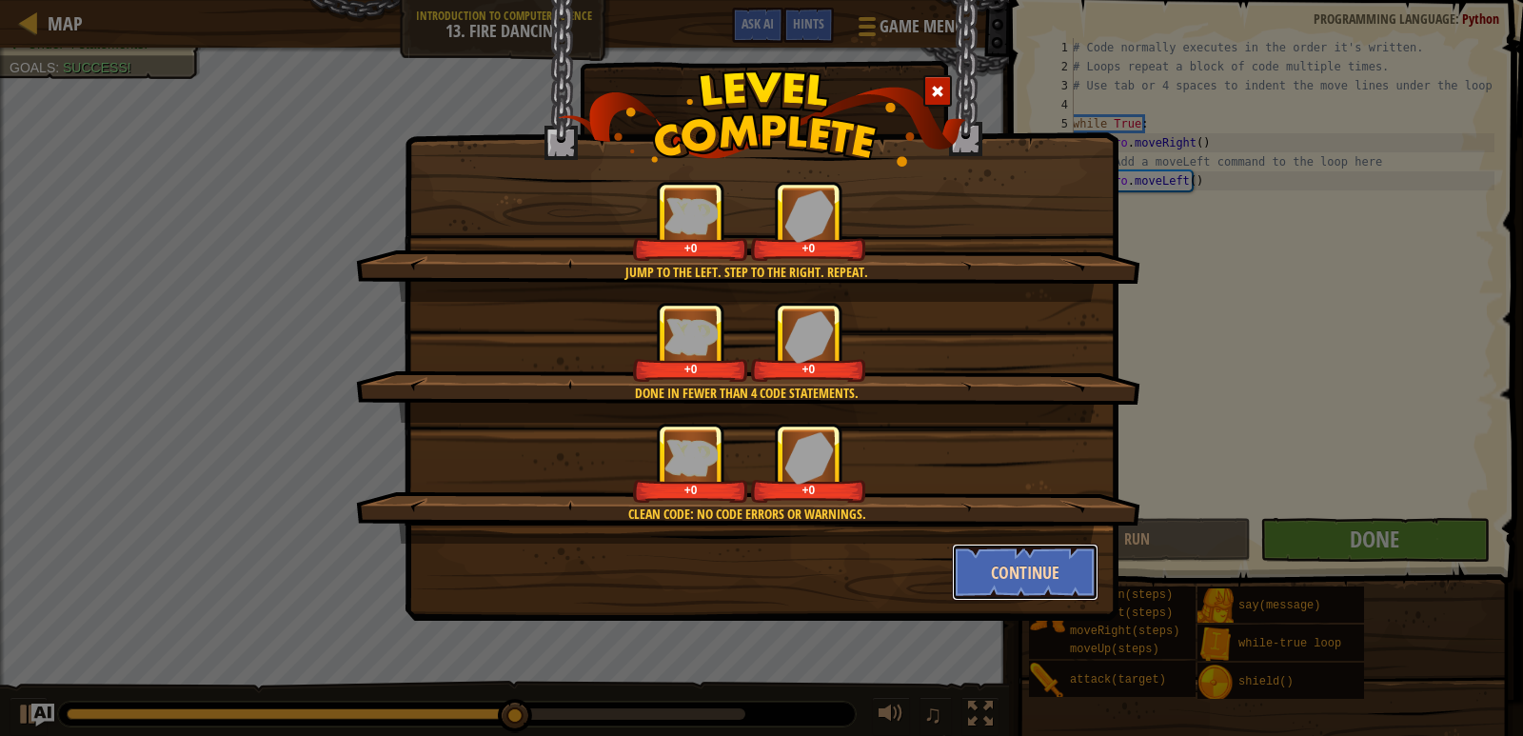
click at [995, 559] on button "Continue" at bounding box center [1026, 572] width 148 height 57
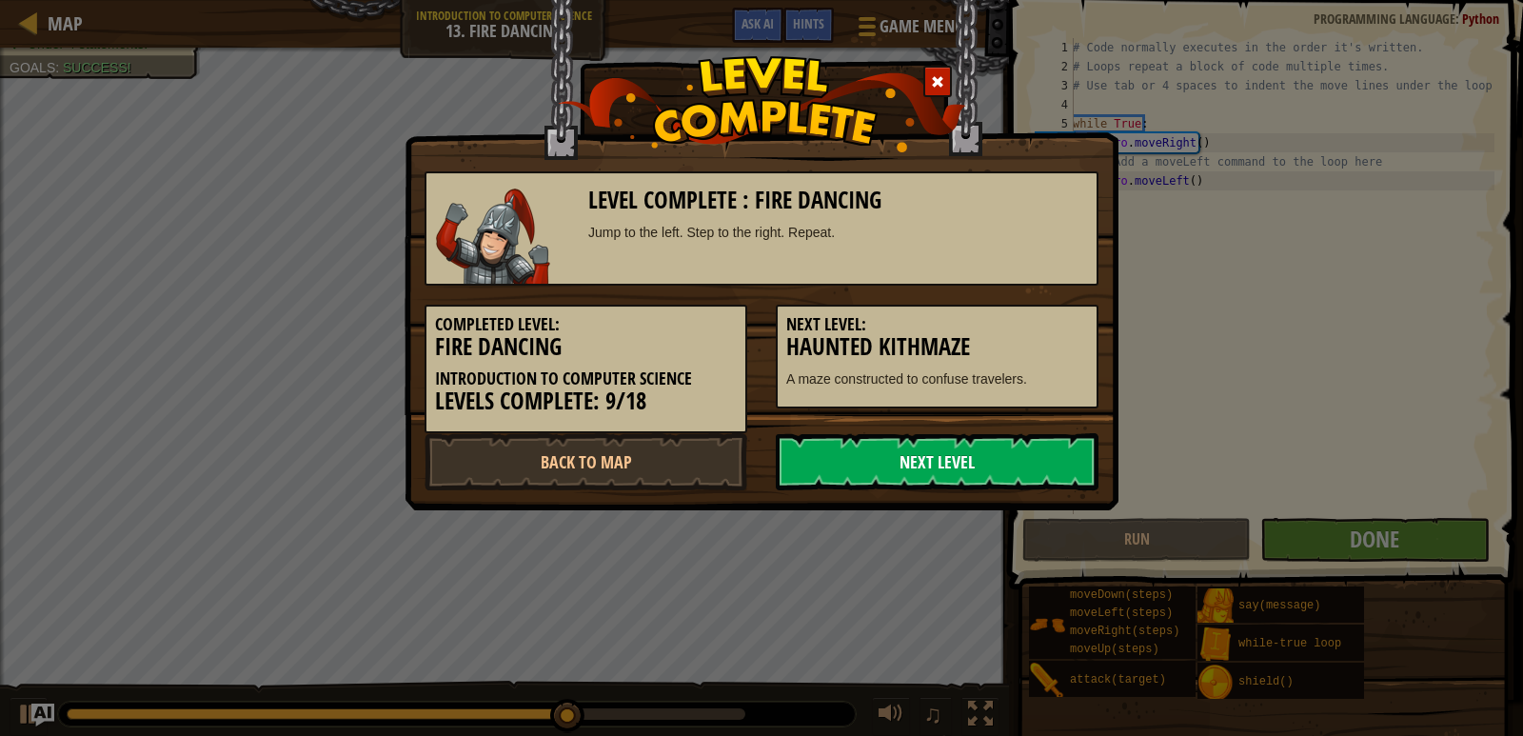
click at [935, 461] on link "Next Level" at bounding box center [937, 461] width 323 height 57
click at [1003, 470] on link "Next Level" at bounding box center [937, 461] width 323 height 57
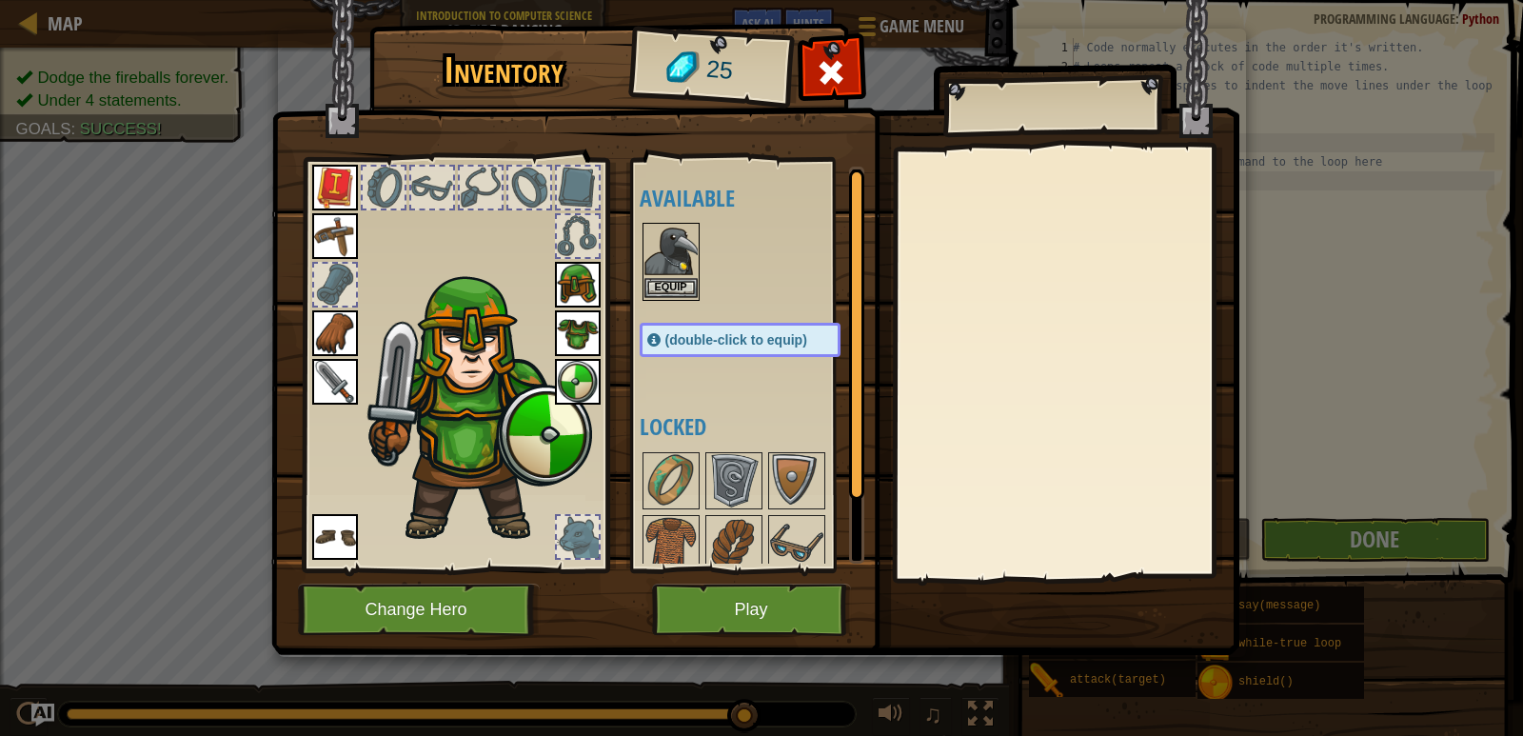
click at [653, 277] on img at bounding box center [671, 251] width 53 height 53
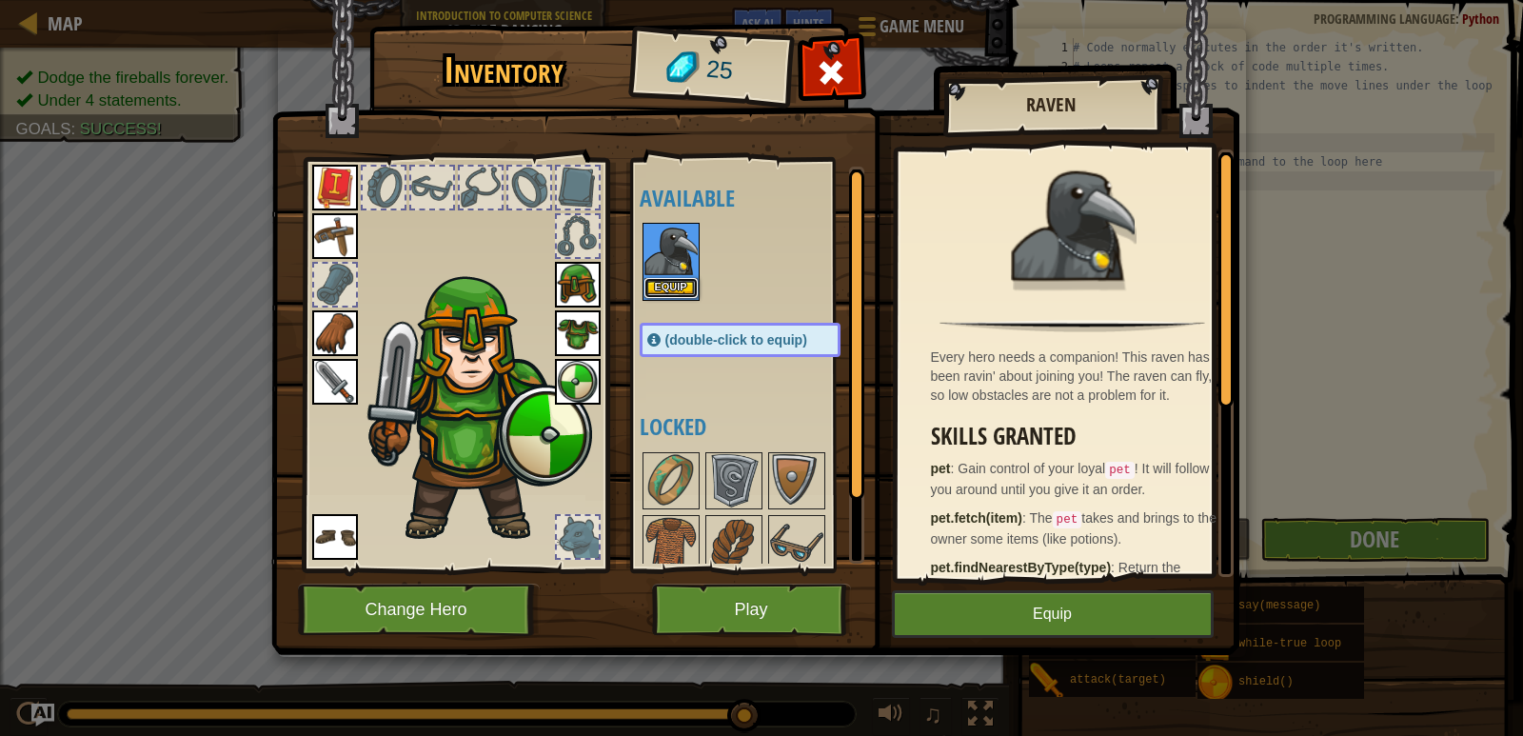
click at [664, 280] on button "Equip" at bounding box center [671, 288] width 53 height 20
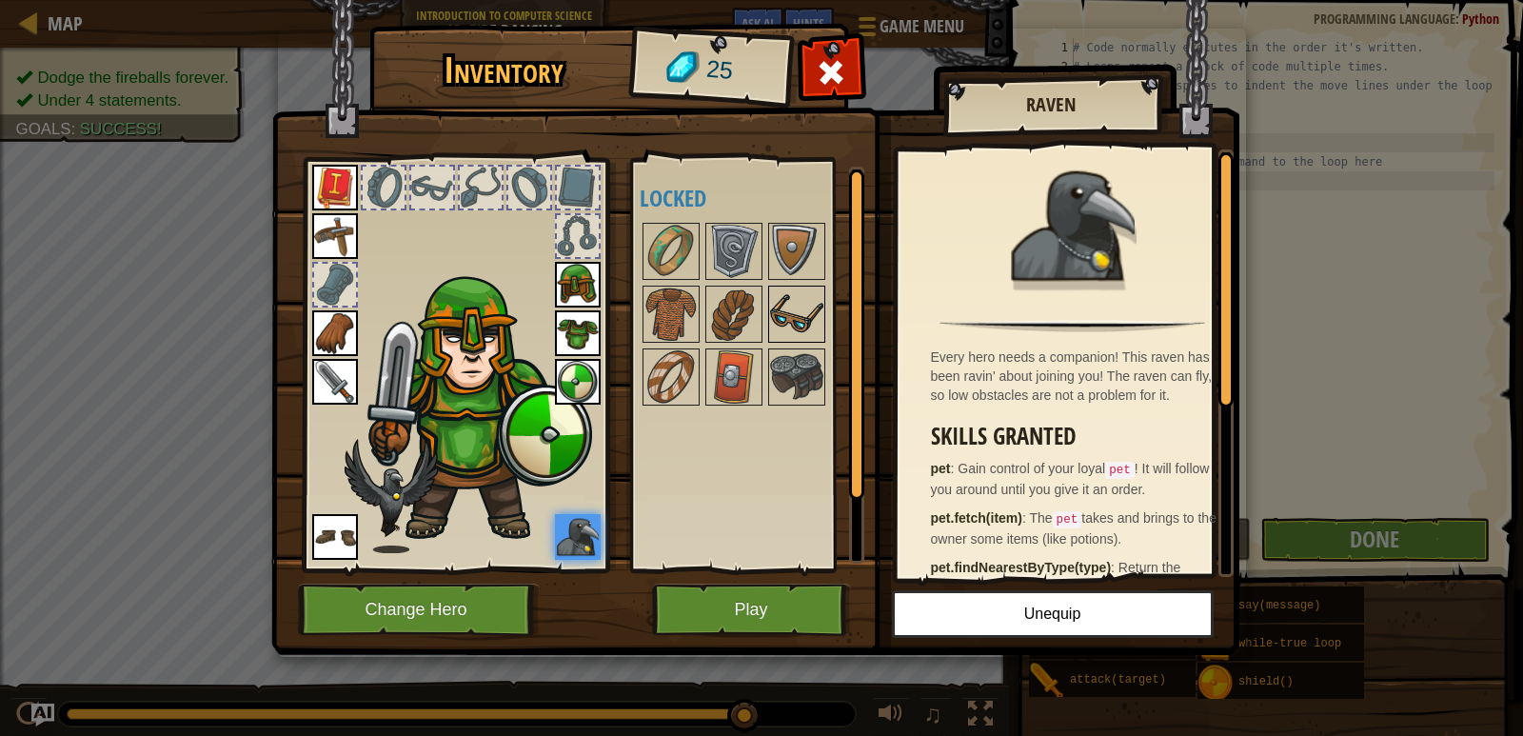
click at [791, 325] on img at bounding box center [796, 314] width 53 height 53
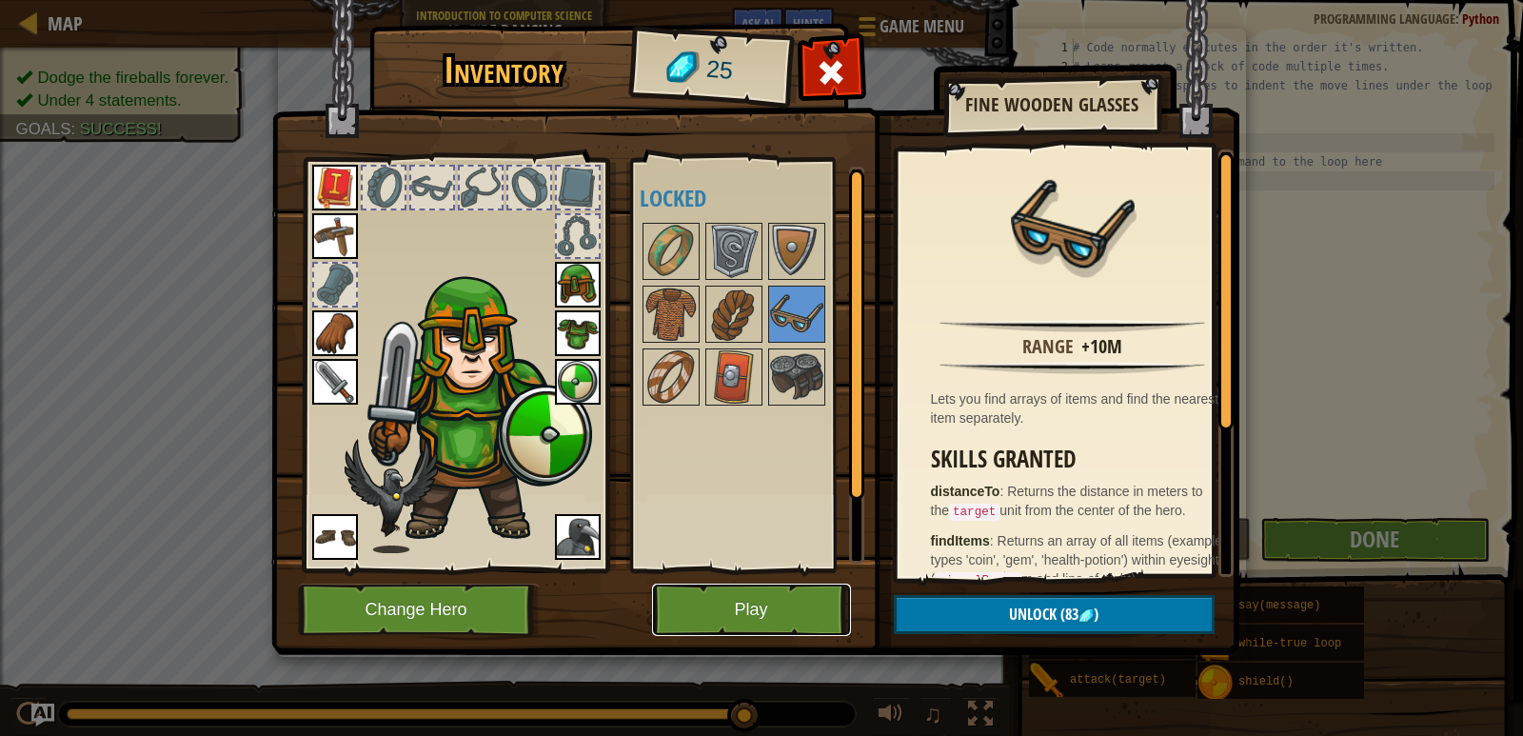
click at [819, 605] on button "Play" at bounding box center [751, 610] width 199 height 52
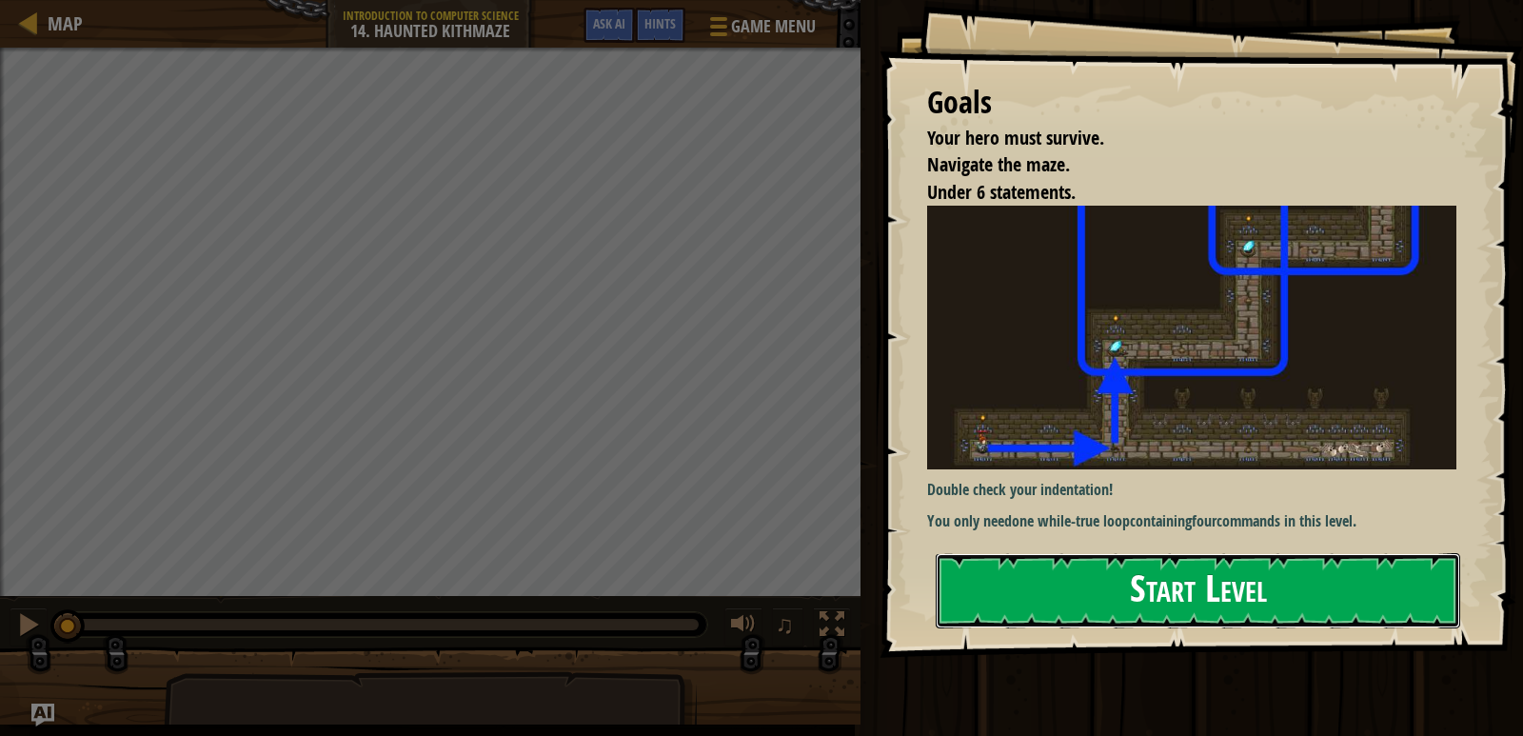
click at [1113, 625] on button "Start Level" at bounding box center [1198, 590] width 525 height 75
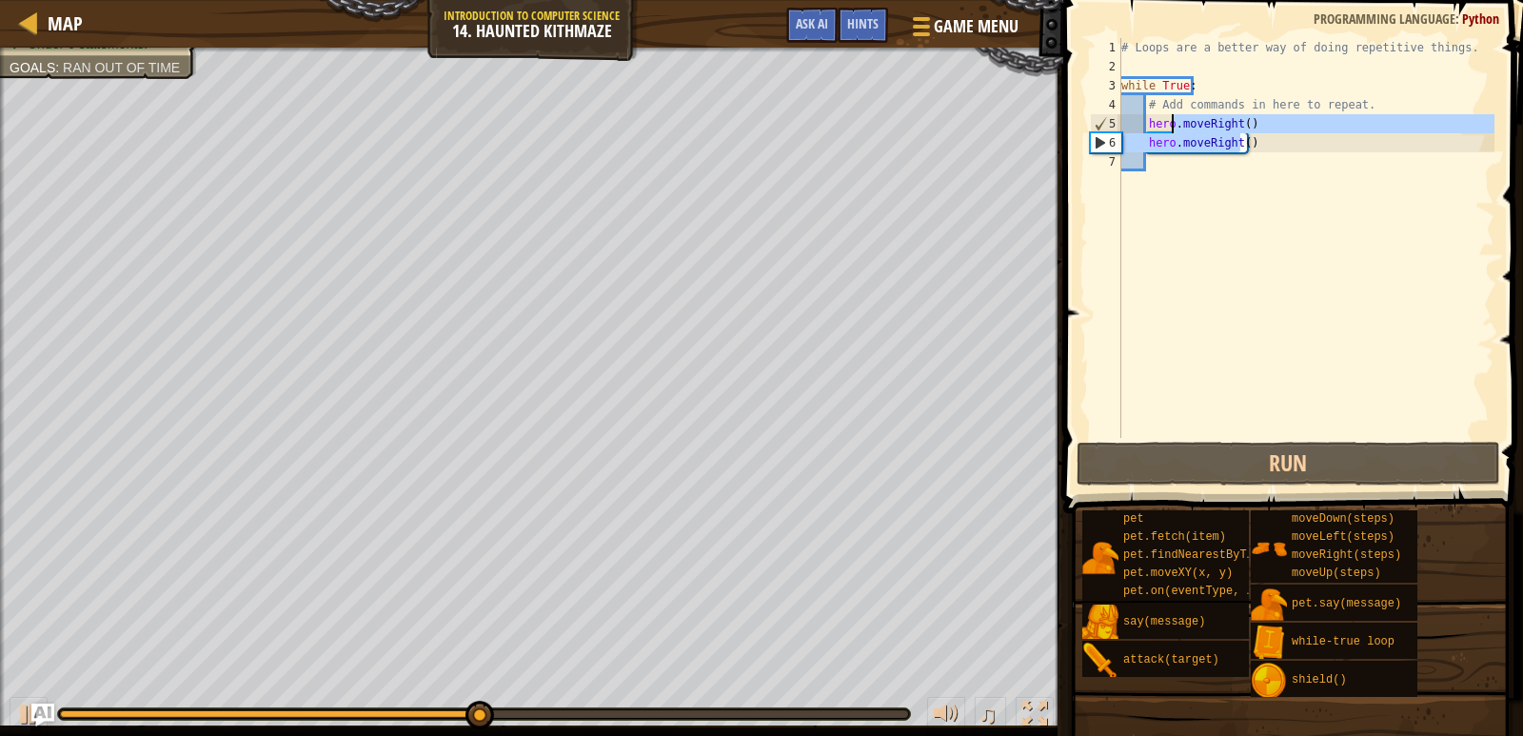
drag, startPoint x: 1241, startPoint y: 137, endPoint x: 1261, endPoint y: 140, distance: 21.1
click at [1261, 140] on div "# Loops are a better way of doing repetitive things. while True : # Add command…" at bounding box center [1306, 257] width 377 height 438
type textarea "hero.moveRight()"
click at [1271, 140] on div "# Loops are a better way of doing repetitive things. while True : # Add command…" at bounding box center [1306, 238] width 377 height 400
drag, startPoint x: 1268, startPoint y: 140, endPoint x: 1145, endPoint y: 145, distance: 122.9
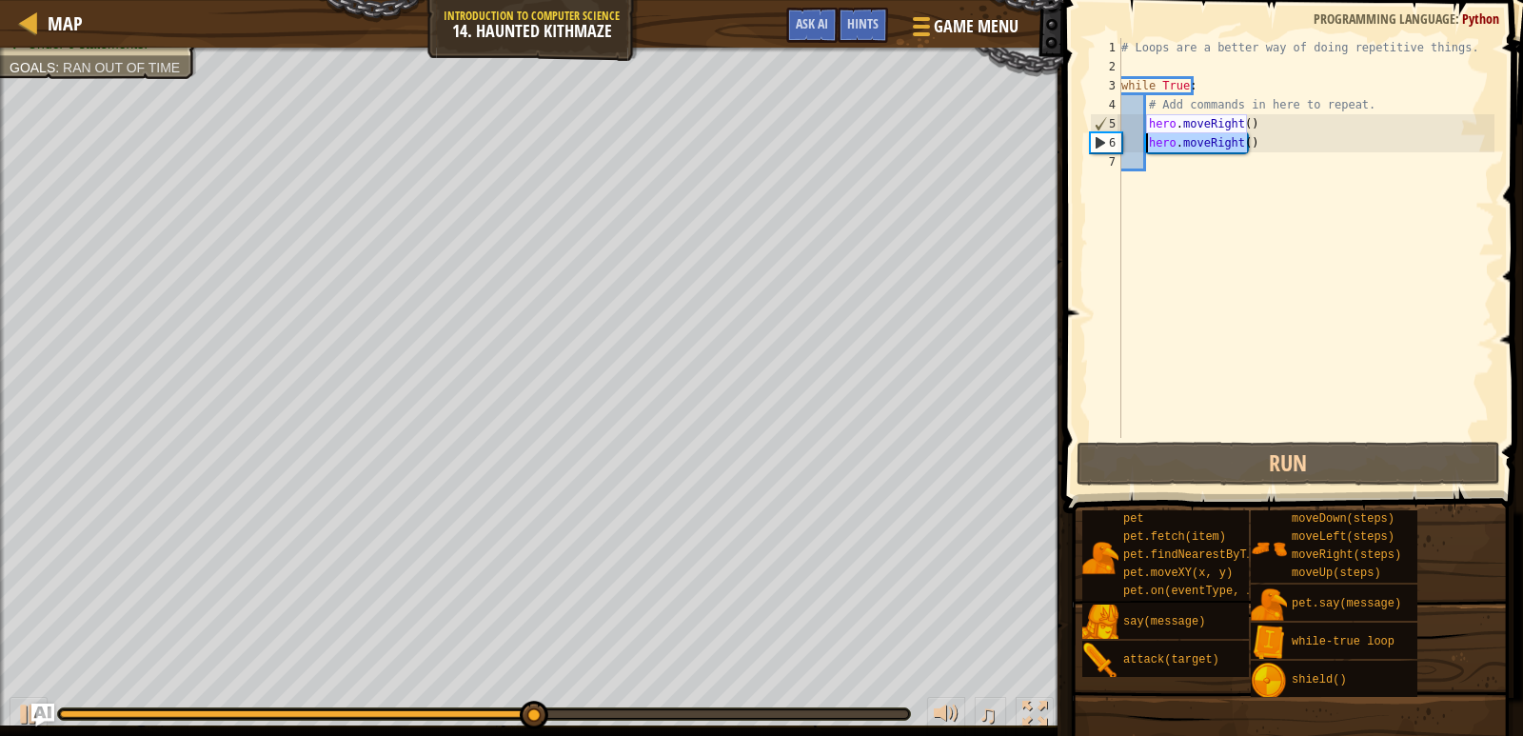
click at [1145, 145] on div "# Loops are a better way of doing repetitive things. while True : # Add command…" at bounding box center [1306, 257] width 377 height 438
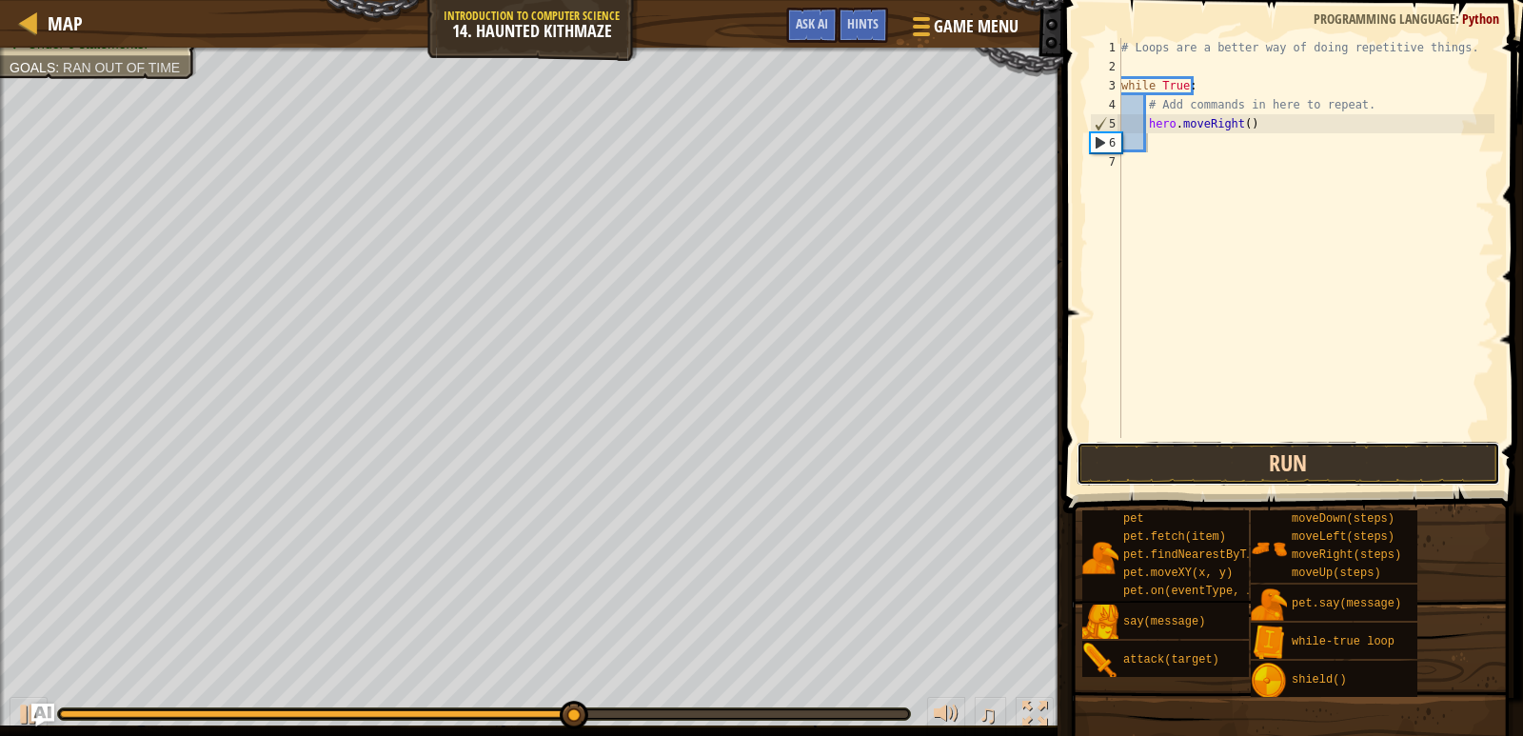
click at [1330, 468] on button "Run" at bounding box center [1289, 464] width 424 height 44
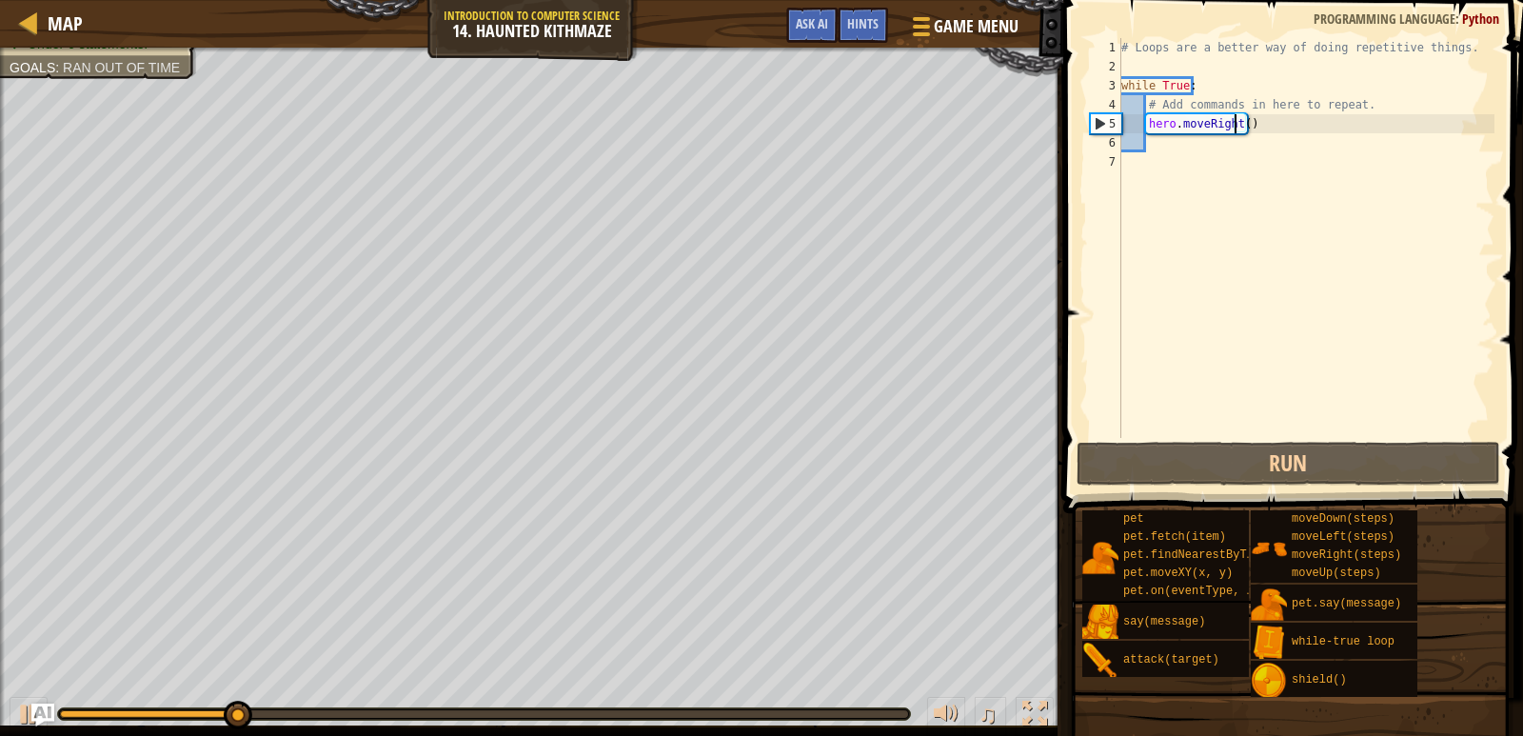
click at [1238, 127] on div "# Loops are a better way of doing repetitive things. while True : # Add command…" at bounding box center [1306, 257] width 377 height 438
click at [1243, 127] on div "# Loops are a better way of doing repetitive things. while True : # Add command…" at bounding box center [1306, 257] width 377 height 438
type textarea "hero.moveRight(2)"
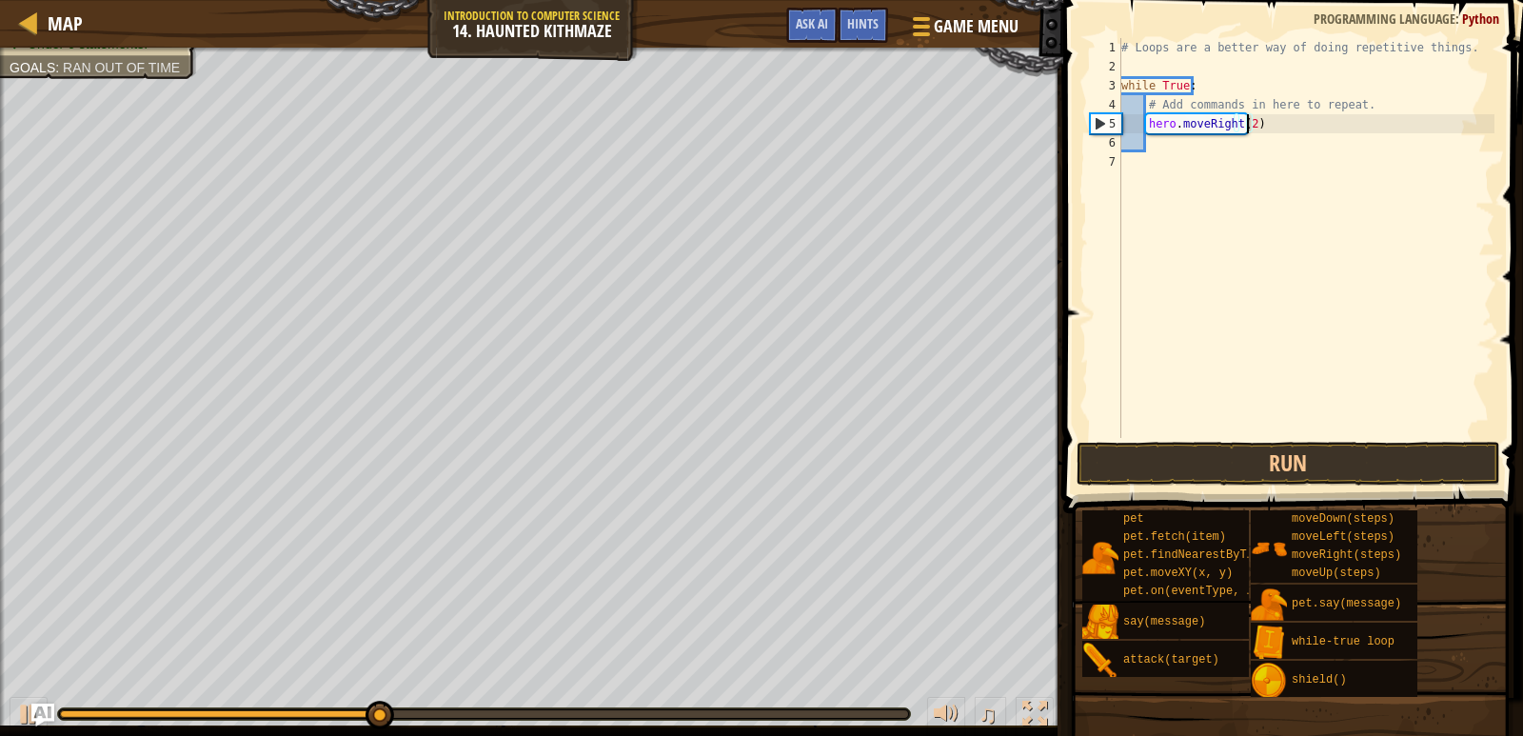
click at [1198, 141] on div "# Loops are a better way of doing repetitive things. while True : # Add command…" at bounding box center [1306, 257] width 377 height 438
type textarea "her"
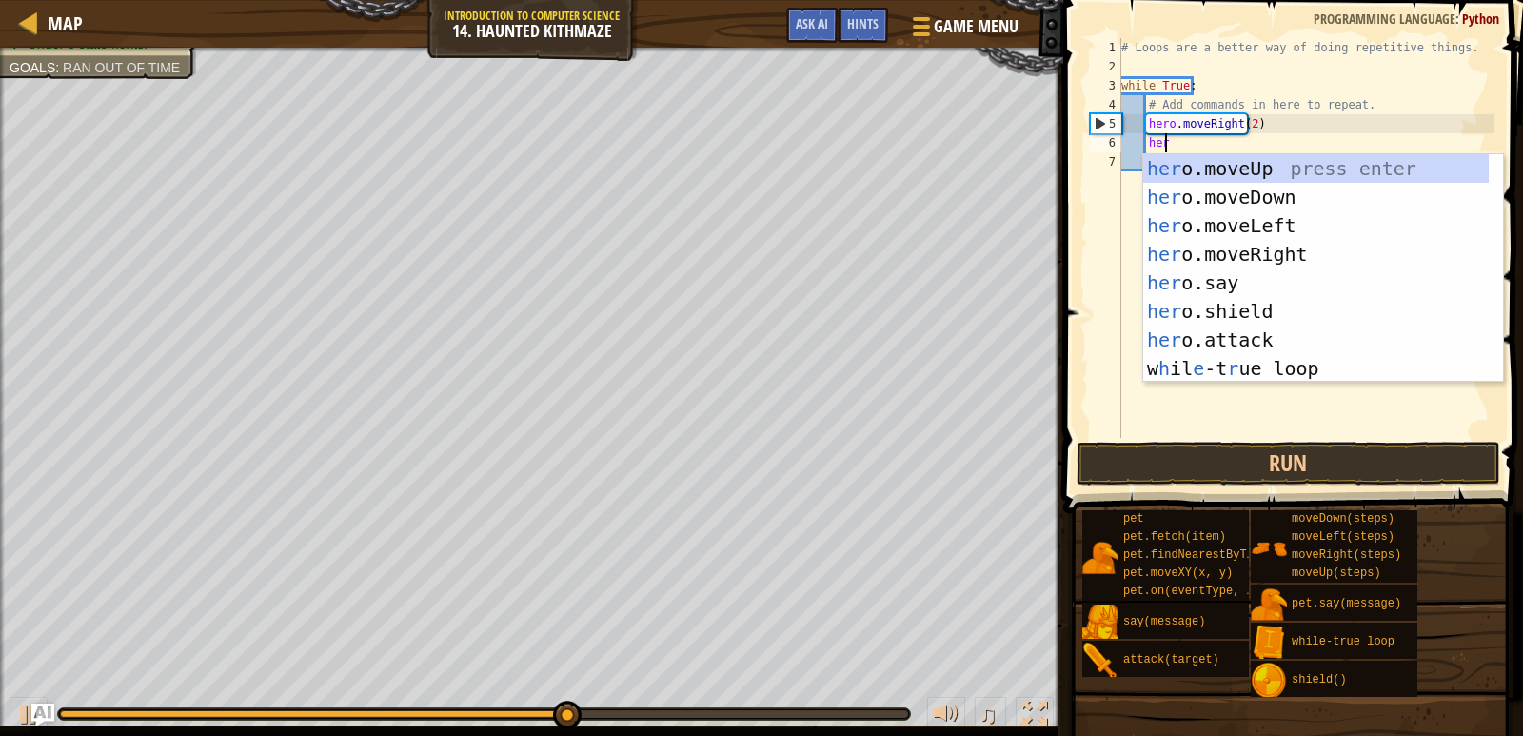
click at [1222, 173] on div "her o.moveUp press enter her o.moveDown press enter her o.moveLeft press enter …" at bounding box center [1316, 297] width 346 height 286
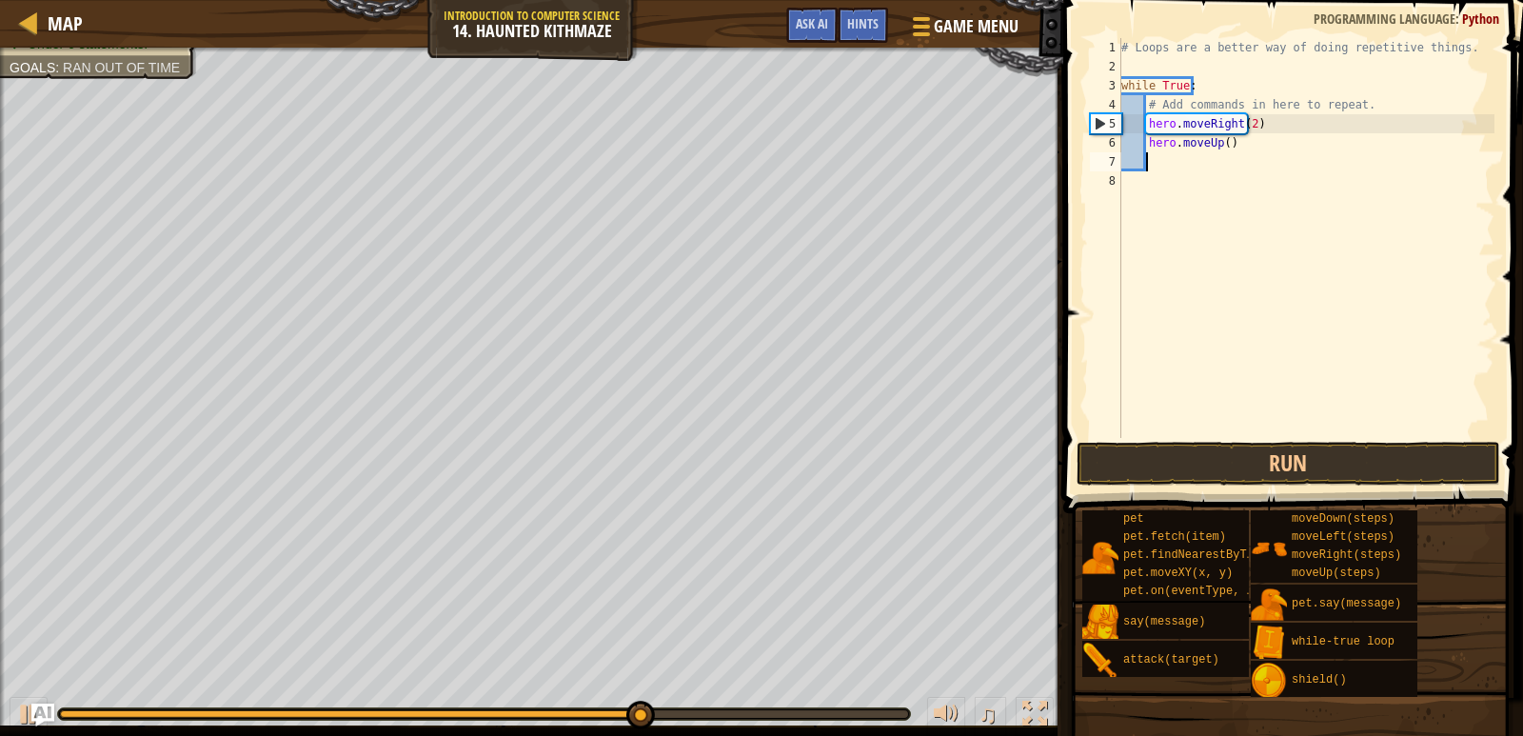
click at [1221, 149] on div "# Loops are a better way of doing repetitive things. while True : # Add command…" at bounding box center [1306, 257] width 377 height 438
drag, startPoint x: 1261, startPoint y: 115, endPoint x: 1145, endPoint y: 121, distance: 116.3
click at [1145, 121] on div "# Loops are a better way of doing repetitive things. while True : # Add command…" at bounding box center [1306, 257] width 377 height 438
type textarea "hero.moveRight(2)"
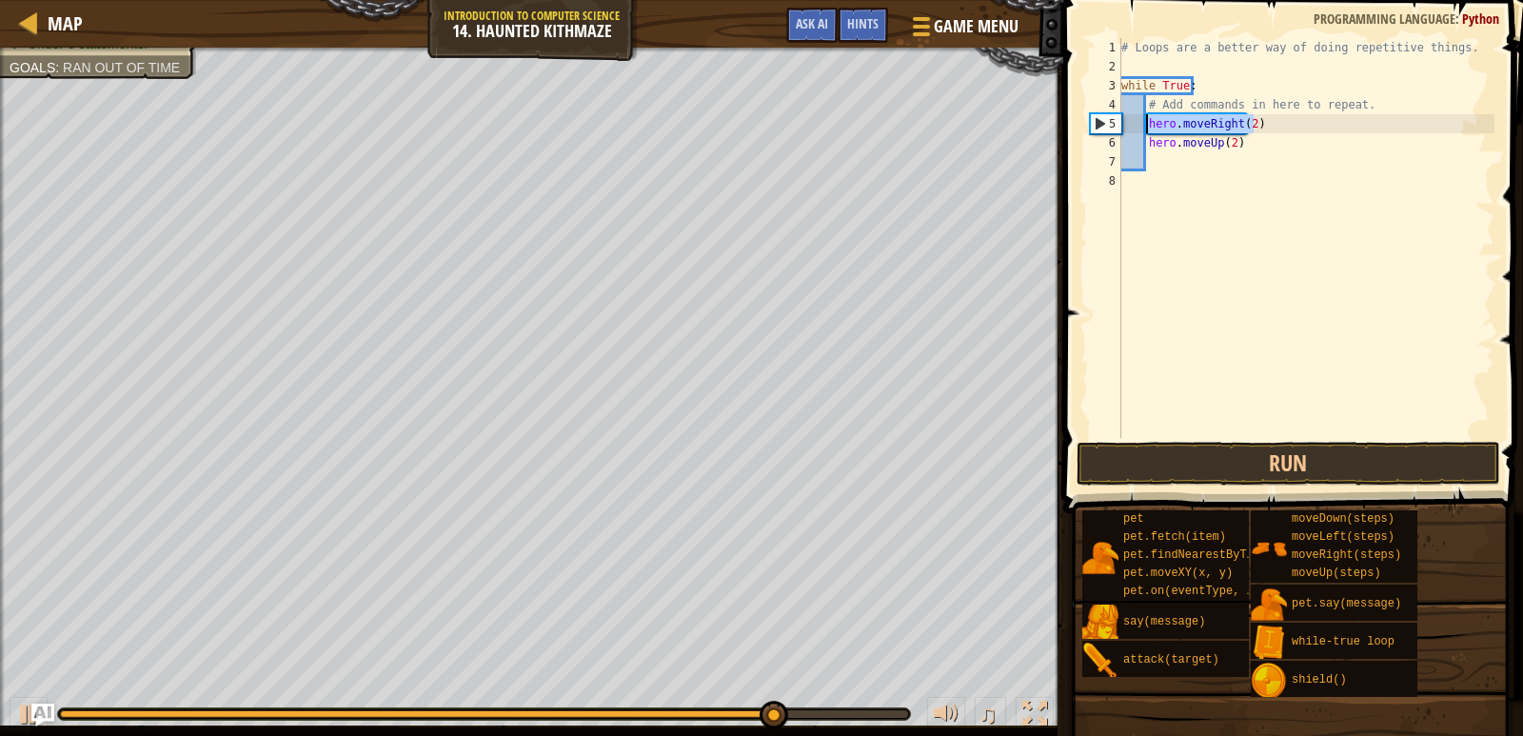
click at [1156, 155] on div "# Loops are a better way of doing repetitive things. while True : # Add command…" at bounding box center [1306, 257] width 377 height 438
paste textarea "hero.moveRight(2)"
type textarea "hero.moveRight(2)"
click at [1150, 192] on div "# Loops are a better way of doing repetitive things. while True : # Add command…" at bounding box center [1306, 257] width 377 height 438
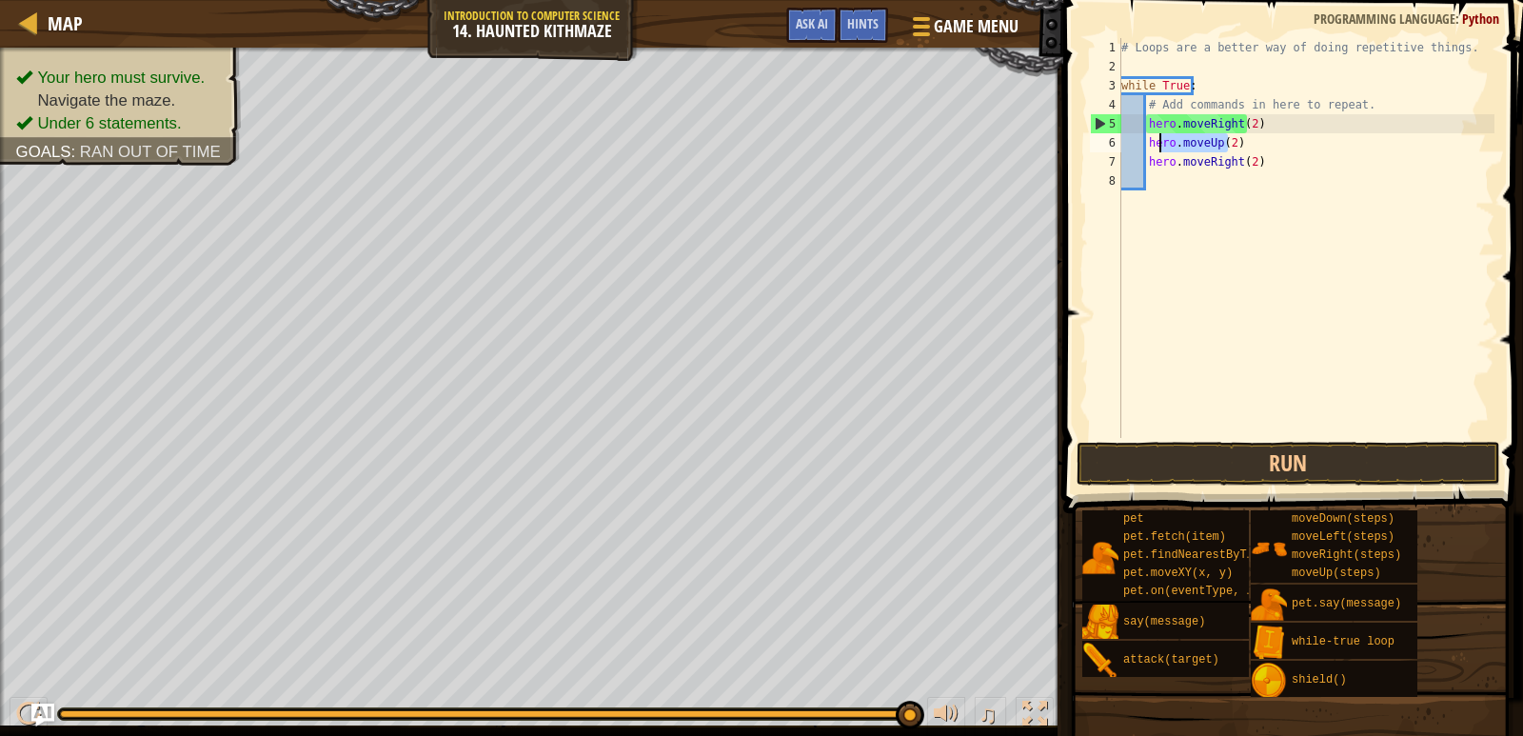
drag, startPoint x: 1230, startPoint y: 145, endPoint x: 1220, endPoint y: 150, distance: 11.9
click at [1220, 150] on div "# Loops are a better way of doing repetitive things. while True : # Add command…" at bounding box center [1306, 257] width 377 height 438
type textarea "hero.moveUp(2)"
click at [1237, 146] on div "# Loops are a better way of doing repetitive things. while True : # Add command…" at bounding box center [1306, 257] width 377 height 438
drag, startPoint x: 1237, startPoint y: 146, endPoint x: 1149, endPoint y: 137, distance: 88.0
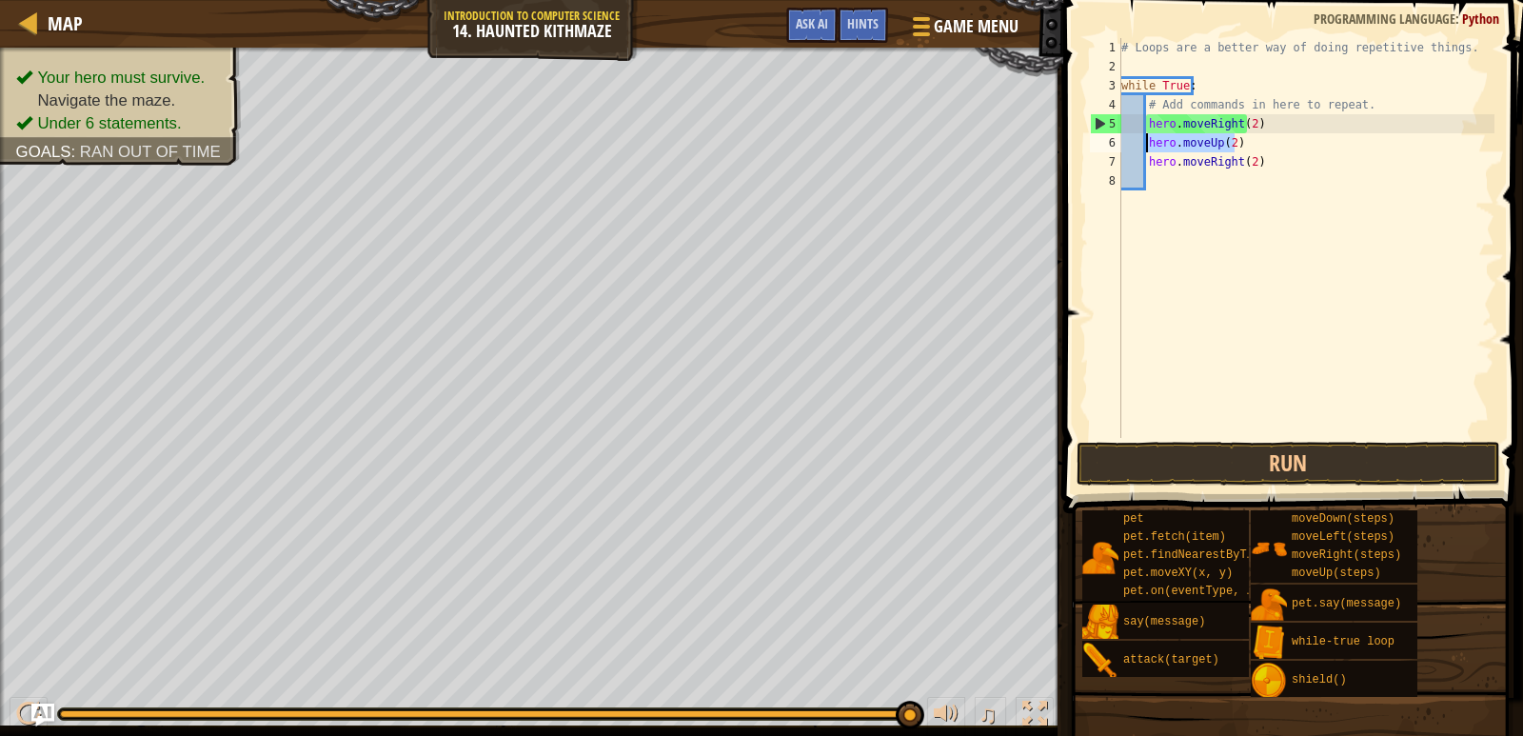
click at [1149, 137] on div "# Loops are a better way of doing repetitive things. while True : # Add command…" at bounding box center [1306, 257] width 377 height 438
click at [1160, 173] on div "# Loops are a better way of doing repetitive things. while True : # Add command…" at bounding box center [1306, 257] width 377 height 438
paste textarea "hero.moveUp(2)"
drag, startPoint x: 1202, startPoint y: 154, endPoint x: 1144, endPoint y: 166, distance: 58.3
click at [1144, 166] on div "# Loops are a better way of doing repetitive things. while True : # Add command…" at bounding box center [1306, 257] width 377 height 438
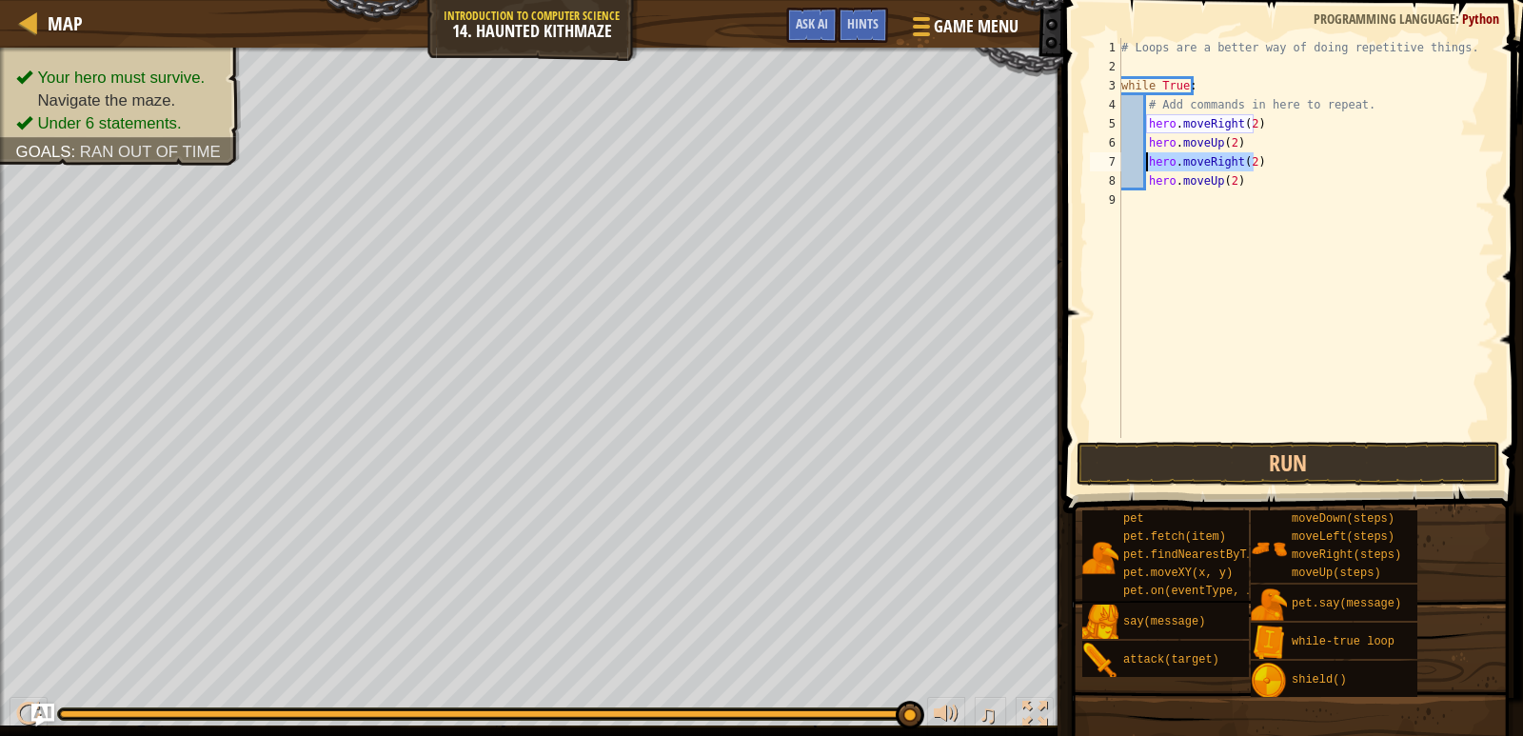
type textarea "hero.moveRight(2)"
click at [1139, 217] on div "# Loops are a better way of doing repetitive things. while True : # Add command…" at bounding box center [1306, 257] width 377 height 438
paste textarea "hero.moveRight(2)"
type textarea "hero.moveRight(2)"
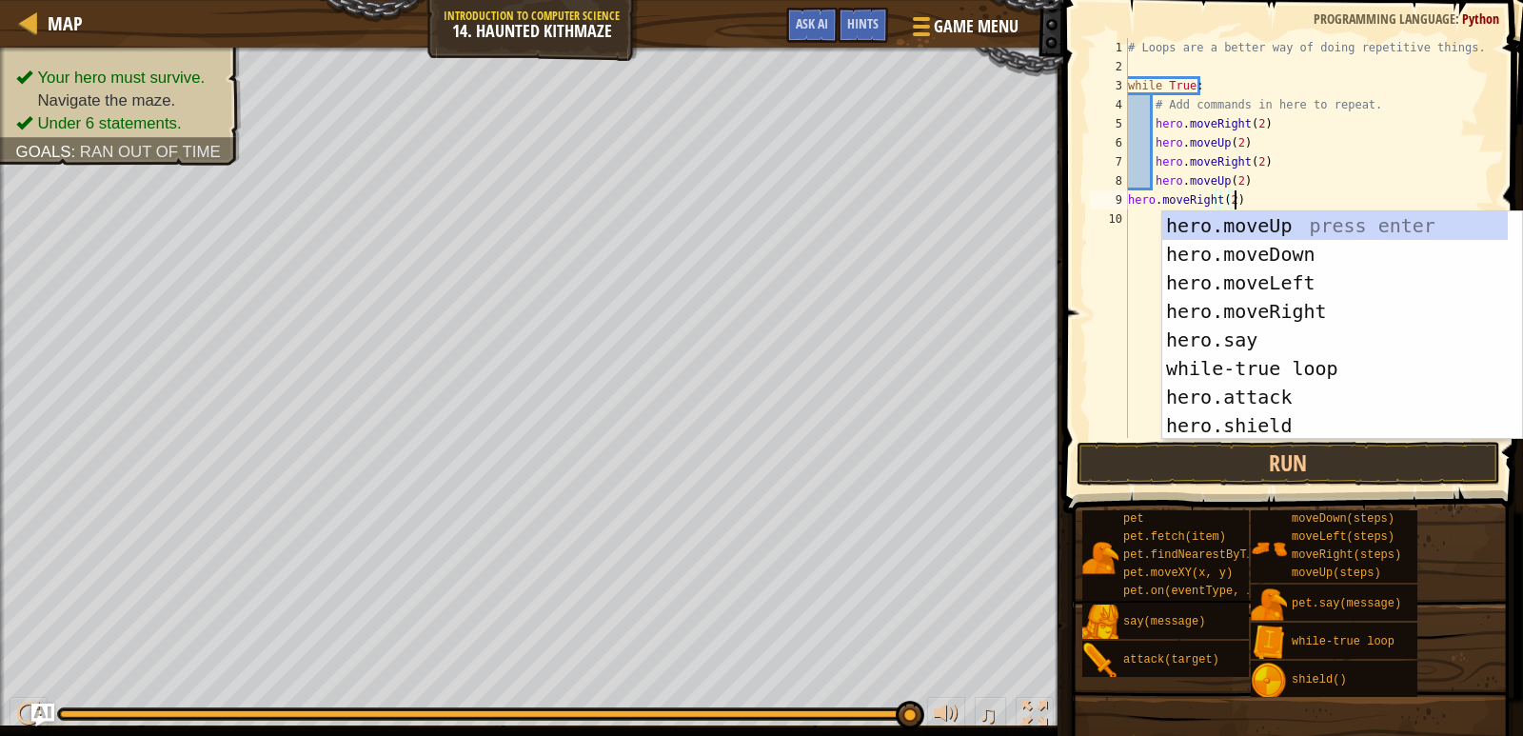
click at [1138, 257] on div "# Loops are a better way of doing repetitive things. while True : # Add command…" at bounding box center [1309, 257] width 371 height 438
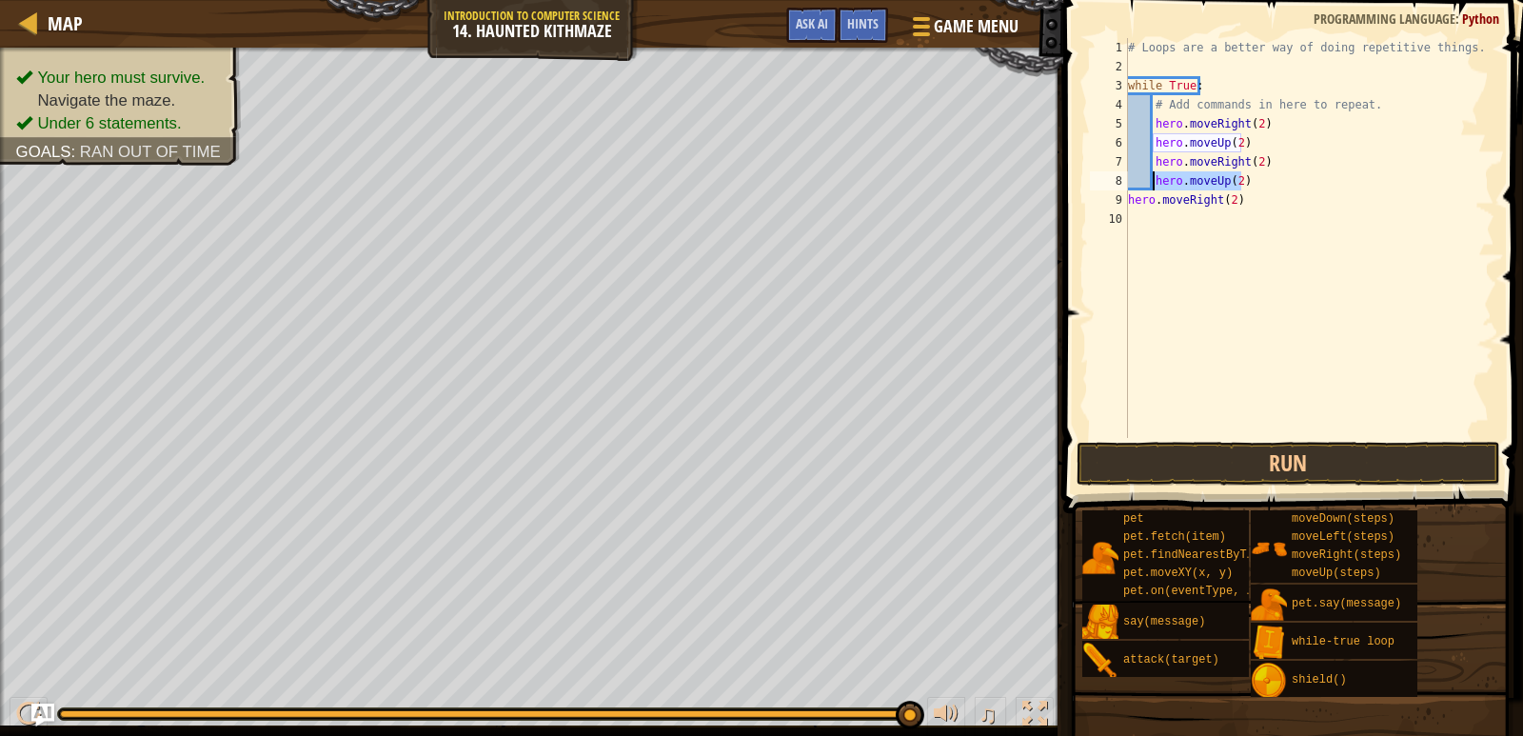
drag, startPoint x: 1240, startPoint y: 180, endPoint x: 1156, endPoint y: 180, distance: 83.8
click at [1156, 180] on div "# Loops are a better way of doing repetitive things. while True : # Add command…" at bounding box center [1309, 257] width 371 height 438
paste textarea "Right"
drag, startPoint x: 1269, startPoint y: 186, endPoint x: 1151, endPoint y: 183, distance: 118.1
click at [1151, 183] on div "# Loops are a better way of doing repetitive things. while True : # Add command…" at bounding box center [1309, 257] width 371 height 438
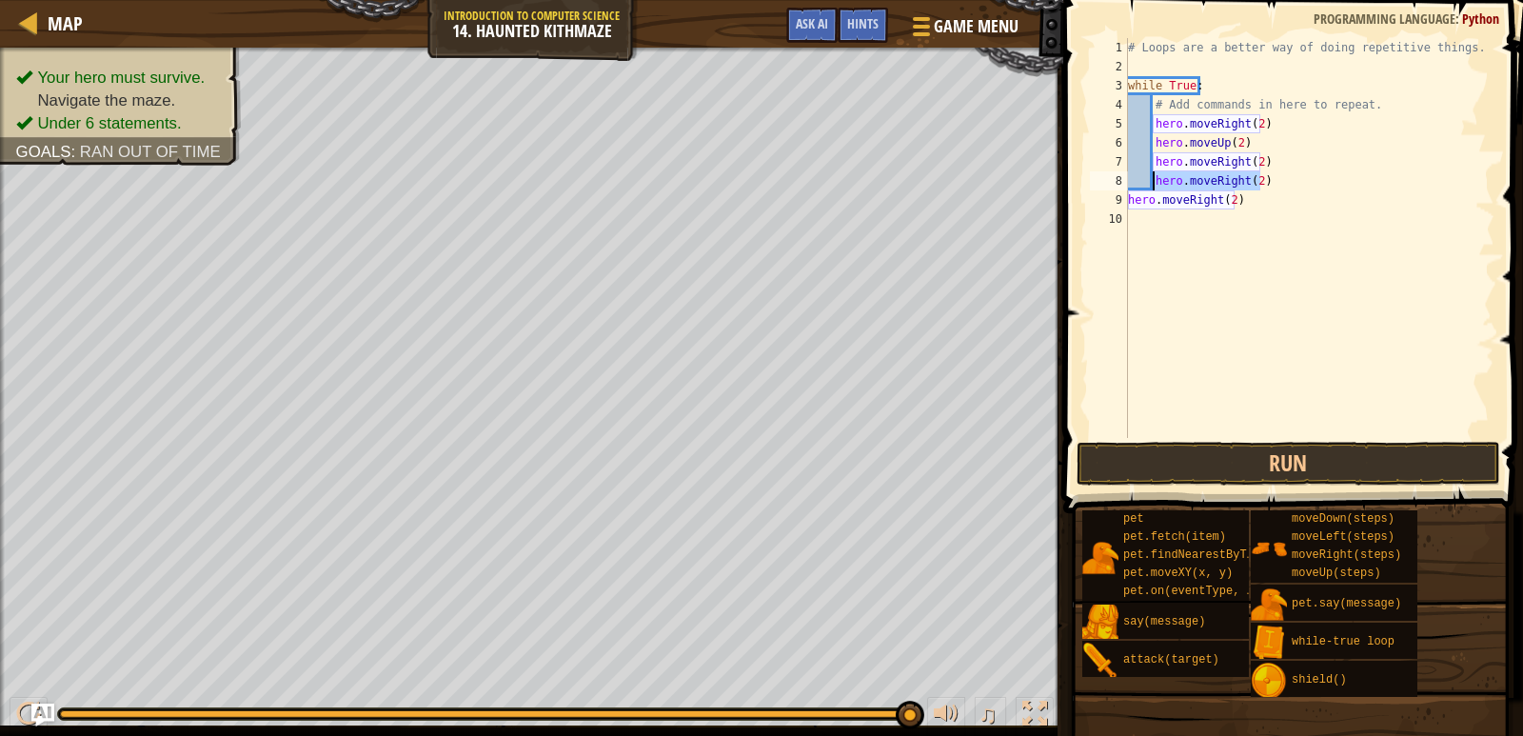
type textarea "hero.moveRight(2)"
click at [1151, 183] on div "# Loops are a better way of doing repetitive things. while True : # Add command…" at bounding box center [1309, 238] width 370 height 400
drag, startPoint x: 1277, startPoint y: 187, endPoint x: 1150, endPoint y: 185, distance: 126.6
click at [1150, 185] on div "# Loops are a better way of doing repetitive things. while True : # Add command…" at bounding box center [1309, 257] width 371 height 438
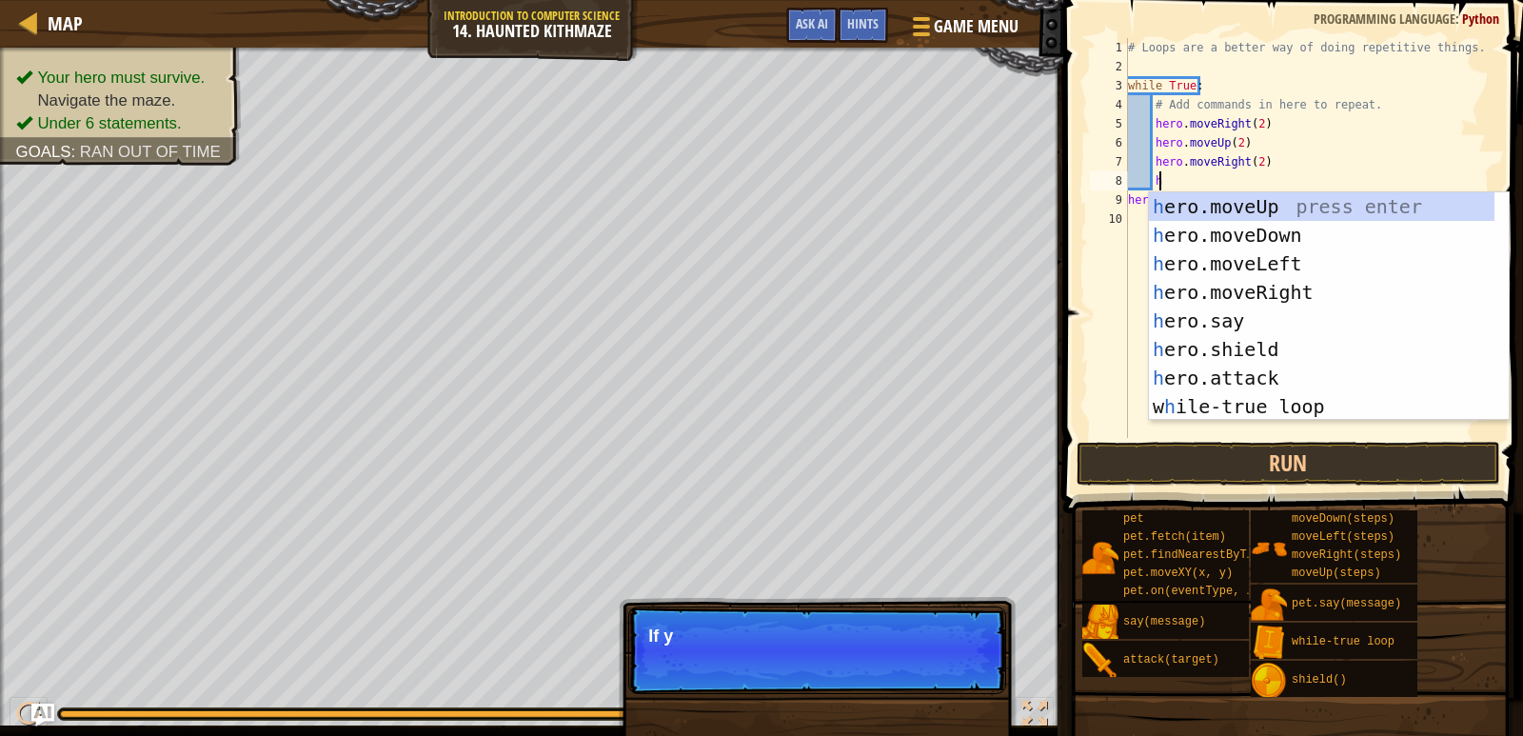
scroll to position [9, 3]
type textarea "hero"
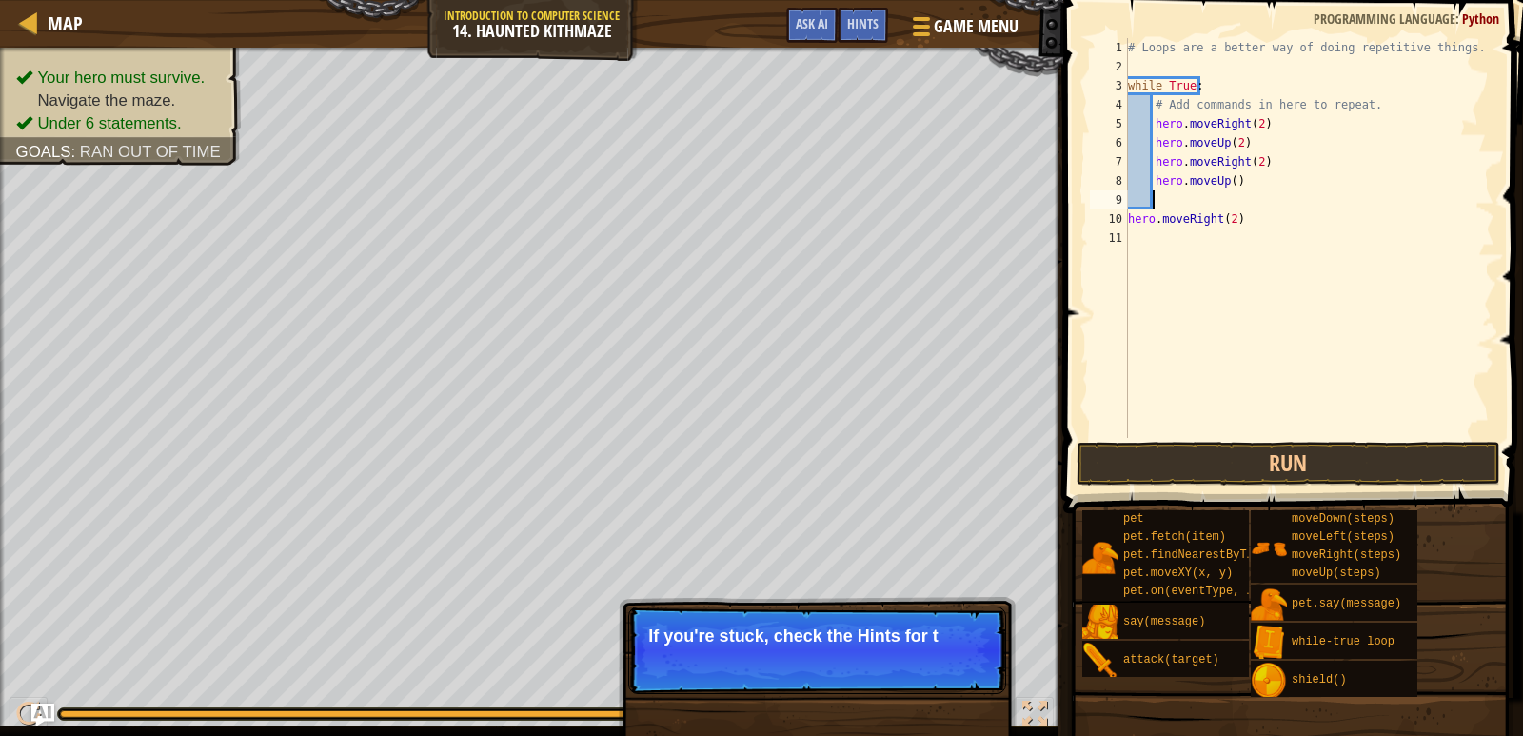
scroll to position [9, 1]
click at [1227, 174] on div "# Loops are a better way of doing repetitive things. while True : # Add command…" at bounding box center [1309, 257] width 371 height 438
click at [1252, 226] on div "# Loops are a better way of doing repetitive things. while True : # Add command…" at bounding box center [1309, 257] width 371 height 438
click at [1129, 217] on div "# Loops are a better way of doing repetitive things. while True : # Add command…" at bounding box center [1309, 257] width 371 height 438
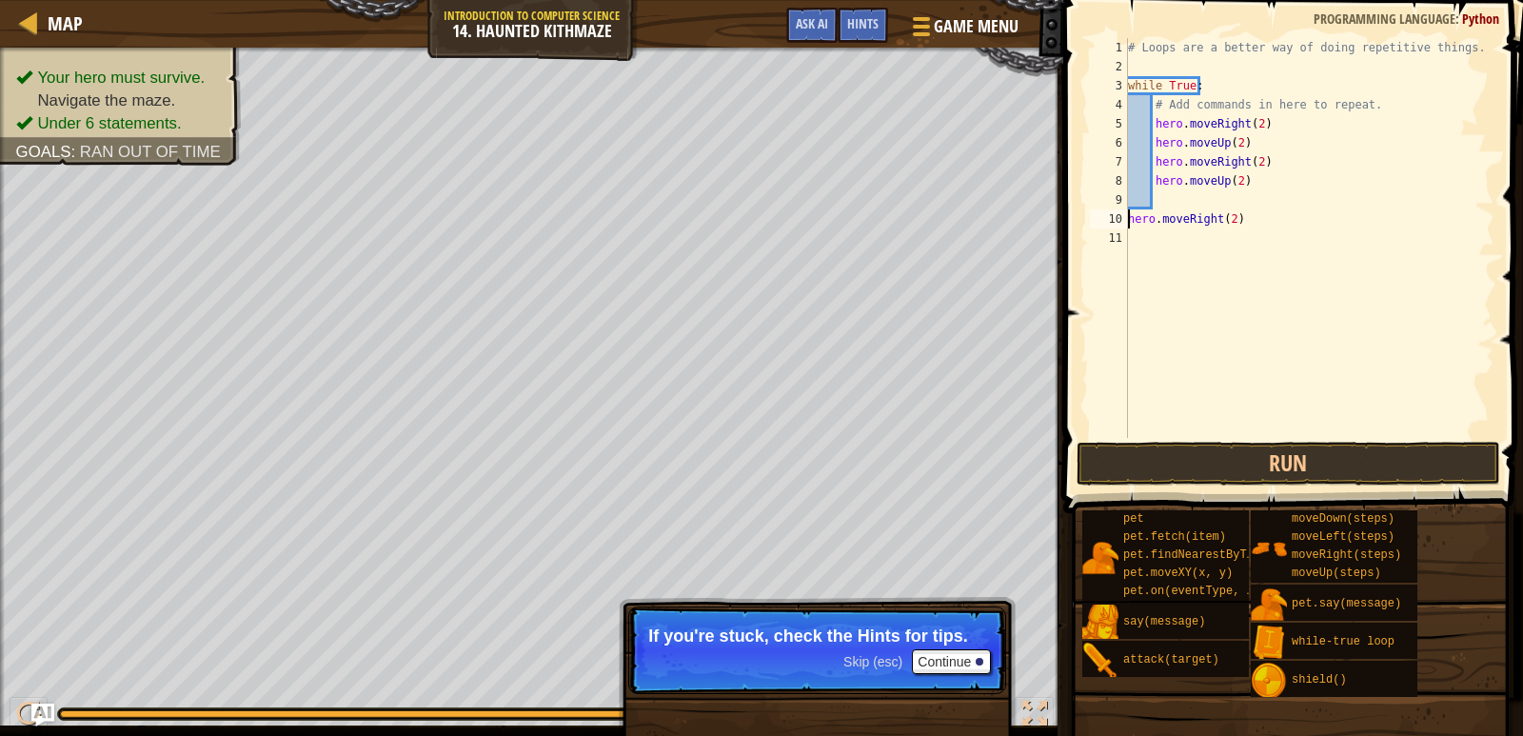
type textarea "hero.moveRight(2)"
click at [1144, 226] on div "# Loops are a better way of doing repetitive things. while True : # Add command…" at bounding box center [1309, 257] width 371 height 438
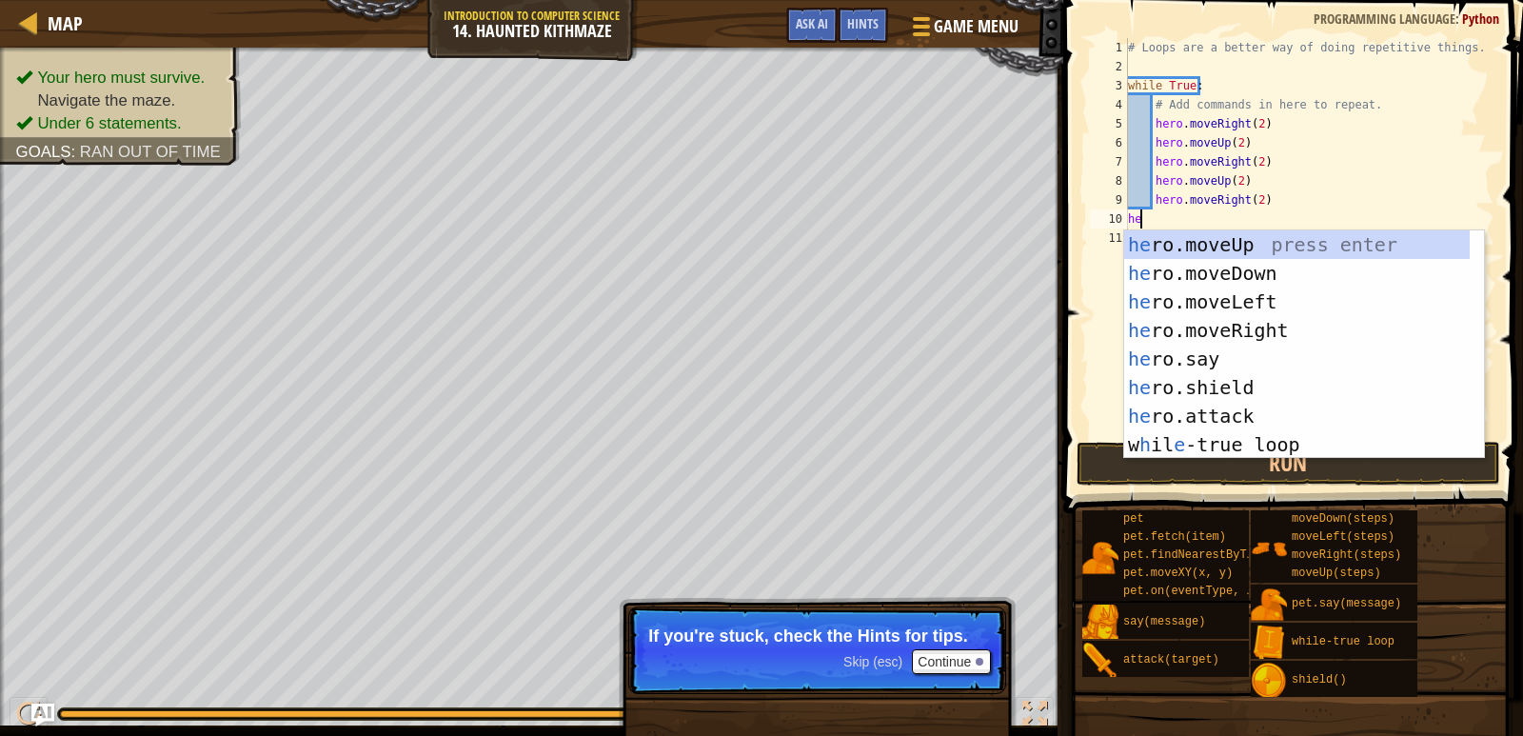
type textarea "her"
click at [1183, 243] on div "her o.moveUp press enter her o.moveDown press enter her o.moveLeft press enter …" at bounding box center [1297, 373] width 346 height 286
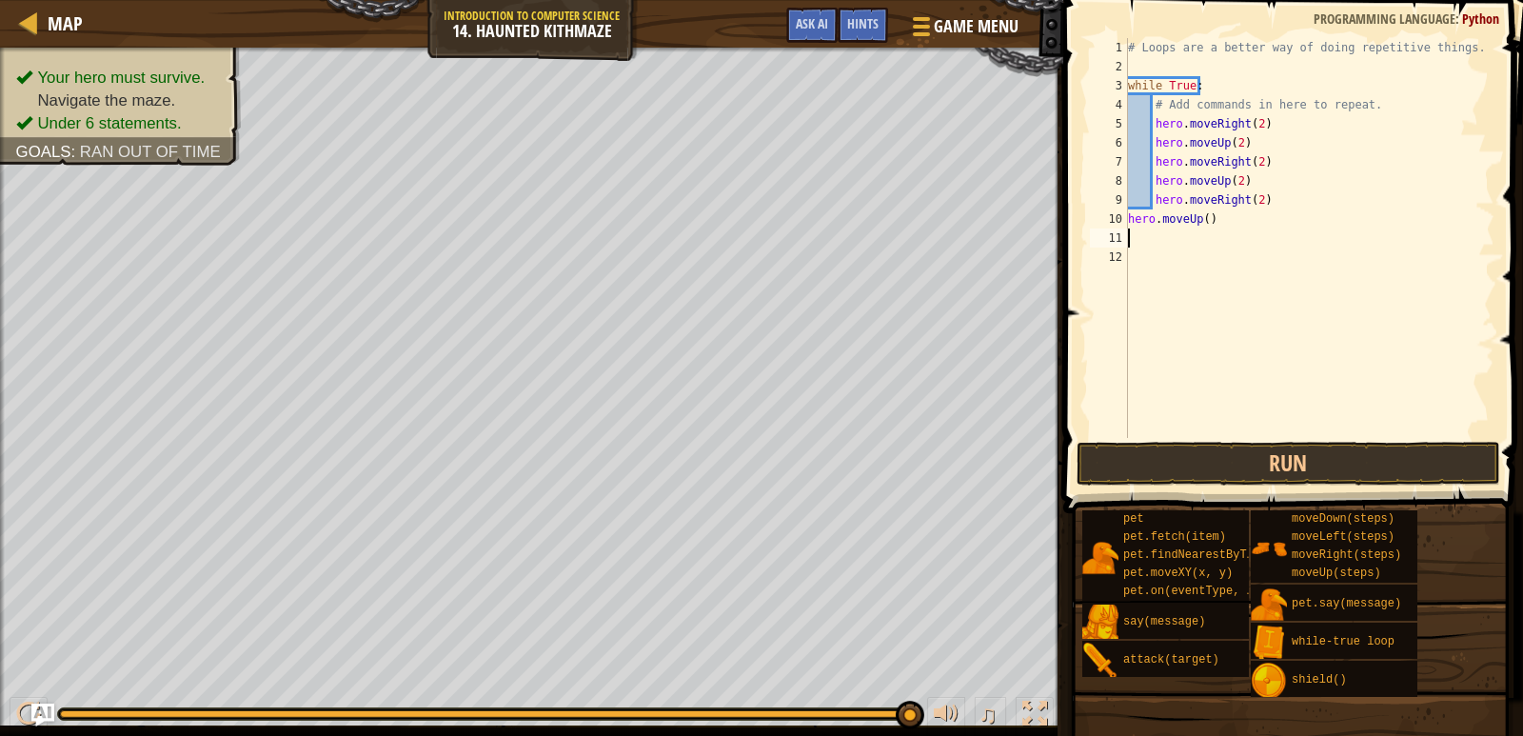
click at [1202, 221] on div "# Loops are a better way of doing repetitive things. while True : # Add command…" at bounding box center [1309, 257] width 371 height 438
click at [1202, 459] on button "Run" at bounding box center [1289, 464] width 424 height 44
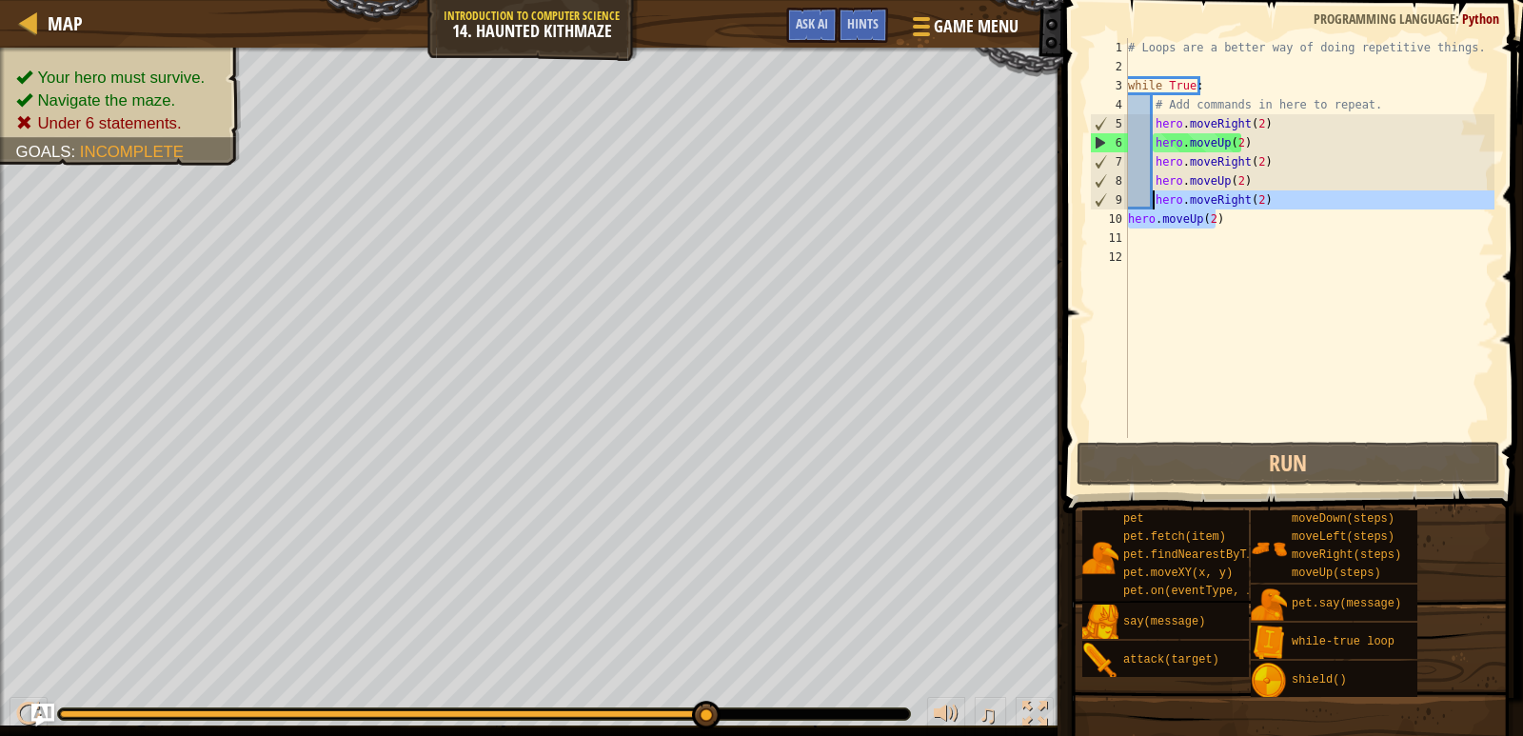
drag, startPoint x: 1228, startPoint y: 223, endPoint x: 1154, endPoint y: 207, distance: 76.0
click at [1154, 207] on div "# Loops are a better way of doing repetitive things. while True : # Add command…" at bounding box center [1309, 257] width 371 height 438
type textarea "hero.moveRight(2) hero.moveUp(2)"
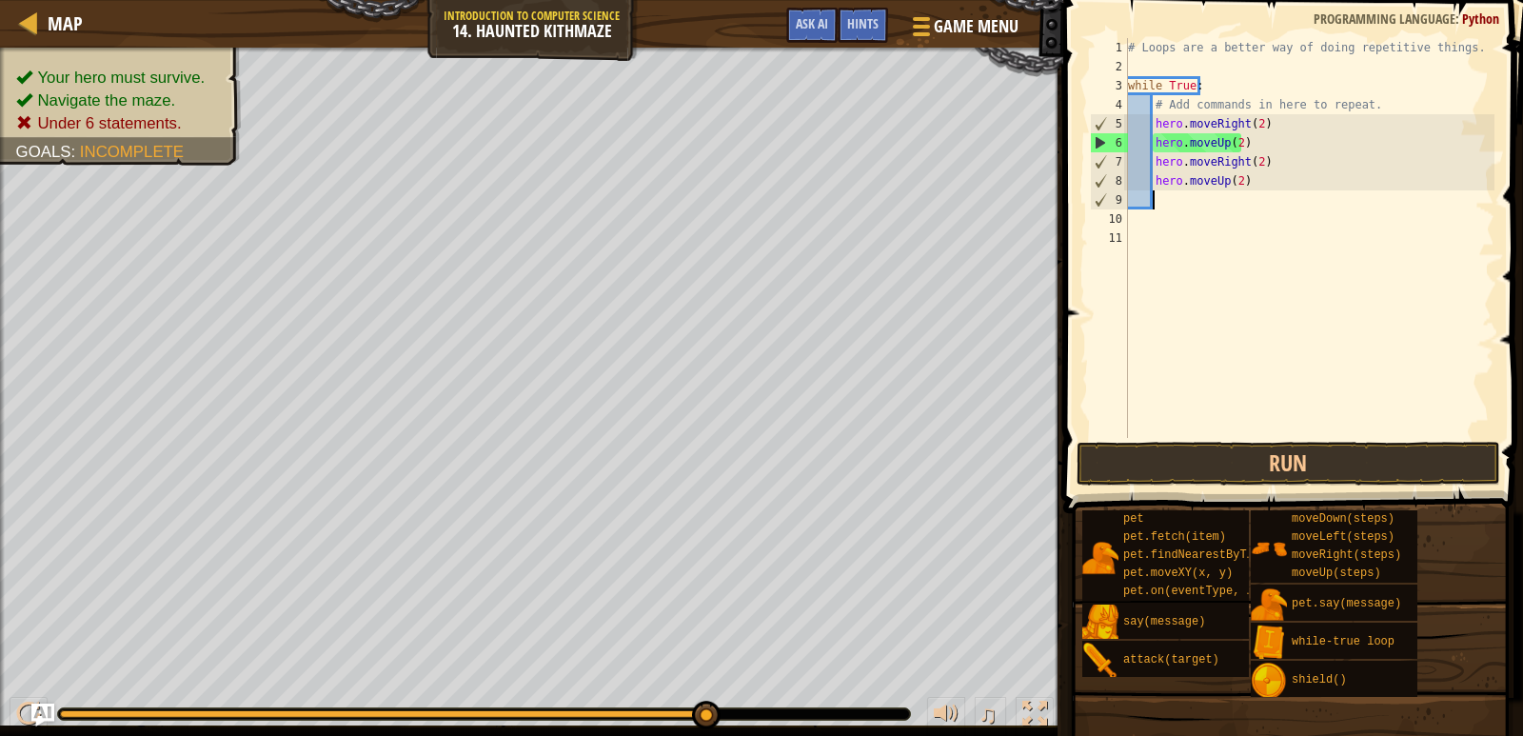
scroll to position [9, 1]
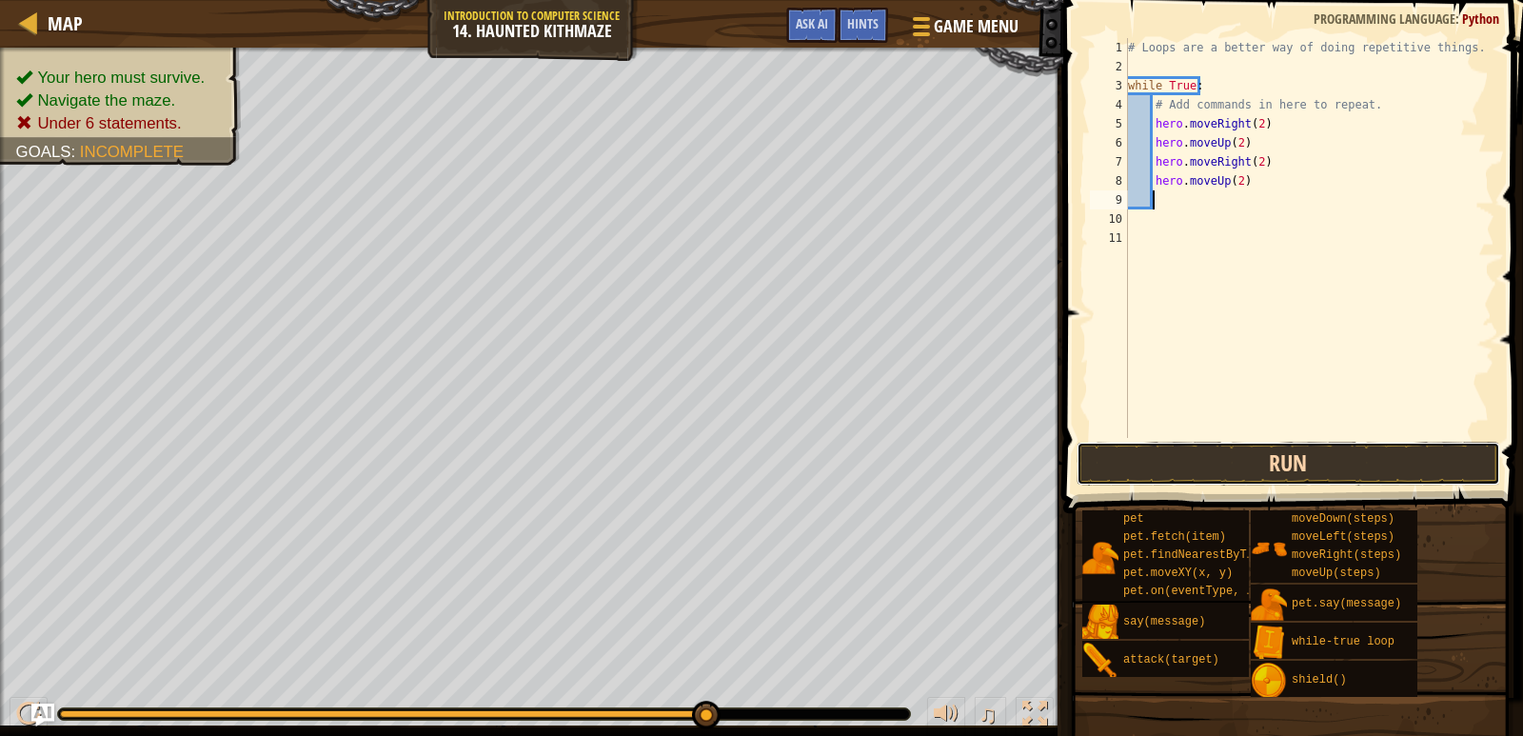
click at [1199, 479] on button "Run" at bounding box center [1289, 464] width 424 height 44
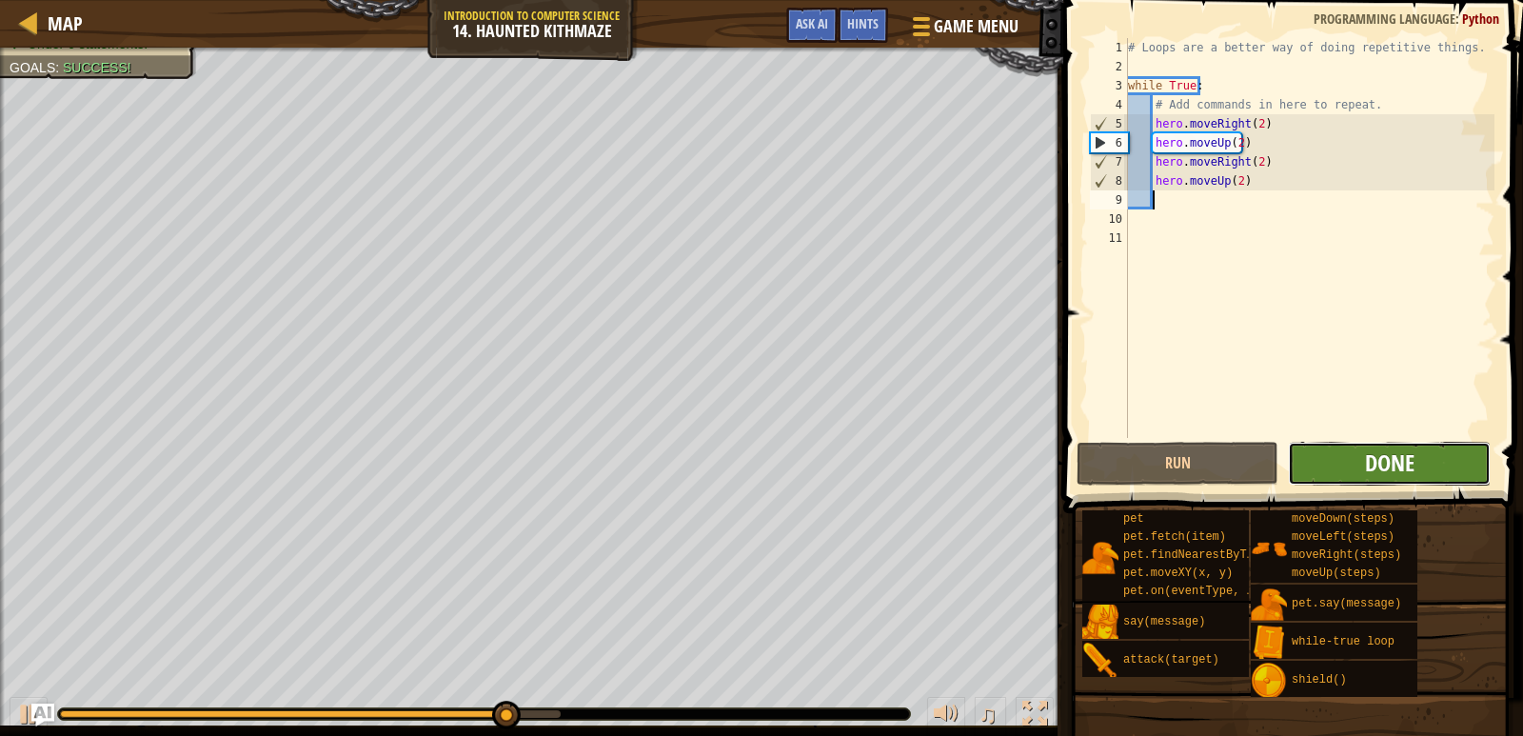
click at [1395, 463] on span "Done" at bounding box center [1390, 462] width 50 height 30
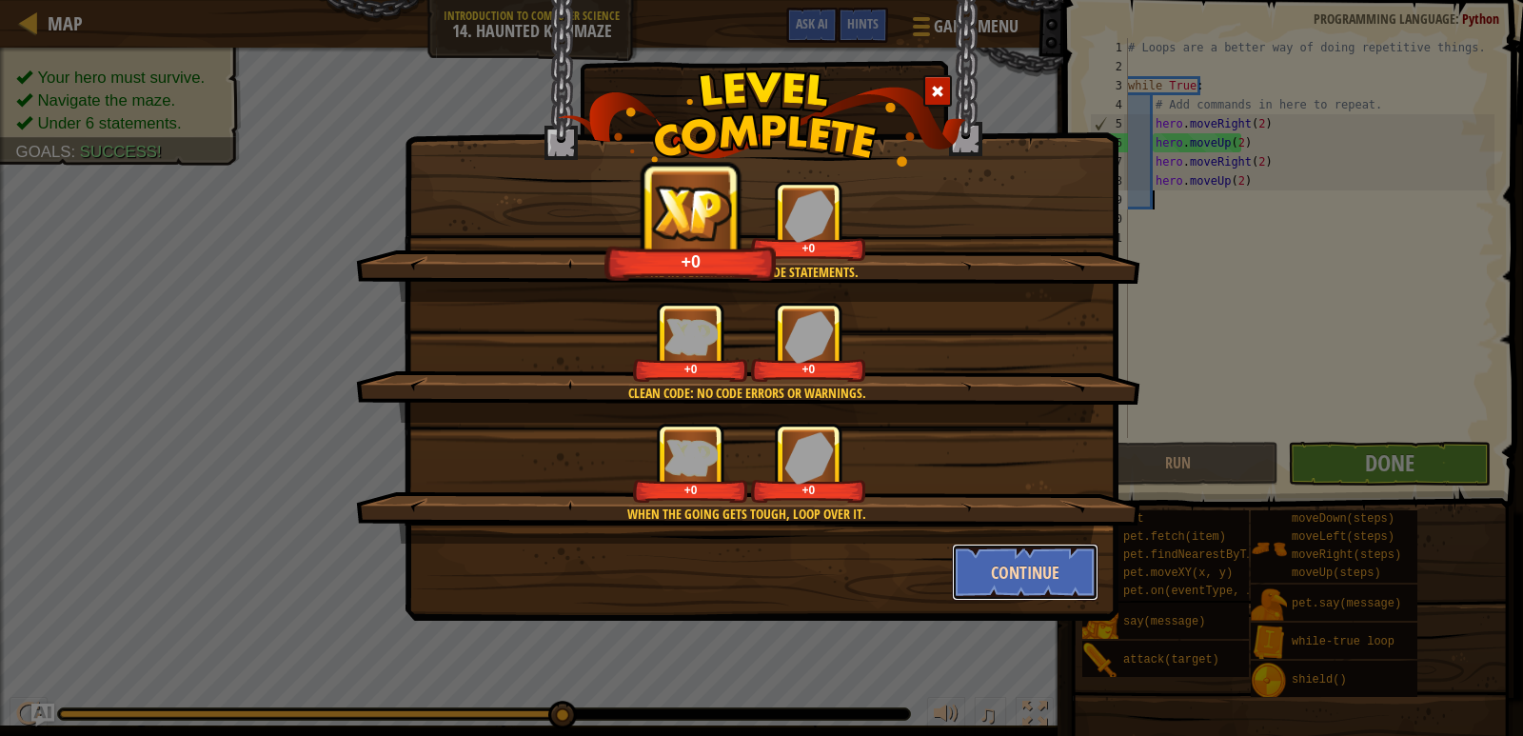
click at [1049, 584] on button "Continue" at bounding box center [1026, 572] width 148 height 57
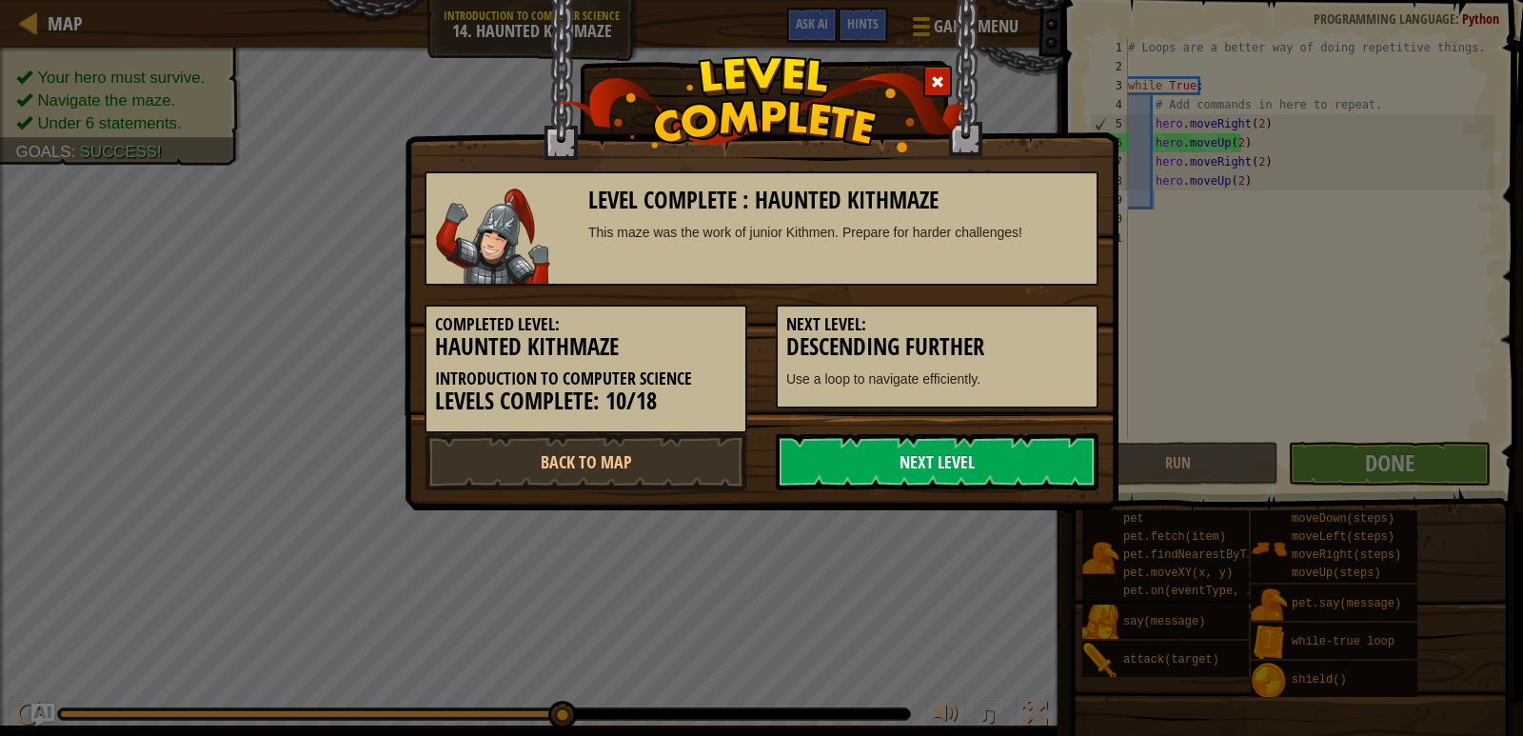
click at [1010, 470] on link "Next Level" at bounding box center [937, 461] width 323 height 57
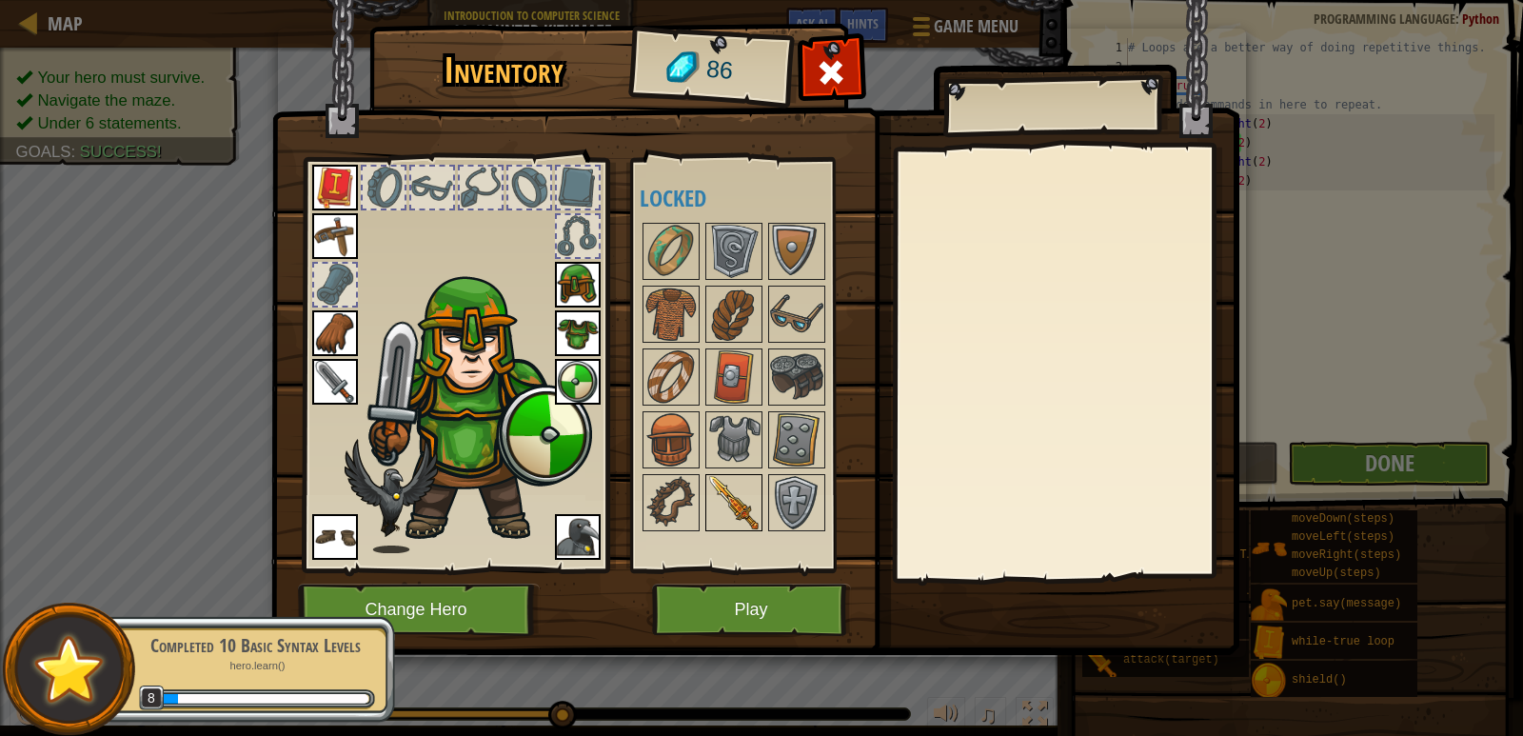
click at [721, 493] on img at bounding box center [733, 502] width 53 height 53
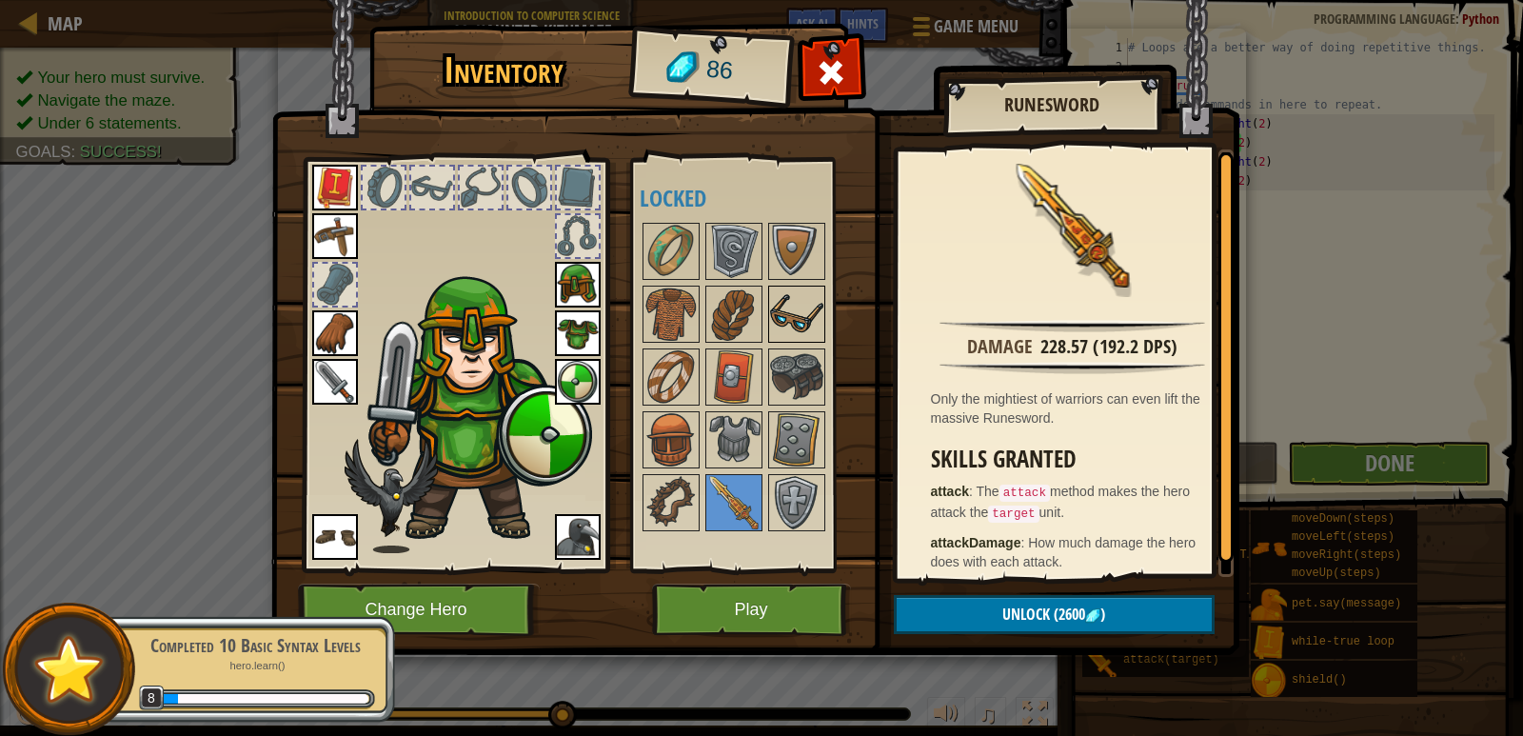
click at [785, 307] on img at bounding box center [796, 314] width 53 height 53
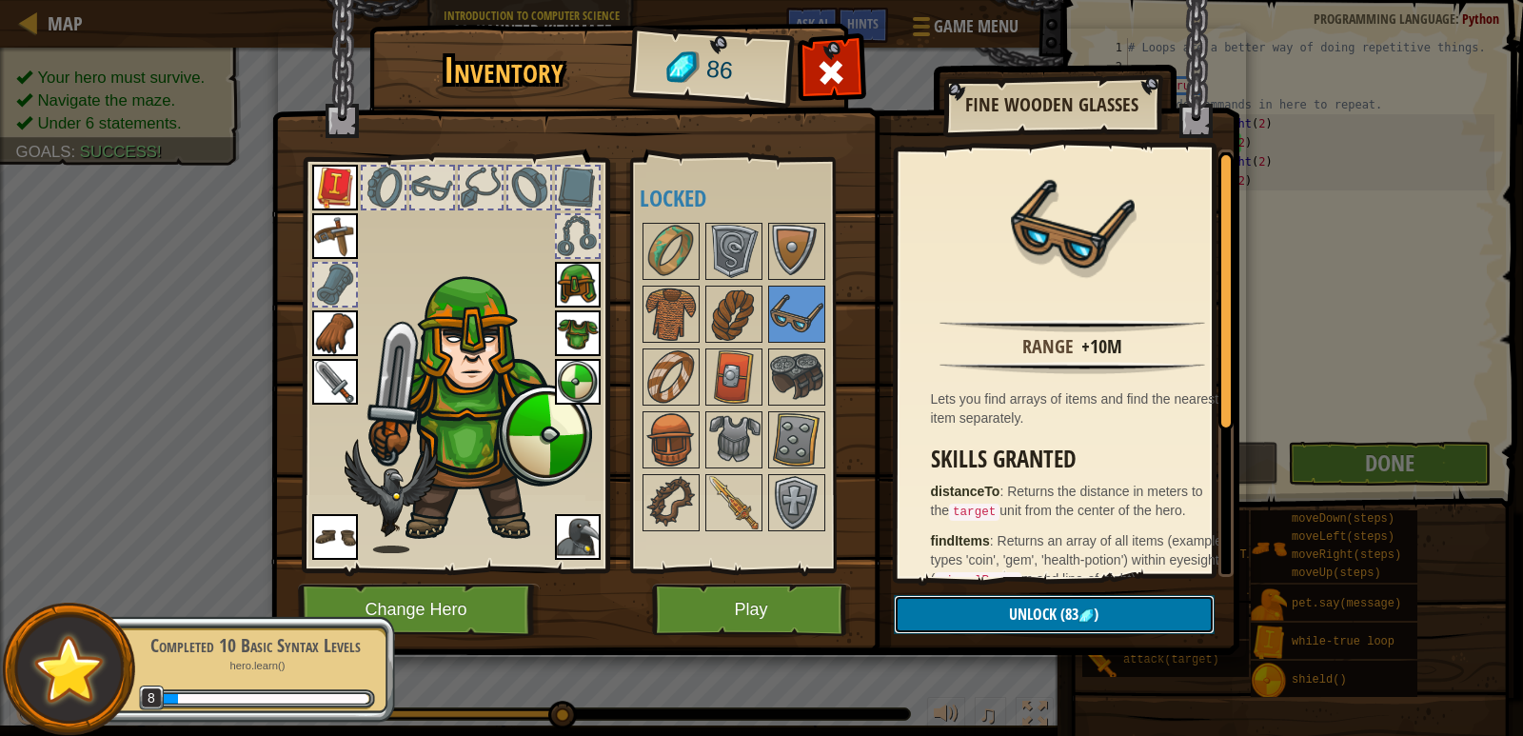
click at [1038, 601] on button "Unlock (83 )" at bounding box center [1054, 614] width 321 height 39
click at [998, 609] on button "Confirm" at bounding box center [1054, 614] width 321 height 39
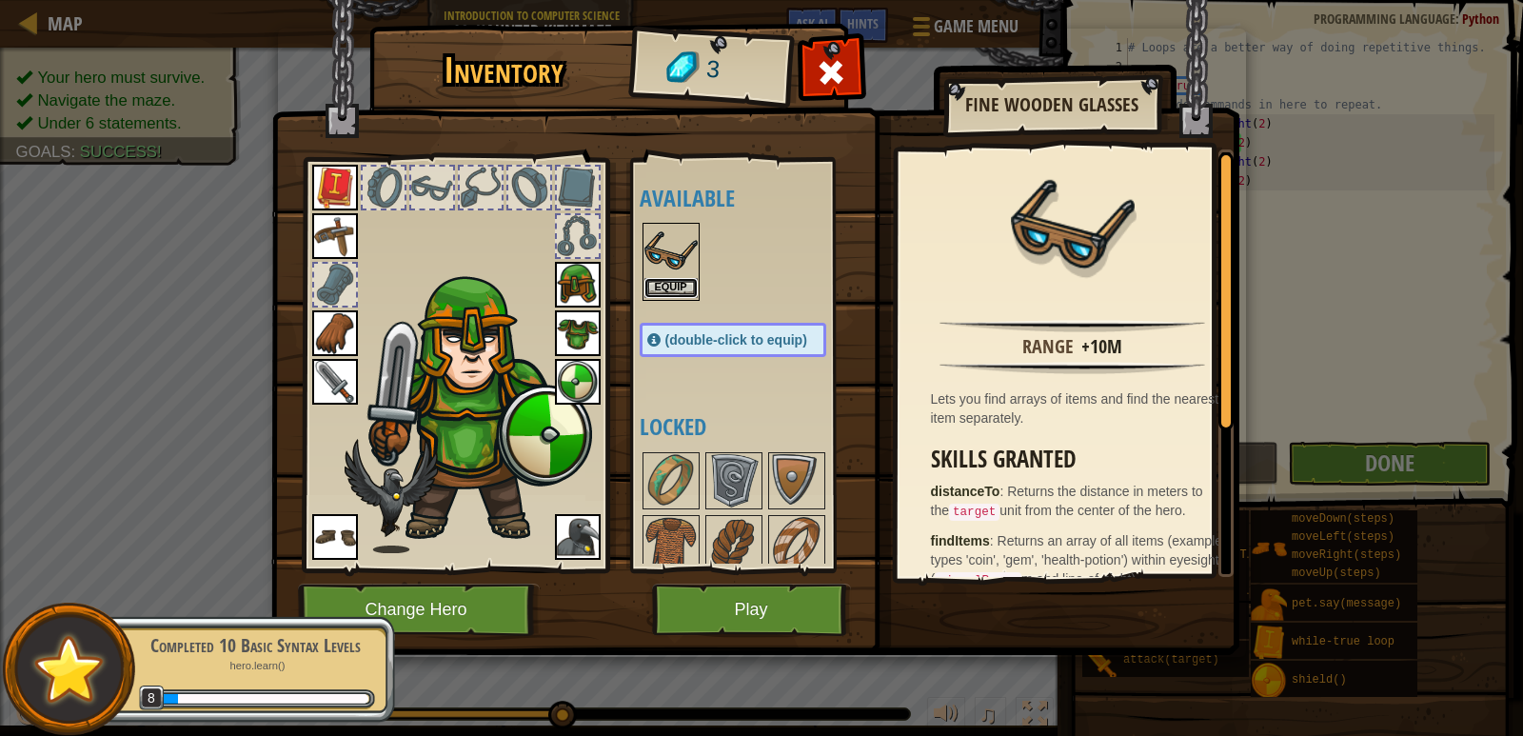
click at [679, 288] on button "Equip" at bounding box center [671, 288] width 53 height 20
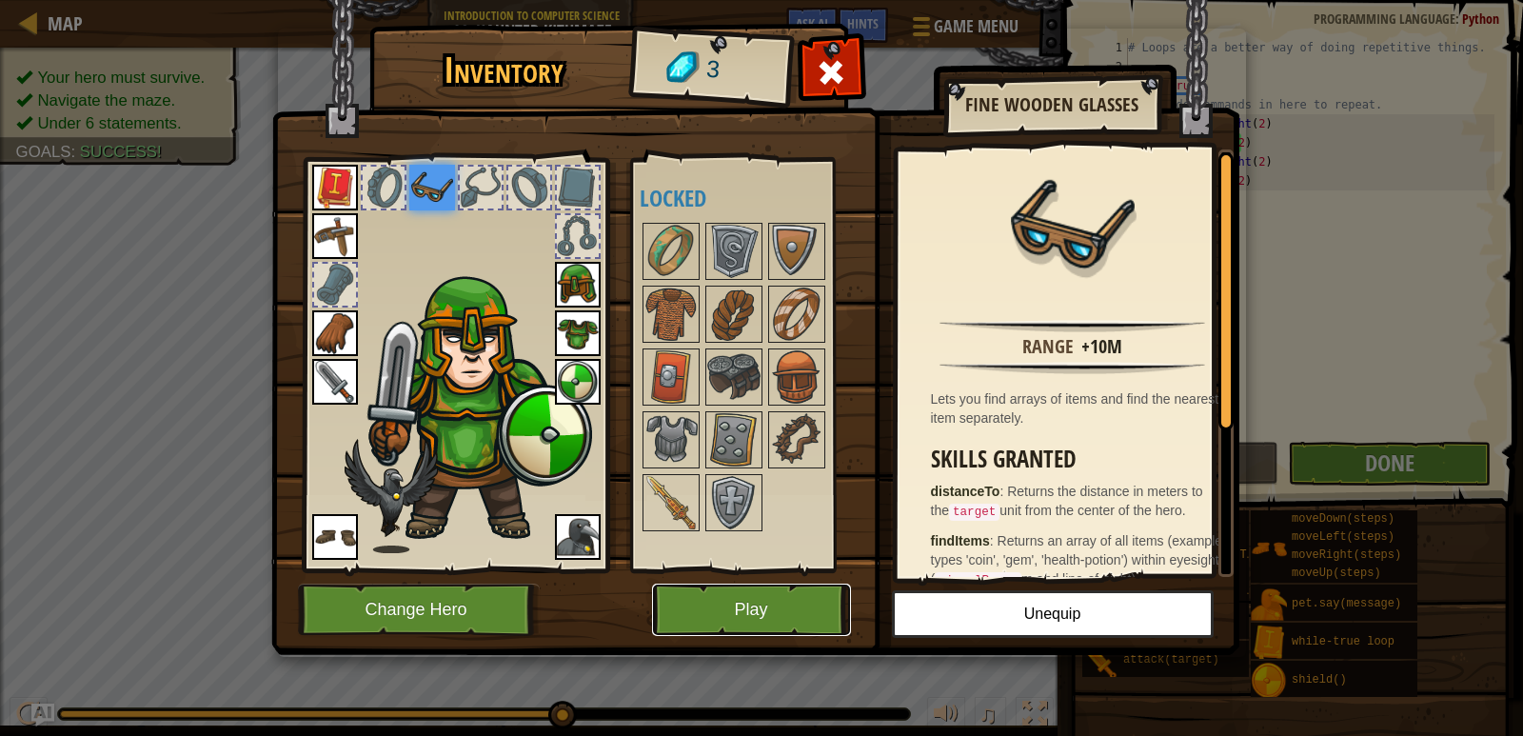
click at [745, 626] on button "Play" at bounding box center [751, 610] width 199 height 52
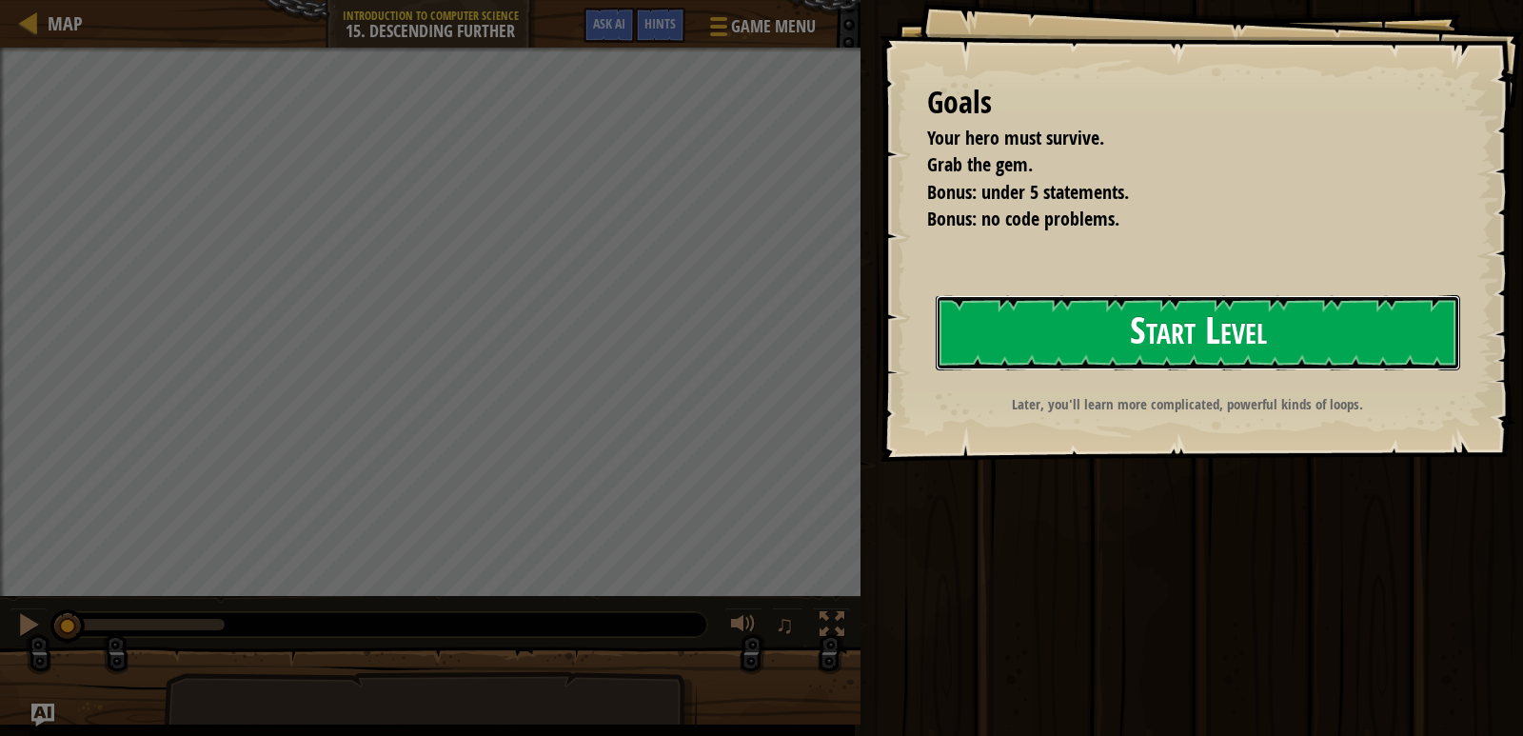
click at [1019, 340] on button "Start Level" at bounding box center [1198, 332] width 525 height 75
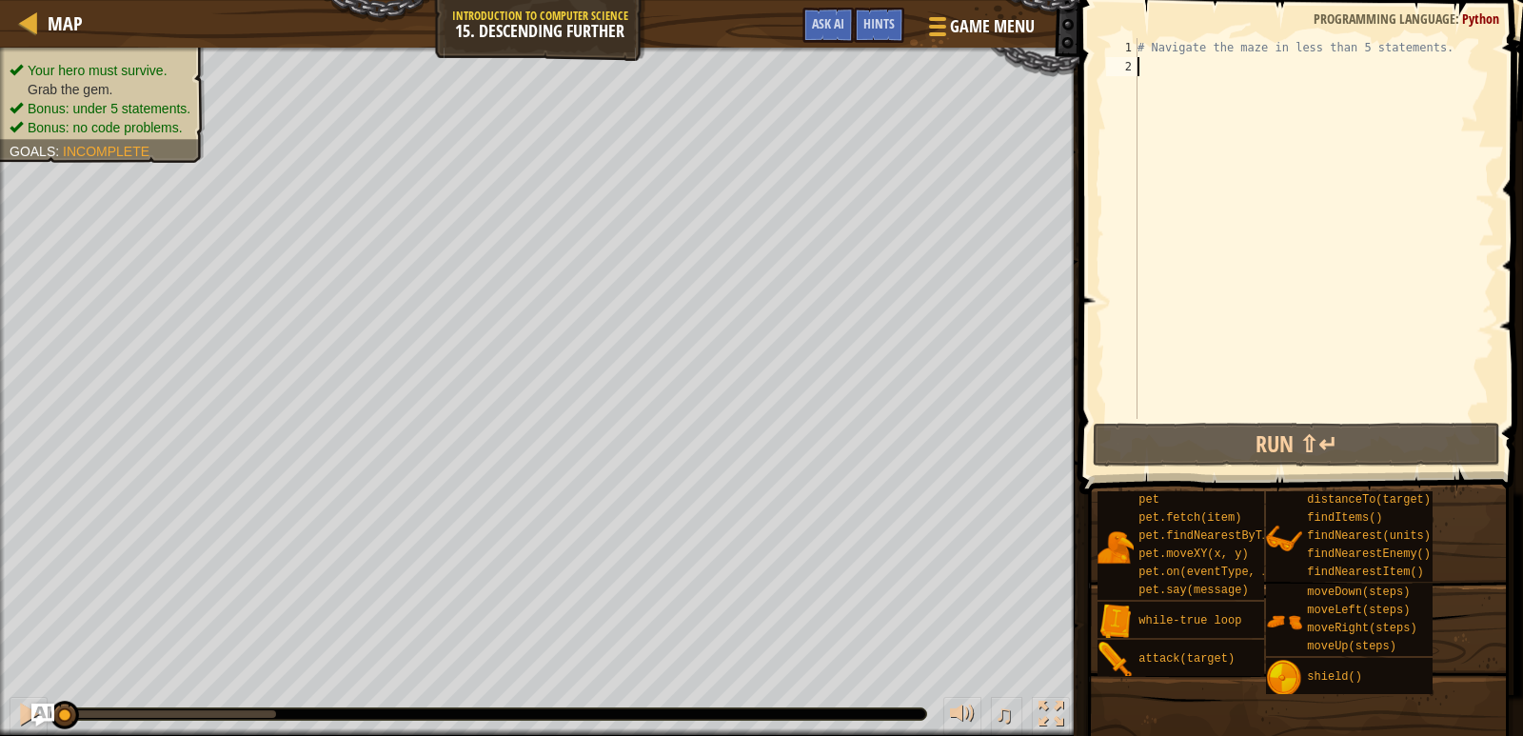
scroll to position [9, 0]
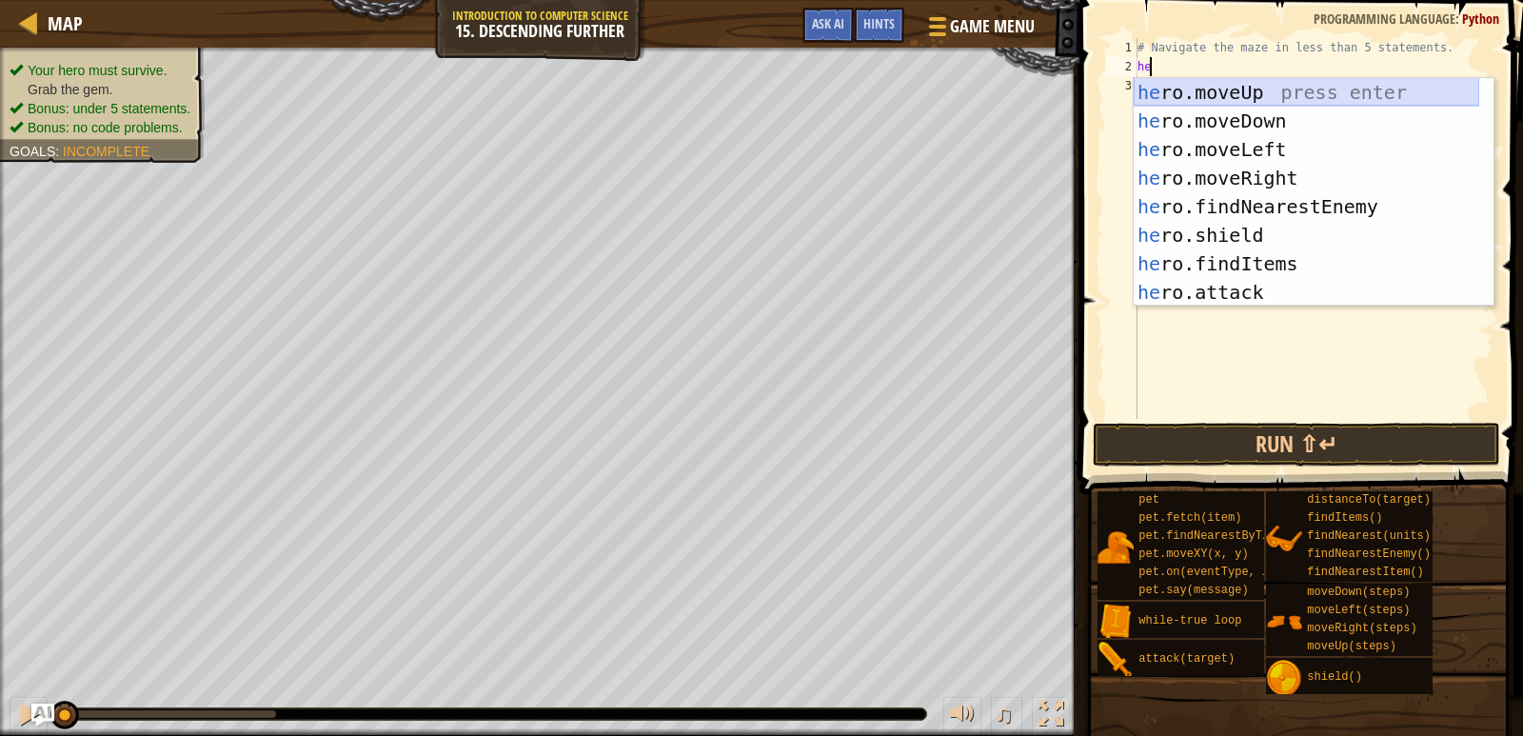
type textarea "h"
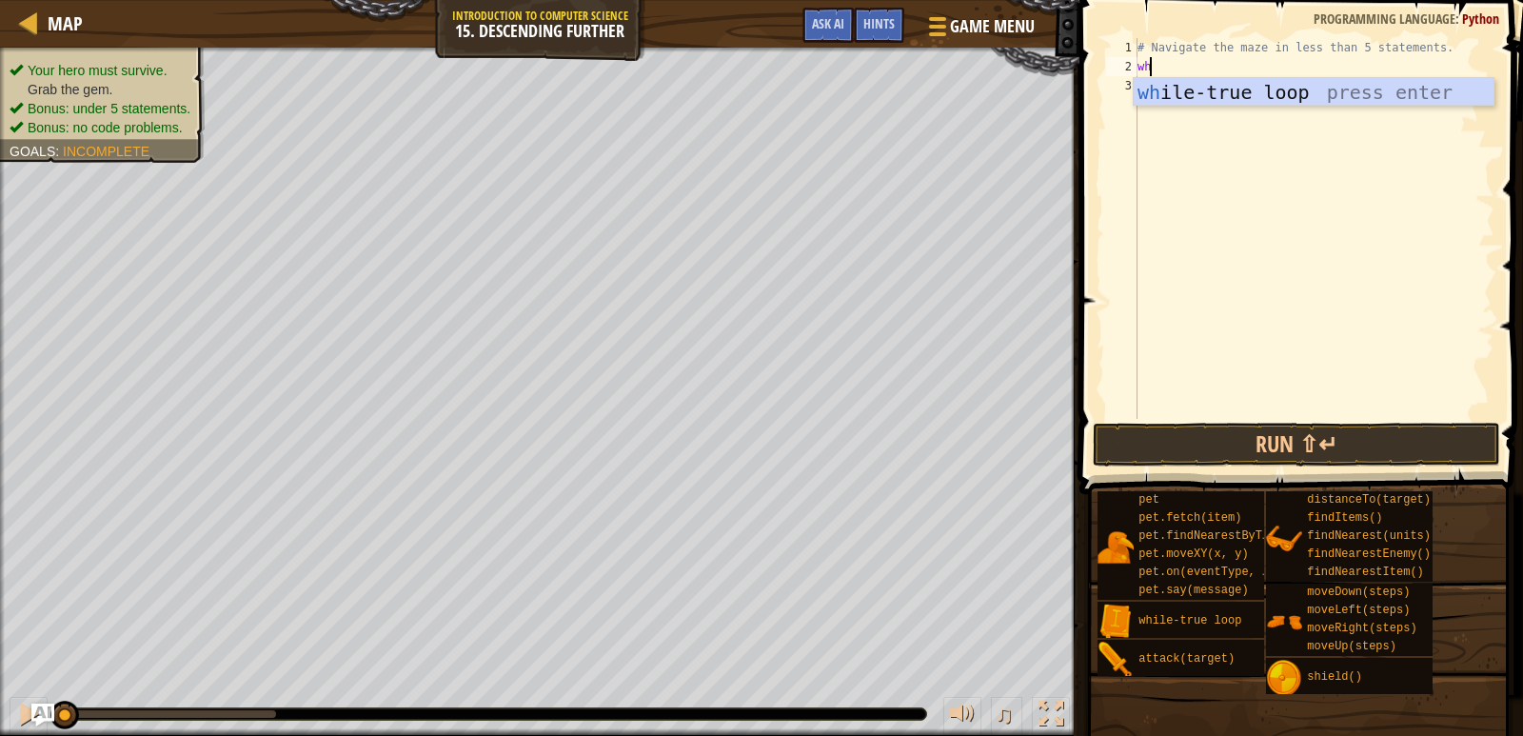
type textarea "whi"
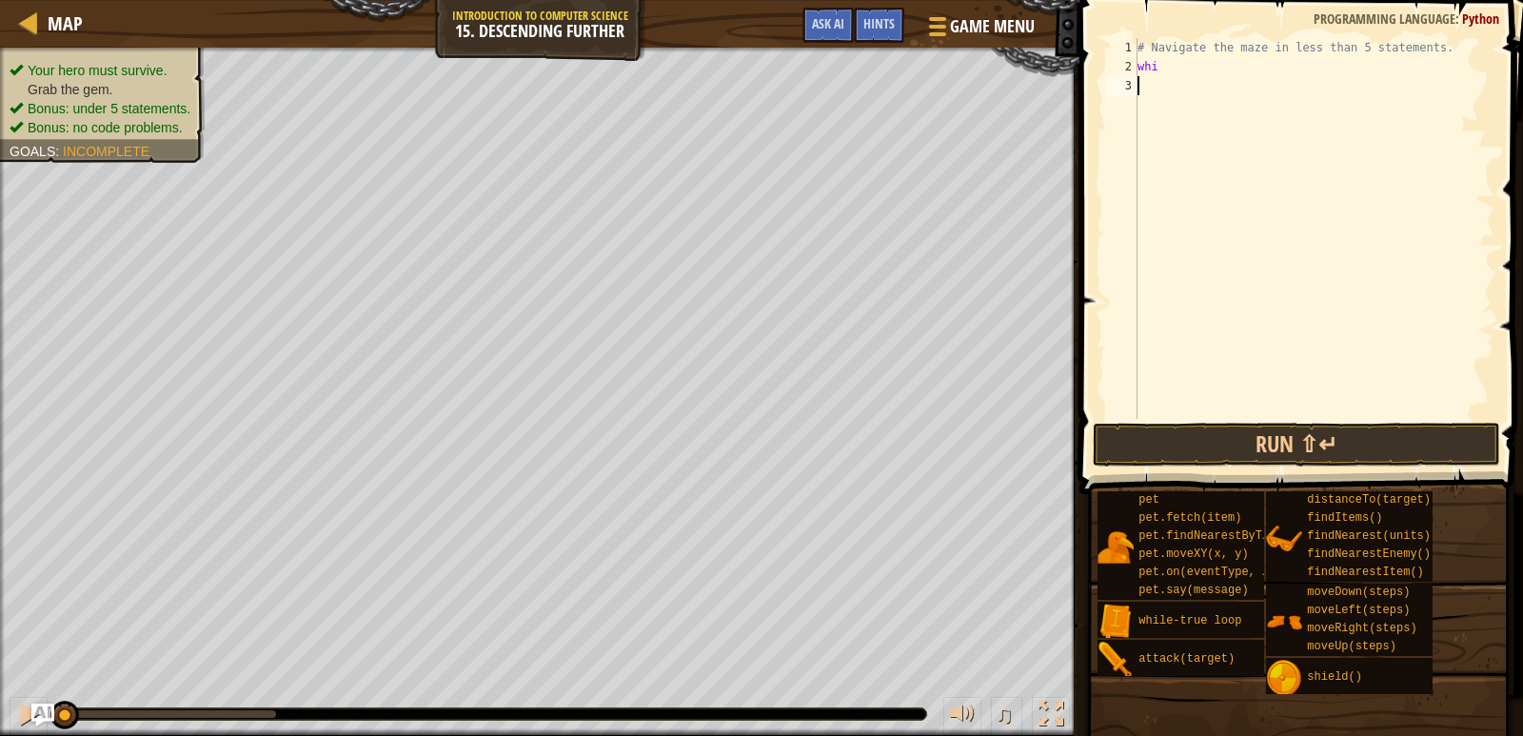
click at [1337, 110] on div "# Navigate the maze in less than 5 statements. whi" at bounding box center [1314, 247] width 361 height 419
click at [1175, 77] on div "# Navigate the maze in less than 5 statements. whi" at bounding box center [1314, 247] width 361 height 419
click at [1168, 62] on div "# Navigate the maze in less than 5 statements. whi" at bounding box center [1314, 247] width 361 height 419
type textarea "whil"
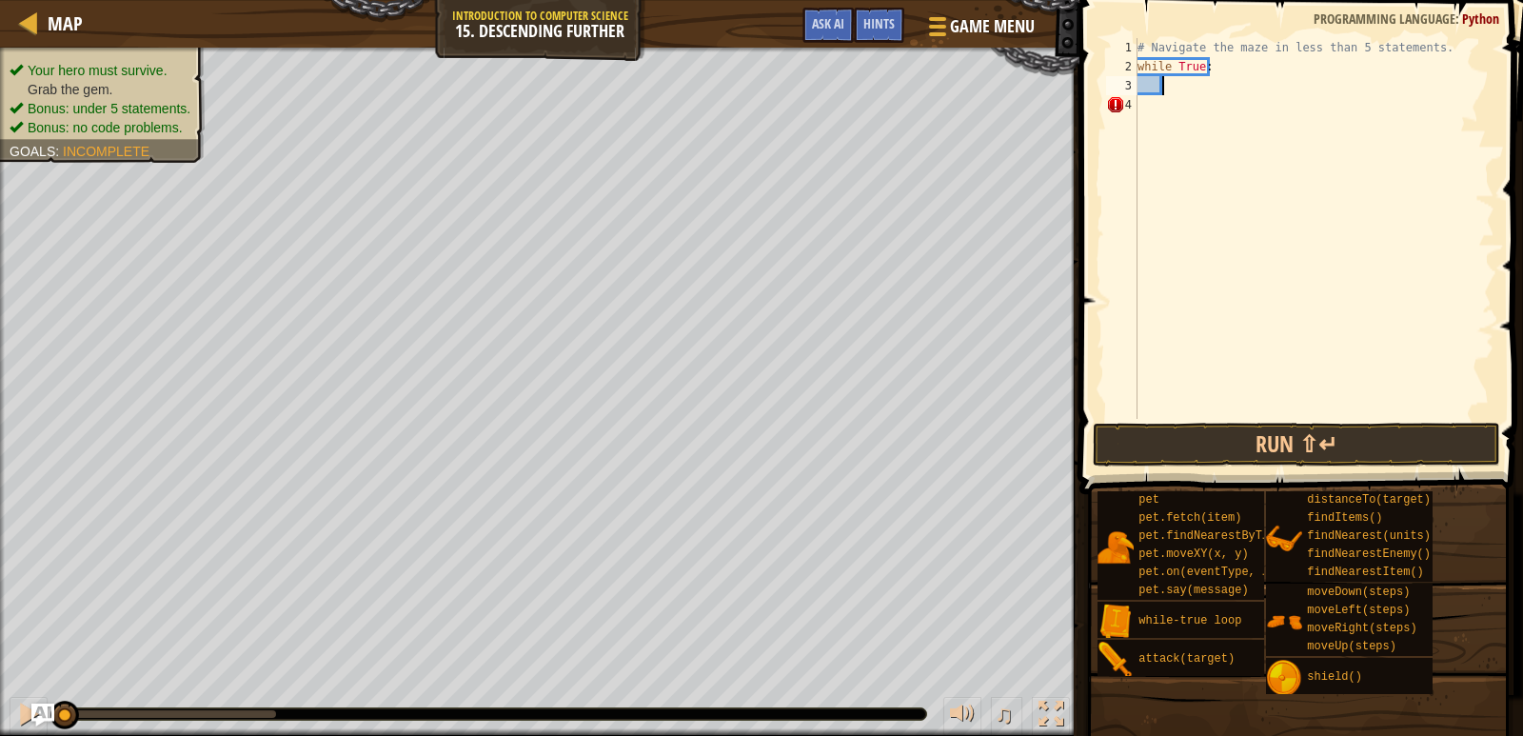
scroll to position [9, 2]
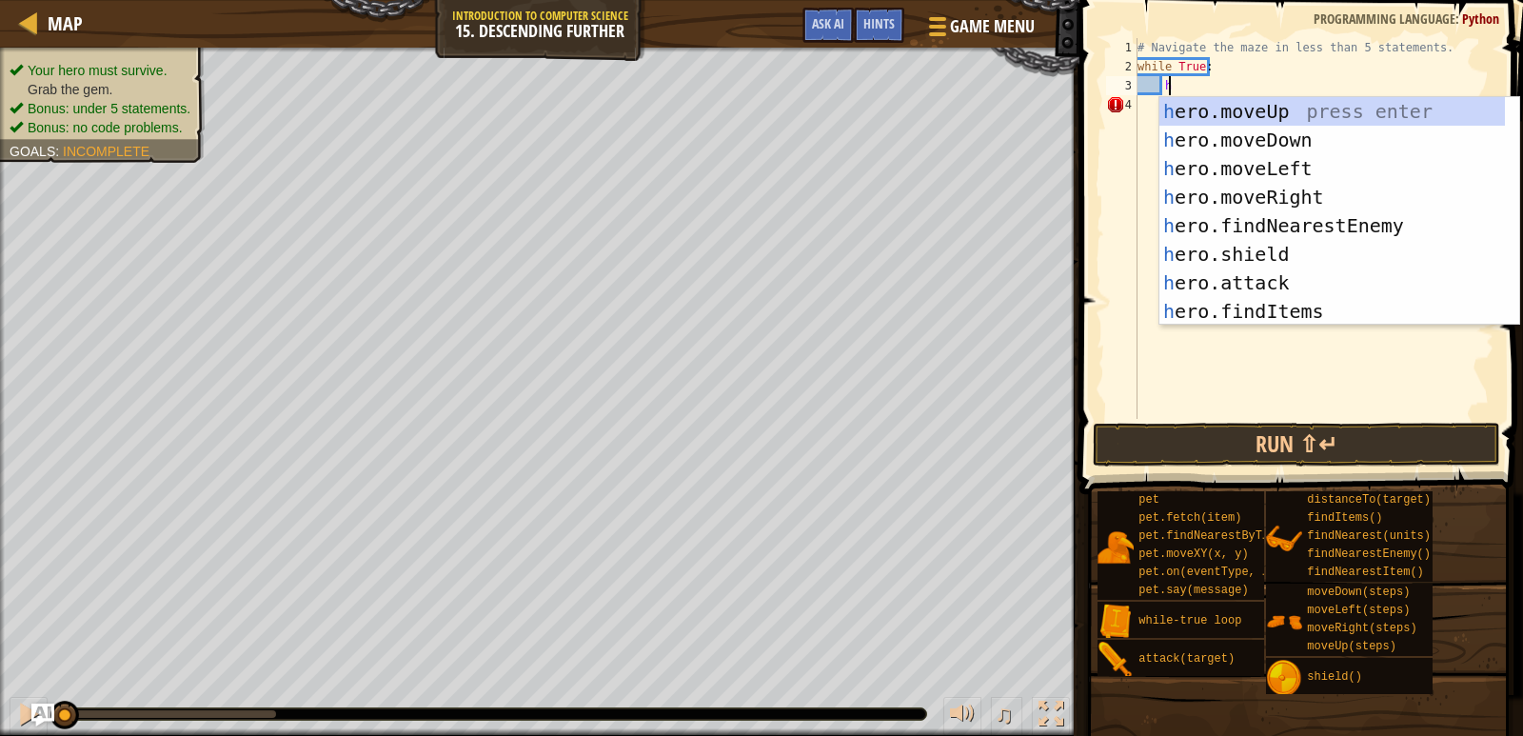
type textarea "he"
click at [1226, 199] on div "he ro.moveUp press enter he ro.moveDown press enter he ro.moveLeft press enter …" at bounding box center [1333, 240] width 346 height 286
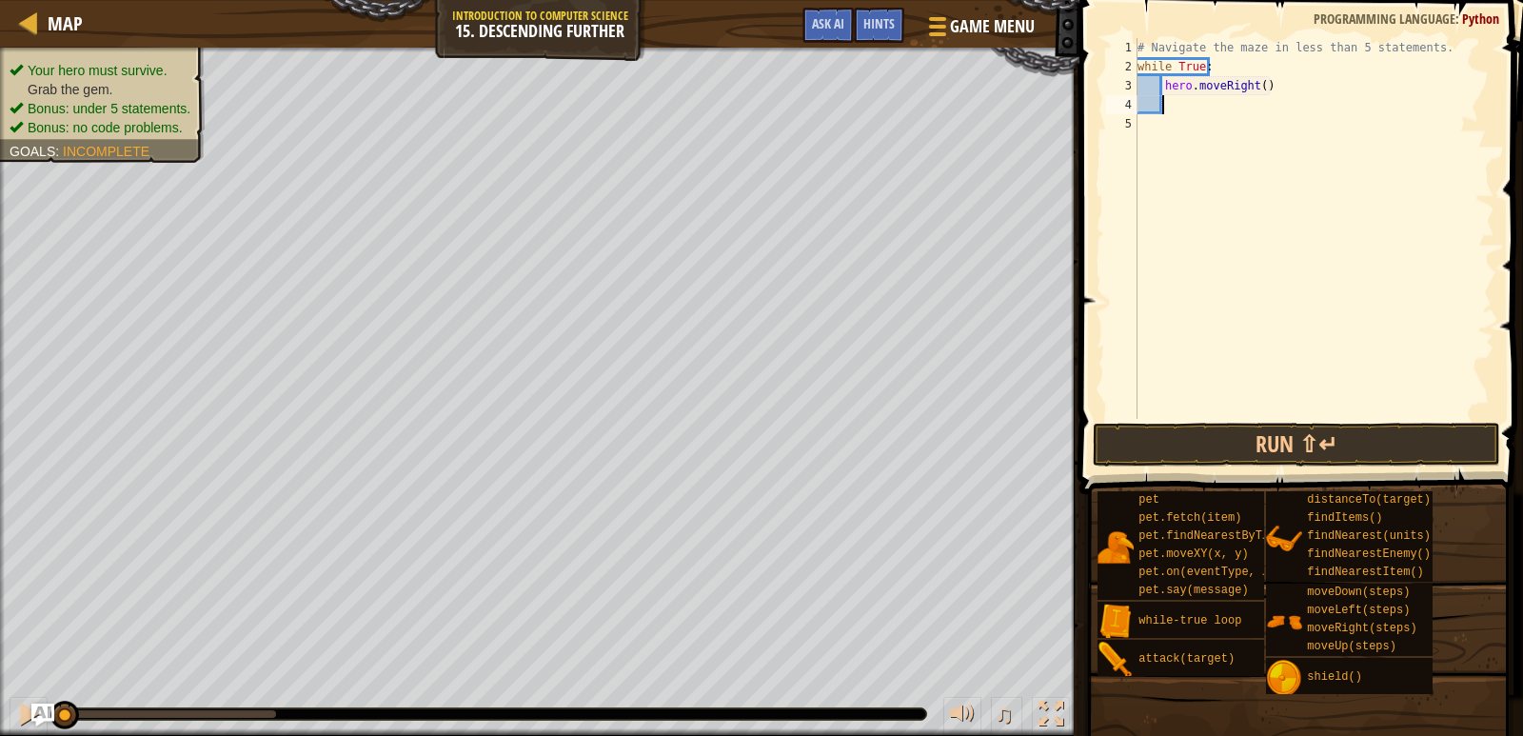
click at [1257, 85] on div "# Navigate the maze in less than 5 statements. while True : hero . moveRight ( )" at bounding box center [1314, 247] width 361 height 419
type textarea "hero.moveRight(2)"
click at [1183, 113] on div "# Navigate the maze in less than 5 statements. while True : hero . moveRight ( …" at bounding box center [1314, 247] width 361 height 419
type textarea "h"
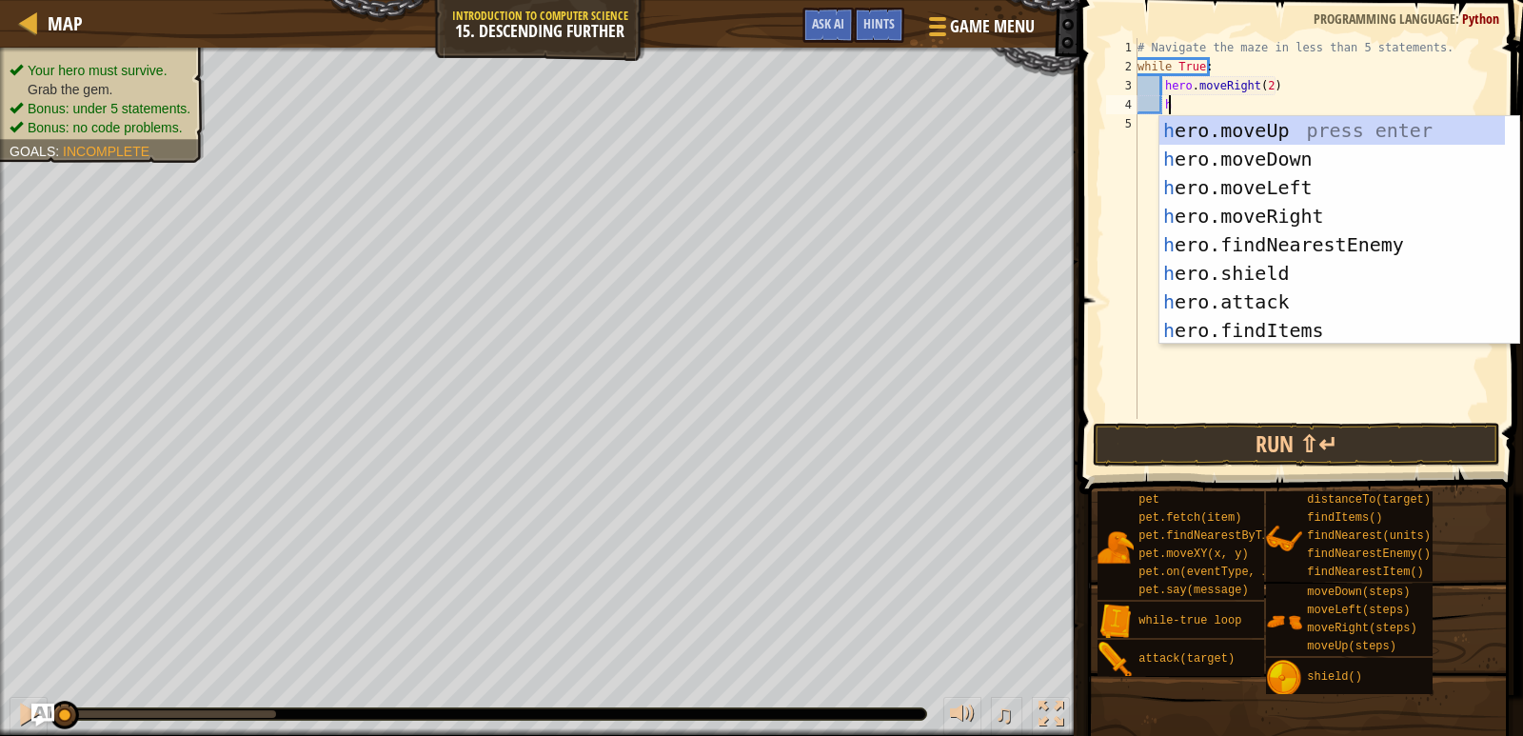
scroll to position [9, 2]
click at [1187, 158] on div "h ero.moveUp press enter h ero.moveDown press enter h ero.moveLeft press enter …" at bounding box center [1333, 259] width 346 height 286
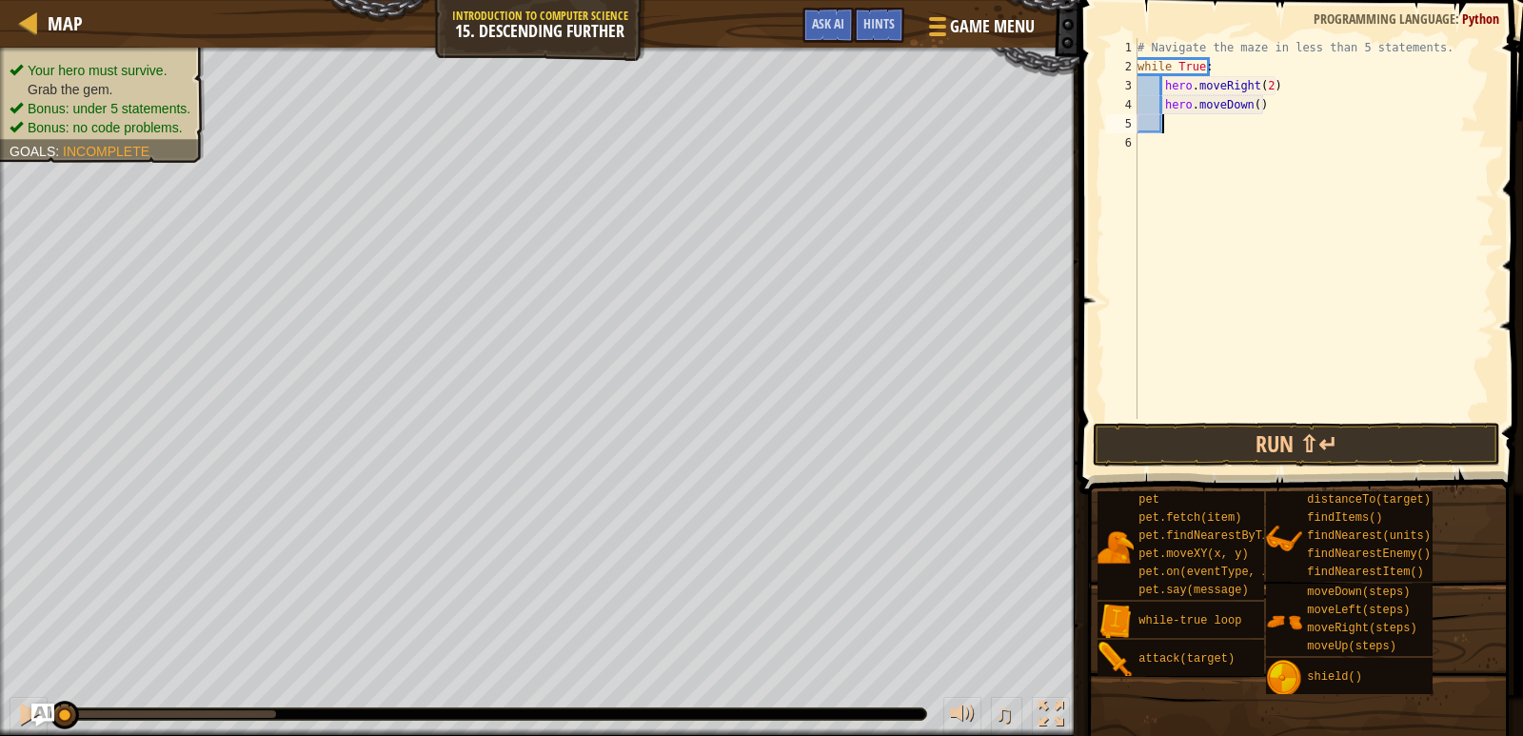
scroll to position [9, 1]
click at [1282, 445] on button "Run ⇧↵" at bounding box center [1297, 445] width 408 height 44
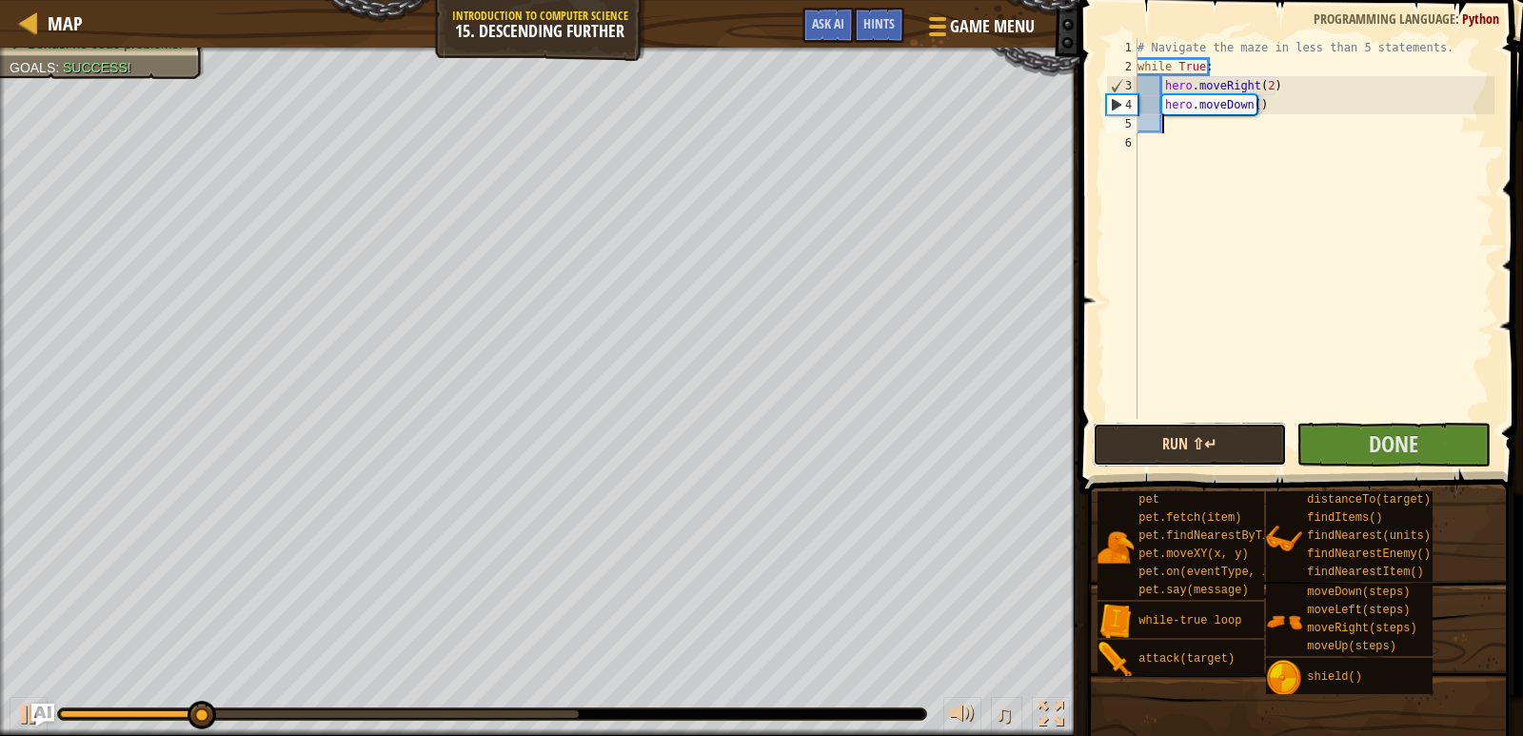
click at [1216, 447] on button "Run ⇧↵" at bounding box center [1190, 445] width 194 height 44
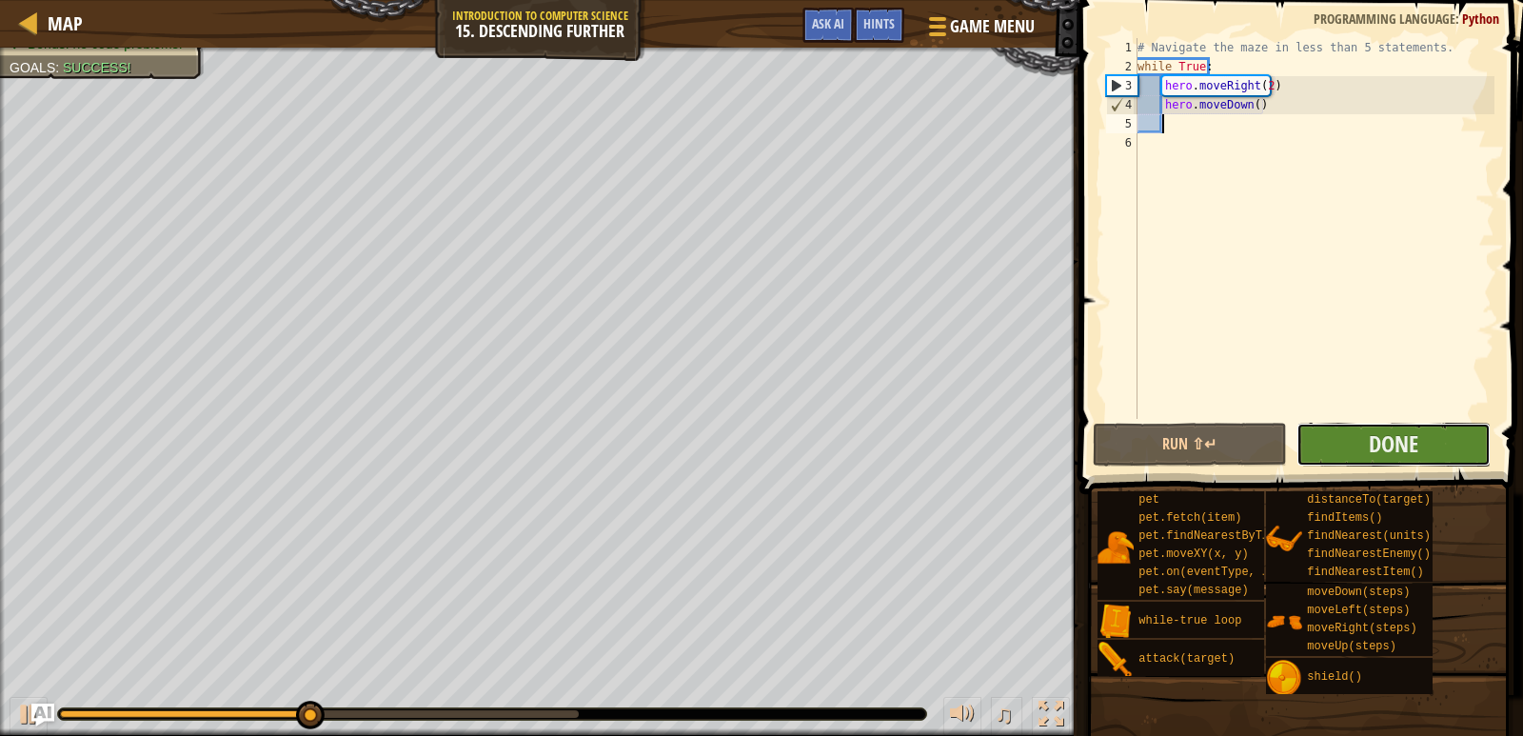
click at [1339, 436] on button "Done" at bounding box center [1394, 445] width 194 height 44
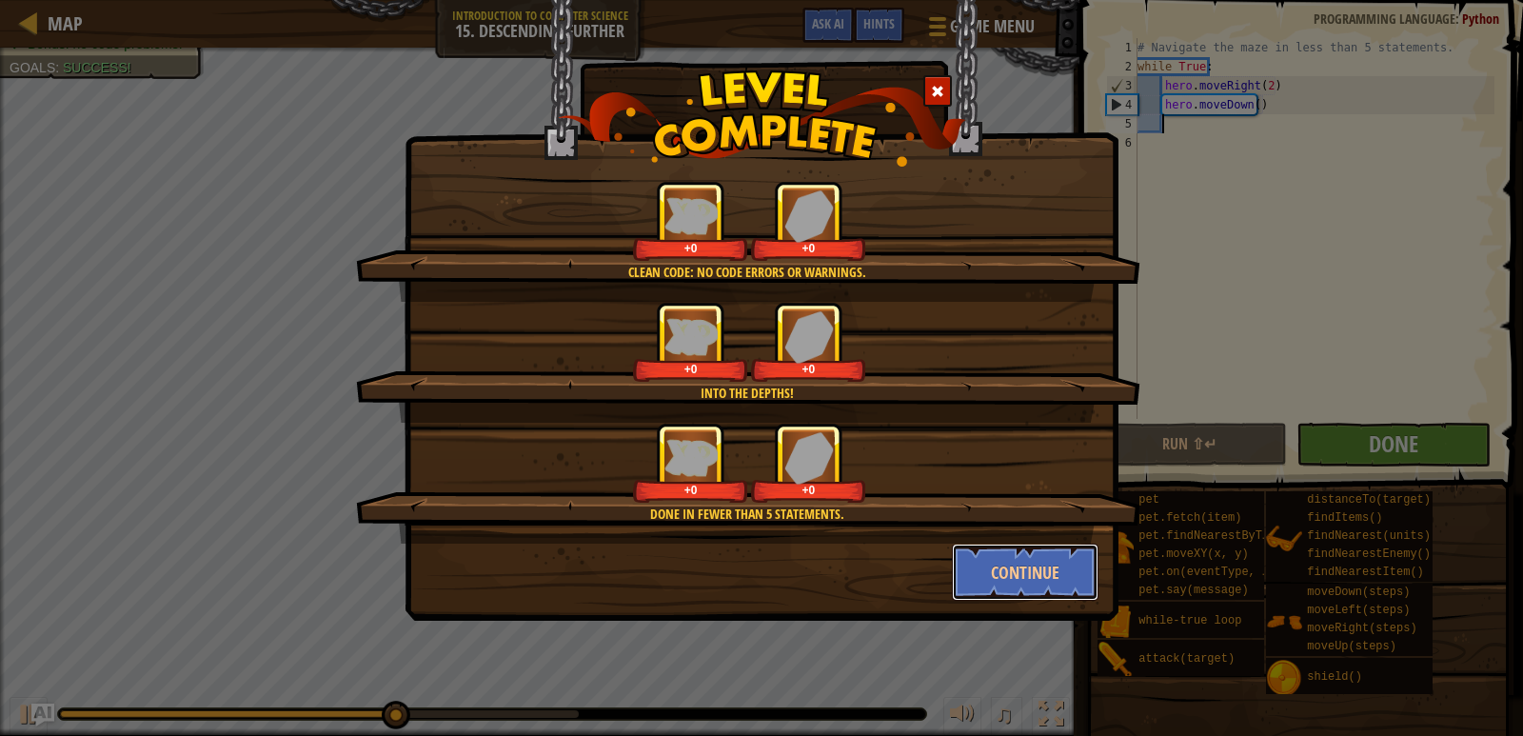
click at [1023, 563] on button "Continue" at bounding box center [1026, 572] width 148 height 57
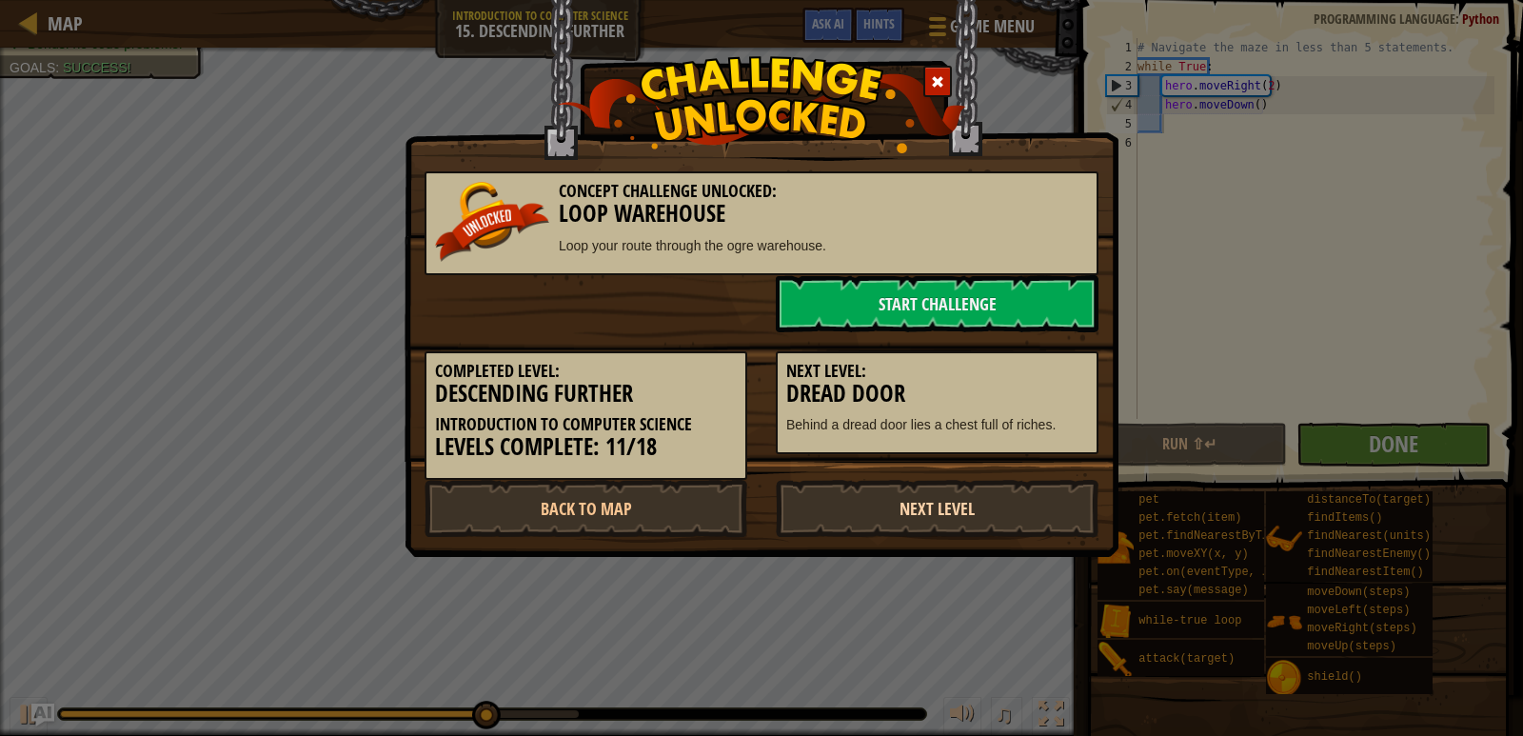
click at [924, 502] on link "Next Level" at bounding box center [937, 508] width 323 height 57
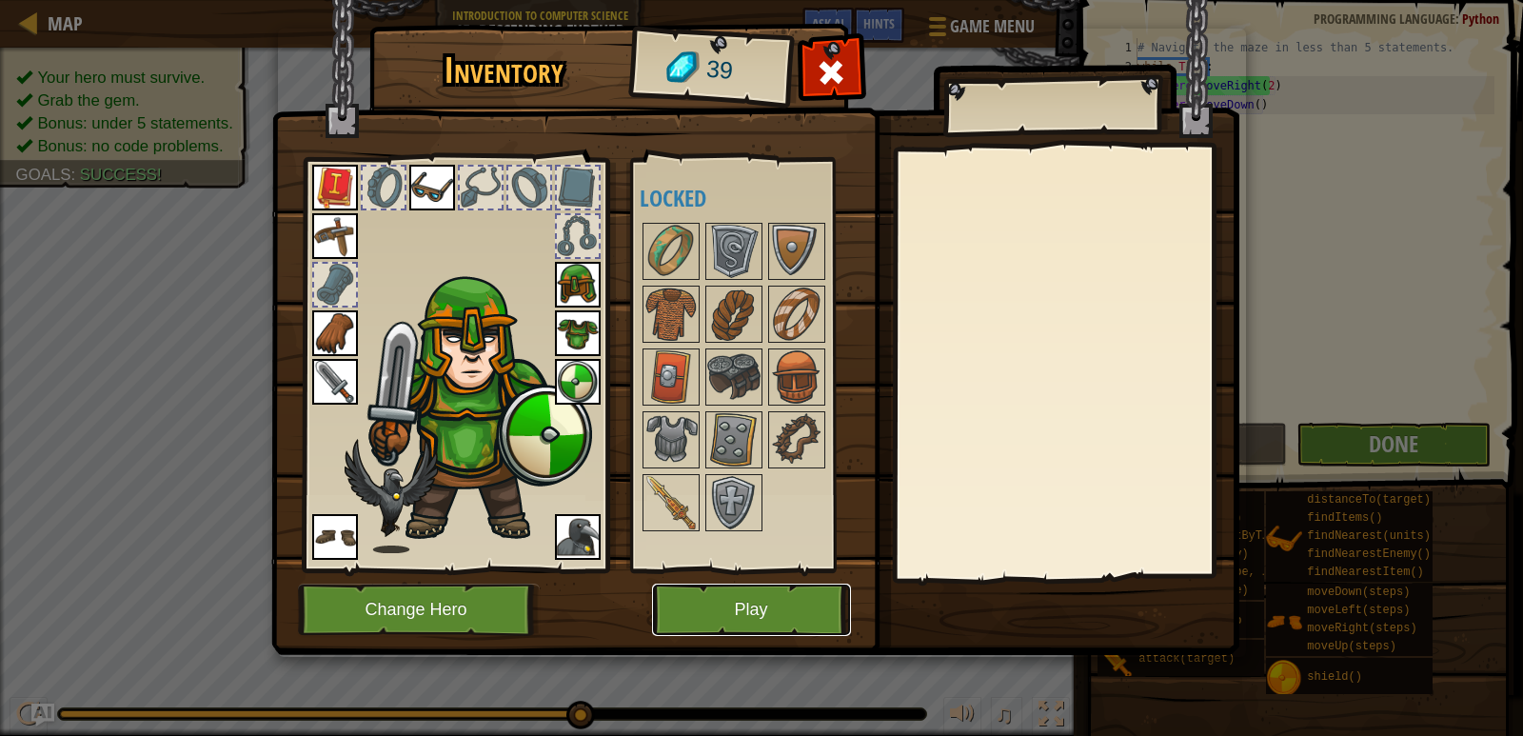
click at [747, 622] on button "Play" at bounding box center [751, 610] width 199 height 52
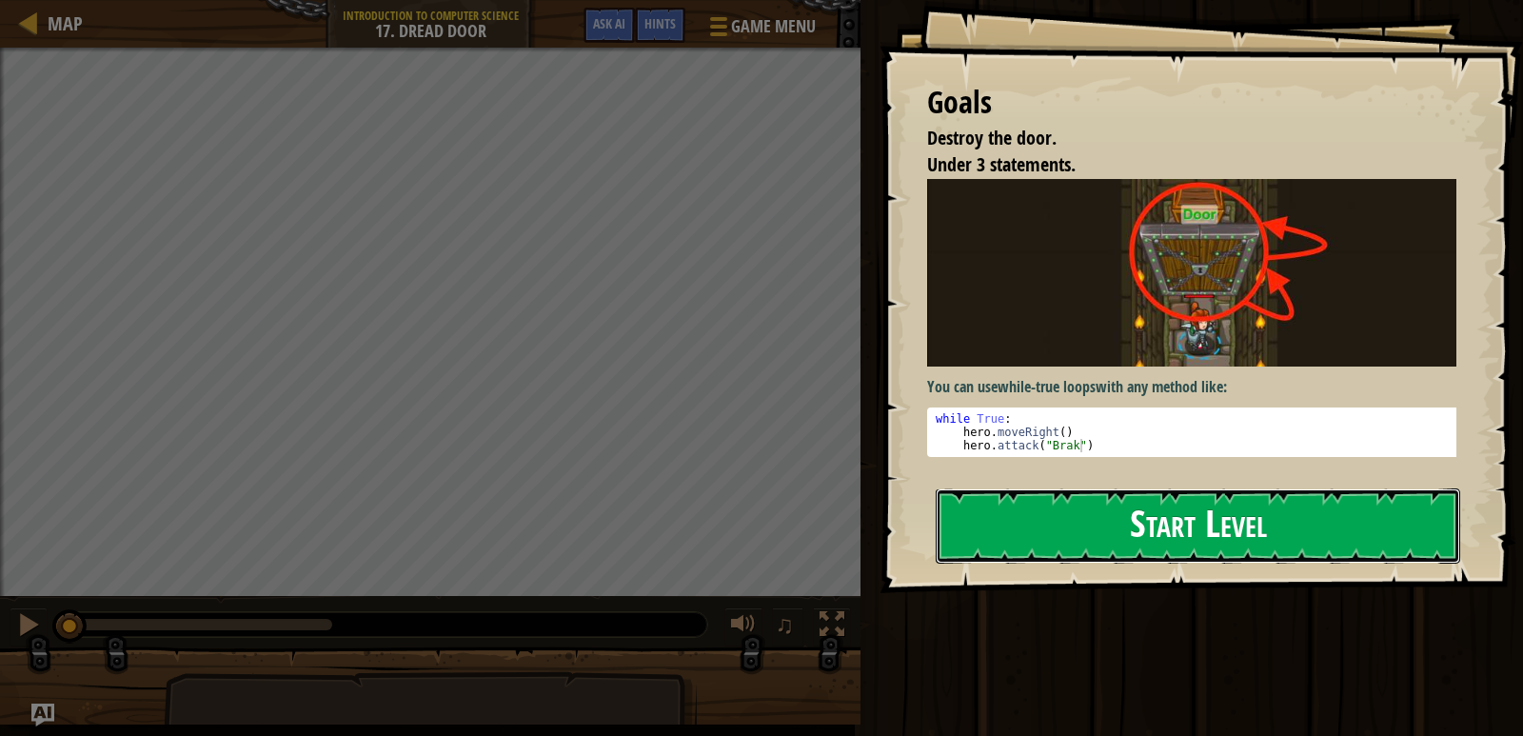
click at [1113, 511] on button "Start Level" at bounding box center [1198, 525] width 525 height 75
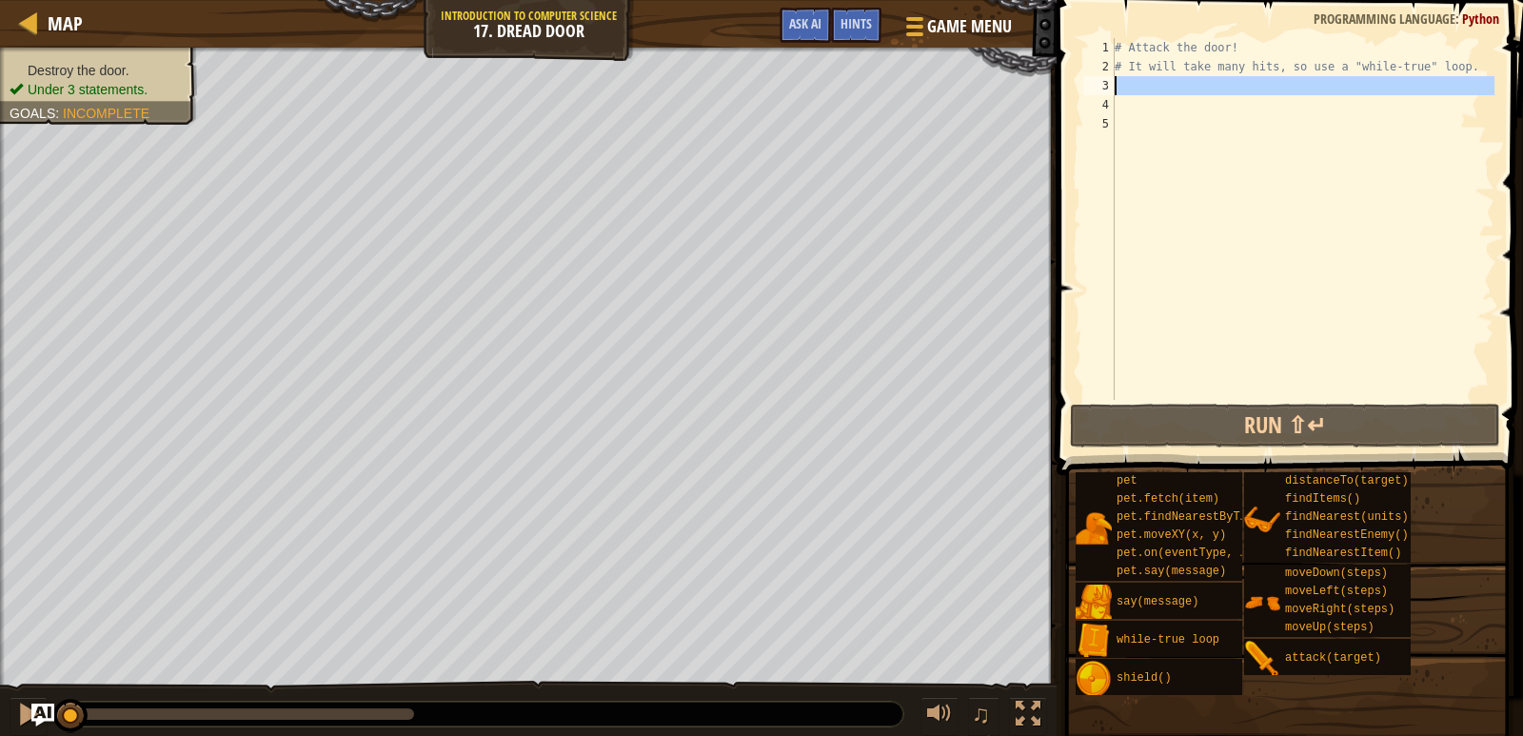
click at [1106, 84] on div "3" at bounding box center [1098, 85] width 31 height 19
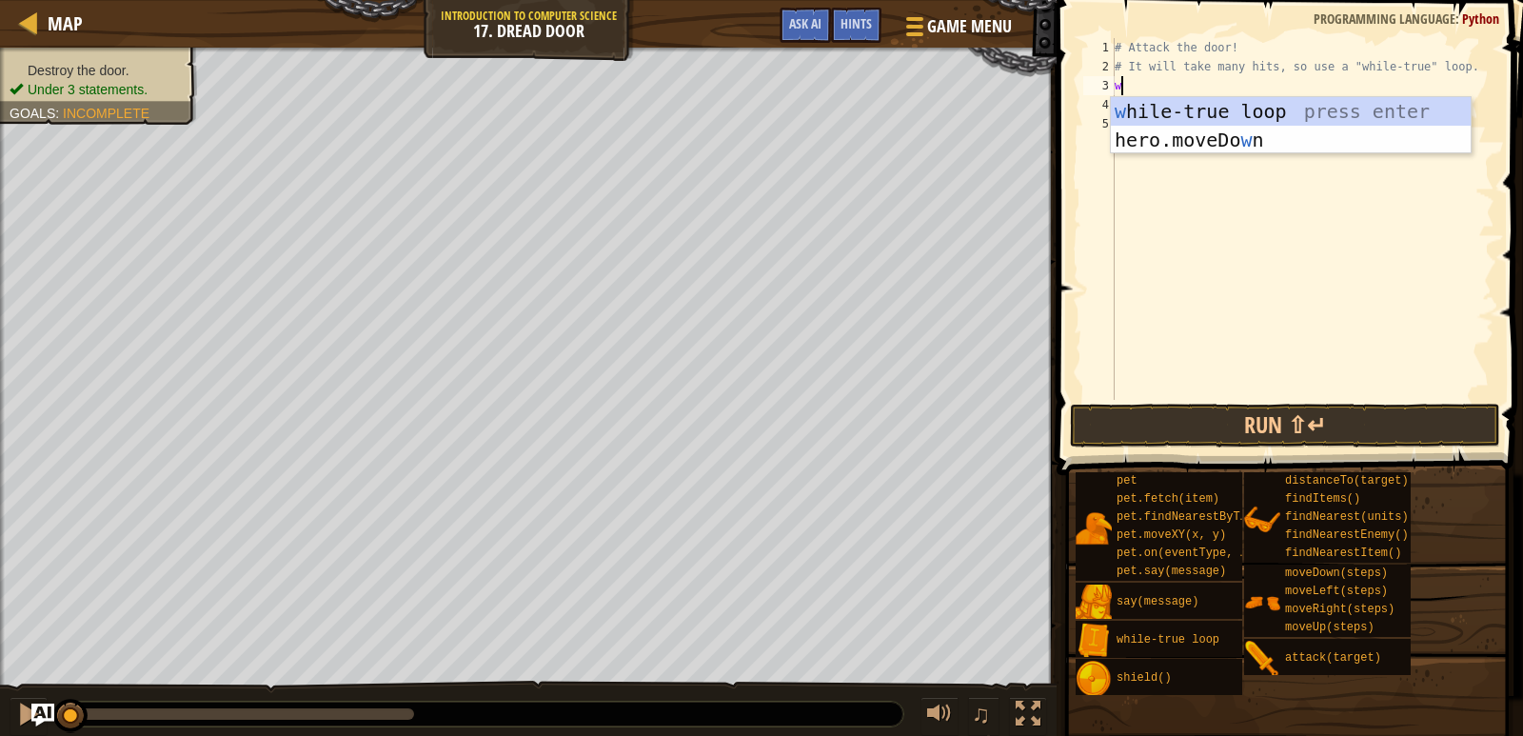
type textarea "wh"
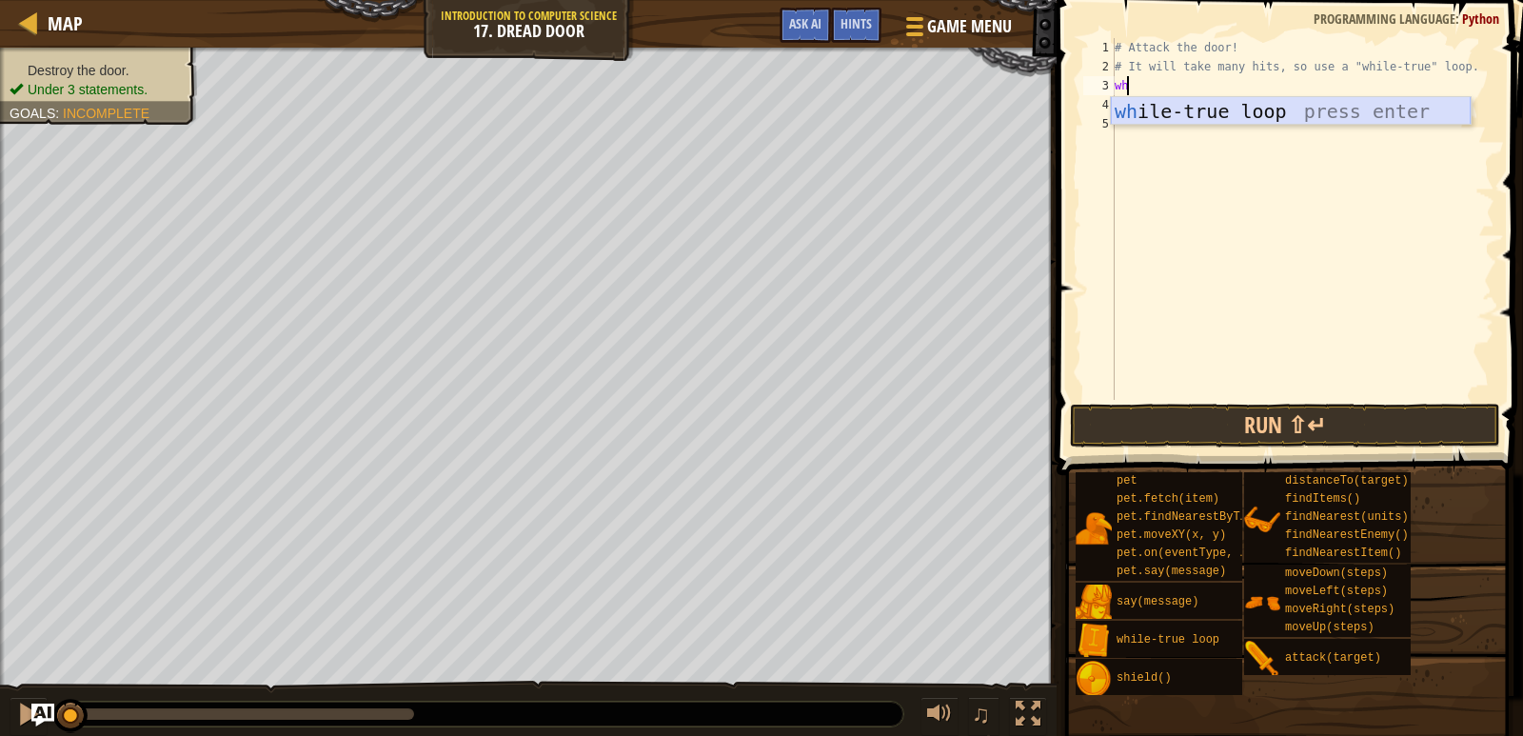
click at [1142, 113] on div "wh ile-true loop press enter" at bounding box center [1291, 140] width 360 height 86
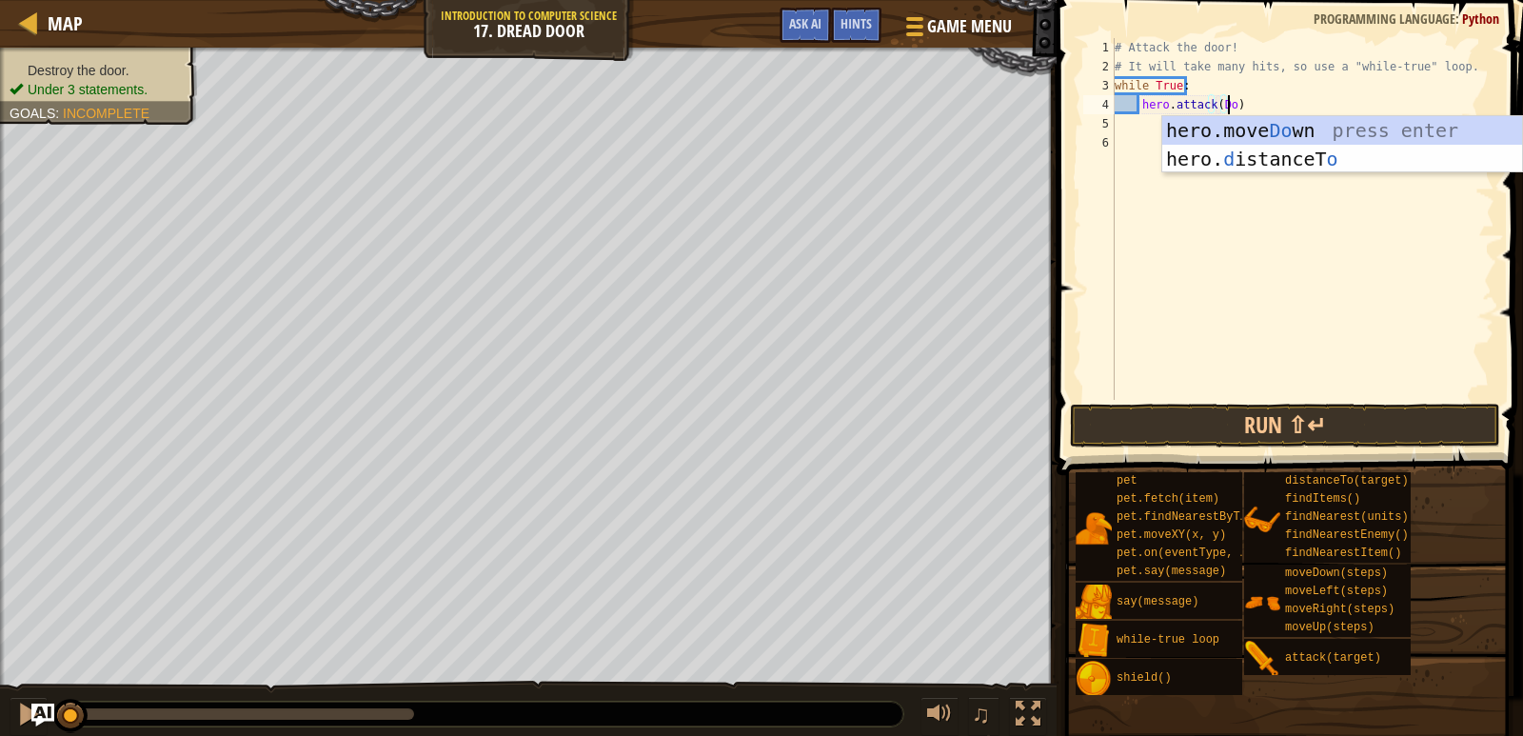
scroll to position [9, 10]
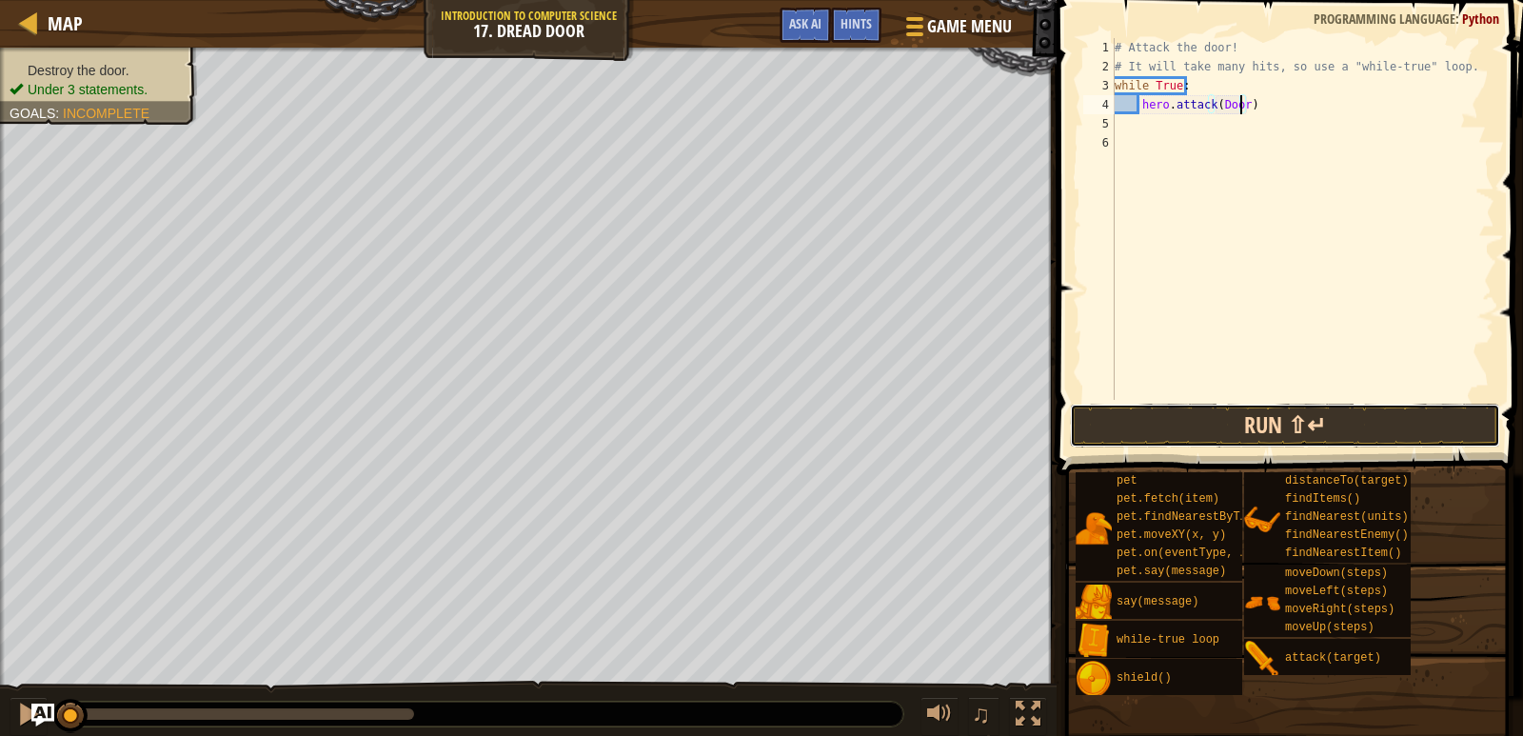
click at [1230, 427] on button "Run ⇧↵" at bounding box center [1285, 426] width 430 height 44
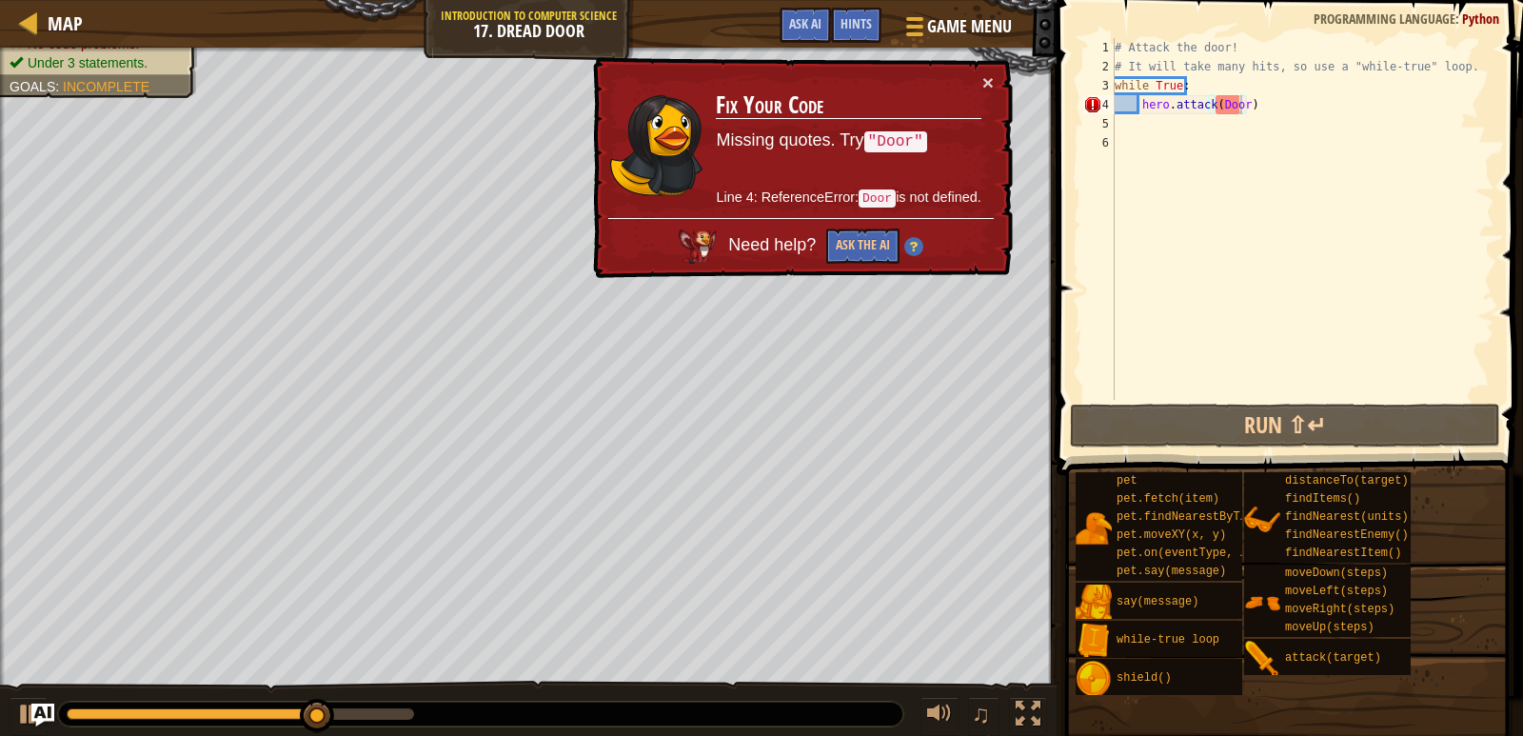
click at [981, 80] on td "Fix Your Code Missing quotes. Try "Door" Line 4: ReferenceError: Door is not de…" at bounding box center [848, 145] width 267 height 146
click at [990, 77] on button "×" at bounding box center [988, 82] width 11 height 20
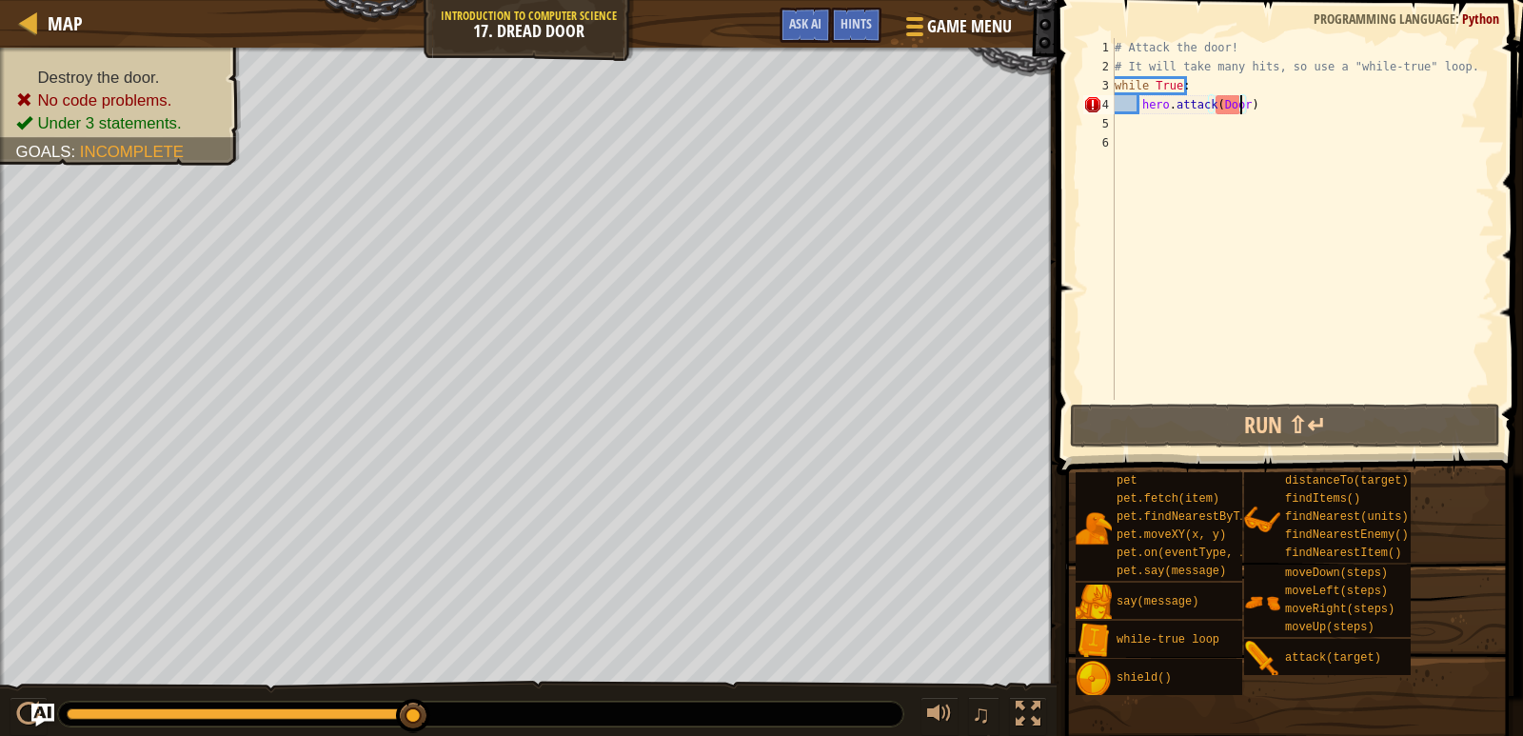
type textarea "hero.attack(Door")"
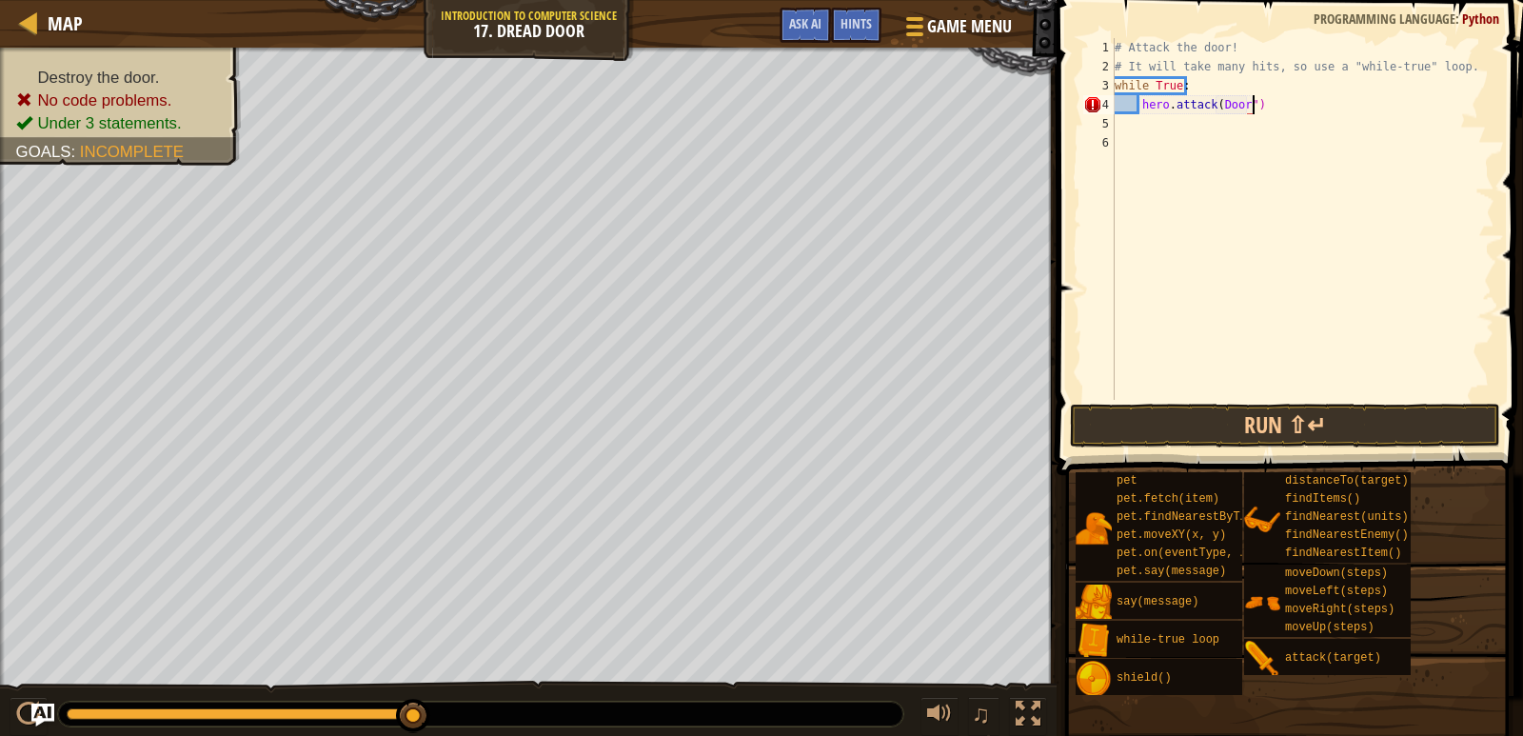
scroll to position [9, 0]
type textarea "0"
type textarea "hero.attack("Door")"
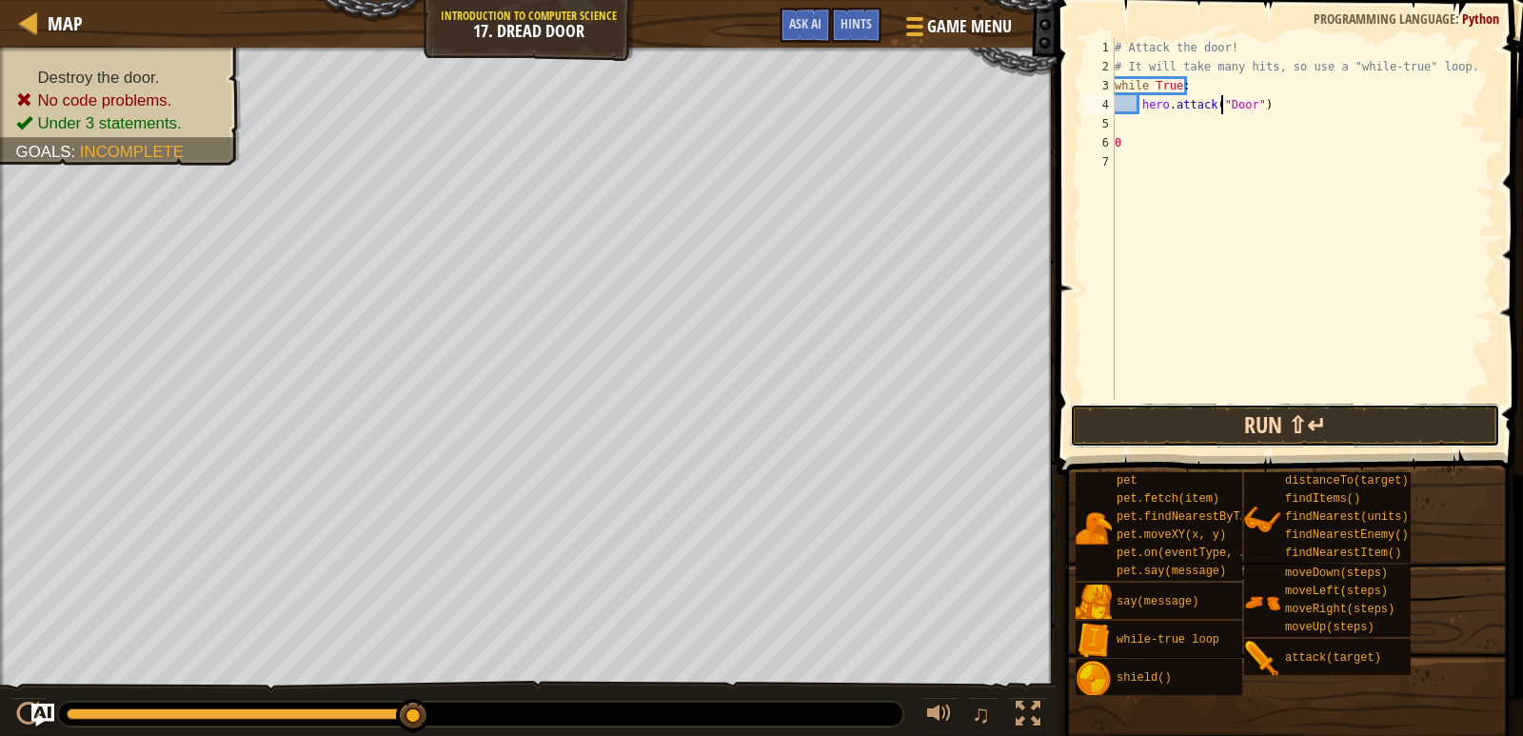
click at [1099, 406] on button "Run ⇧↵" at bounding box center [1285, 426] width 430 height 44
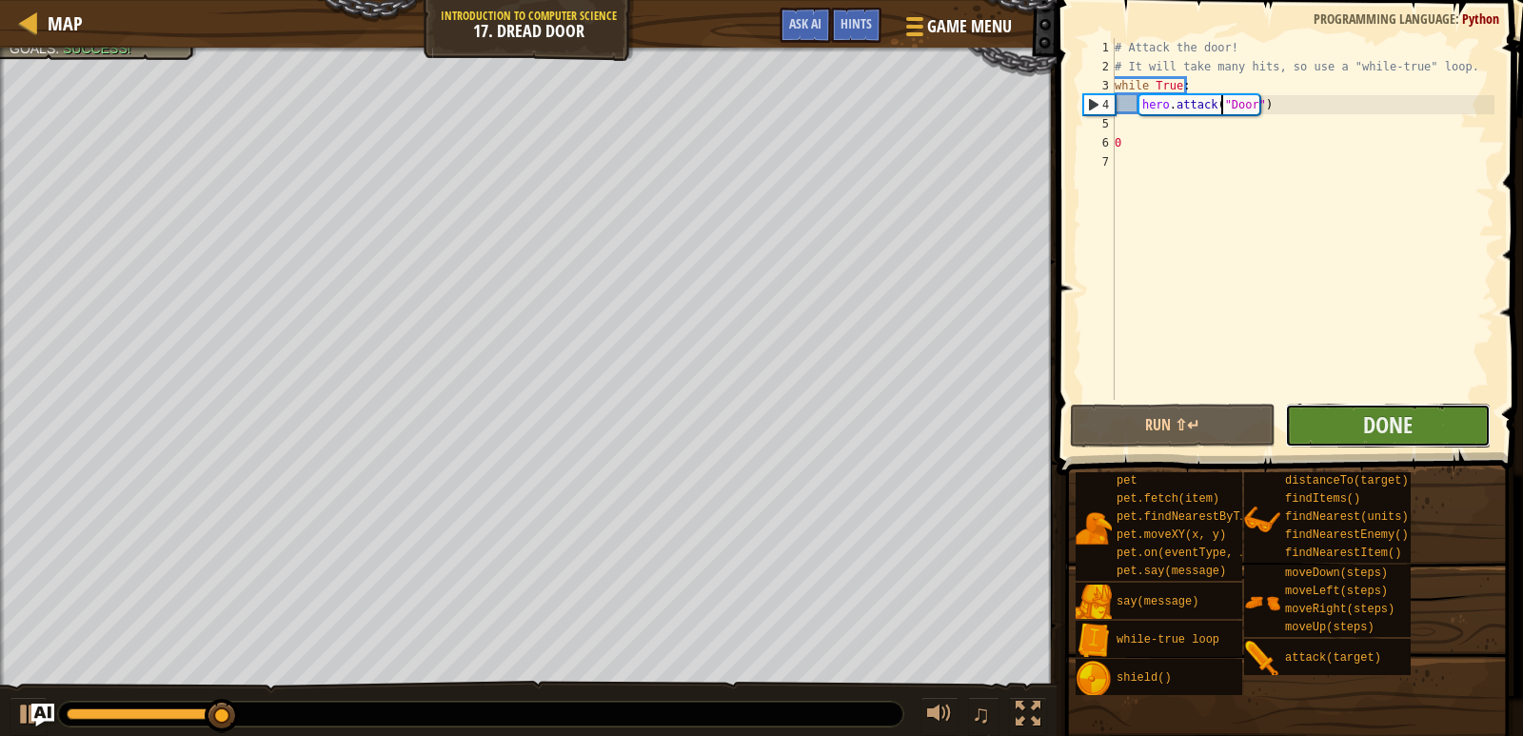
click at [1302, 425] on button "Done" at bounding box center [1388, 426] width 206 height 44
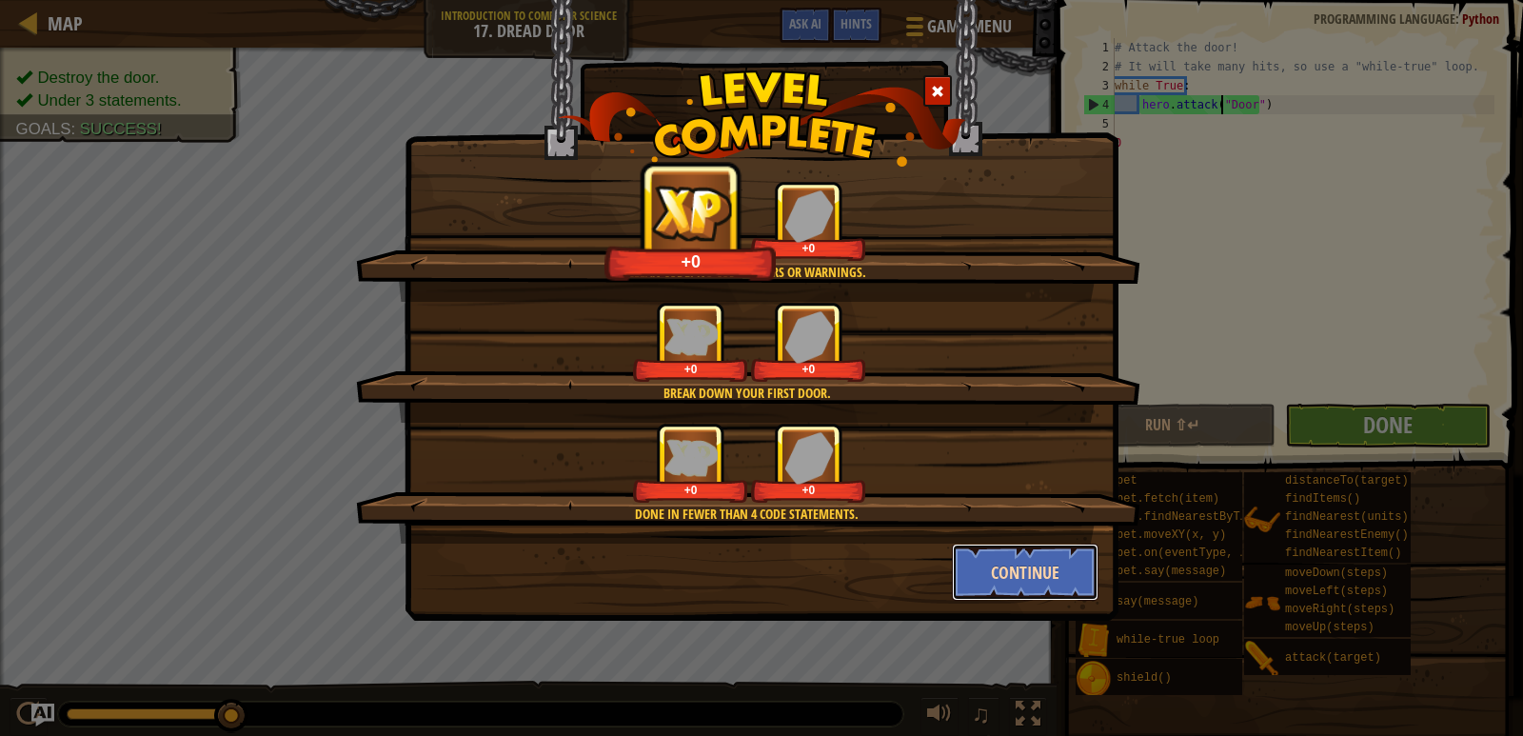
click at [1082, 589] on button "Continue" at bounding box center [1026, 572] width 148 height 57
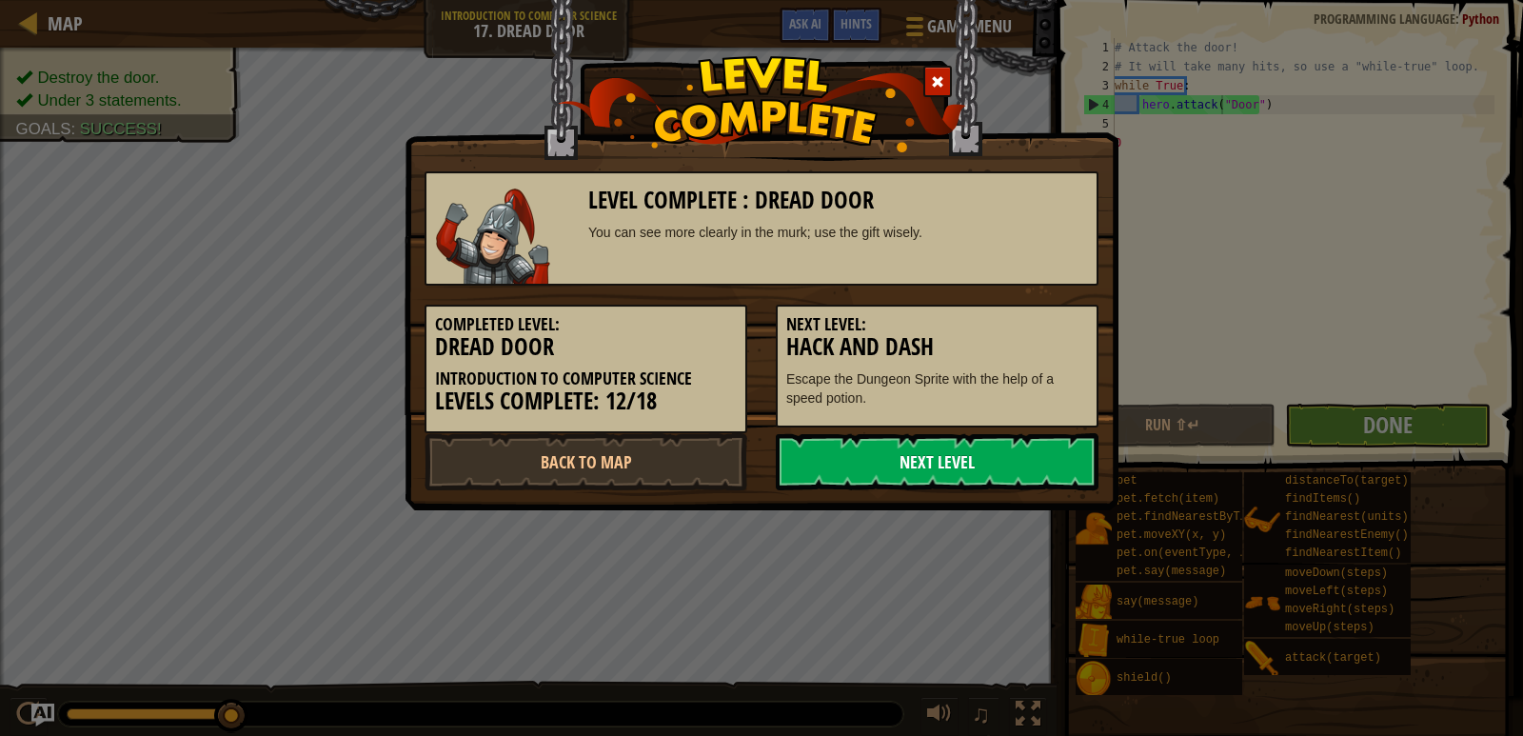
click at [909, 459] on link "Next Level" at bounding box center [937, 461] width 323 height 57
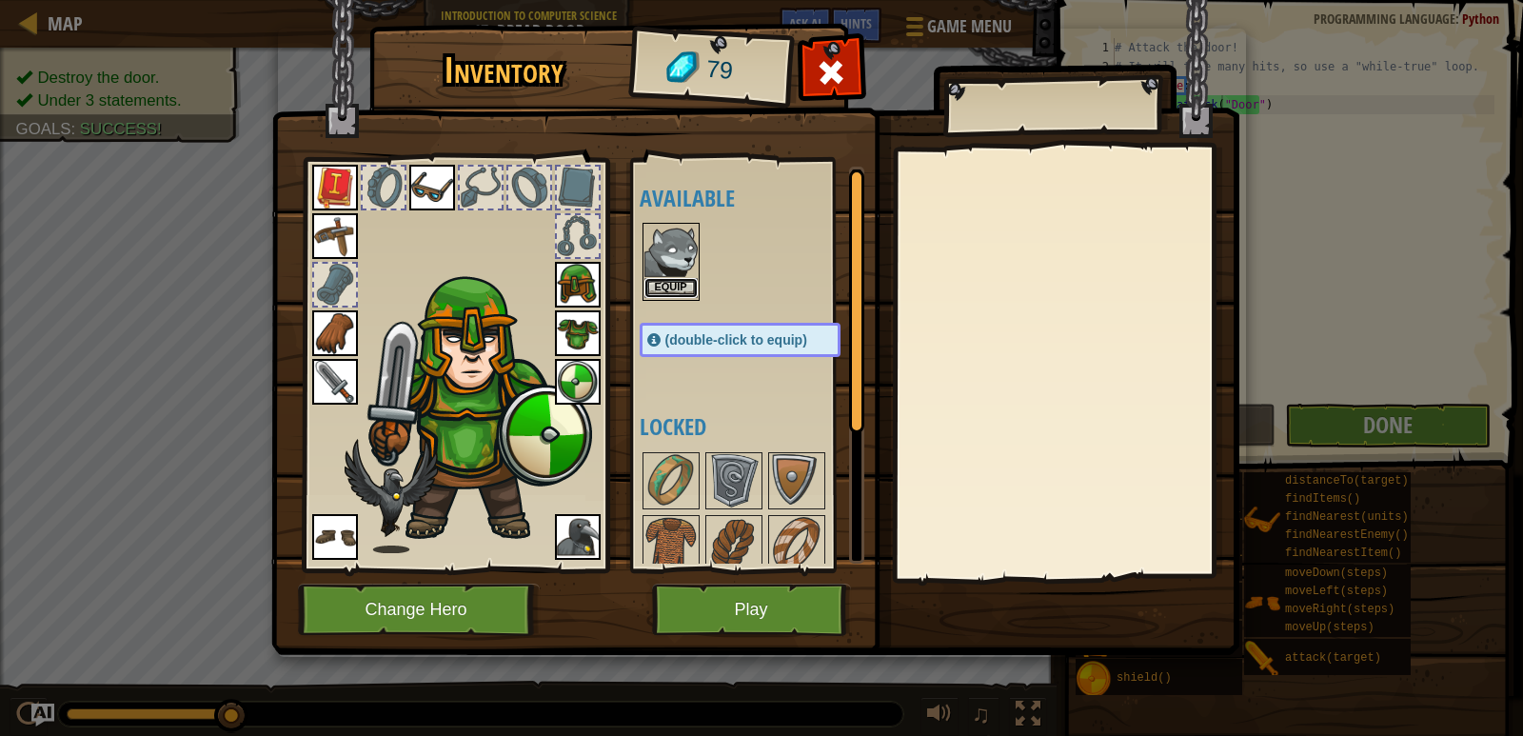
click at [664, 282] on button "Equip" at bounding box center [671, 288] width 53 height 20
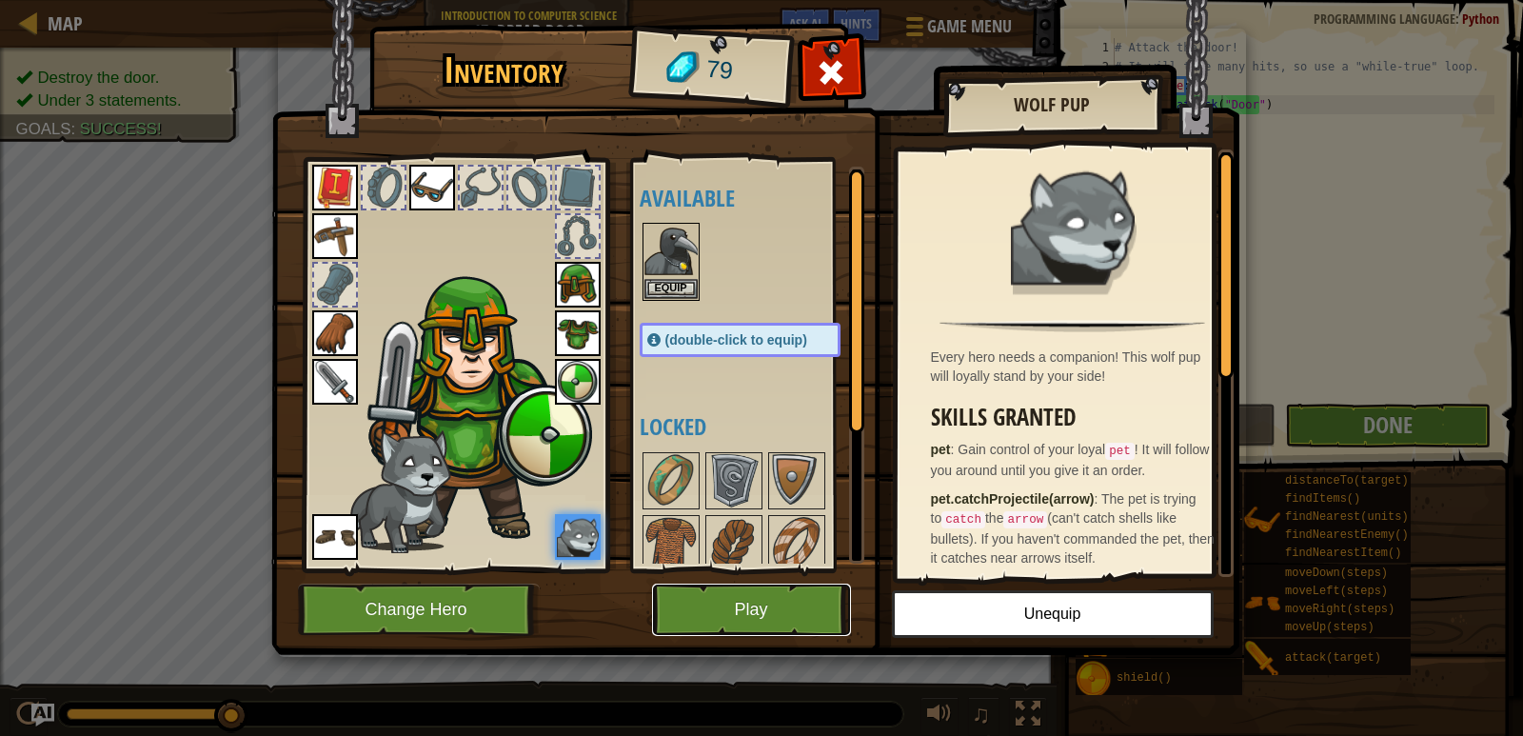
click at [685, 626] on button "Play" at bounding box center [751, 610] width 199 height 52
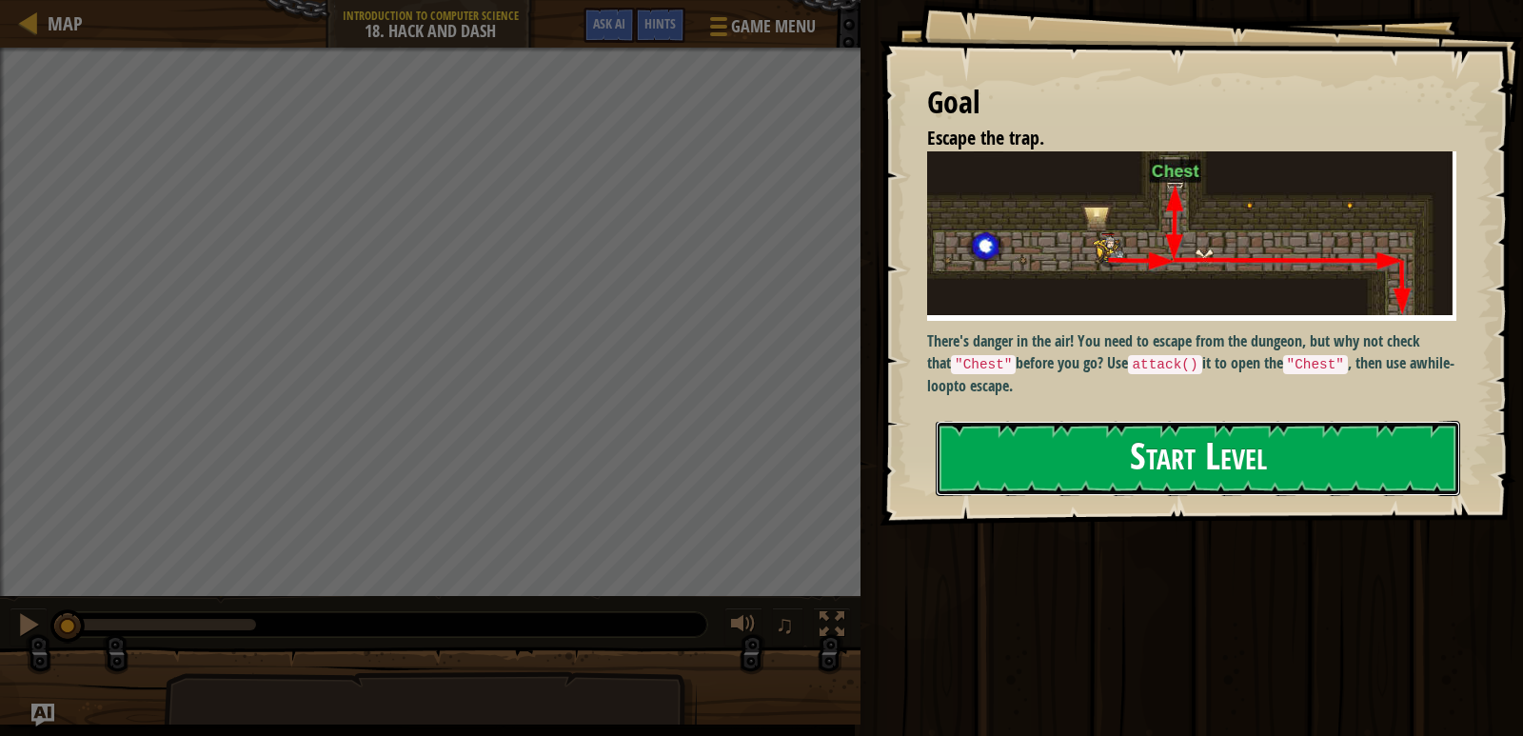
click at [1192, 483] on button "Start Level" at bounding box center [1198, 458] width 525 height 75
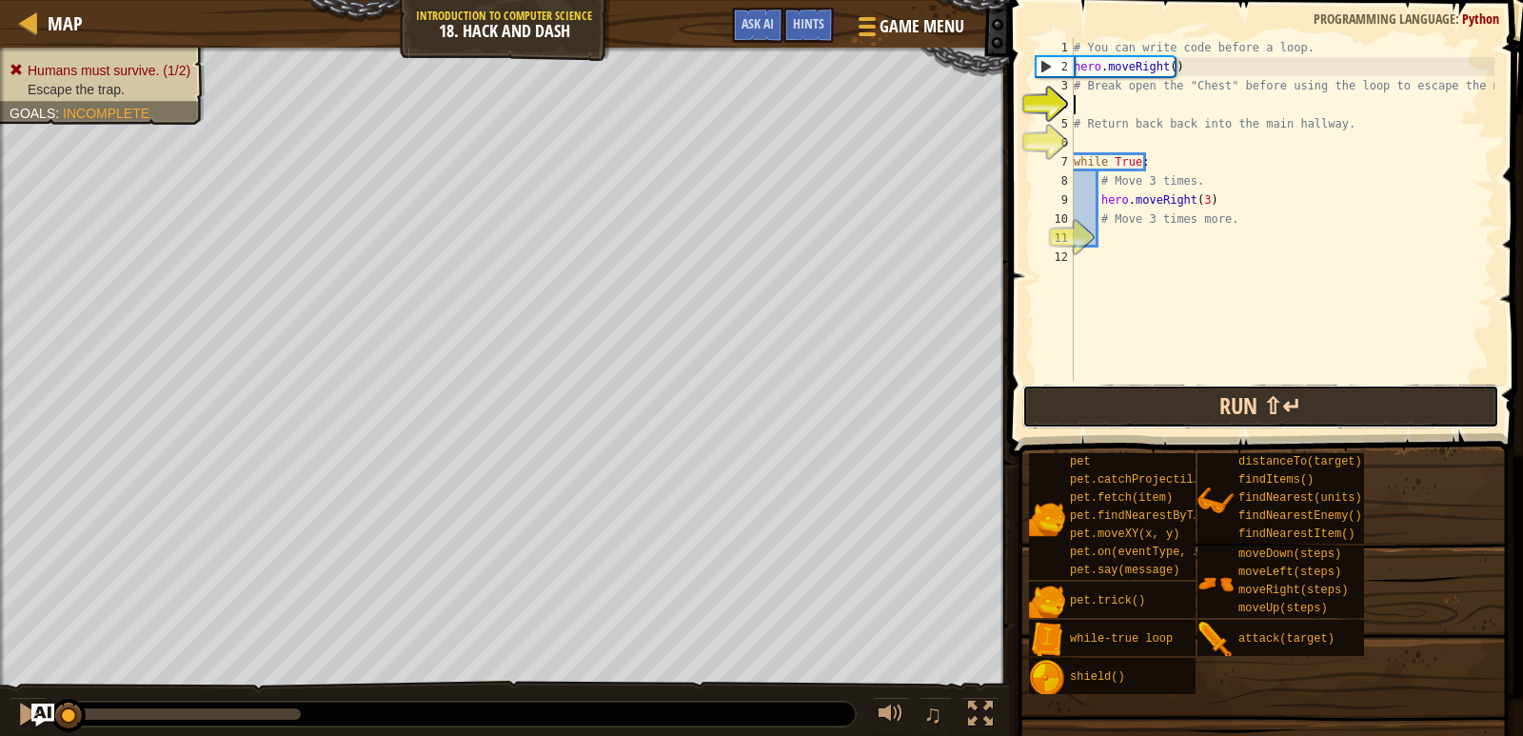
click at [1142, 415] on button "Run ⇧↵" at bounding box center [1261, 407] width 477 height 44
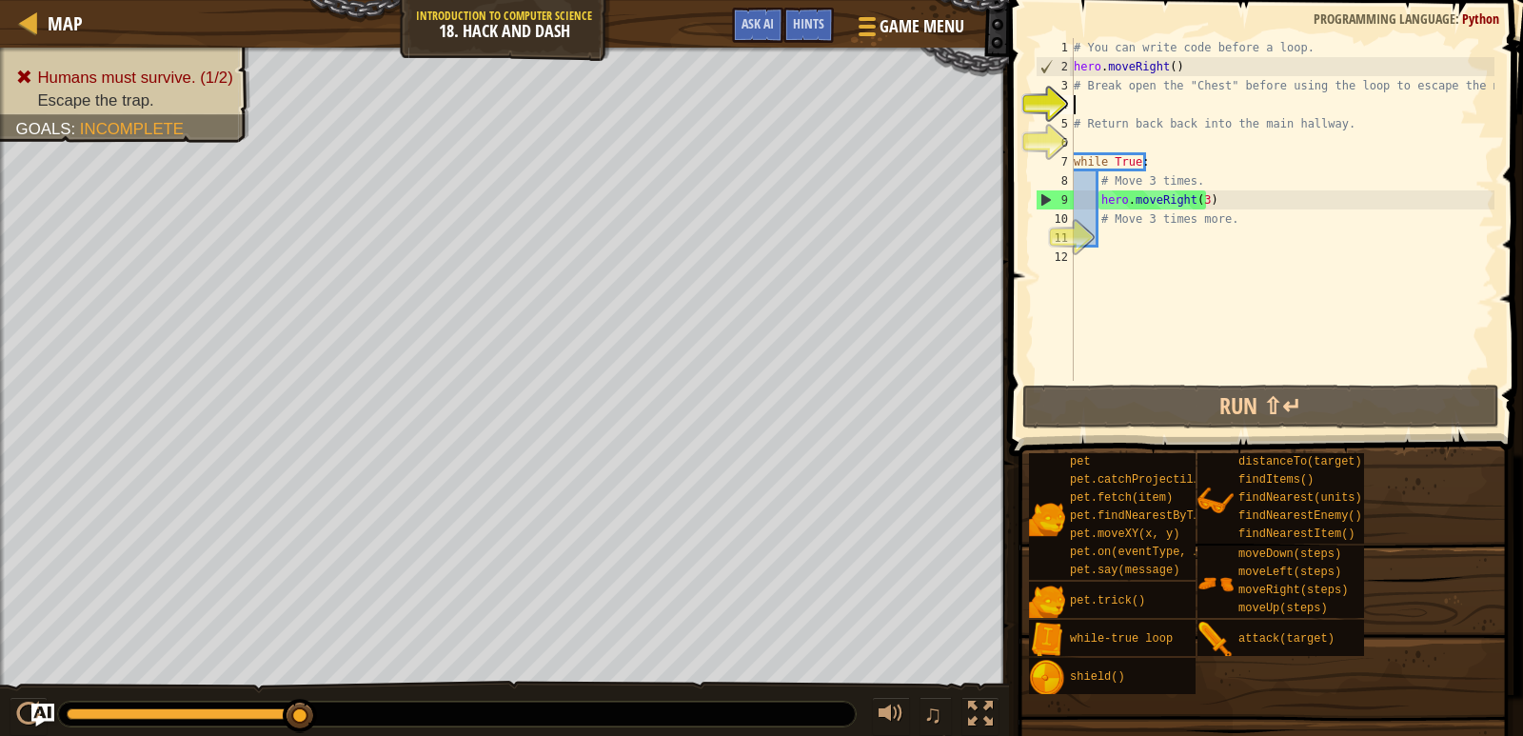
click at [1100, 243] on div "# You can write code before a loop. hero . moveRight ( ) # Break open the "Ches…" at bounding box center [1282, 228] width 425 height 381
type textarea "m"
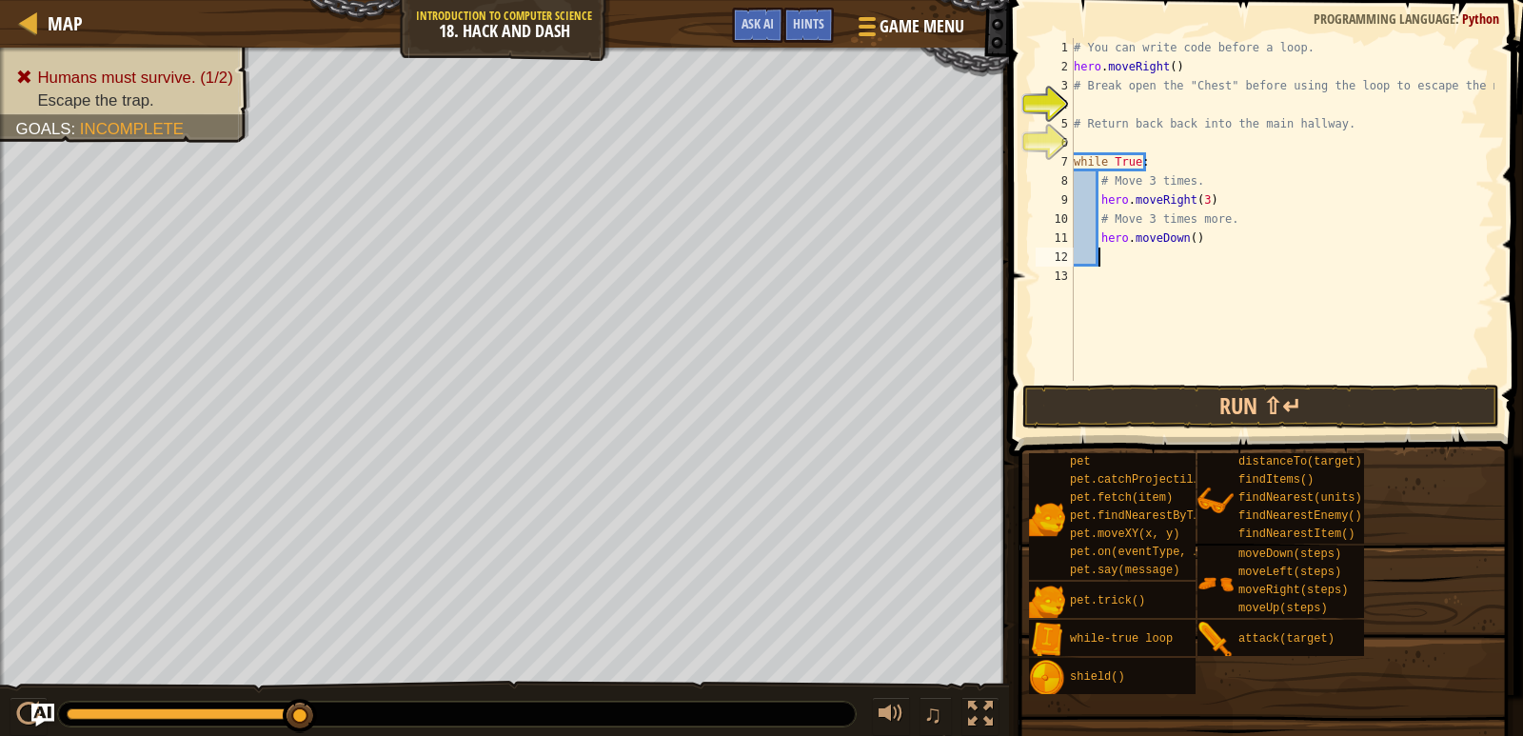
click at [1186, 240] on div "# You can write code before a loop. hero . moveRight ( ) # Break open the "Ches…" at bounding box center [1282, 228] width 425 height 381
click at [1165, 410] on button "Run ⇧↵" at bounding box center [1261, 407] width 477 height 44
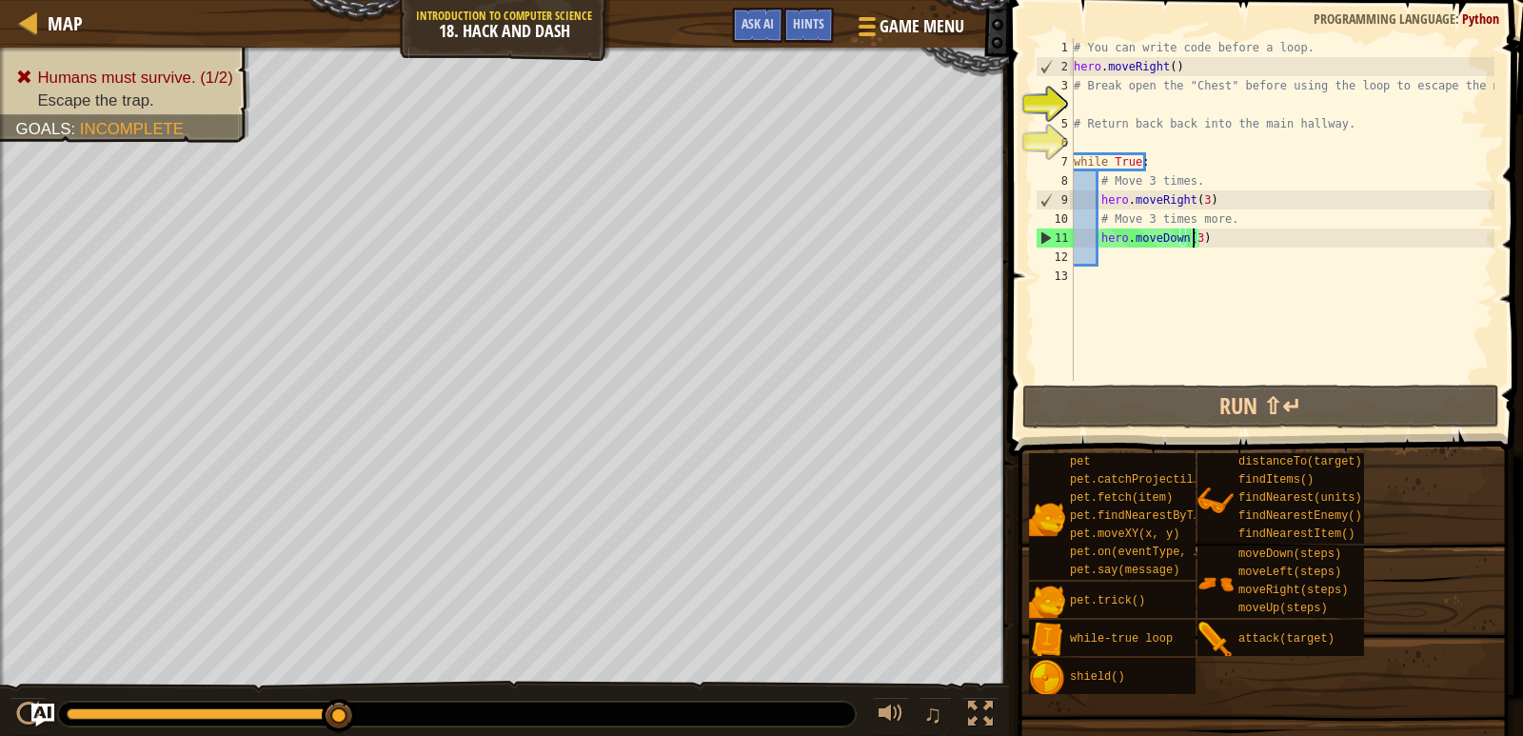
type textarea "hero.moveDown(2)"
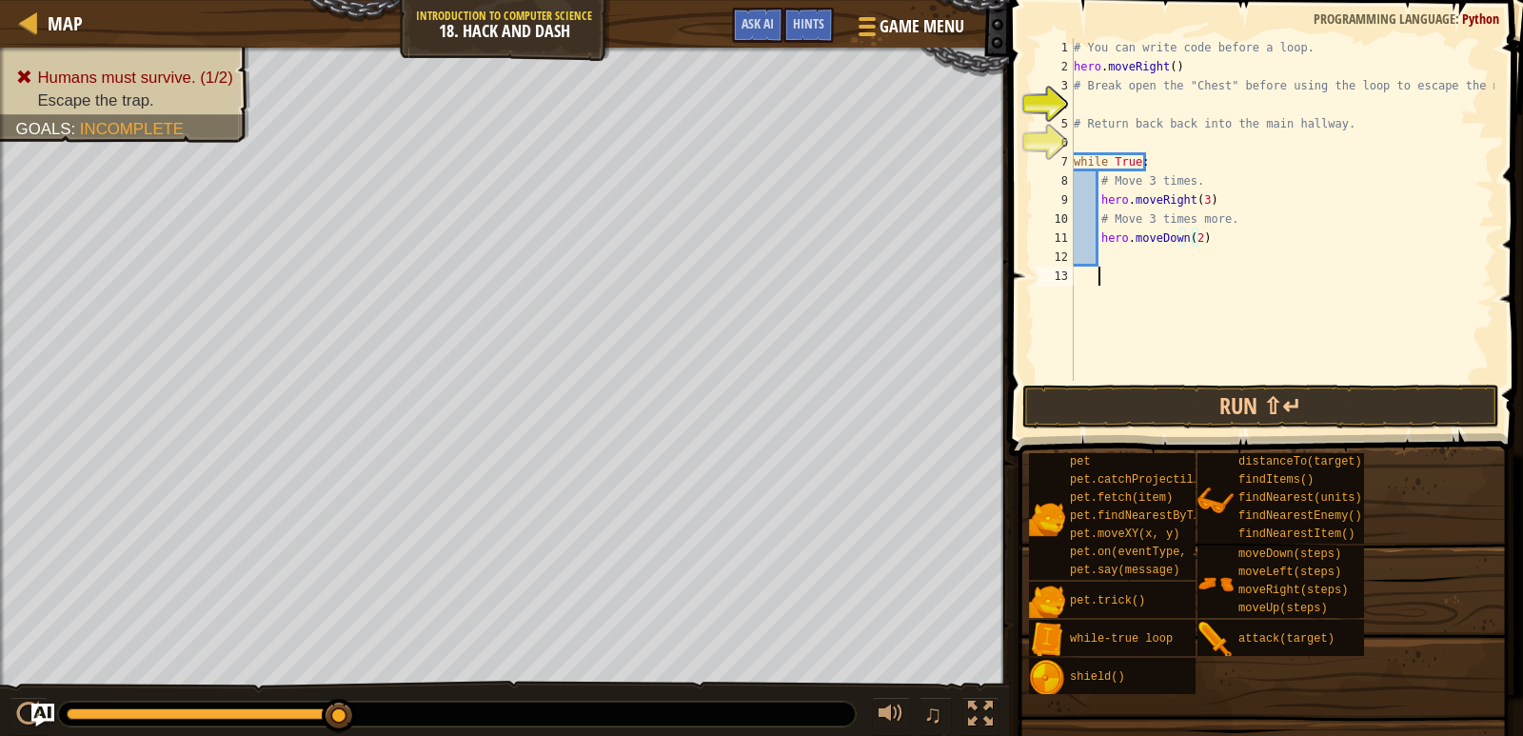
drag, startPoint x: 1199, startPoint y: 288, endPoint x: 1170, endPoint y: 280, distance: 29.8
click at [1182, 284] on div "# You can write code before a loop. hero . moveRight ( ) # Break open the "Ches…" at bounding box center [1282, 228] width 425 height 381
click at [1117, 247] on div "# You can write code before a loop. hero . moveRight ( ) # Break open the "Ches…" at bounding box center [1282, 228] width 425 height 381
type textarea "hero.moveDown(2)"
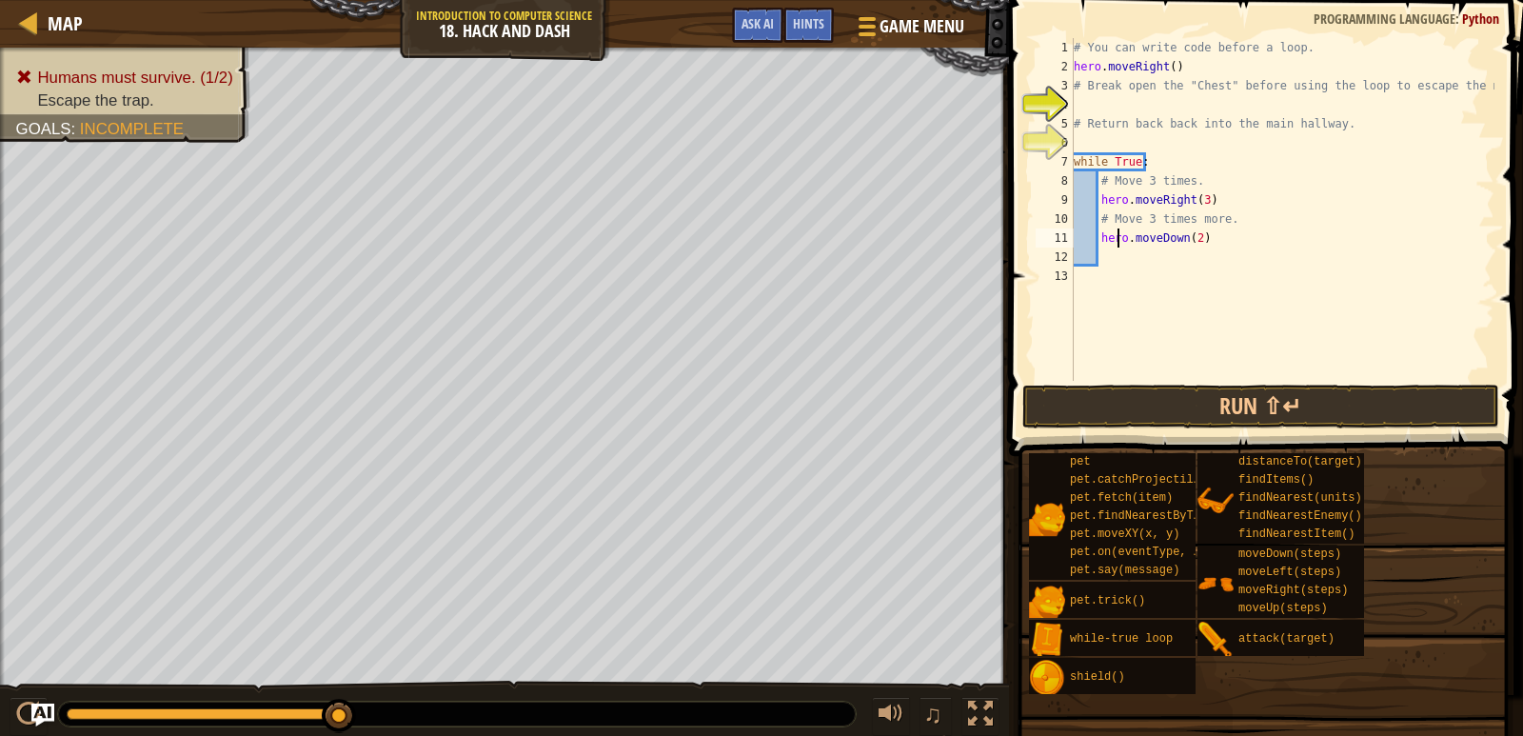
click at [1101, 249] on div "# You can write code before a loop. hero . moveRight ( ) # Break open the "Ches…" at bounding box center [1282, 228] width 425 height 381
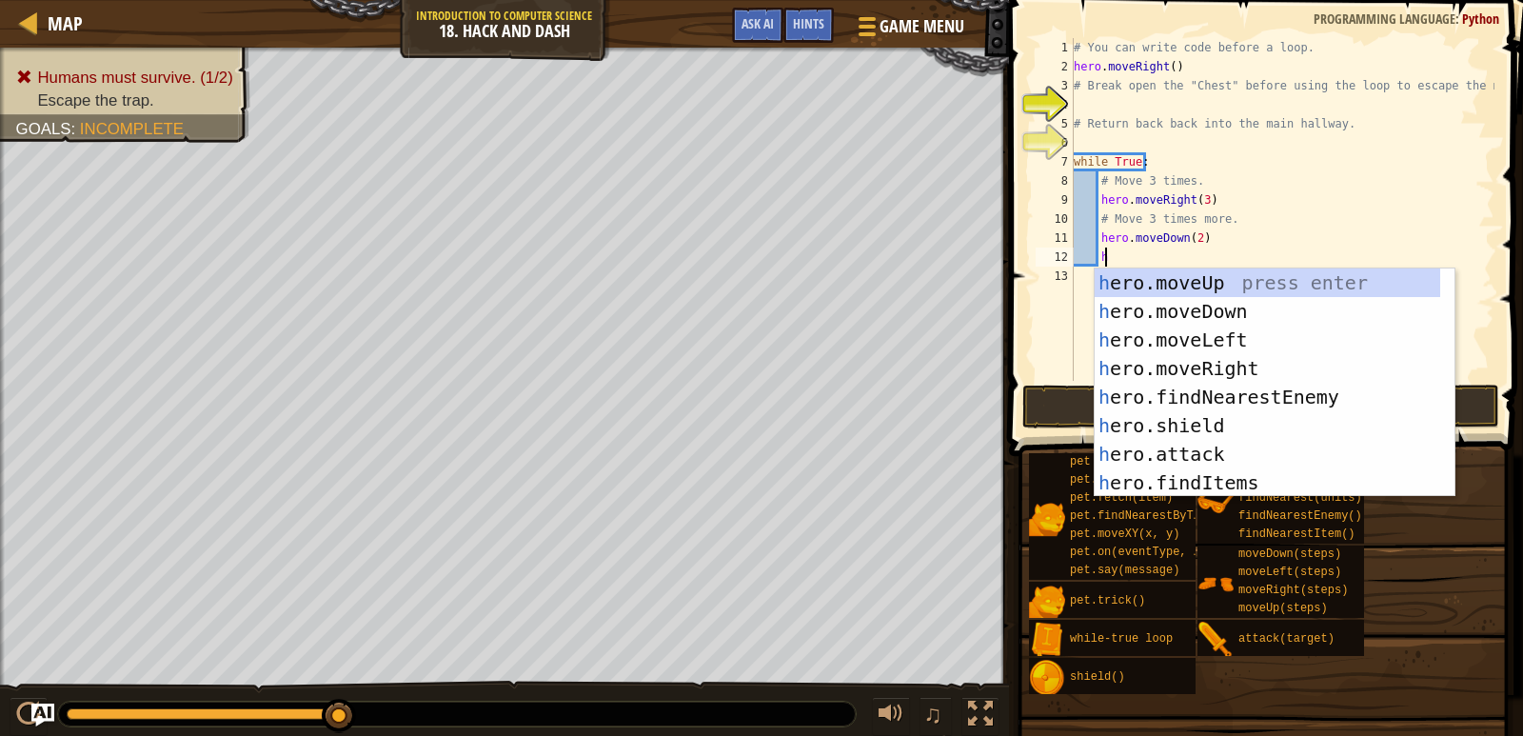
type textarea "he"
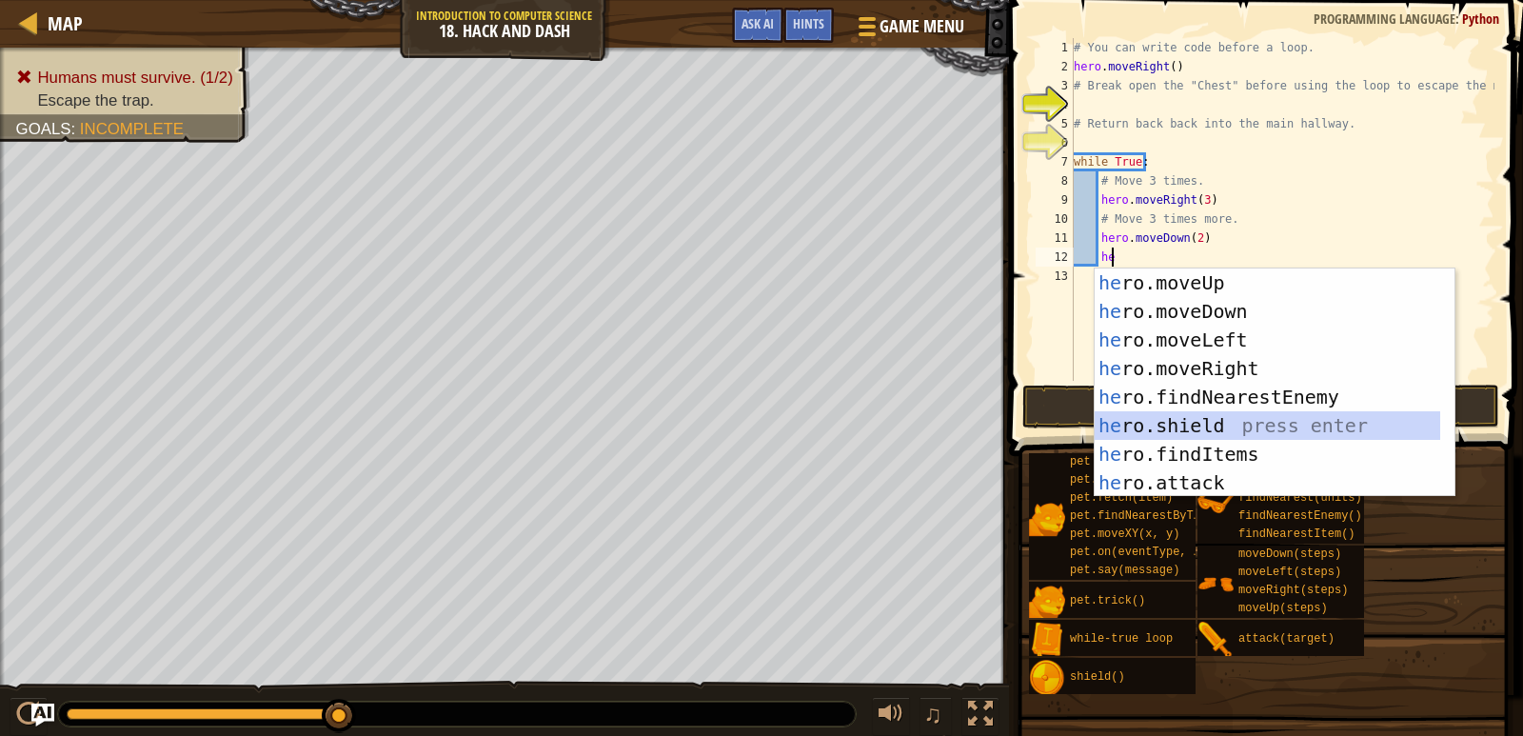
click at [1143, 419] on div "he ro.moveUp press enter he ro.moveDown press enter he ro.moveLeft press enter …" at bounding box center [1268, 411] width 346 height 286
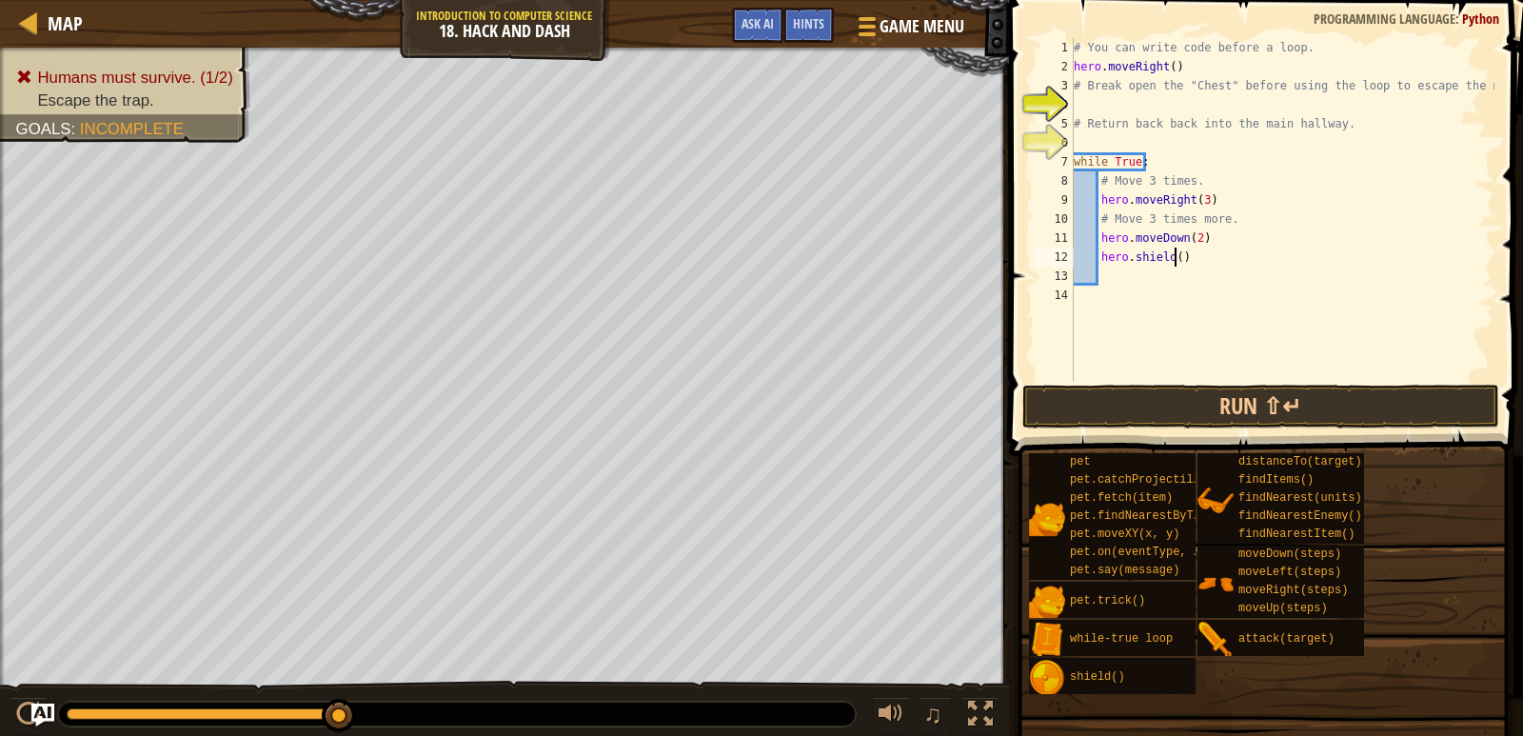
click at [1172, 260] on div "# You can write code before a loop. hero . moveRight ( ) # Break open the "Ches…" at bounding box center [1282, 228] width 425 height 381
type textarea "hero.shield(5)"
click at [1122, 266] on div "# You can write code before a loop. hero . moveRight ( ) # Break open the "Ches…" at bounding box center [1282, 228] width 425 height 381
click at [1121, 279] on div "# You can write code before a loop. hero . moveRight ( ) # Break open the "Ches…" at bounding box center [1282, 228] width 425 height 381
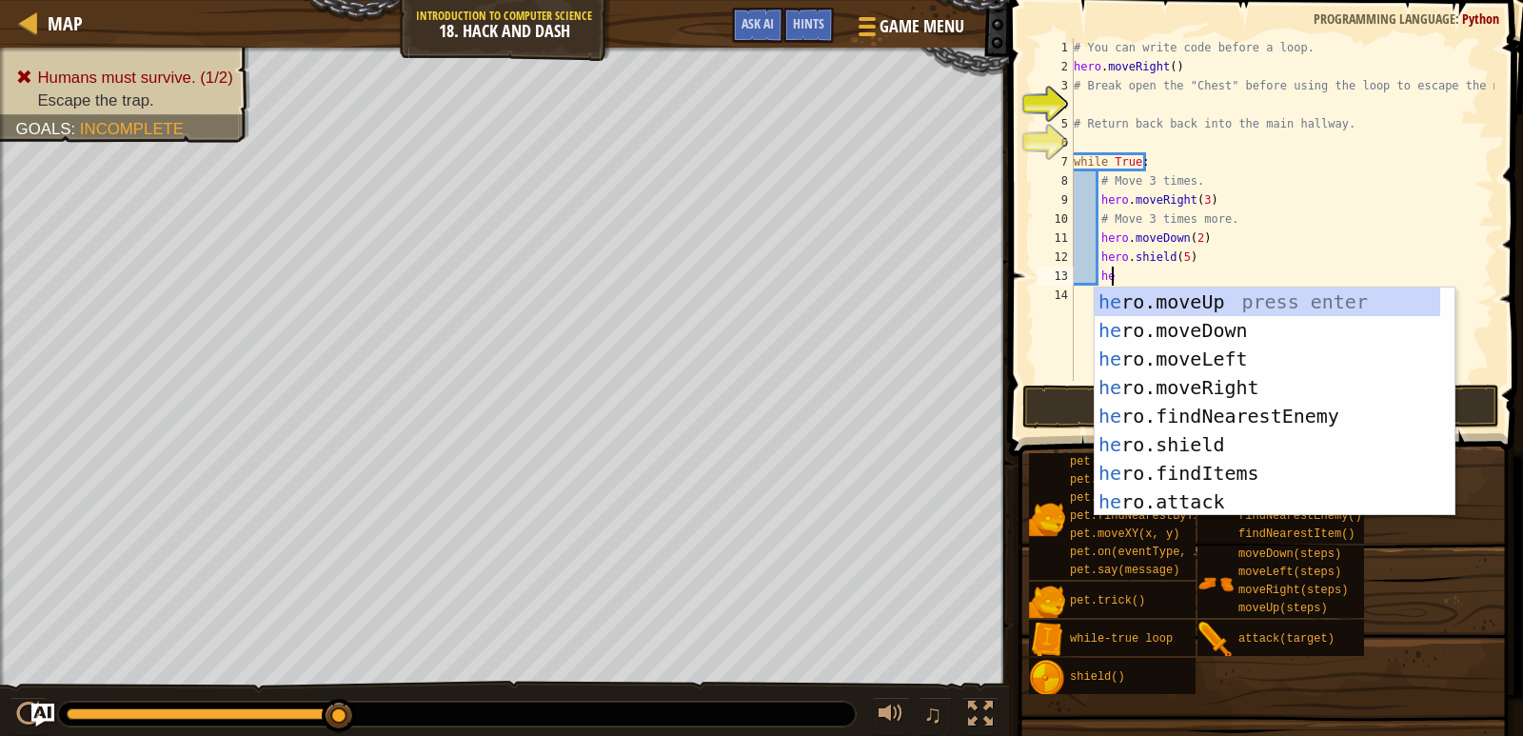
type textarea "her"
click at [1168, 332] on div "her o.moveUp press enter her o.moveDown press enter her o.moveLeft press enter …" at bounding box center [1268, 431] width 346 height 286
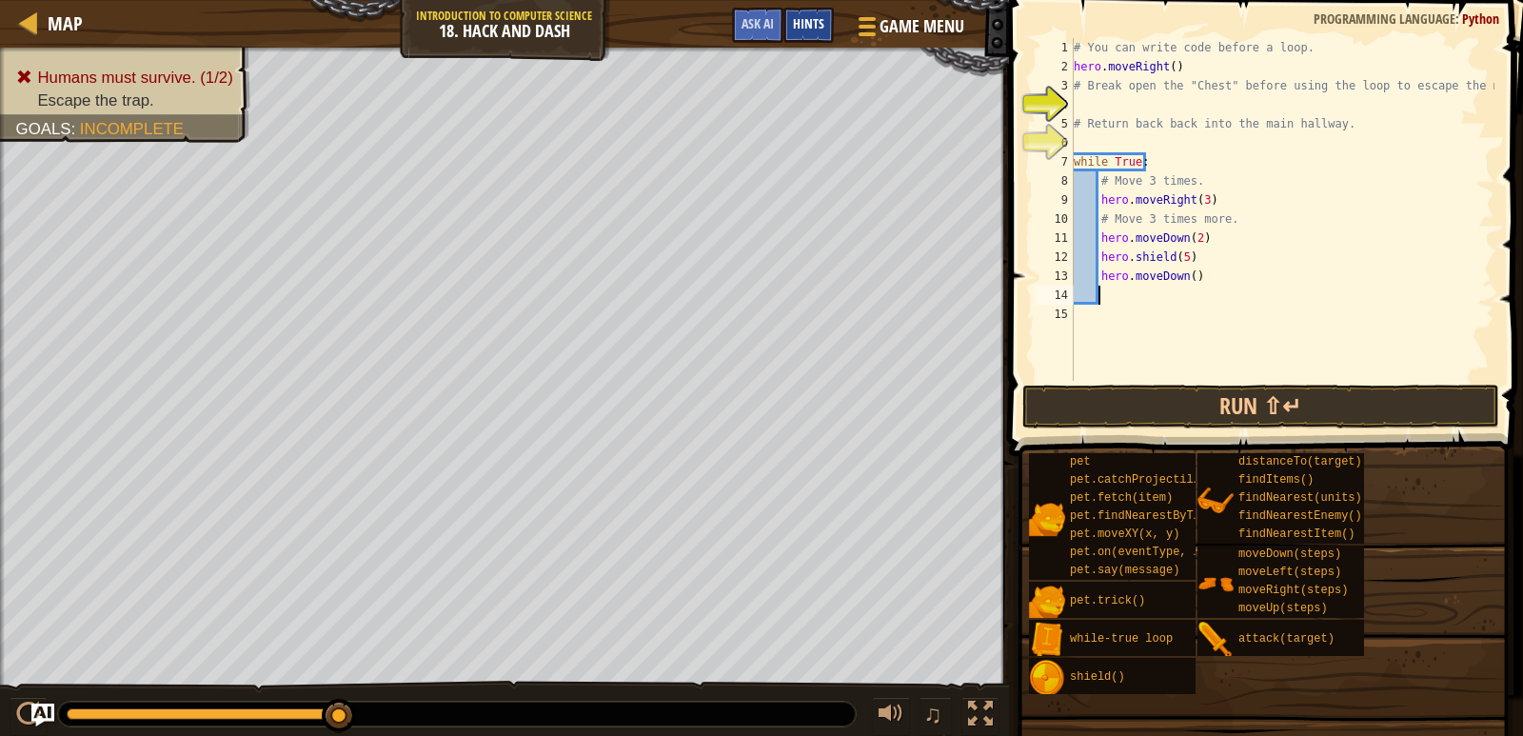
click at [818, 21] on span "Hints" at bounding box center [808, 23] width 31 height 18
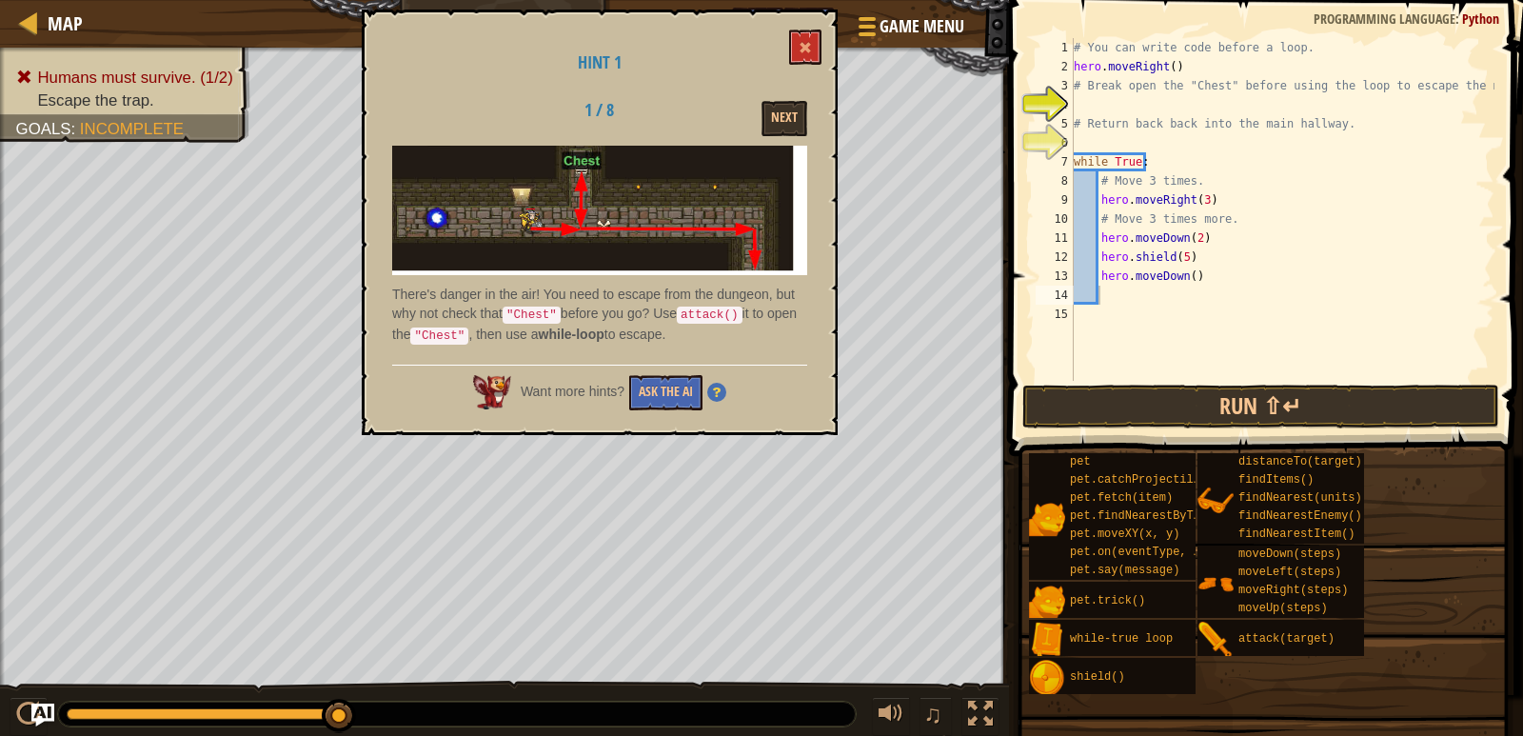
click at [798, 13] on div "Hint 1 1 / 8 Next There's danger in the air! You need to escape from the dungeo…" at bounding box center [600, 223] width 476 height 426
click at [800, 24] on div "Hint 1 1 / 8 Next There's danger in the air! You need to escape from the dungeo…" at bounding box center [600, 223] width 476 height 426
click at [817, 45] on button at bounding box center [805, 47] width 32 height 35
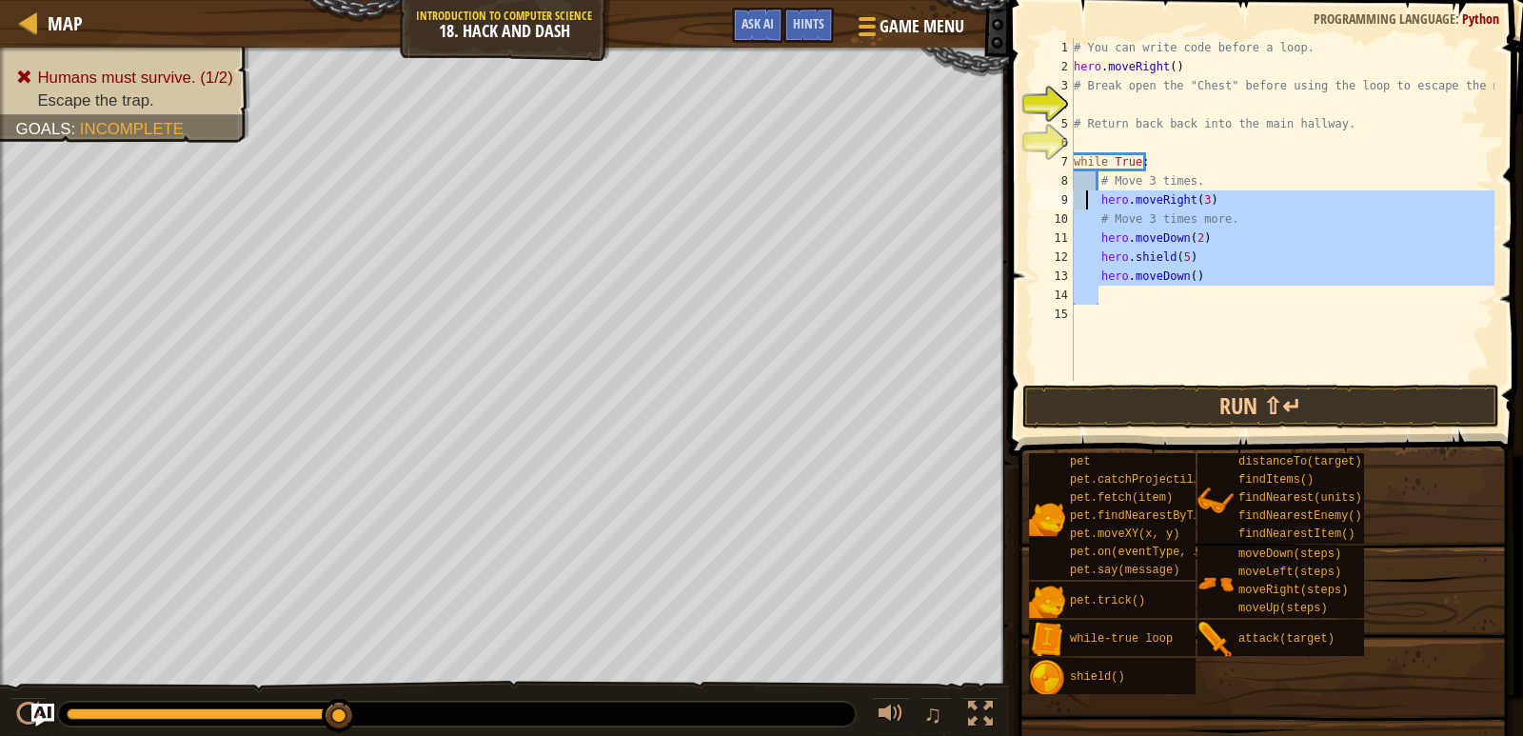
drag, startPoint x: 1220, startPoint y: 296, endPoint x: 1088, endPoint y: 208, distance: 158.4
click at [1088, 208] on div "# You can write code before a loop. hero . moveRight ( ) # Break open the "Ches…" at bounding box center [1282, 228] width 425 height 381
type textarea "hero.moveRight(3) # Move 3 times more."
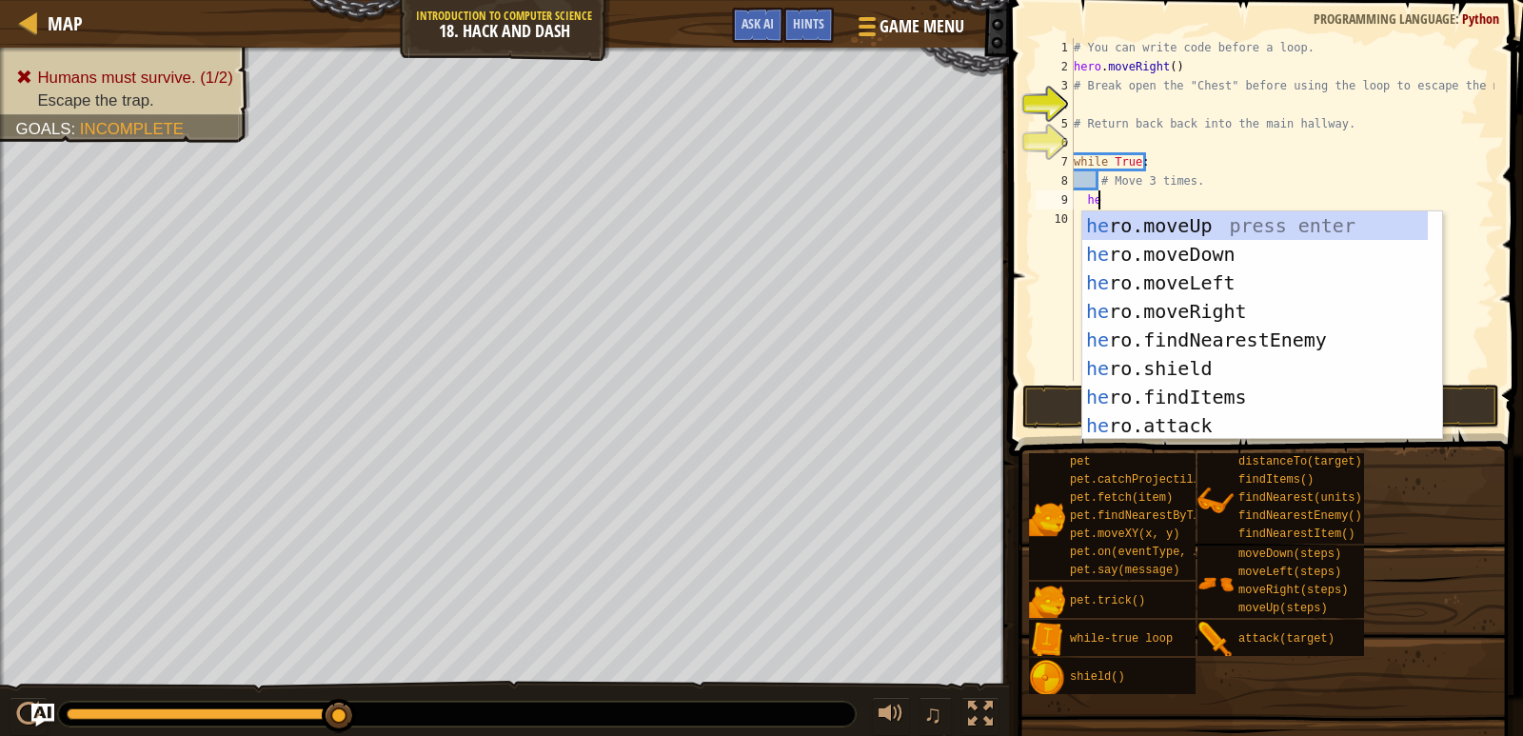
type textarea "h"
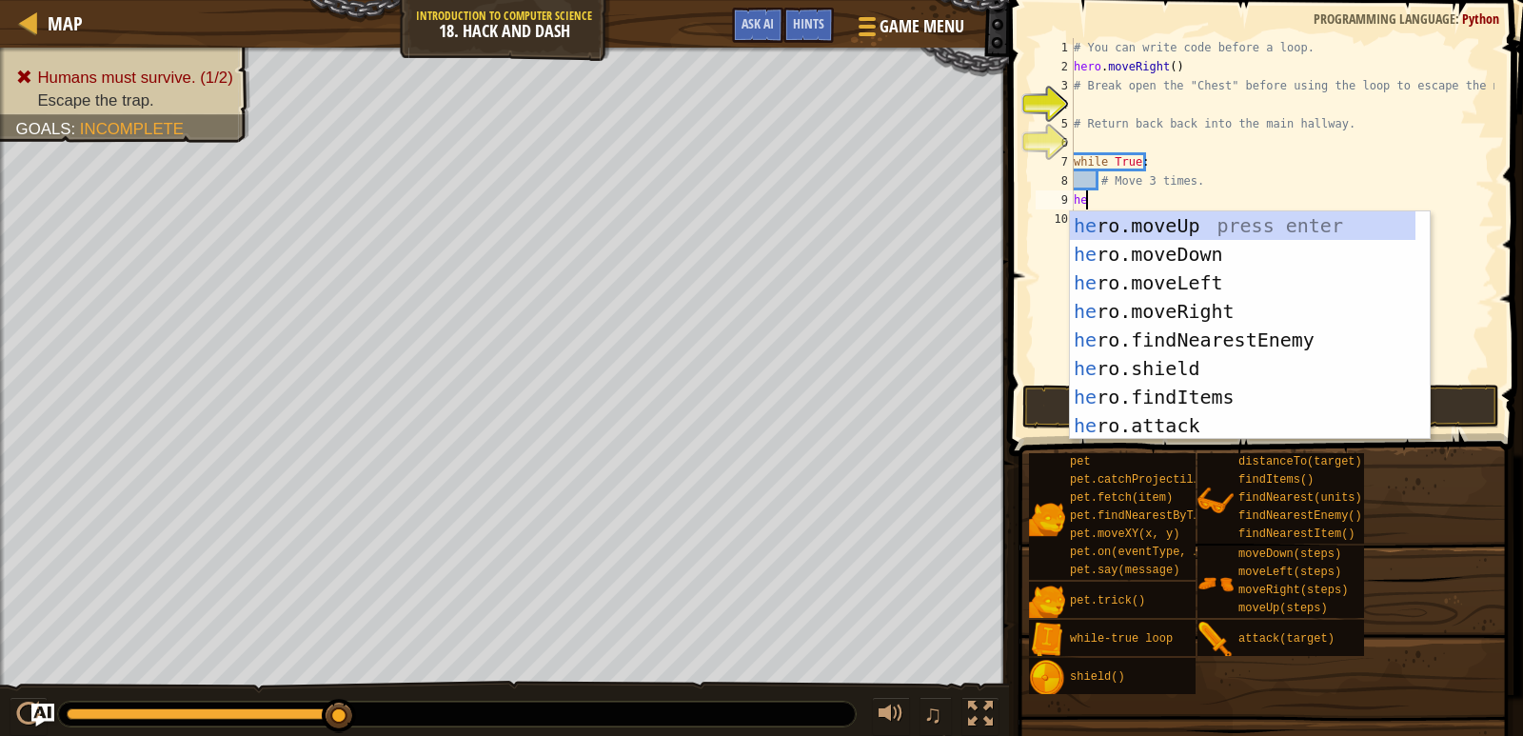
type textarea "h"
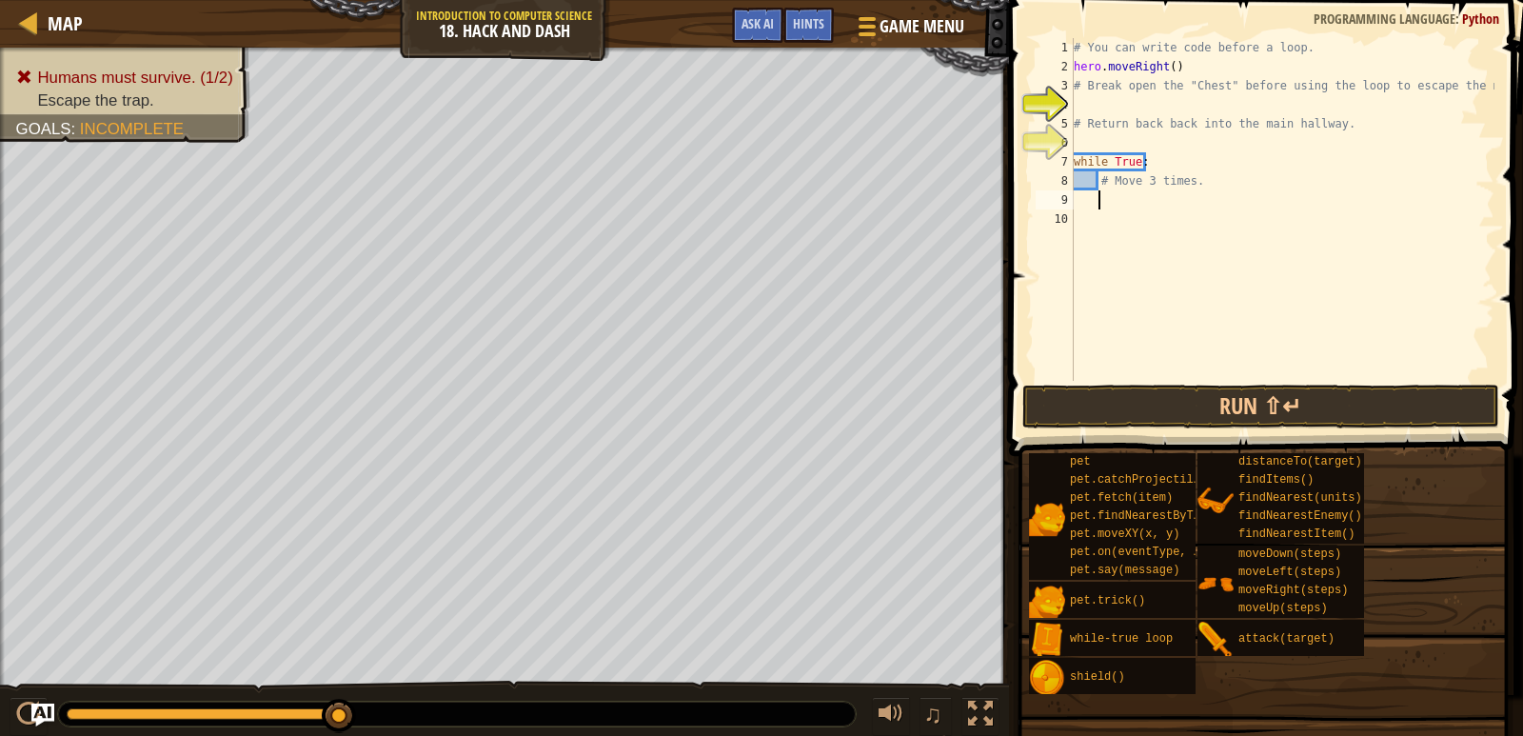
scroll to position [9, 2]
click at [1150, 164] on div "# You can write code before a loop. hero . moveRight ( ) # Break open the "Ches…" at bounding box center [1282, 228] width 425 height 381
drag, startPoint x: 1186, startPoint y: 70, endPoint x: 1044, endPoint y: 69, distance: 141.9
click at [1044, 69] on div "while True: 1 2 3 4 5 6 7 8 9 10 # You can write code before a loop. hero . mov…" at bounding box center [1263, 209] width 463 height 343
type textarea "hero.moveRight()"
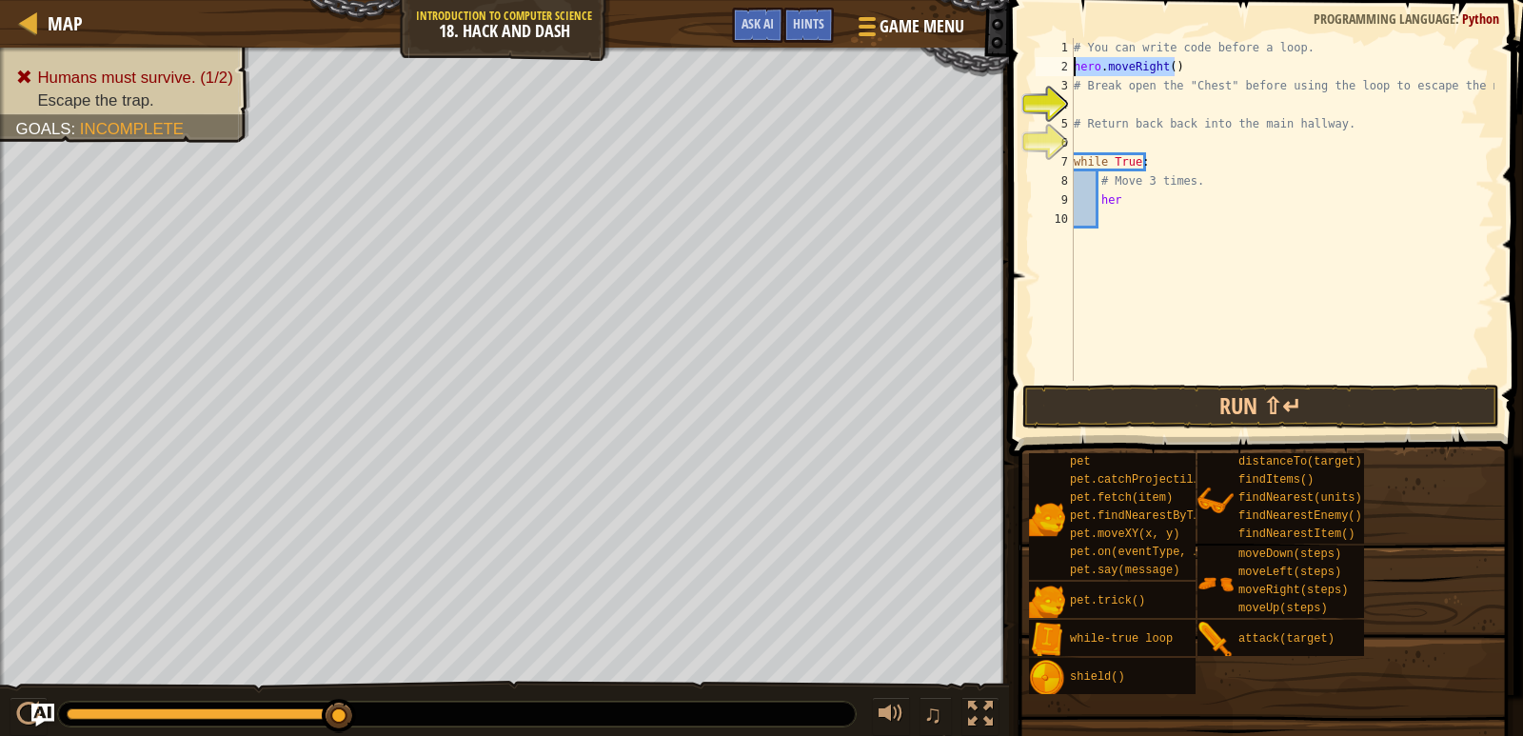
scroll to position [9, 0]
click at [1120, 216] on div "# You can write code before a loop. # Break open the "Chest" before using the l…" at bounding box center [1282, 228] width 425 height 381
click at [1132, 206] on div "# You can write code before a loop. # Break open the "Chest" before using the l…" at bounding box center [1282, 228] width 425 height 381
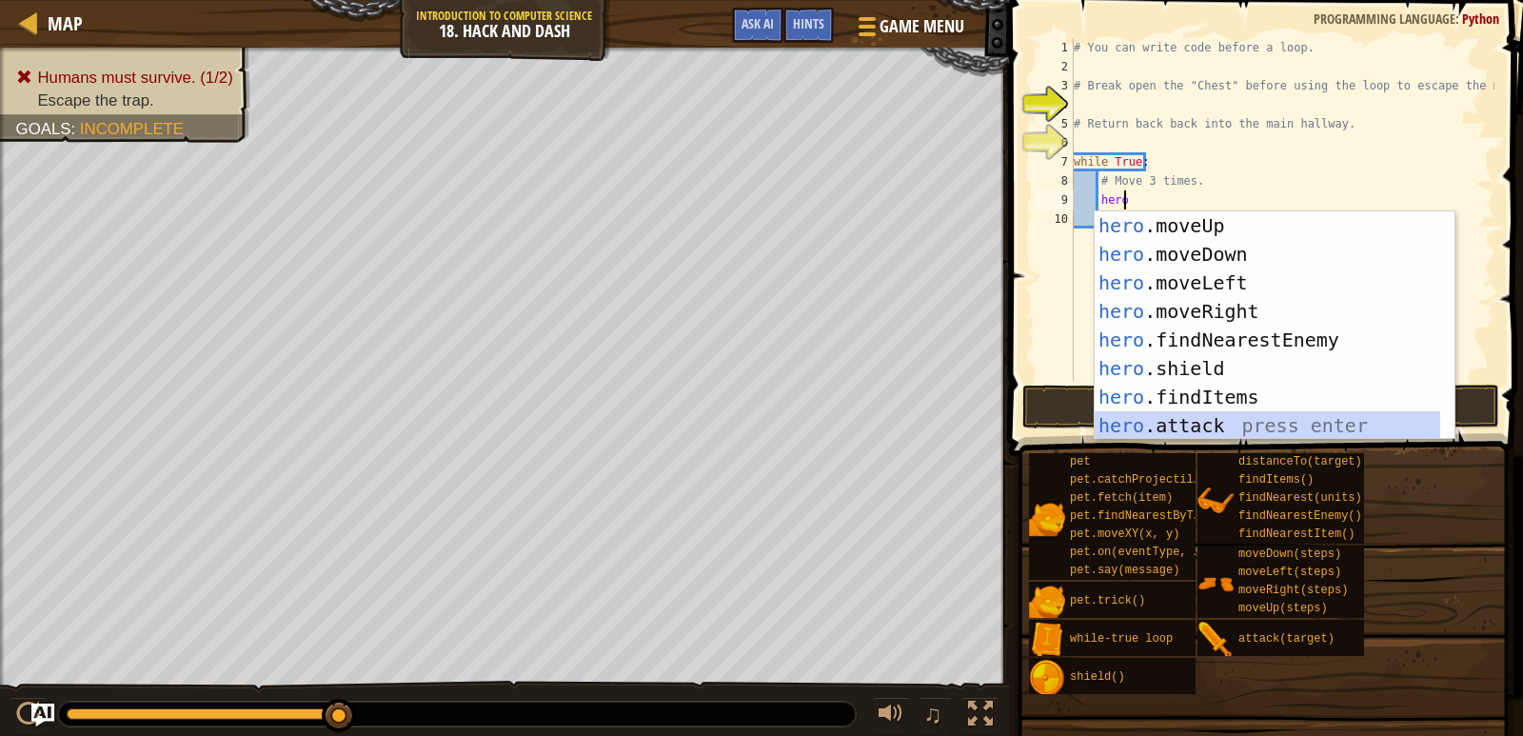
click at [1240, 423] on div "hero .moveUp press enter hero .moveDown press enter hero .moveLeft press enter …" at bounding box center [1268, 354] width 346 height 286
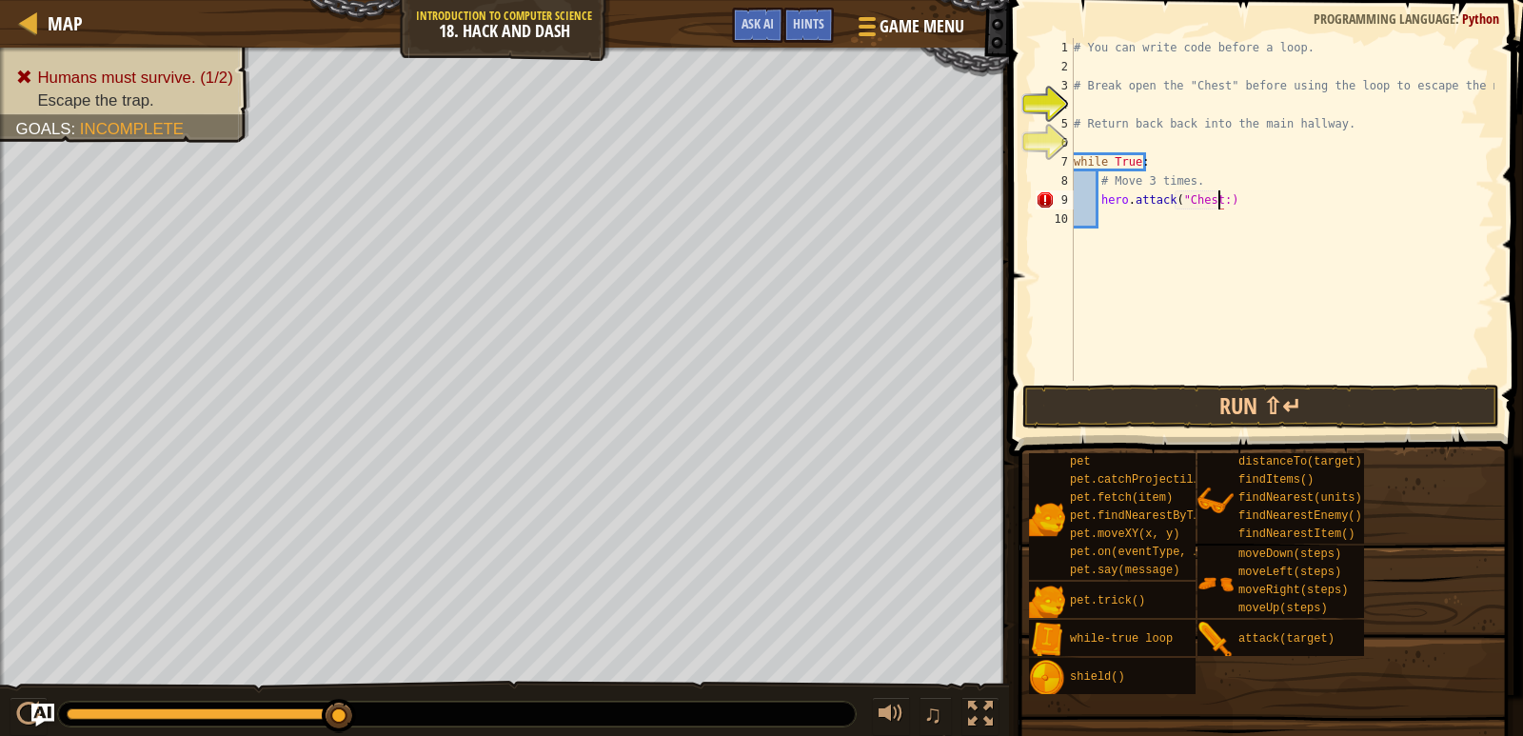
scroll to position [9, 11]
type textarea "hero.attack("Chest")"
click at [1233, 421] on button "Run ⇧↵" at bounding box center [1261, 407] width 477 height 44
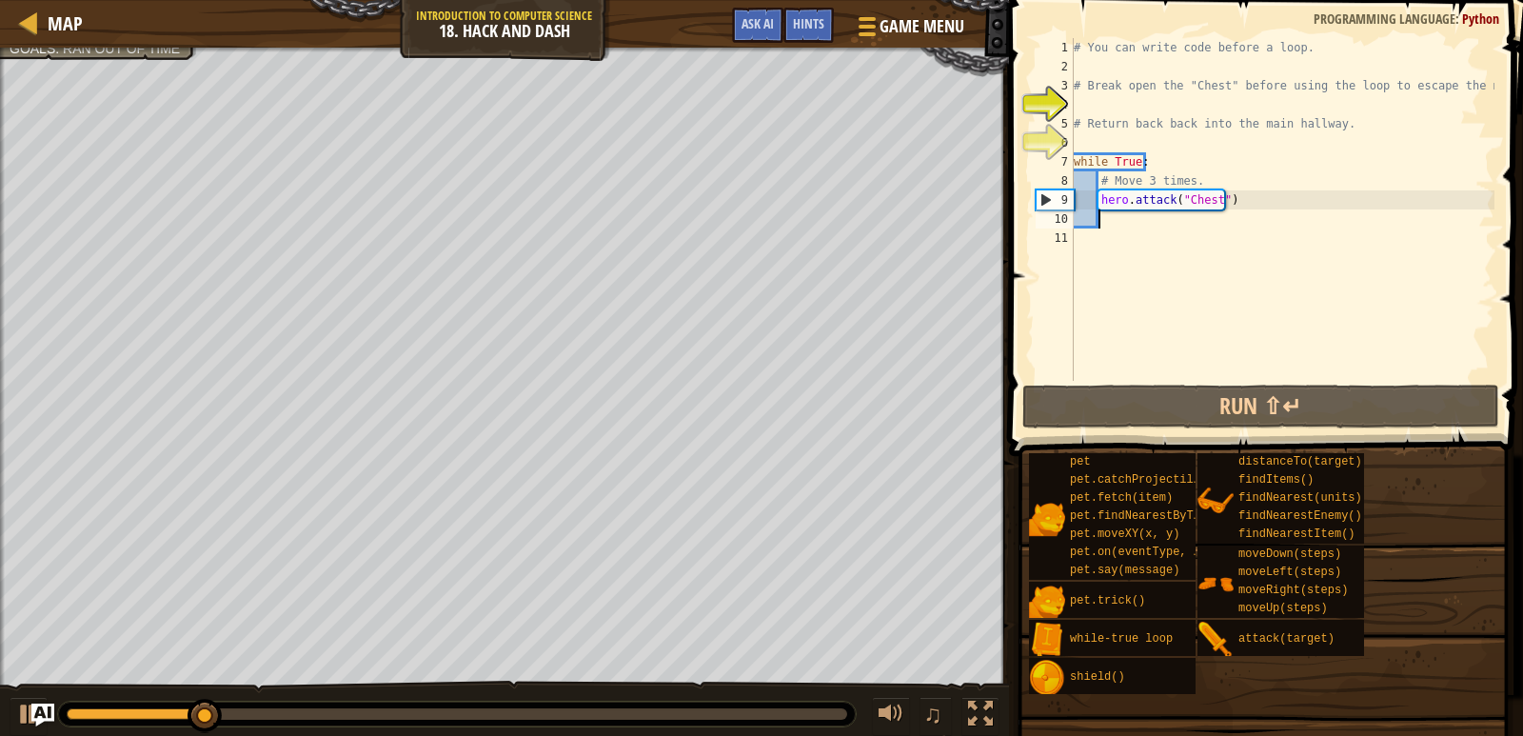
click at [1106, 216] on div "# You can write code before a loop. # Break open the "Chest" before using the l…" at bounding box center [1282, 228] width 425 height 381
type textarea "h"
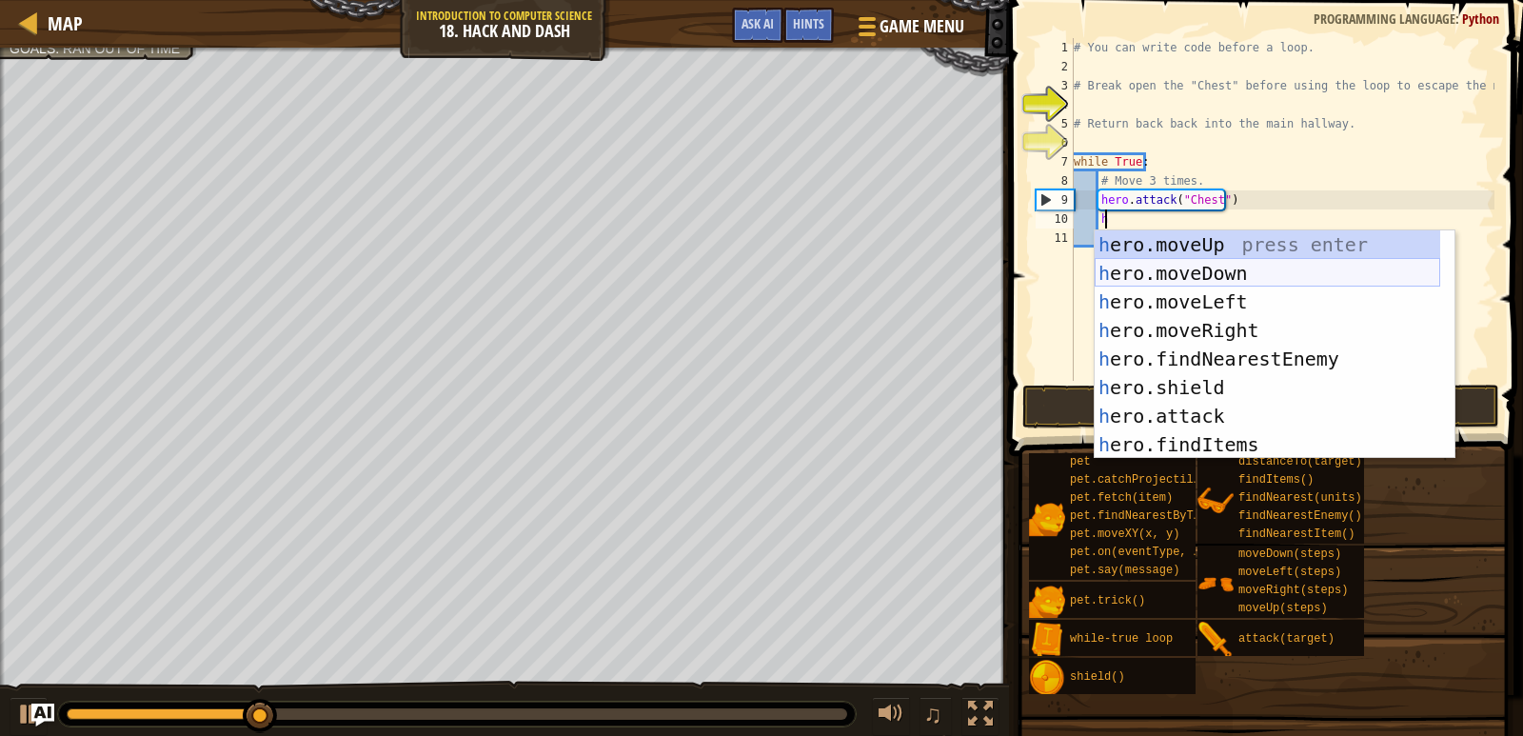
click at [1154, 270] on div "h ero.moveUp press enter h ero.moveDown press enter h ero.moveLeft press enter …" at bounding box center [1268, 373] width 346 height 286
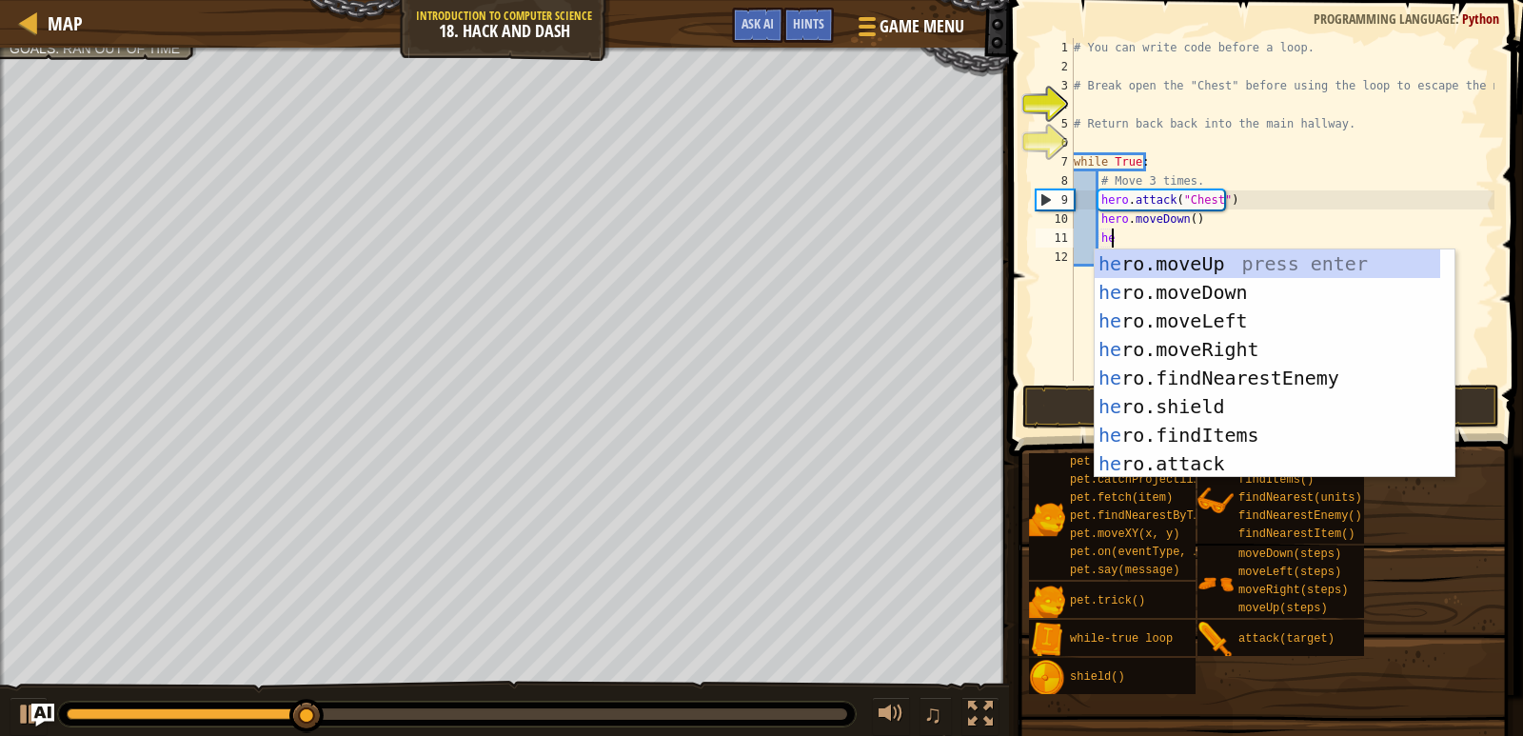
type textarea "her"
click at [1180, 339] on div "her o.moveUp press enter her o.moveDown press enter her o.moveLeft press enter …" at bounding box center [1268, 392] width 346 height 286
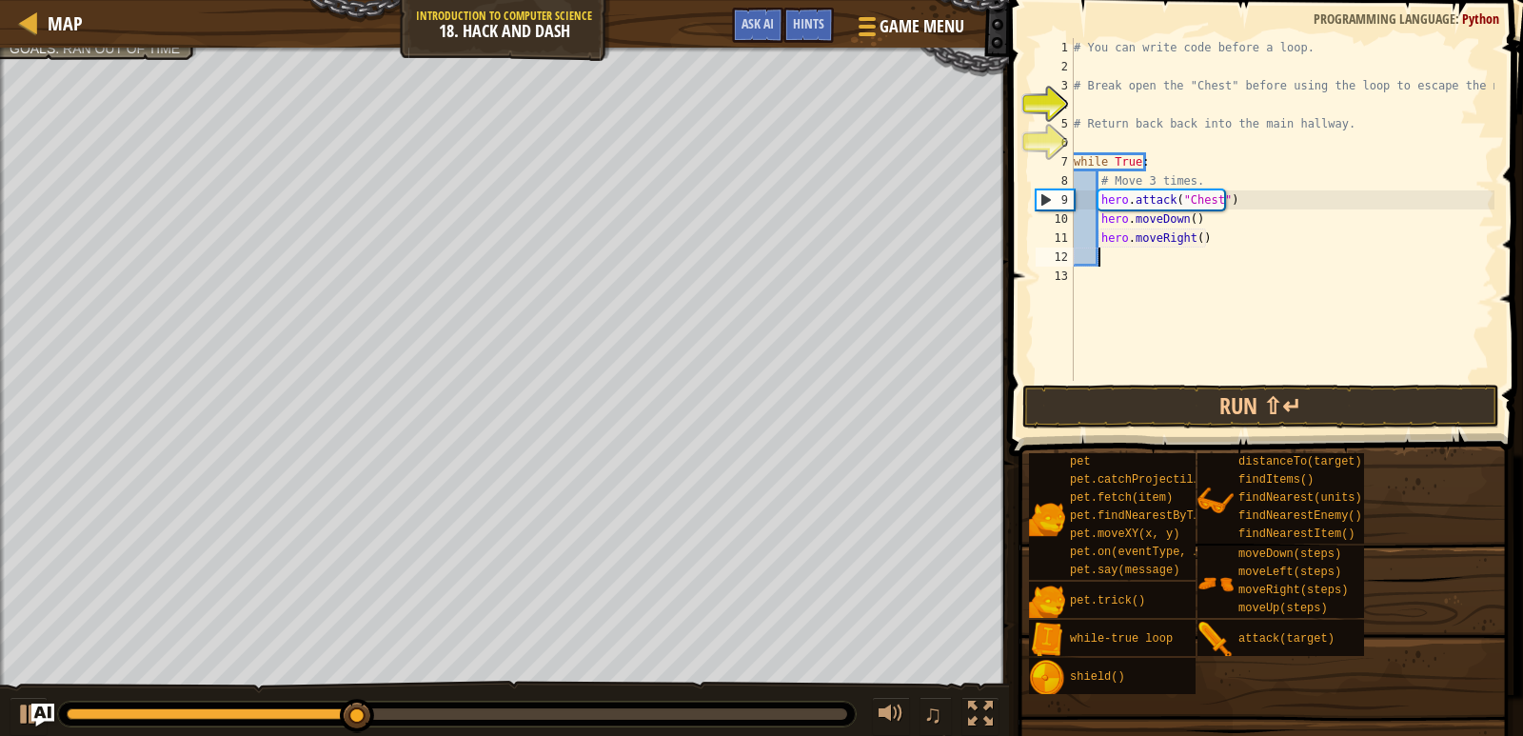
scroll to position [9, 1]
click at [1191, 236] on div "# You can write code before a loop. # Break open the "Chest" before using the l…" at bounding box center [1282, 228] width 425 height 381
type textarea "hero.moveRight(3)"
click at [1137, 265] on div "# You can write code before a loop. # Break open the "Chest" before using the l…" at bounding box center [1282, 228] width 425 height 381
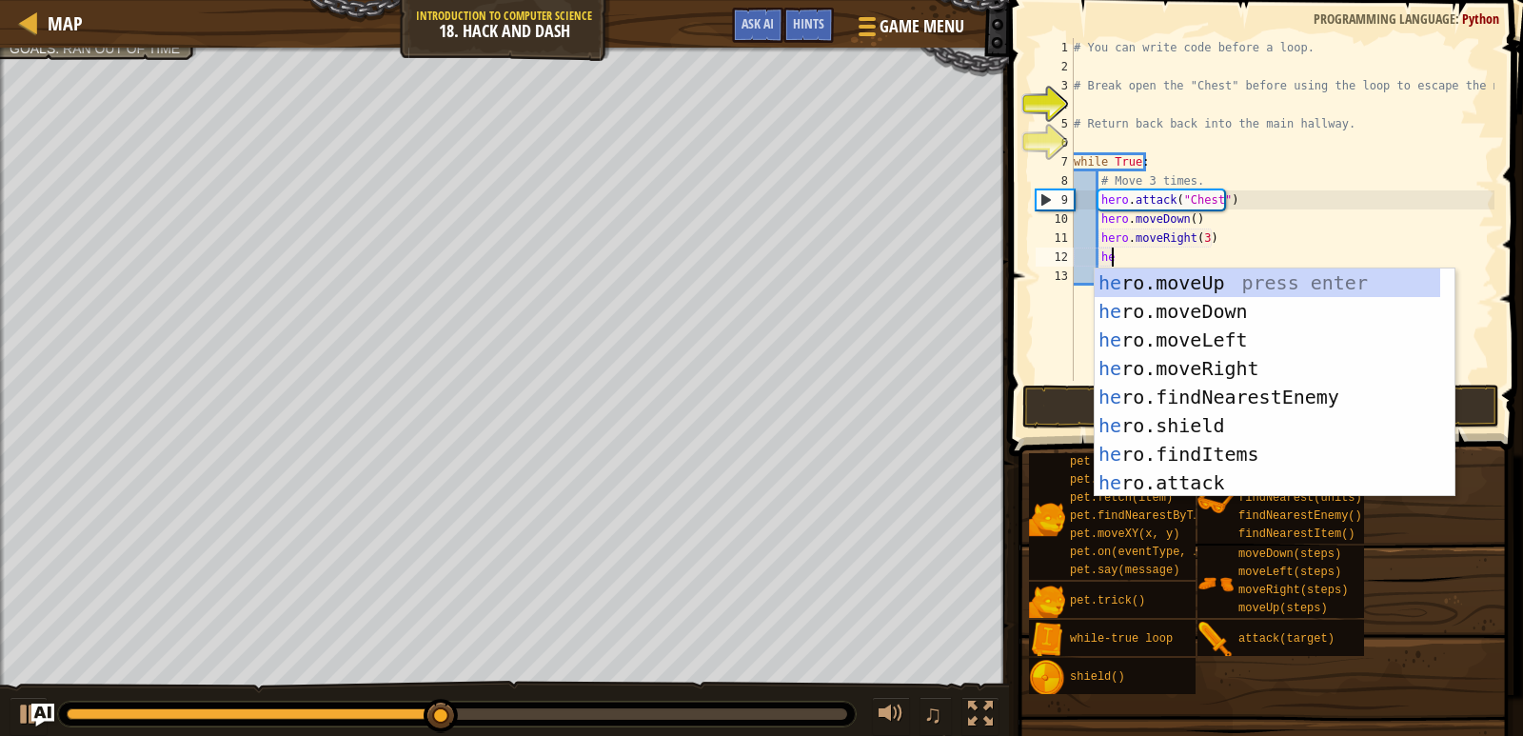
scroll to position [9, 2]
type textarea "her"
click at [1210, 424] on div "her o.moveUp press enter her o.moveDown press enter her o.moveLeft press enter …" at bounding box center [1268, 411] width 346 height 286
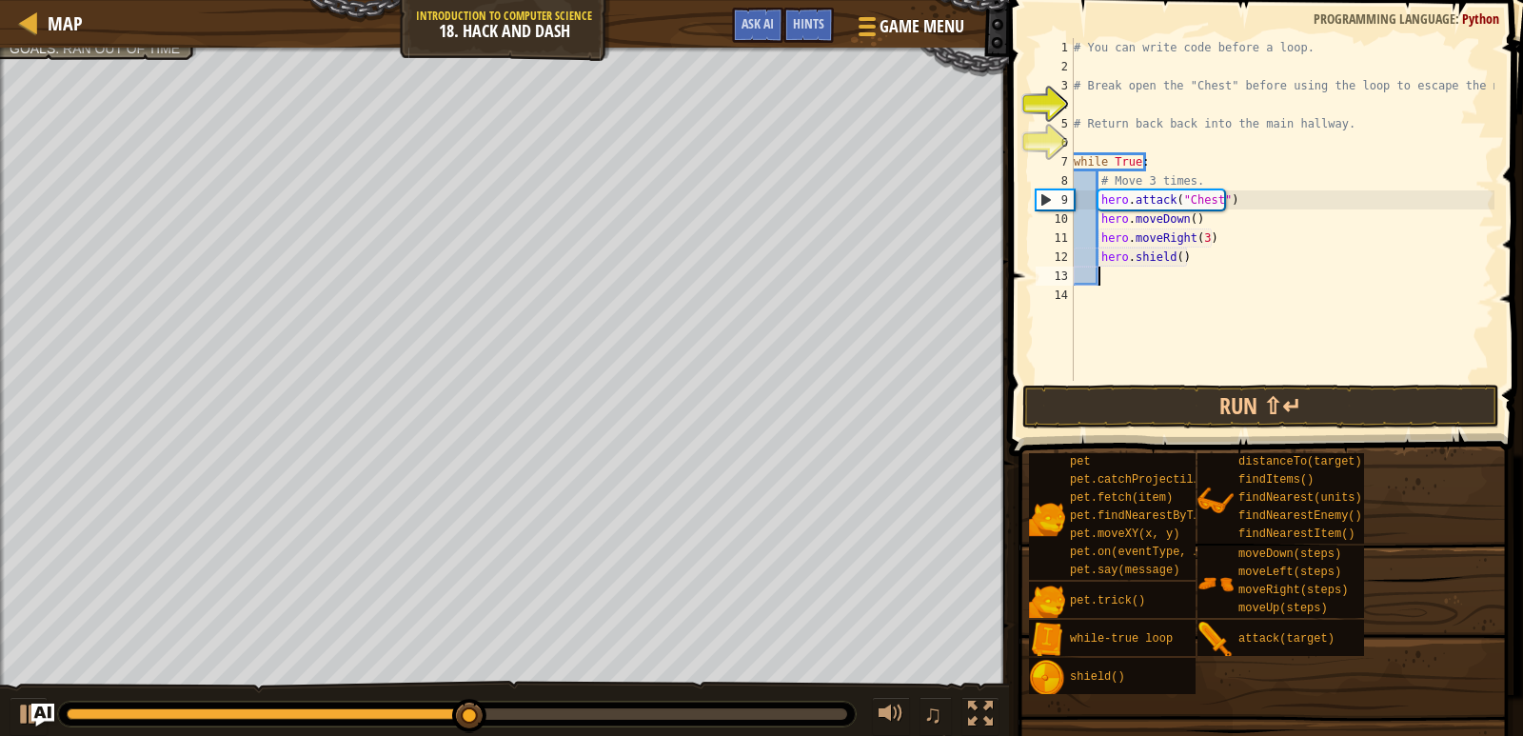
scroll to position [9, 1]
click at [1176, 260] on div "# You can write code before a loop. # Break open the "Chest" before using the l…" at bounding box center [1282, 228] width 425 height 381
type textarea "hero.shield(10)"
click at [1101, 286] on div "# You can write code before a loop. # Break open the "Chest" before using the l…" at bounding box center [1282, 228] width 425 height 381
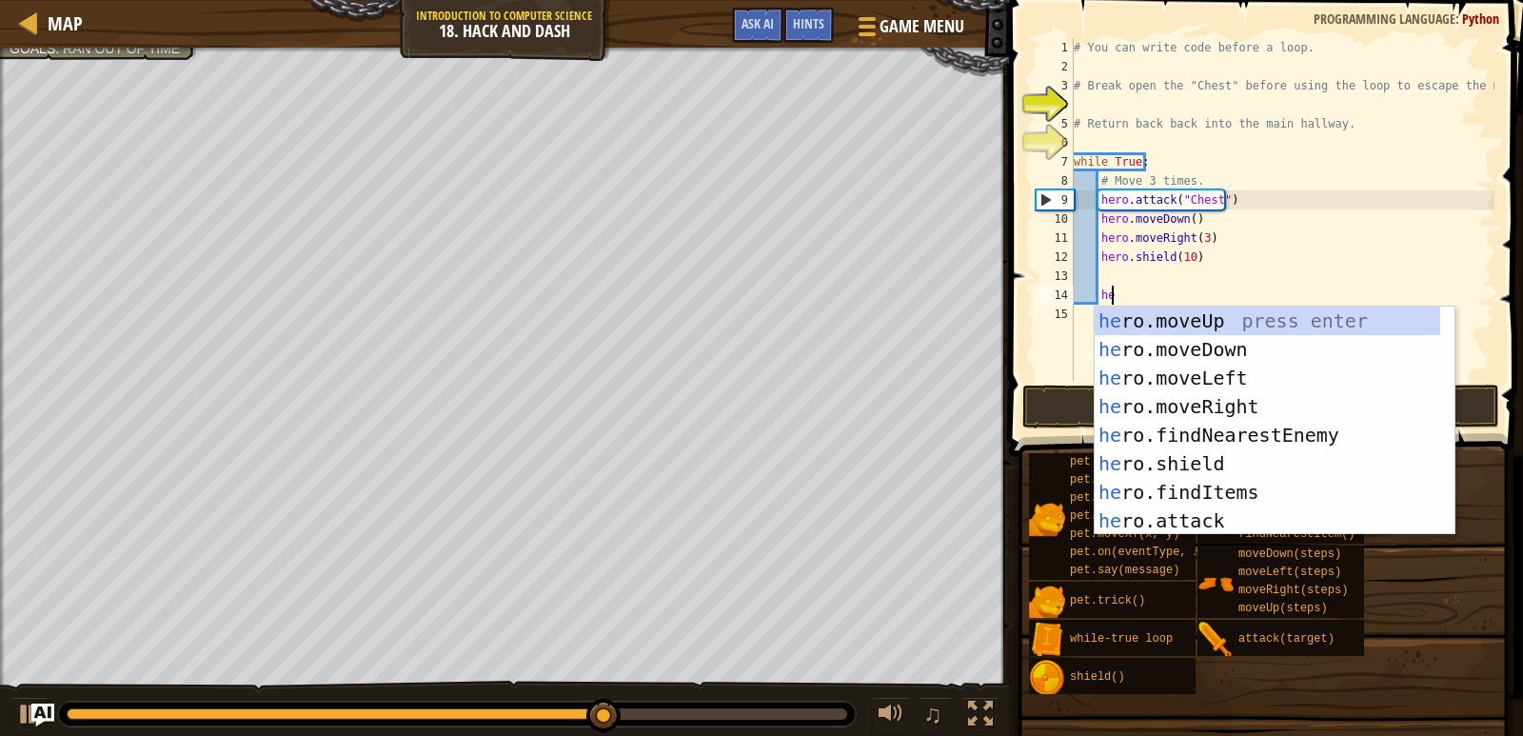
scroll to position [9, 2]
type textarea "h"
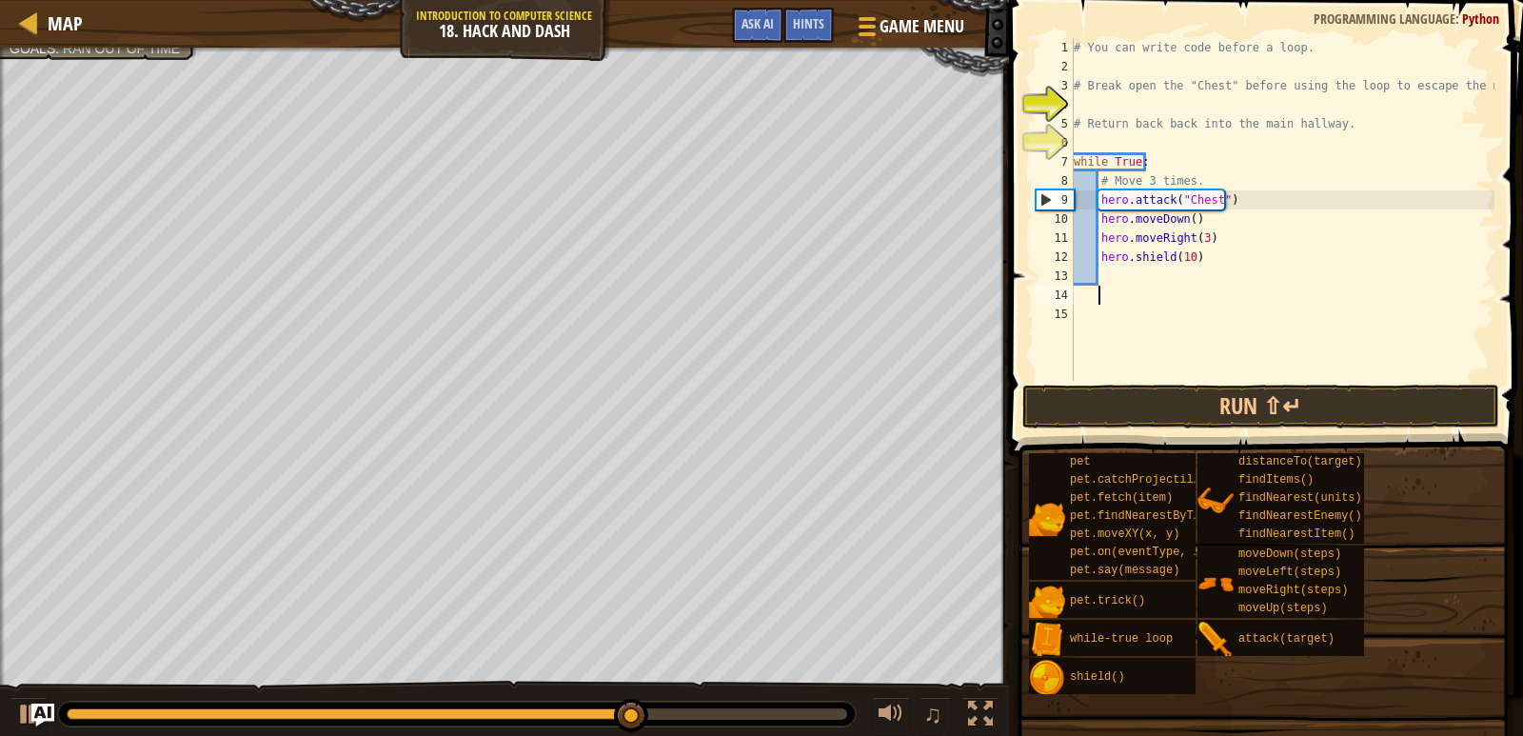
scroll to position [9, 1]
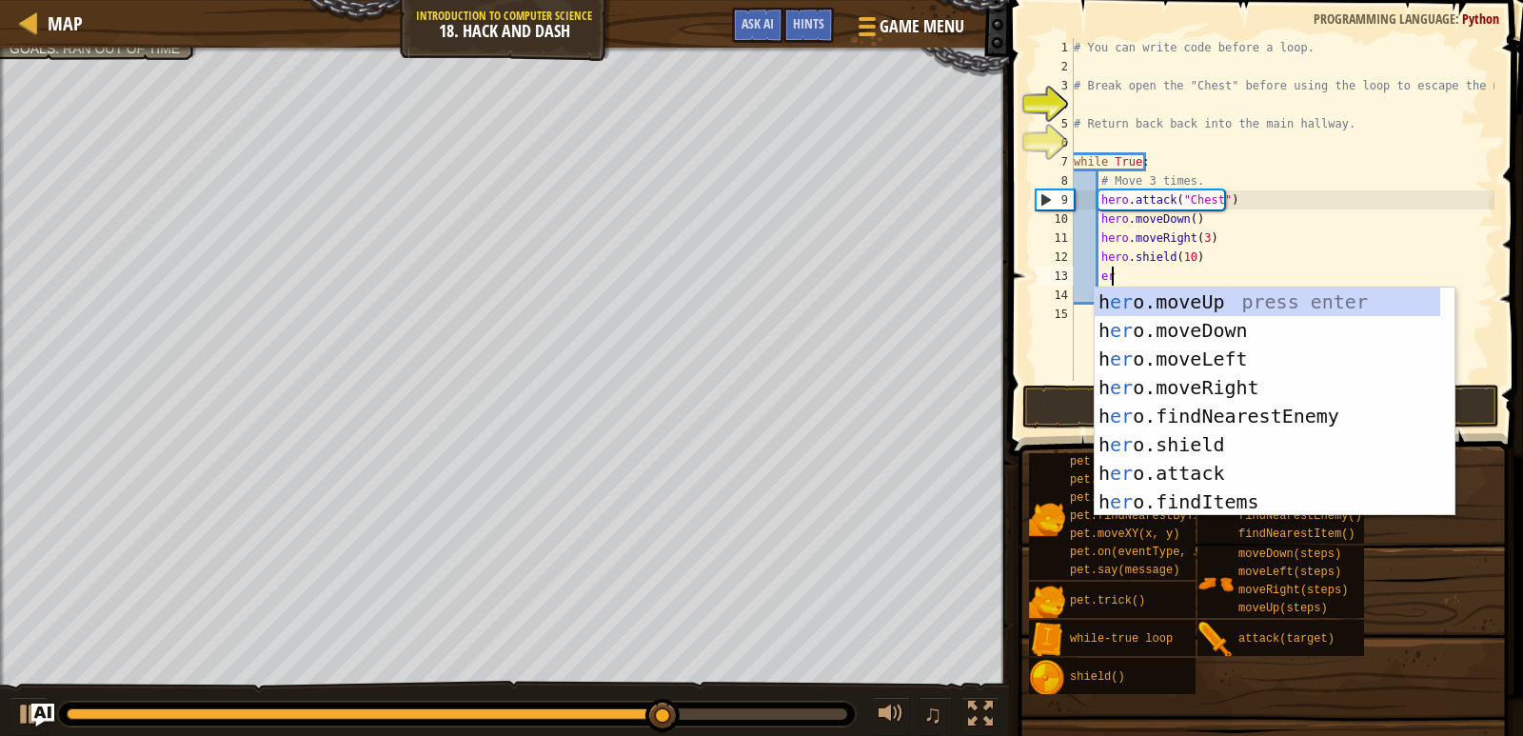
type textarea "e"
type textarea "hero"
click at [1171, 326] on div "hero .moveUp press enter hero .moveDown press enter hero .moveLeft press enter …" at bounding box center [1268, 431] width 346 height 286
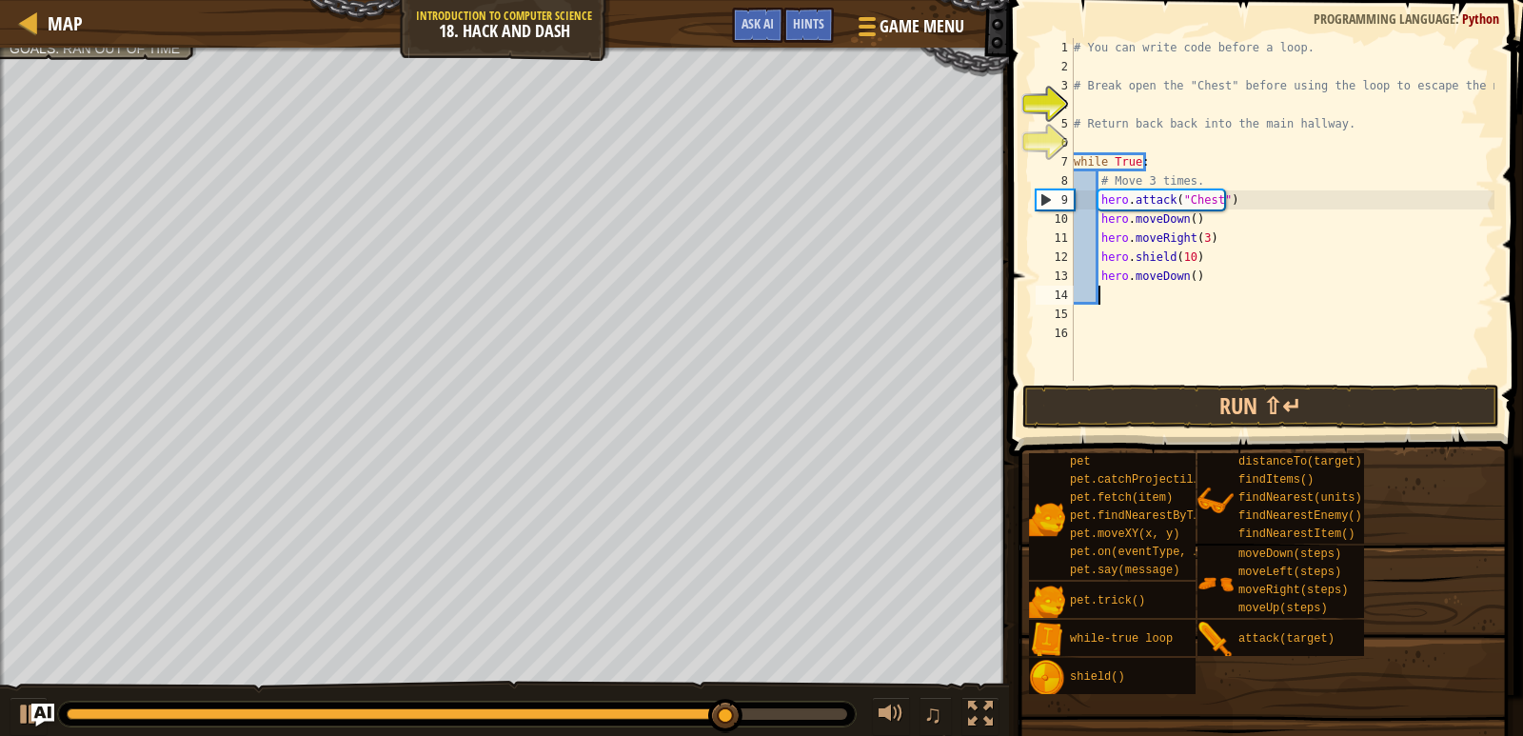
scroll to position [9, 1]
click at [1189, 273] on div "# You can write code before a loop. # Break open the "Chest" before using the l…" at bounding box center [1282, 228] width 425 height 381
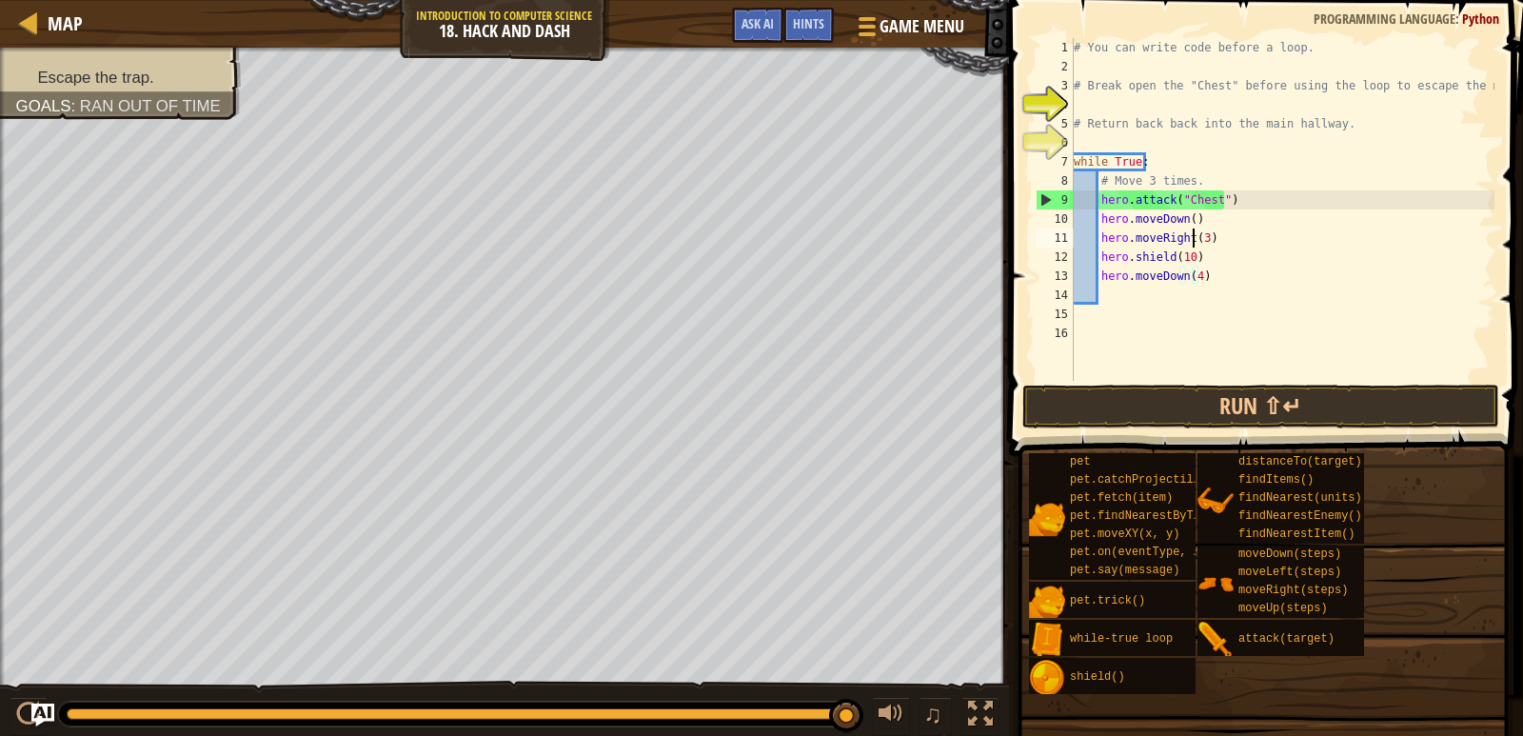
click at [1196, 236] on div "# You can write code before a loop. # Break open the "Chest" before using the l…" at bounding box center [1282, 228] width 425 height 381
click at [1197, 237] on div "# You can write code before a loop. # Break open the "Chest" before using the l…" at bounding box center [1282, 228] width 425 height 381
click at [1213, 278] on div "# You can write code before a loop. # Break open the "Chest" before using the l…" at bounding box center [1282, 228] width 425 height 381
type textarea "hero.moveDown(4)"
click at [1133, 288] on div "# You can write code before a loop. # Break open the "Chest" before using the l…" at bounding box center [1282, 228] width 425 height 381
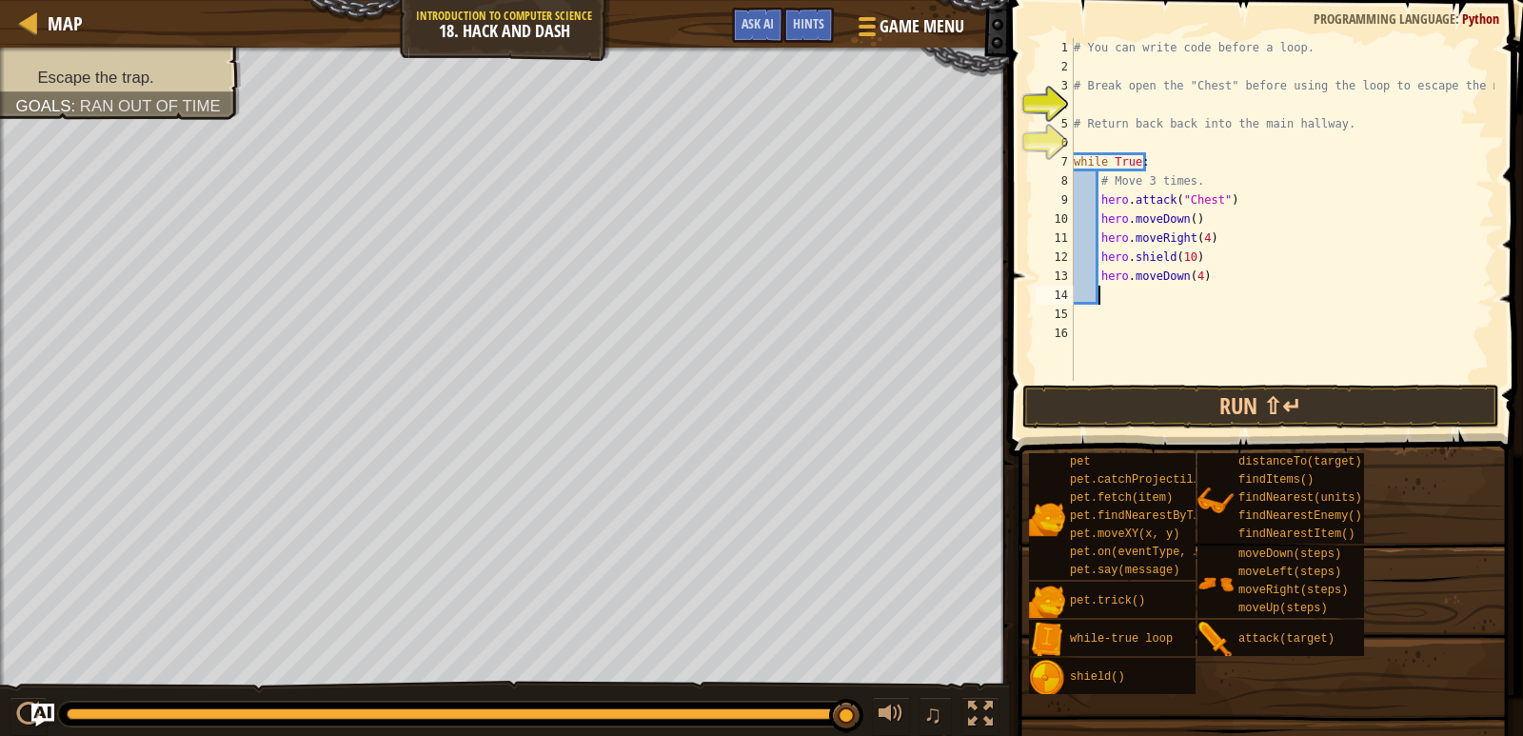
scroll to position [9, 1]
drag, startPoint x: 1150, startPoint y: 160, endPoint x: 1068, endPoint y: 163, distance: 81.9
click at [1068, 163] on div "1 2 3 4 5 6 7 8 9 10 11 12 13 14 15 16 # You can write code before a loop. # Br…" at bounding box center [1263, 209] width 463 height 343
type textarea "while True:"
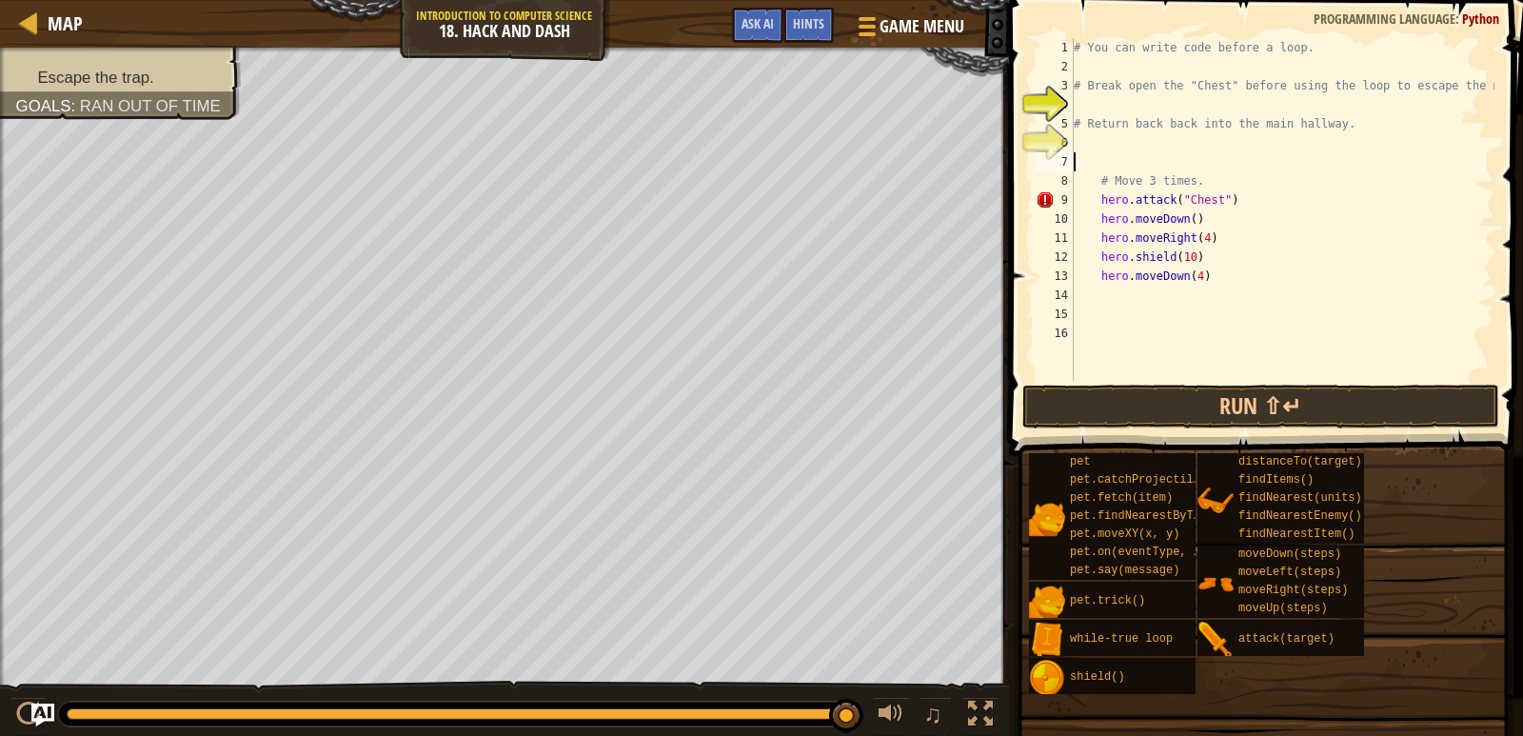
click at [1230, 205] on div "# You can write code before a loop. # Break open the "Chest" before using the l…" at bounding box center [1282, 228] width 425 height 381
type textarea "hero.attack("Chest")"
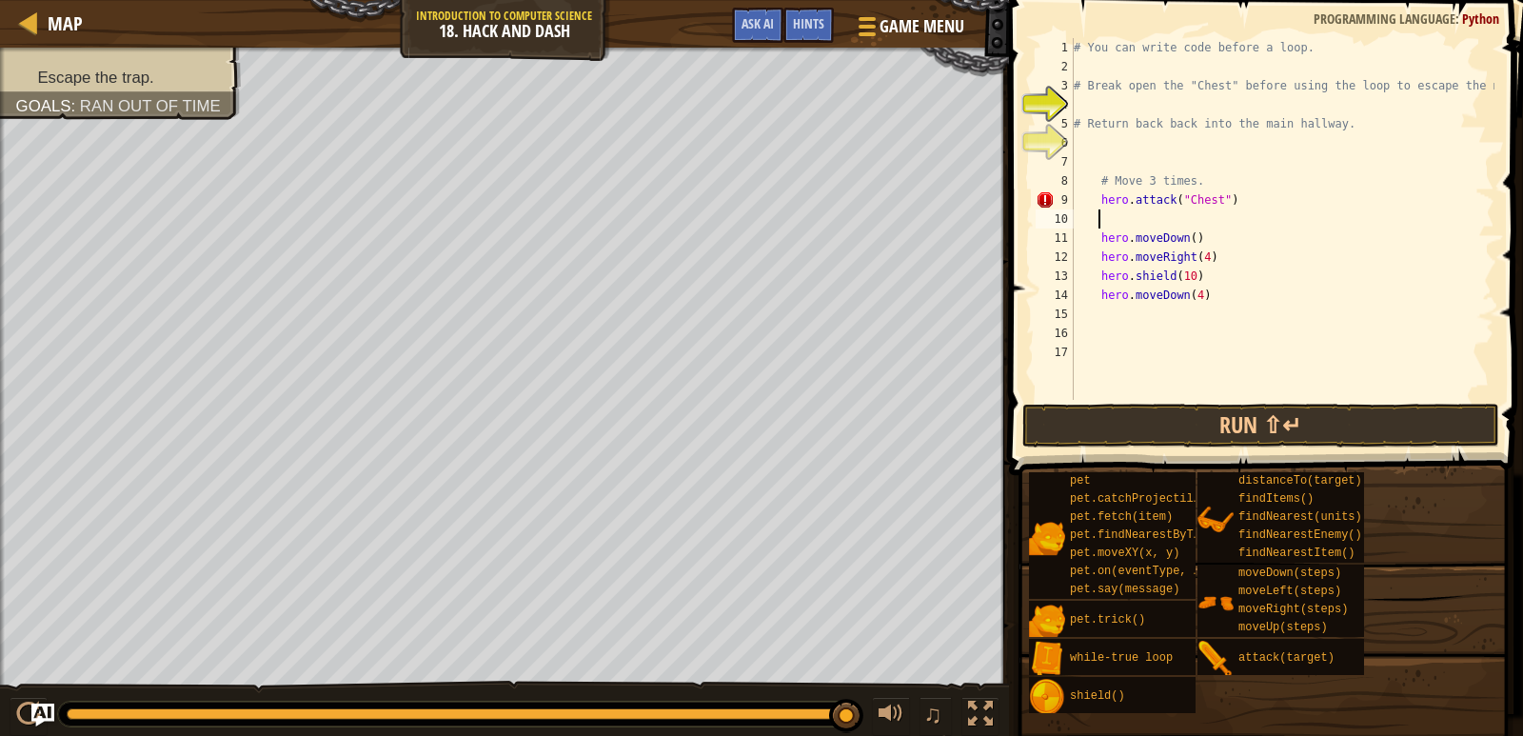
type textarea "wh"
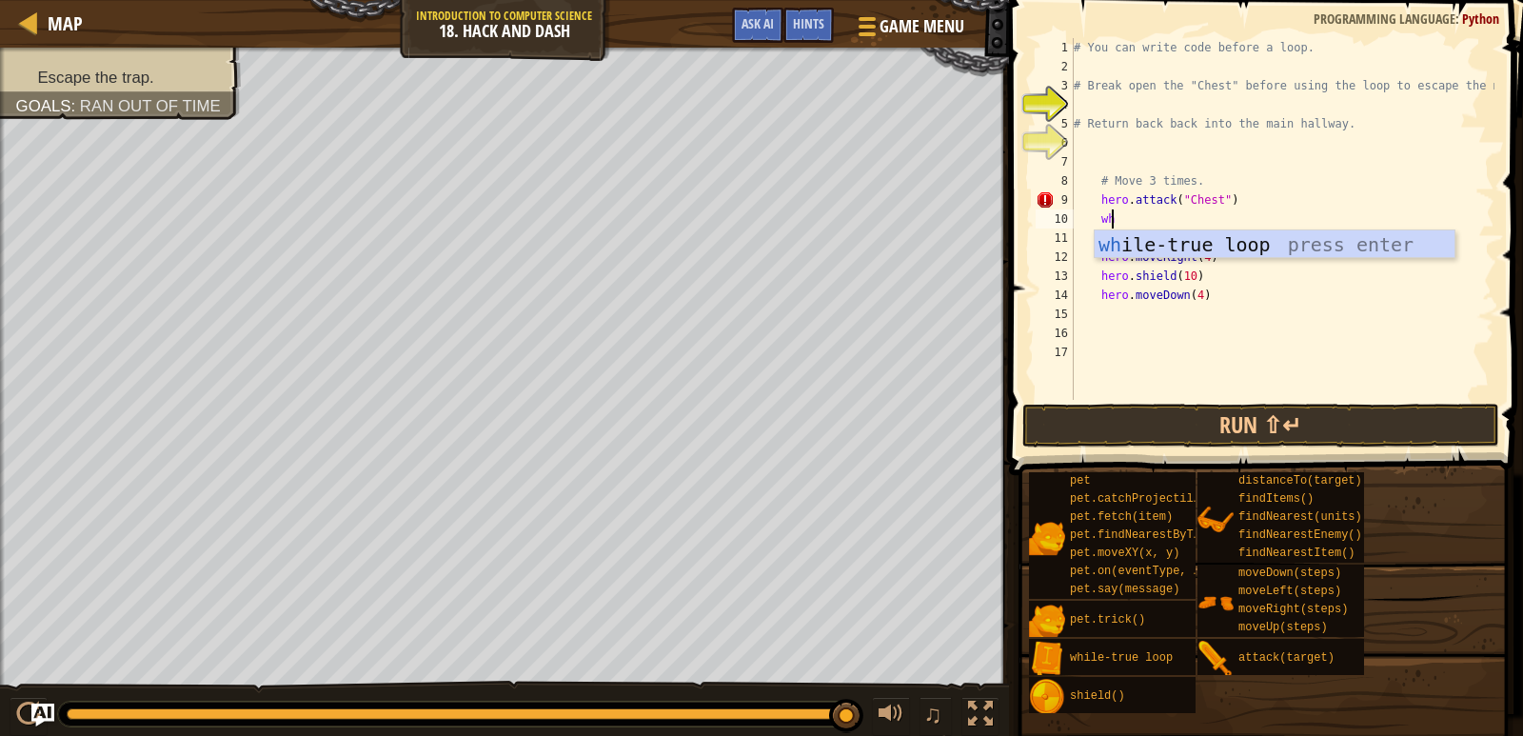
scroll to position [9, 2]
click at [1260, 246] on div "wh ile-true loop press enter" at bounding box center [1275, 273] width 360 height 86
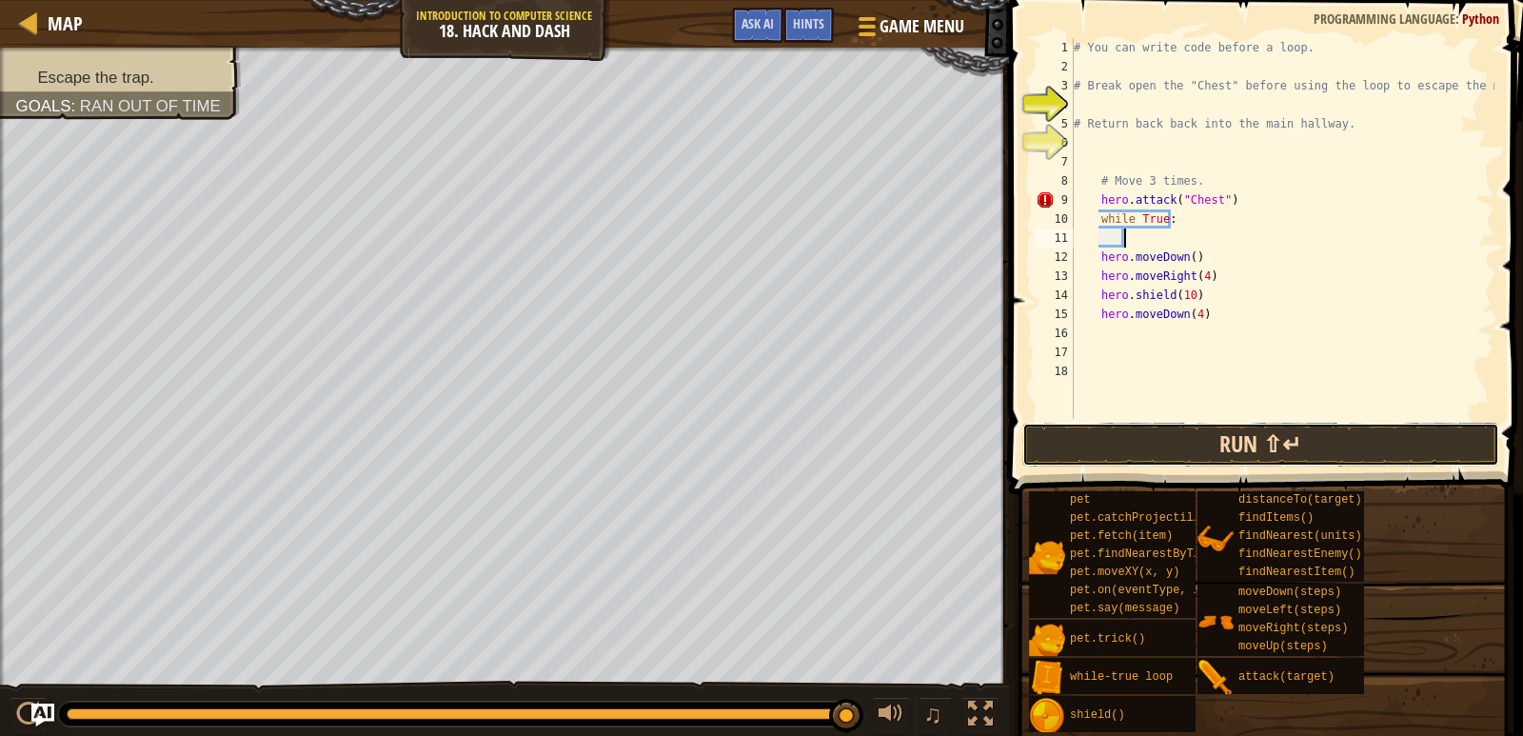
click at [1189, 455] on button "Run ⇧↵" at bounding box center [1261, 445] width 477 height 44
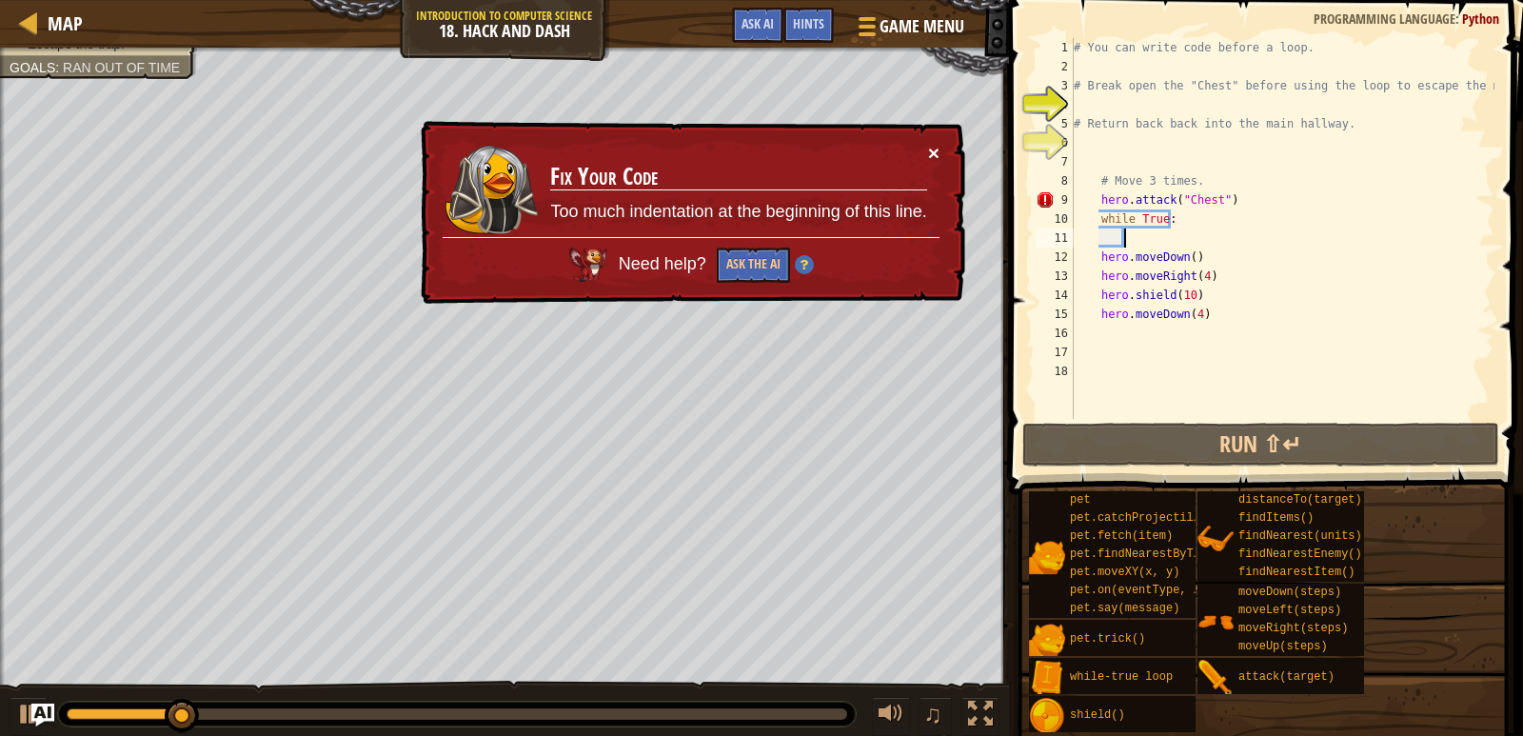
click at [930, 151] on button "×" at bounding box center [933, 153] width 11 height 20
click at [1094, 203] on div "# You can write code before a loop. # Break open the "Chest" before using the l…" at bounding box center [1282, 247] width 425 height 419
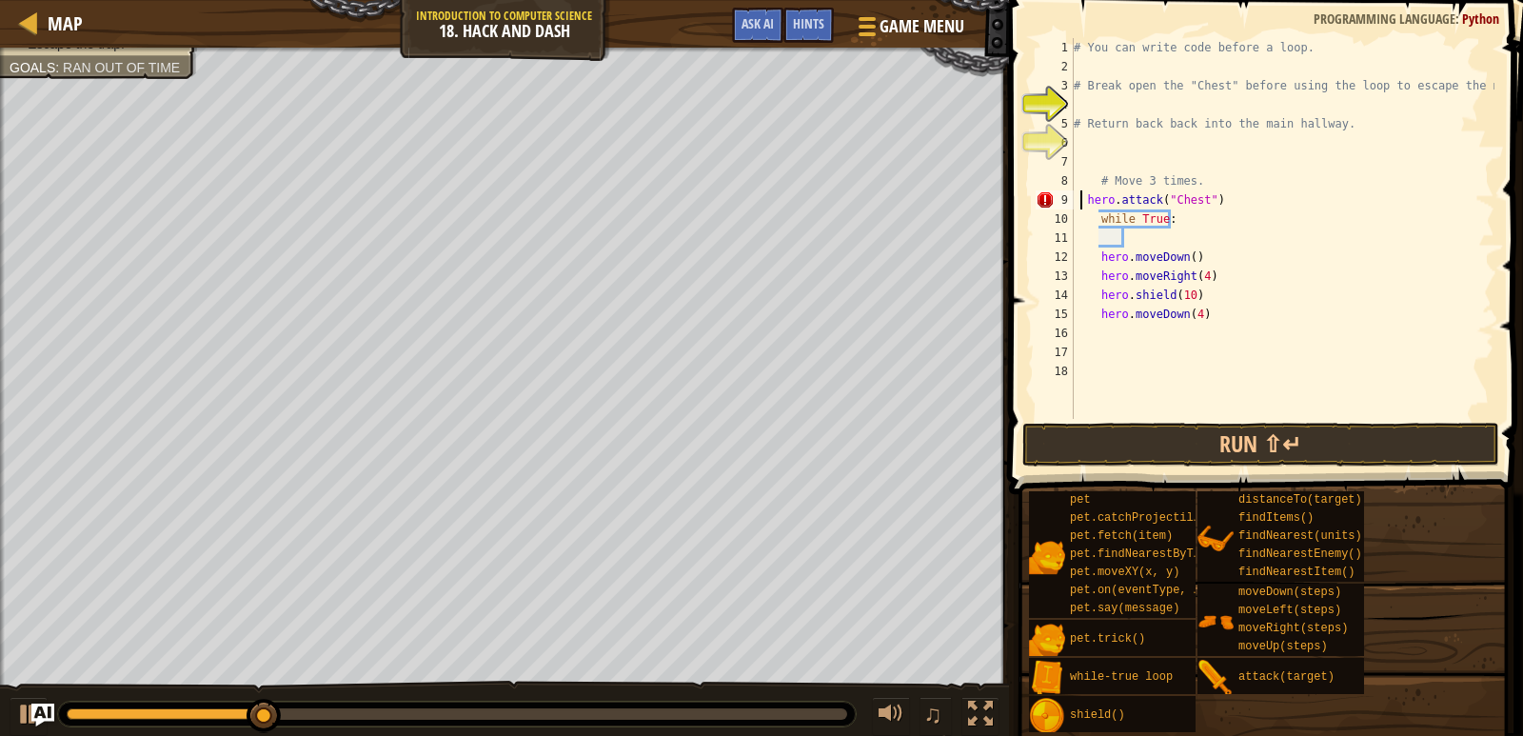
click at [1083, 203] on div "# You can write code before a loop. # Break open the "Chest" before using the l…" at bounding box center [1282, 247] width 425 height 419
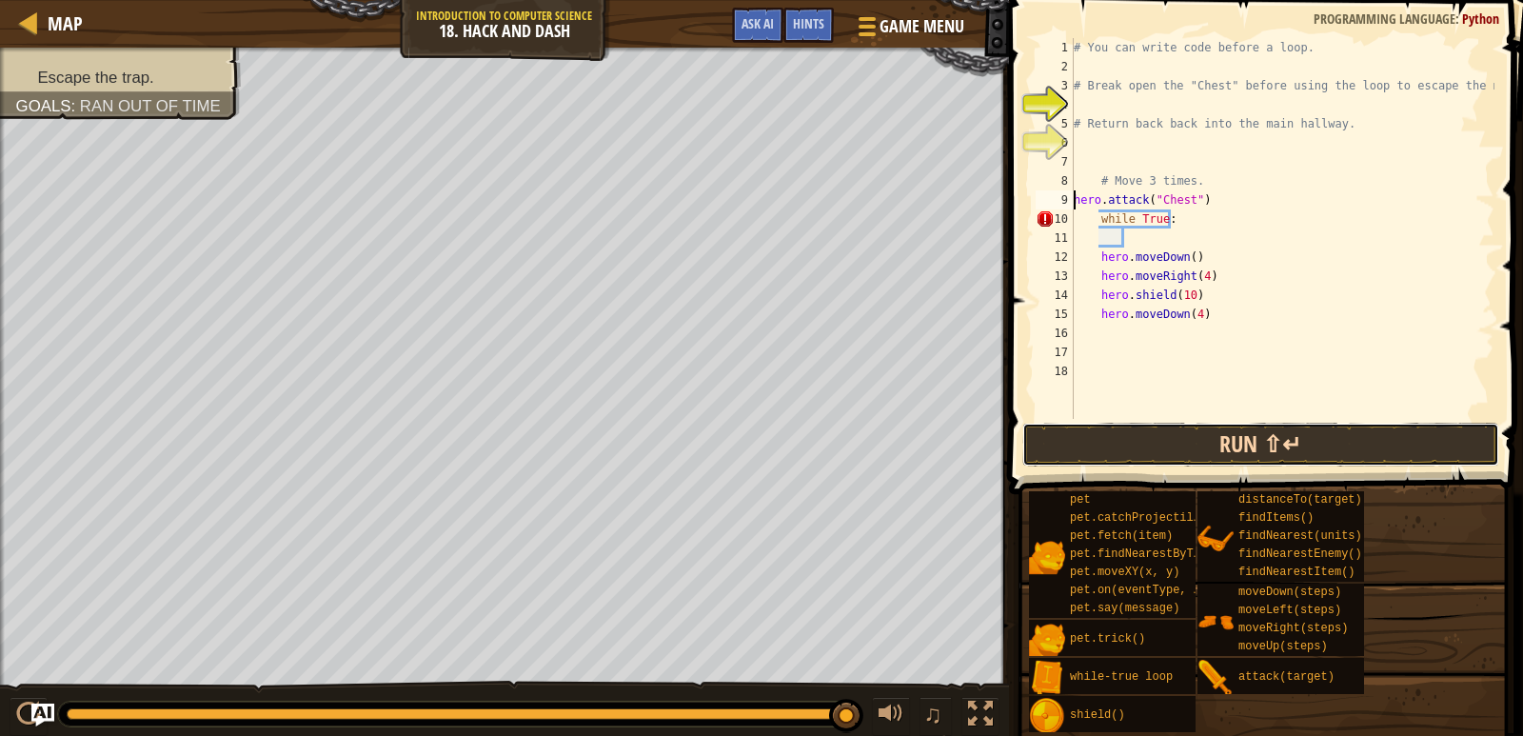
click at [1249, 432] on button "Run ⇧↵" at bounding box center [1261, 445] width 477 height 44
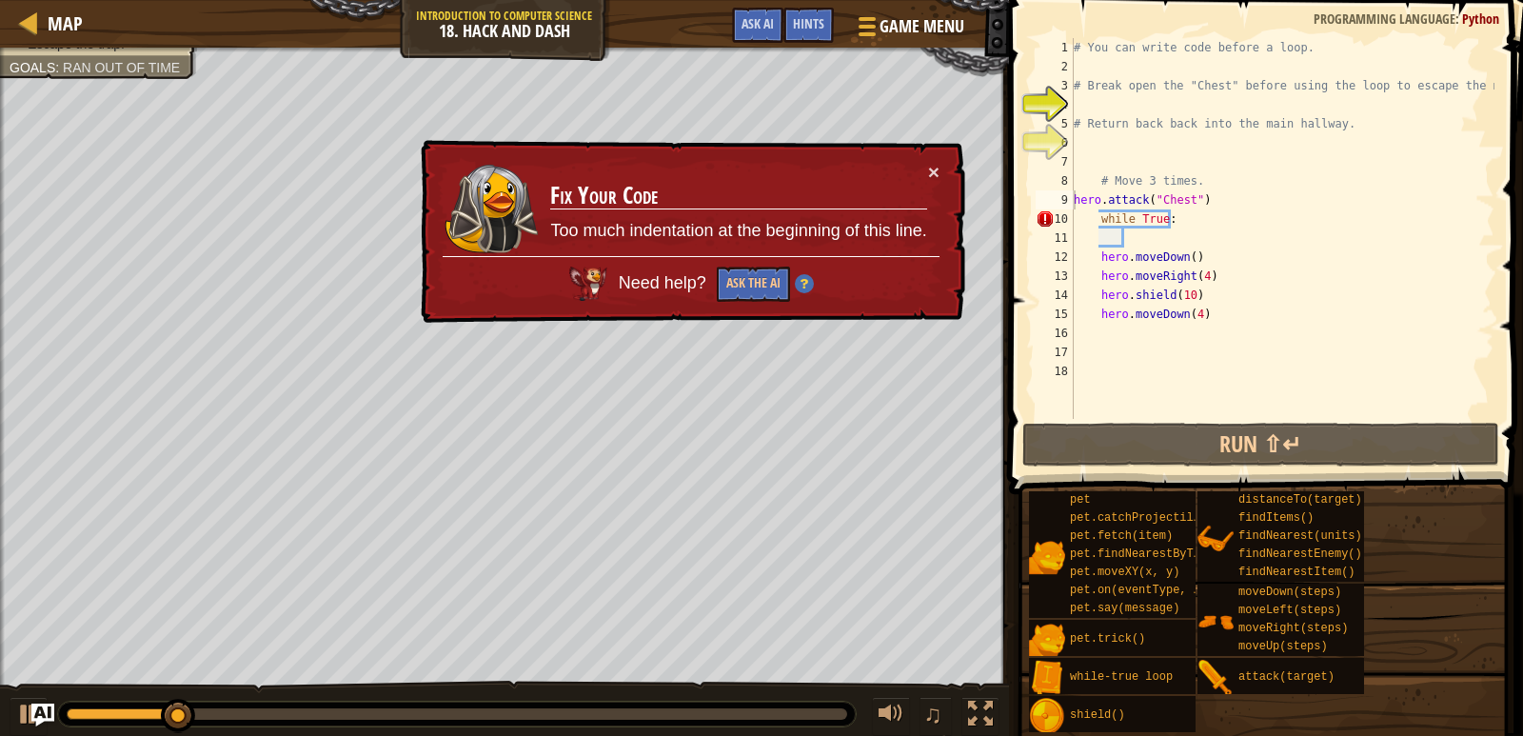
click at [944, 171] on div "× Fix Your Code Too much indentation at the beginning of this line. Need help? …" at bounding box center [691, 232] width 548 height 184
click at [1094, 217] on div "# You can write code before a loop. # Break open the "Chest" before using the l…" at bounding box center [1282, 247] width 425 height 419
click at [1099, 220] on div "# You can write code before a loop. # Break open the "Chest" before using the l…" at bounding box center [1282, 247] width 425 height 419
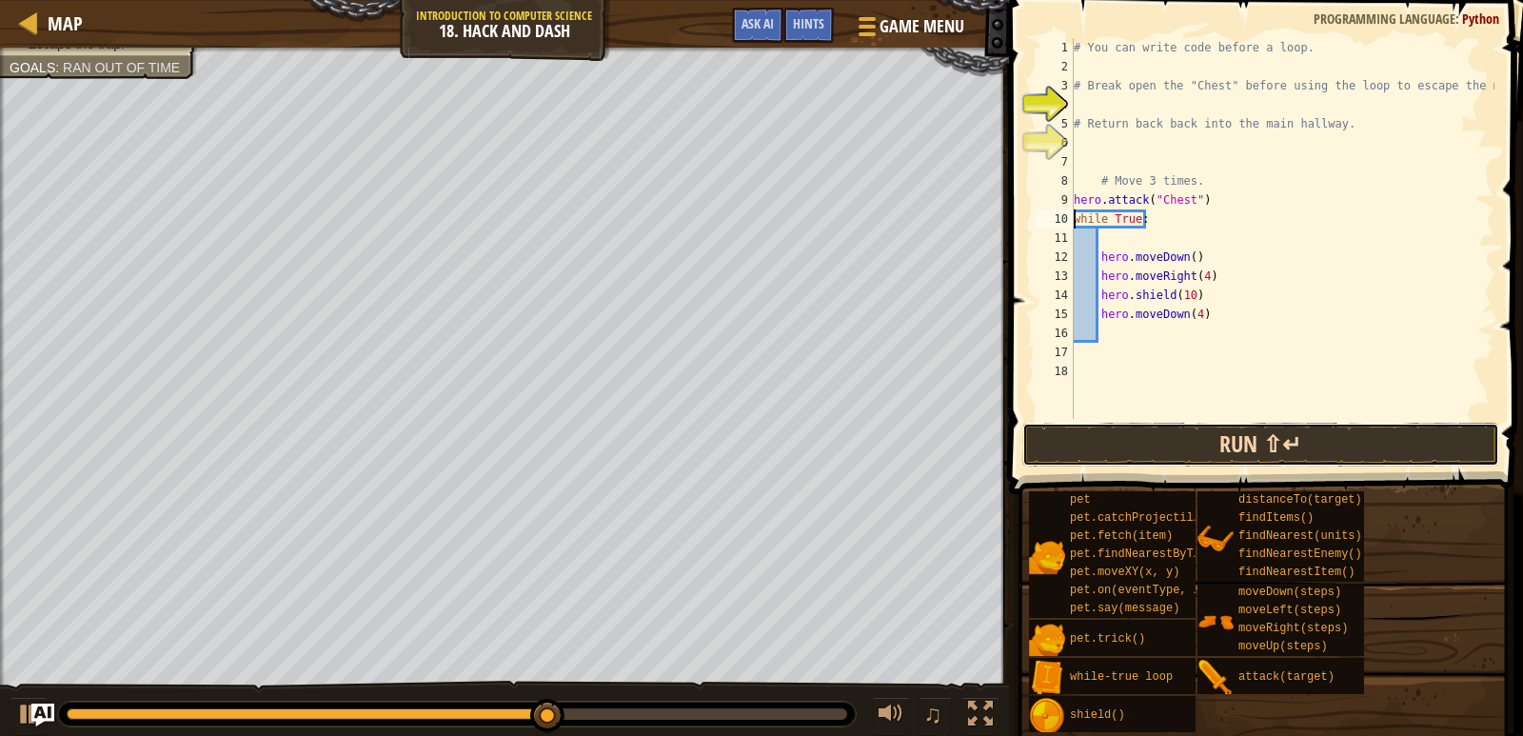
click at [1184, 438] on button "Run ⇧↵" at bounding box center [1261, 445] width 477 height 44
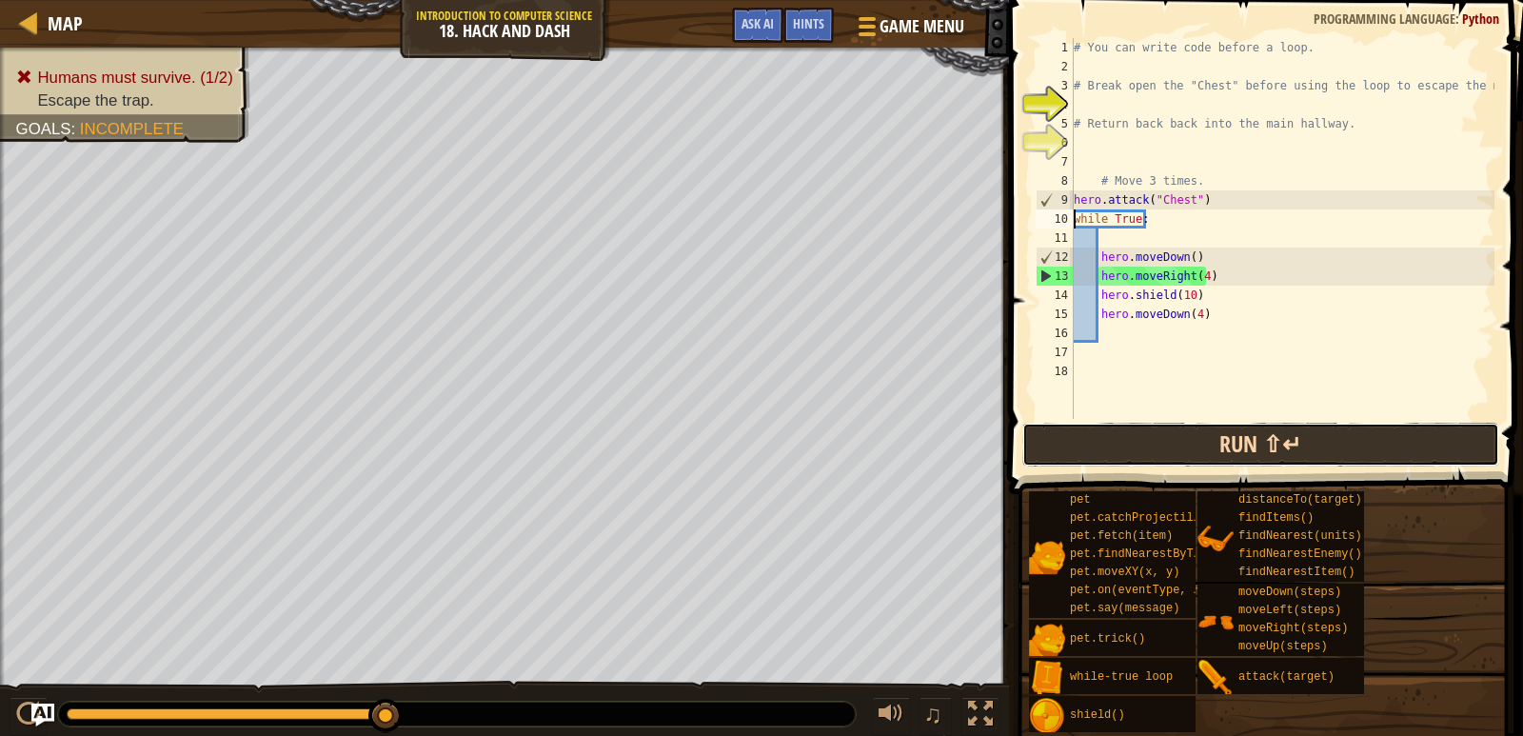
click at [1128, 430] on button "Run ⇧↵" at bounding box center [1261, 445] width 477 height 44
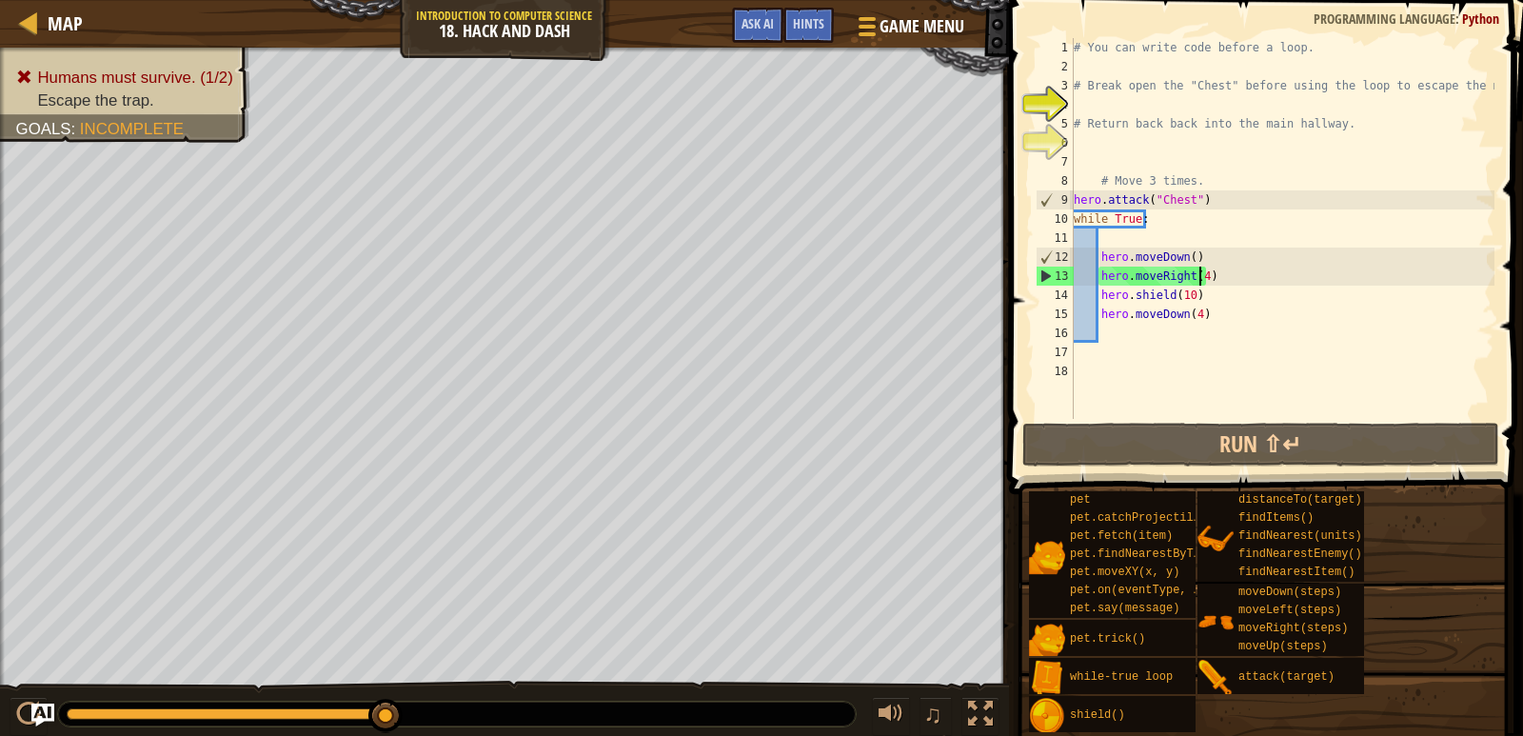
click at [1198, 276] on div "# You can write code before a loop. # Break open the "Chest" before using the l…" at bounding box center [1282, 247] width 425 height 419
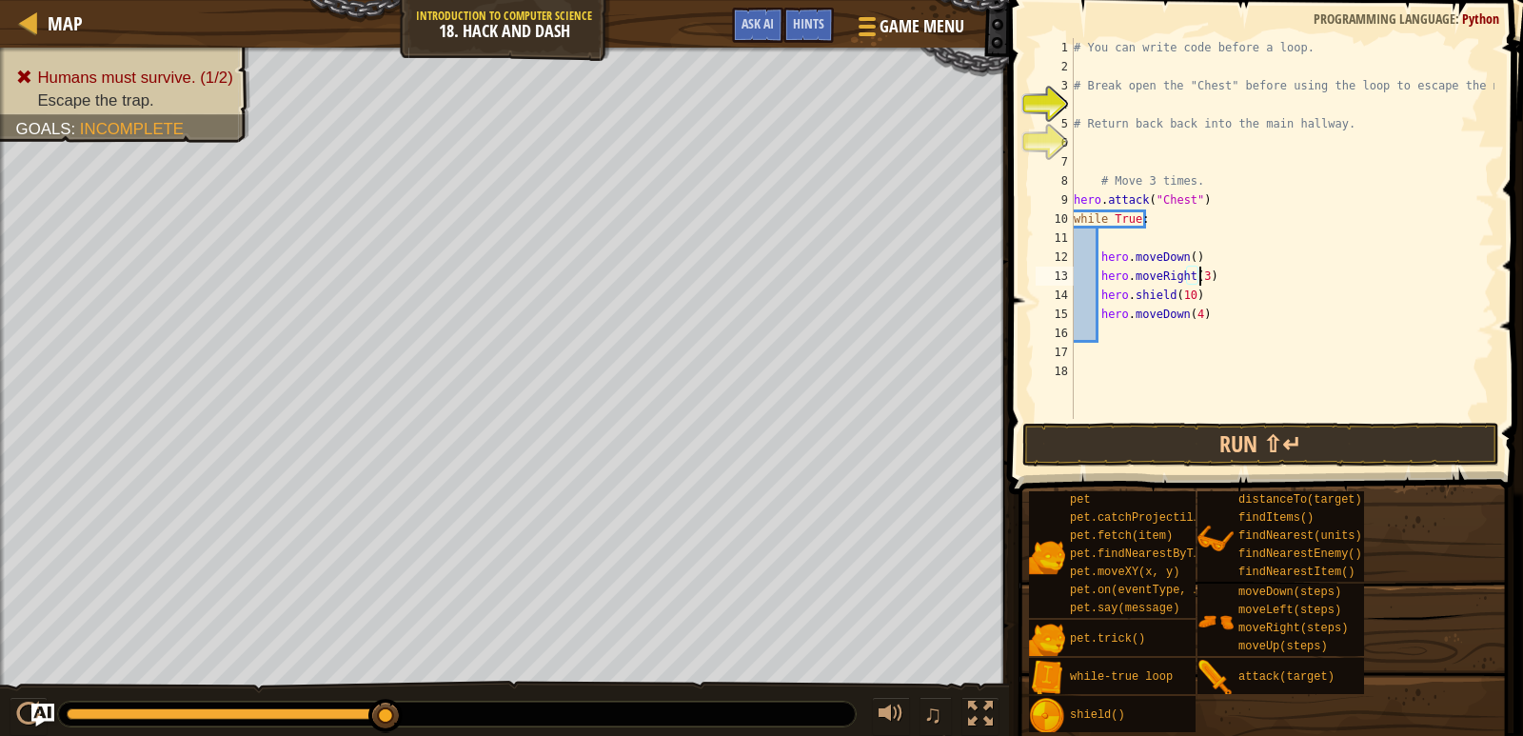
scroll to position [9, 10]
drag, startPoint x: 1197, startPoint y: 294, endPoint x: 1101, endPoint y: 299, distance: 96.3
click at [1101, 299] on div "# You can write code before a loop. # Break open the "Chest" before using the l…" at bounding box center [1282, 247] width 425 height 419
type textarea "hero.shield(10)"
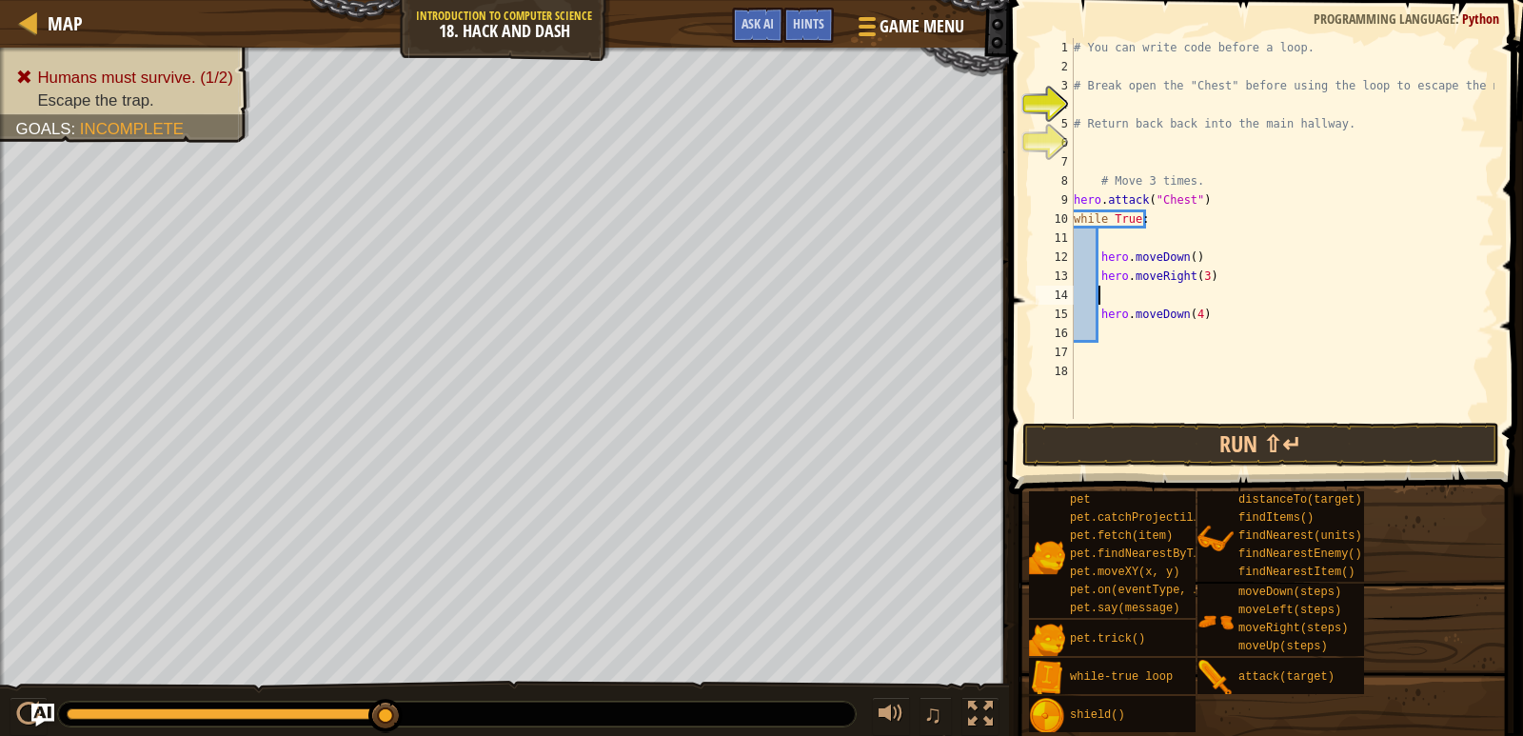
click at [1194, 314] on div "# You can write code before a loop. # Break open the "Chest" before using the l…" at bounding box center [1282, 247] width 425 height 419
click at [1101, 309] on div "# You can write code before a loop. # Break open the "Chest" before using the l…" at bounding box center [1282, 247] width 425 height 419
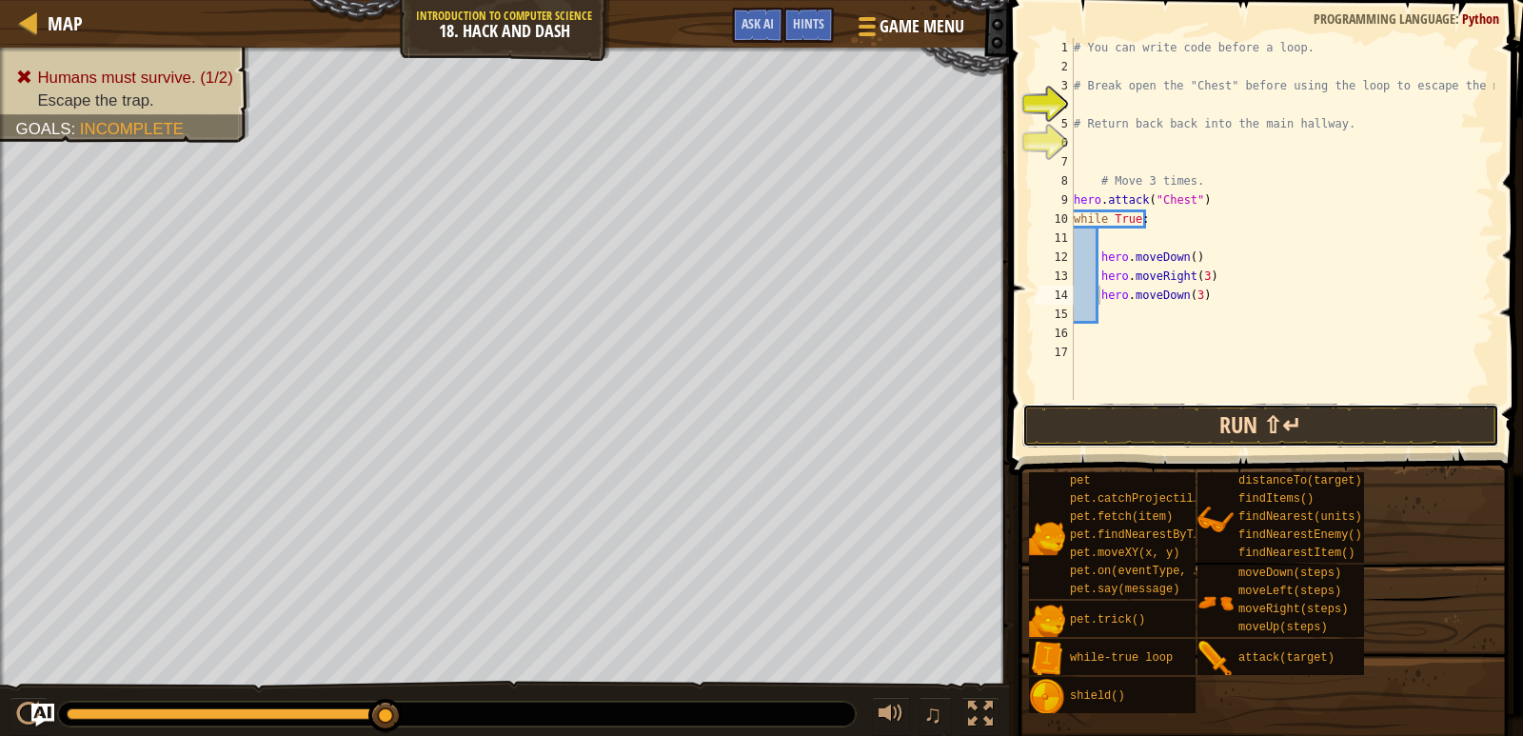
click at [1160, 421] on button "Run ⇧↵" at bounding box center [1261, 426] width 477 height 44
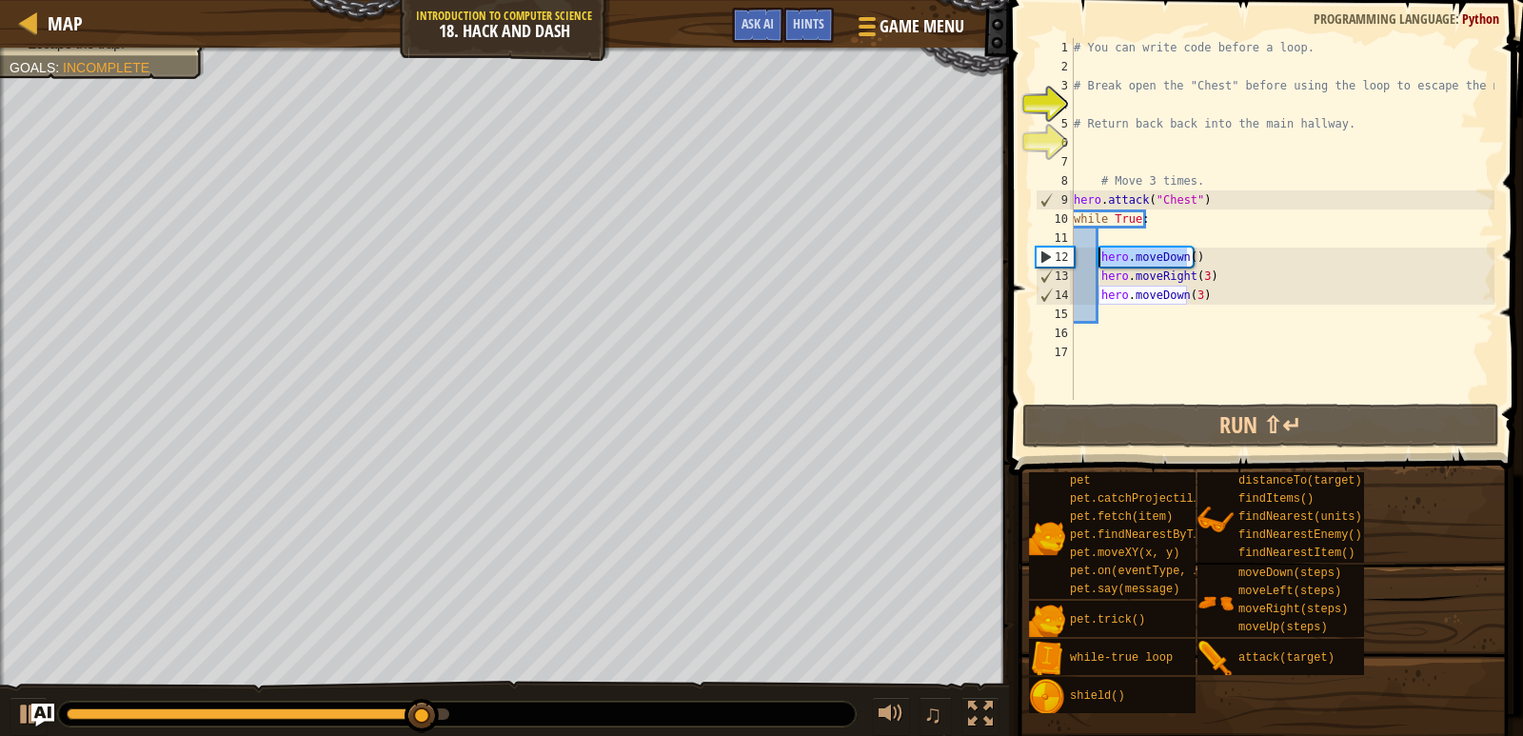
drag, startPoint x: 1189, startPoint y: 254, endPoint x: 1098, endPoint y: 264, distance: 91.9
click at [1098, 264] on div "# You can write code before a loop. # Break open the "Chest" before using the l…" at bounding box center [1282, 238] width 425 height 400
type textarea ")"
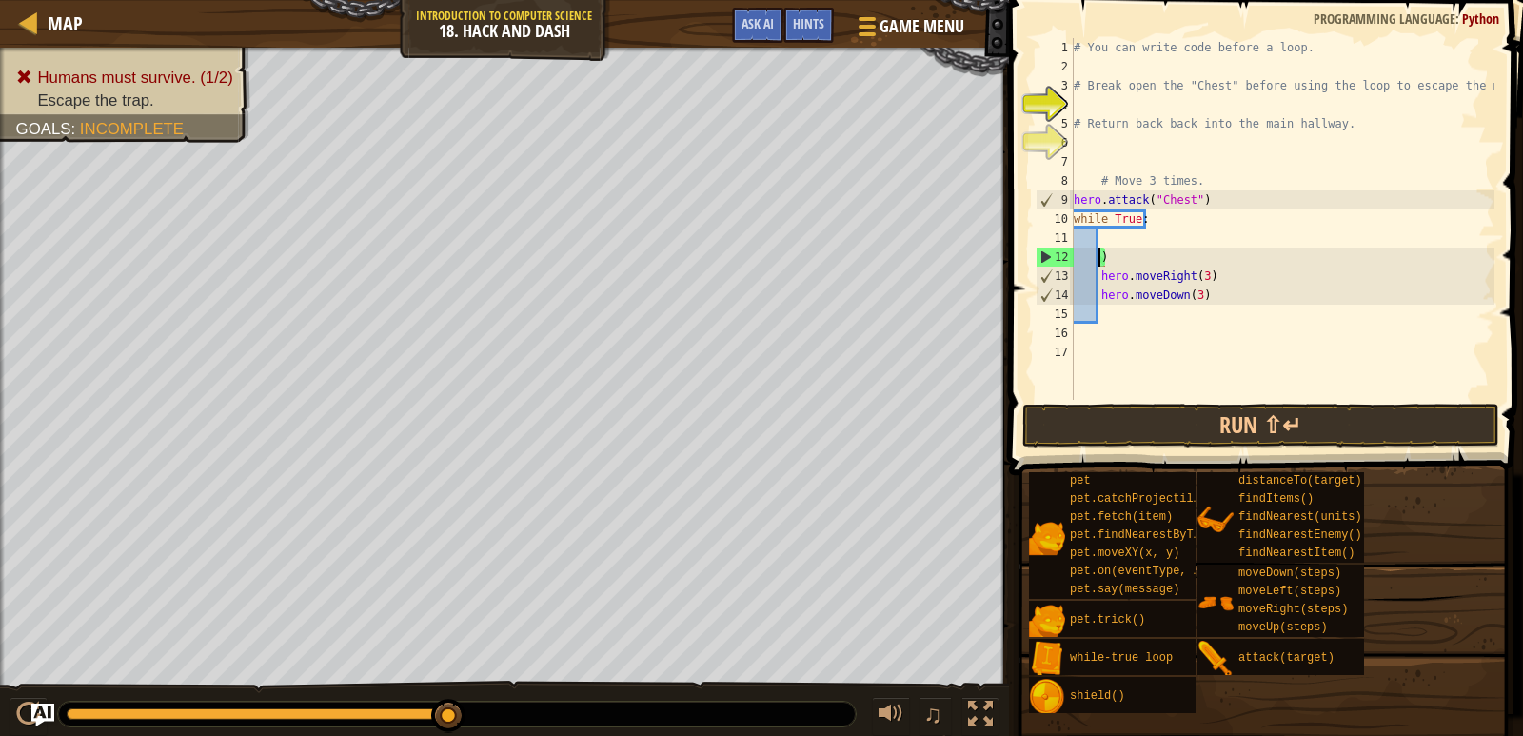
click at [1131, 254] on div "# You can write code before a loop. # Break open the "Chest" before using the l…" at bounding box center [1282, 238] width 425 height 400
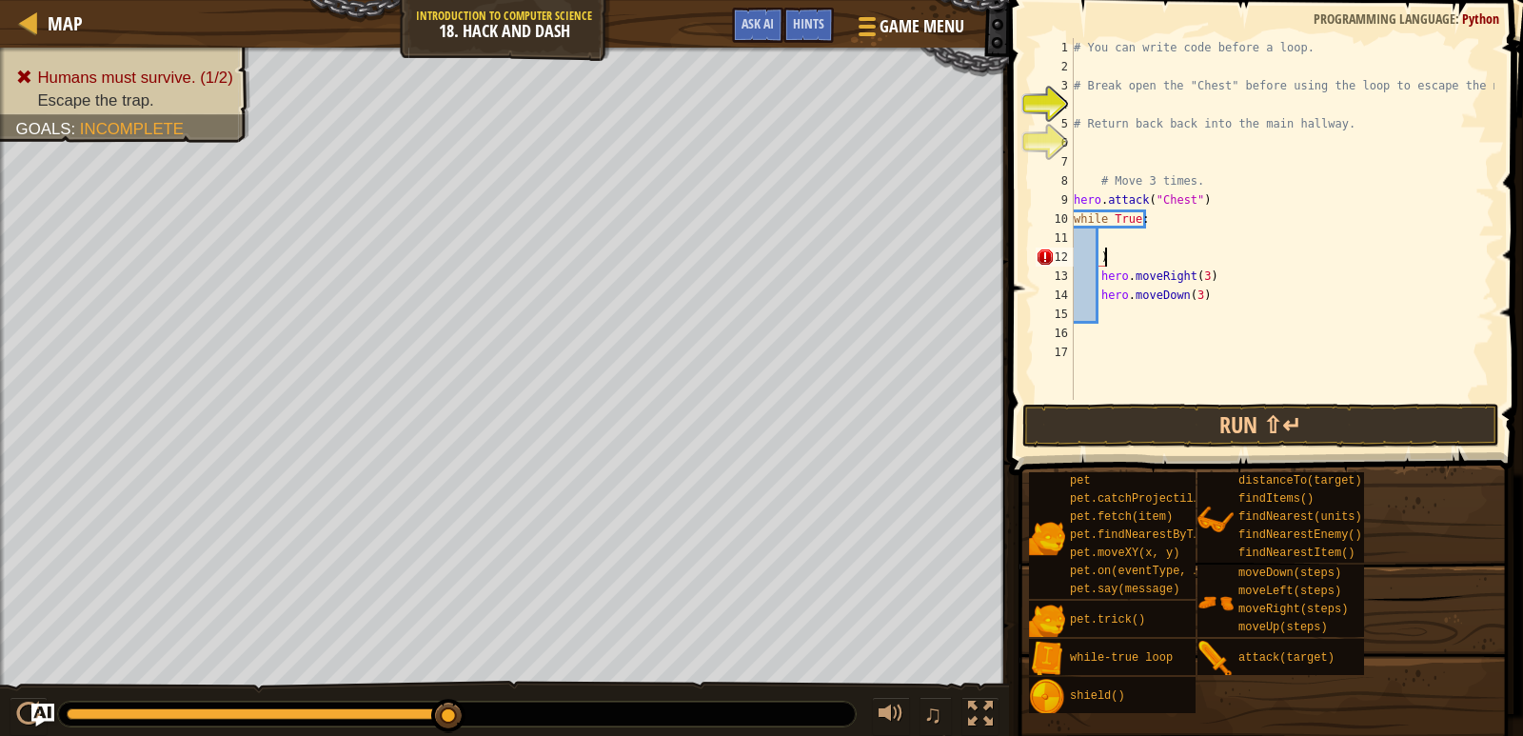
scroll to position [9, 1]
click at [1187, 437] on button "Run ⇧↵" at bounding box center [1261, 426] width 477 height 44
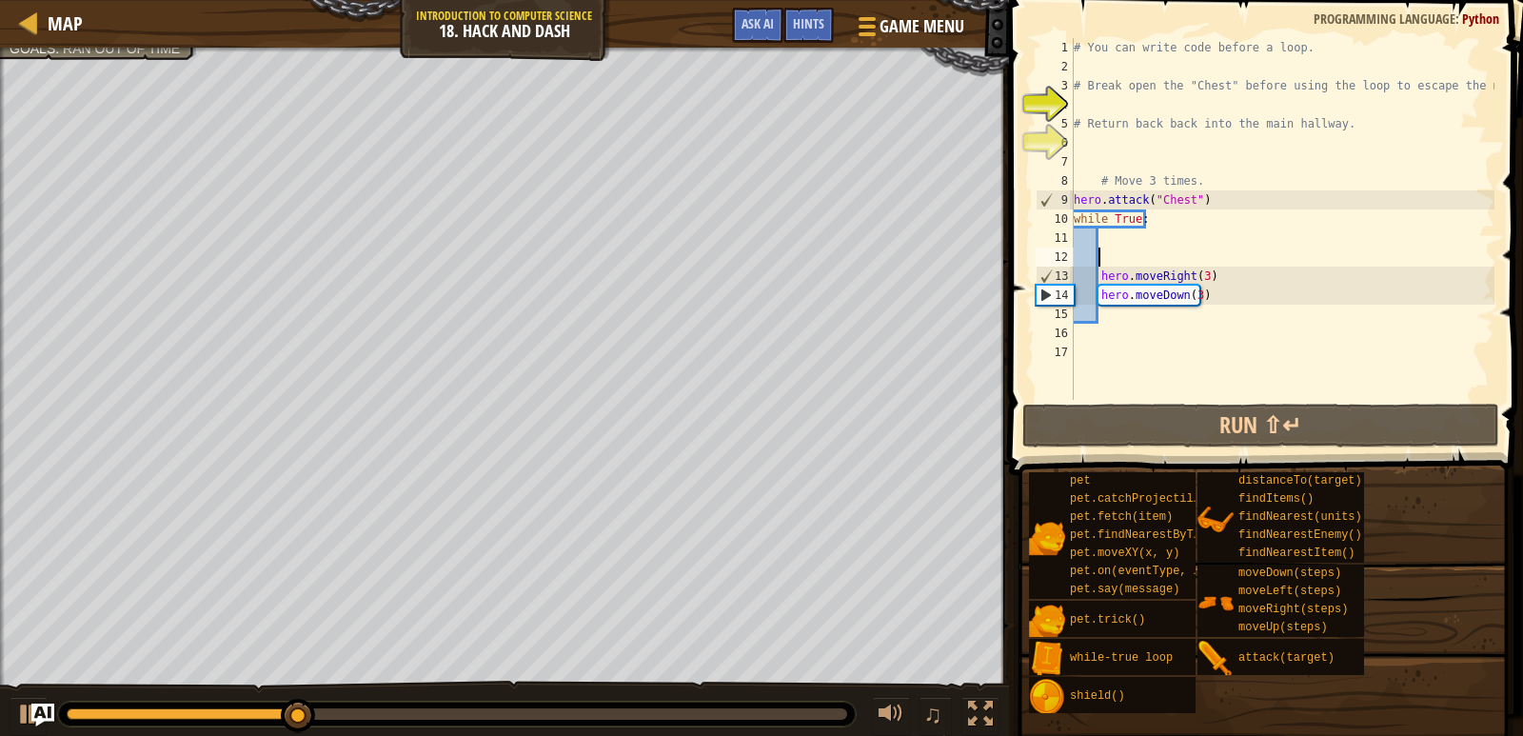
click at [1094, 278] on div "# You can write code before a loop. # Break open the "Chest" before using the l…" at bounding box center [1282, 238] width 425 height 400
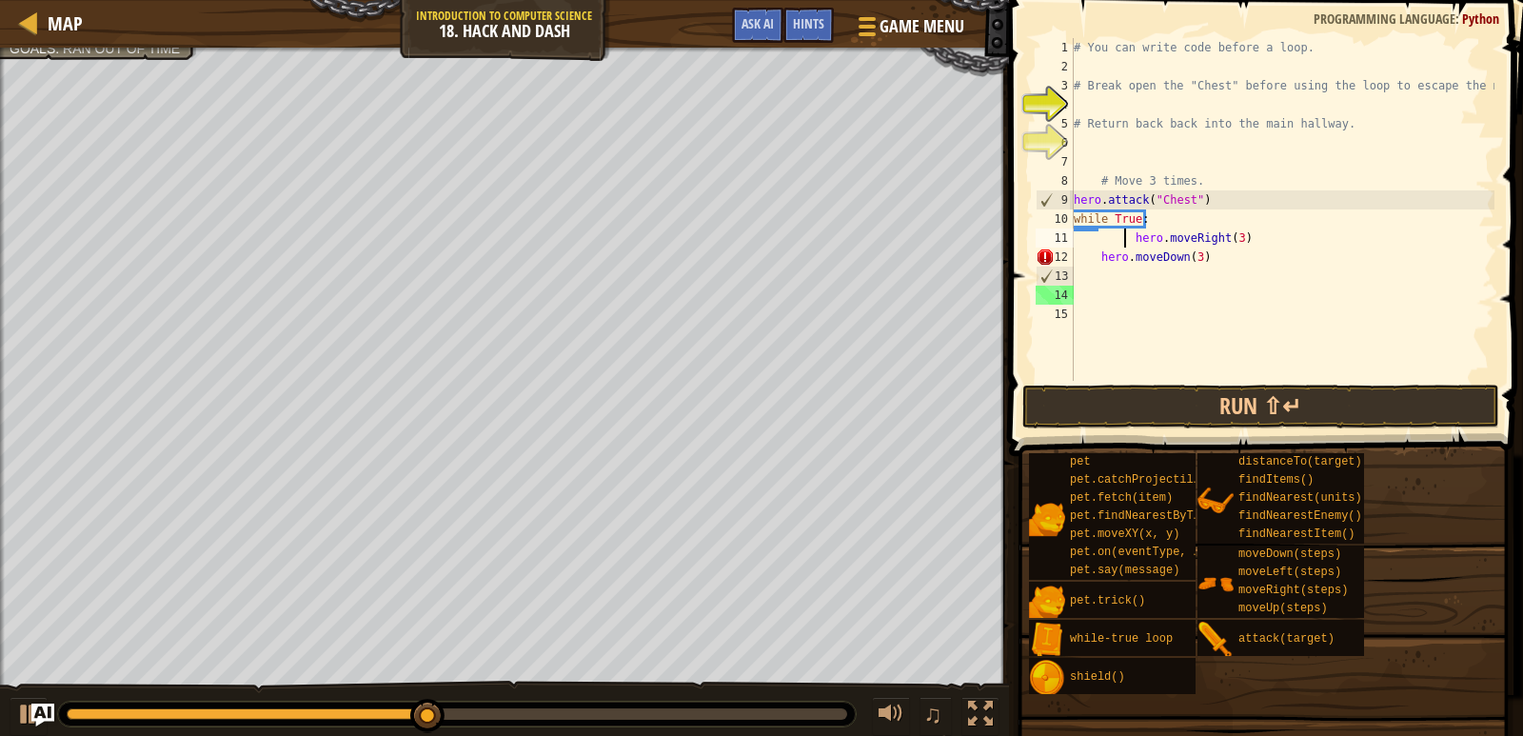
click at [1092, 251] on div "# You can write code before a loop. # Break open the "Chest" before using the l…" at bounding box center [1282, 228] width 425 height 381
click at [1097, 256] on div "# You can write code before a loop. # Break open the "Chest" before using the l…" at bounding box center [1282, 228] width 425 height 381
click at [1124, 240] on div "# You can write code before a loop. # Break open the "Chest" before using the l…" at bounding box center [1282, 228] width 425 height 381
click at [1127, 239] on div "# You can write code before a loop. # Break open the "Chest" before using the l…" at bounding box center [1282, 228] width 425 height 381
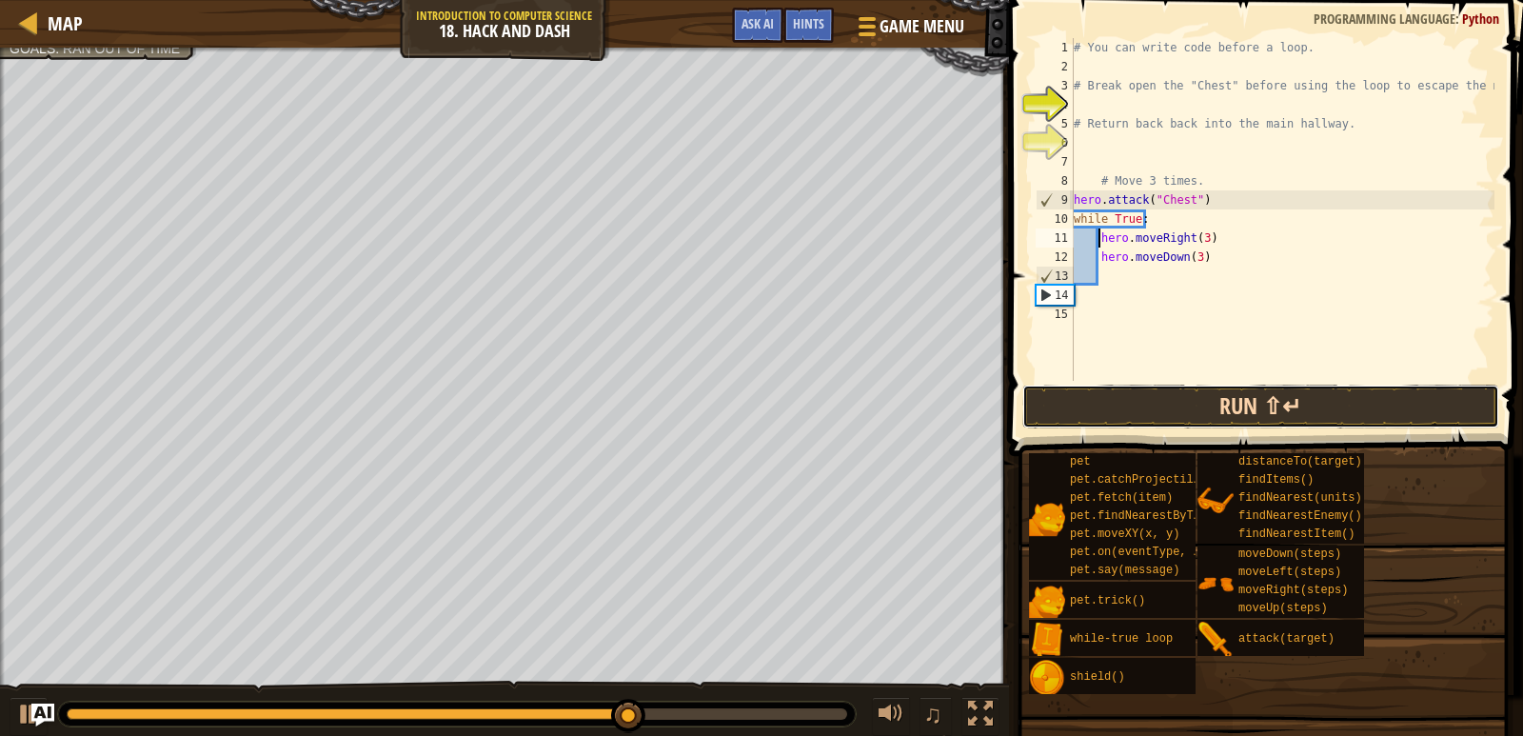
click at [1208, 409] on button "Run ⇧↵" at bounding box center [1261, 407] width 477 height 44
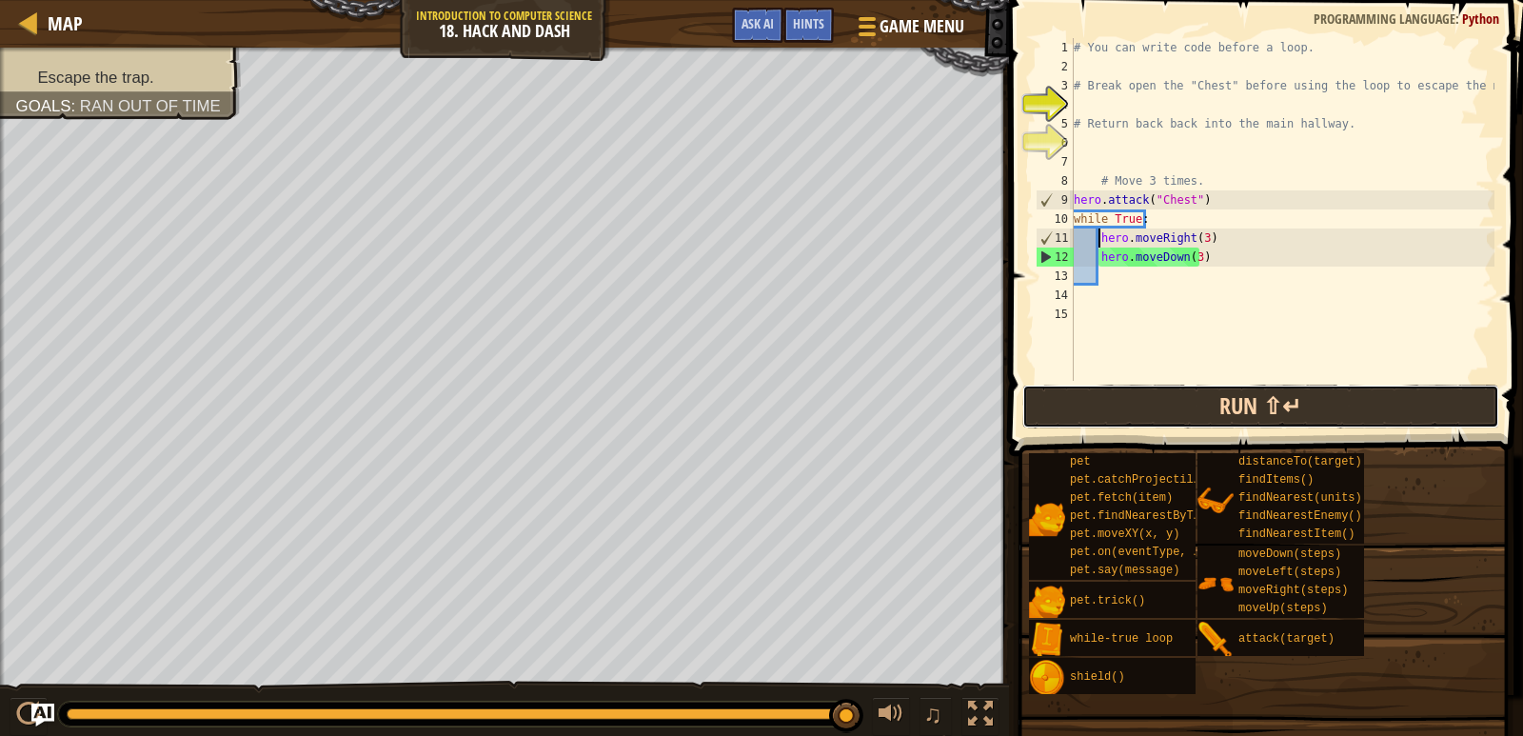
click at [1245, 394] on button "Run ⇧↵" at bounding box center [1261, 407] width 477 height 44
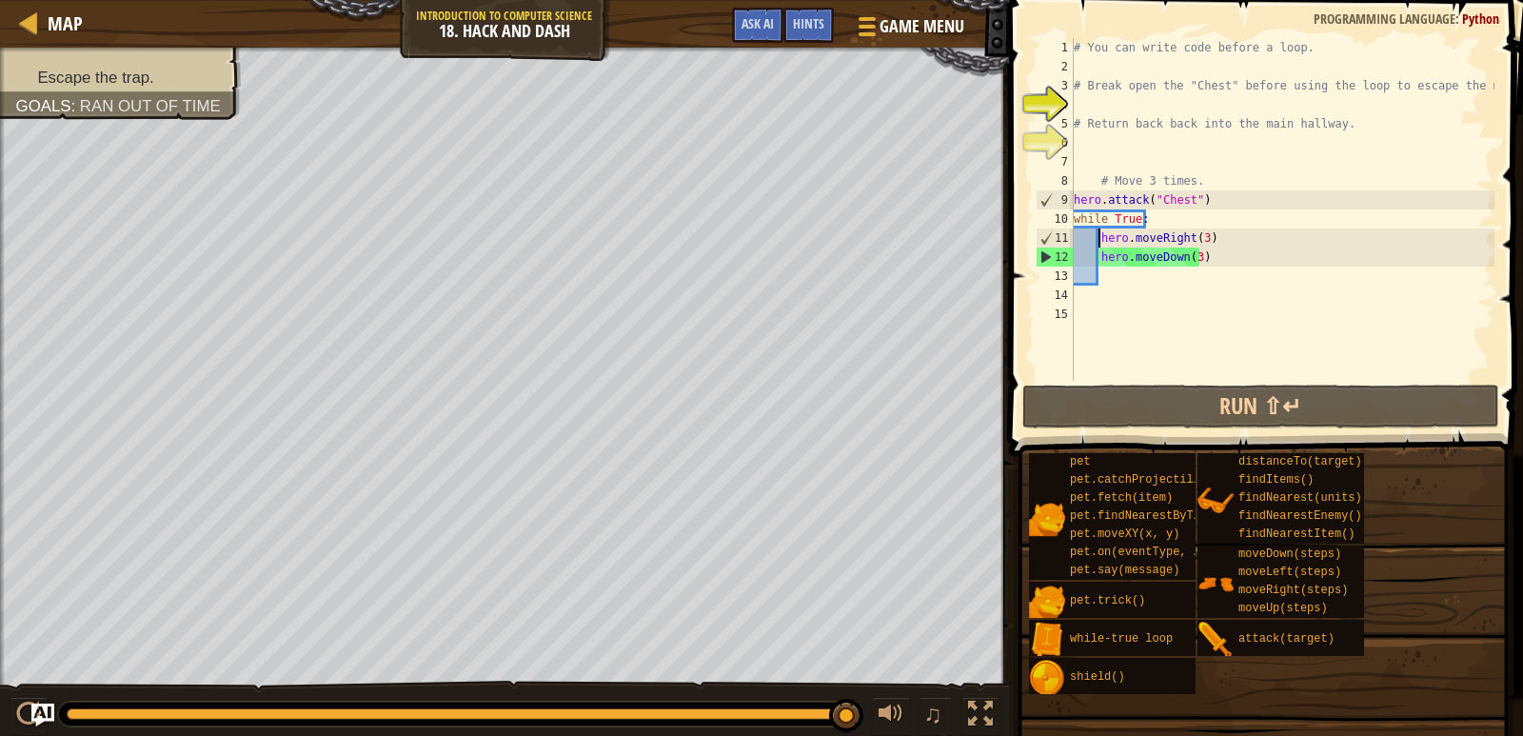
click at [1168, 221] on div "# You can write code before a loop. # Break open the "Chest" before using the l…" at bounding box center [1282, 228] width 425 height 381
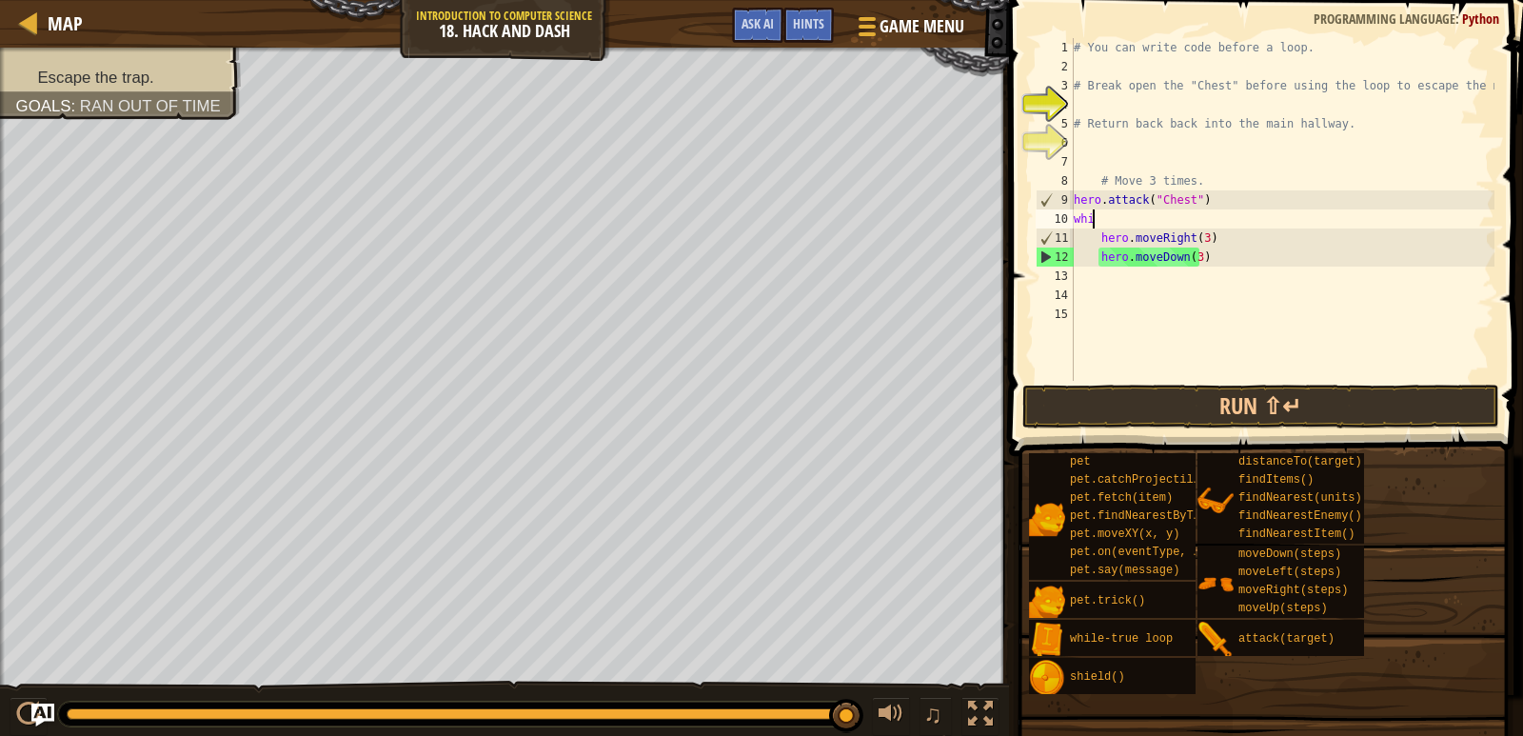
scroll to position [9, 0]
type textarea "w"
click at [1091, 251] on div "# You can write code before a loop. # Break open the "Chest" before using the l…" at bounding box center [1282, 228] width 425 height 381
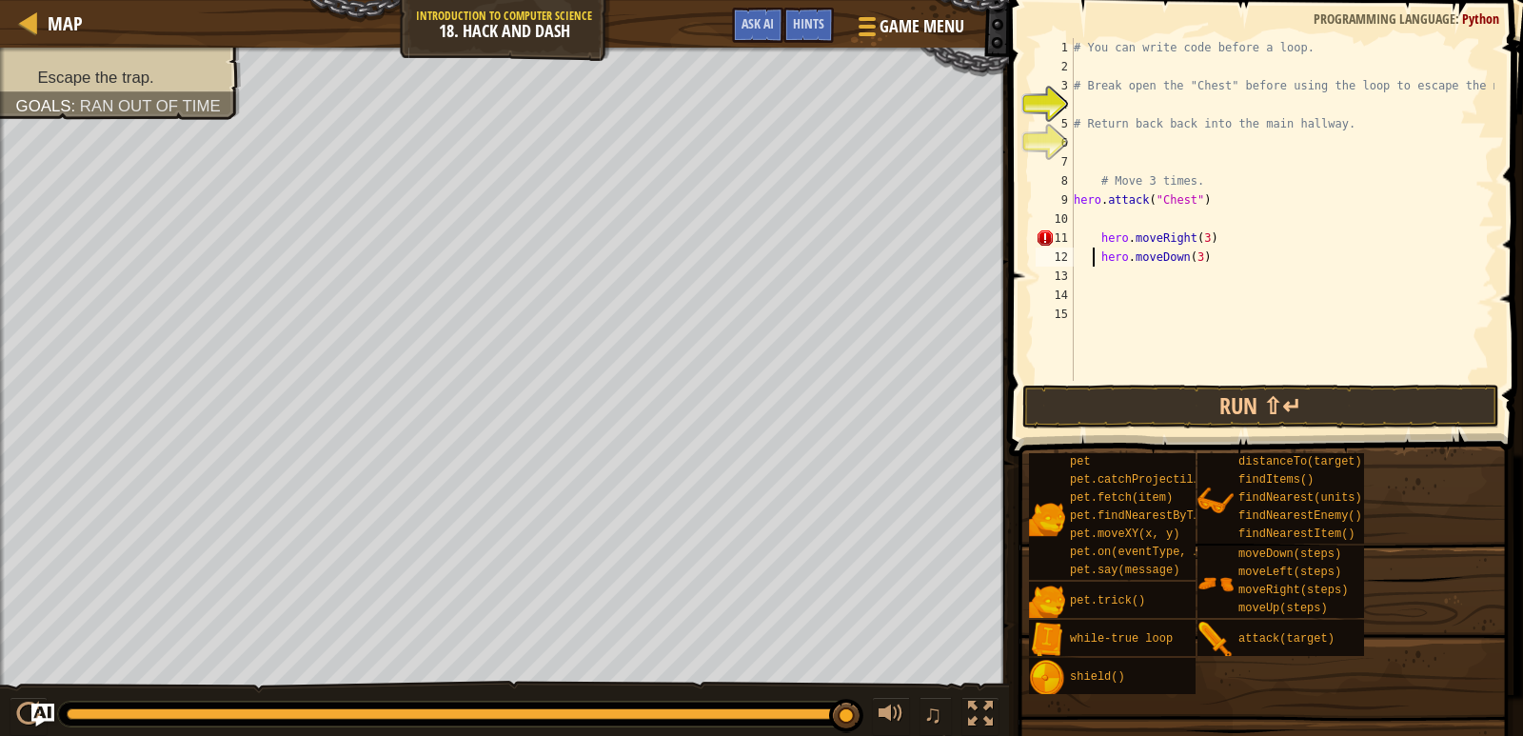
click at [1095, 239] on div "# You can write code before a loop. # Break open the "Chest" before using the l…" at bounding box center [1282, 228] width 425 height 381
click at [1084, 242] on div "# You can write code before a loop. # Break open the "Chest" before using the l…" at bounding box center [1282, 228] width 425 height 381
click at [1096, 257] on div "# You can write code before a loop. # Break open the "Chest" before using the l…" at bounding box center [1282, 228] width 425 height 381
click at [1175, 404] on button "Run ⇧↵" at bounding box center [1261, 407] width 477 height 44
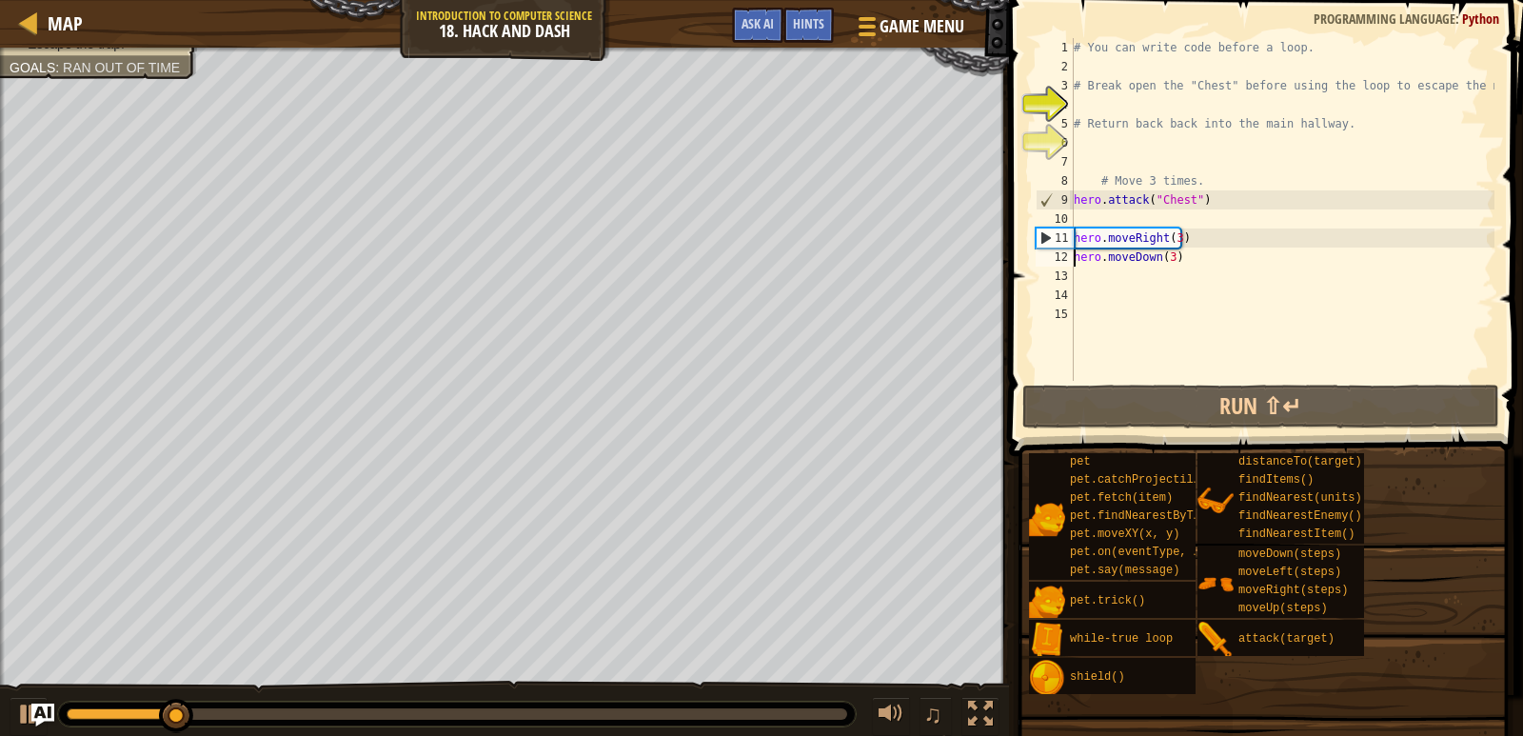
click at [1074, 232] on div "# You can write code before a loop. # Break open the "Chest" before using the l…" at bounding box center [1282, 228] width 425 height 381
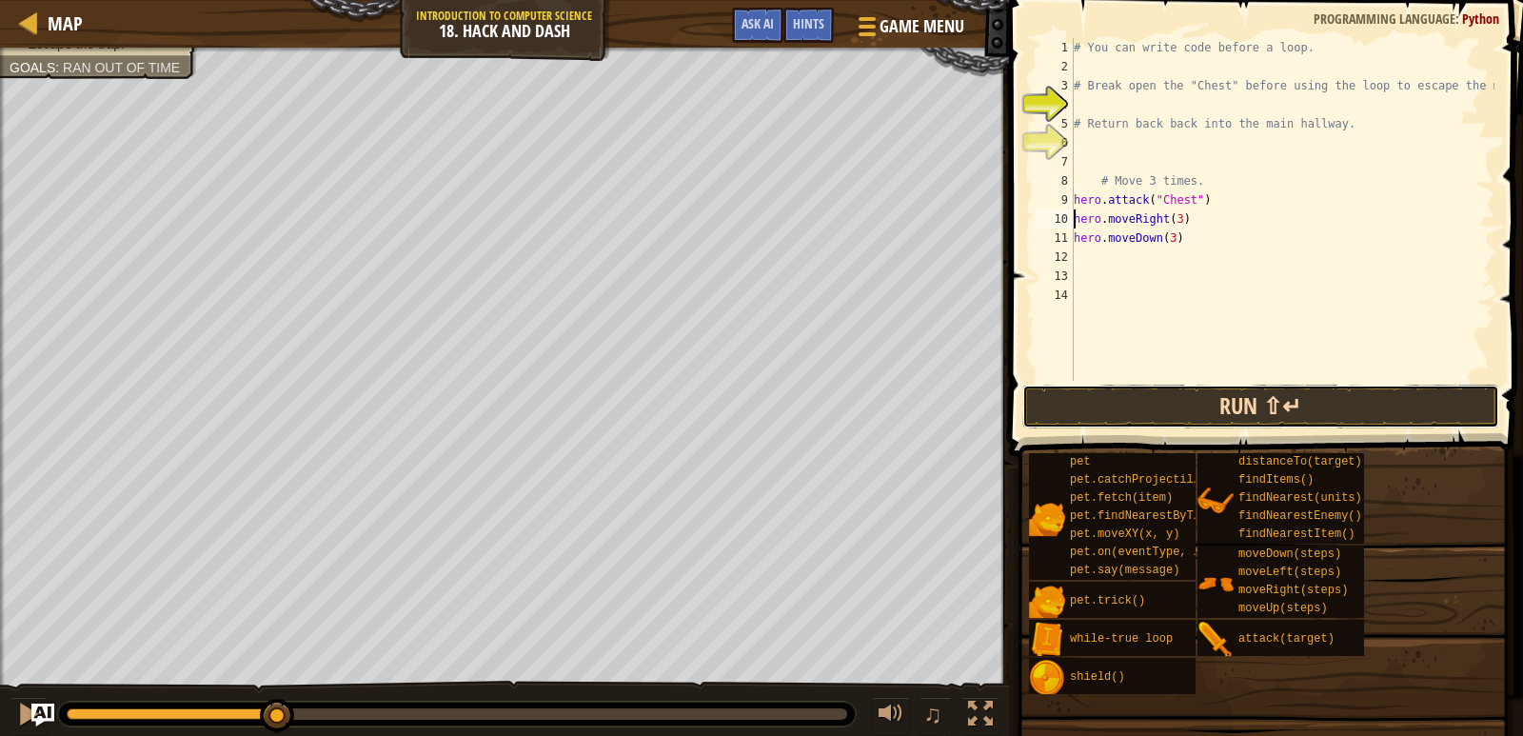
click at [1103, 400] on button "Run ⇧↵" at bounding box center [1261, 407] width 477 height 44
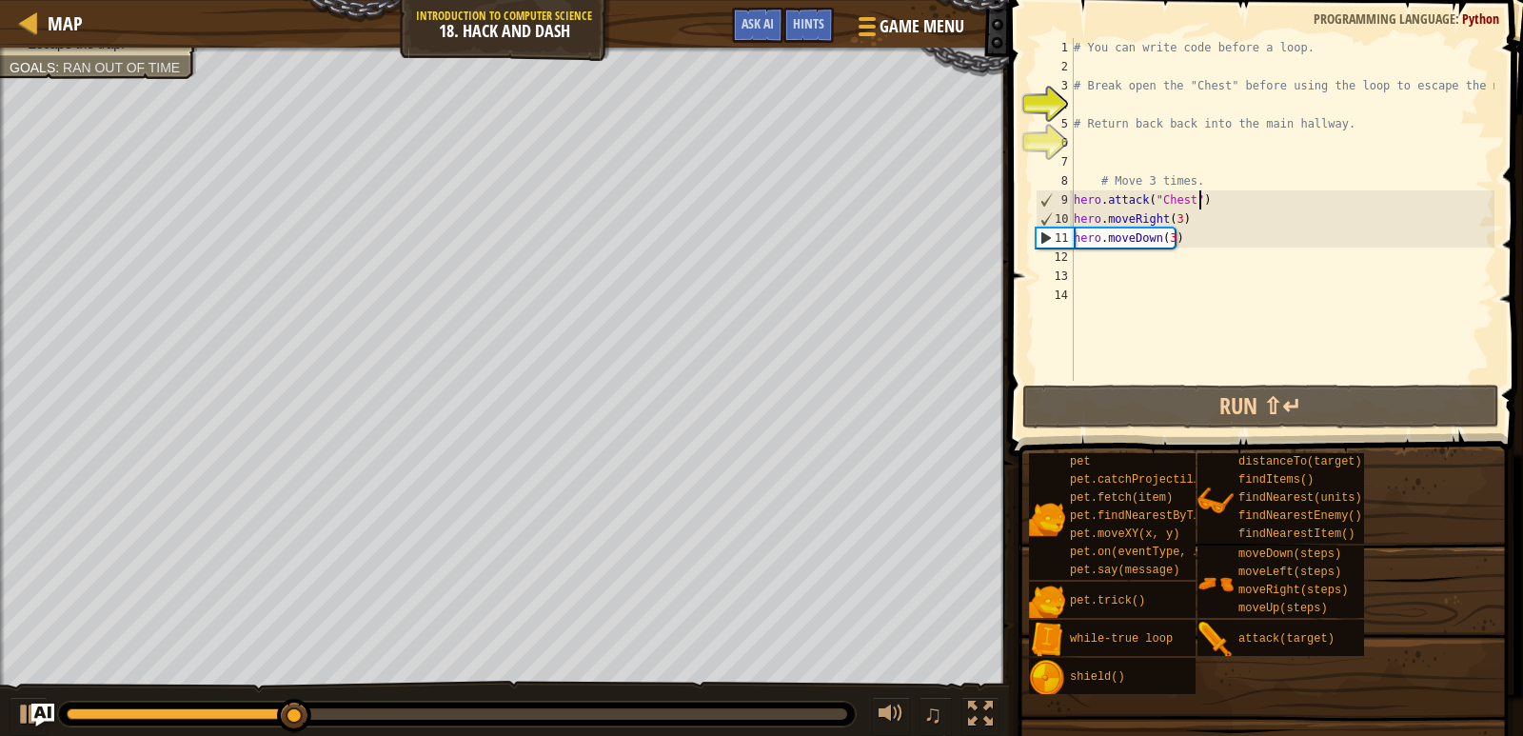
click at [1197, 201] on div "# You can write code before a loop. # Break open the "Chest" before using the l…" at bounding box center [1282, 228] width 425 height 381
type textarea "hero.attack("Chest")"
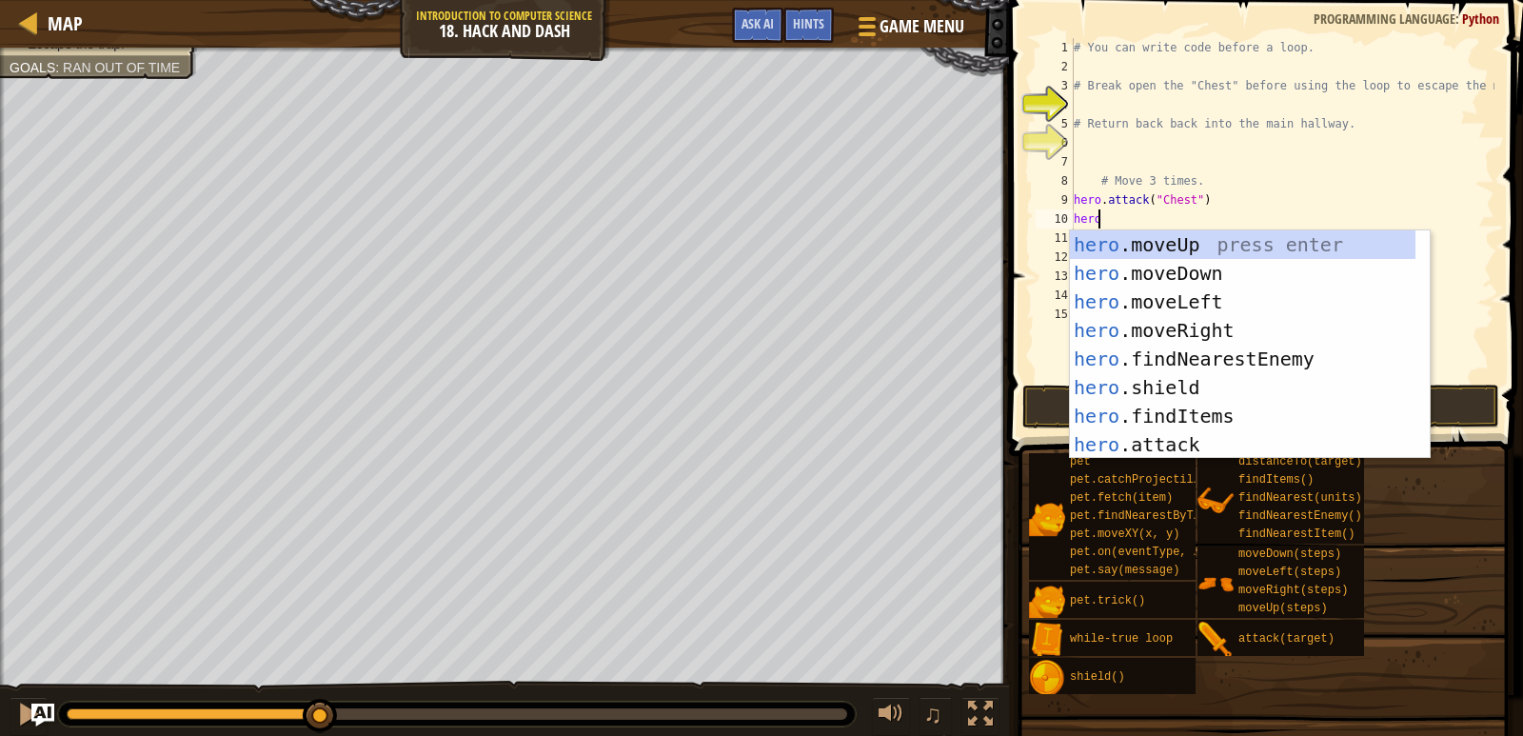
scroll to position [9, 1]
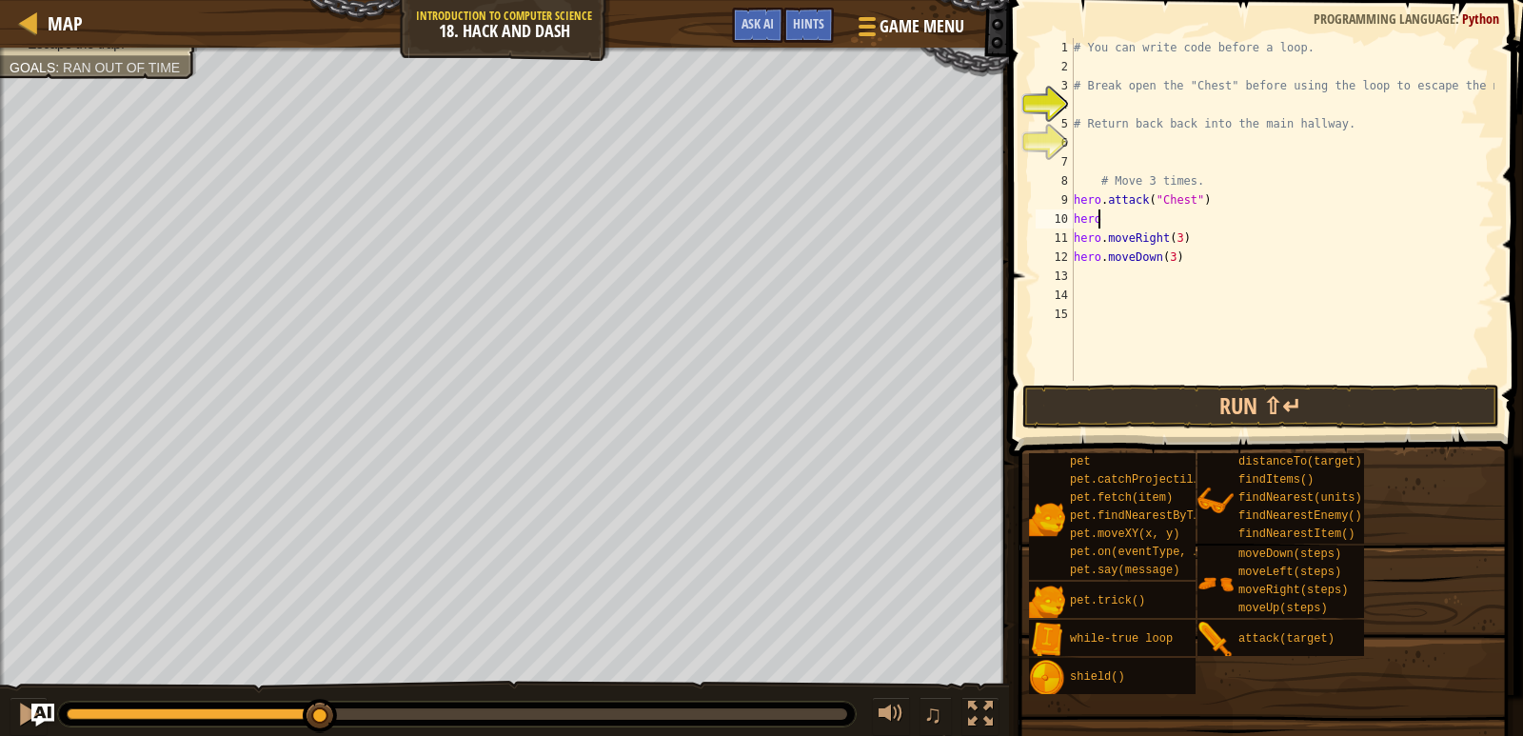
type textarea "hero."
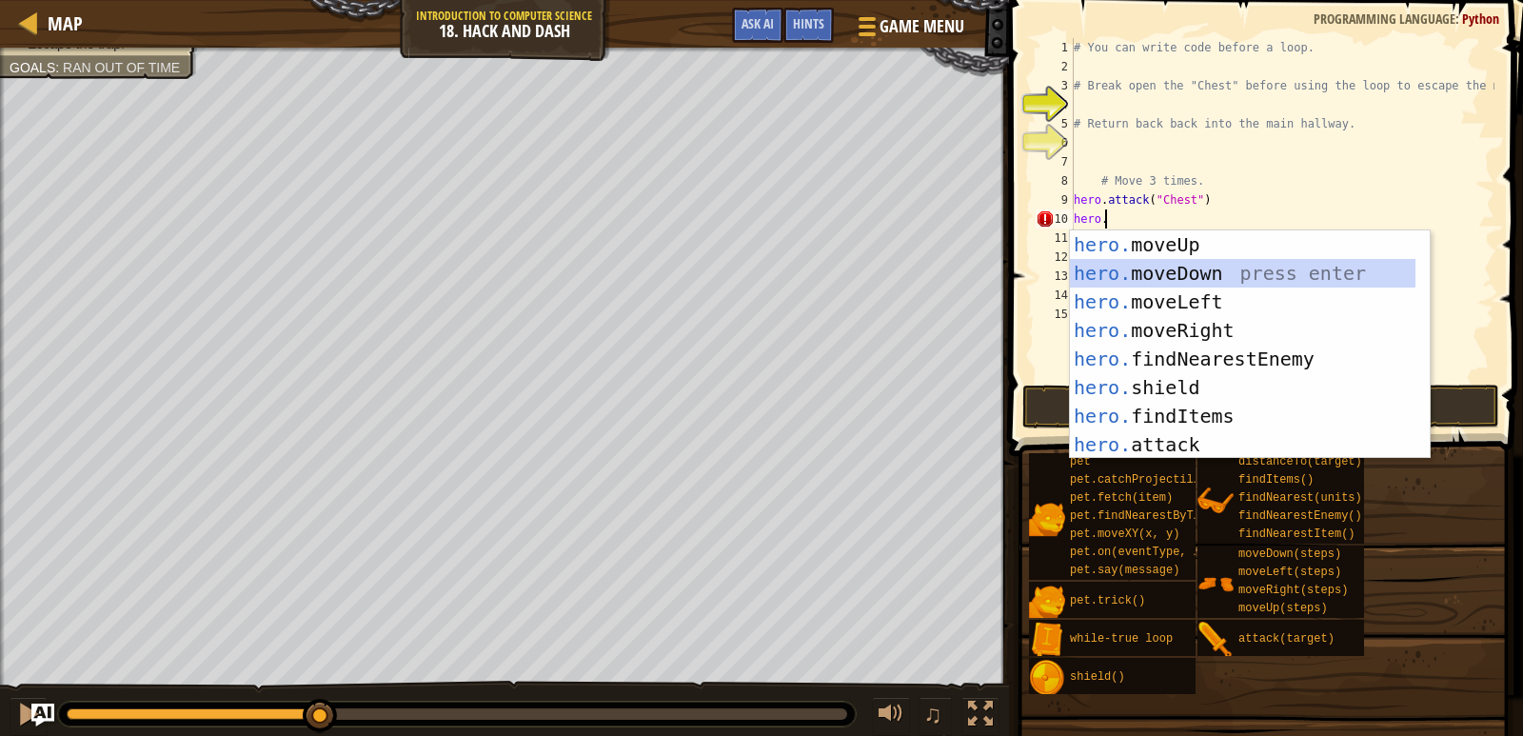
click at [1239, 272] on div "hero. moveUp press enter hero. moveDown press enter hero. moveLeft press enter …" at bounding box center [1243, 373] width 346 height 286
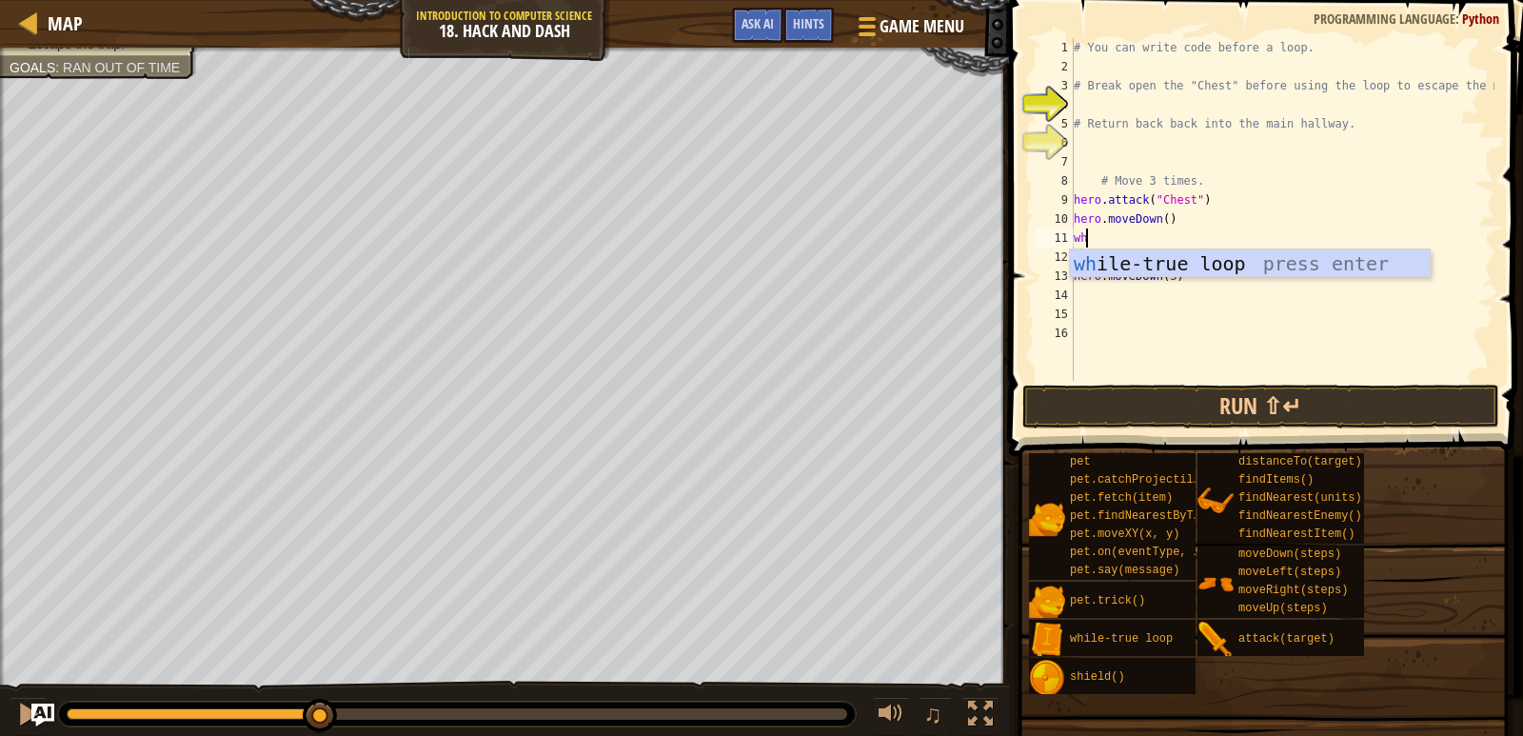
type textarea "whi"
click at [1126, 266] on div "whi le-true loop press enter" at bounding box center [1250, 292] width 360 height 86
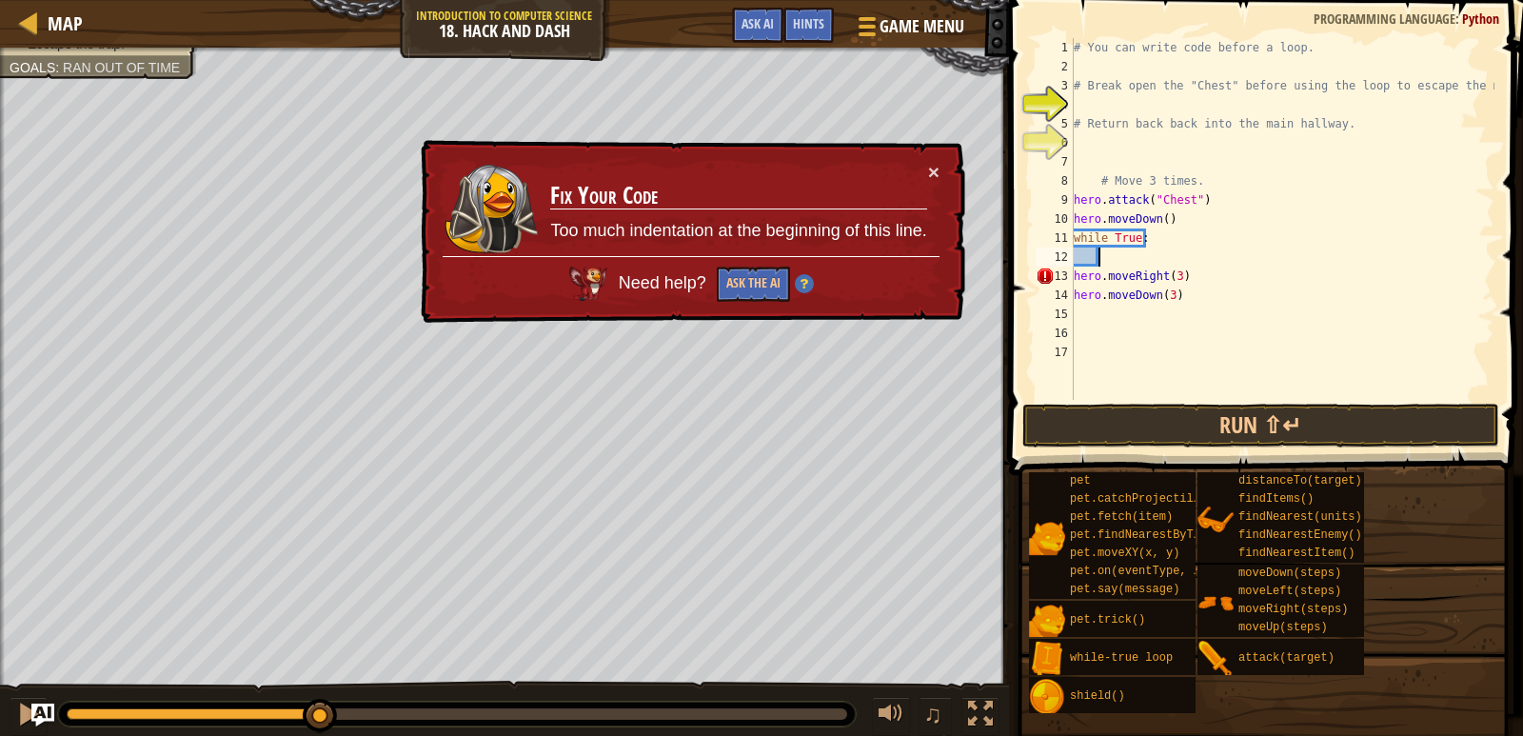
click at [1074, 271] on div "# You can write code before a loop. # Break open the "Chest" before using the l…" at bounding box center [1282, 238] width 425 height 400
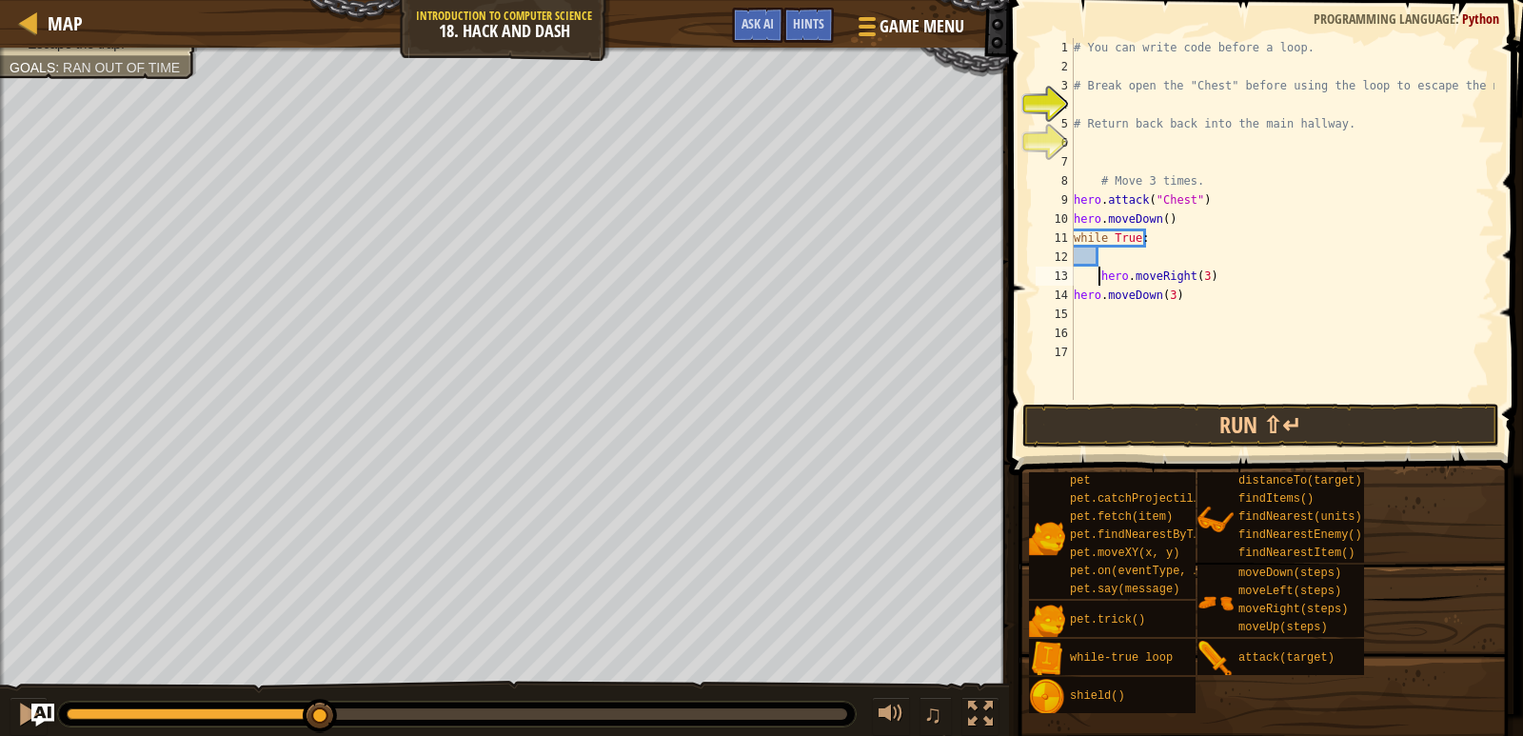
click at [1074, 293] on div "# You can write code before a loop. # Break open the "Chest" before using the l…" at bounding box center [1282, 238] width 425 height 400
type textarea "hero.moveDown(3)"
click at [1182, 433] on button "Run ⇧↵" at bounding box center [1261, 426] width 477 height 44
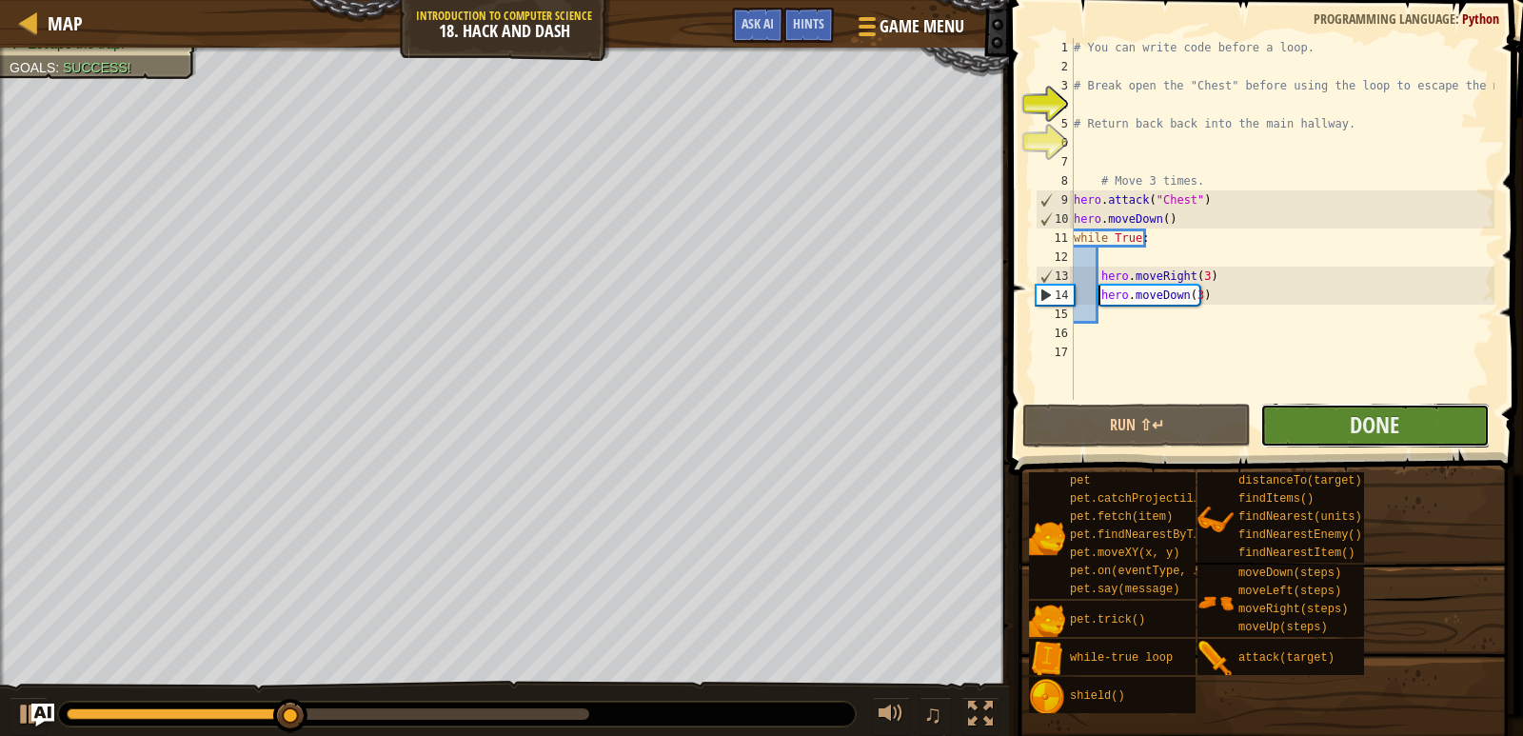
click at [1333, 428] on button "Done" at bounding box center [1375, 426] width 228 height 44
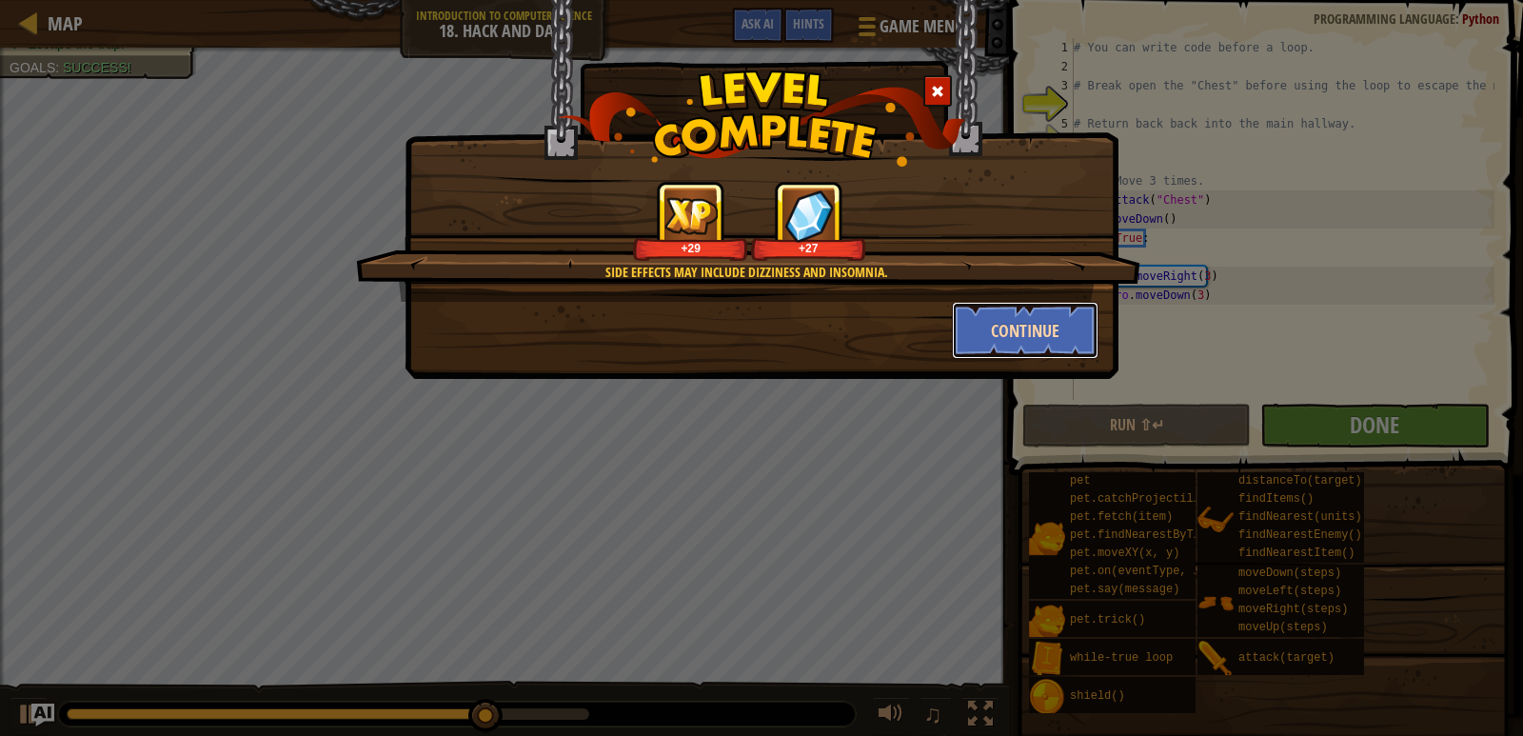
click at [1016, 326] on button "Continue" at bounding box center [1026, 330] width 148 height 57
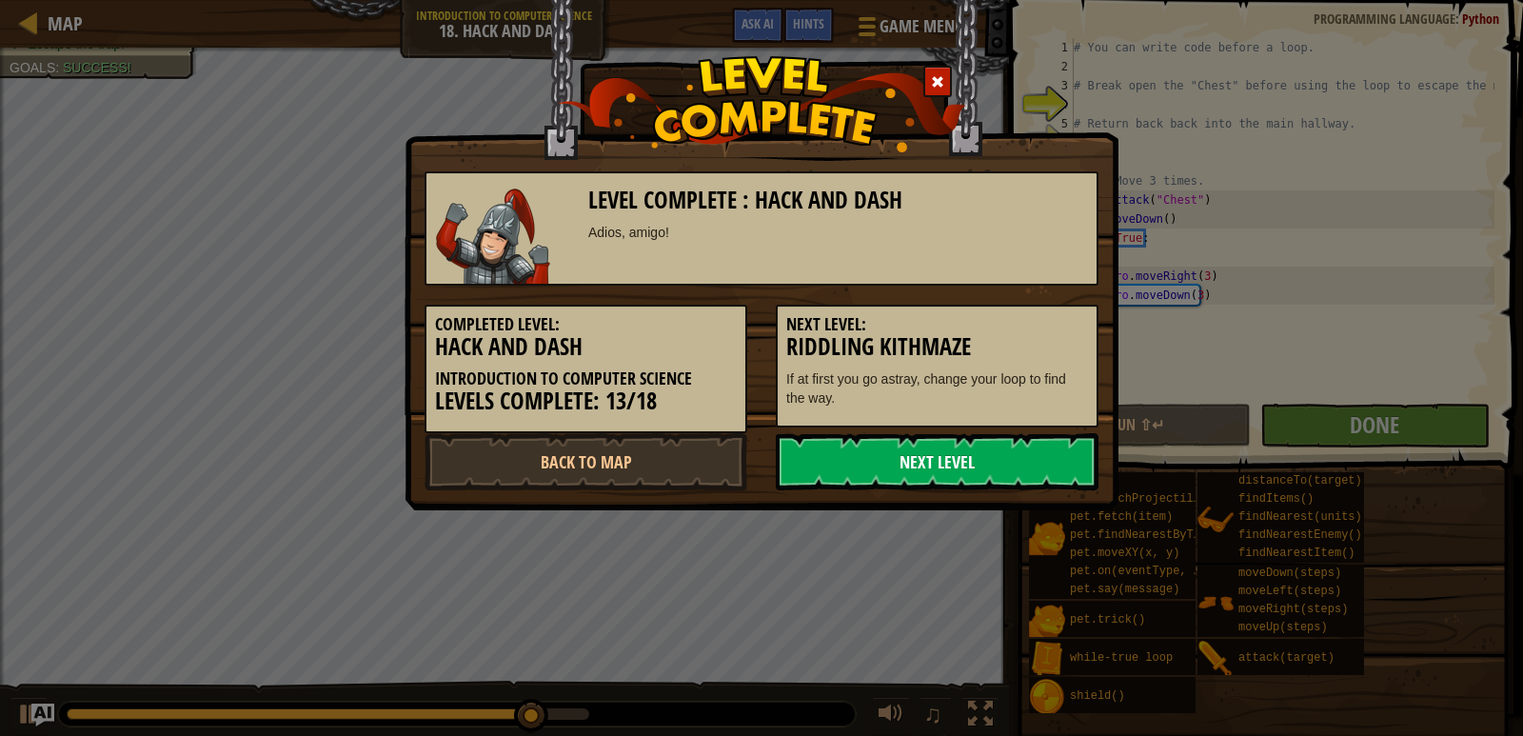
click at [871, 452] on link "Next Level" at bounding box center [937, 461] width 323 height 57
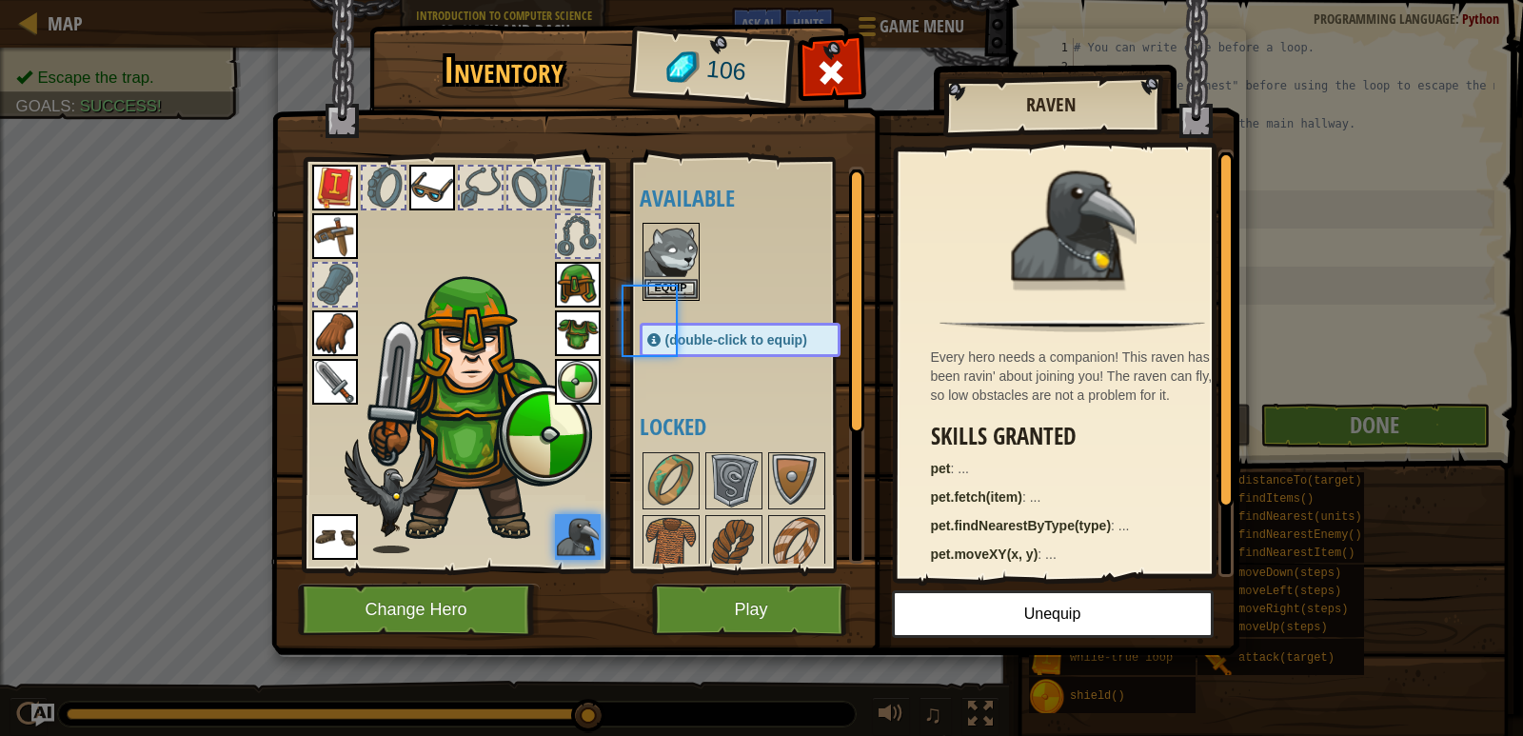
scroll to position [9, 0]
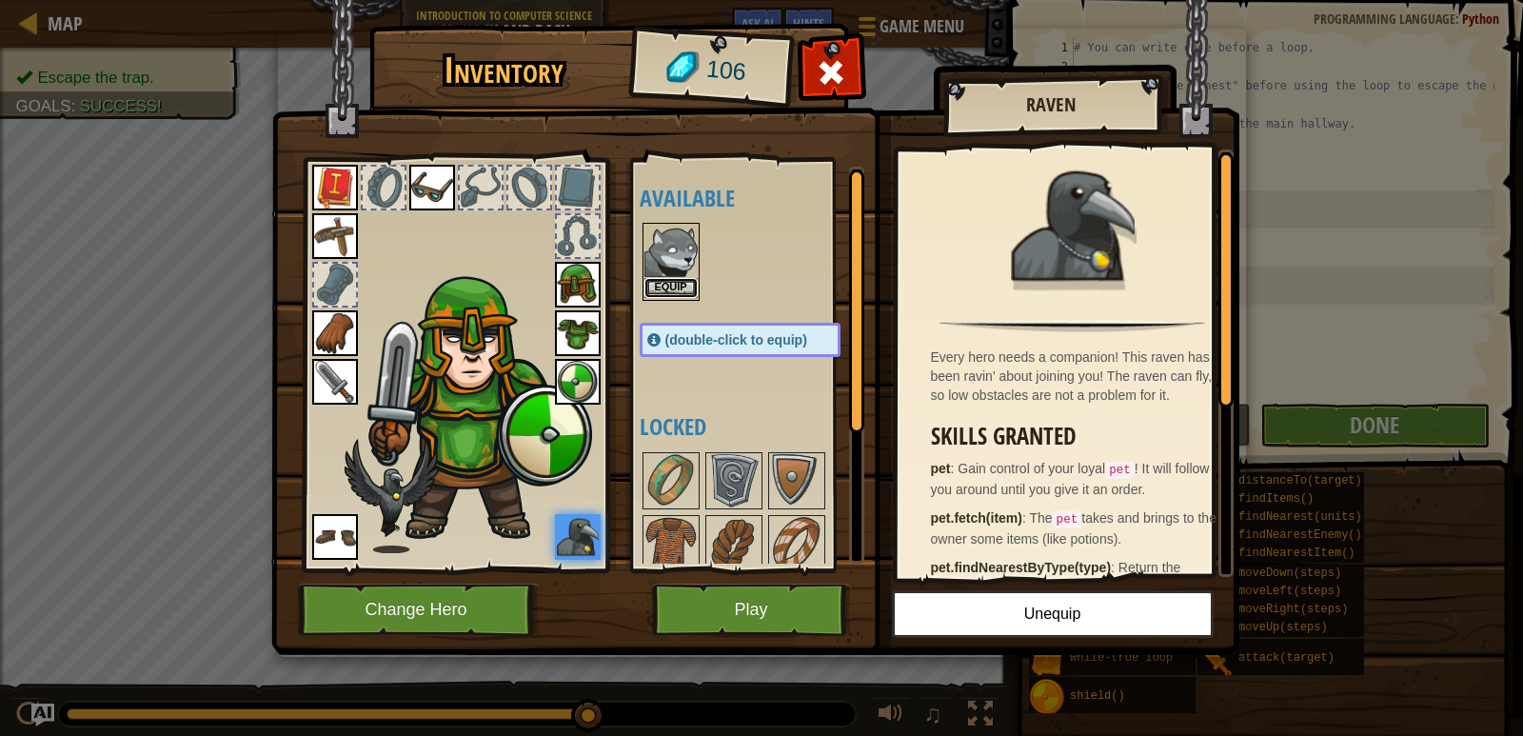
click at [662, 285] on button "Equip" at bounding box center [671, 288] width 53 height 20
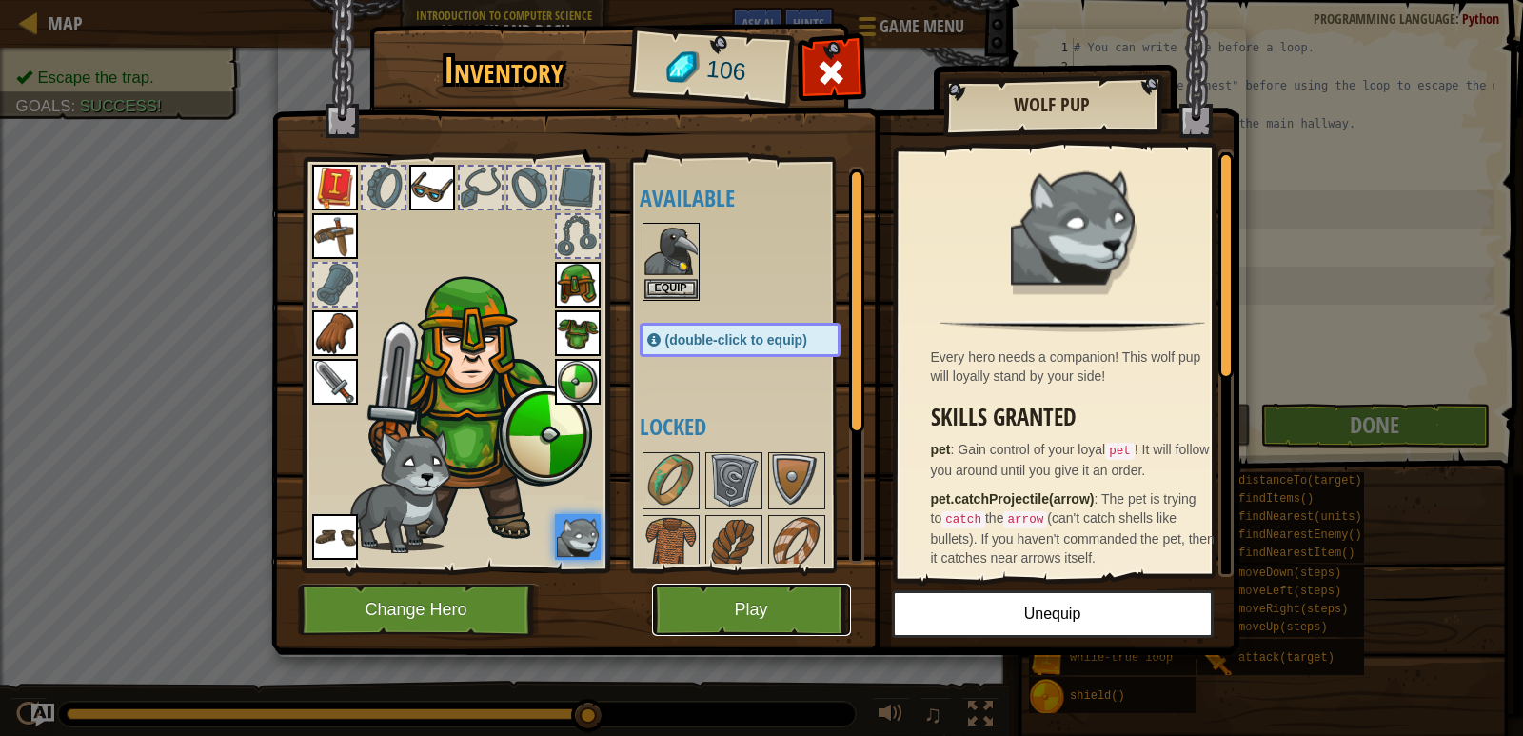
click at [742, 625] on button "Play" at bounding box center [751, 610] width 199 height 52
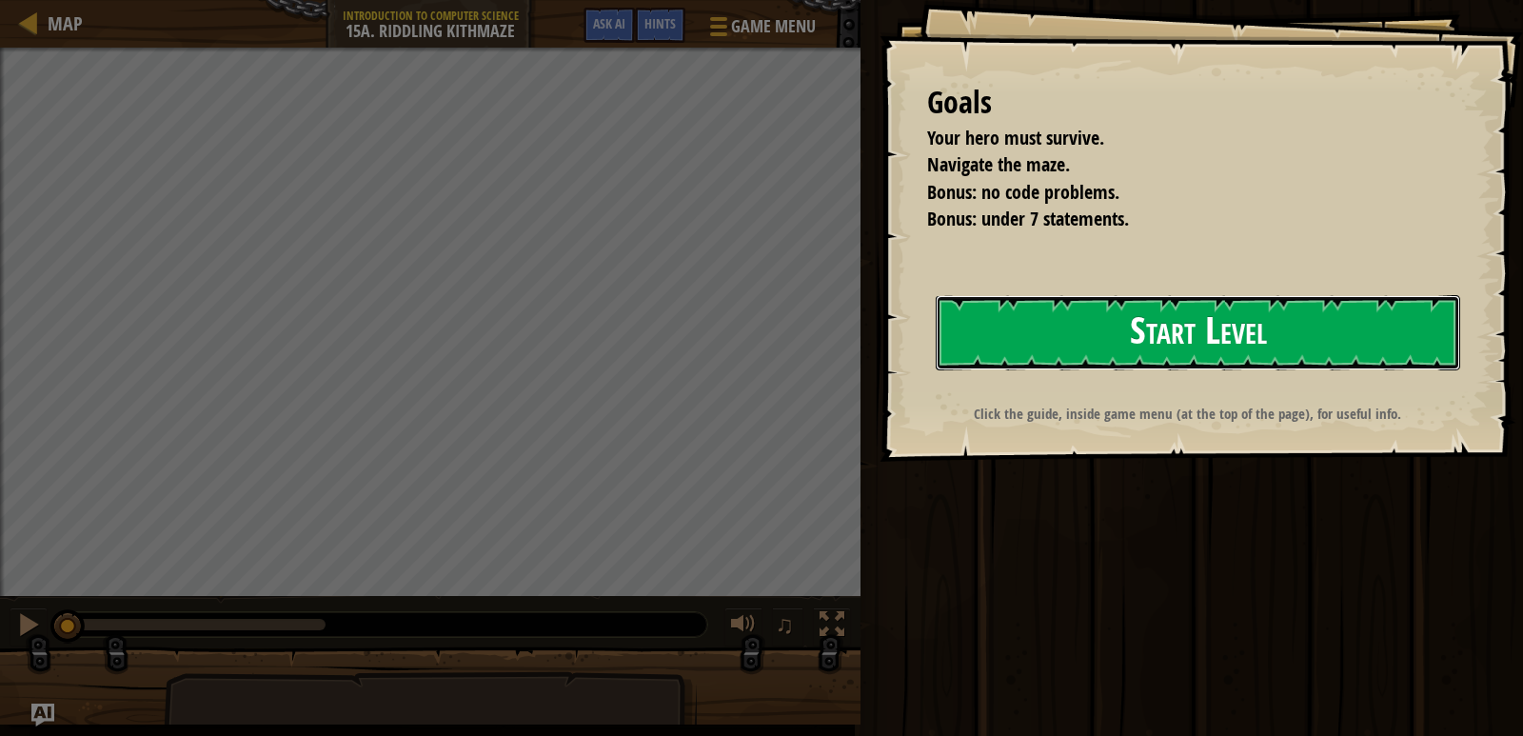
click at [1164, 344] on button "Start Level" at bounding box center [1198, 332] width 525 height 75
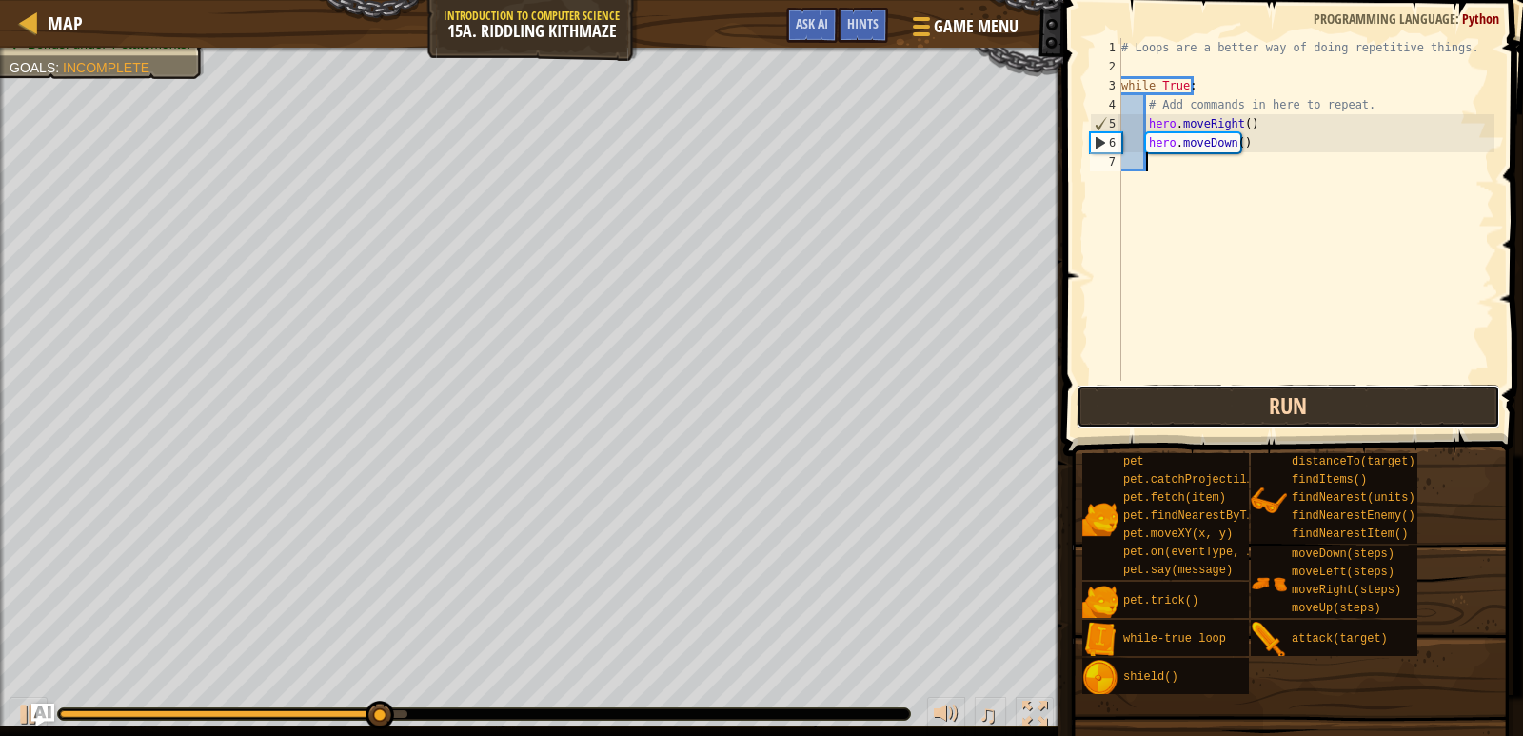
click at [1155, 427] on button "Run" at bounding box center [1289, 407] width 424 height 44
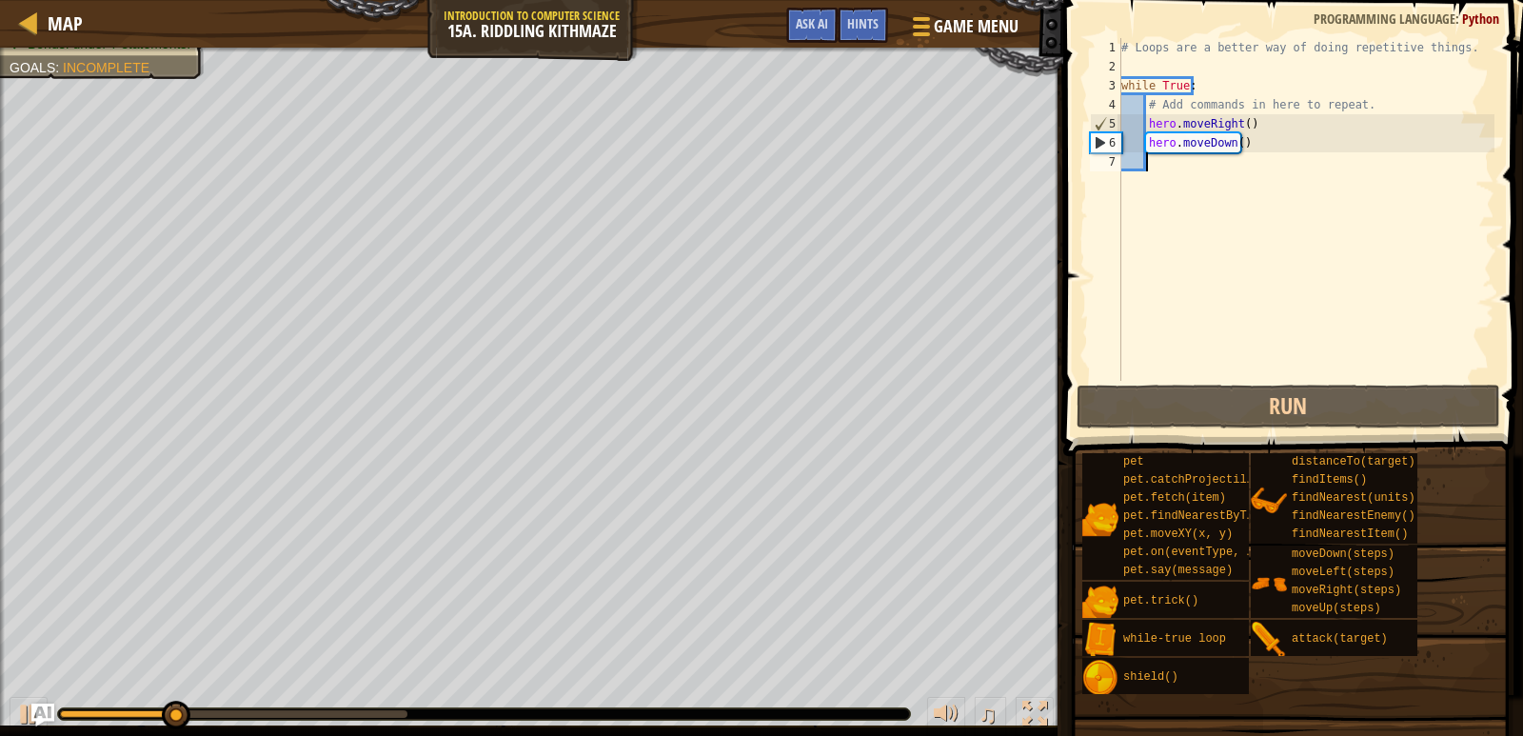
click at [1187, 159] on div "# Loops are a better way of doing repetitive things. while True : # Add command…" at bounding box center [1306, 228] width 377 height 381
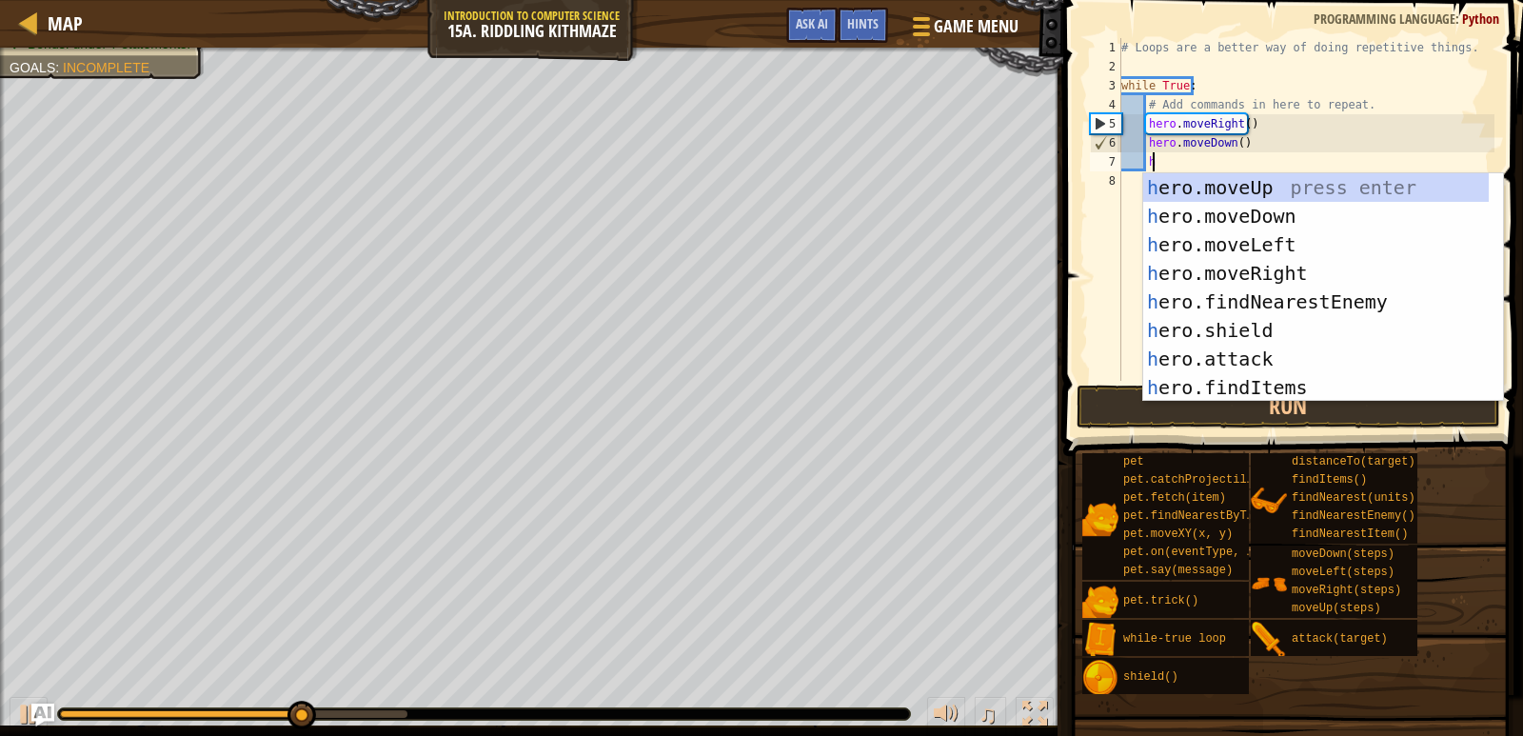
type textarea "her"
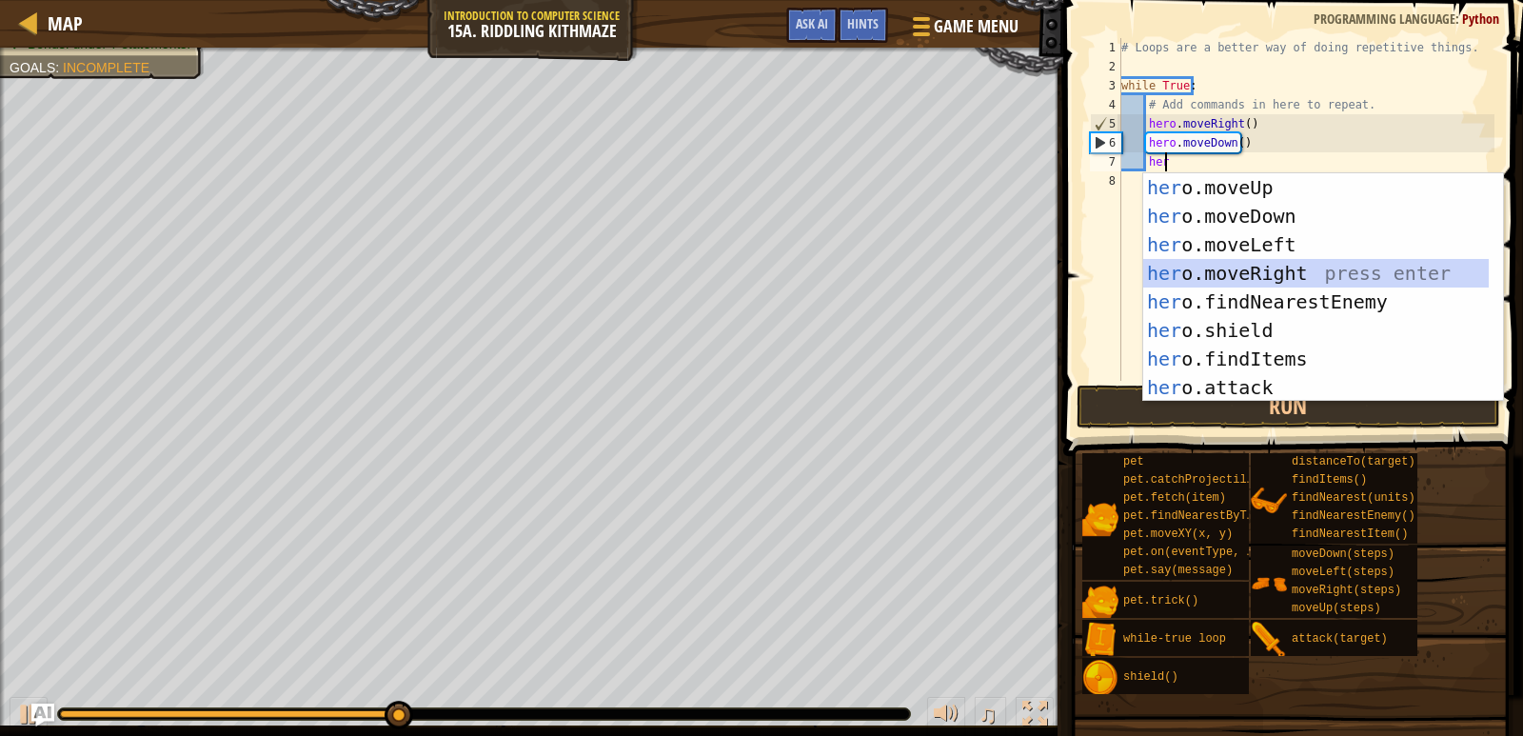
click at [1216, 269] on div "her o.moveUp press enter her o.moveDown press enter her o.moveLeft press enter …" at bounding box center [1316, 316] width 346 height 286
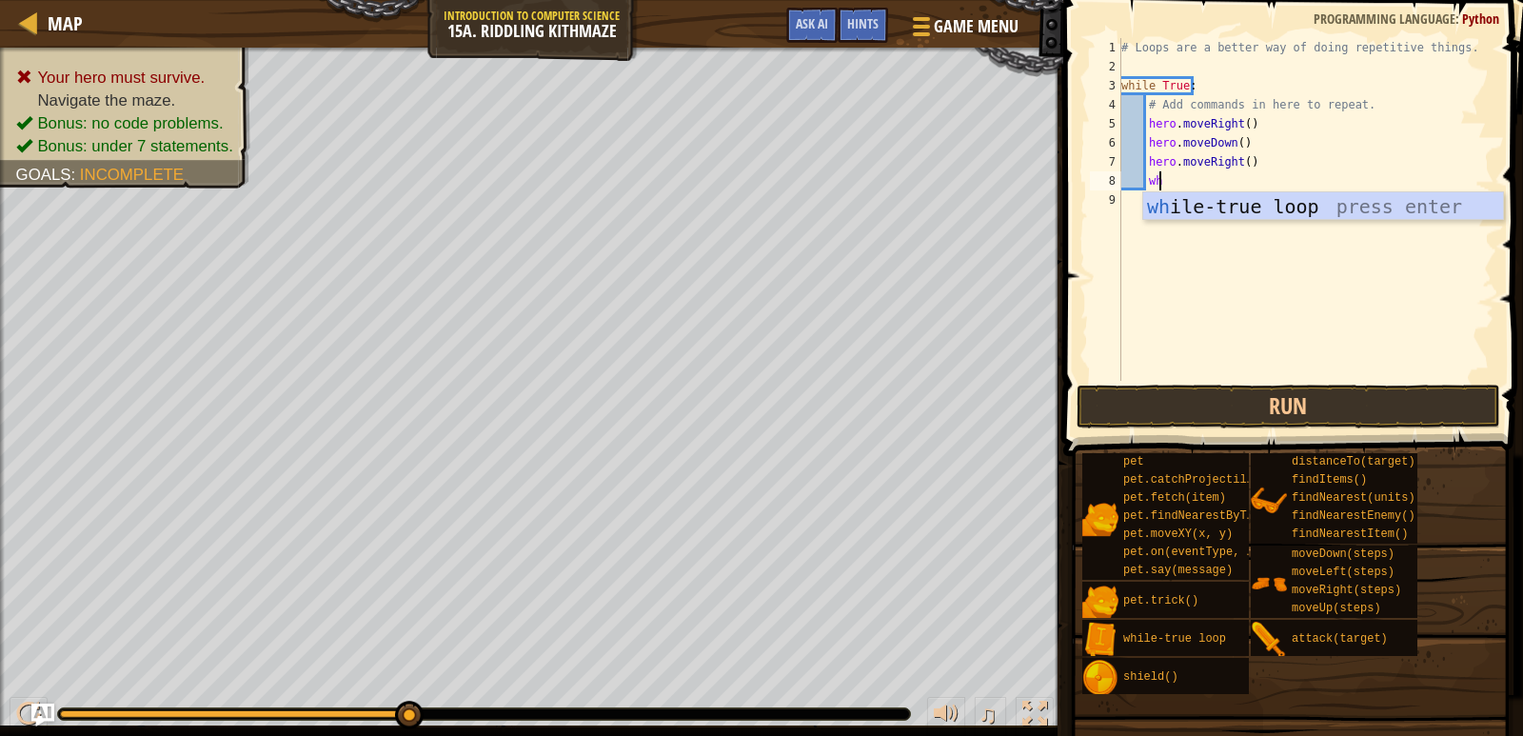
type textarea "whi"
click at [1217, 208] on div "whi le-true loop press enter" at bounding box center [1323, 235] width 360 height 86
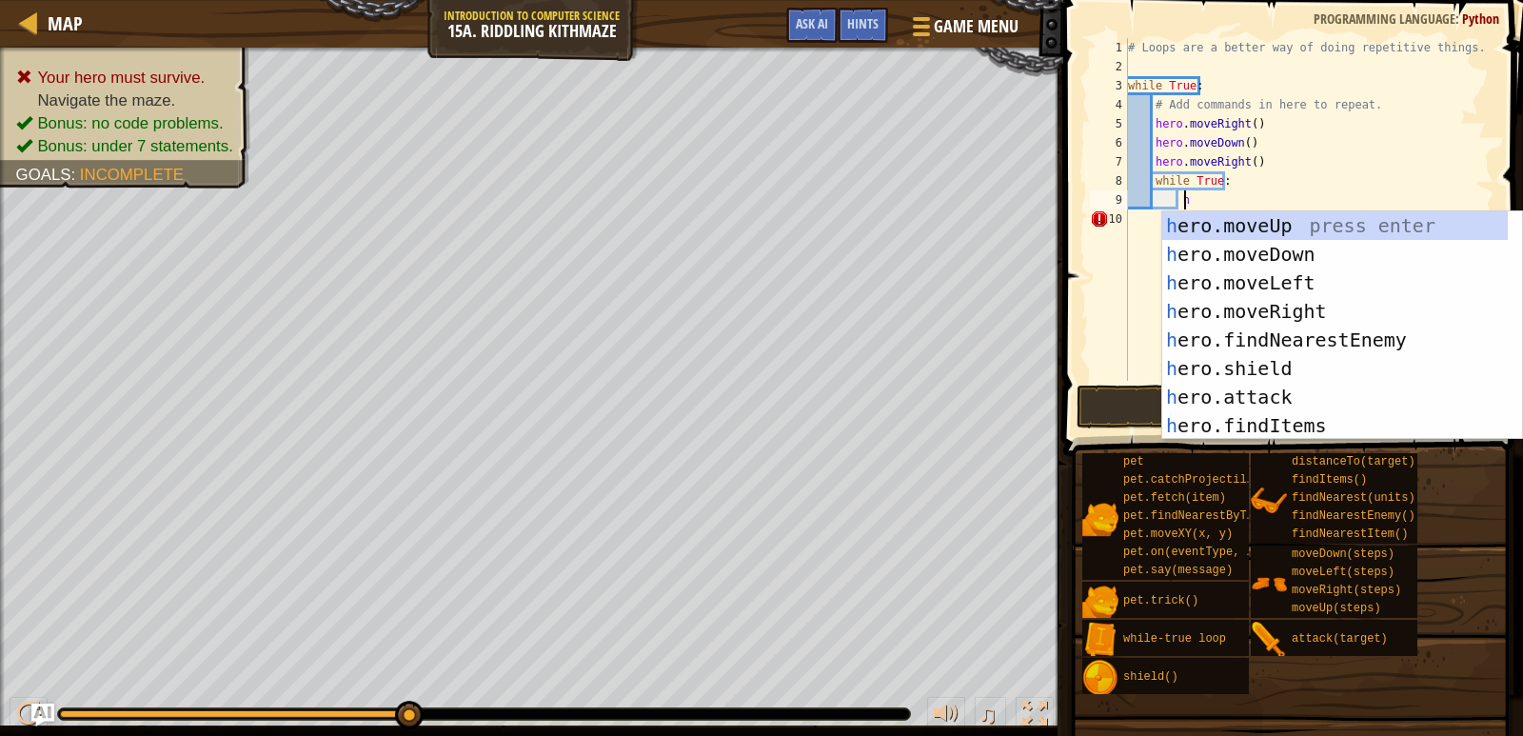
scroll to position [9, 5]
type textarea "her"
click at [1274, 228] on div "her o.moveUp press enter her o.moveDown press enter her o.moveLeft press enter …" at bounding box center [1335, 354] width 346 height 286
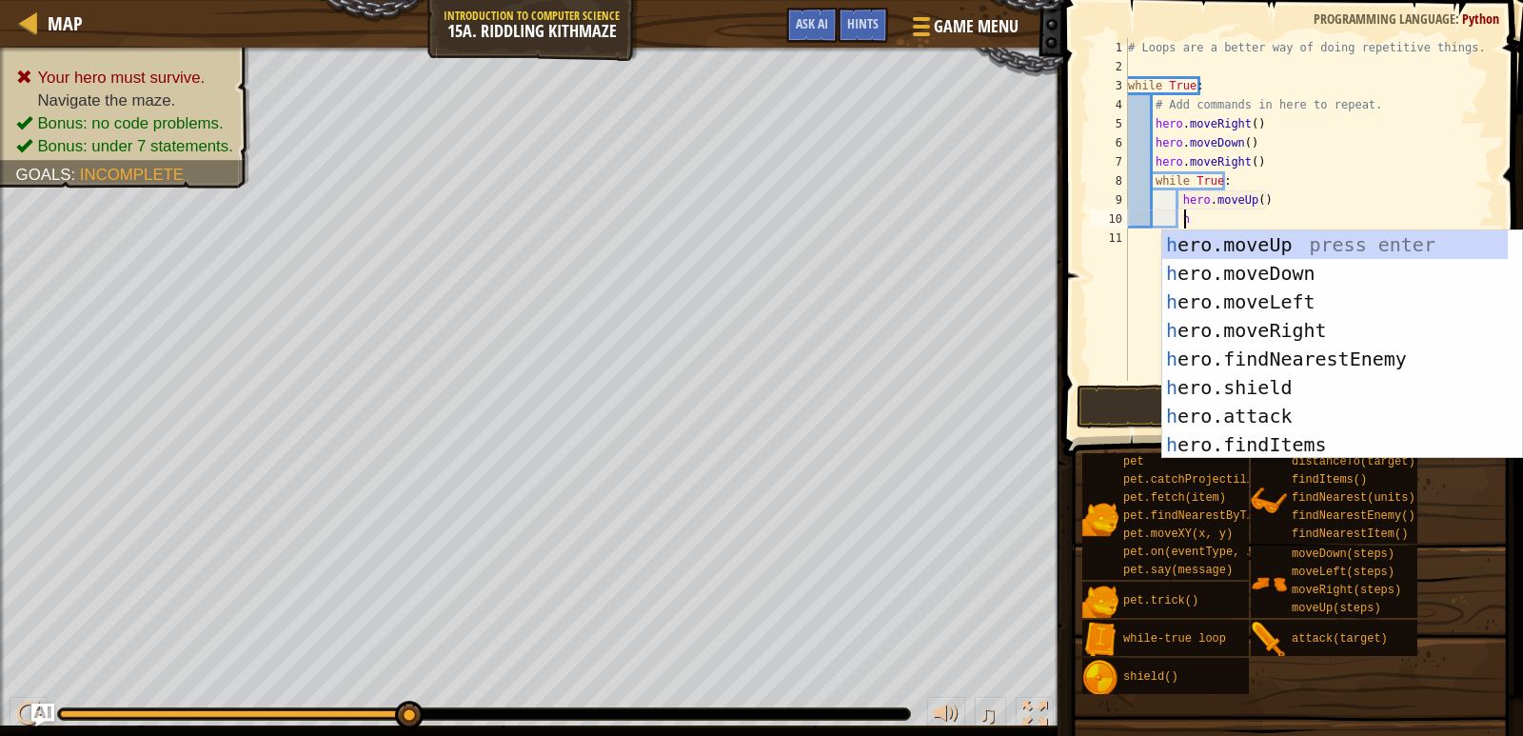
type textarea "he"
click at [1309, 329] on div "he ro.moveUp press enter he ro.moveDown press enter he ro.moveLeft press enter …" at bounding box center [1335, 373] width 346 height 286
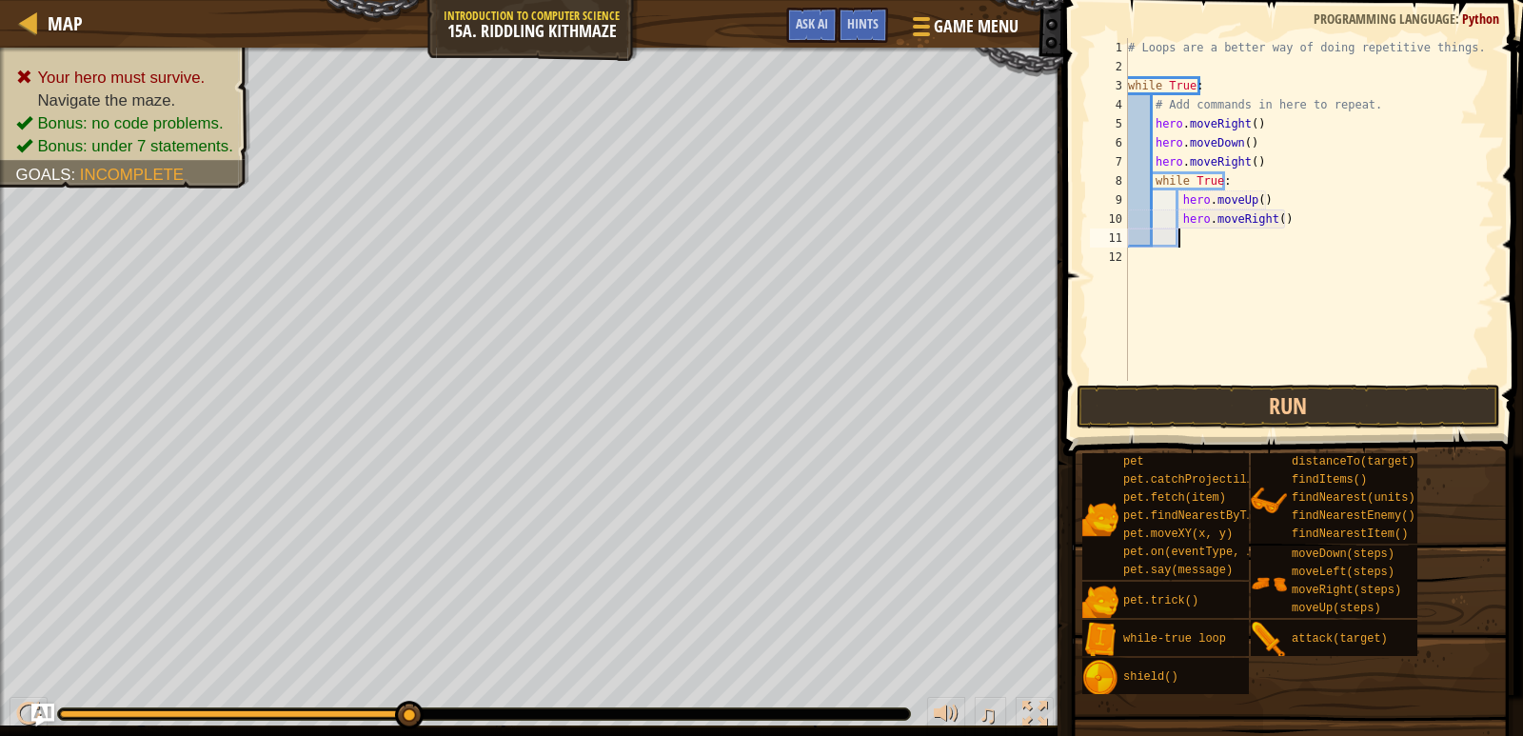
type textarea "h"
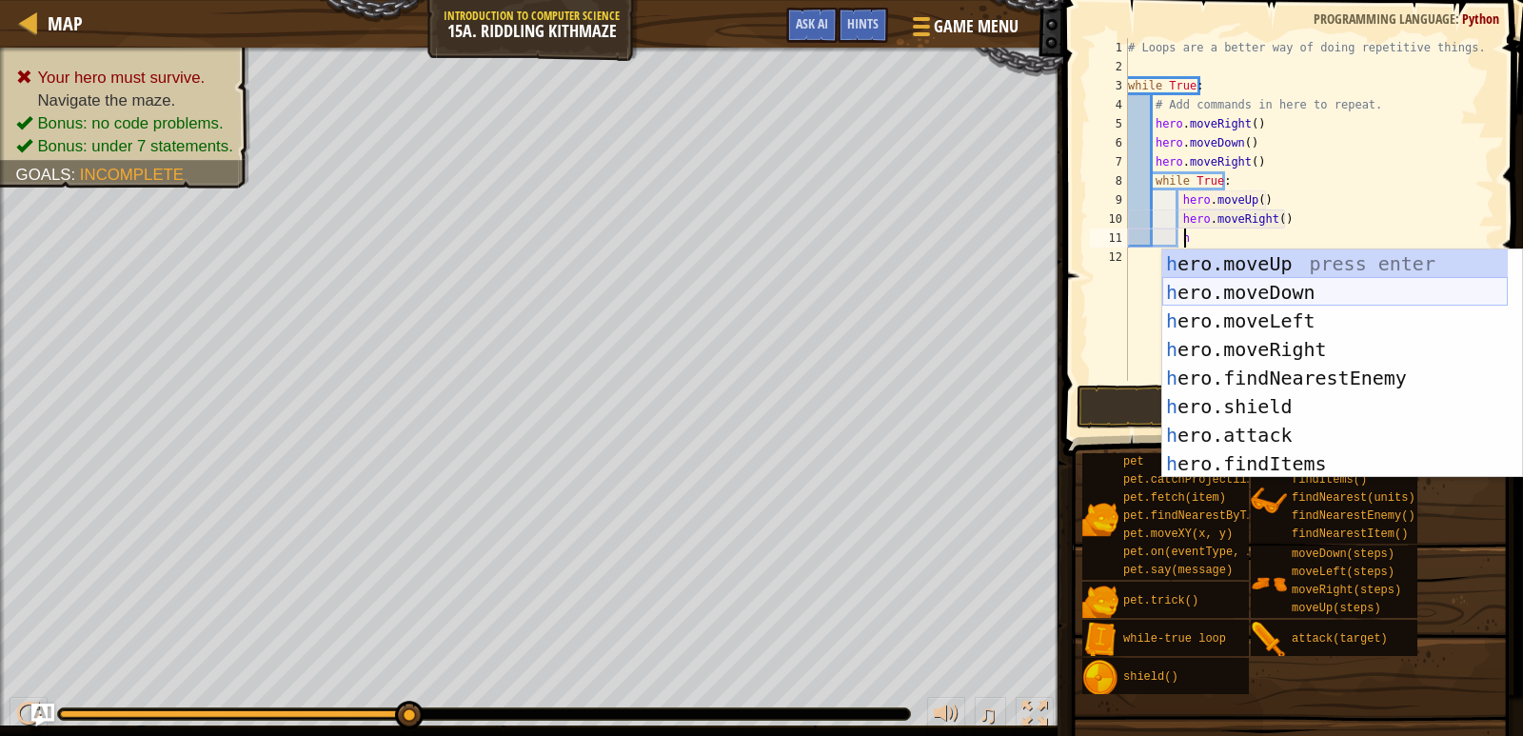
click at [1276, 286] on div "h ero.moveUp press enter h ero.moveDown press enter h ero.moveLeft press enter …" at bounding box center [1335, 392] width 346 height 286
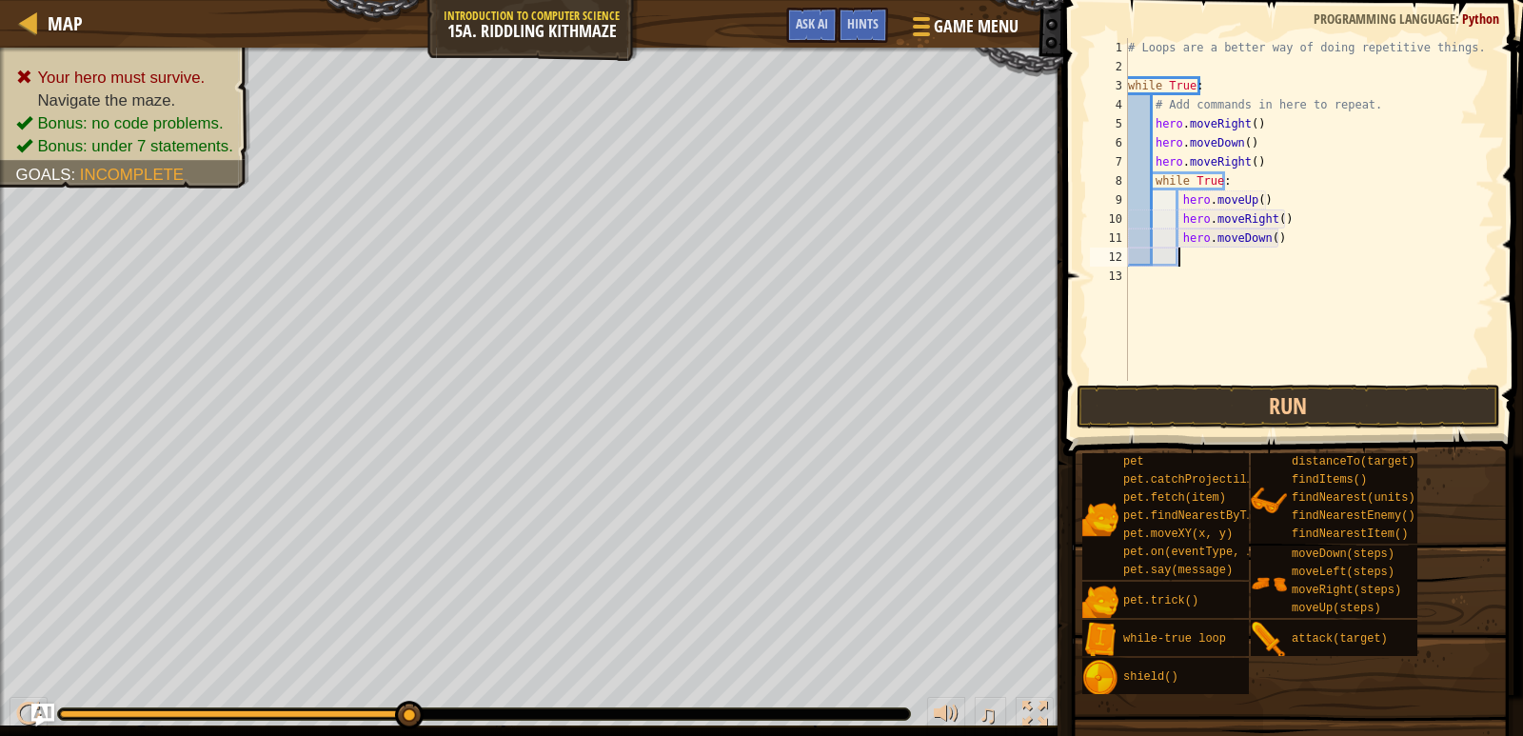
scroll to position [9, 3]
click at [1297, 414] on button "Run" at bounding box center [1289, 407] width 424 height 44
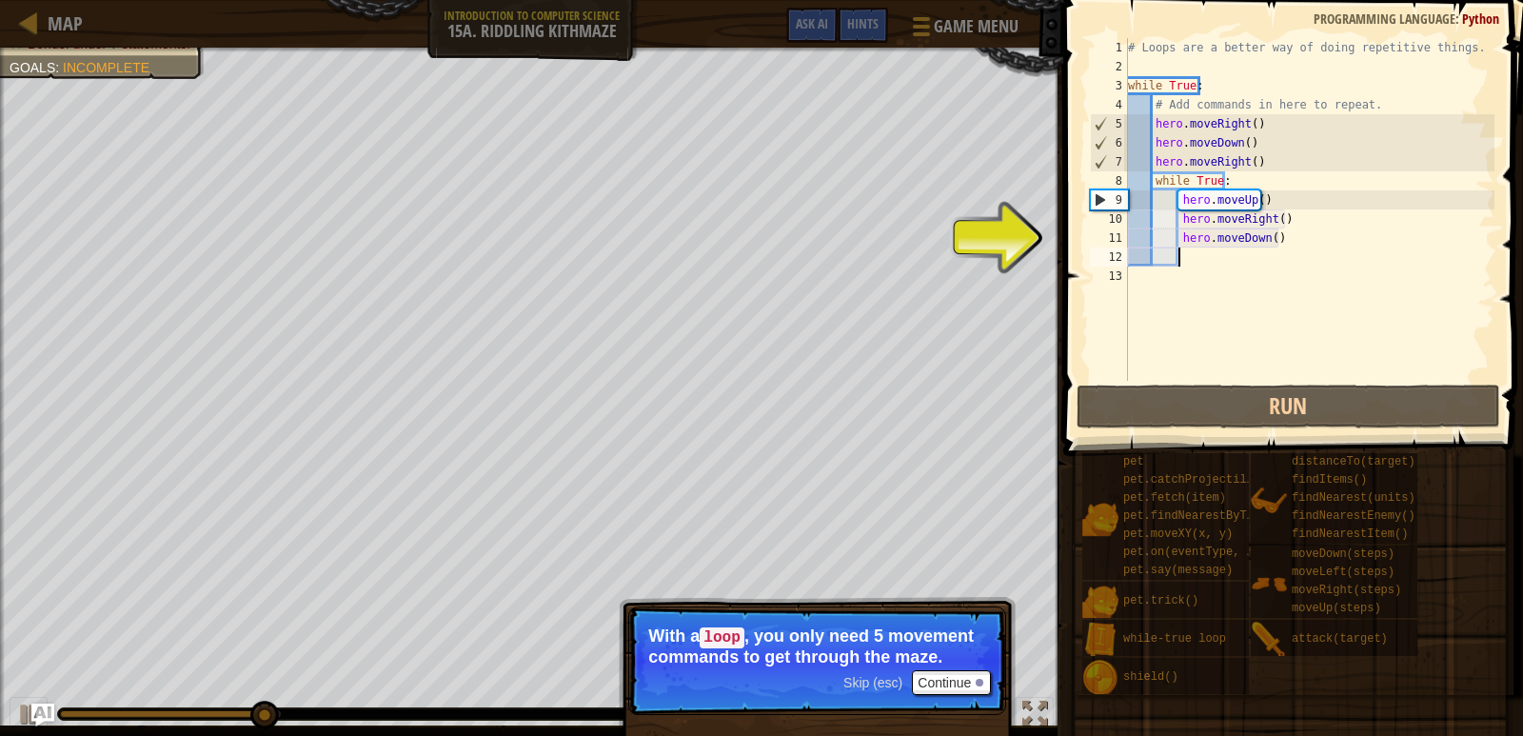
click at [1248, 122] on div "# Loops are a better way of doing repetitive things. while True : # Add command…" at bounding box center [1309, 228] width 371 height 381
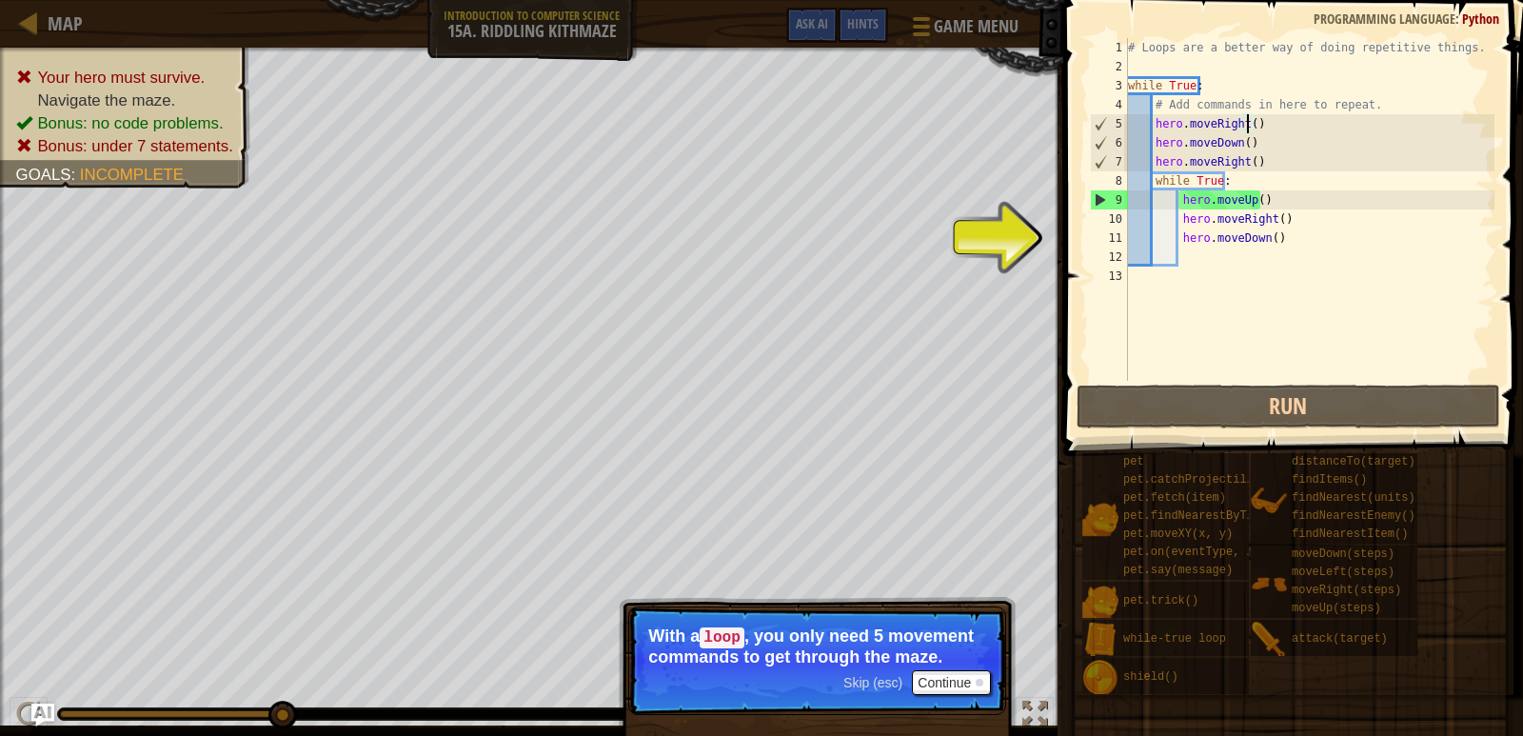
click at [1247, 161] on div "# Loops are a better way of doing repetitive things. while True : # Add command…" at bounding box center [1309, 228] width 371 height 381
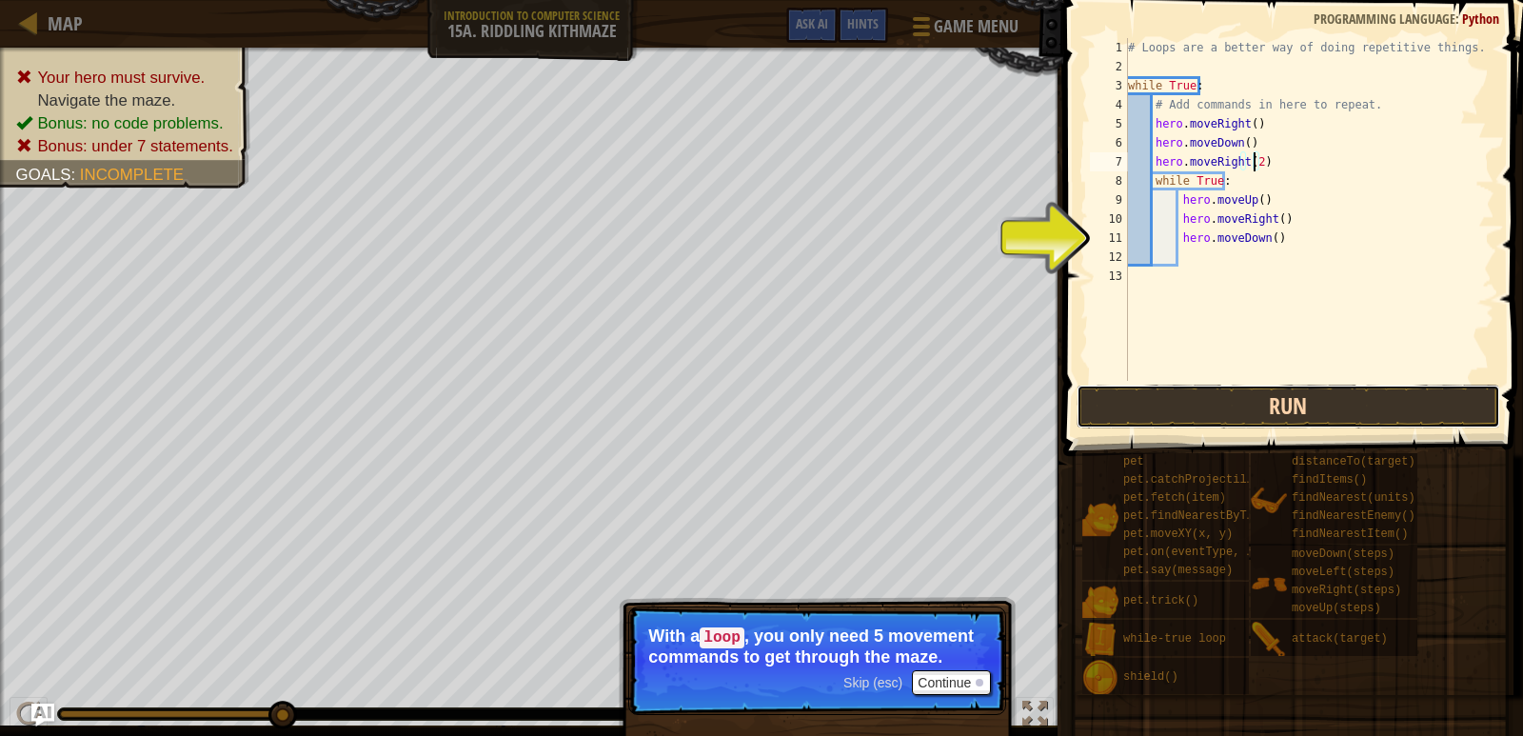
click at [1310, 399] on button "Run" at bounding box center [1289, 407] width 424 height 44
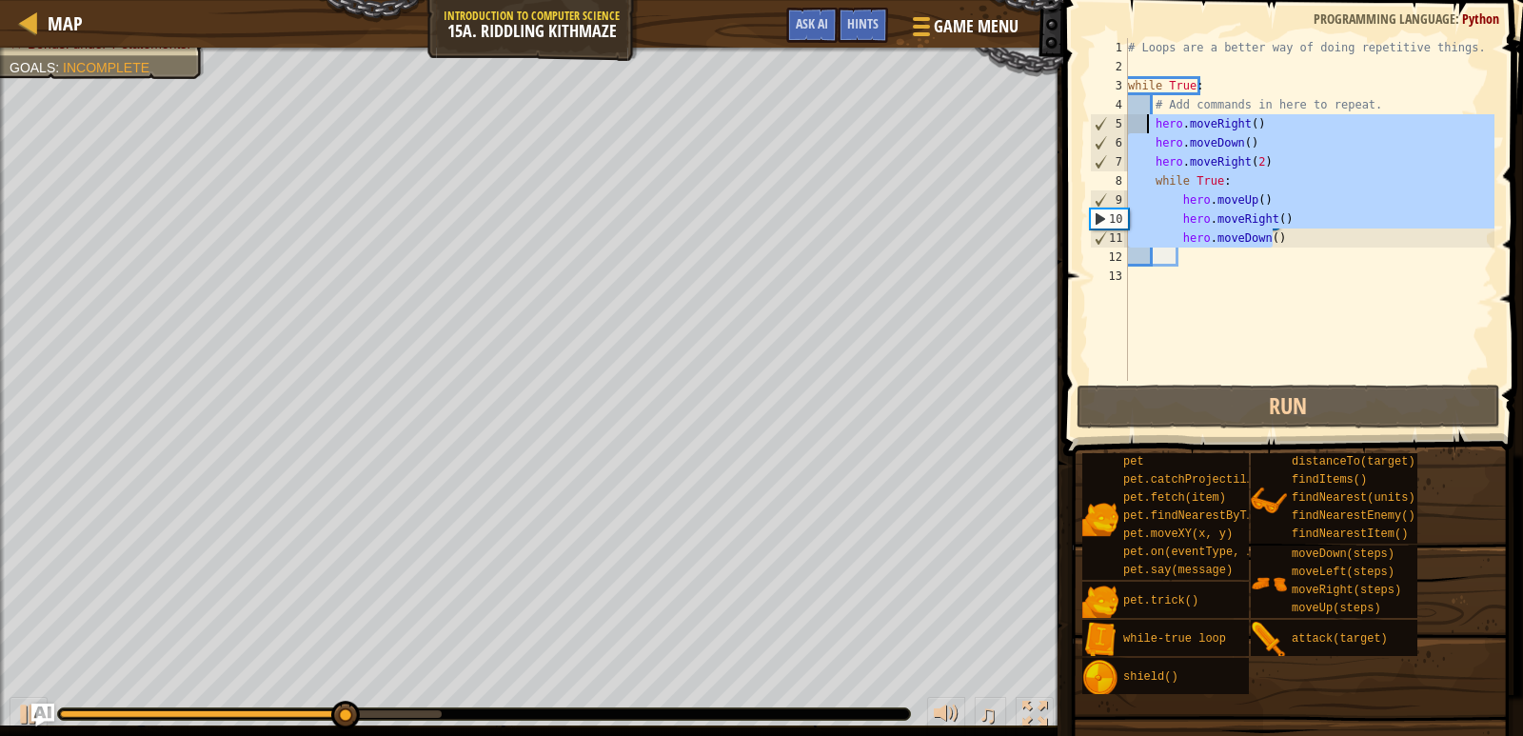
drag, startPoint x: 1281, startPoint y: 241, endPoint x: 1147, endPoint y: 118, distance: 181.2
click at [1147, 118] on div "# Loops are a better way of doing repetitive things. while True : # Add command…" at bounding box center [1309, 228] width 371 height 381
type textarea "hero.moveRight() hero.moveDown()"
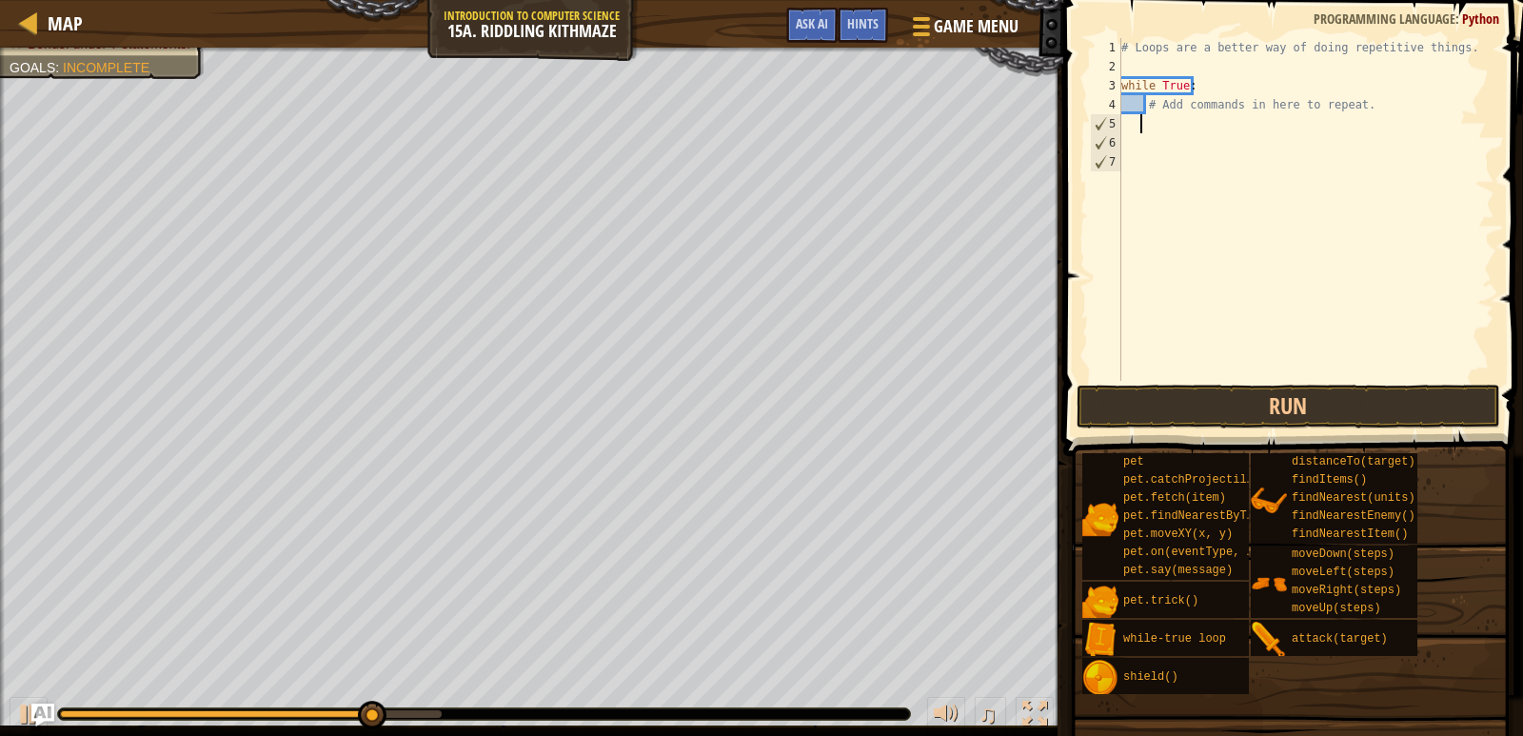
scroll to position [9, 1]
click at [884, 31] on div "Hints" at bounding box center [863, 25] width 50 height 35
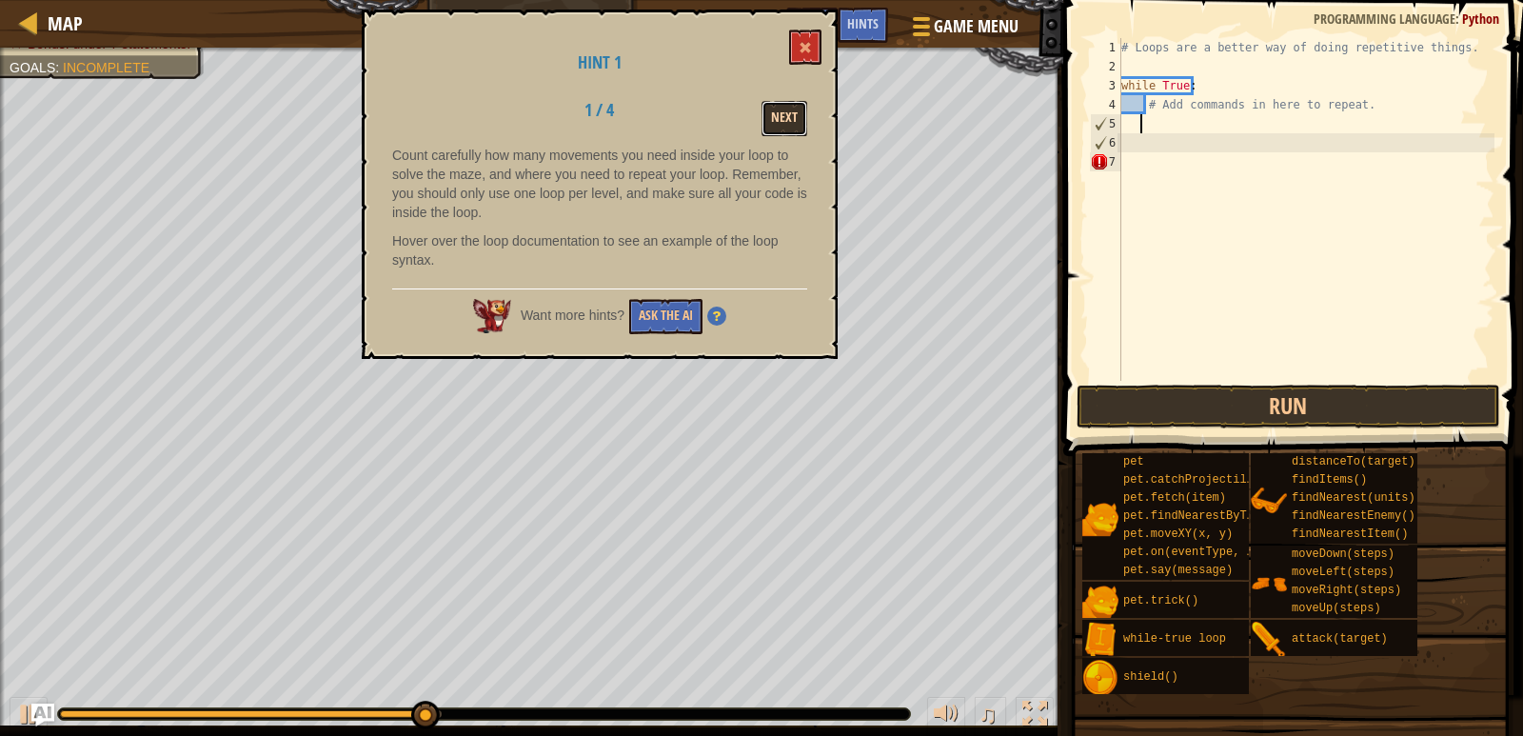
click at [779, 104] on button "Next" at bounding box center [785, 118] width 46 height 35
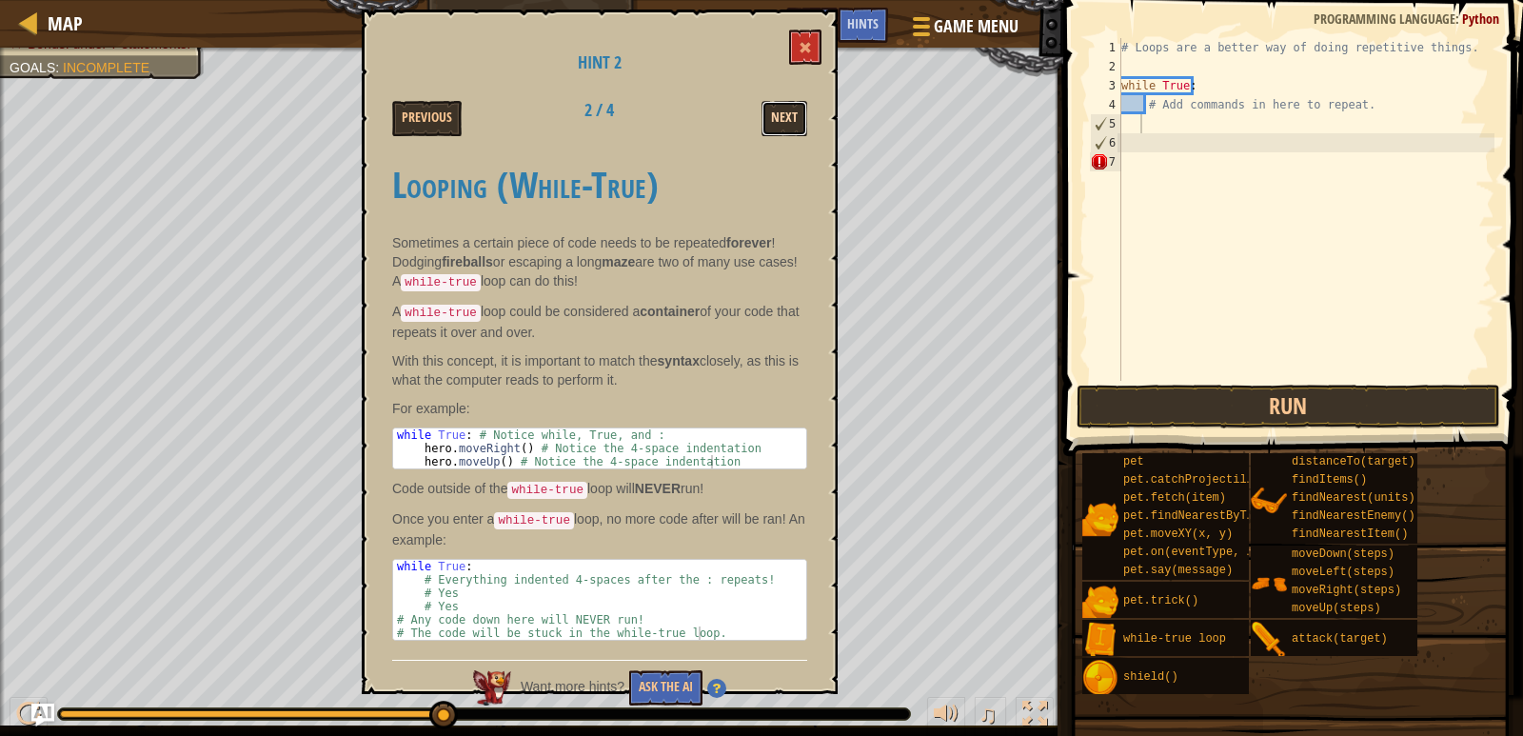
click at [772, 113] on button "Next" at bounding box center [785, 118] width 46 height 35
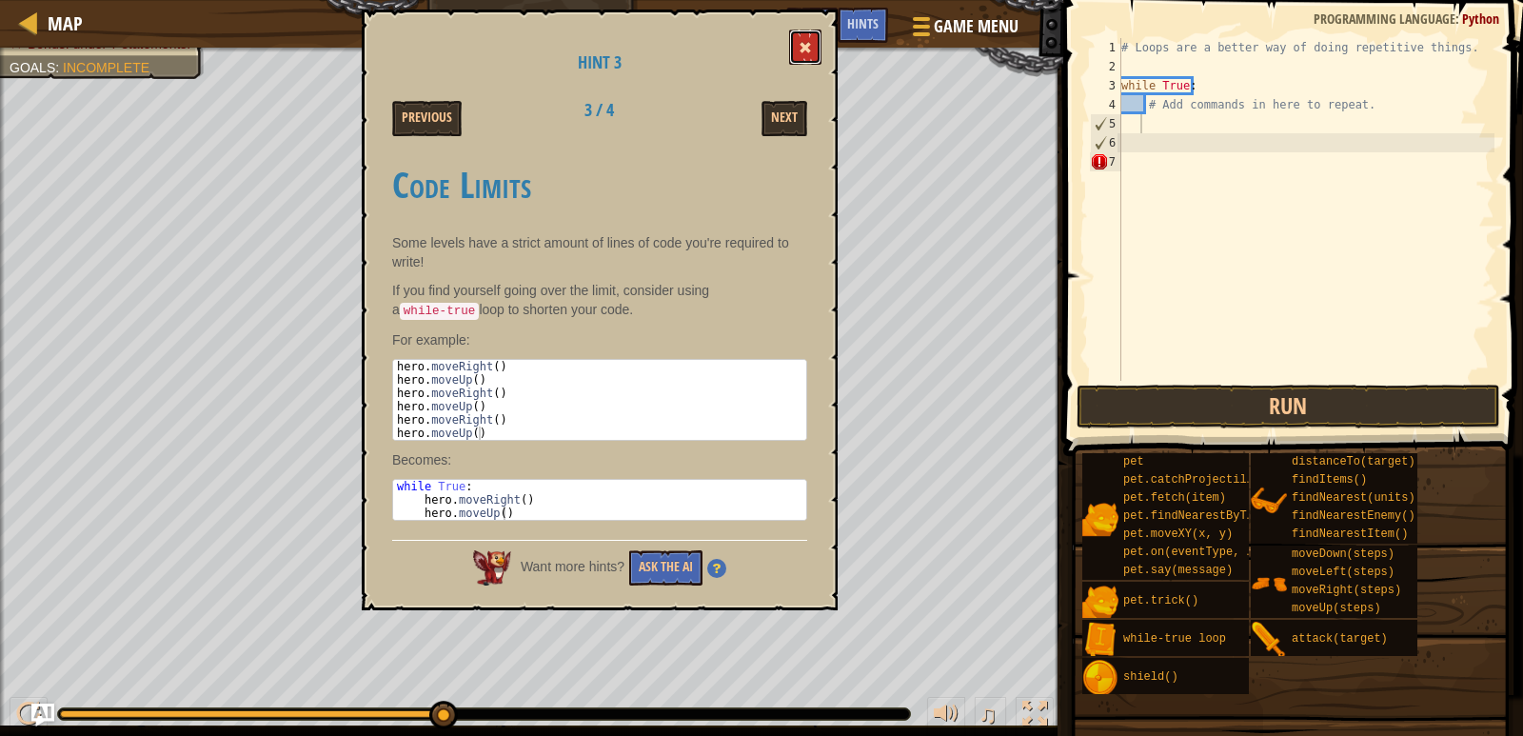
click at [812, 36] on button at bounding box center [805, 47] width 32 height 35
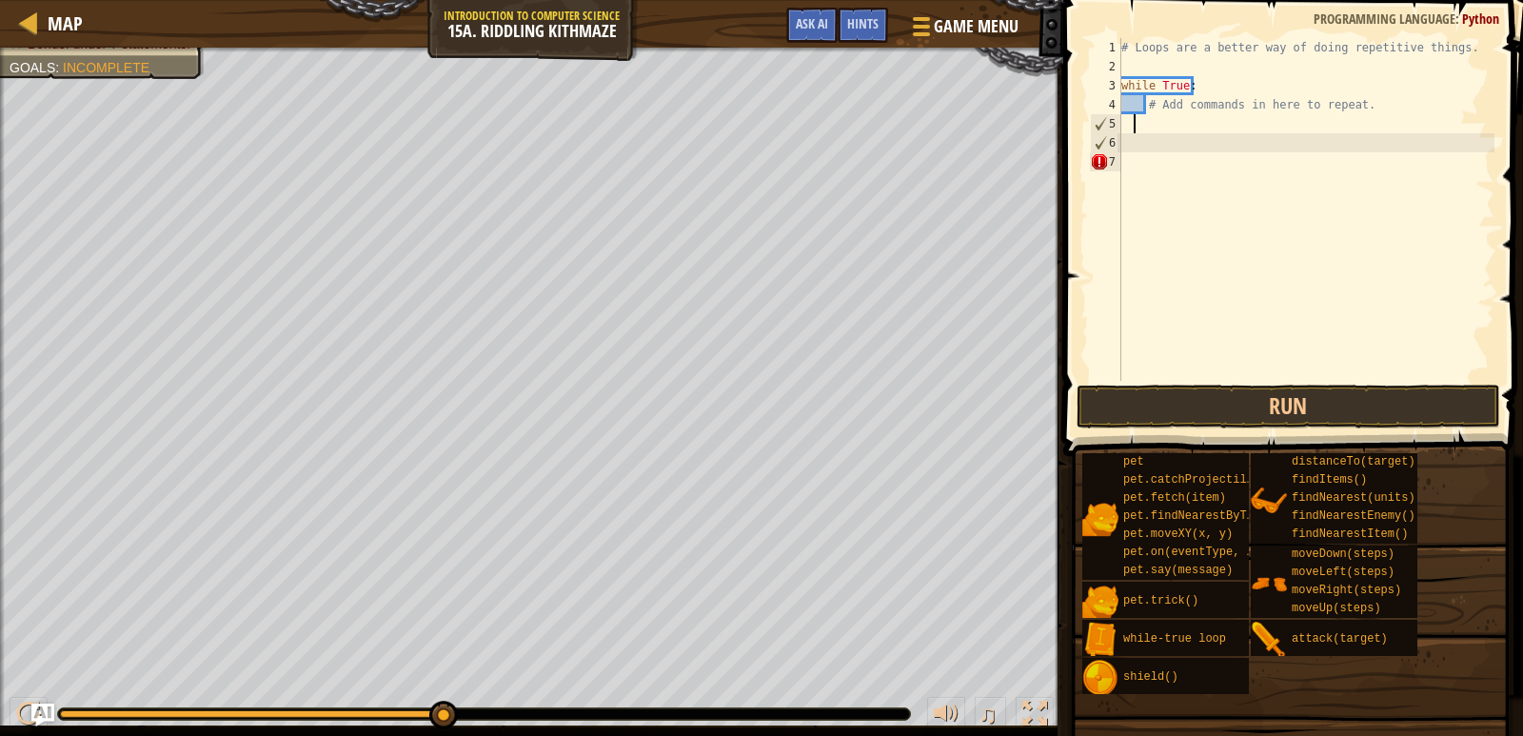
click at [1137, 123] on div "# Loops are a better way of doing repetitive things. while True : # Add command…" at bounding box center [1306, 228] width 377 height 381
click at [1138, 126] on div "# Loops are a better way of doing repetitive things. while True : # Add command…" at bounding box center [1306, 228] width 377 height 381
click at [1150, 124] on div "# Loops are a better way of doing repetitive things. while True : # Add command…" at bounding box center [1306, 228] width 377 height 381
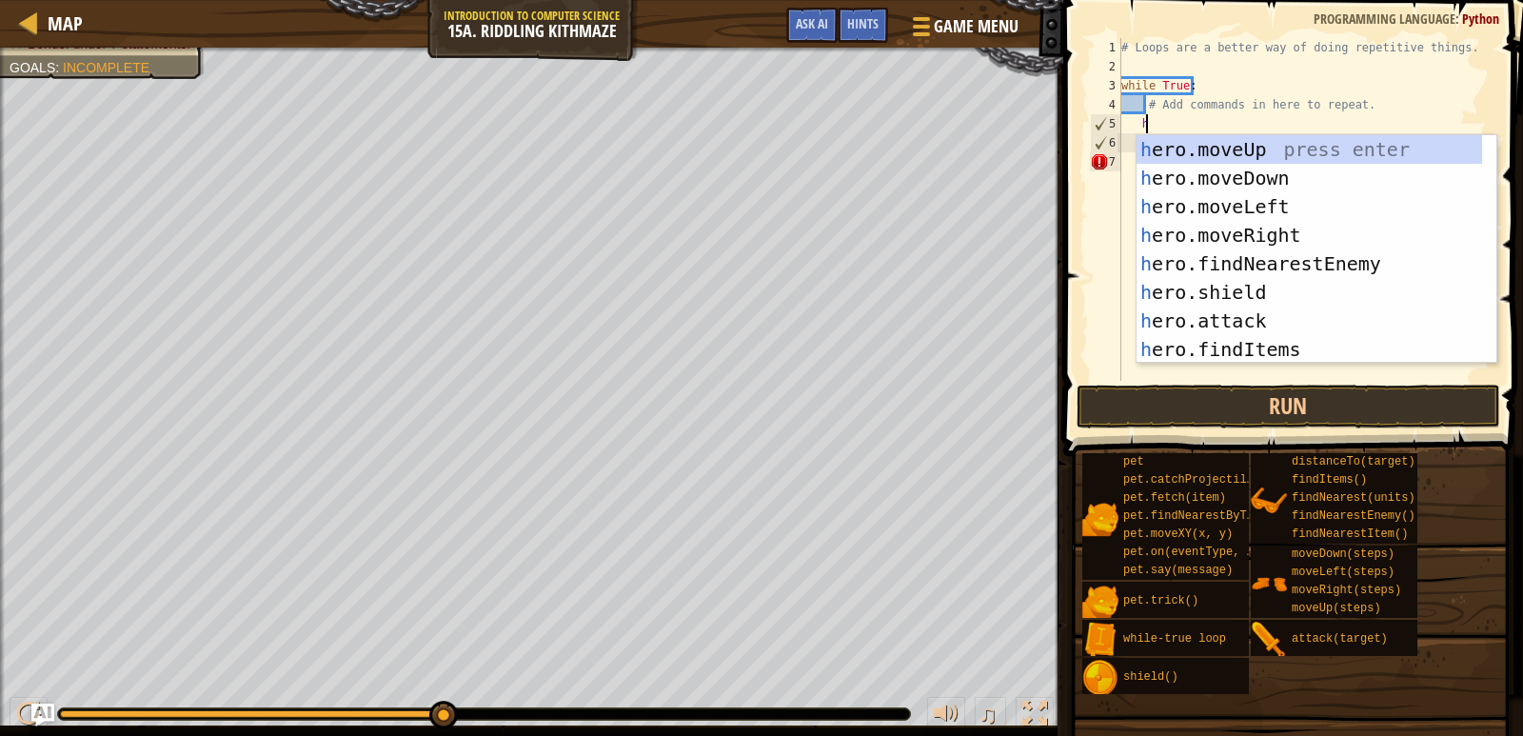
scroll to position [9, 2]
type textarea "her"
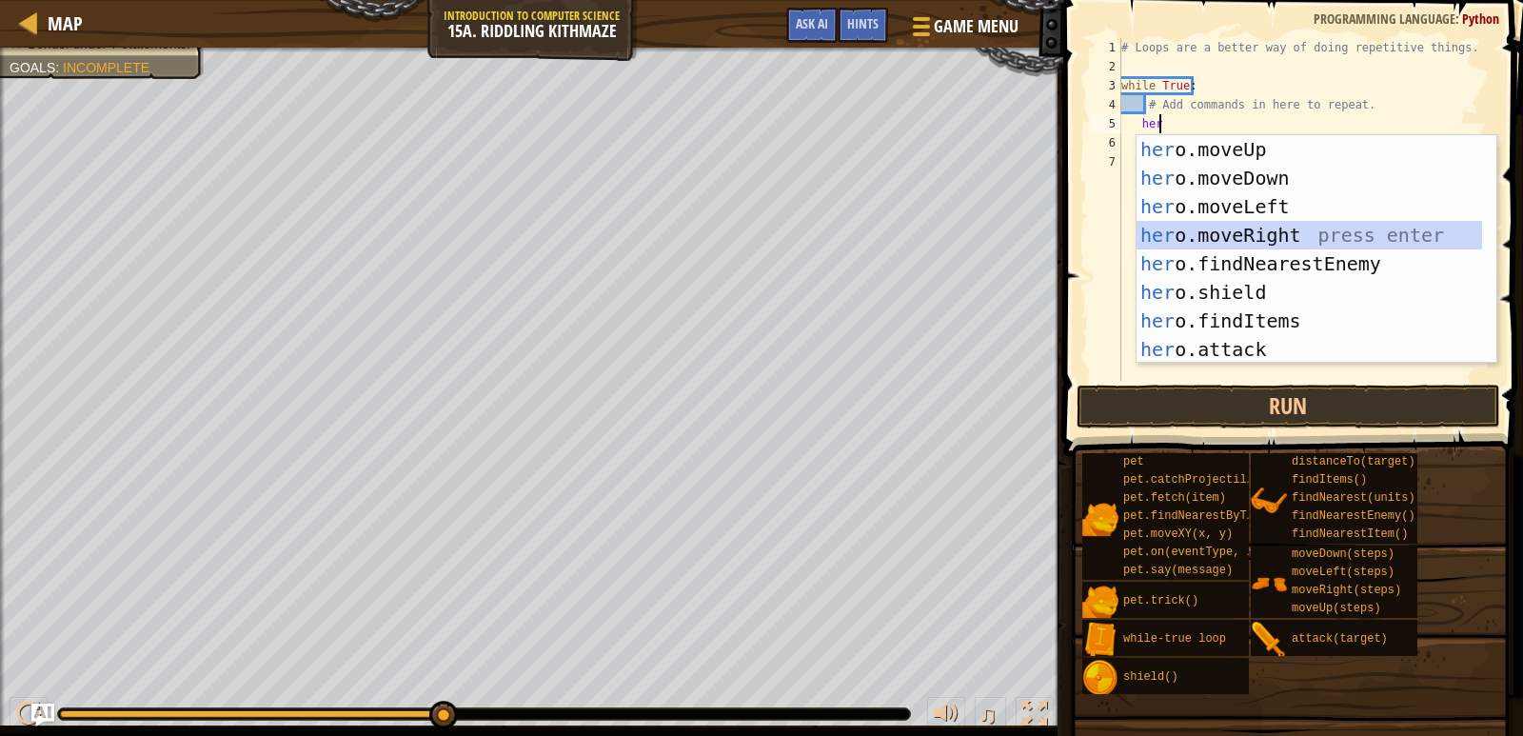
click at [1205, 228] on div "her o.moveUp press enter her o.moveDown press enter her o.moveLeft press enter …" at bounding box center [1310, 278] width 346 height 286
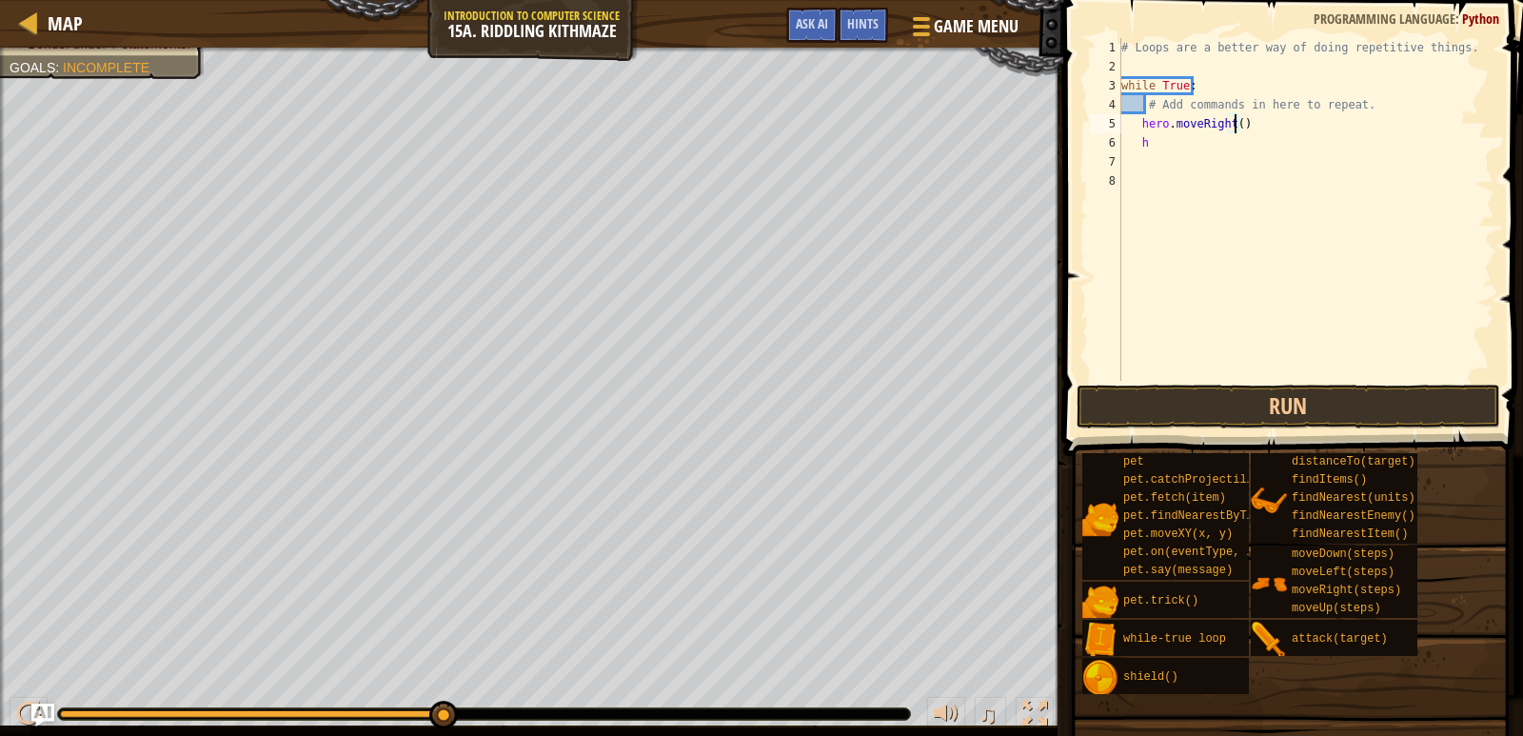
click at [1234, 126] on div "# Loops are a better way of doing repetitive things. while True : # Add command…" at bounding box center [1306, 228] width 377 height 381
click at [1150, 148] on div "# Loops are a better way of doing repetitive things. while True : # Add command…" at bounding box center [1306, 228] width 377 height 381
type textarea "h"
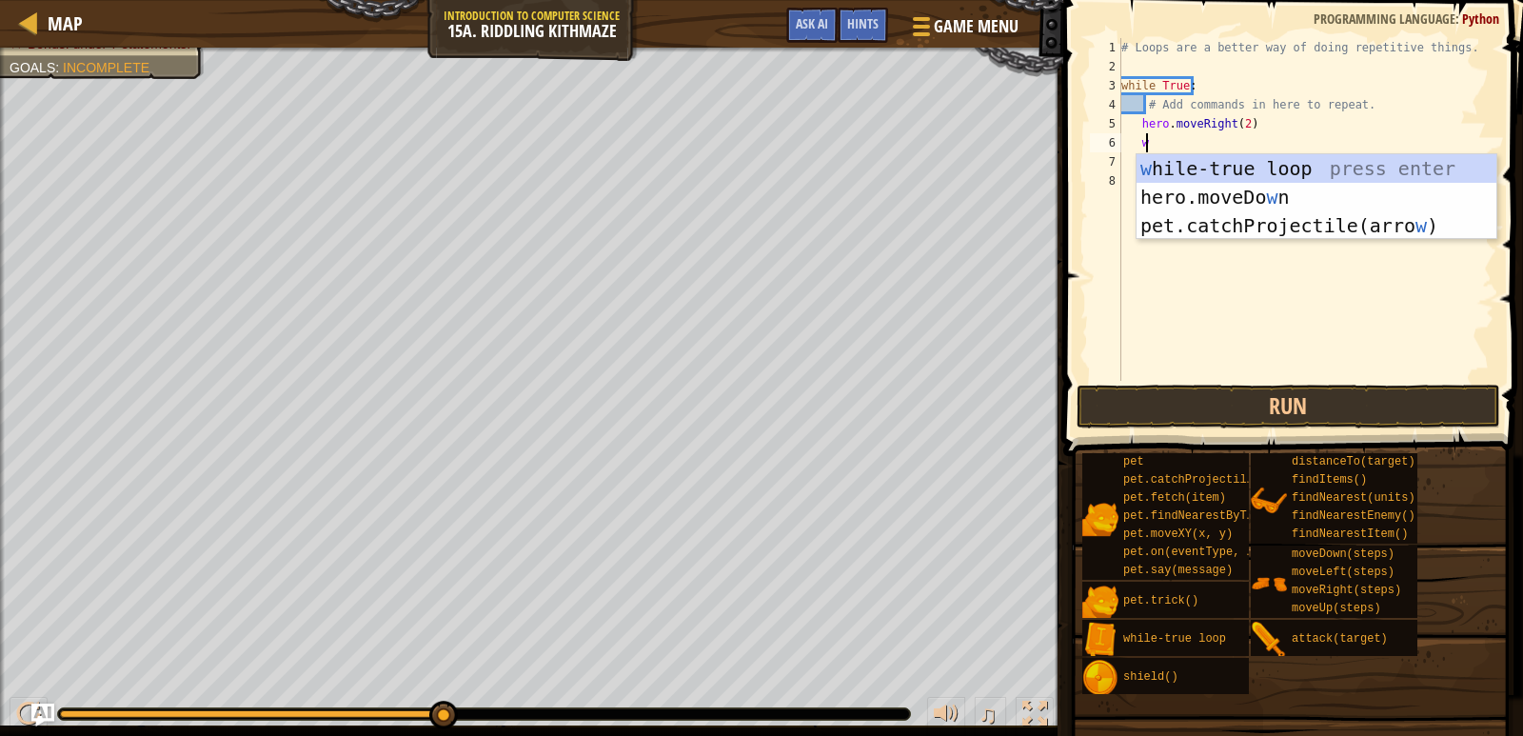
type textarea "wh"
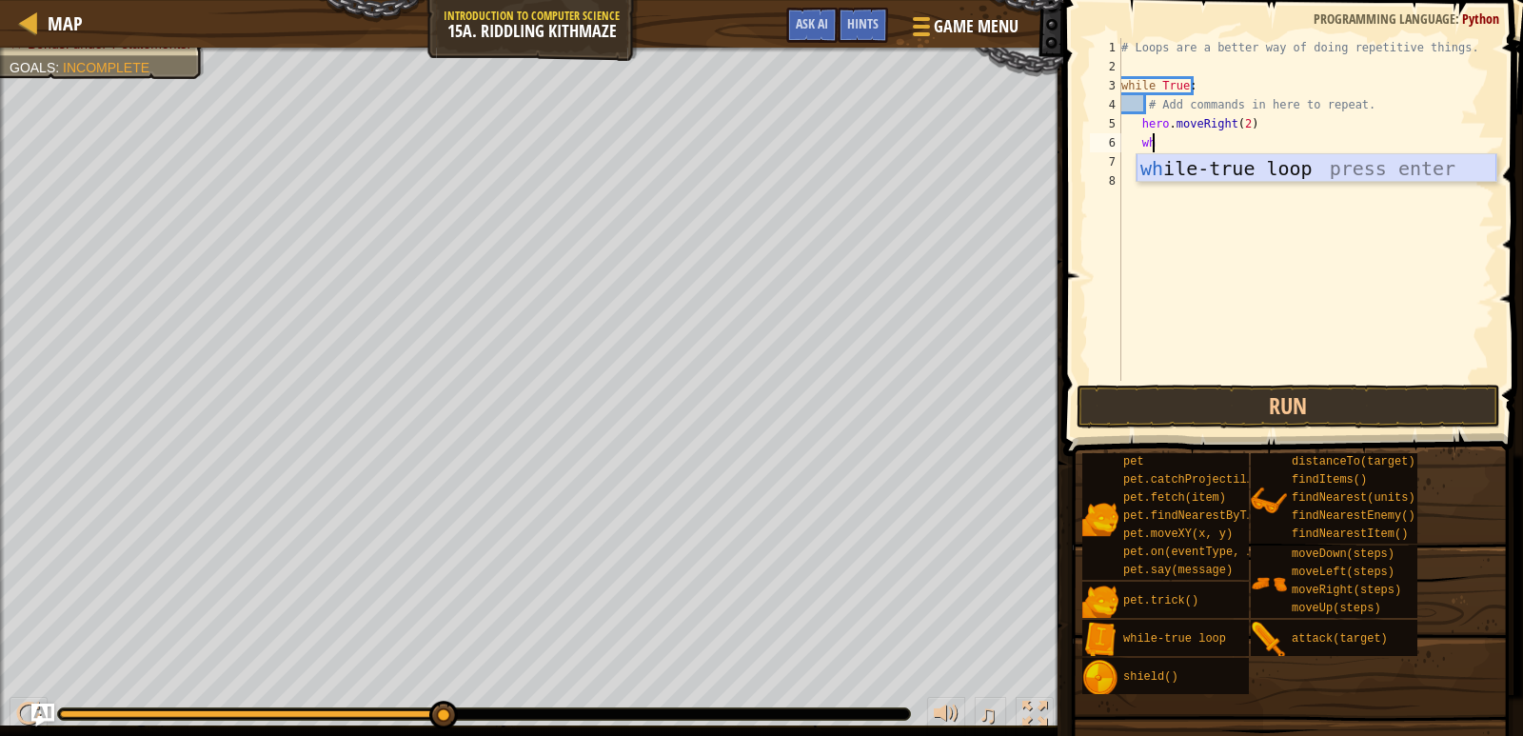
click at [1171, 156] on div "wh ile-true loop press enter" at bounding box center [1317, 197] width 360 height 86
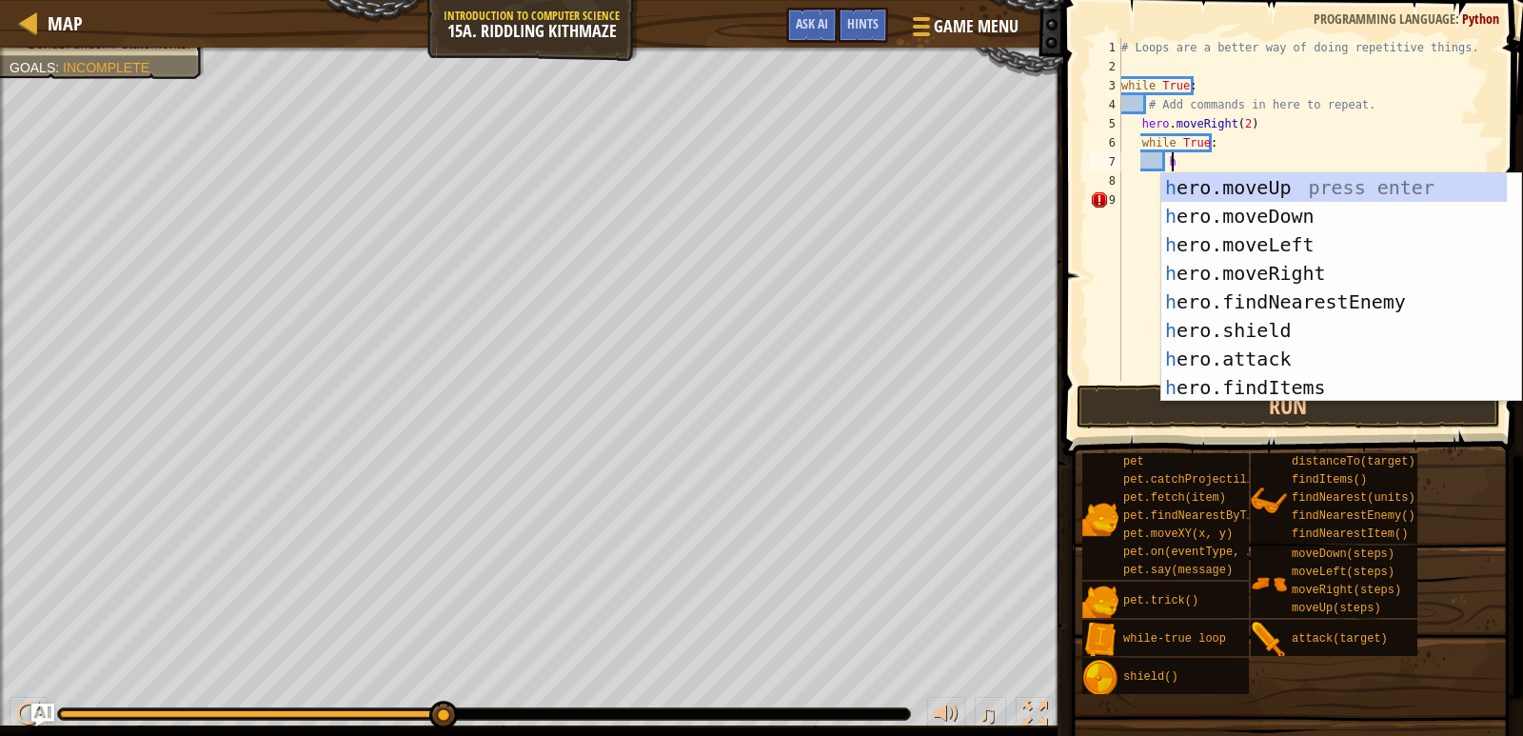
type textarea "her"
click at [1219, 263] on div "her o.moveUp press enter her o.moveDown press enter her o.moveLeft press enter …" at bounding box center [1335, 316] width 346 height 286
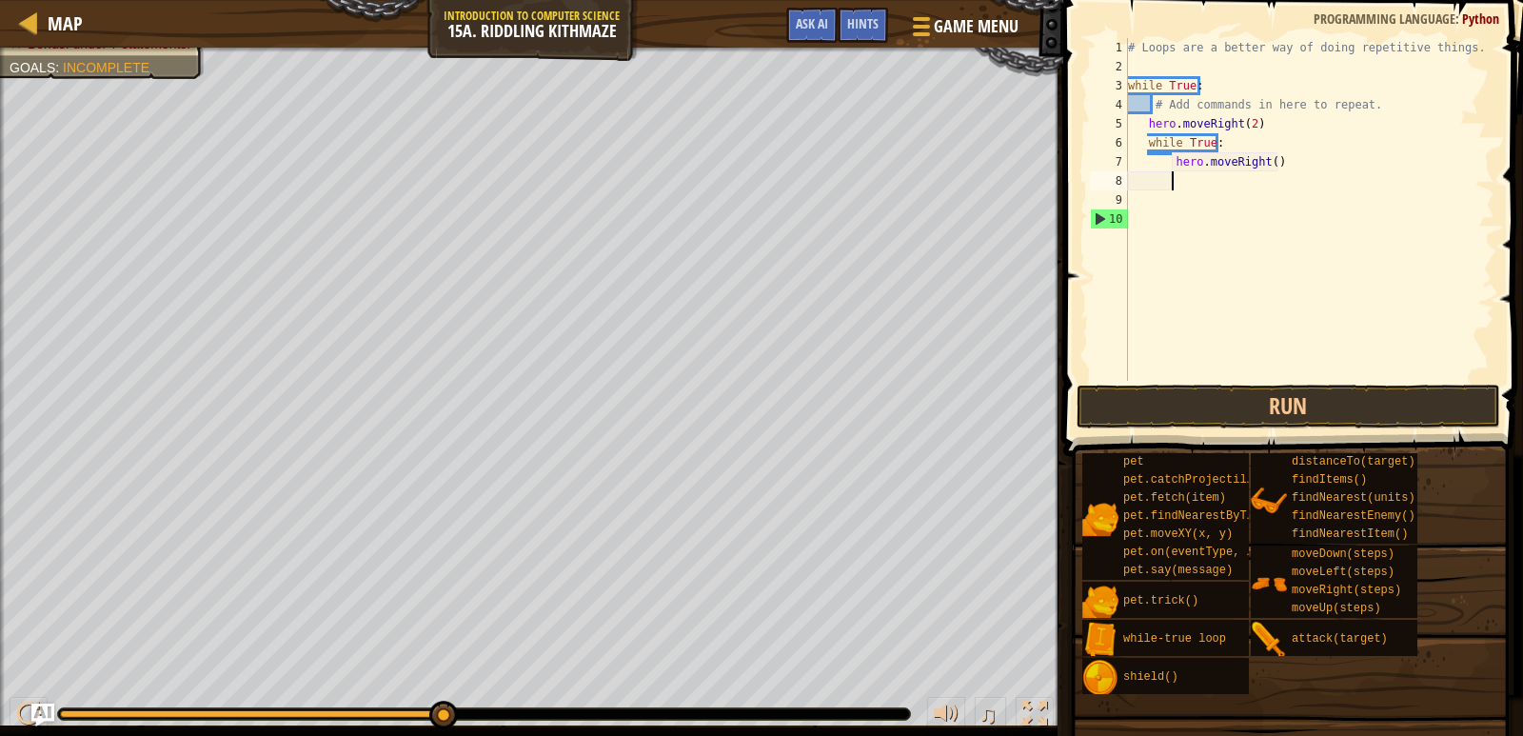
scroll to position [9, 3]
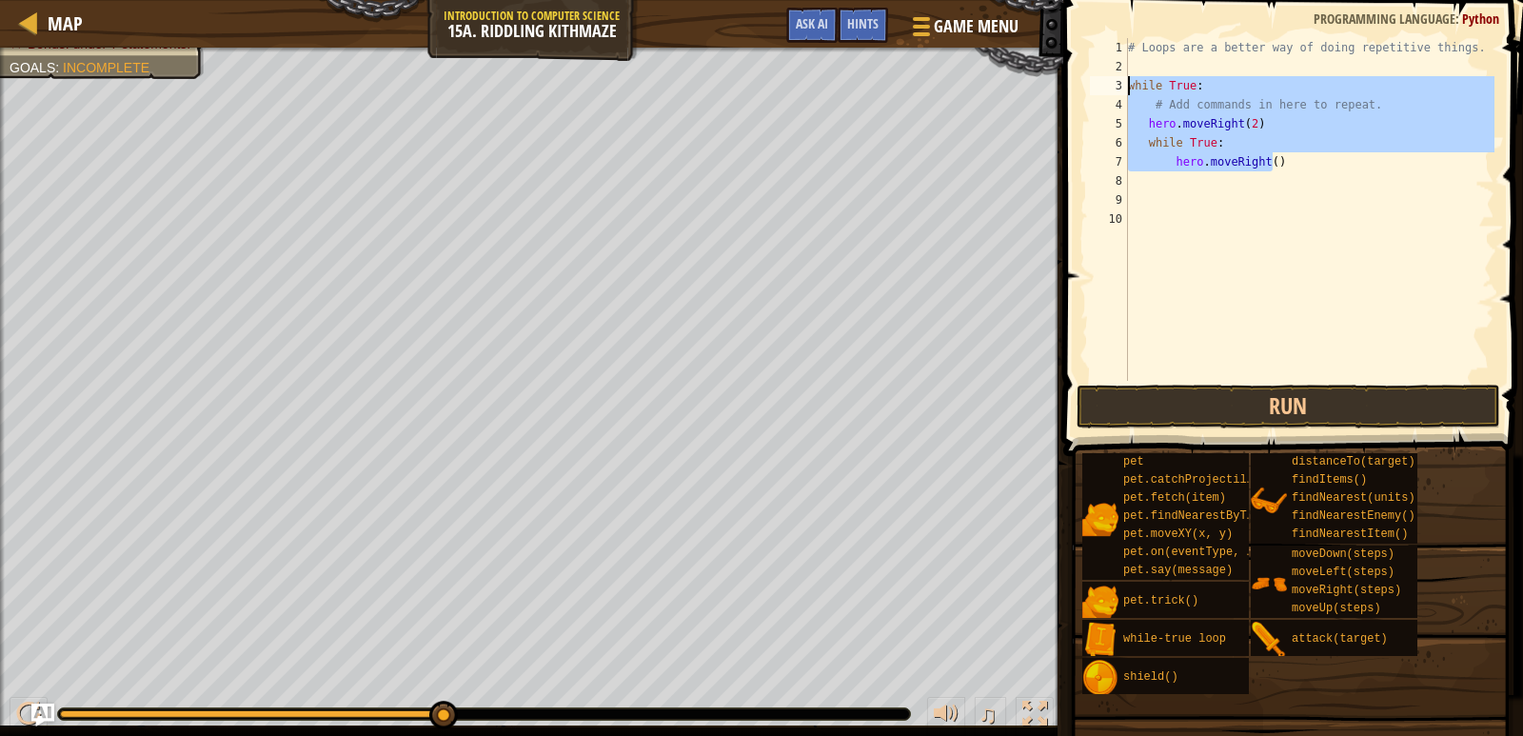
drag, startPoint x: 1297, startPoint y: 170, endPoint x: 1126, endPoint y: 83, distance: 191.6
click at [1126, 83] on div "1 2 3 4 5 6 7 8 9 10 # Loops are a better way of doing repetitive things. while…" at bounding box center [1290, 209] width 408 height 343
type textarea "while True: # Add commands in here to repeat."
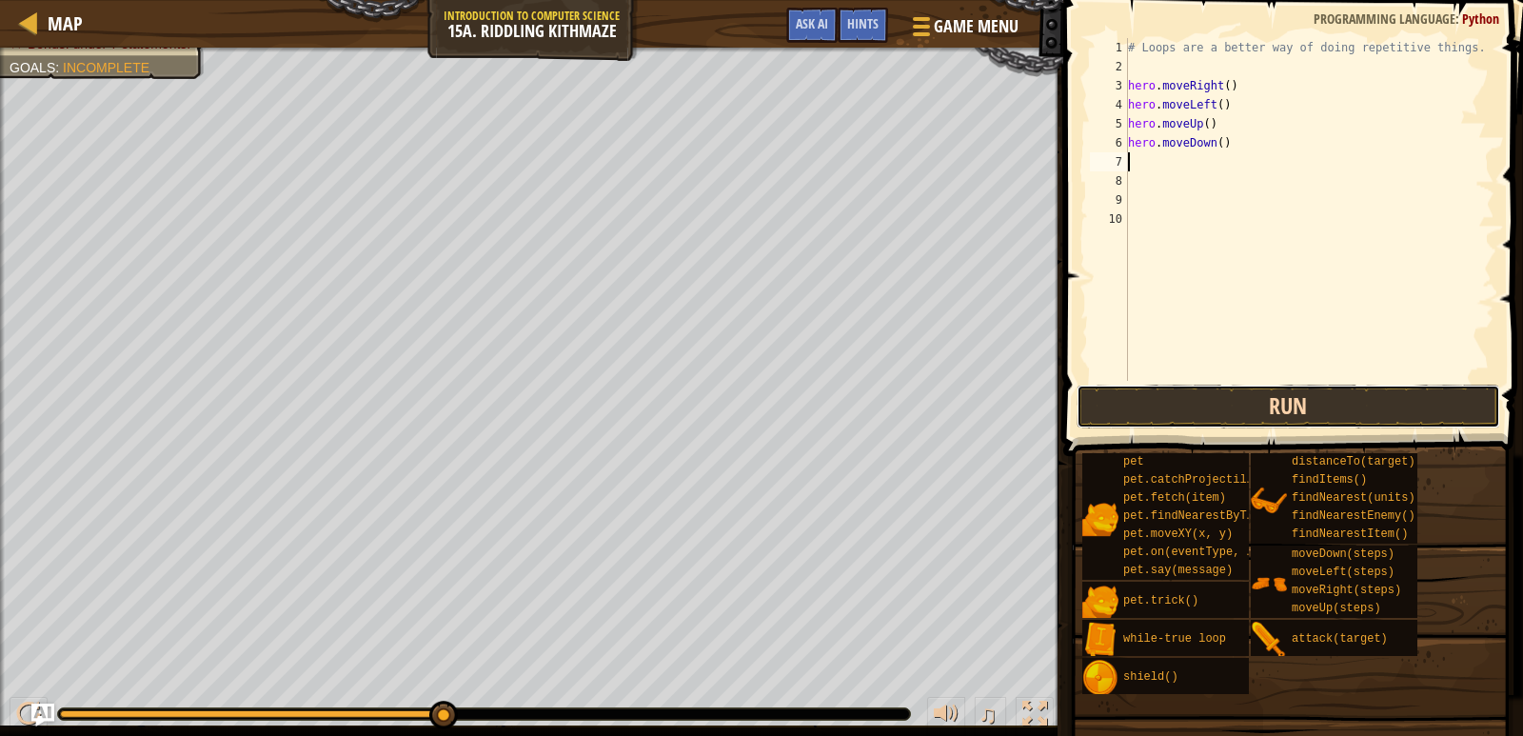
click at [1317, 400] on button "Run" at bounding box center [1289, 407] width 424 height 44
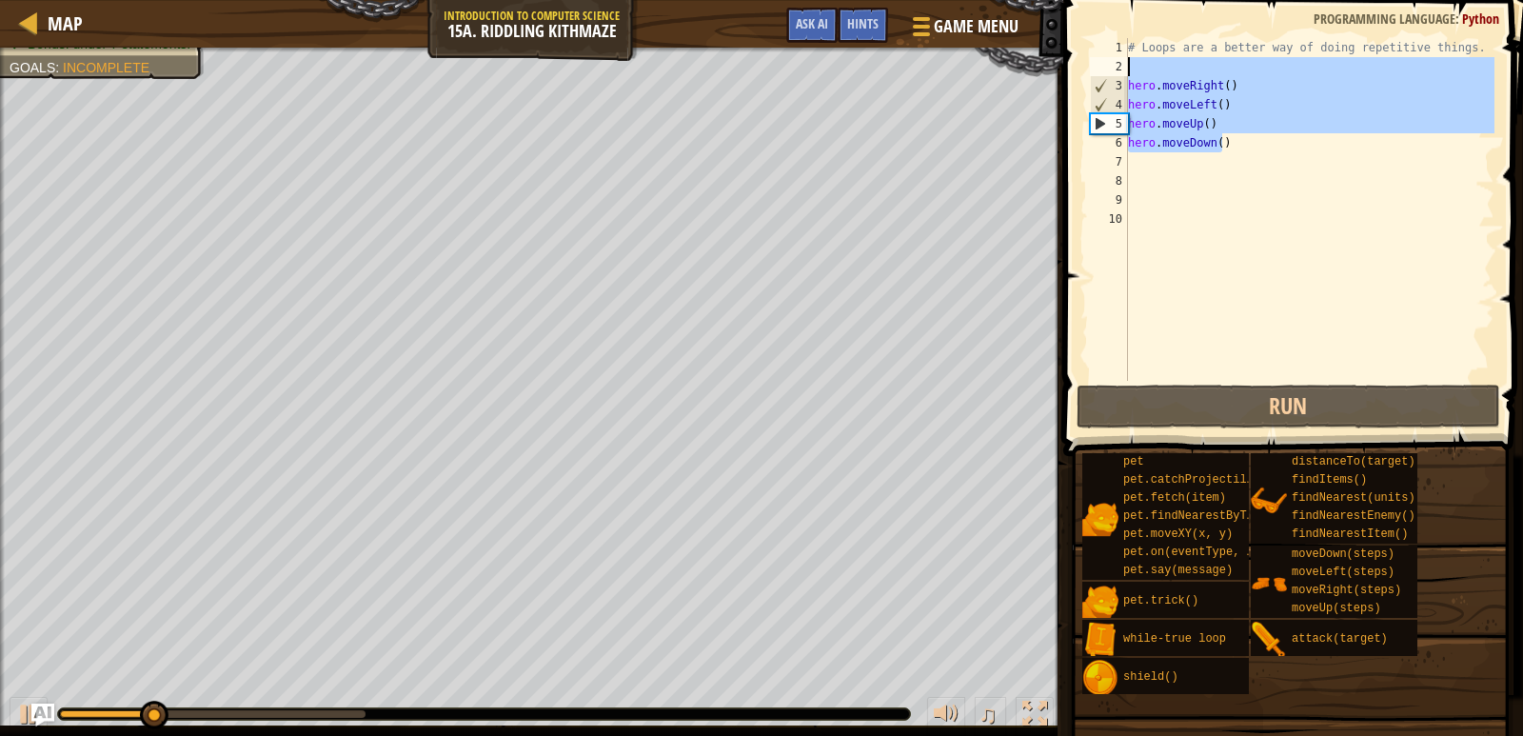
drag, startPoint x: 1257, startPoint y: 141, endPoint x: 1064, endPoint y: 104, distance: 195.9
click at [1116, 61] on div "1 2 3 4 5 6 7 8 9 10 # Loops are a better way of doing repetitive things. hero …" at bounding box center [1290, 209] width 408 height 343
type textarea "hero.moveRight()"
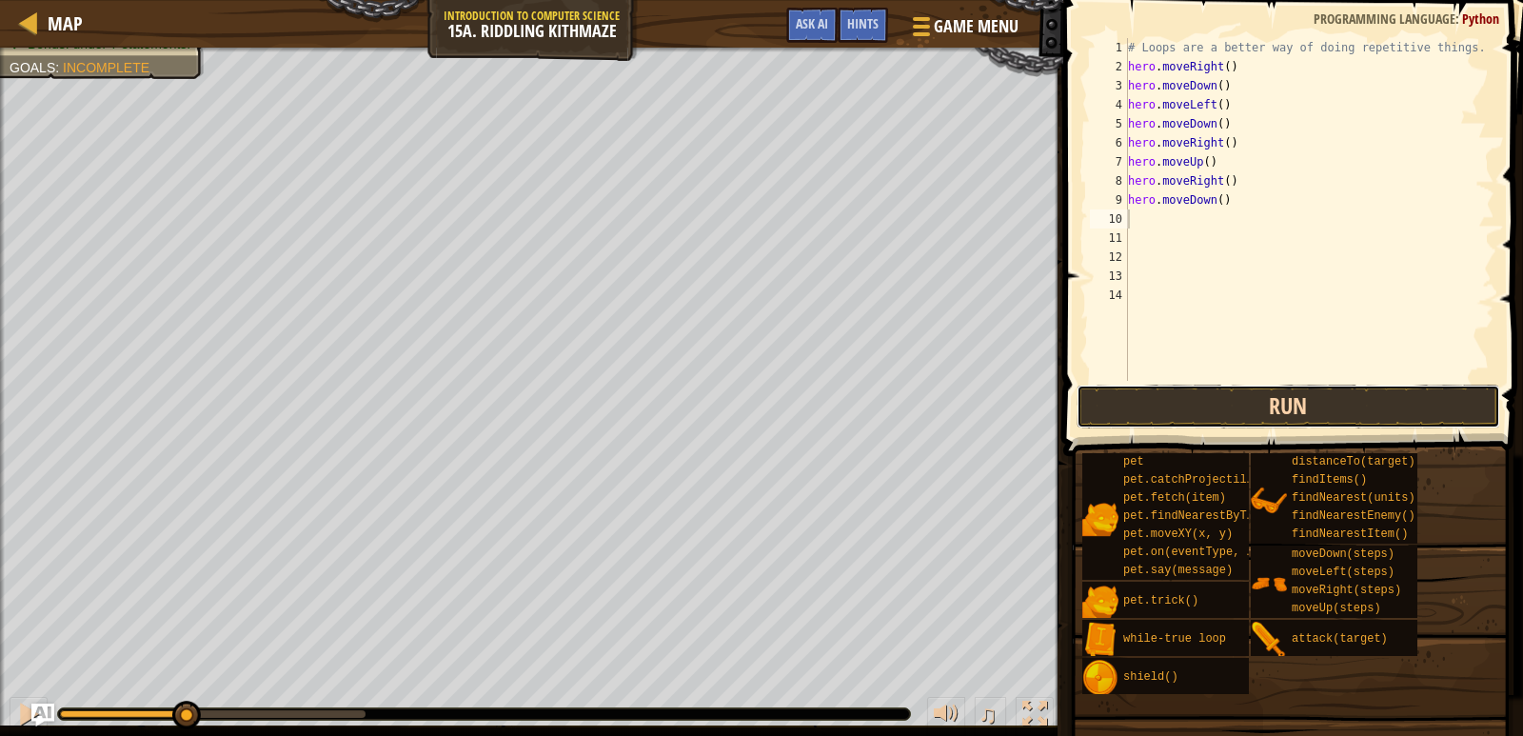
click at [1181, 404] on button "Run" at bounding box center [1289, 407] width 424 height 44
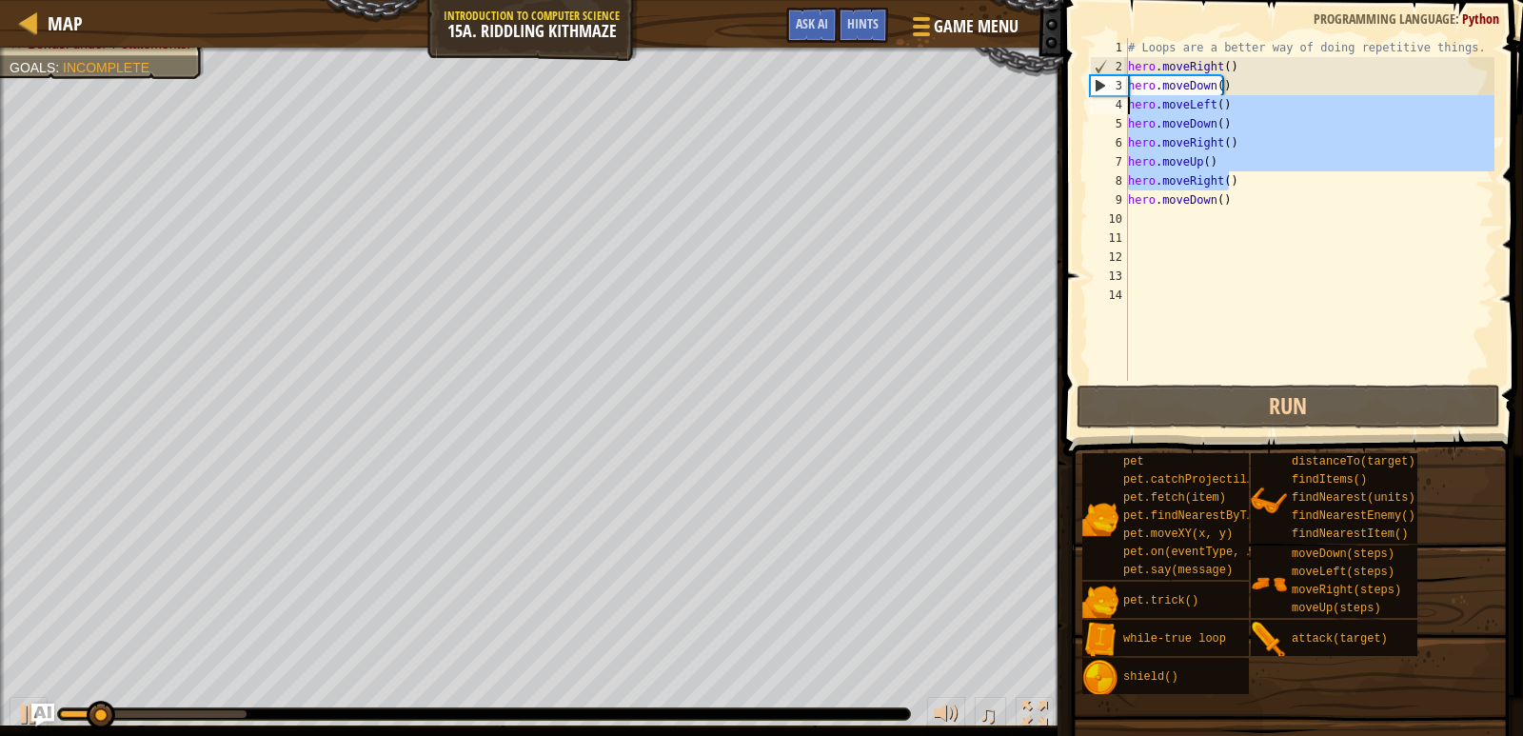
drag, startPoint x: 1293, startPoint y: 178, endPoint x: 1068, endPoint y: -31, distance: 307.2
click at [1068, 0] on html "Map Introduction to Computer Science 15a. Riddling Kithmaze Game Menu Done Hint…" at bounding box center [761, 0] width 1523 height 0
type textarea "# Loops are a better way of doing repetitive things. hero.moveRight()"
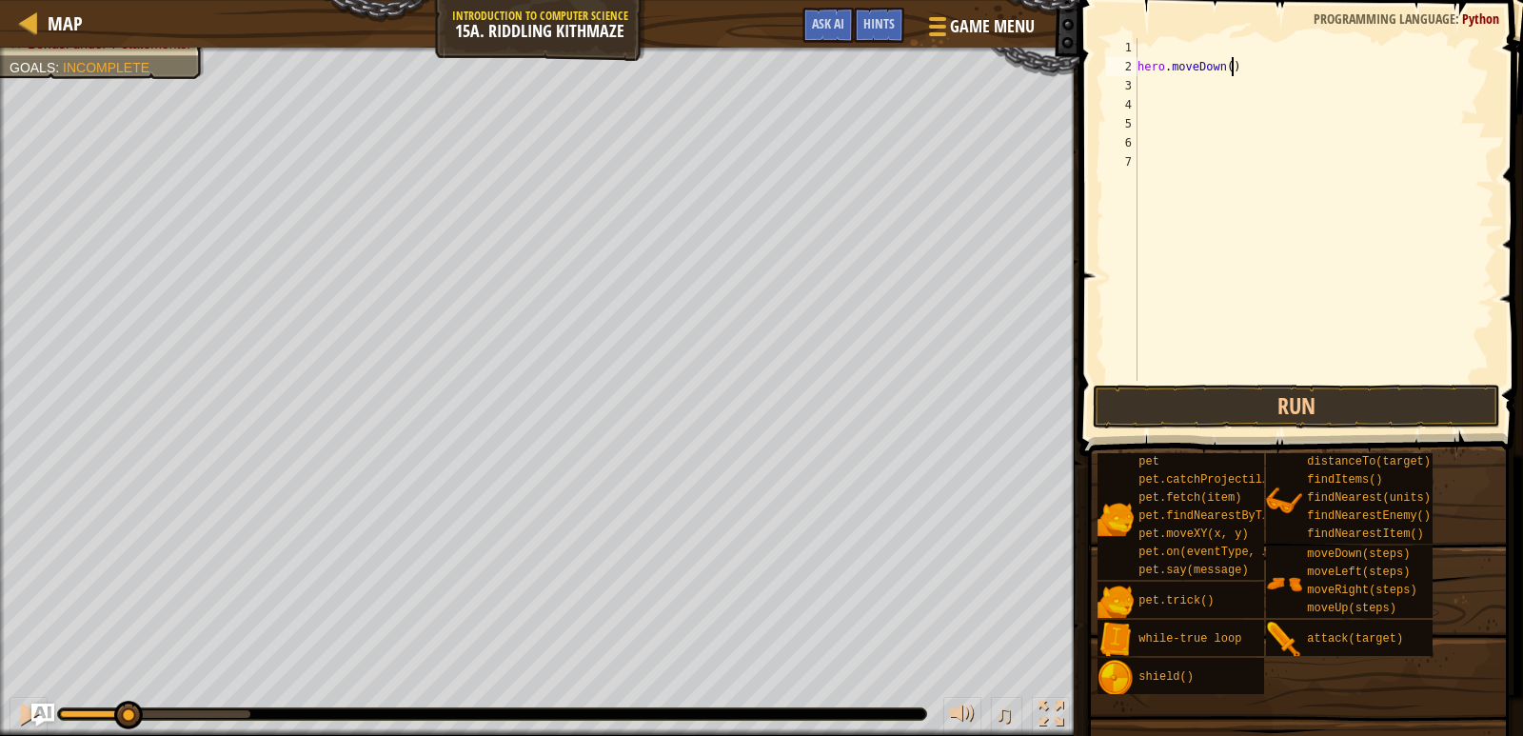
drag, startPoint x: 1242, startPoint y: 70, endPoint x: 1072, endPoint y: 47, distance: 171.9
click at [1072, 47] on div "Map Introduction to Computer Science 15a. Riddling Kithmaze Game Menu Done Hint…" at bounding box center [761, 368] width 1523 height 736
type textarea "hero.moveDown()"
click at [1237, 404] on button "Run" at bounding box center [1297, 407] width 408 height 44
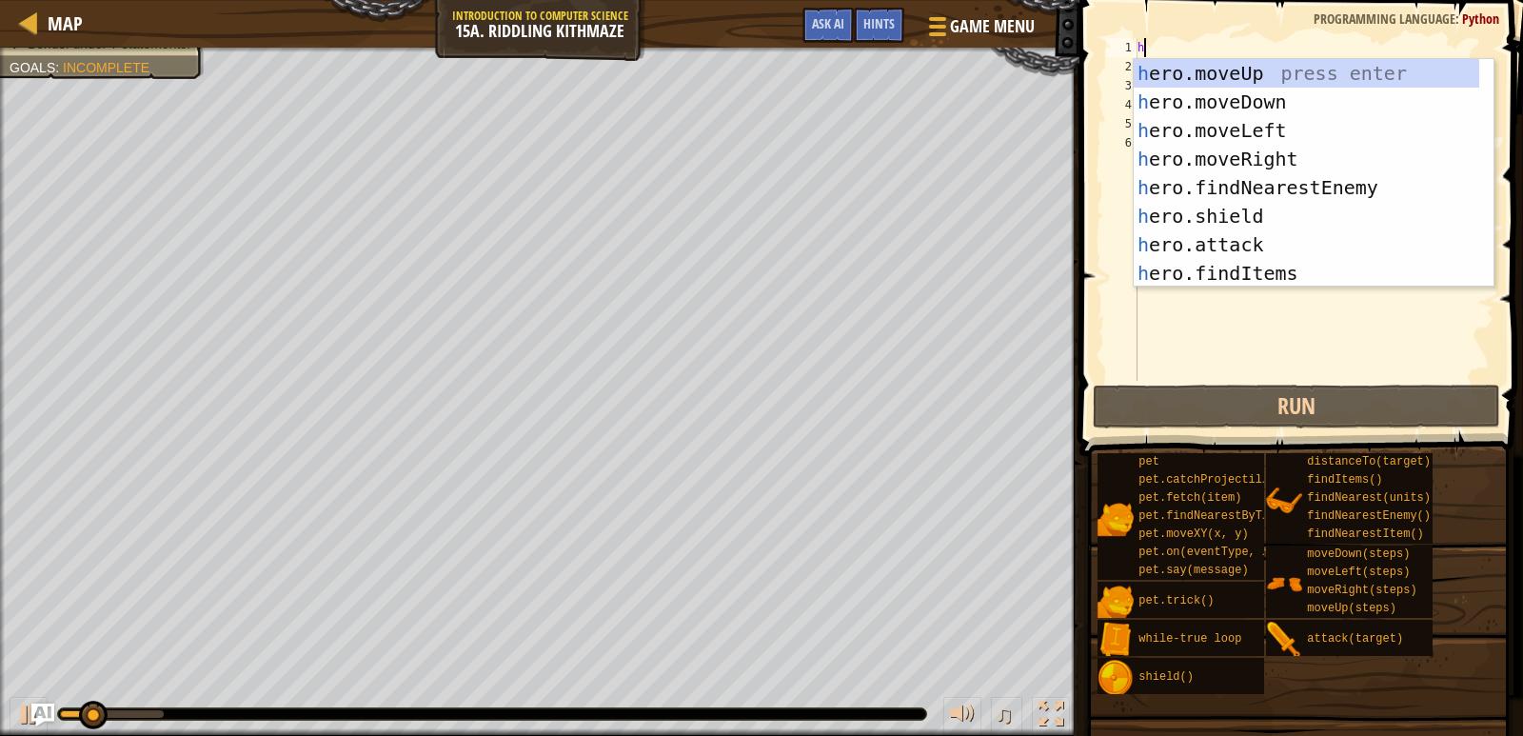
type textarea "her"
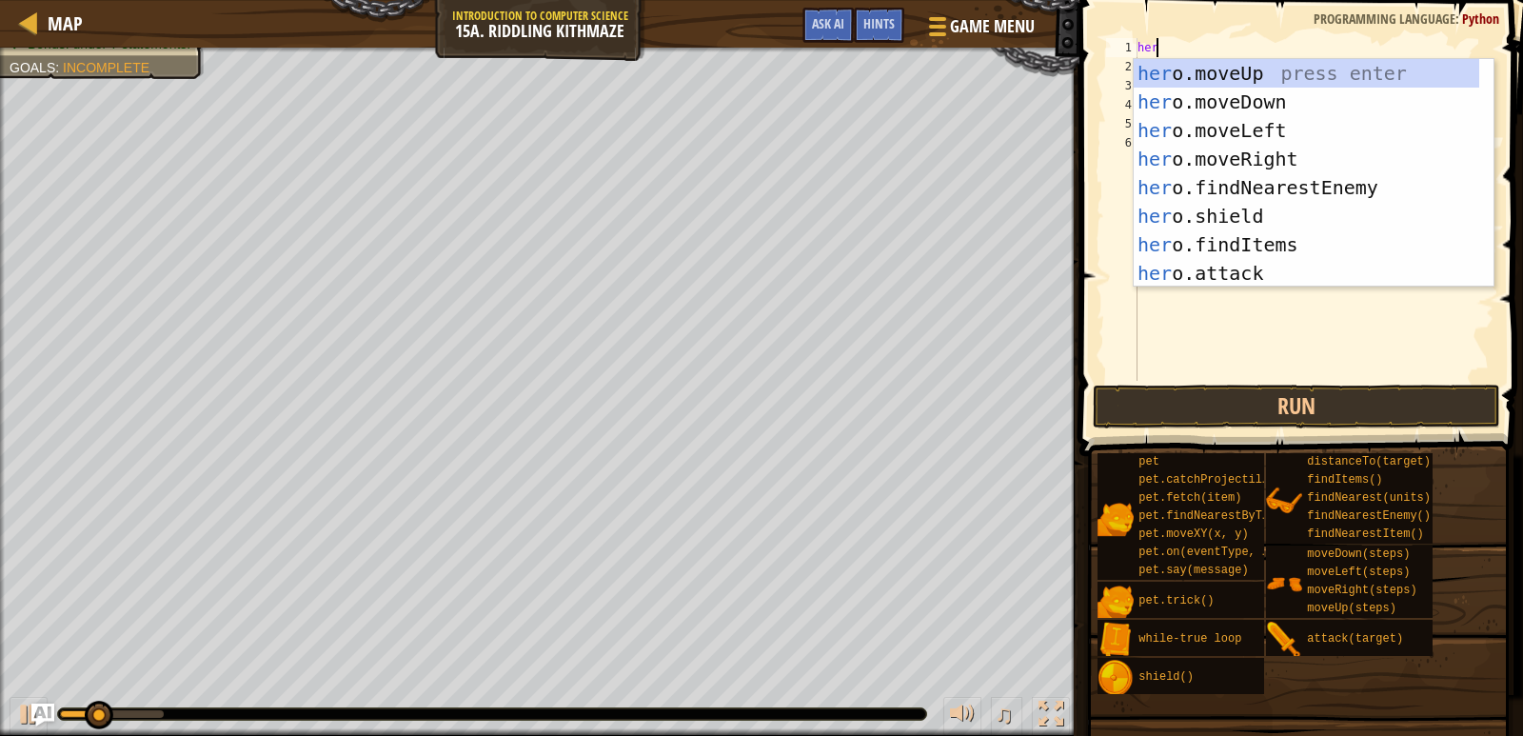
scroll to position [9, 1]
click at [1188, 156] on div "her o.moveUp press enter her o.moveDown press enter her o.moveLeft press enter …" at bounding box center [1307, 202] width 346 height 286
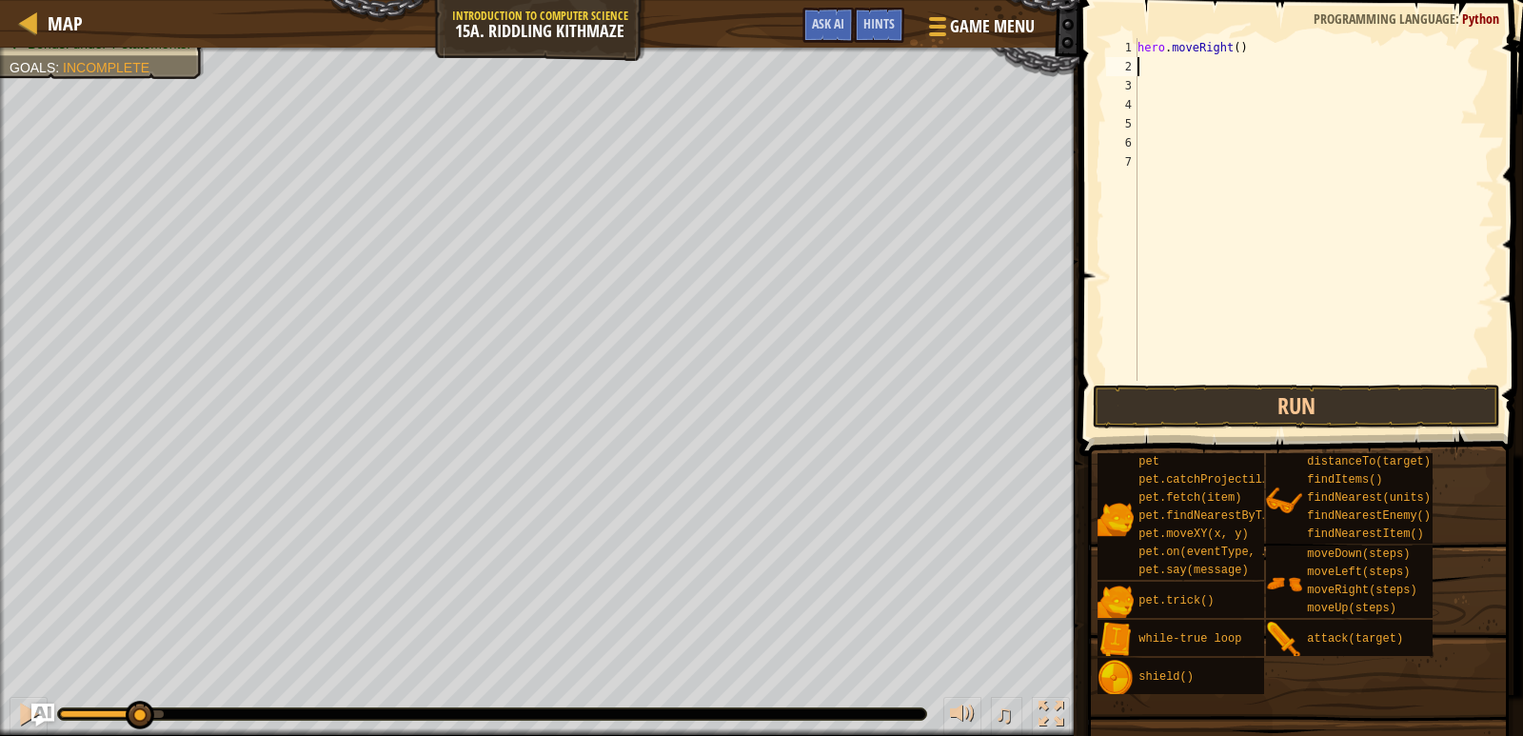
type textarea "her"
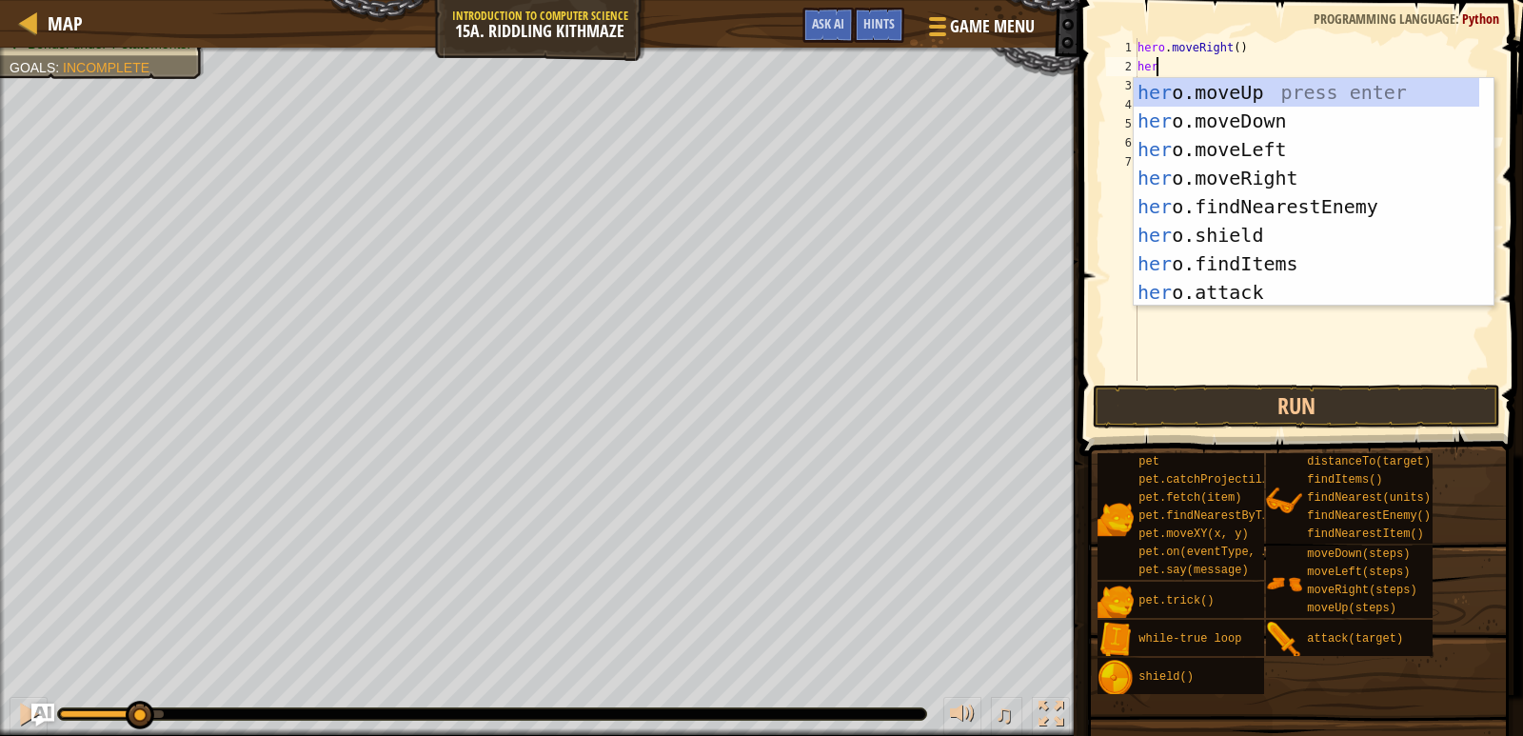
scroll to position [9, 1]
click at [1162, 118] on div "her o.moveUp press enter her o.moveDown press enter her o.moveLeft press enter …" at bounding box center [1307, 221] width 346 height 286
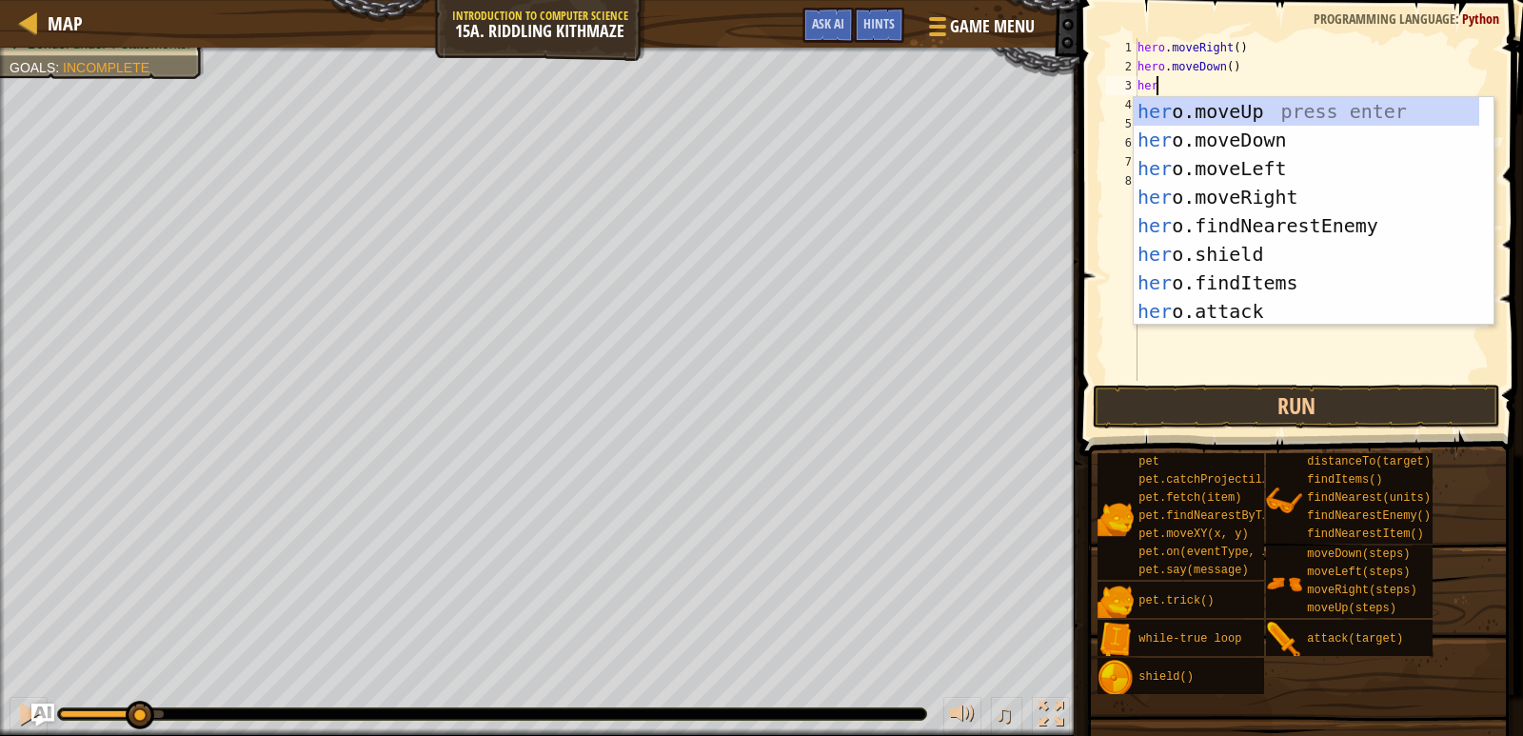
type textarea "hero"
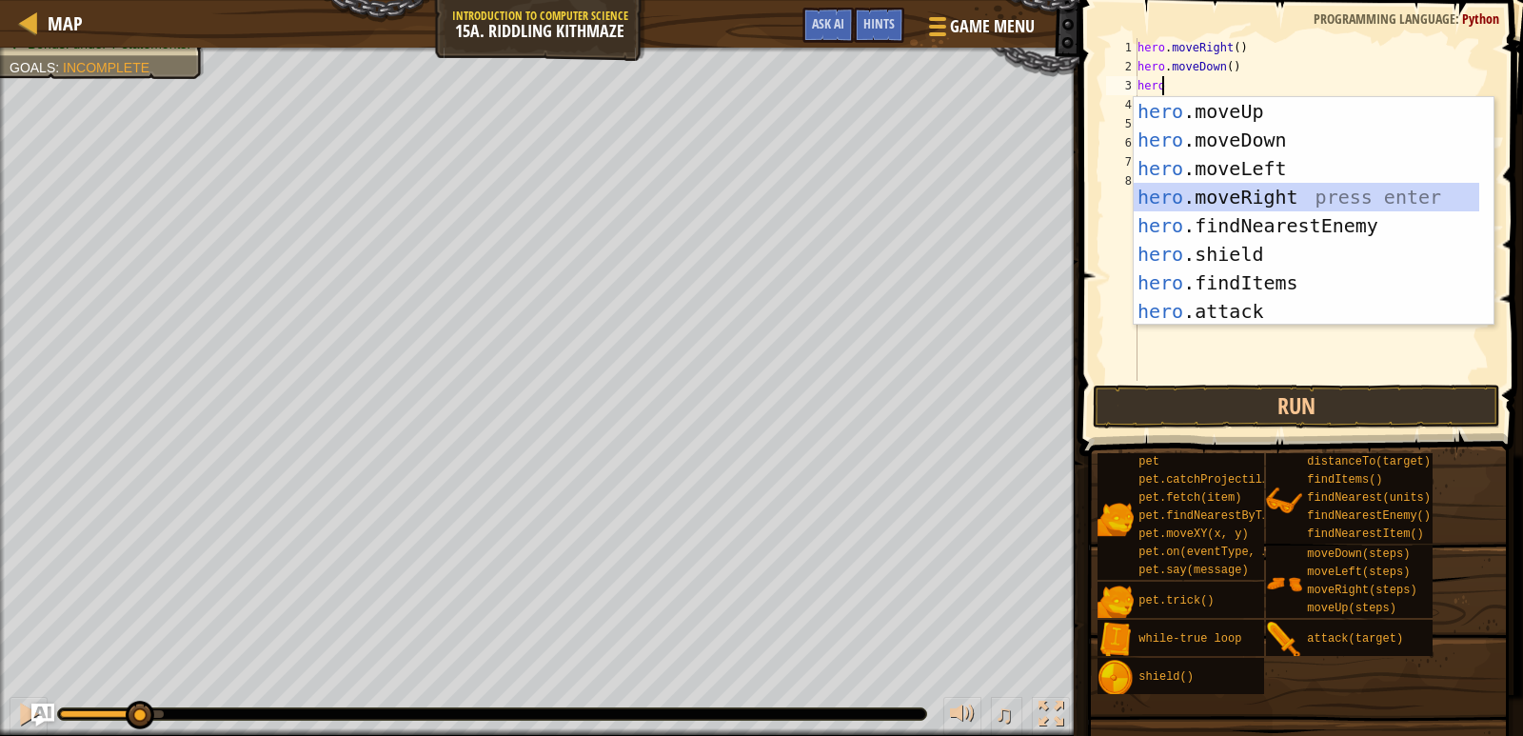
click at [1157, 210] on div "hero .moveUp press enter hero .moveDown press enter hero .moveLeft press enter …" at bounding box center [1307, 240] width 346 height 286
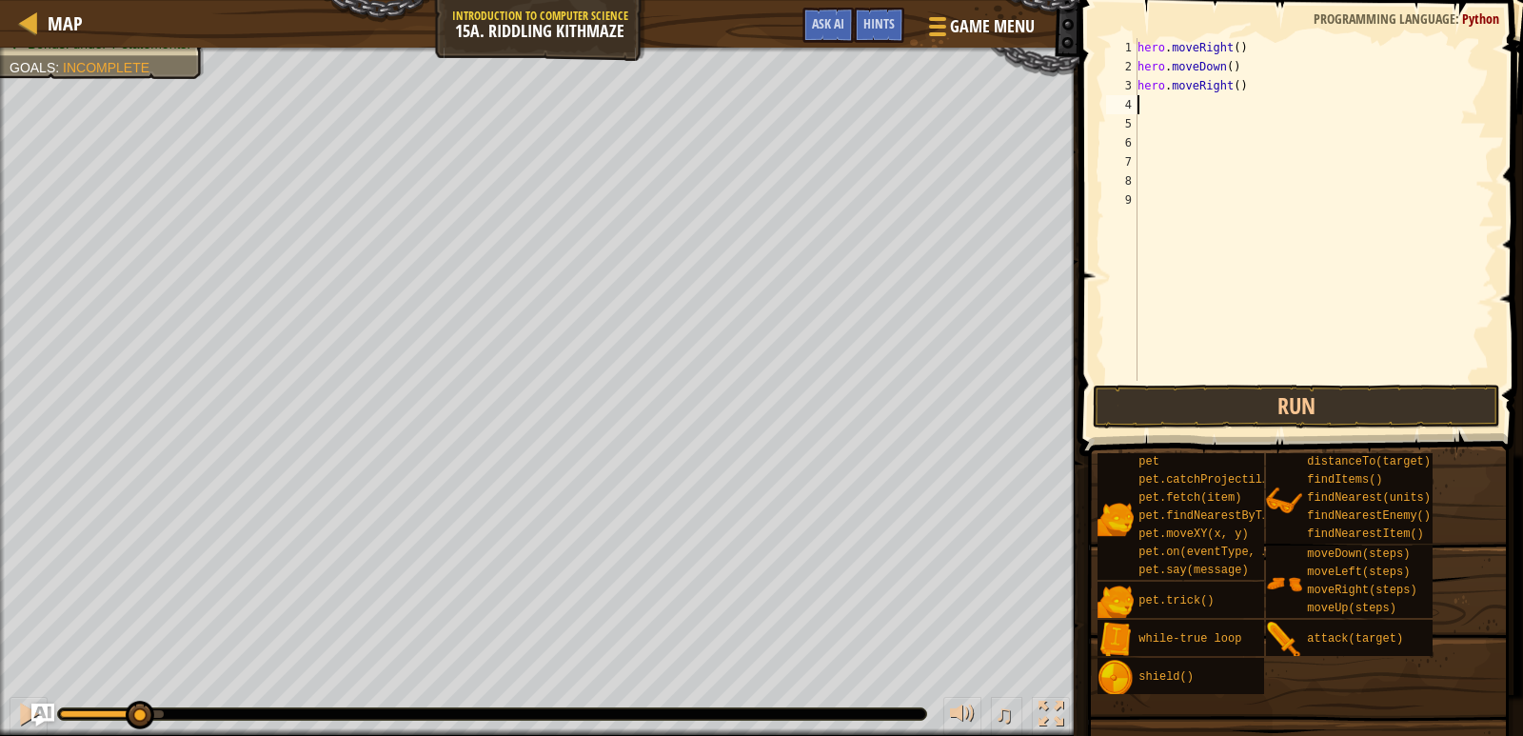
click at [1230, 80] on div "hero . moveRight ( ) hero . moveDown ( ) hero . moveRight ( )" at bounding box center [1314, 228] width 361 height 381
type textarea "hero.moveRight(2)"
click at [1212, 407] on button "Run" at bounding box center [1297, 407] width 408 height 44
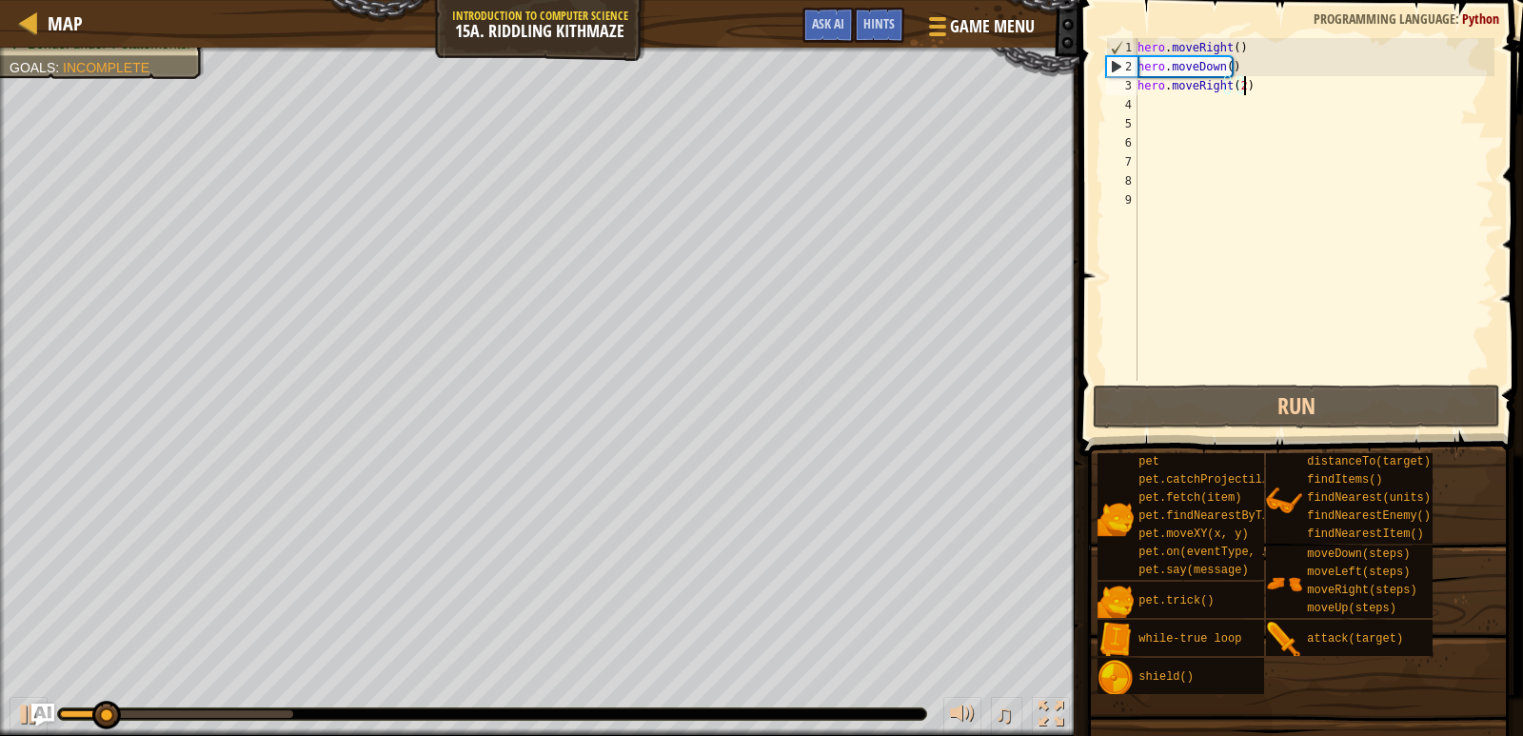
click at [1262, 82] on div "hero . moveRight ( ) hero . moveDown ( ) hero . moveRight ( 2 )" at bounding box center [1314, 228] width 361 height 381
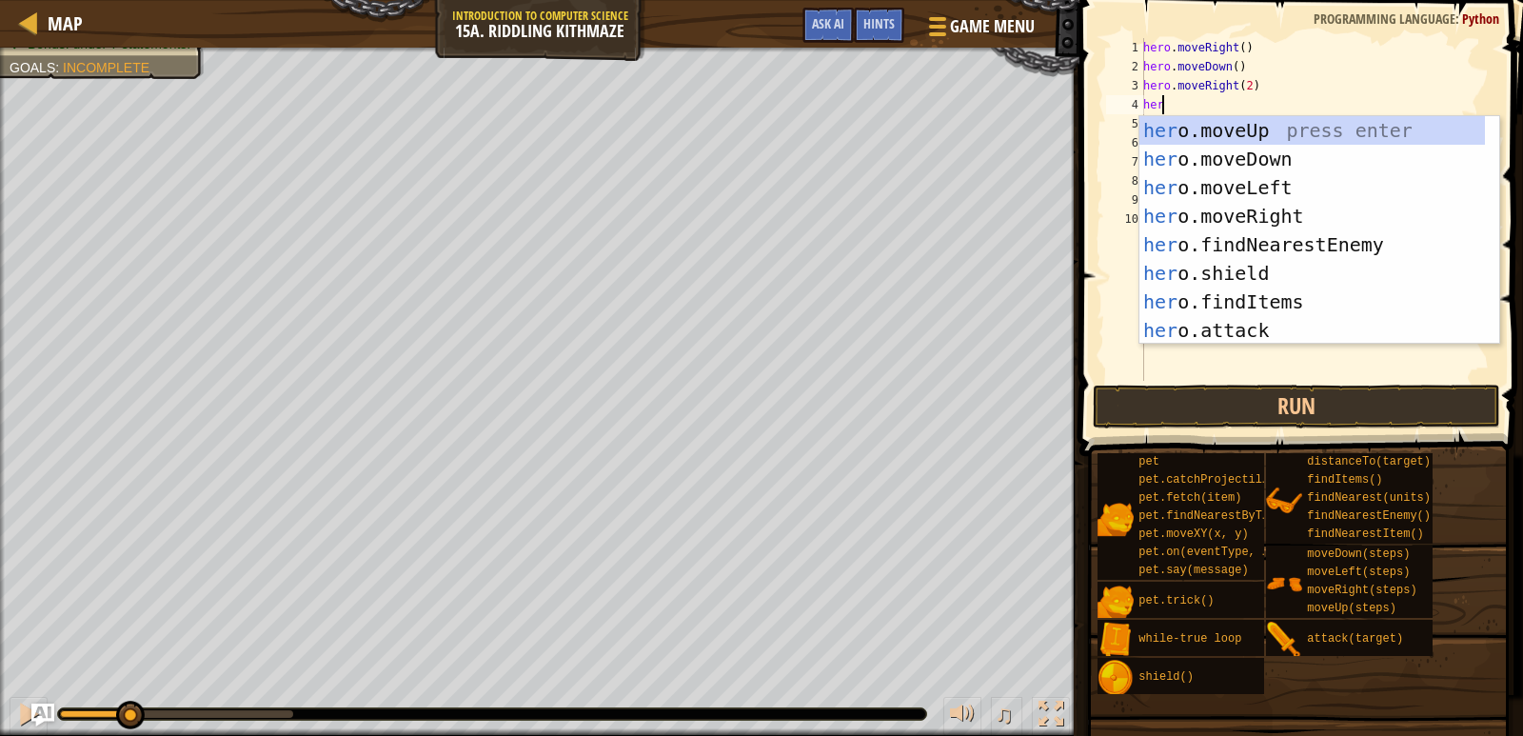
scroll to position [9, 1]
type textarea "hero"
click at [1312, 139] on div "hero .moveUp press enter hero .moveDown press enter hero .moveLeft press enter …" at bounding box center [1313, 259] width 346 height 286
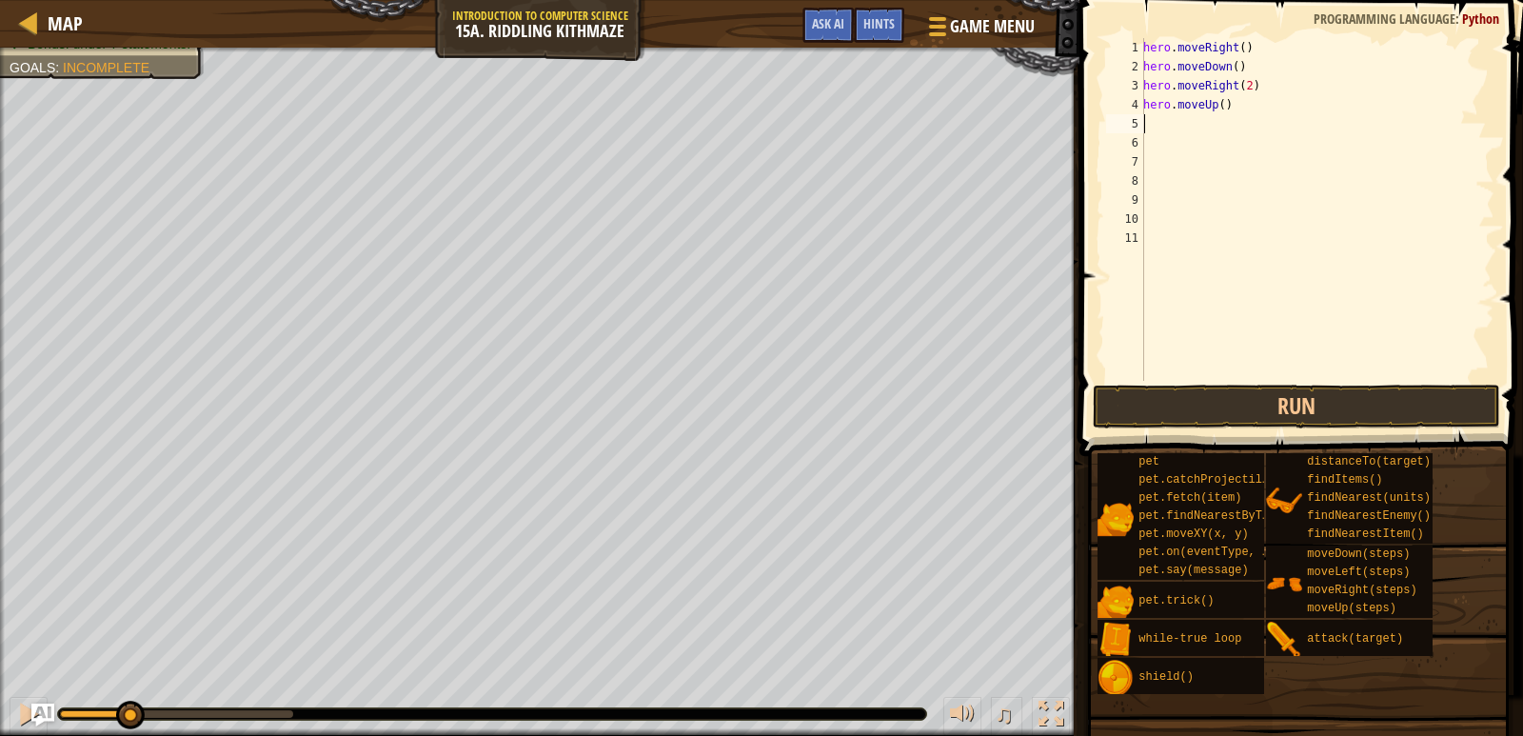
type textarea "w"
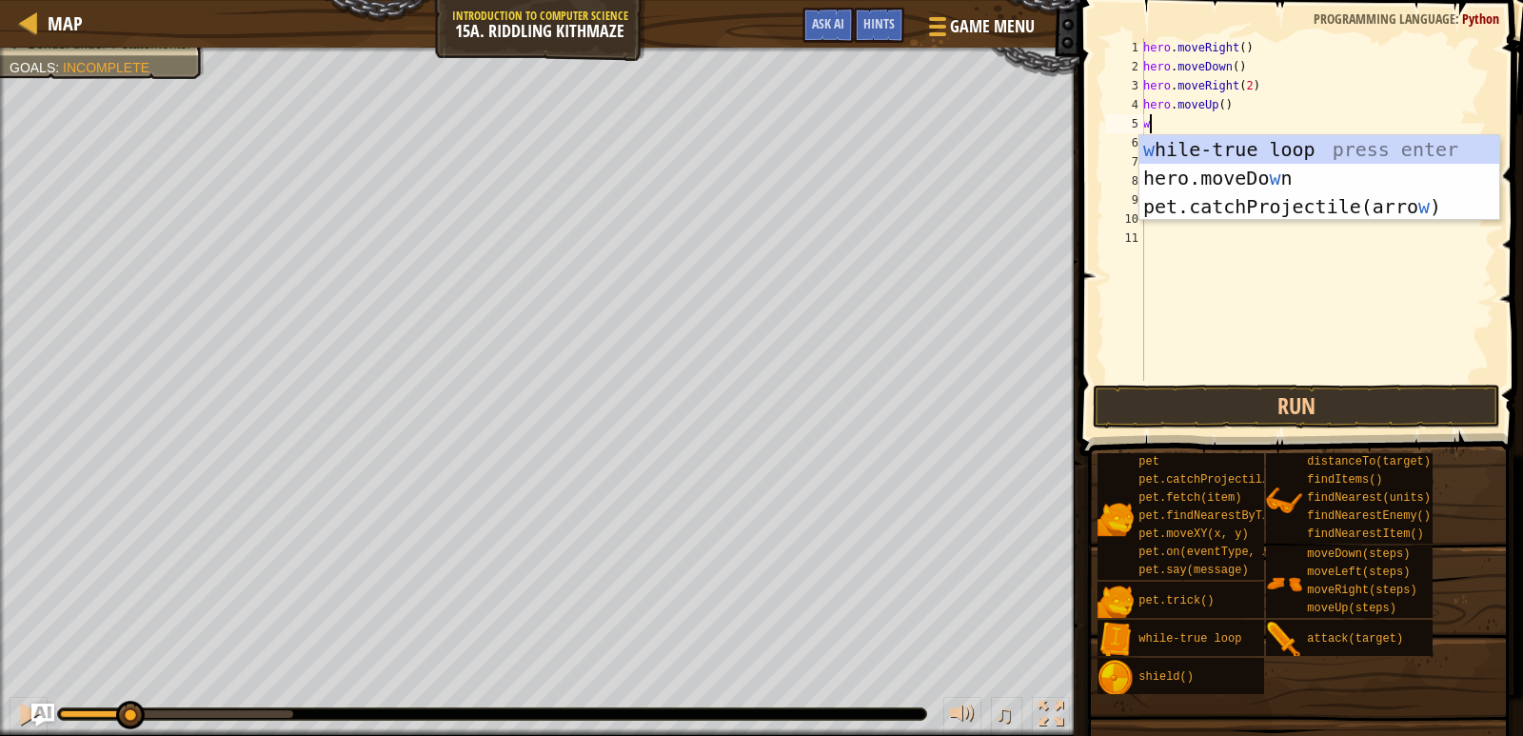
click at [1172, 138] on div "w hile-true loop press enter hero.moveDo w n press enter pet.catchProjectile(ar…" at bounding box center [1320, 206] width 360 height 143
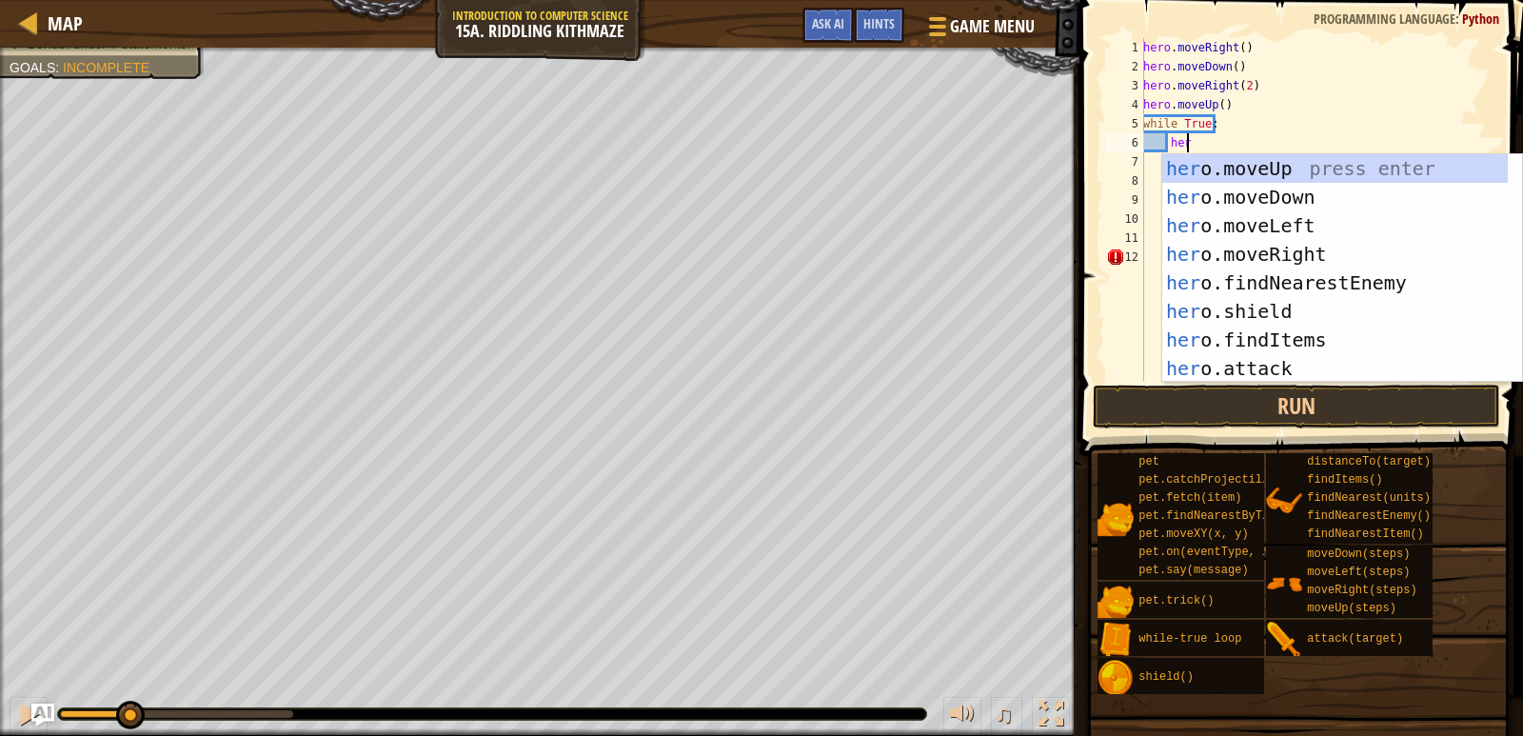
scroll to position [9, 3]
type textarea "hero"
click at [1217, 243] on div "hero .moveUp press enter hero .moveDown press enter hero .moveLeft press enter …" at bounding box center [1335, 297] width 346 height 286
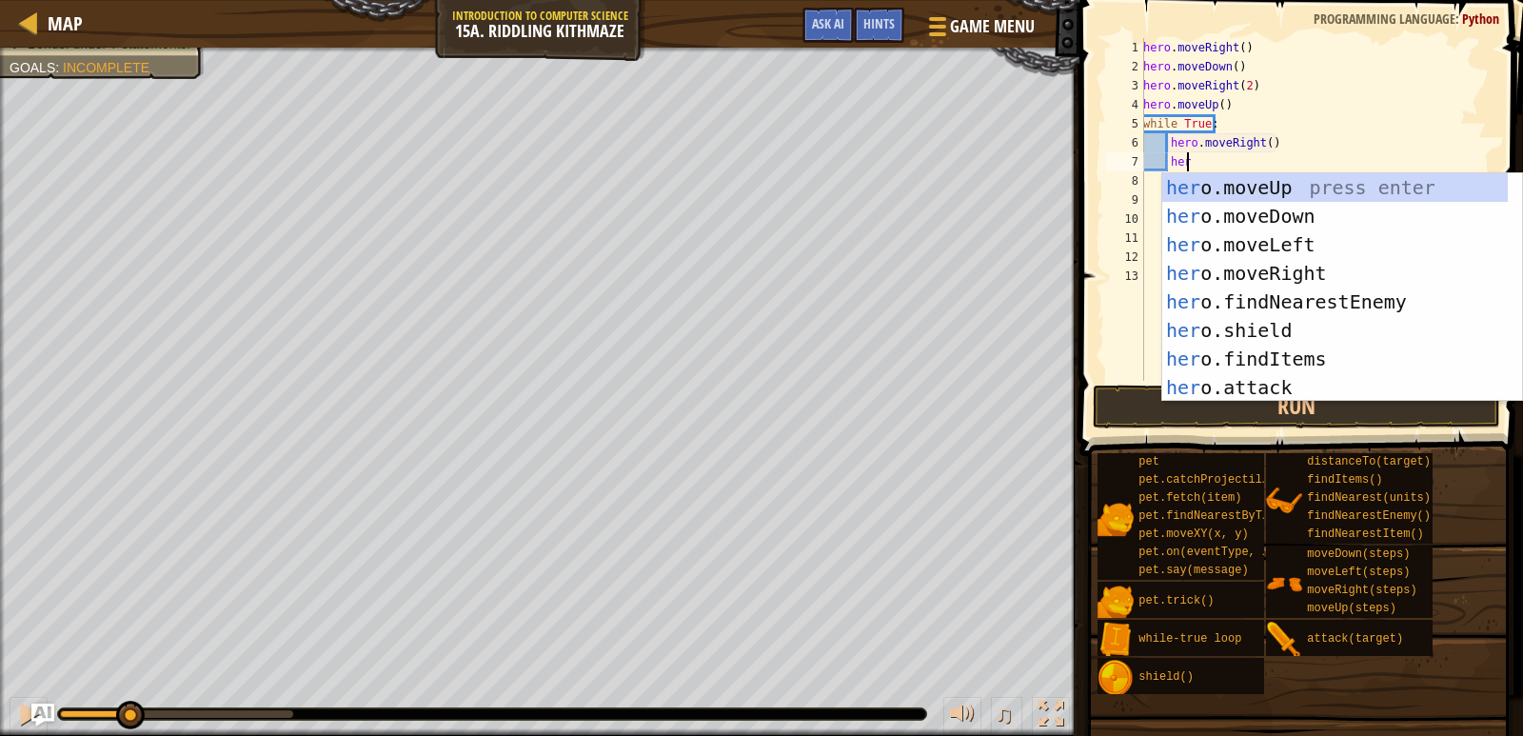
type textarea "hero"
click at [1194, 219] on div "hero .moveUp press enter hero .moveDown press enter hero .moveLeft press enter …" at bounding box center [1335, 316] width 346 height 286
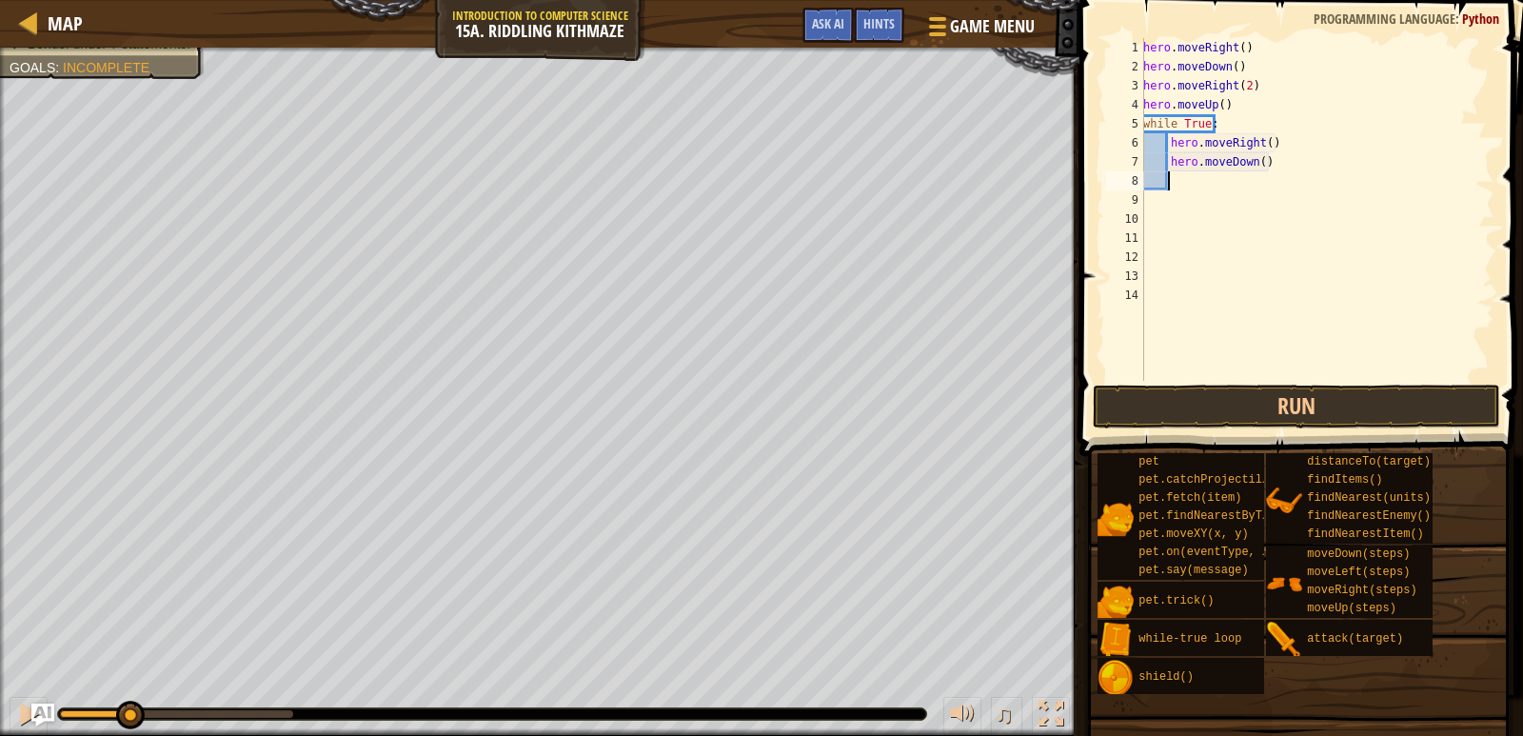
scroll to position [9, 1]
click at [1206, 407] on button "Run" at bounding box center [1297, 407] width 408 height 44
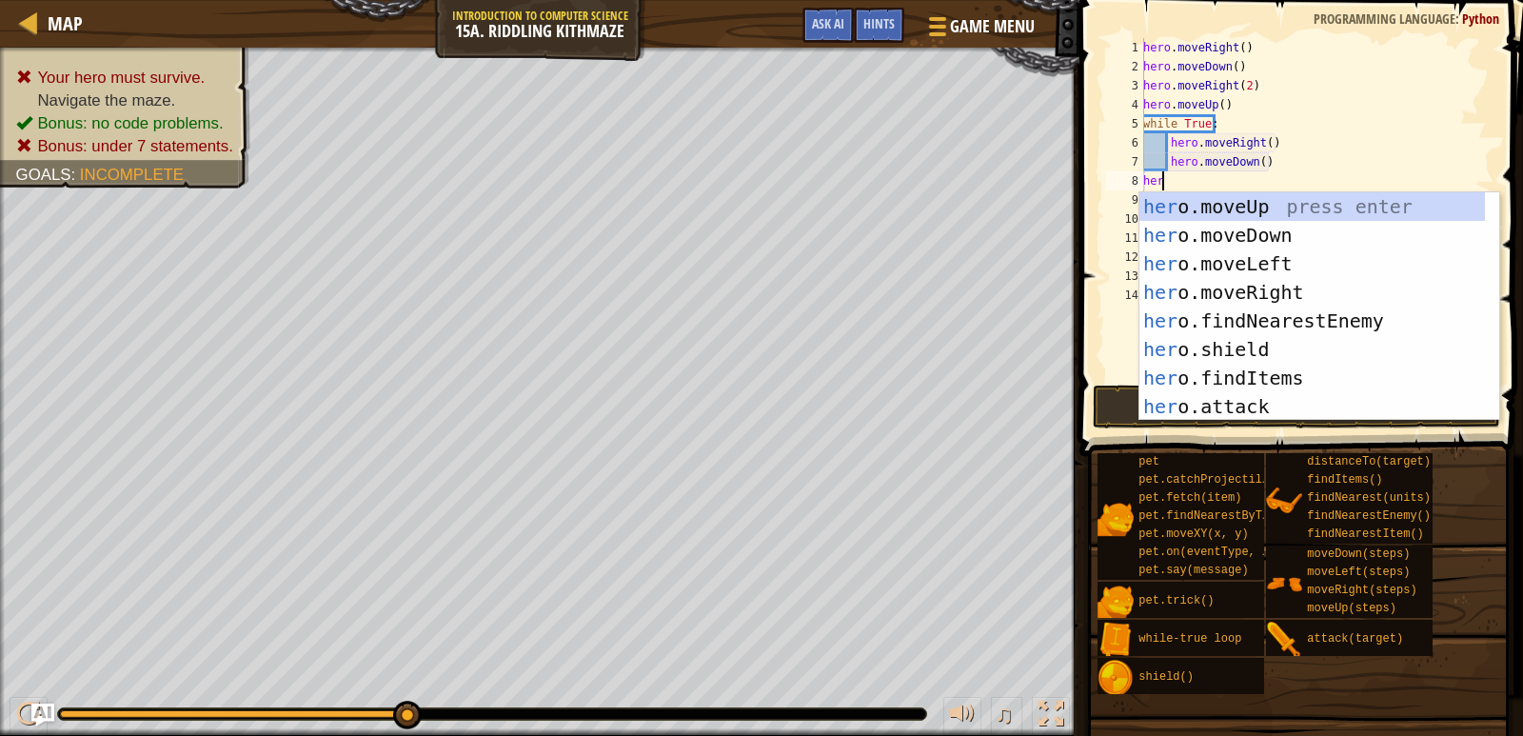
type textarea "hero"
click at [1269, 282] on div "hero .moveUp press enter hero .moveDown press enter hero .moveLeft press enter …" at bounding box center [1313, 335] width 346 height 286
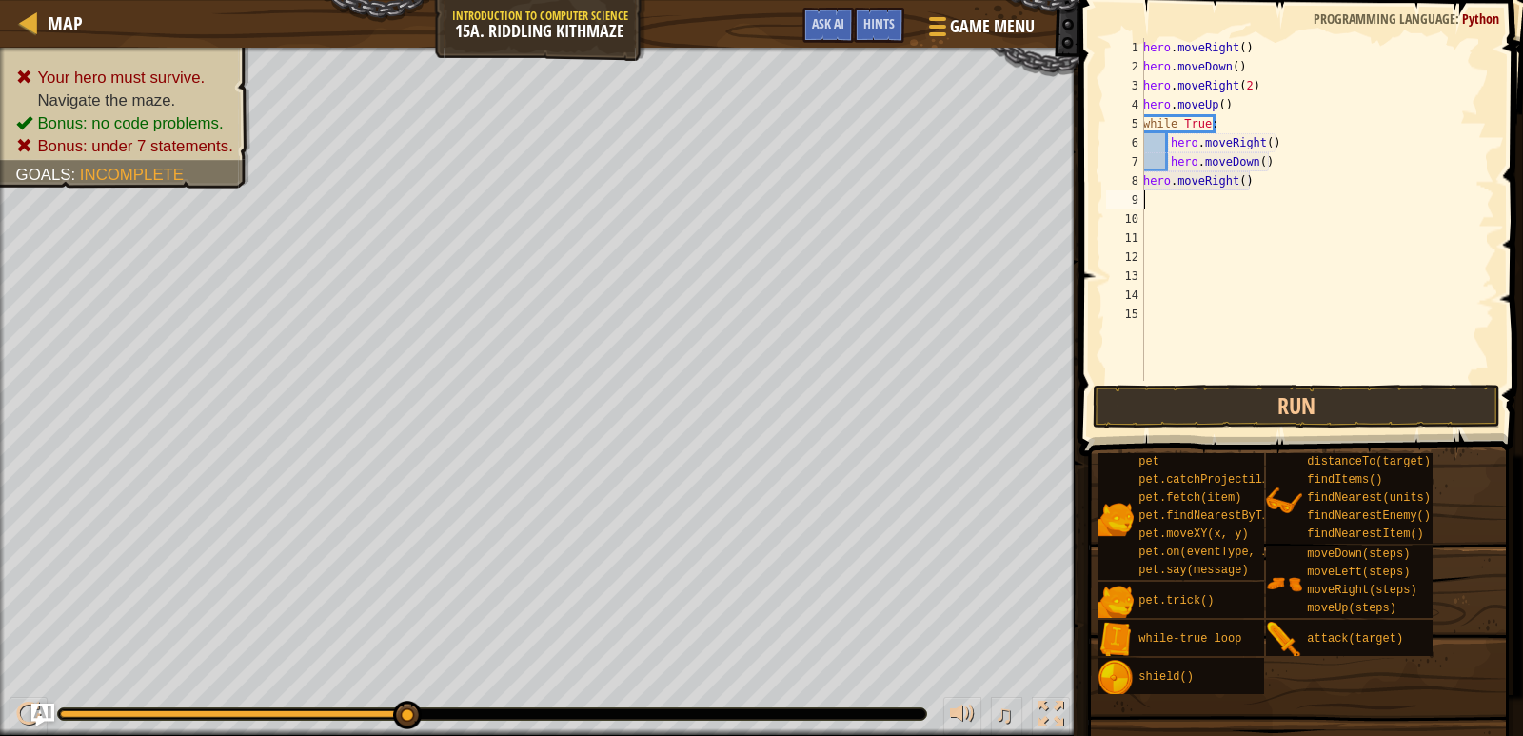
scroll to position [9, 0]
click at [1237, 189] on div "hero . moveRight ( ) hero . moveDown ( ) hero . moveRight ( 2 ) hero . moveUp (…" at bounding box center [1317, 228] width 355 height 381
click at [1247, 403] on button "Run" at bounding box center [1297, 407] width 408 height 44
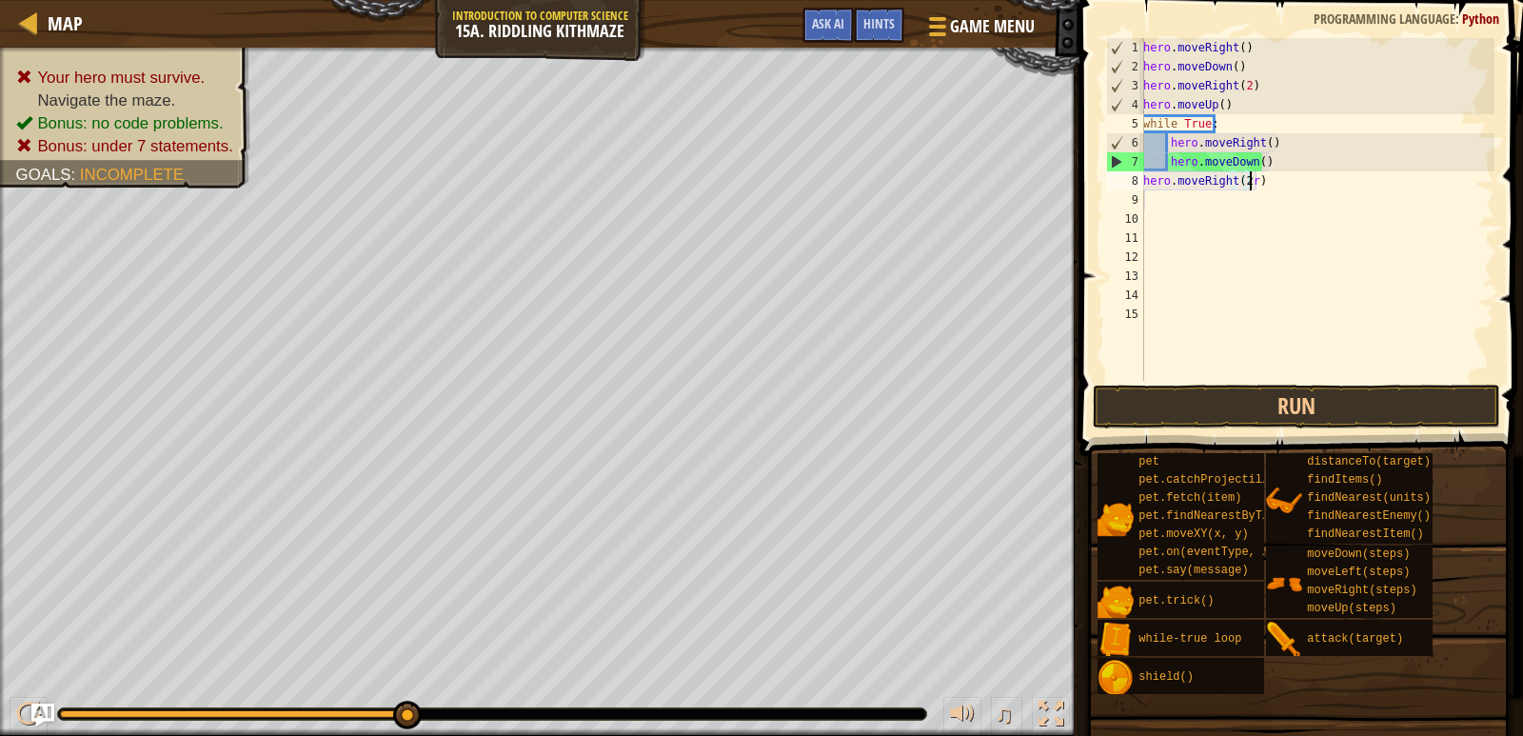
scroll to position [9, 9]
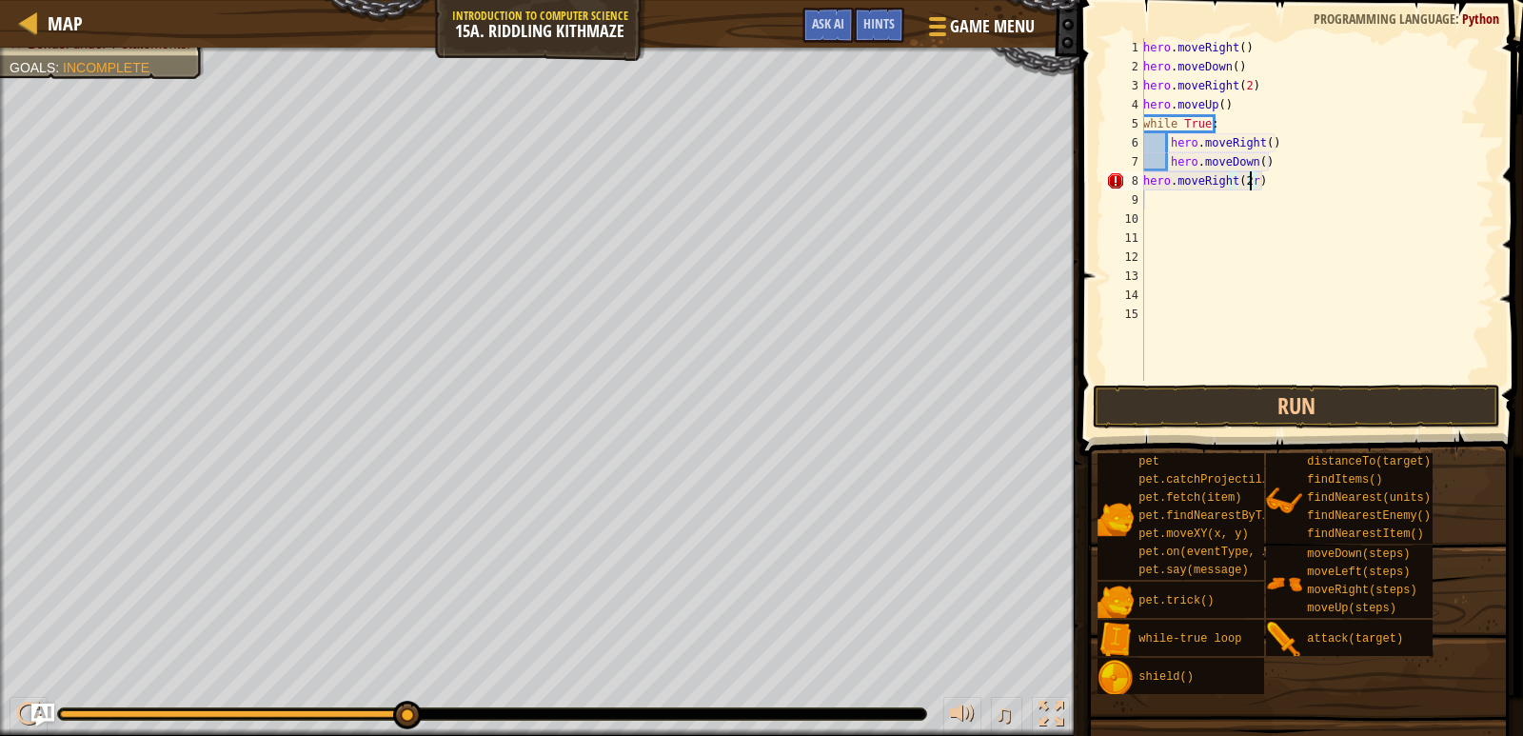
type textarea "hero.moveRight(2)"
click at [1219, 396] on button "Run" at bounding box center [1297, 407] width 408 height 44
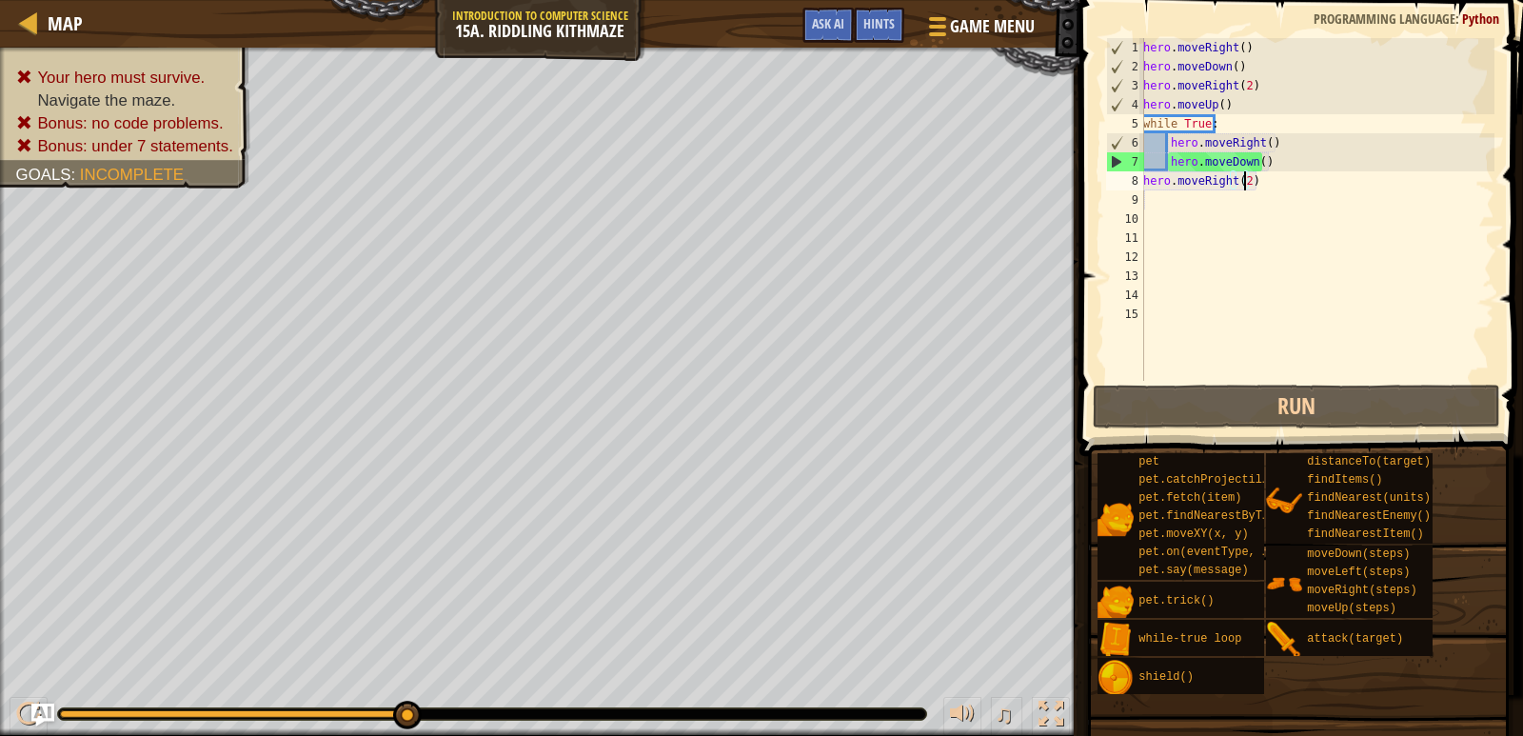
click at [1292, 195] on div "hero . moveRight ( ) hero . moveDown ( ) hero . moveRight ( 2 ) hero . moveUp (…" at bounding box center [1317, 228] width 355 height 381
click at [1284, 174] on div "hero . moveRight ( ) hero . moveDown ( ) hero . moveRight ( 2 ) hero . moveUp (…" at bounding box center [1317, 228] width 355 height 381
type textarea "hero.moveRight(2)"
click at [1273, 193] on div "hero . moveRight ( ) hero . moveDown ( ) hero . moveRight ( 2 ) hero . moveUp (…" at bounding box center [1317, 228] width 355 height 381
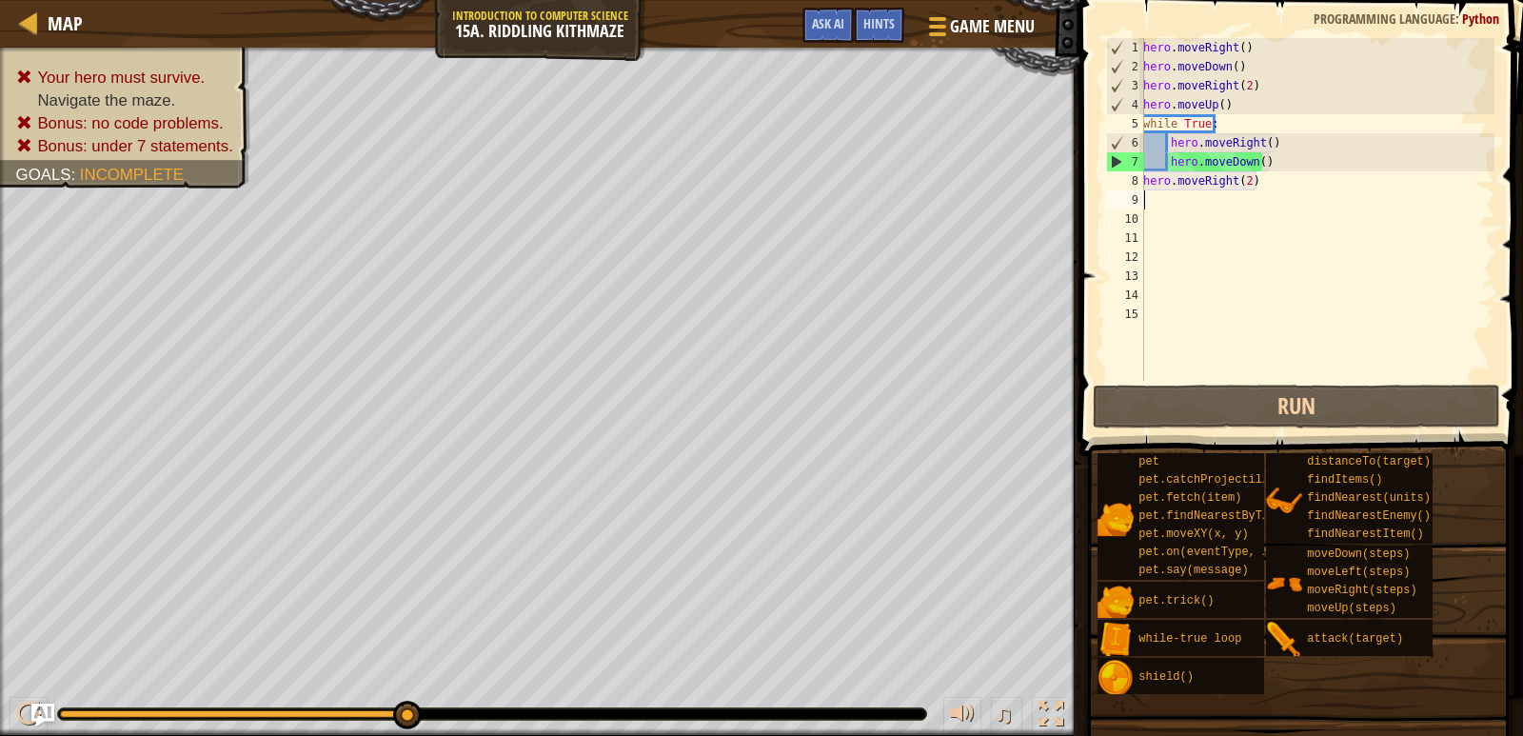
drag, startPoint x: 1190, startPoint y: 206, endPoint x: 1188, endPoint y: 218, distance: 12.5
click at [1189, 208] on div "hero . moveRight ( ) hero . moveDown ( ) hero . moveRight ( 2 ) hero . moveUp (…" at bounding box center [1317, 228] width 355 height 381
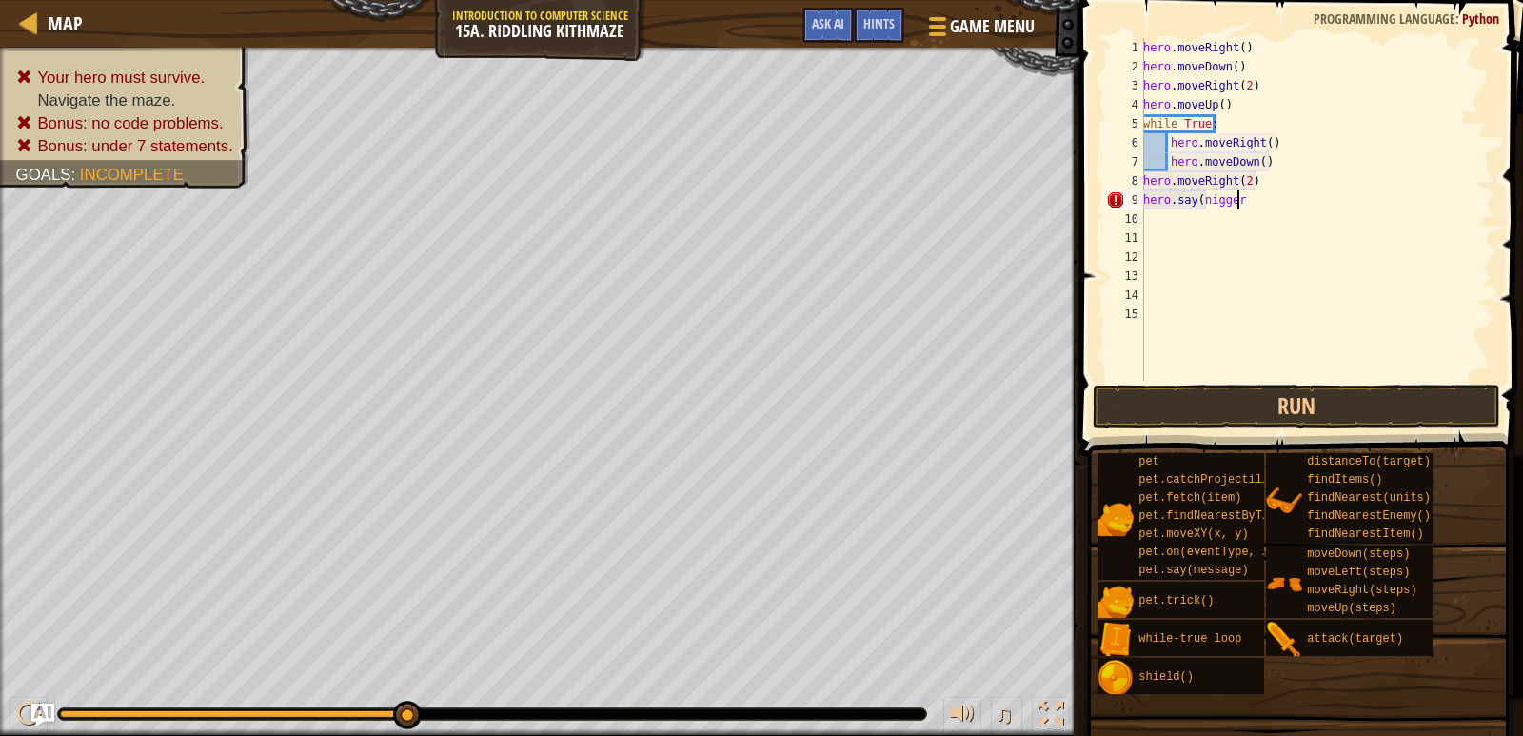
scroll to position [9, 8]
click at [1246, 392] on button "Run" at bounding box center [1297, 407] width 408 height 44
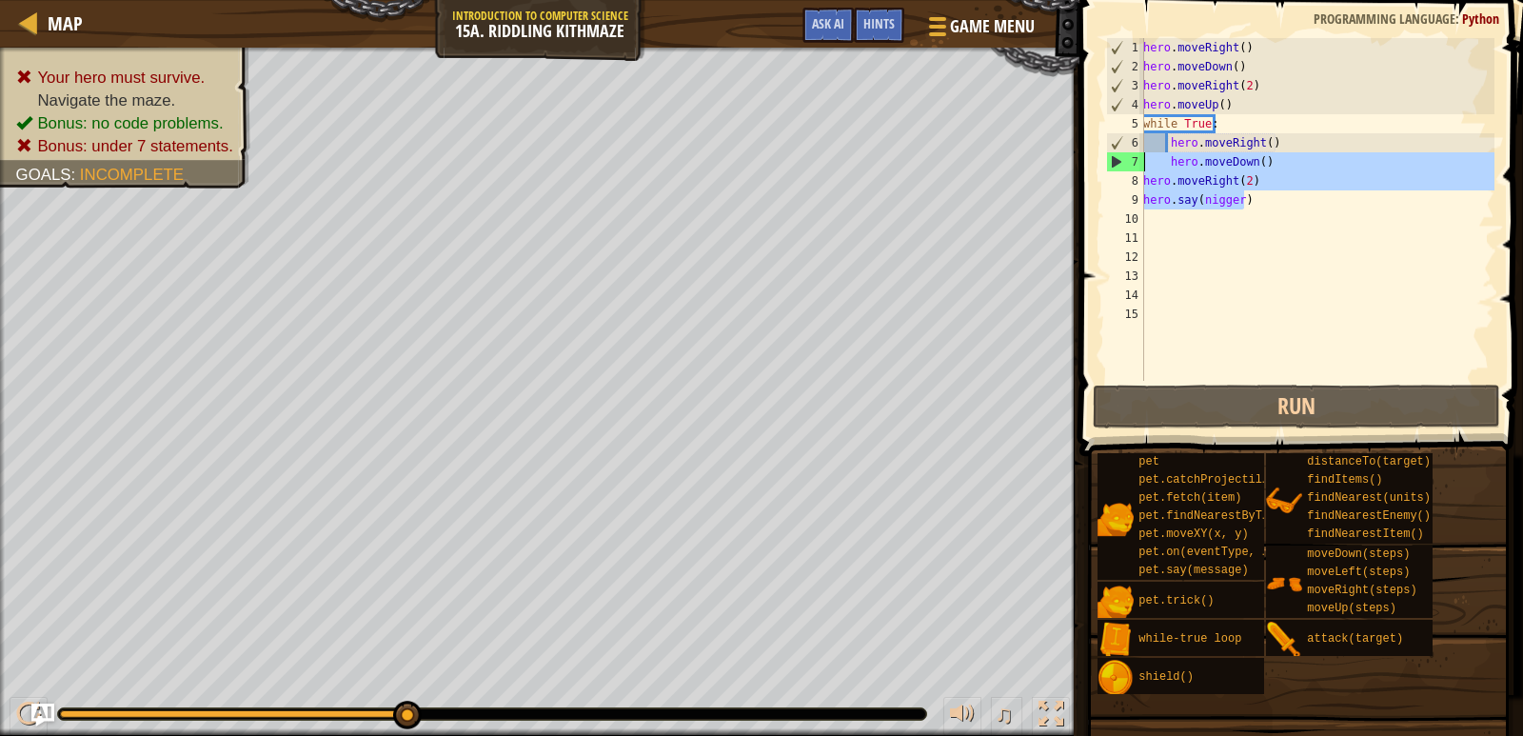
drag, startPoint x: 1193, startPoint y: 194, endPoint x: 1116, endPoint y: 163, distance: 83.3
click at [1116, 163] on div "hero.say(nigger) 1 2 3 4 5 6 7 8 9 10 11 12 13 14 15 hero . moveRight ( ) hero …" at bounding box center [1298, 209] width 392 height 343
type textarea "hero.moveDown() hero.moveRight(2)"
